Goal: Information Seeking & Learning: Learn about a topic

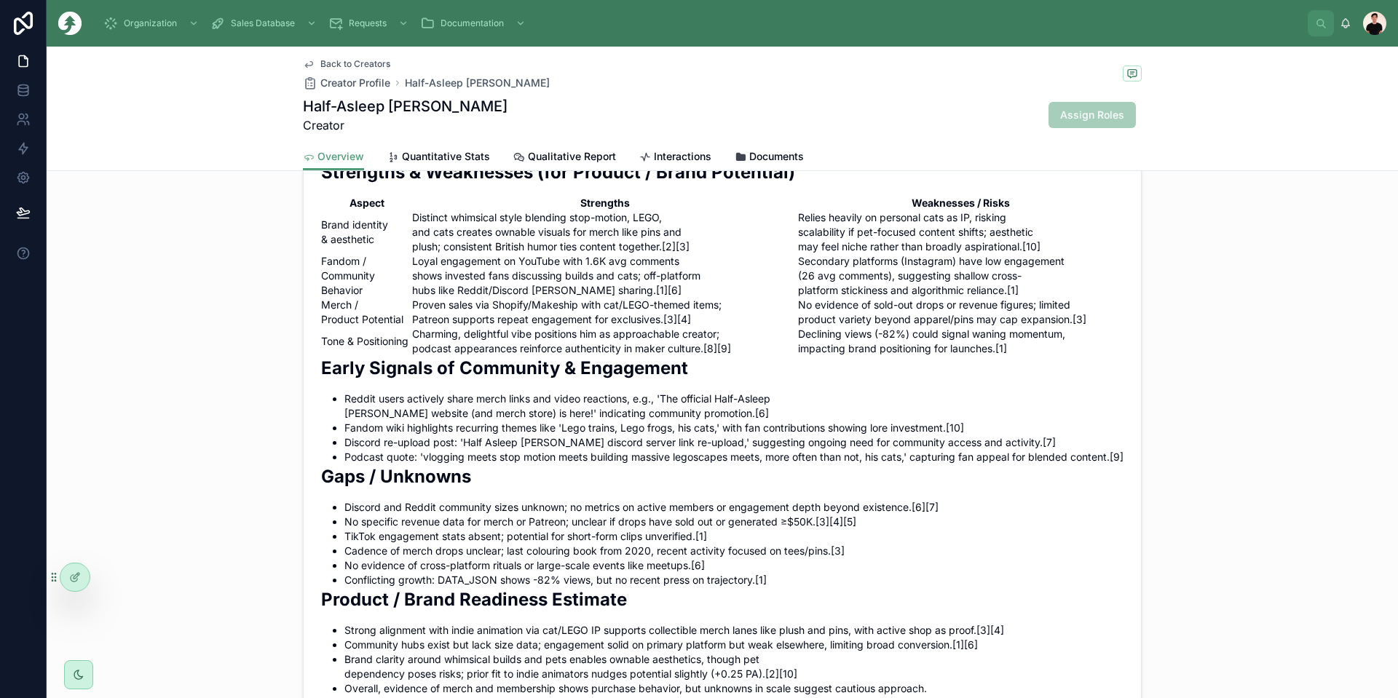
scroll to position [1238, 0]
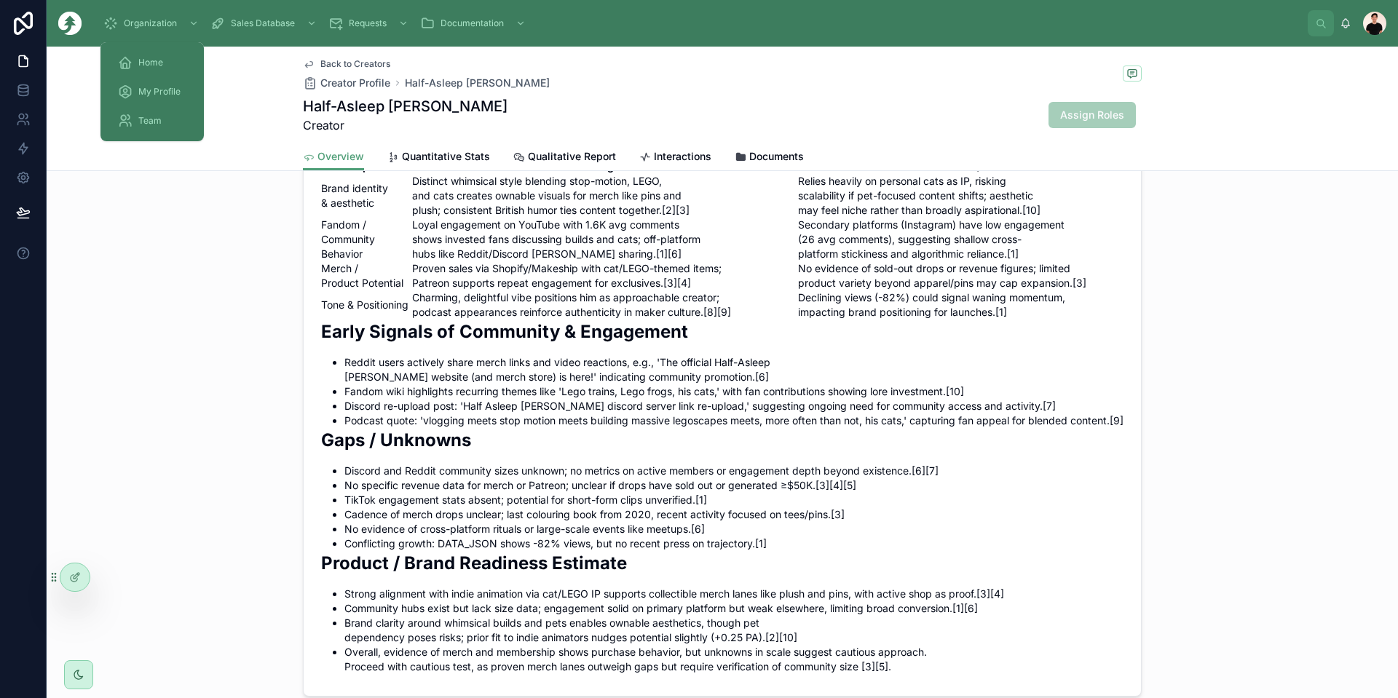
click at [135, 63] on div "Home" at bounding box center [152, 62] width 68 height 23
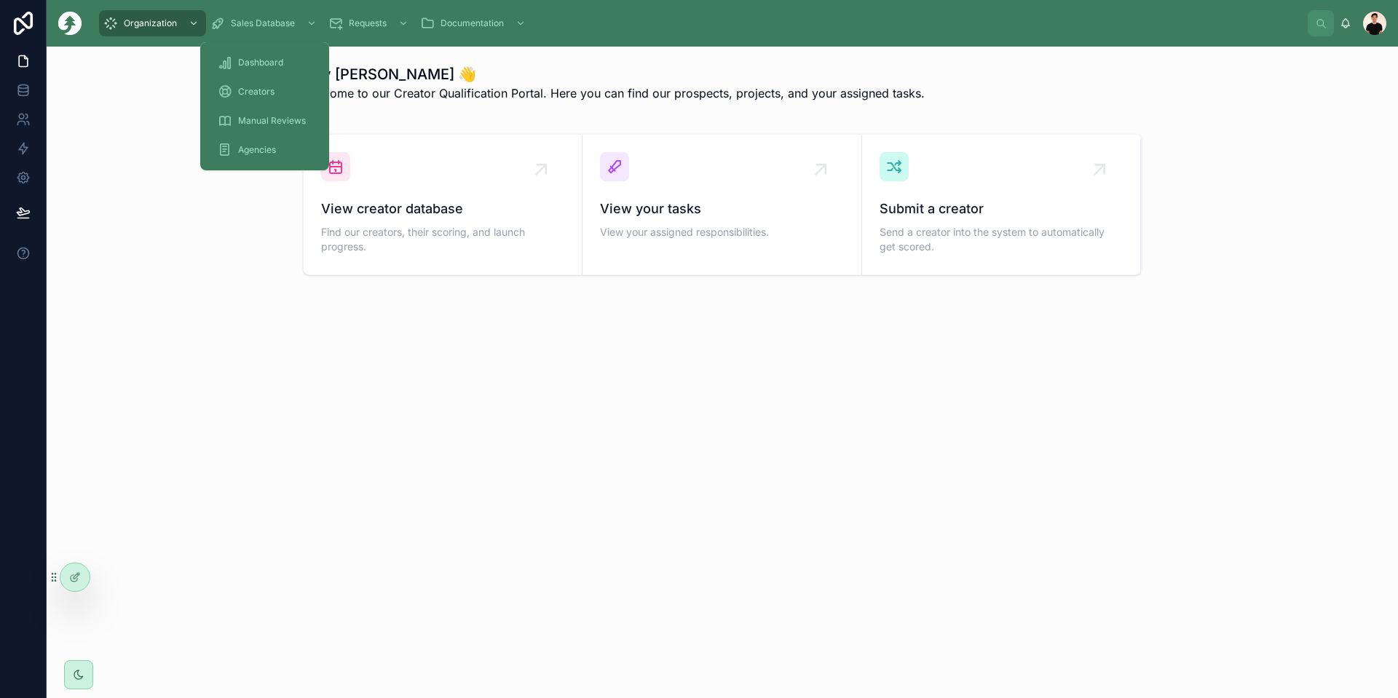
click at [267, 92] on span "Creators" at bounding box center [256, 92] width 36 height 12
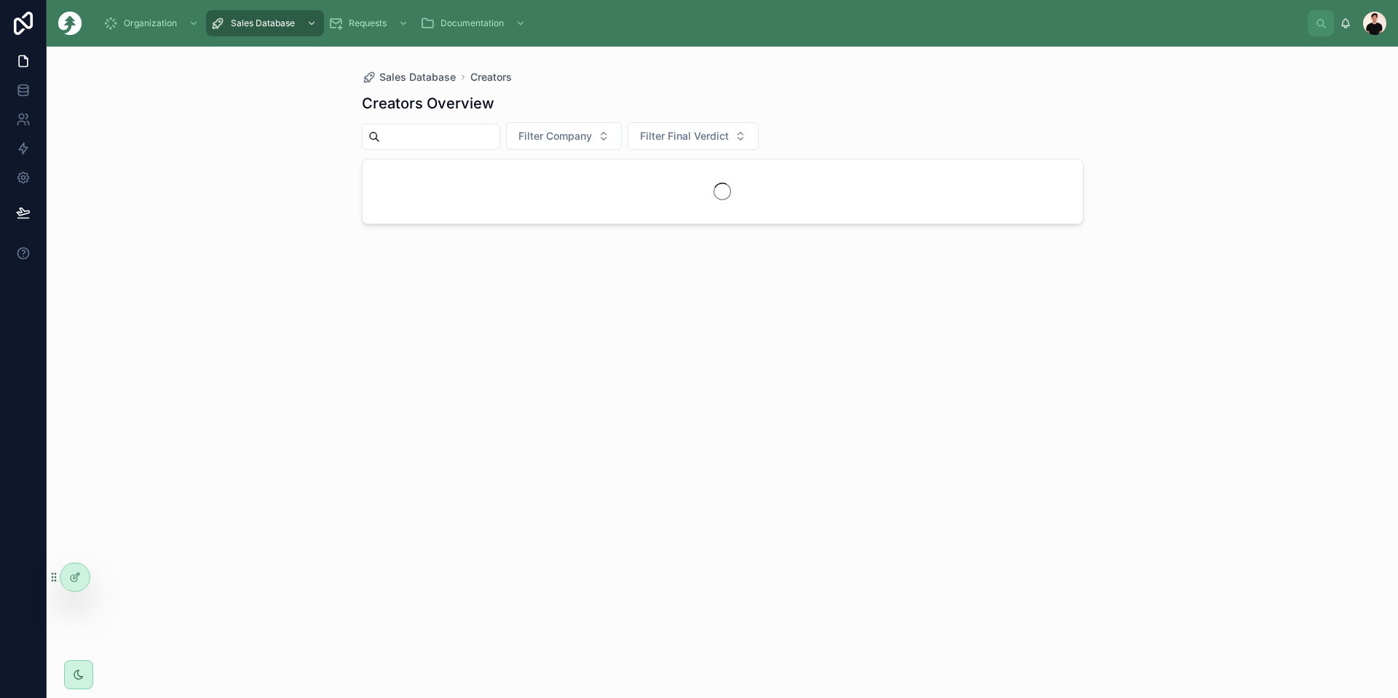
click at [463, 134] on input "text" at bounding box center [439, 137] width 119 height 20
paste input "**********"
type input "**********"
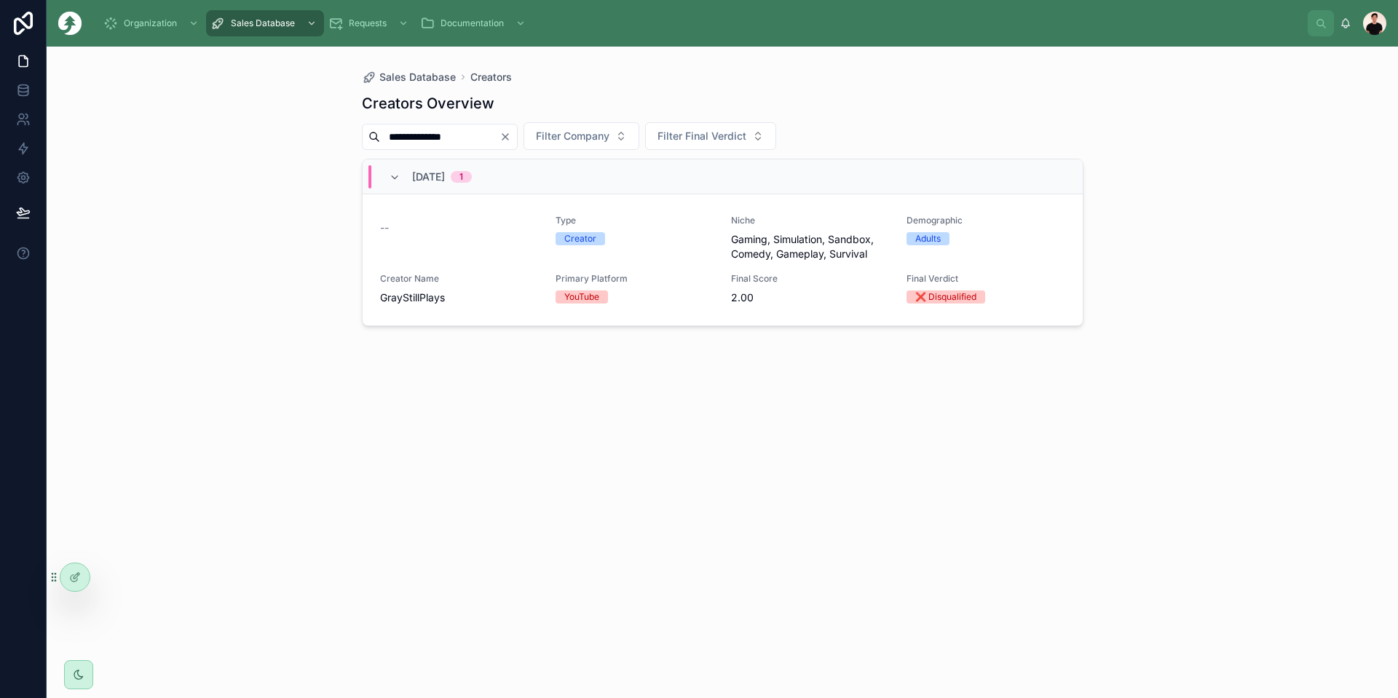
click at [481, 263] on div "-- Type Creator Niche Gaming, Simulation, Sandbox, Comedy, Gameplay, Survival D…" at bounding box center [722, 260] width 685 height 90
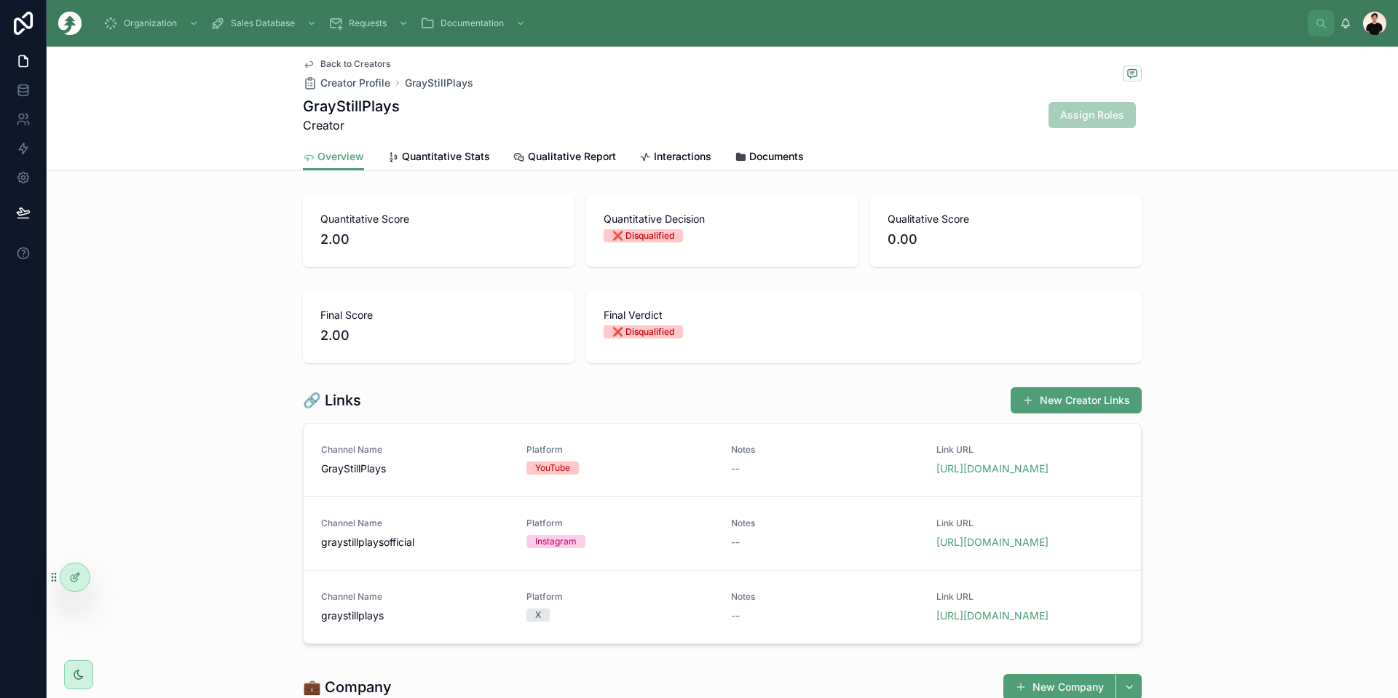
click at [453, 159] on span "Quantitative Stats" at bounding box center [446, 156] width 88 height 15
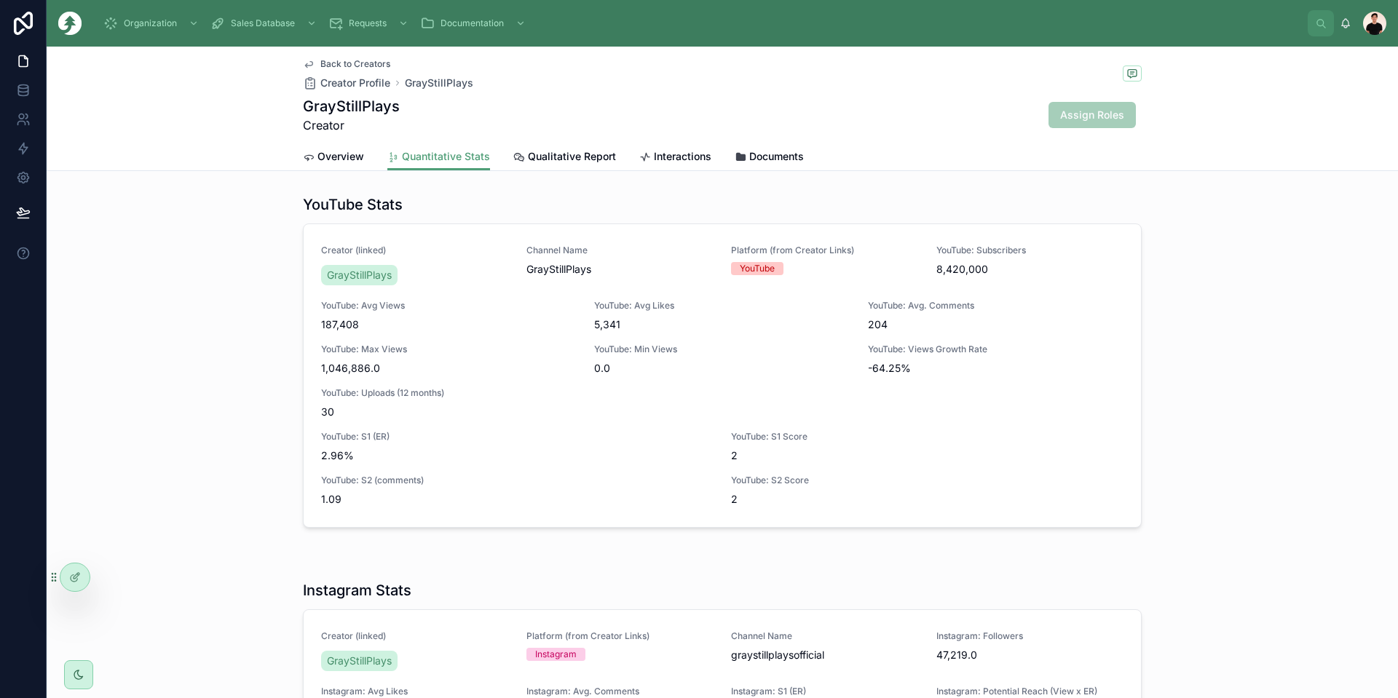
click at [317, 154] on span "Overview" at bounding box center [340, 156] width 47 height 15
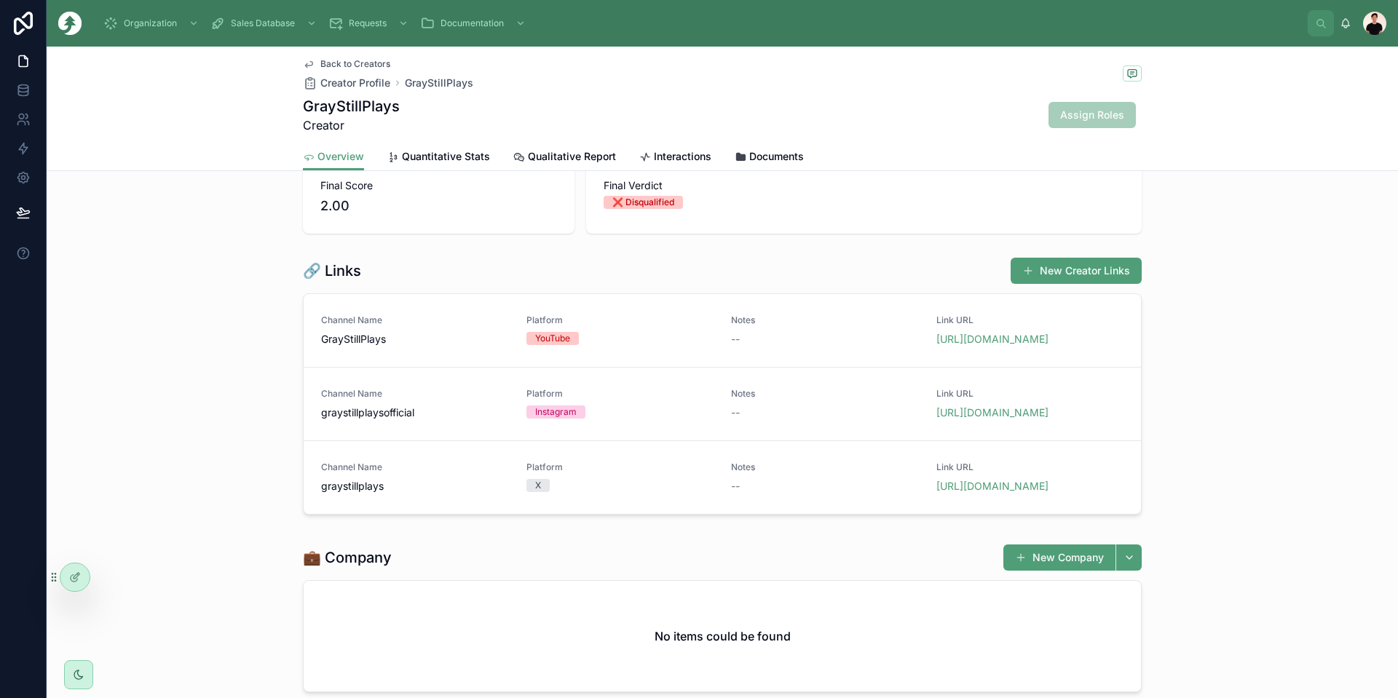
scroll to position [146, 0]
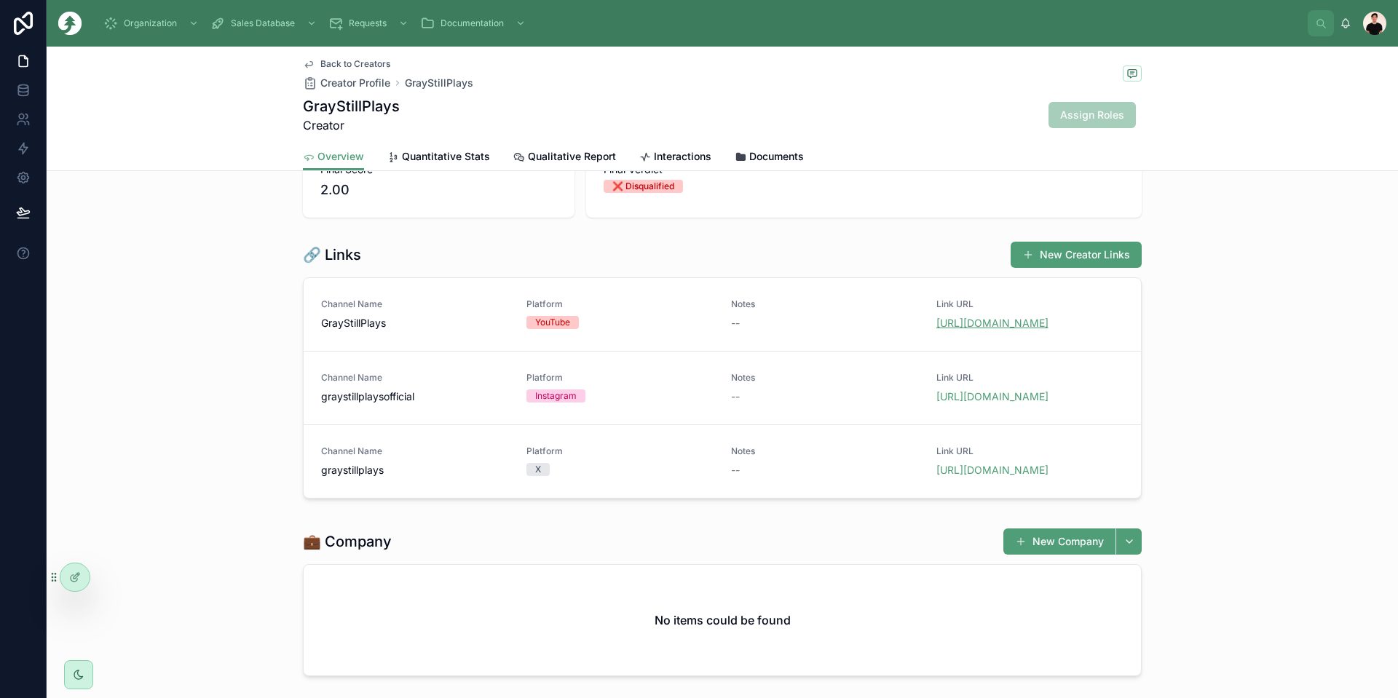
click at [963, 329] on link "https://www.youtube.com/@GrayStillPlays/videos" at bounding box center [992, 323] width 112 height 12
click at [965, 403] on link "https://www.instagram.com/graystillplaysofficial" at bounding box center [992, 396] width 112 height 12
click at [969, 476] on link "https://x.com/graystillplays" at bounding box center [992, 470] width 112 height 12
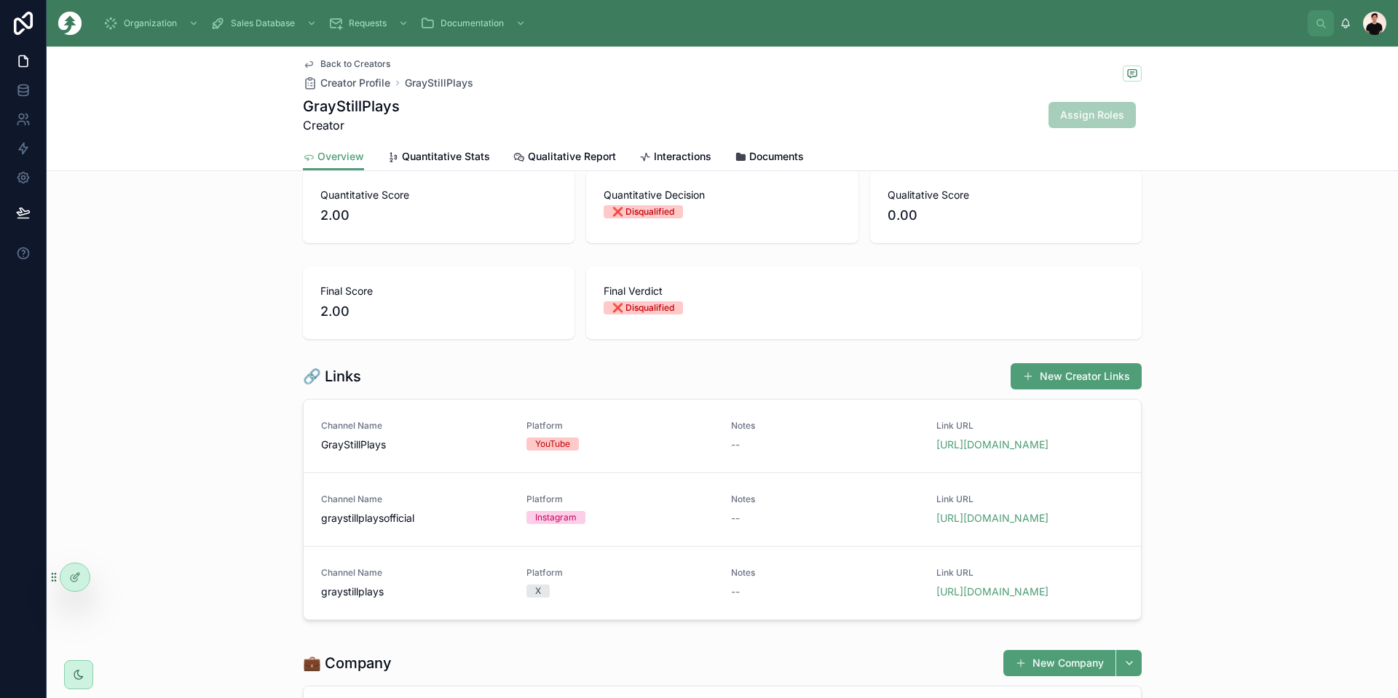
scroll to position [0, 0]
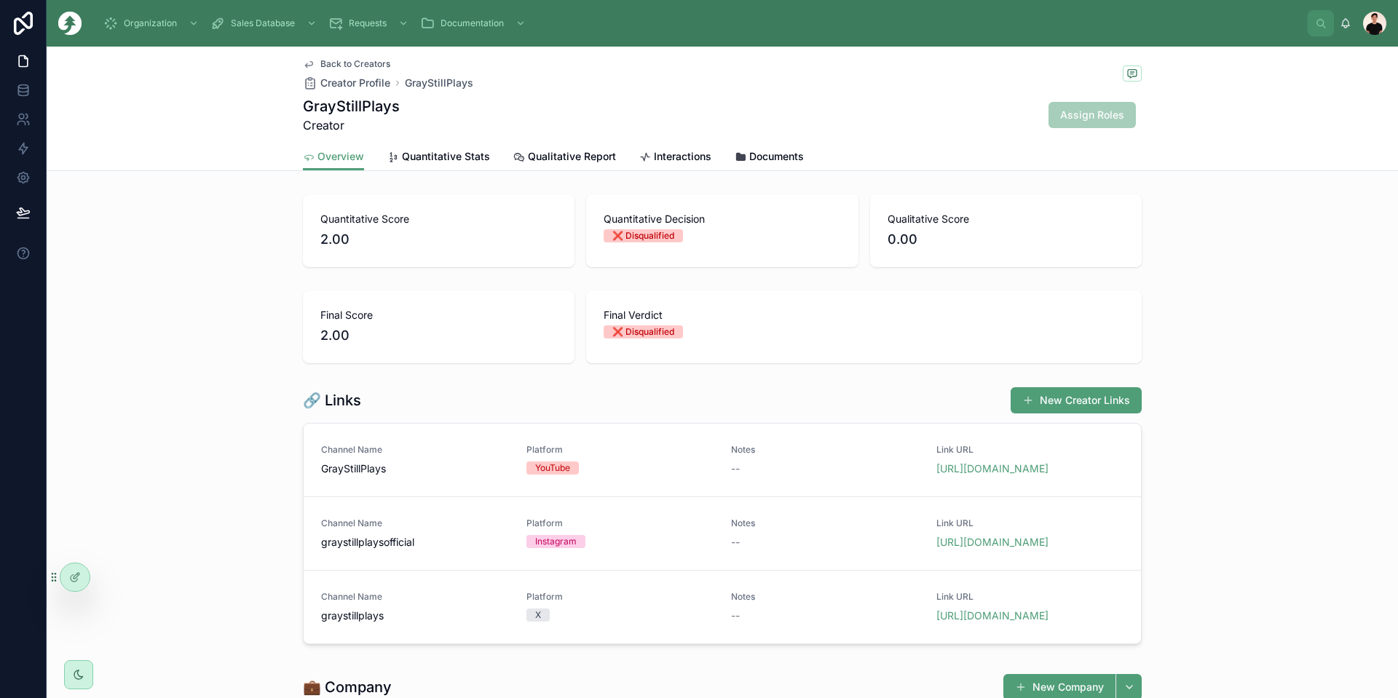
click at [326, 60] on span "Back to Creators" at bounding box center [355, 64] width 70 height 12
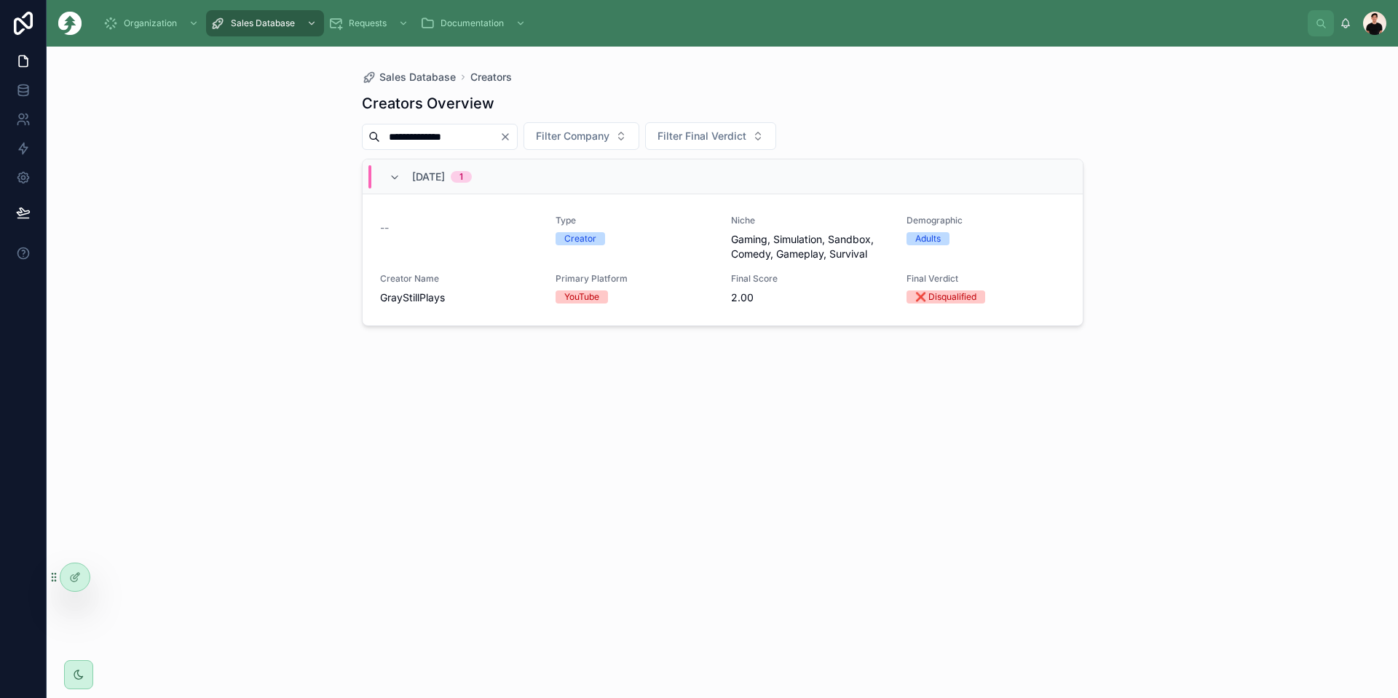
drag, startPoint x: 480, startPoint y: 130, endPoint x: 304, endPoint y: 116, distance: 176.0
click at [305, 116] on div "**********" at bounding box center [722, 373] width 1351 height 652
type input "*****"
click at [502, 240] on div "--" at bounding box center [459, 245] width 158 height 61
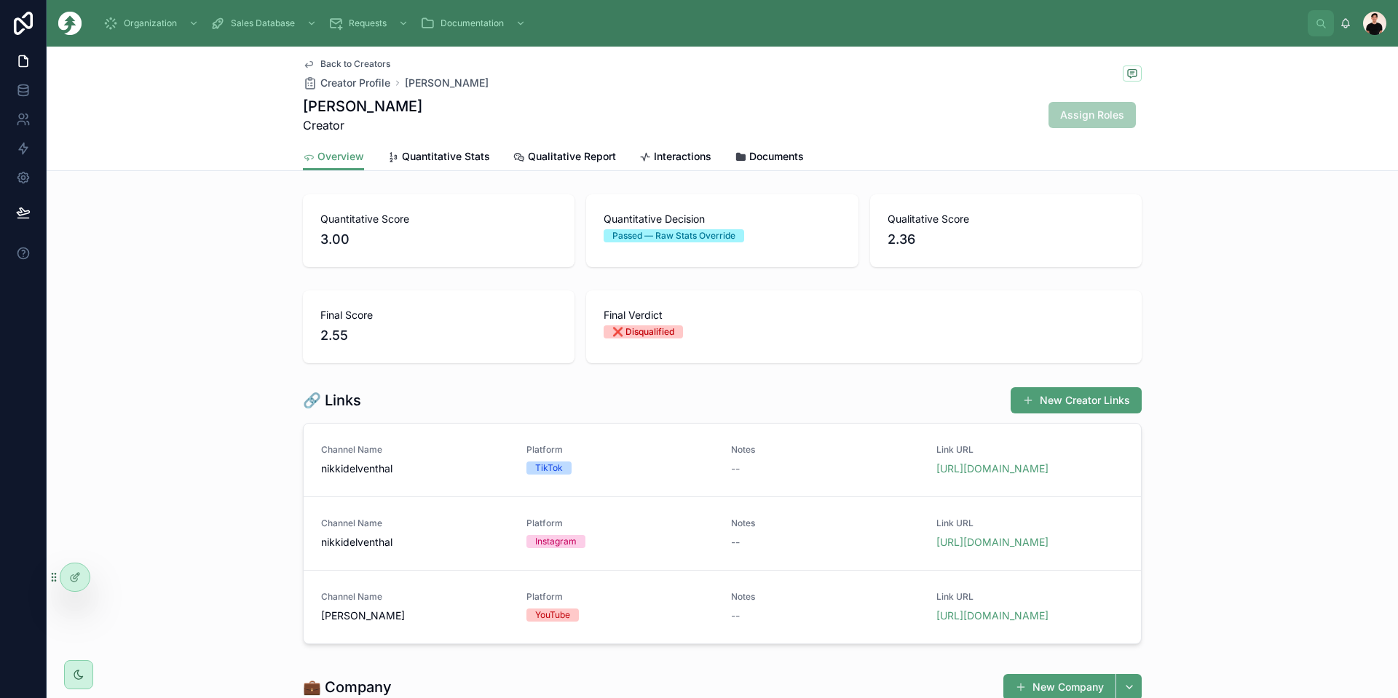
click at [424, 155] on span "Quantitative Stats" at bounding box center [446, 156] width 88 height 15
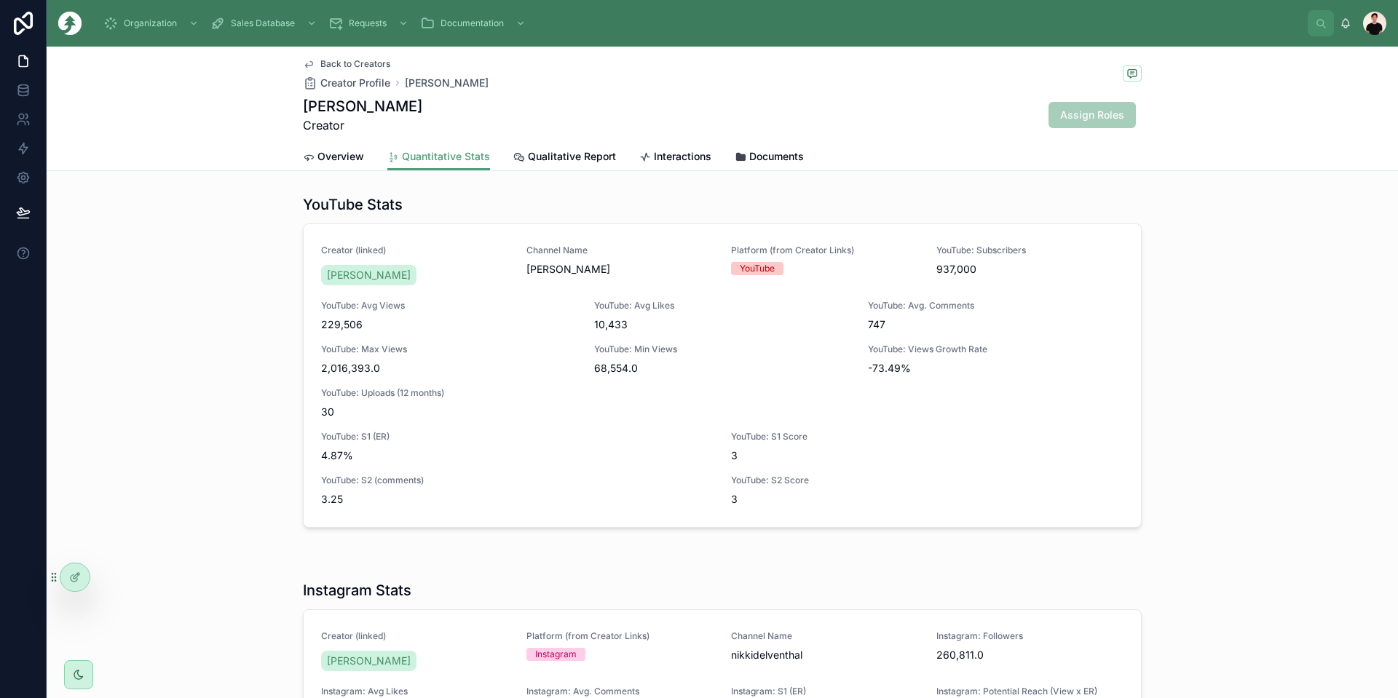
click at [324, 158] on span "Overview" at bounding box center [340, 156] width 47 height 15
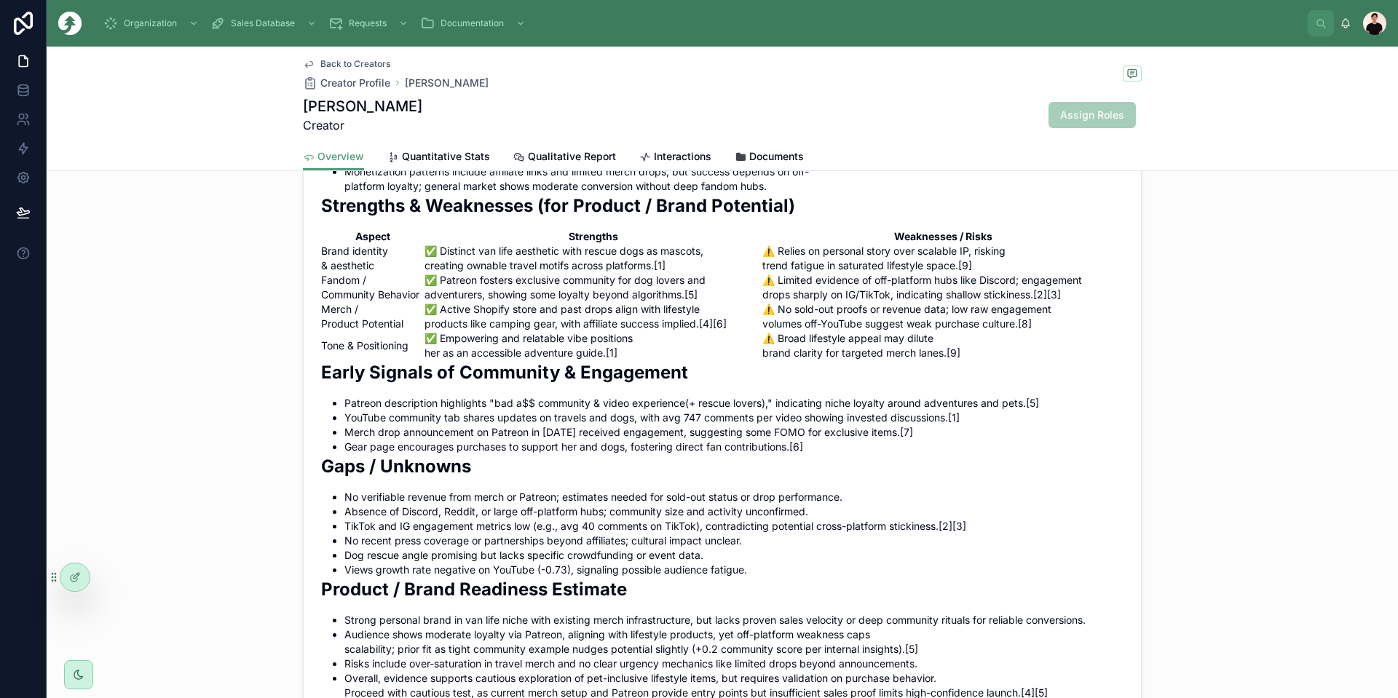
scroll to position [1165, 0]
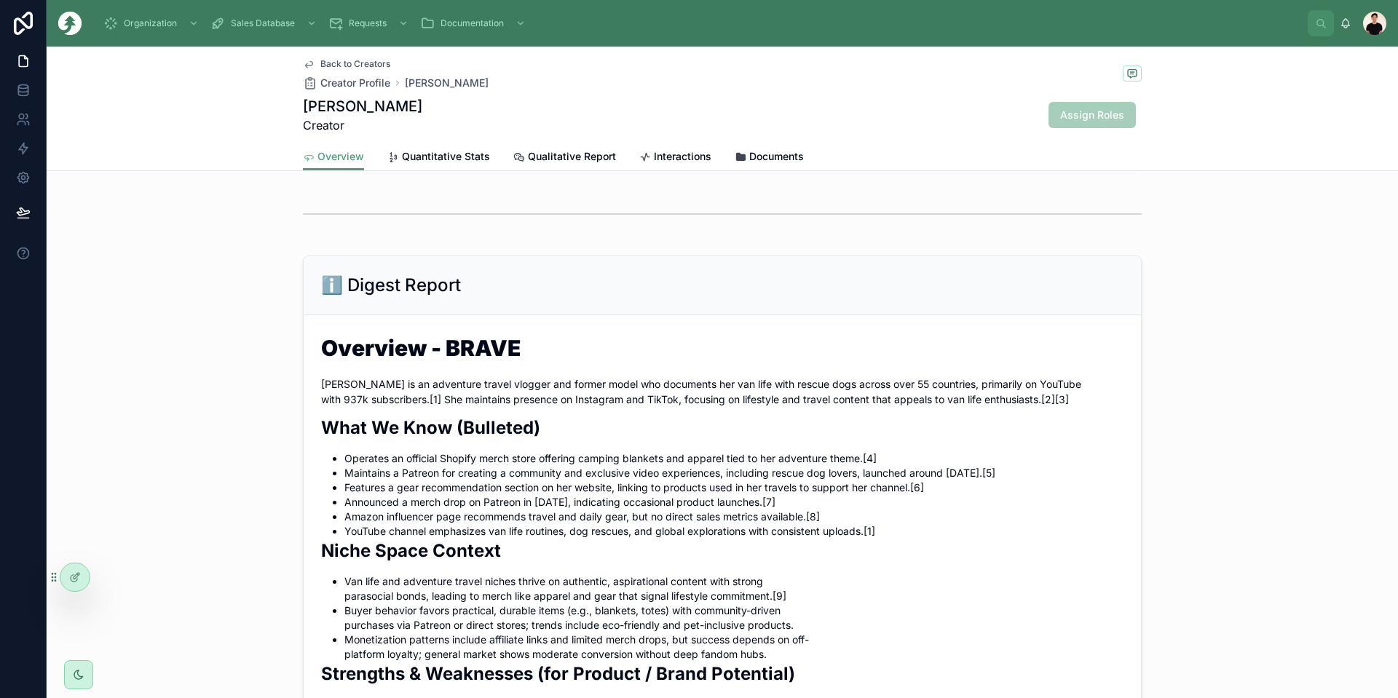
click at [425, 161] on span "Quantitative Stats" at bounding box center [446, 156] width 88 height 15
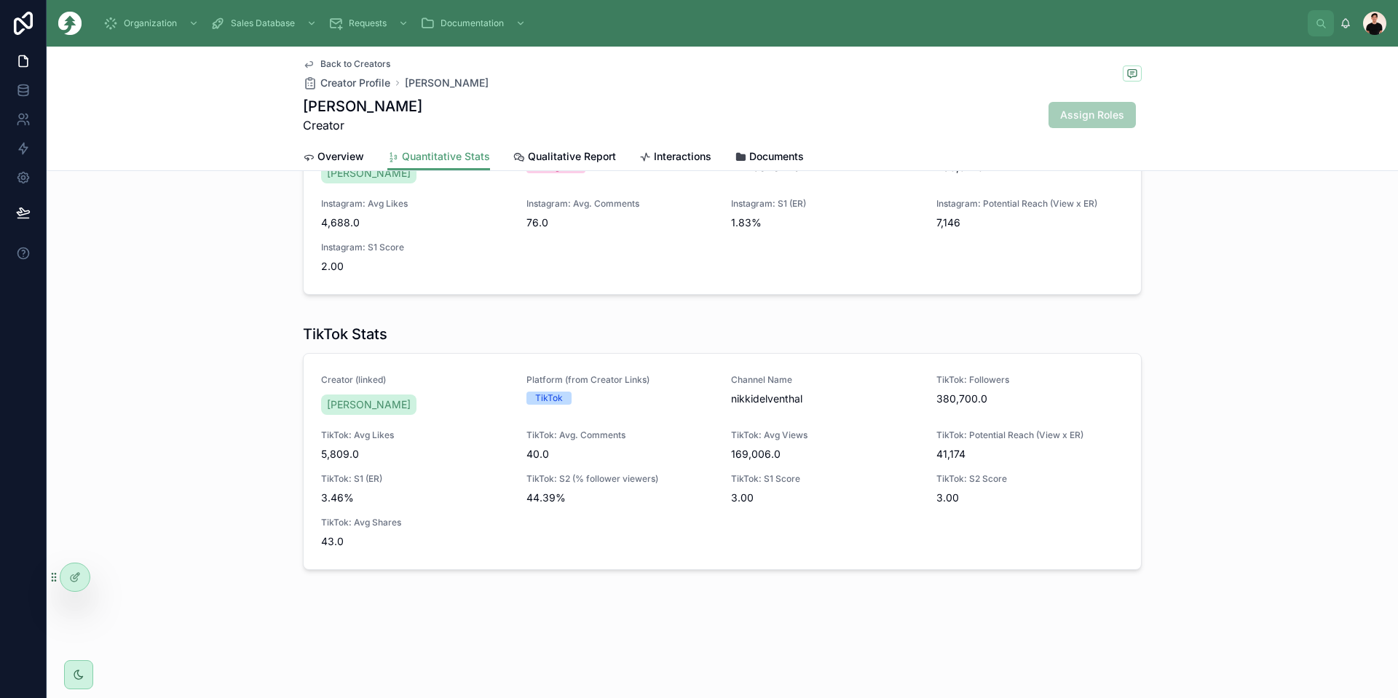
scroll to position [488, 0]
click at [556, 163] on link "Qualitative Report" at bounding box center [564, 157] width 103 height 29
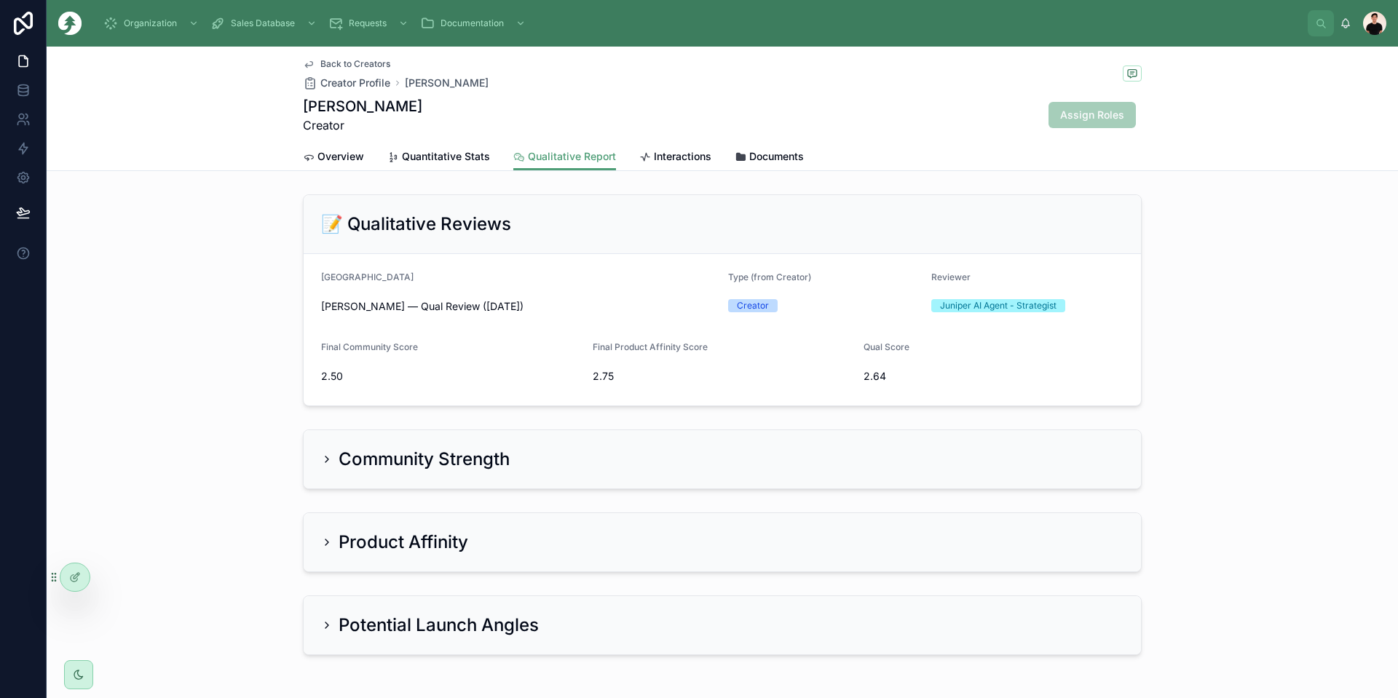
click at [457, 467] on h2 "Community Strength" at bounding box center [424, 459] width 171 height 23
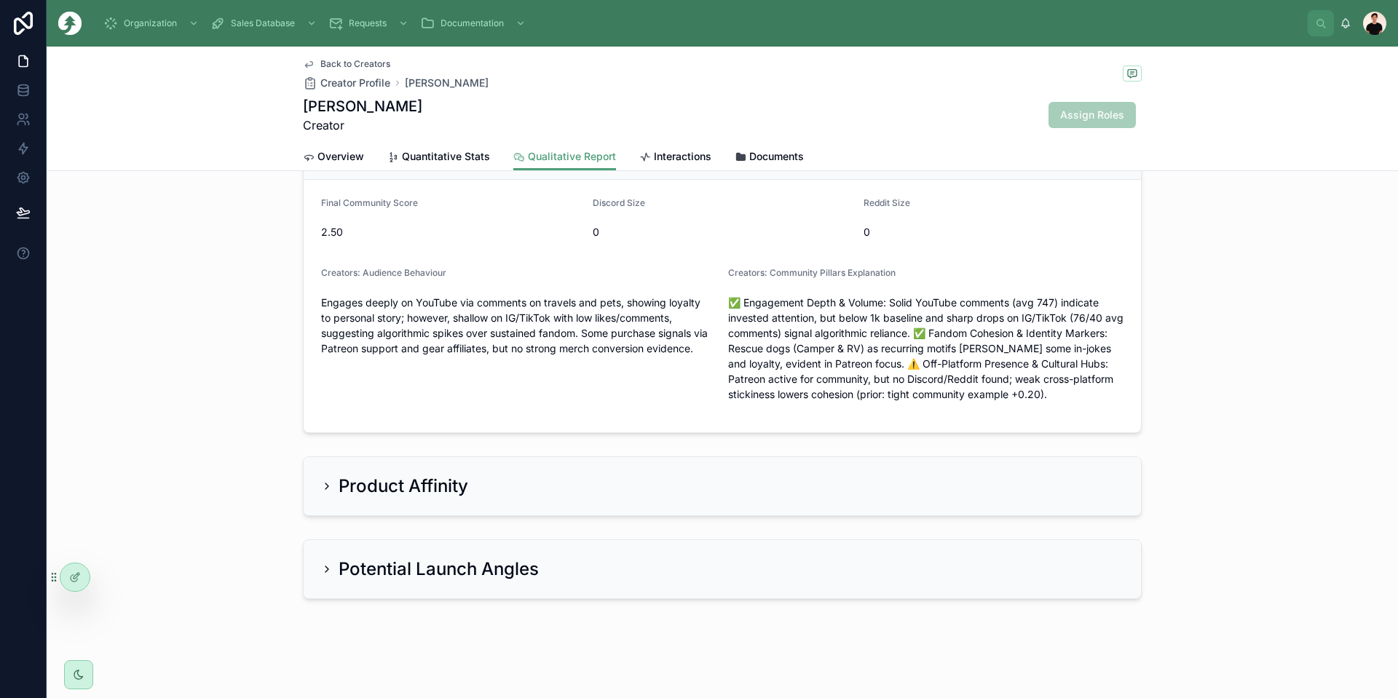
click at [449, 488] on h2 "Product Affinity" at bounding box center [404, 486] width 130 height 23
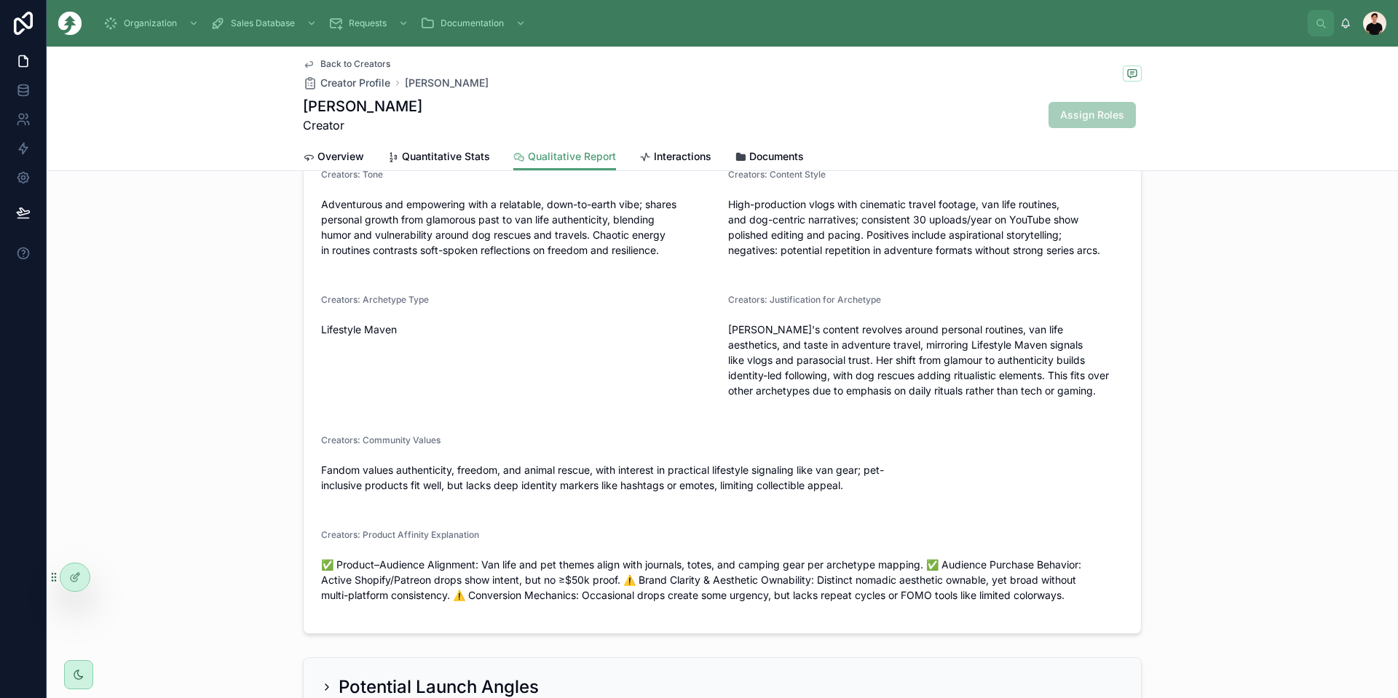
scroll to position [906, 0]
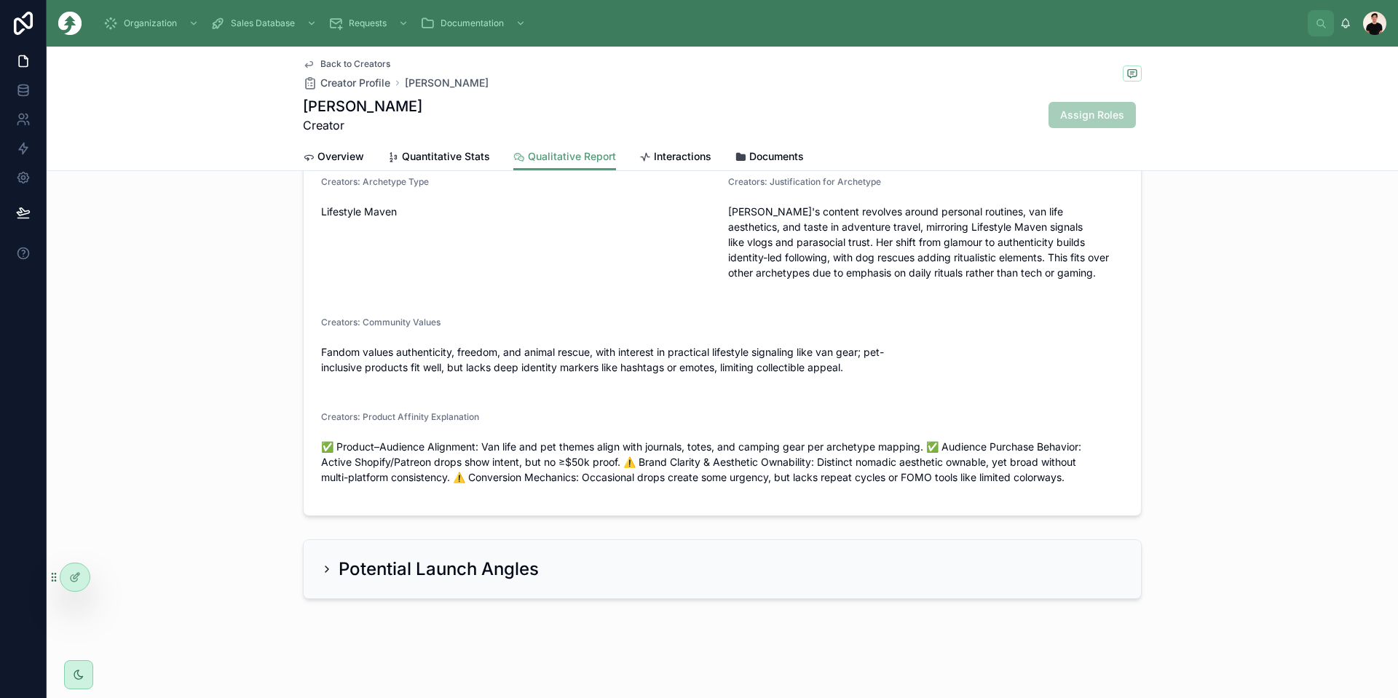
click at [443, 577] on h2 "Potential Launch Angles" at bounding box center [439, 569] width 200 height 23
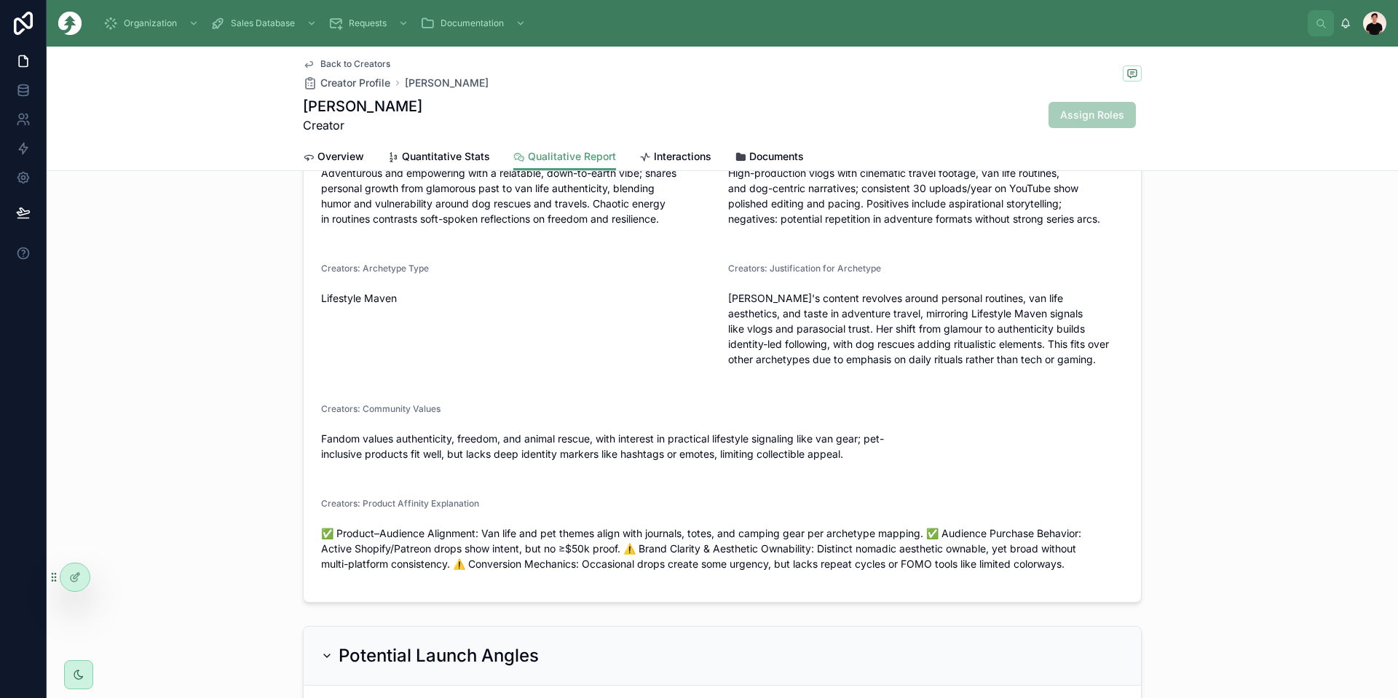
scroll to position [979, 0]
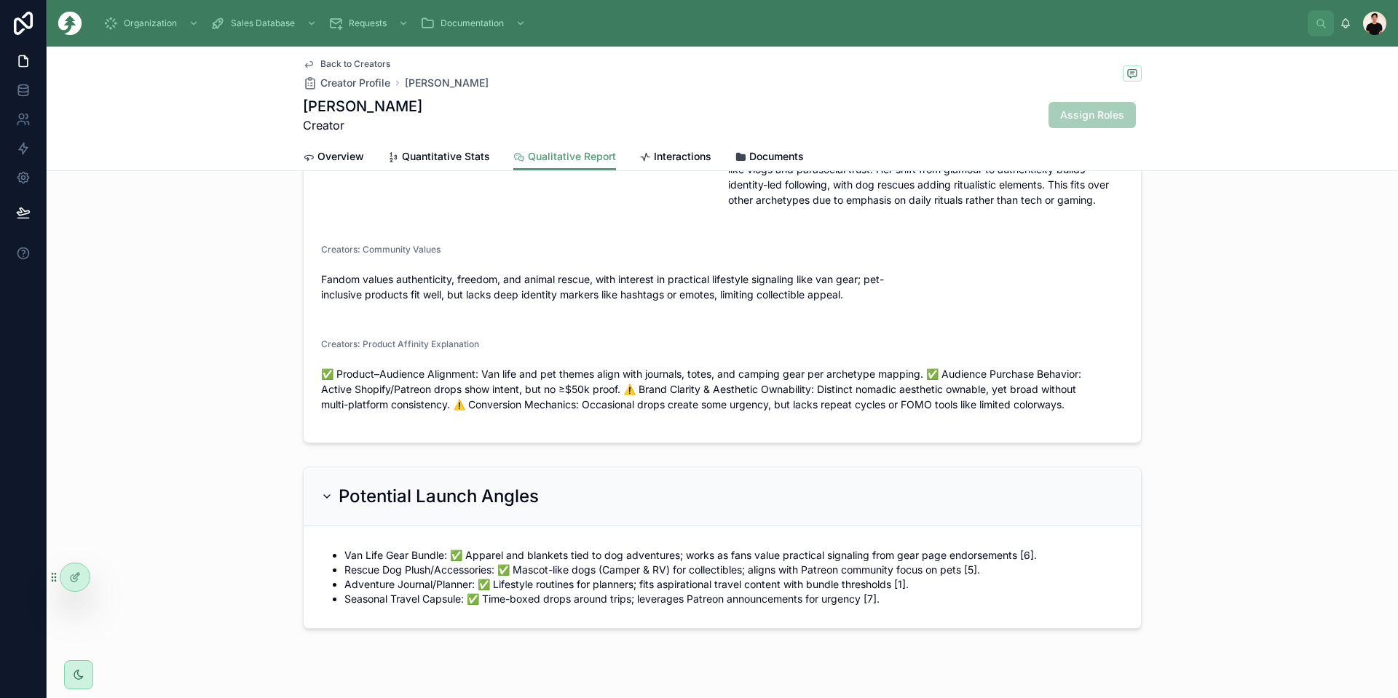
click at [344, 159] on span "Overview" at bounding box center [340, 156] width 47 height 15
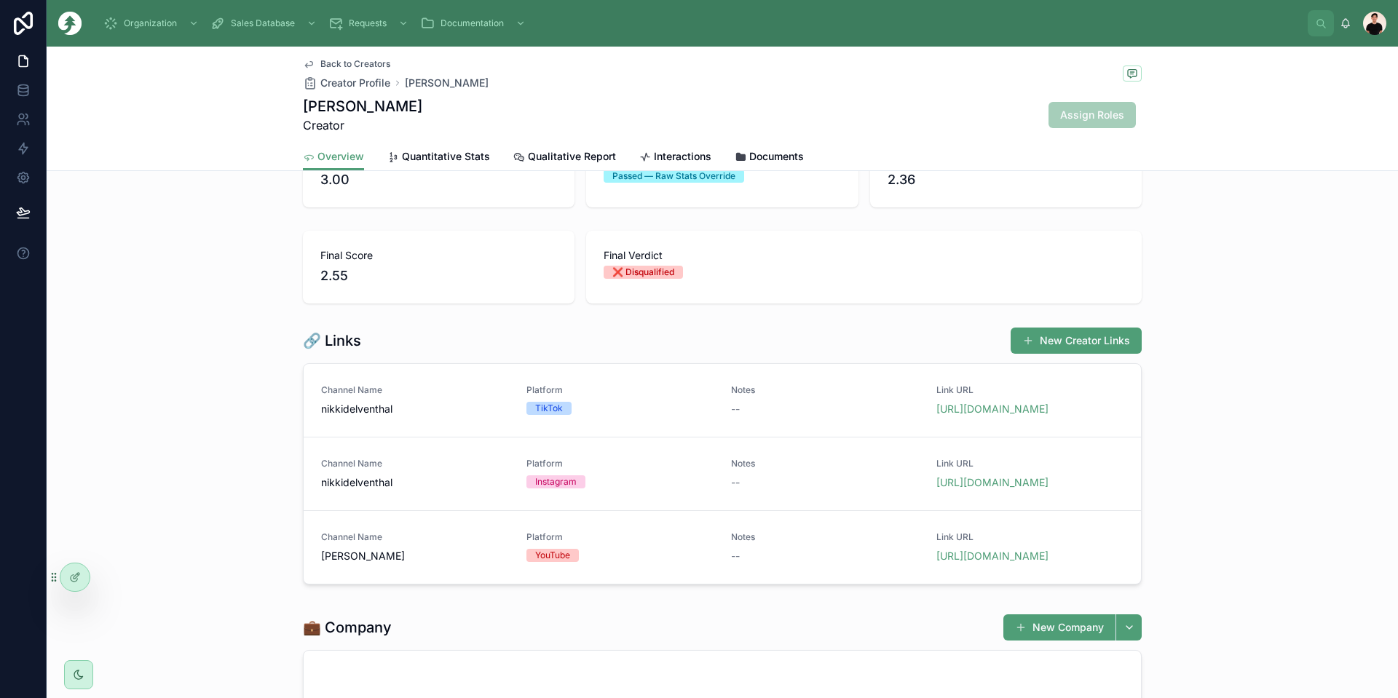
scroll to position [105, 0]
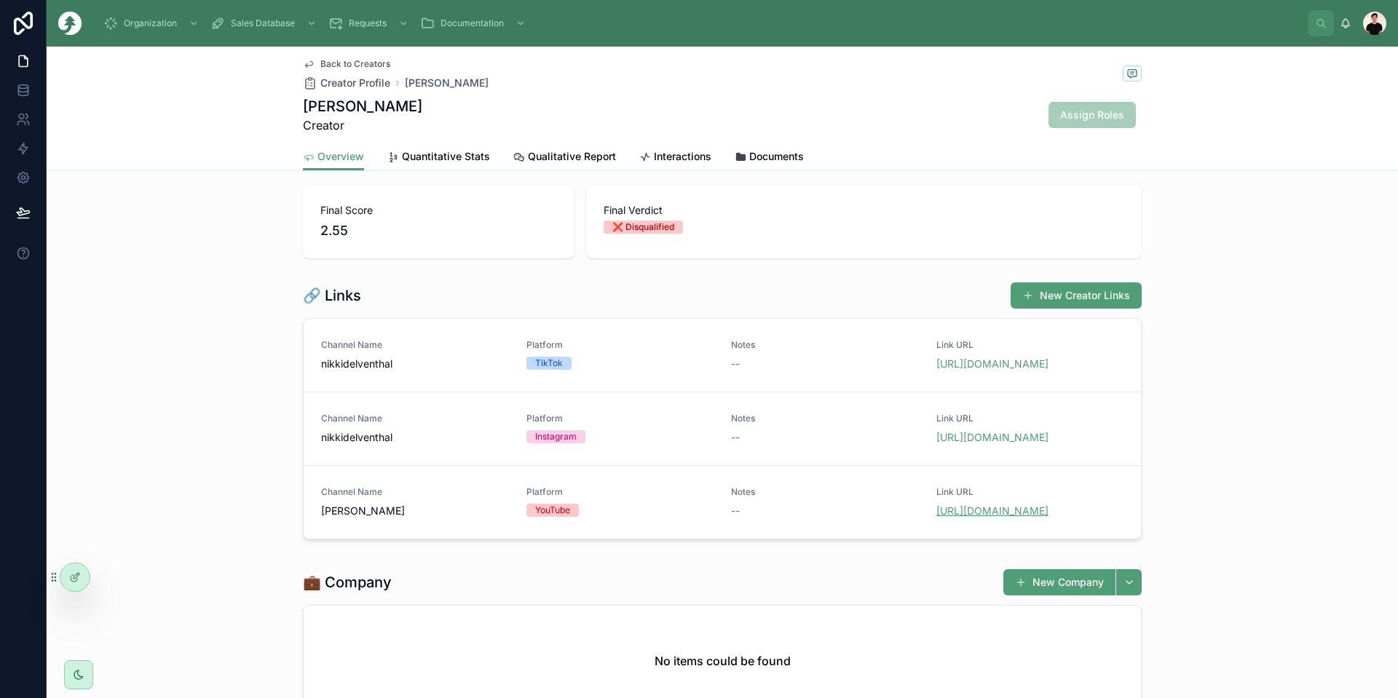
drag, startPoint x: 975, startPoint y: 548, endPoint x: 967, endPoint y: 560, distance: 14.7
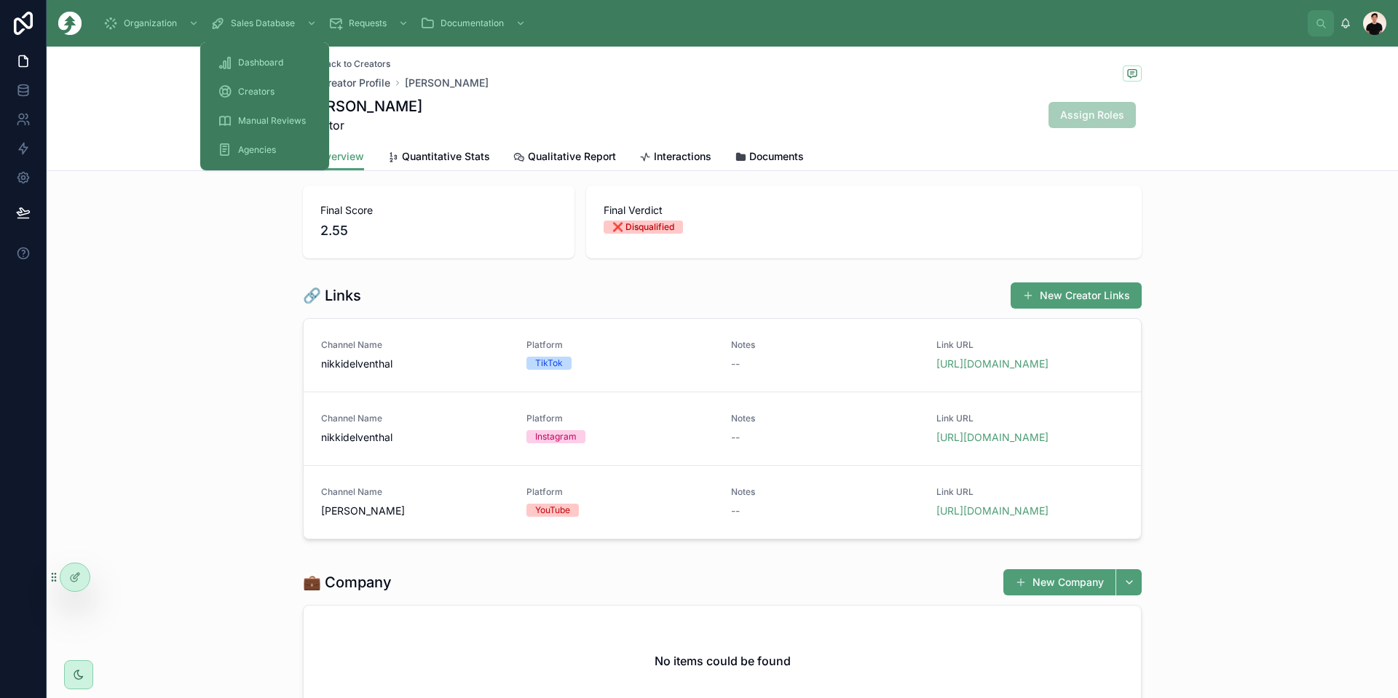
click at [280, 92] on div "Creators" at bounding box center [265, 91] width 94 height 23
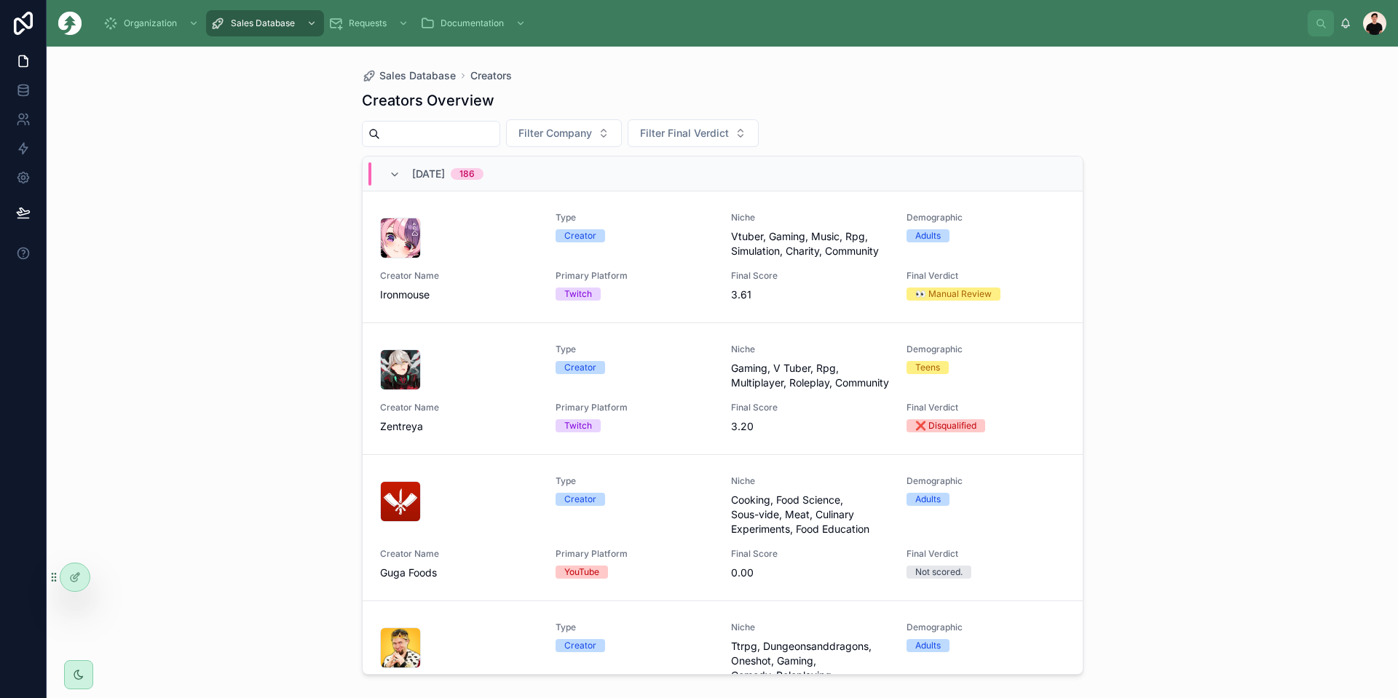
click at [411, 138] on input "text" at bounding box center [439, 134] width 119 height 20
type input "******"
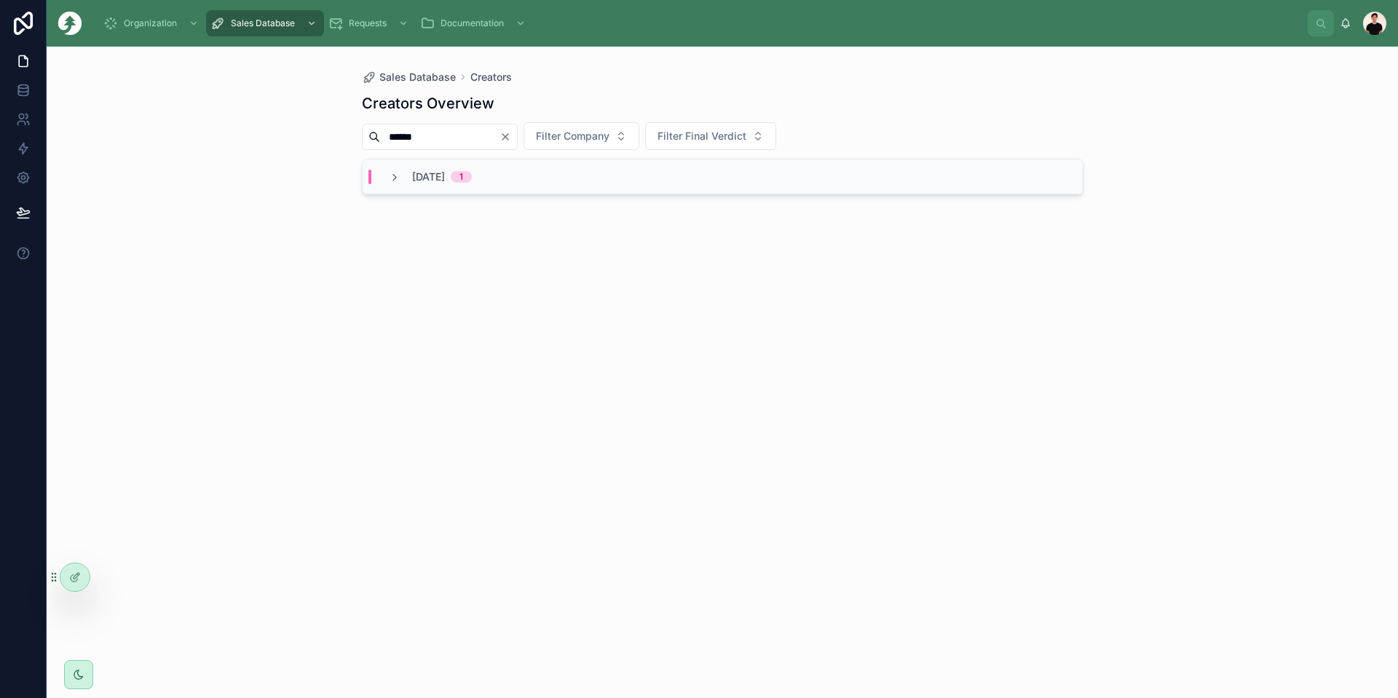
click at [472, 182] on div "1" at bounding box center [461, 177] width 21 height 12
click at [518, 269] on span "Creator Name" at bounding box center [459, 264] width 158 height 12
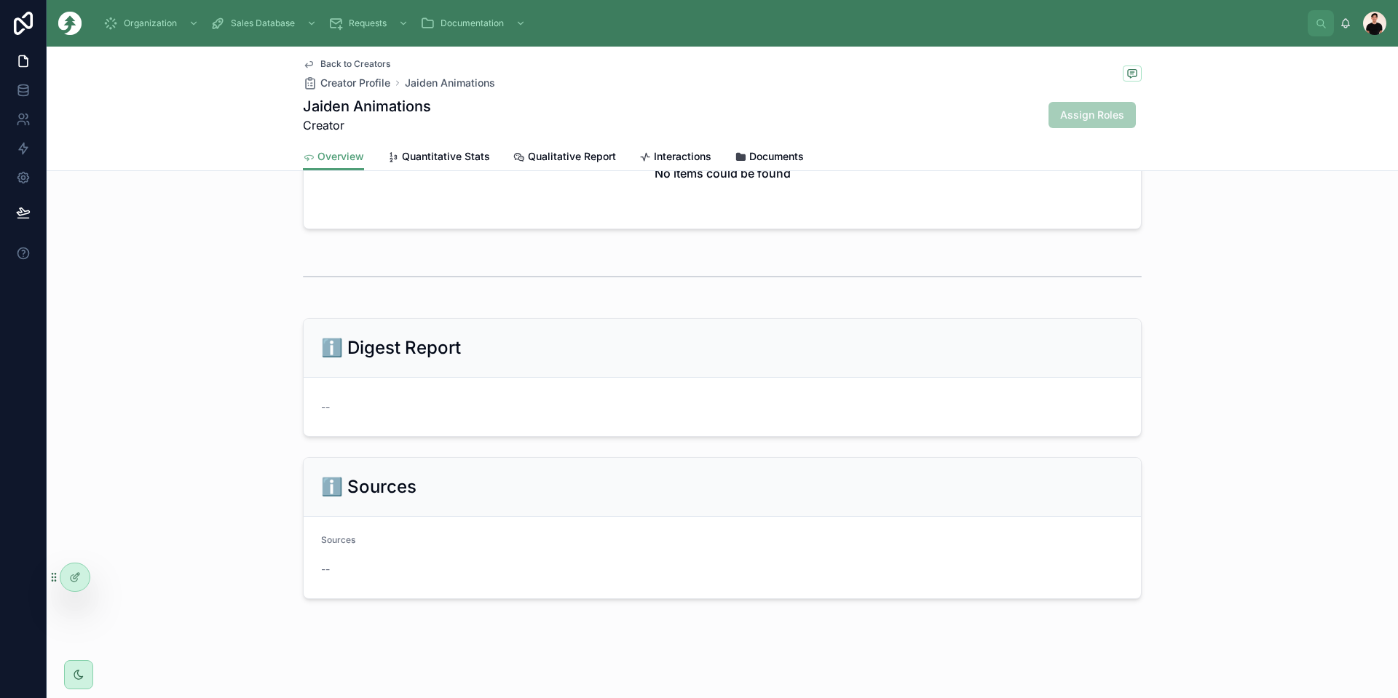
scroll to position [636, 0]
click at [431, 156] on span "Quantitative Stats" at bounding box center [446, 156] width 88 height 15
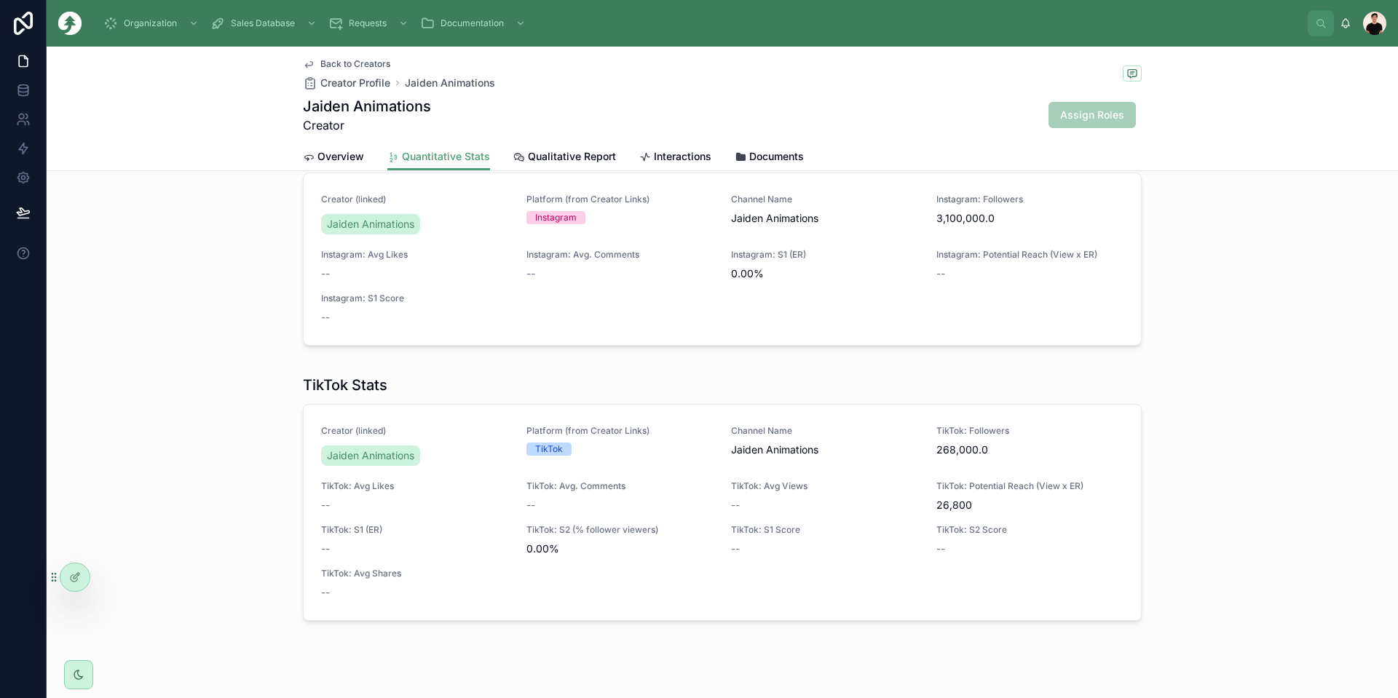
scroll to position [488, 0]
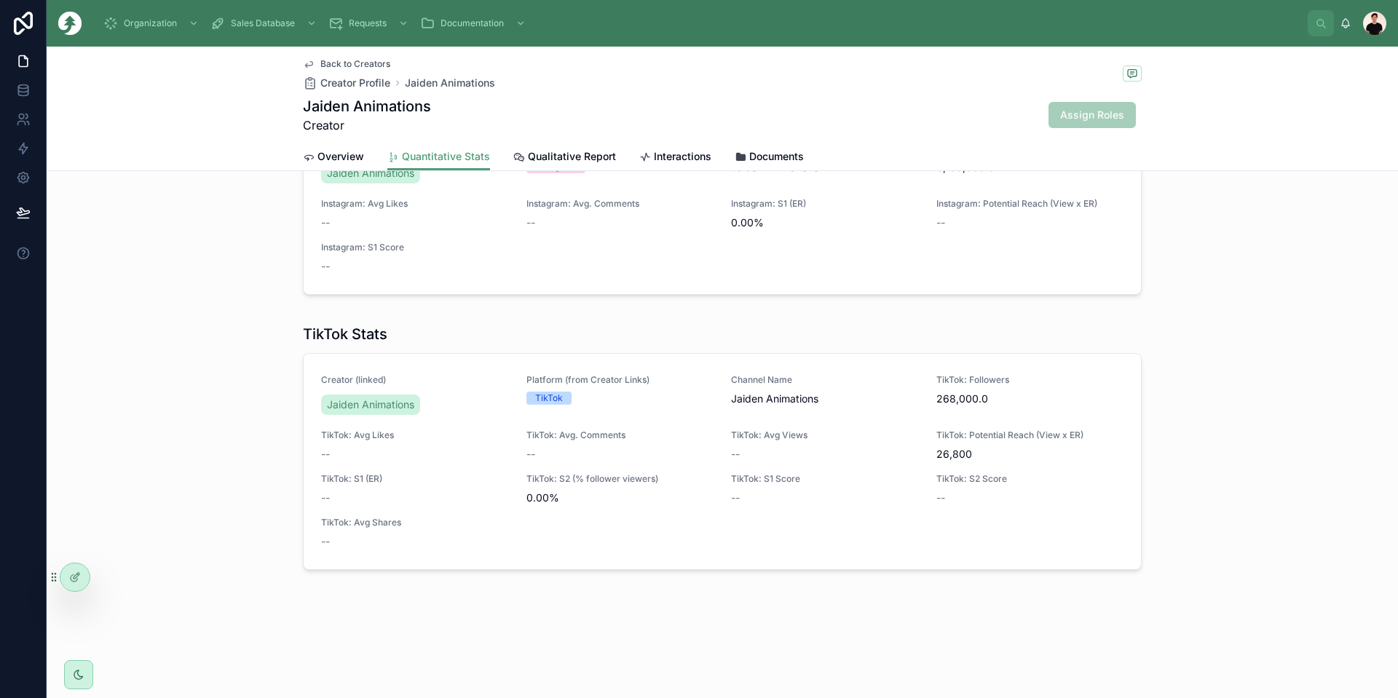
click at [331, 149] on link "Overview" at bounding box center [333, 157] width 61 height 29
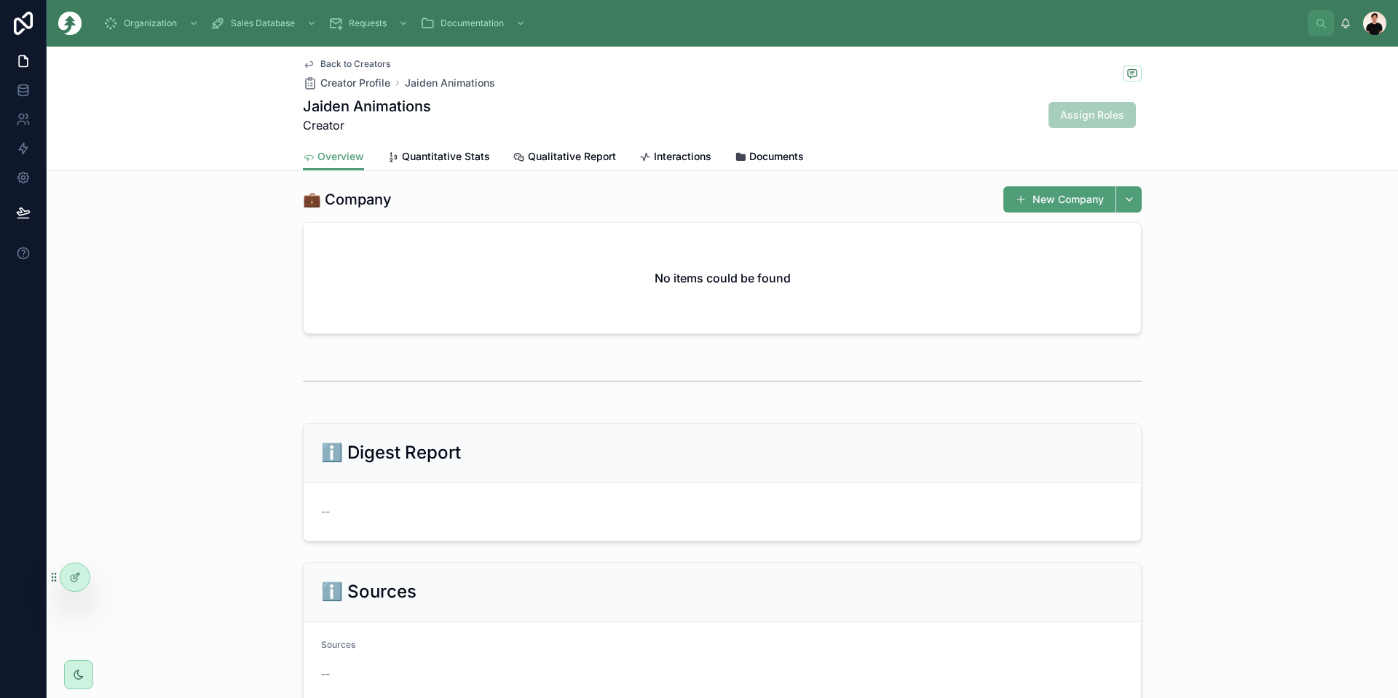
click at [320, 63] on span "Back to Creators" at bounding box center [355, 64] width 70 height 12
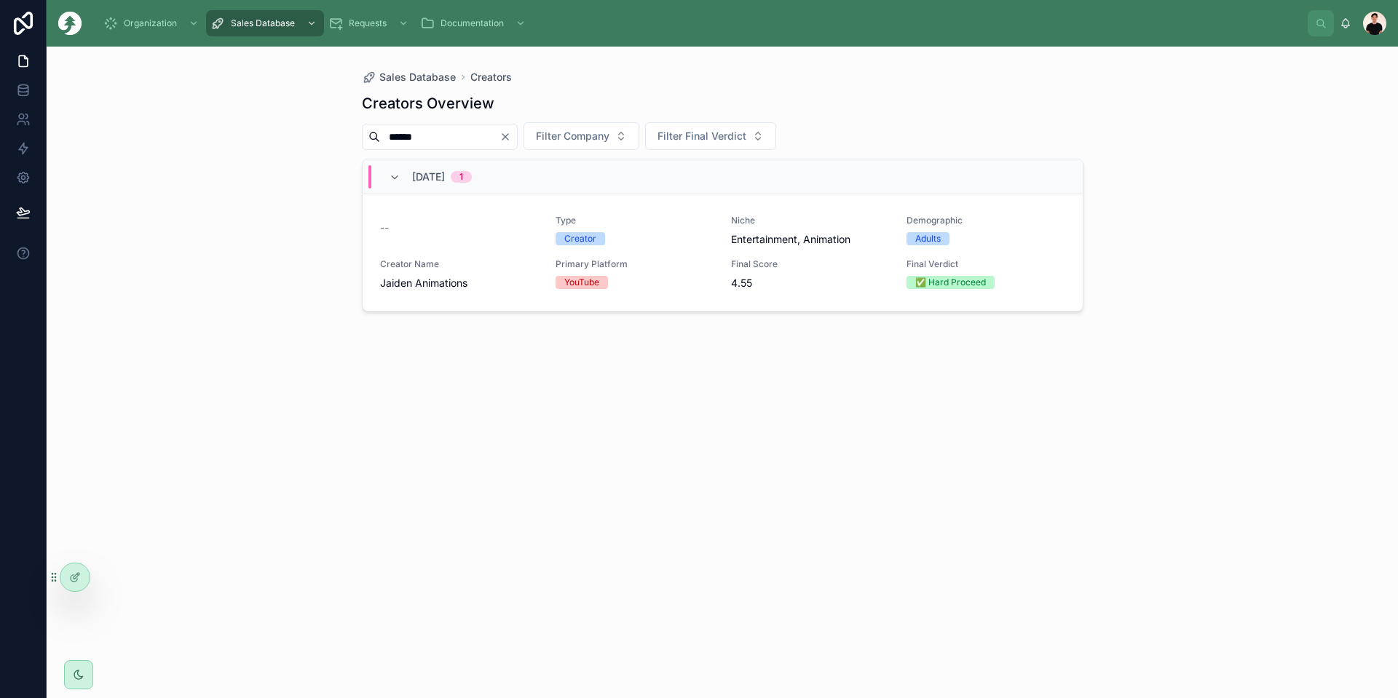
click at [488, 273] on div "Creator Name Jaiden Animations" at bounding box center [459, 274] width 158 height 32
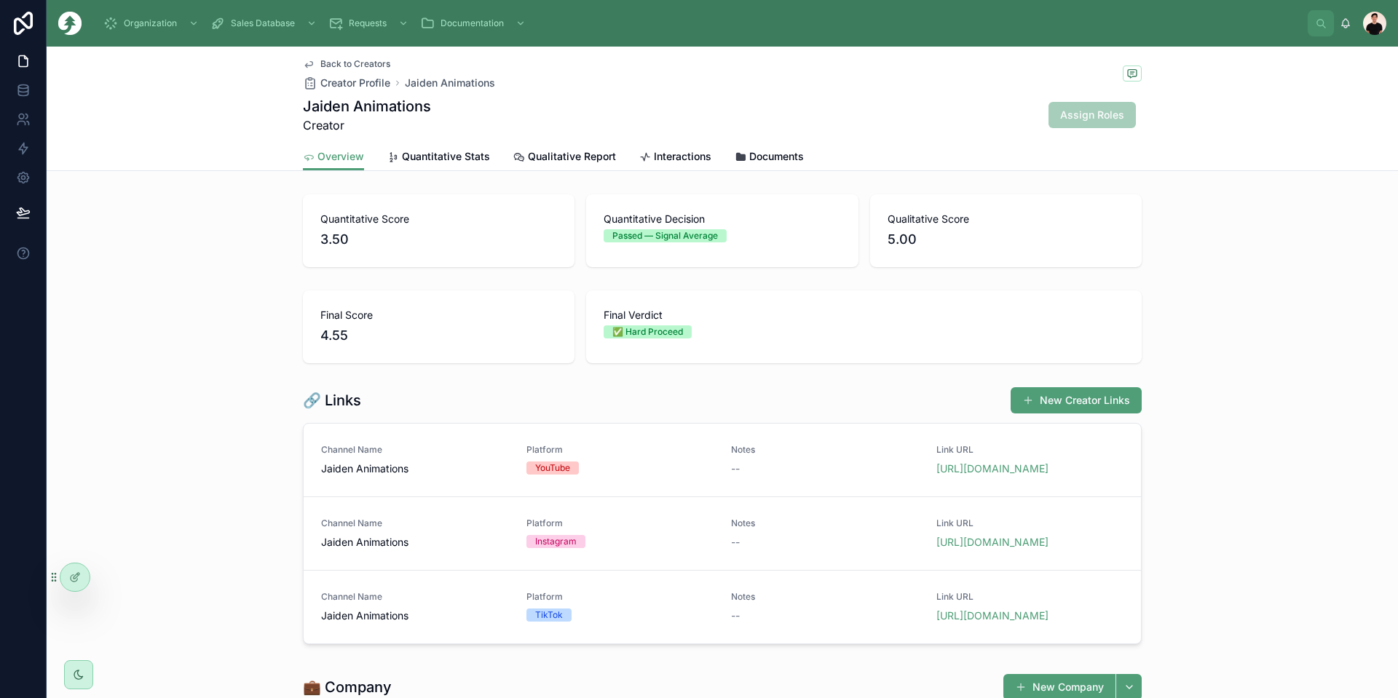
click at [339, 63] on span "Back to Creators" at bounding box center [355, 64] width 70 height 12
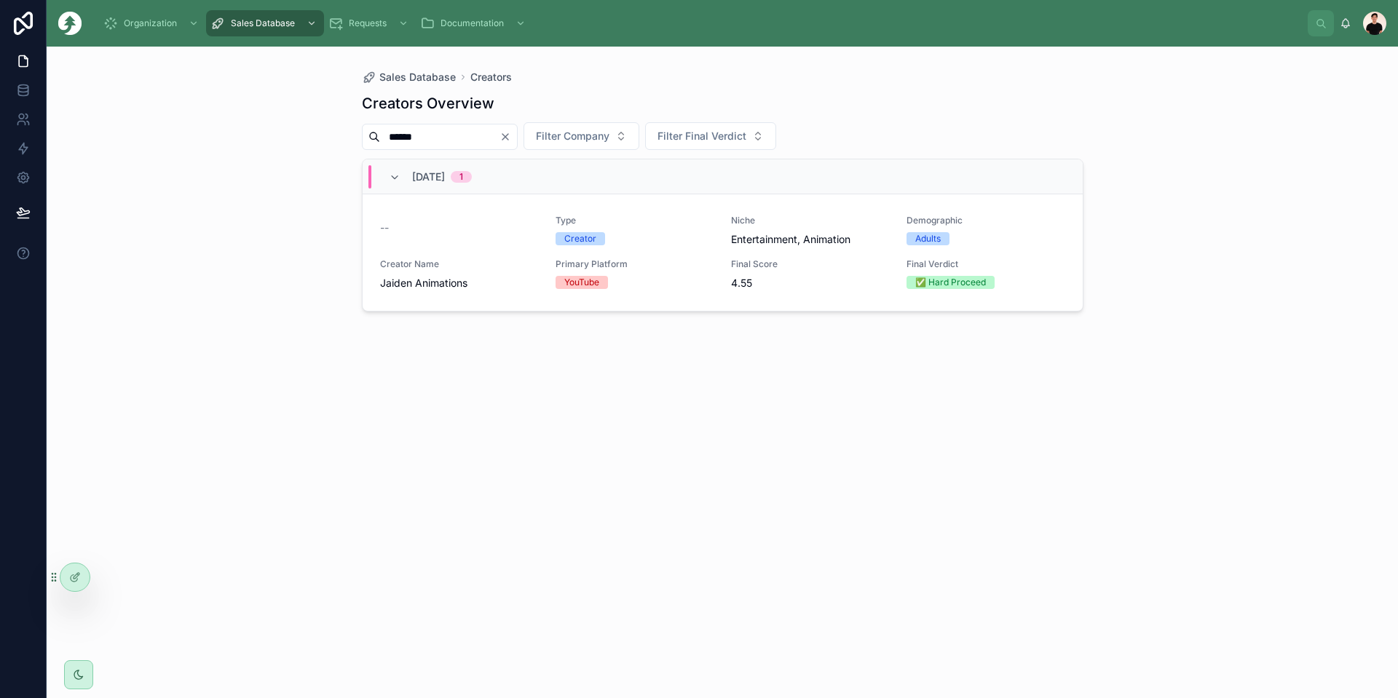
drag, startPoint x: 467, startPoint y: 141, endPoint x: 341, endPoint y: 133, distance: 126.2
click at [342, 133] on div "Sales Database Creators Creators Overview ****** Filter Company Filter Final Ve…" at bounding box center [722, 373] width 1351 height 652
type input "********"
click at [502, 259] on span "Creator Name" at bounding box center [459, 264] width 158 height 12
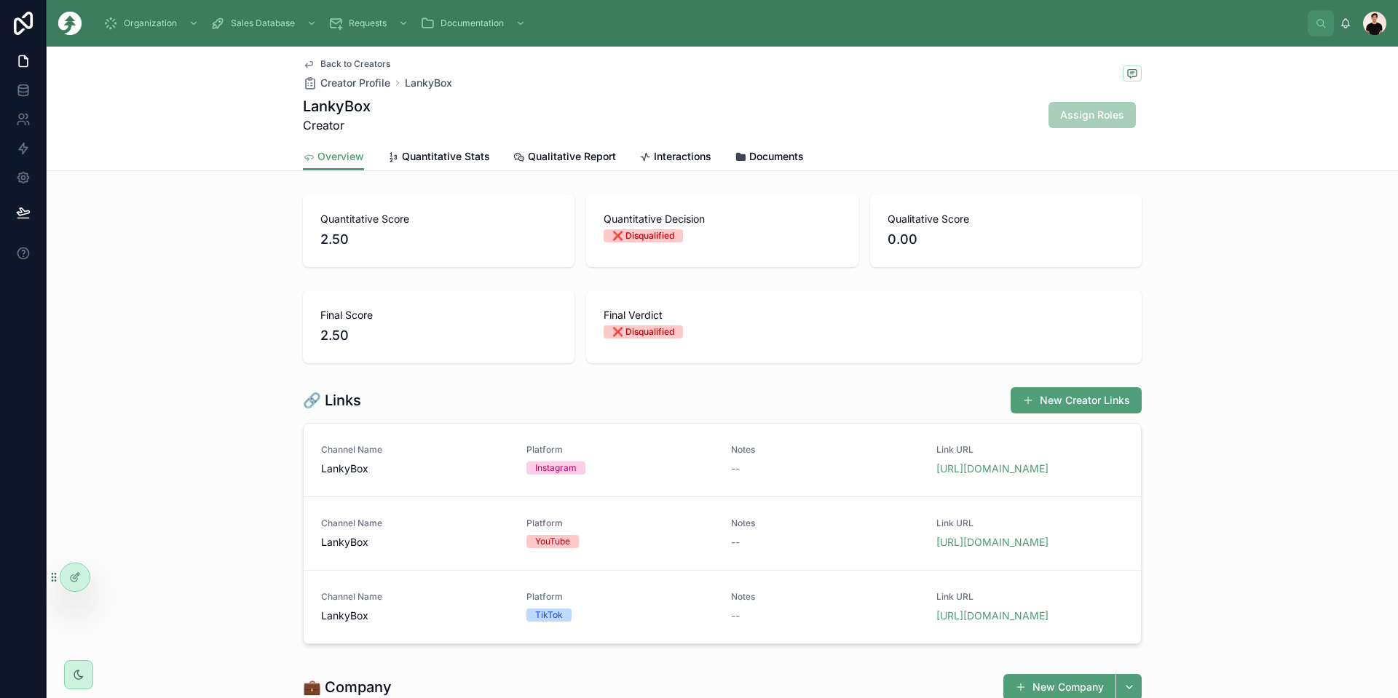
click at [432, 150] on span "Quantitative Stats" at bounding box center [446, 156] width 88 height 15
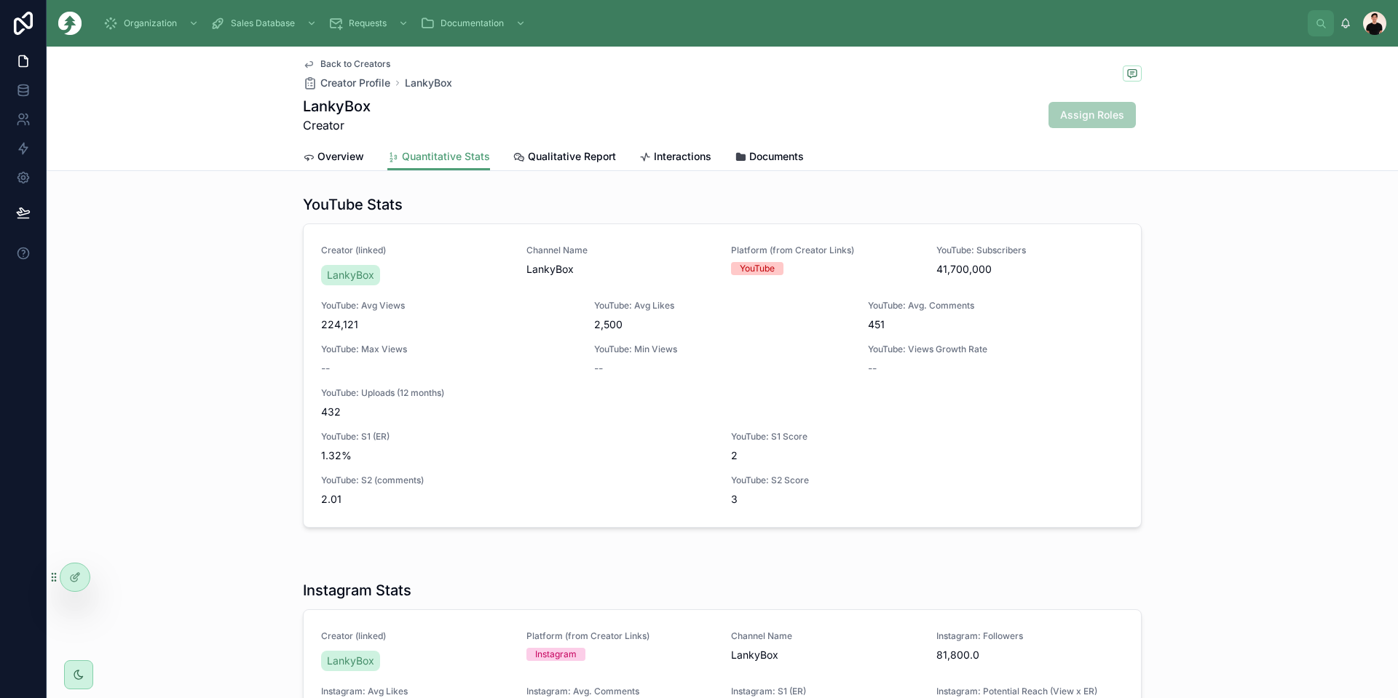
click at [366, 158] on div "Overview Quantitative Stats Qualitative Report Interactions Documents" at bounding box center [722, 157] width 839 height 28
click at [339, 159] on span "Overview" at bounding box center [340, 156] width 47 height 15
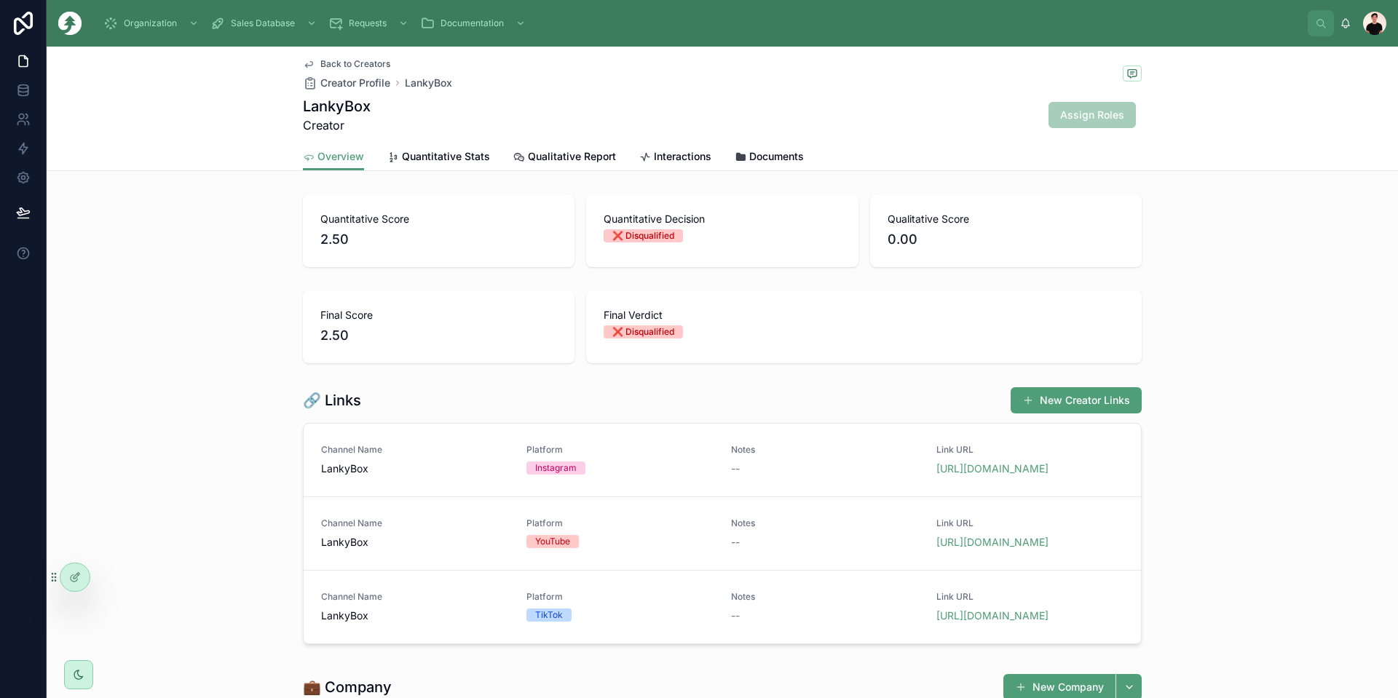
click at [322, 58] on span "Back to Creators" at bounding box center [355, 64] width 70 height 12
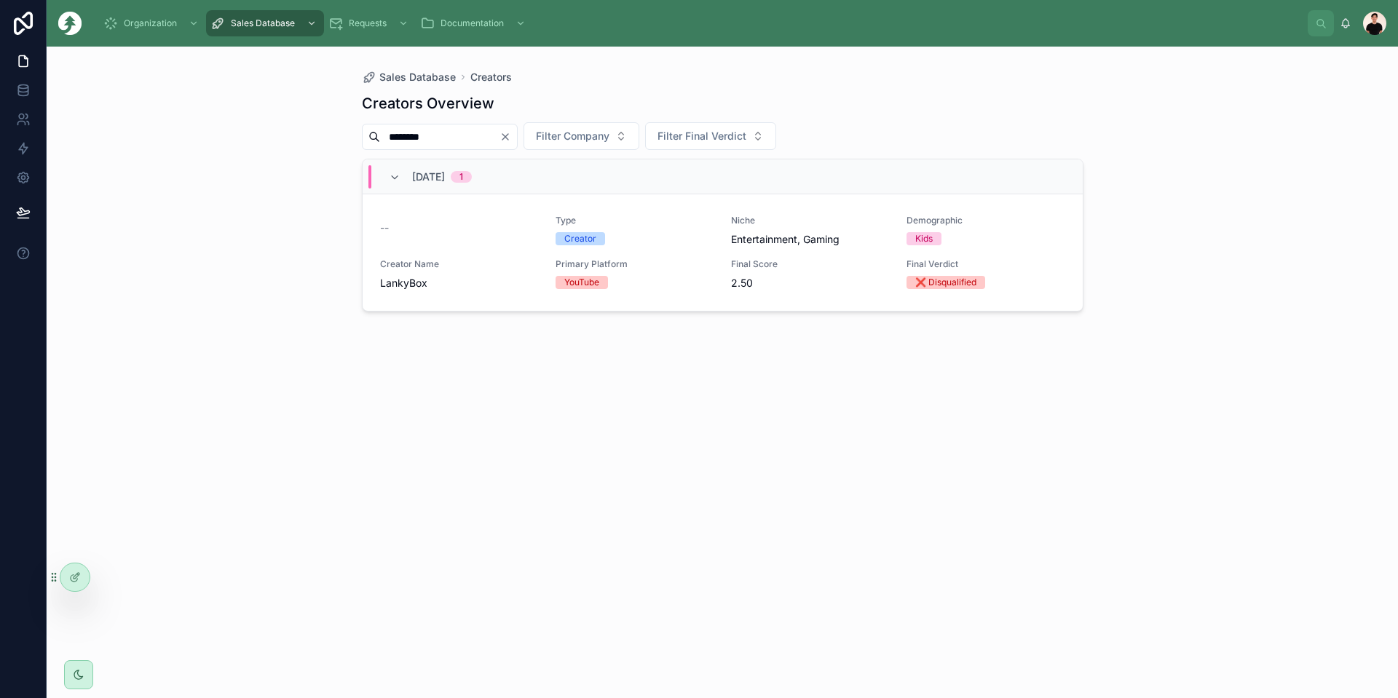
drag, startPoint x: 457, startPoint y: 135, endPoint x: 314, endPoint y: 136, distance: 143.4
click at [314, 136] on div "Sales Database Creators Creators Overview ******** Filter Company Filter Final …" at bounding box center [722, 373] width 1351 height 652
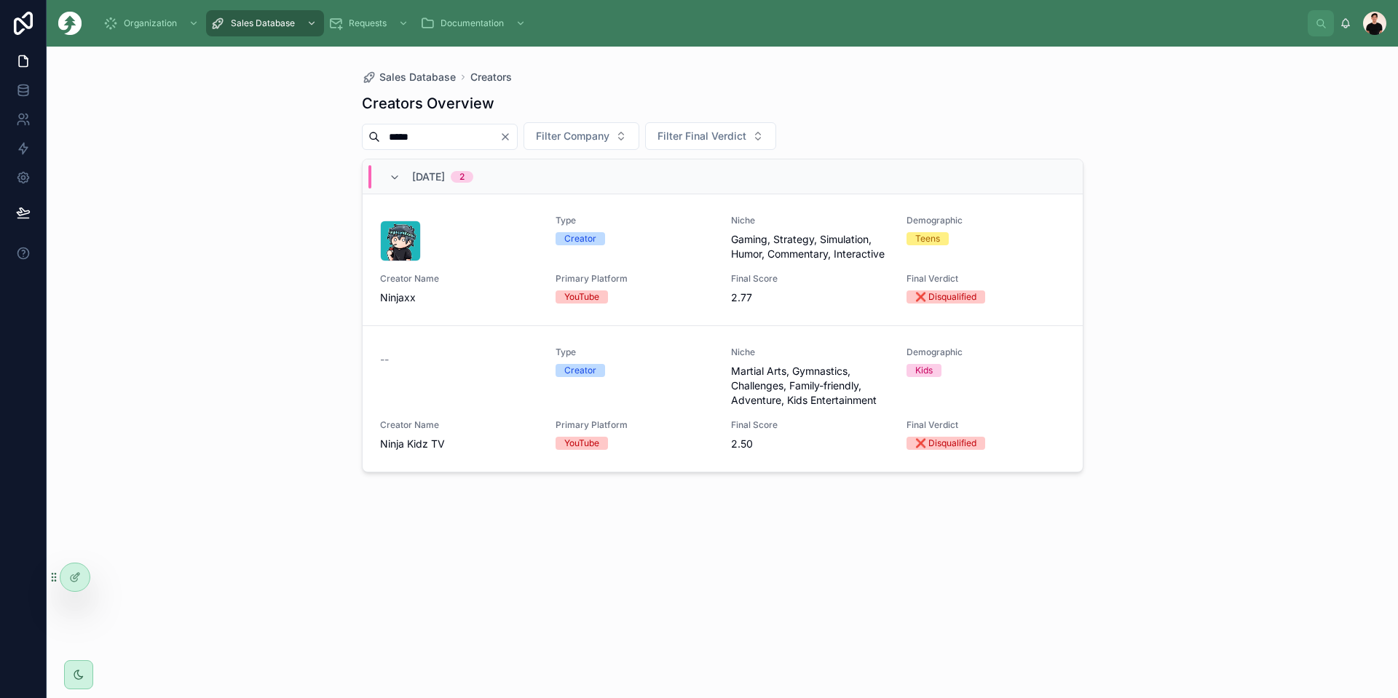
type input "*****"
click at [457, 400] on div "--" at bounding box center [459, 377] width 158 height 61
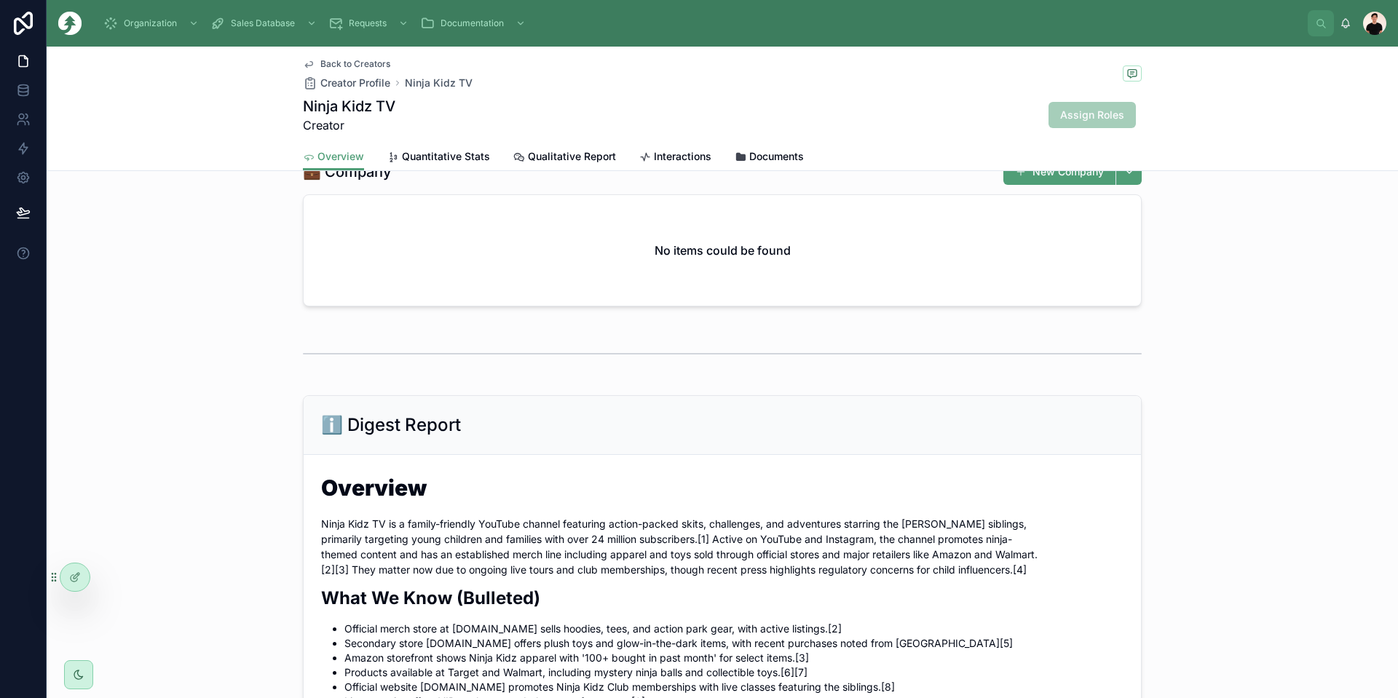
scroll to position [364, 0]
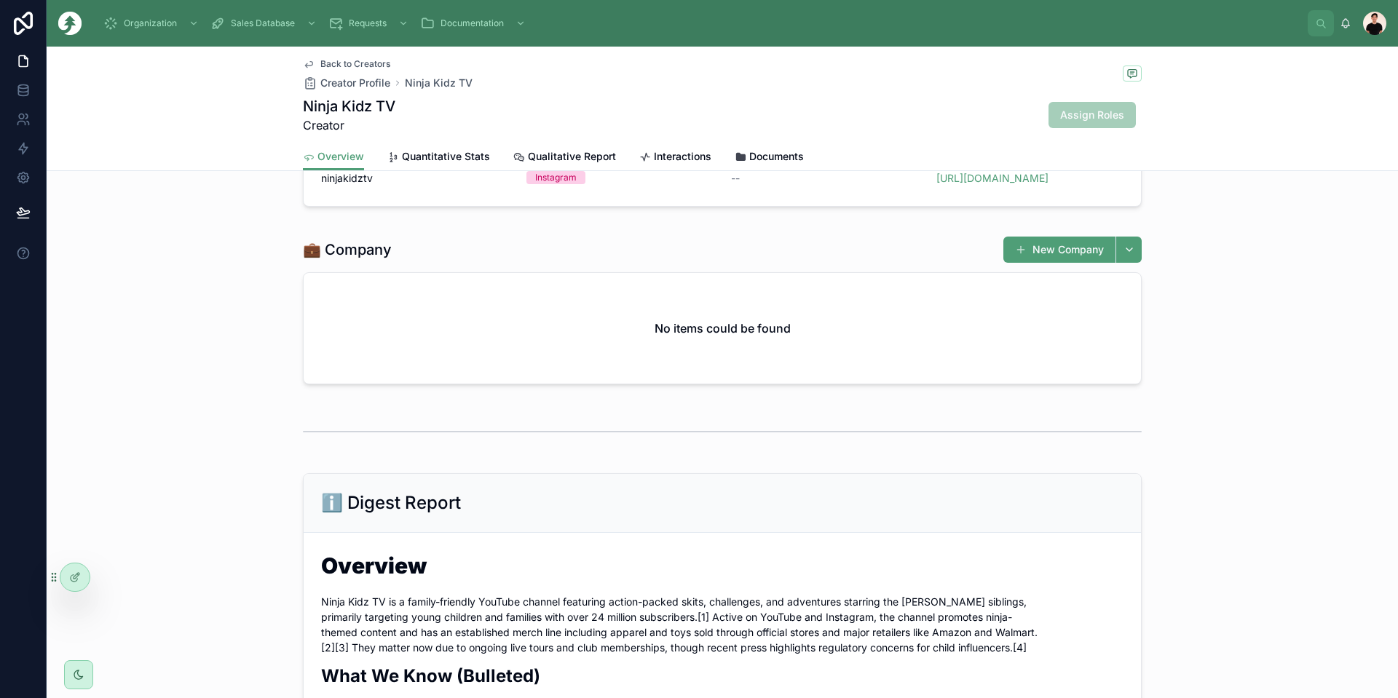
click at [357, 72] on div "Back to Creators Creator Profile Ninja Kidz TV" at bounding box center [388, 74] width 170 height 32
click at [357, 68] on span "Back to Creators" at bounding box center [355, 64] width 70 height 12
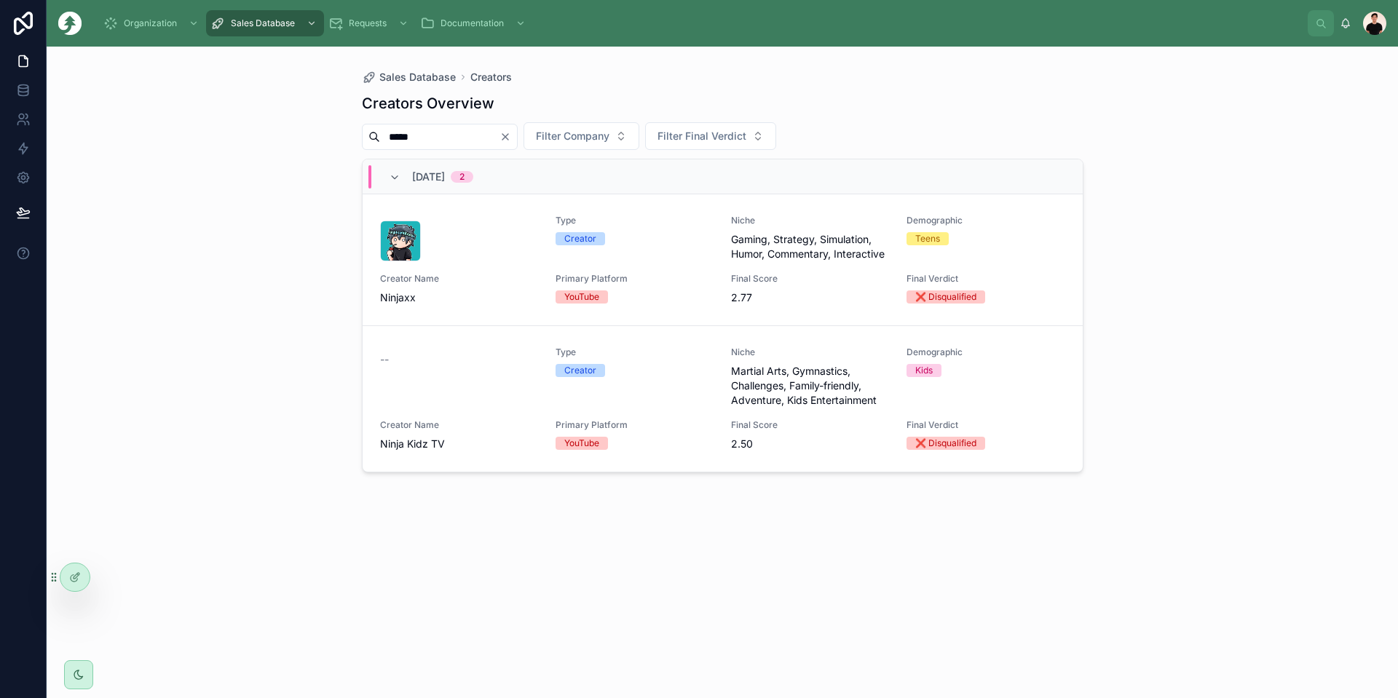
drag, startPoint x: 489, startPoint y: 135, endPoint x: 379, endPoint y: 122, distance: 111.5
click at [379, 122] on div "Creators Overview ***** Filter Company Filter Final Verdict October, 2025 2 Typ…" at bounding box center [723, 382] width 722 height 596
type input "********"
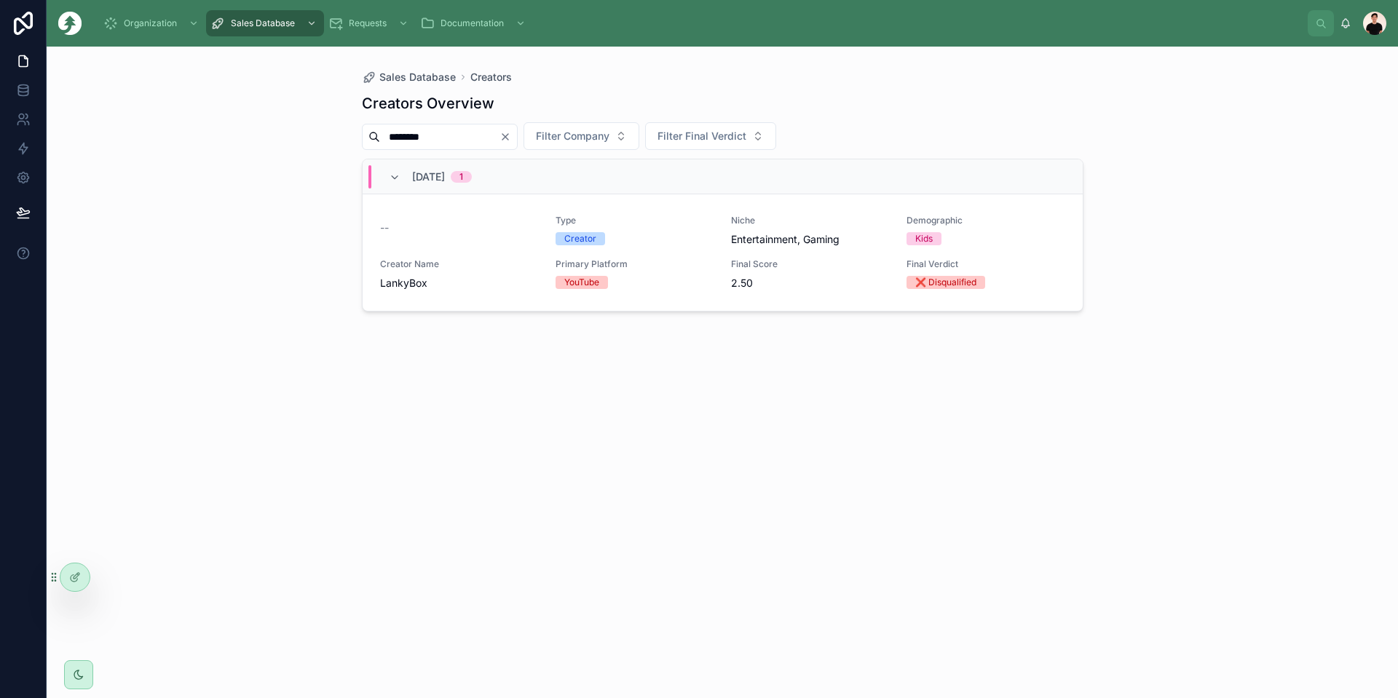
click at [511, 137] on icon "Clear" at bounding box center [505, 137] width 12 height 12
click at [499, 142] on input "********" at bounding box center [439, 137] width 119 height 20
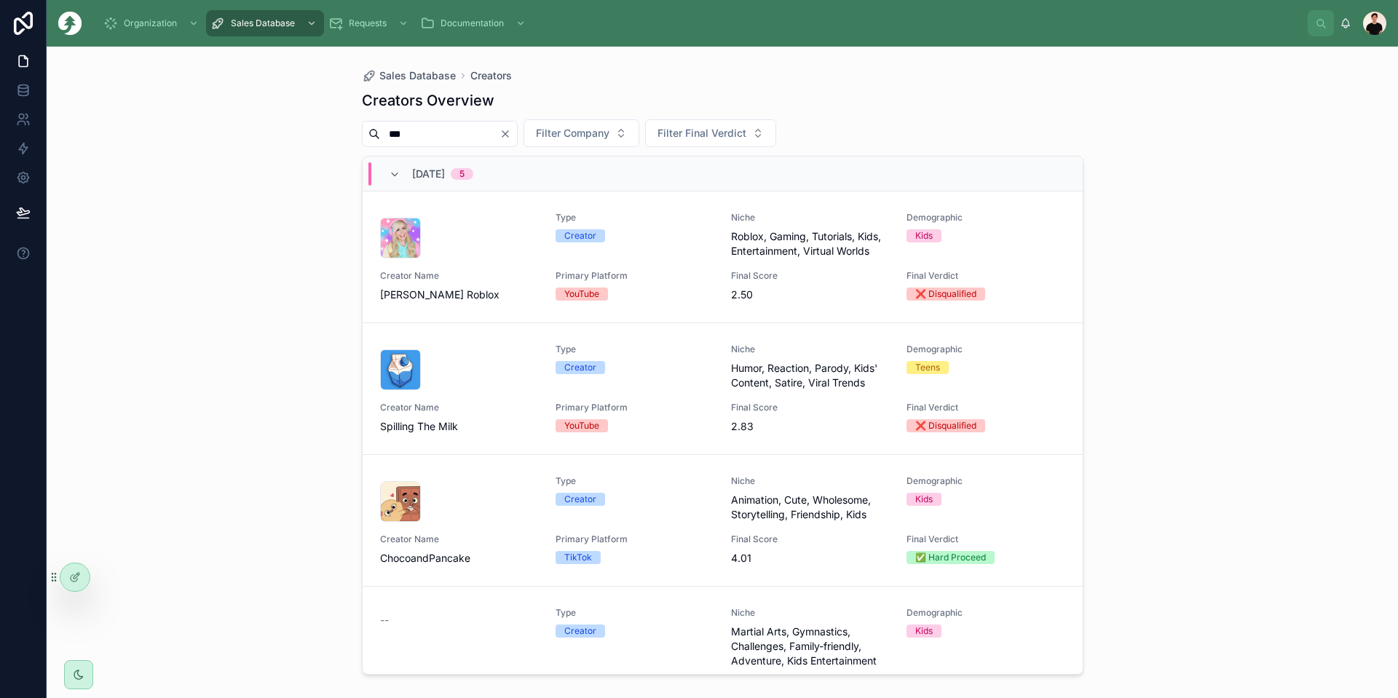
type input "***"
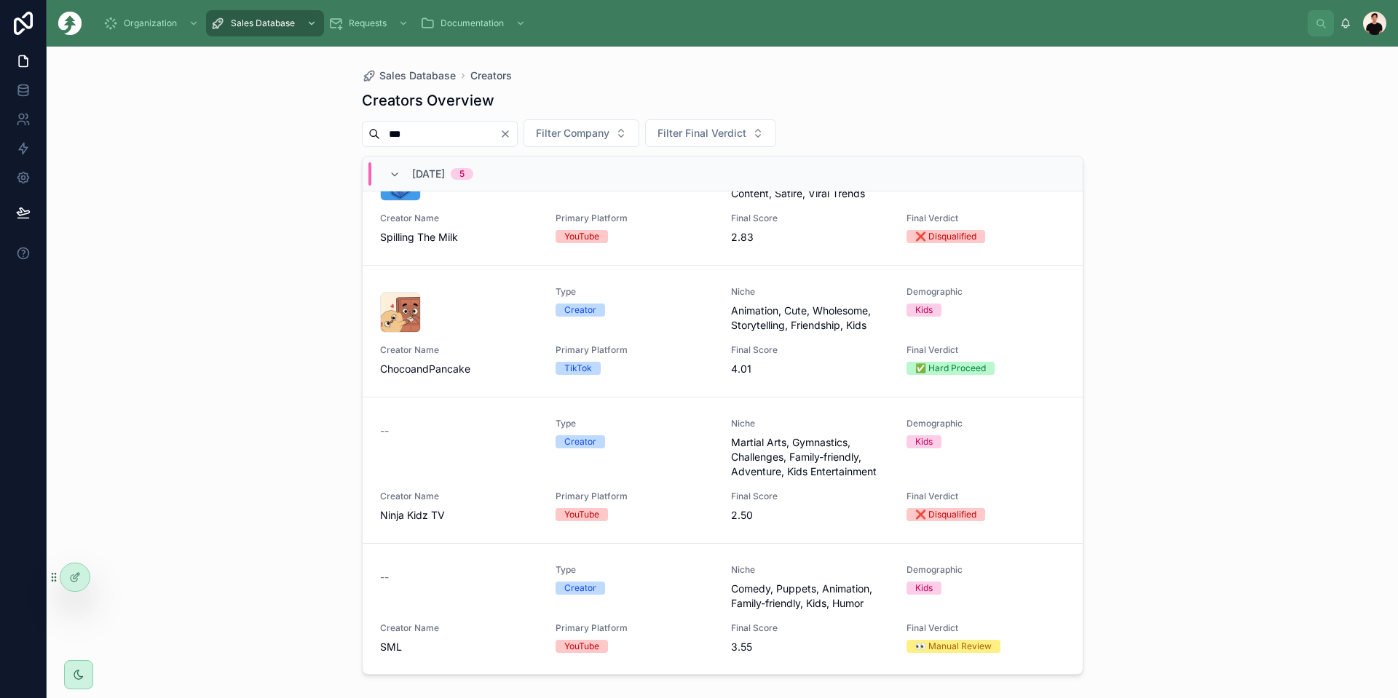
scroll to position [190, 0]
click at [819, 324] on span "Animation, Cute, Wholesome, Storytelling, Friendship, Kids" at bounding box center [810, 317] width 158 height 29
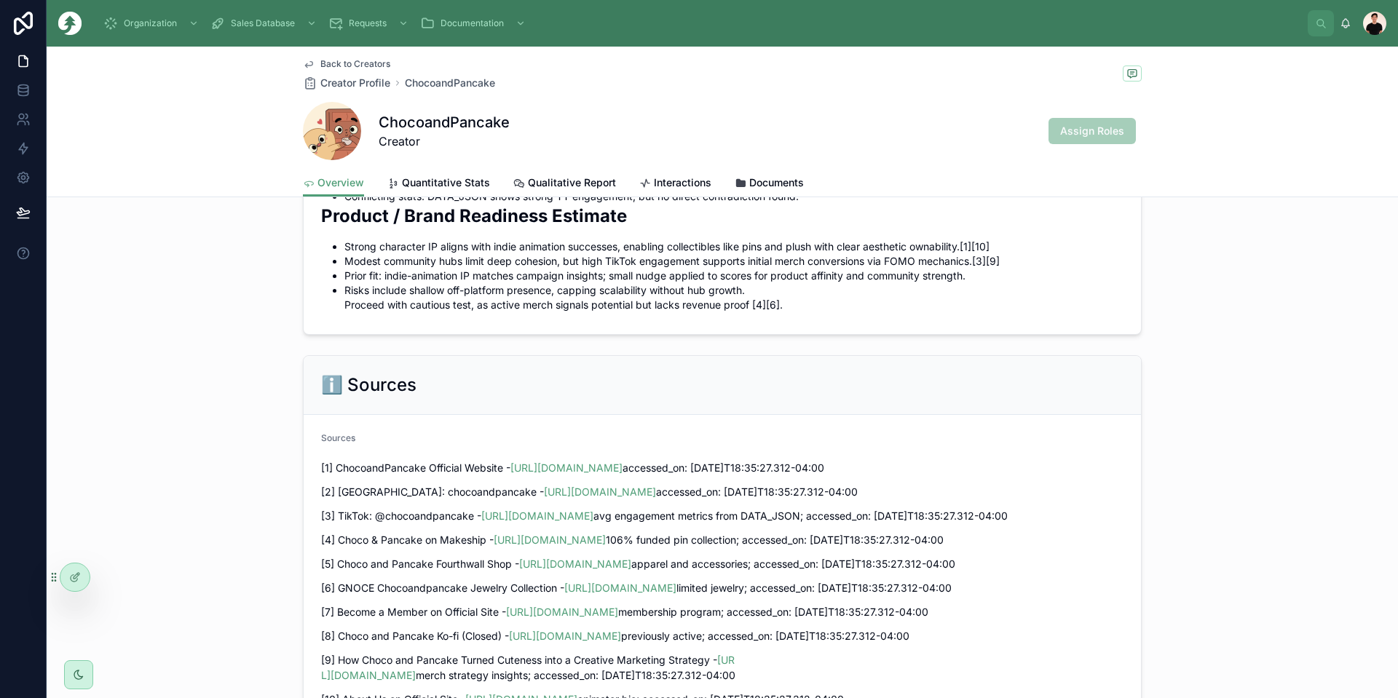
scroll to position [1675, 0]
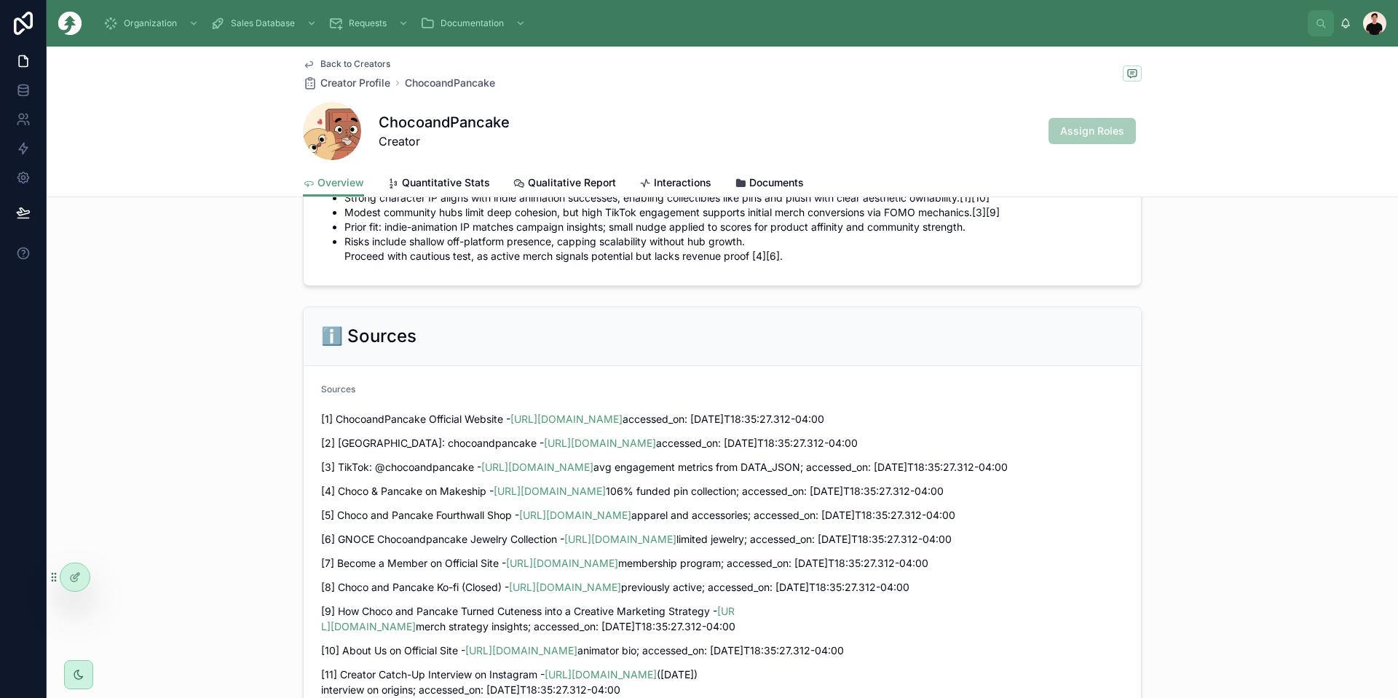
click at [320, 66] on span "Back to Creators" at bounding box center [355, 64] width 70 height 12
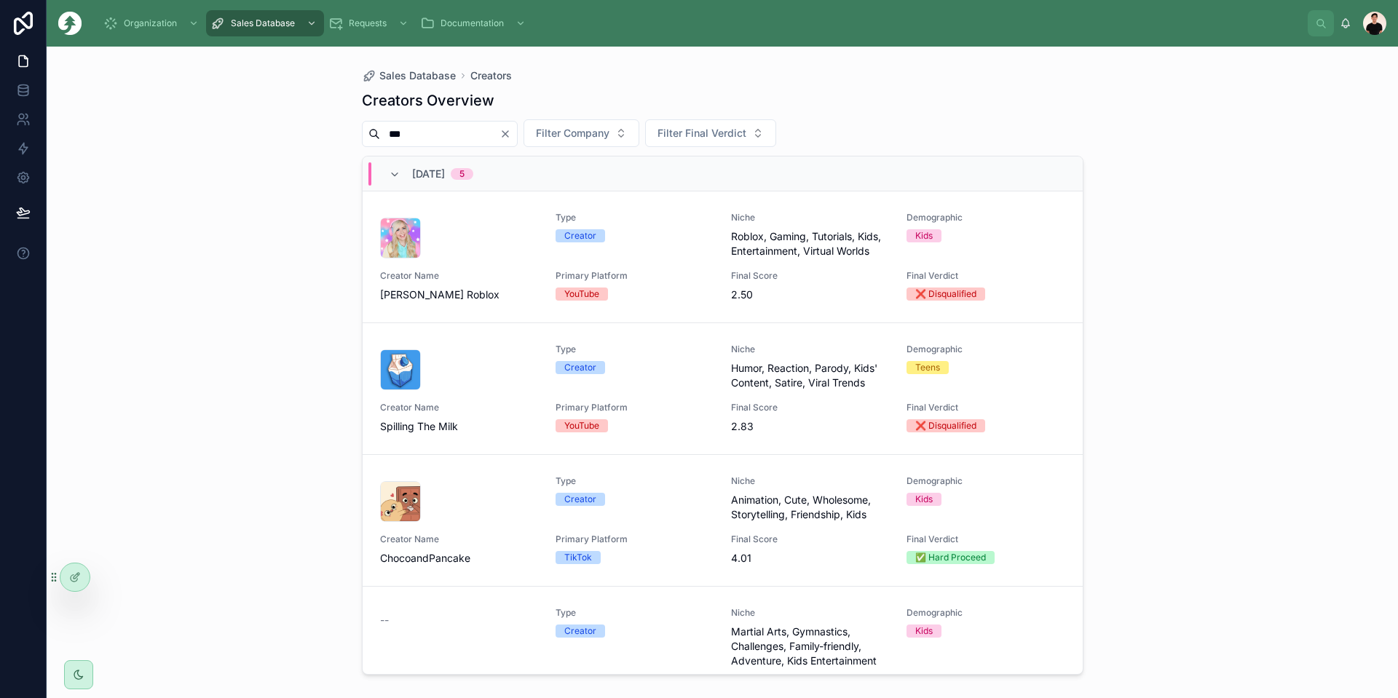
click at [561, 544] on span "Primary Platform" at bounding box center [635, 540] width 158 height 12
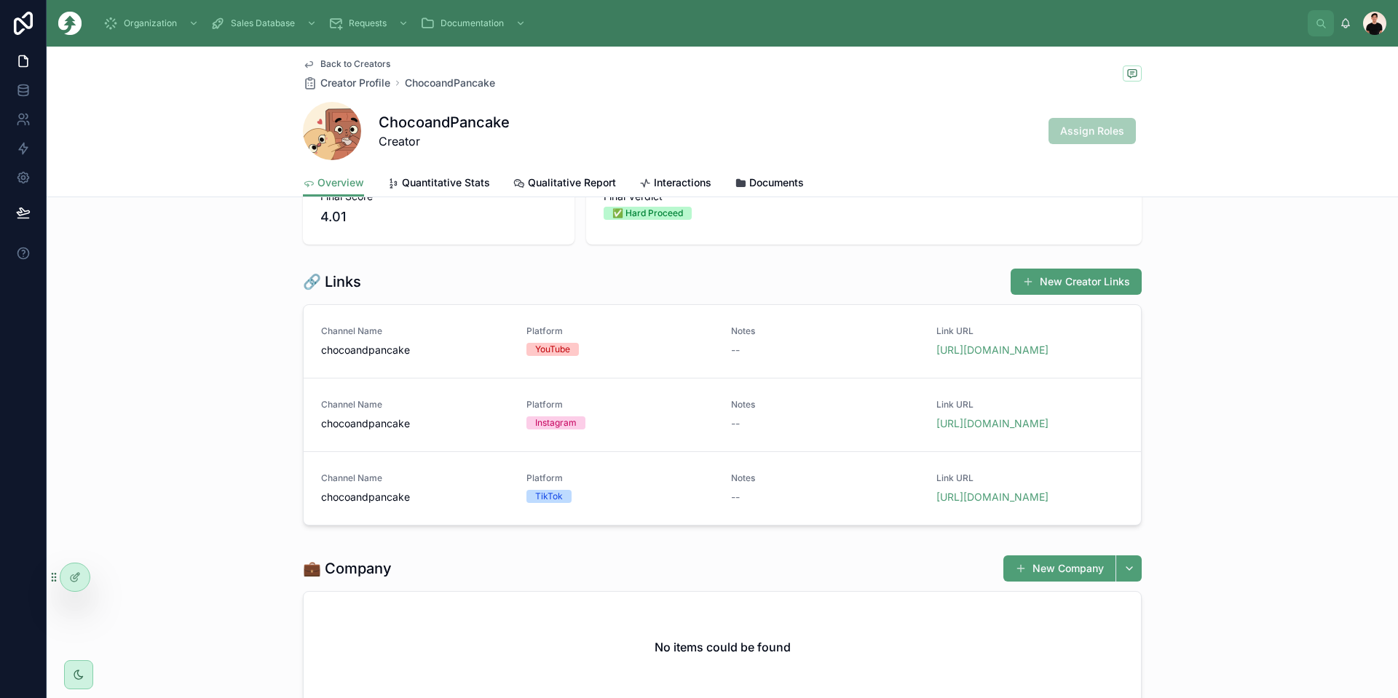
scroll to position [146, 0]
click at [1013, 355] on link "[URL][DOMAIN_NAME]" at bounding box center [992, 349] width 112 height 12
click at [995, 429] on link "[URL][DOMAIN_NAME]" at bounding box center [992, 422] width 112 height 12
click at [976, 504] on span "[URL][DOMAIN_NAME]" at bounding box center [1030, 496] width 188 height 15
click at [960, 502] on link "[URL][DOMAIN_NAME]" at bounding box center [992, 496] width 112 height 12
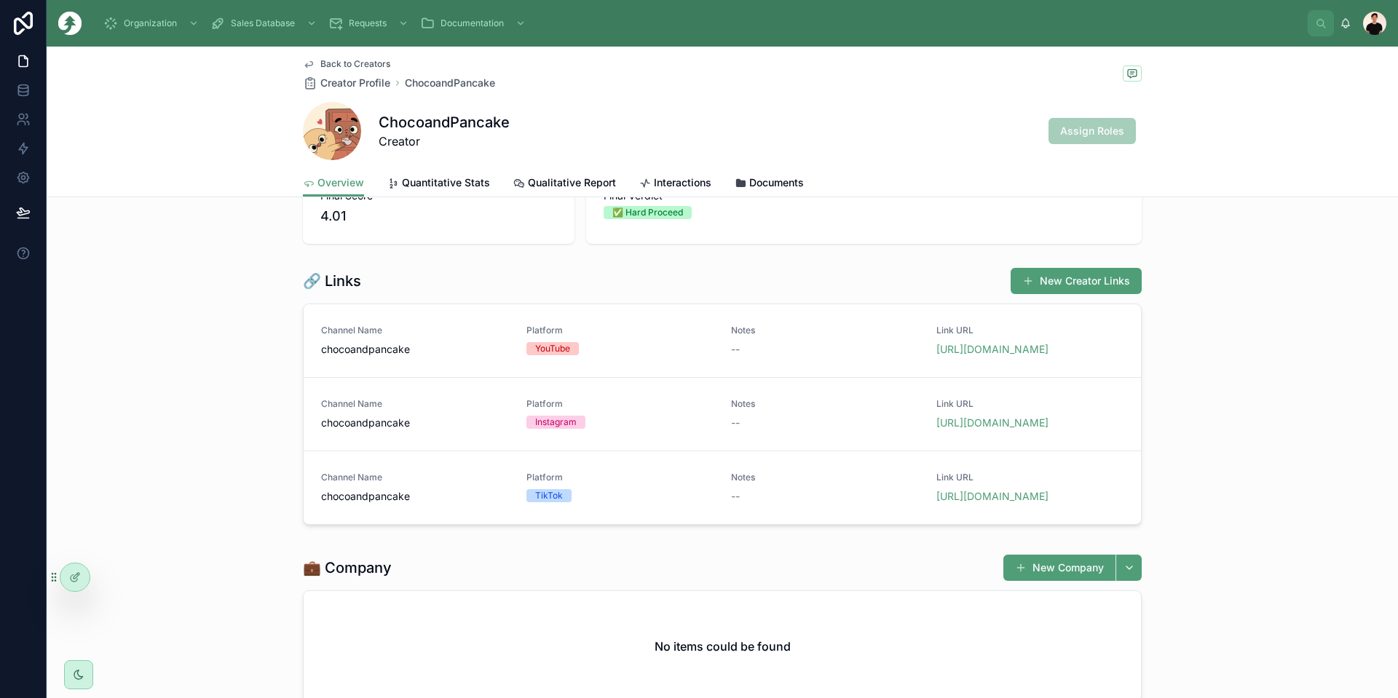
click at [337, 61] on span "Back to Creators" at bounding box center [355, 64] width 70 height 12
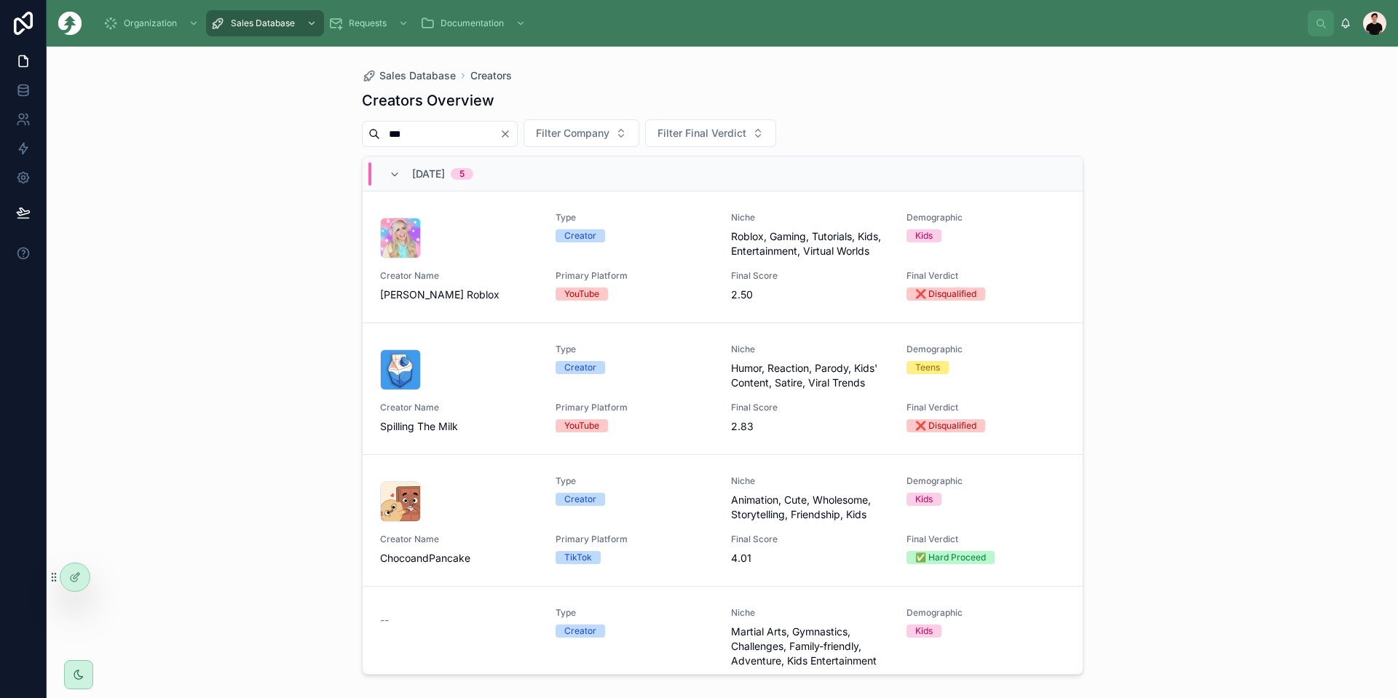
drag, startPoint x: 428, startPoint y: 130, endPoint x: 259, endPoint y: 125, distance: 169.0
click at [292, 128] on div "Sales Database Creators Creators Overview *** Filter Company Filter Final Verdi…" at bounding box center [722, 373] width 1351 height 652
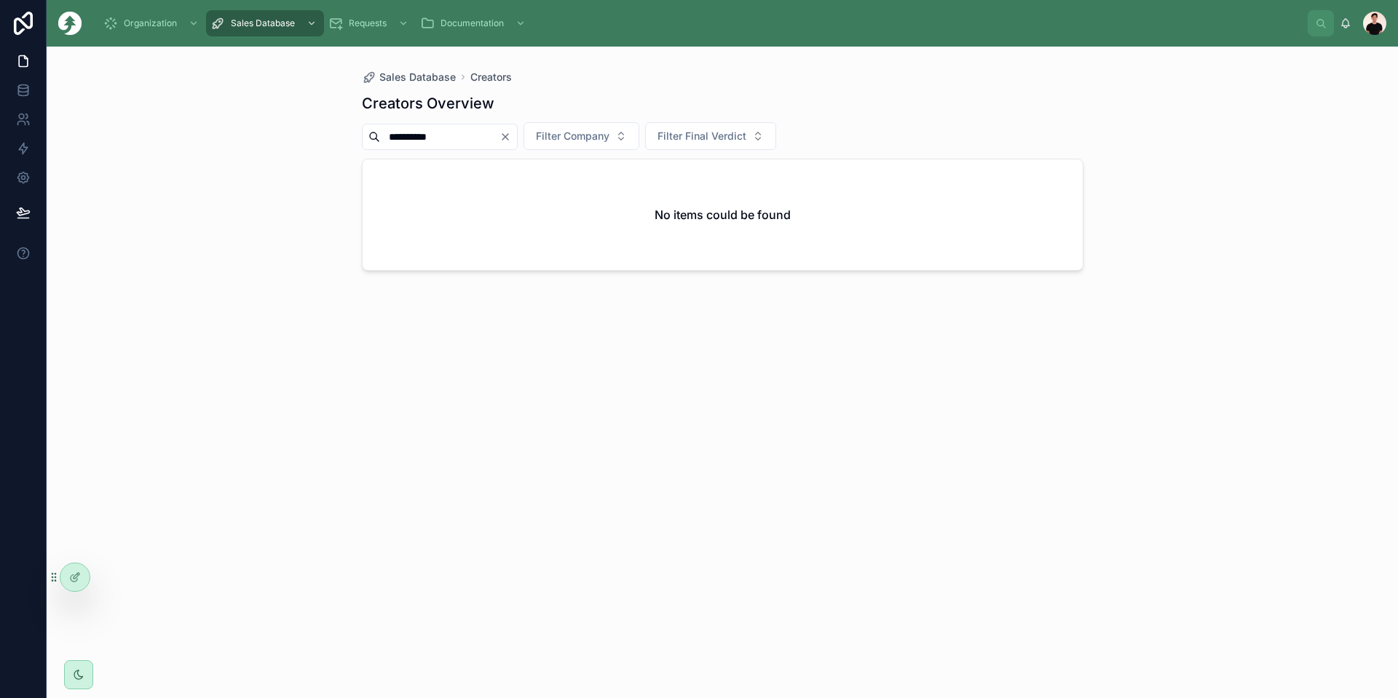
click at [446, 141] on input "**********" at bounding box center [439, 137] width 119 height 20
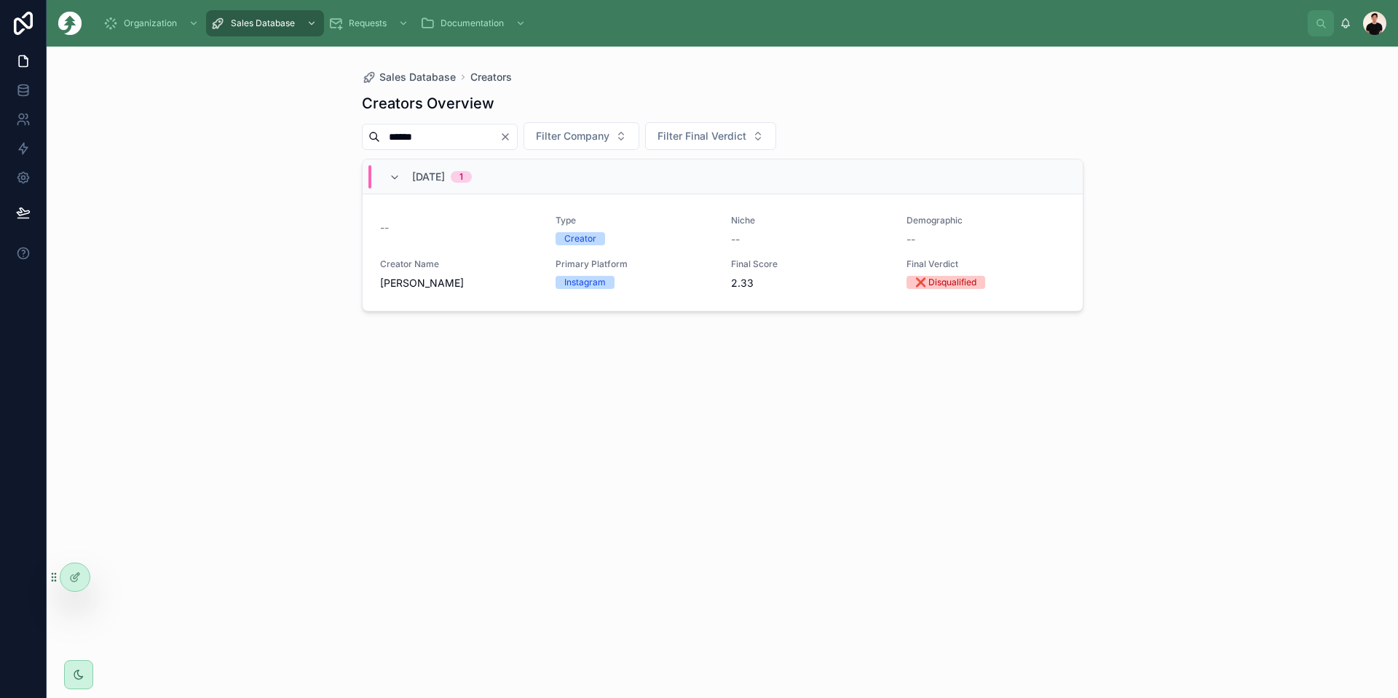
type input "******"
click at [513, 251] on div "-- Type Creator Niche -- Demographic -- Creator Name Anna-Laura Art Primary Pla…" at bounding box center [722, 253] width 685 height 76
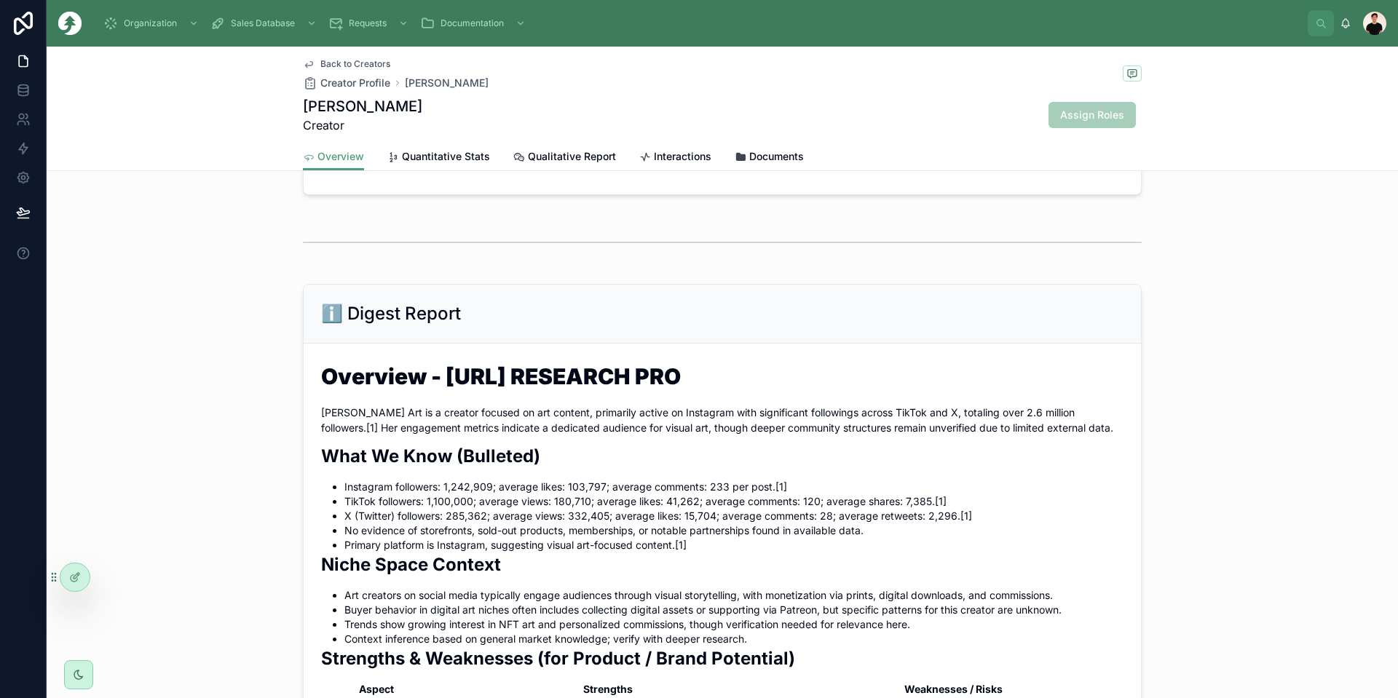
scroll to position [801, 0]
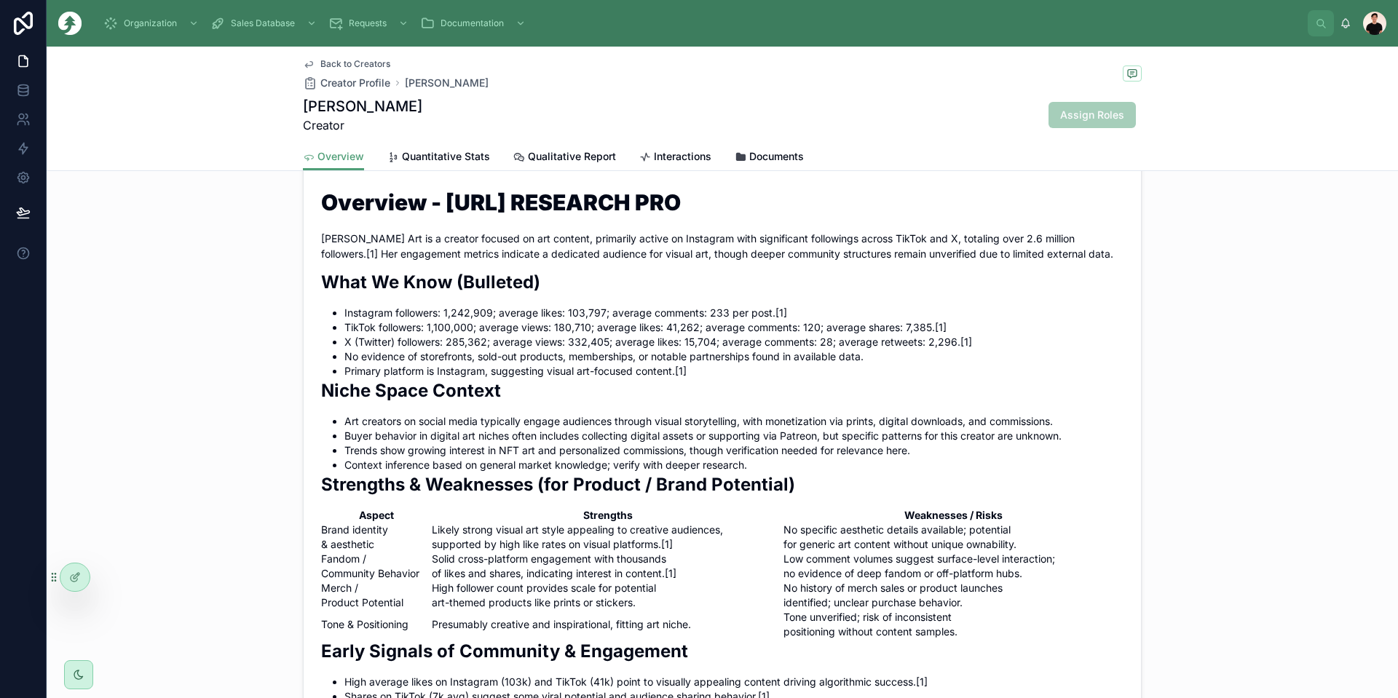
click at [462, 154] on span "Quantitative Stats" at bounding box center [446, 156] width 88 height 15
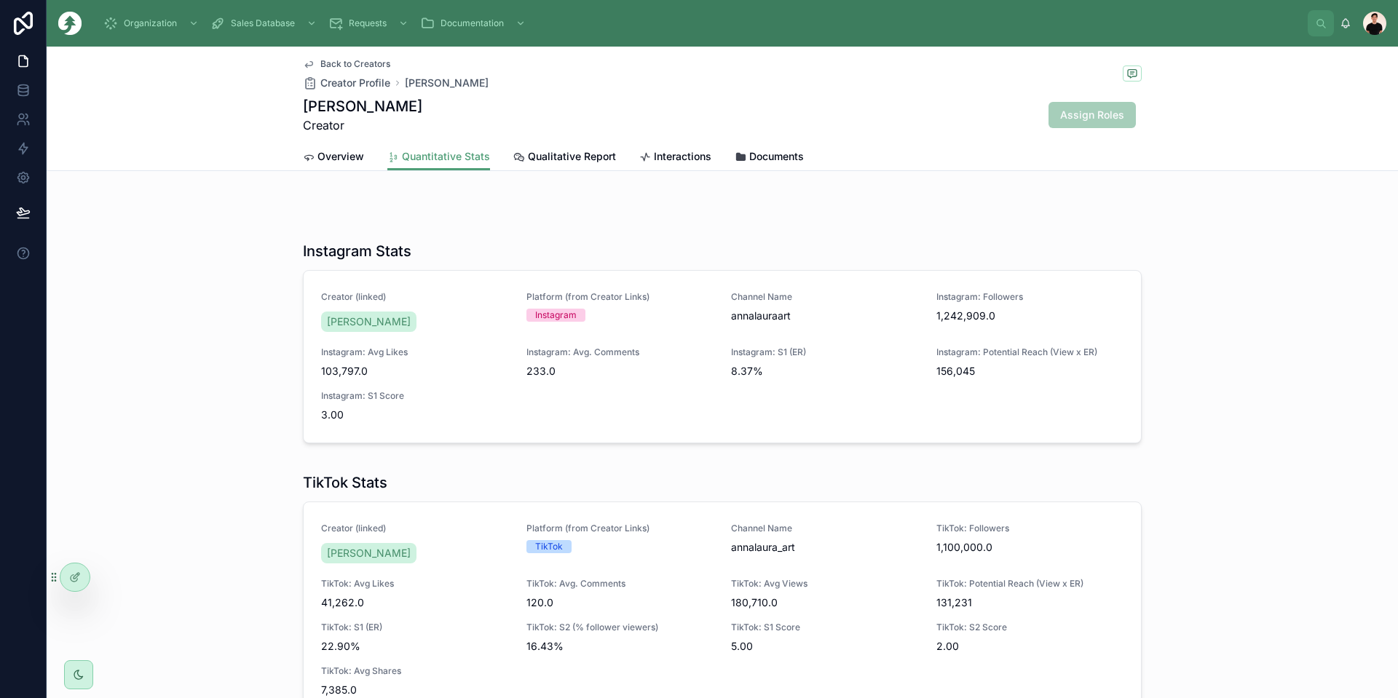
click at [347, 157] on span "Overview" at bounding box center [340, 156] width 47 height 15
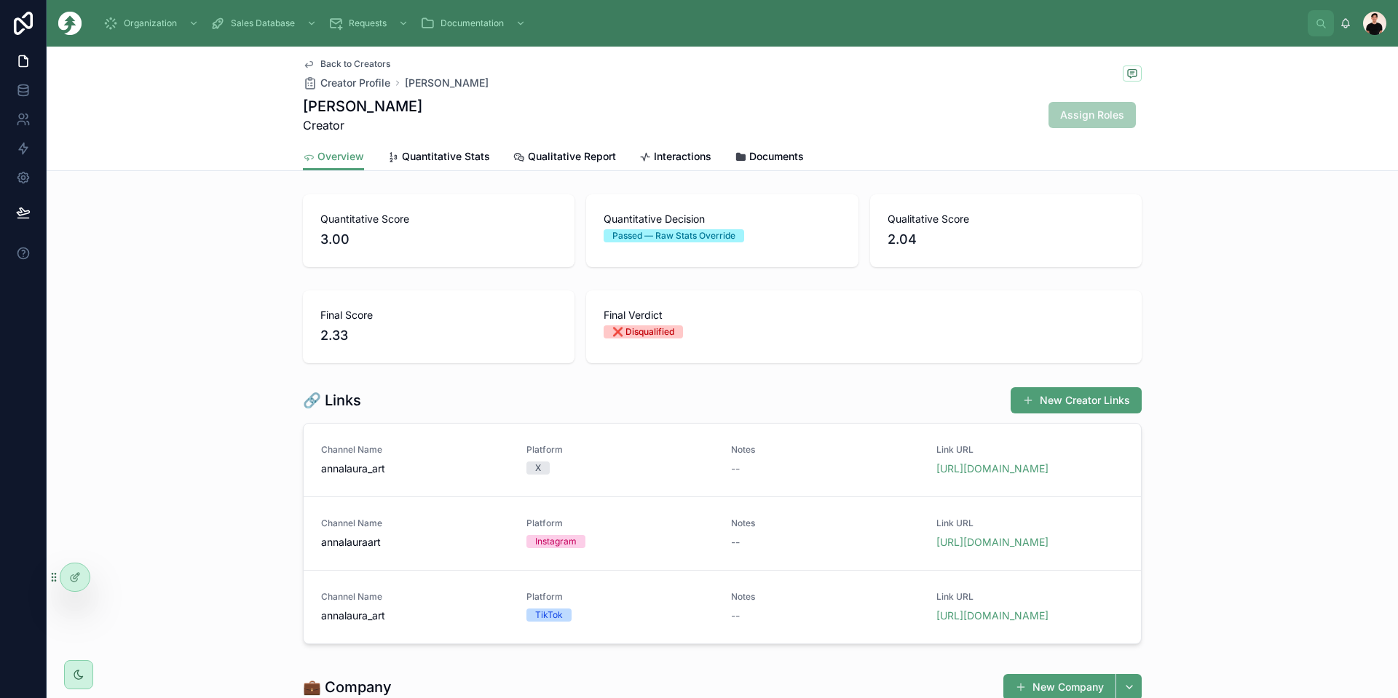
click at [424, 164] on link "Quantitative Stats" at bounding box center [438, 157] width 103 height 29
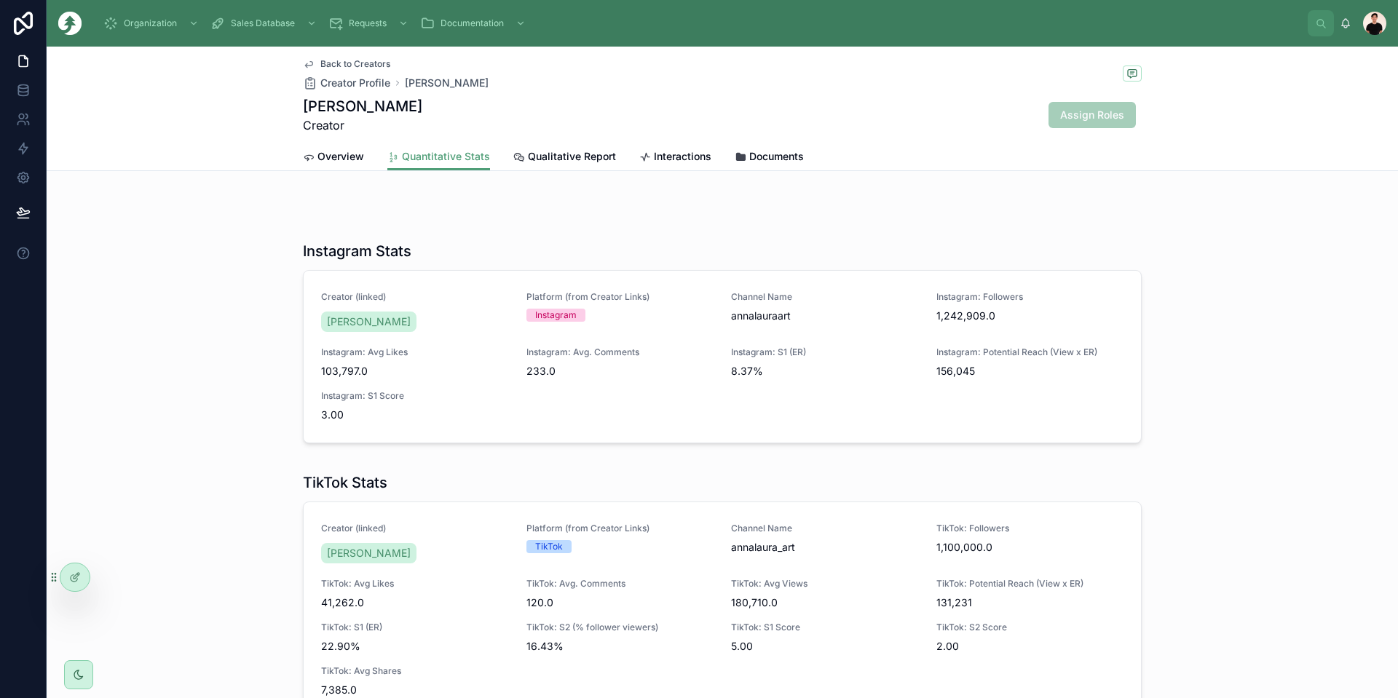
click at [331, 158] on span "Overview" at bounding box center [340, 156] width 47 height 15
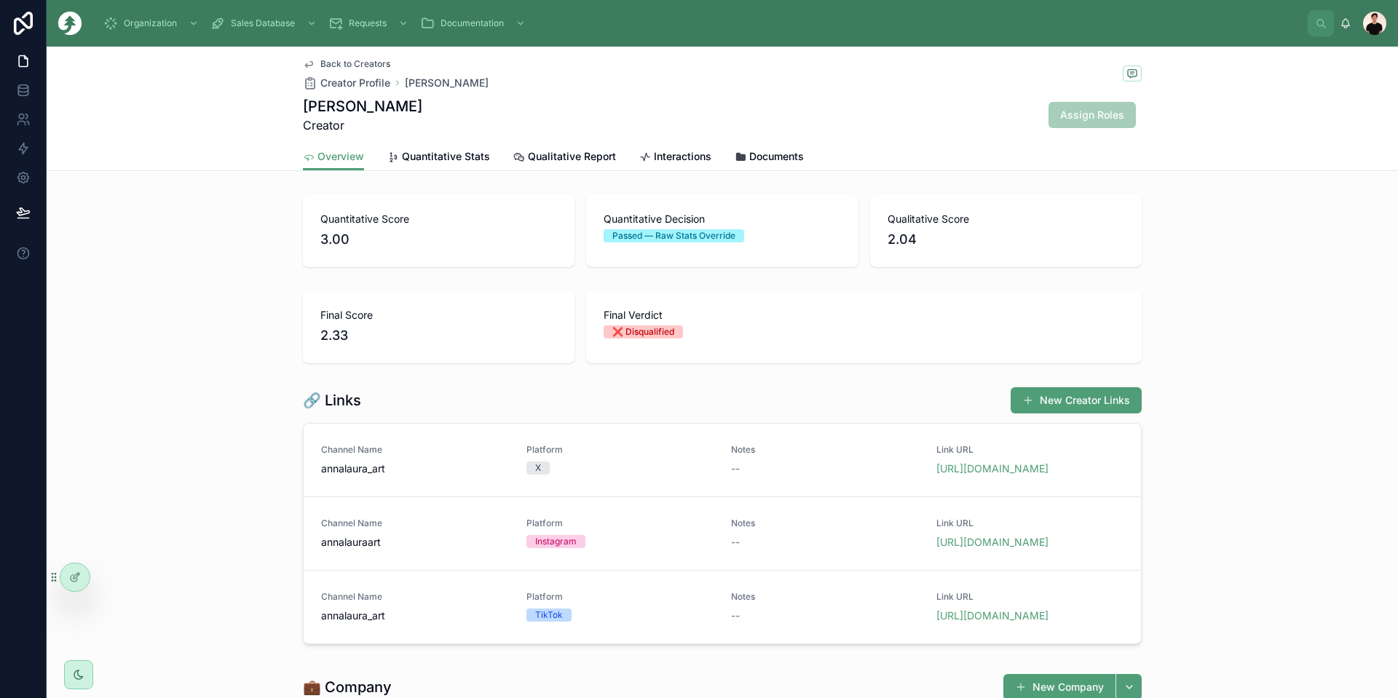
click at [575, 151] on span "Qualitative Report" at bounding box center [572, 156] width 88 height 15
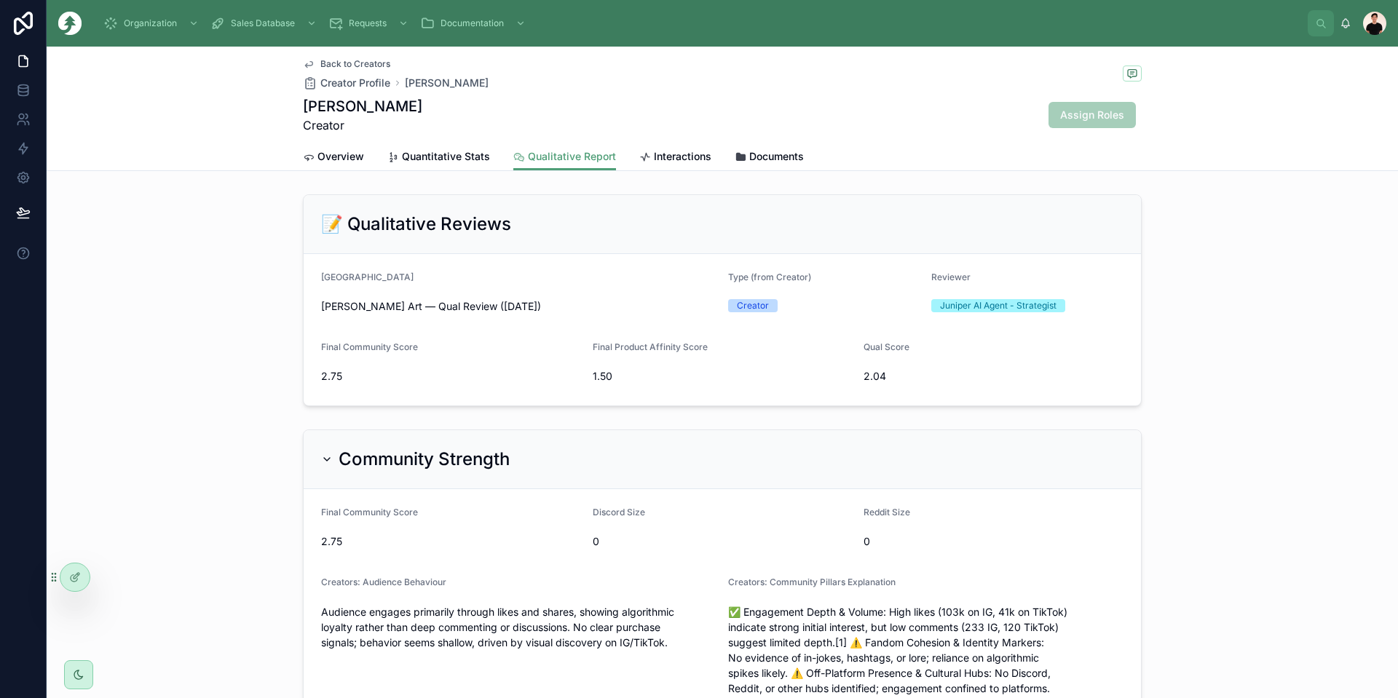
click at [362, 62] on span "Back to Creators" at bounding box center [355, 64] width 70 height 12
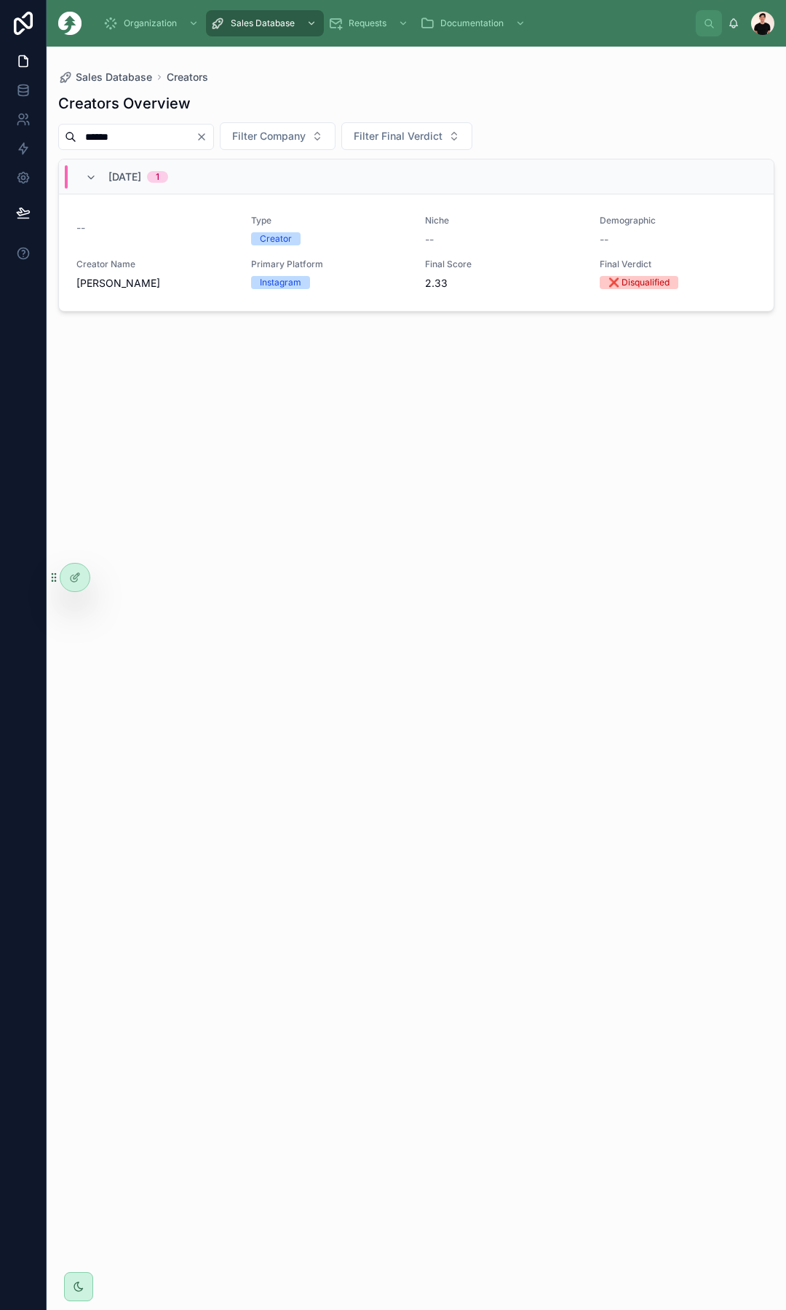
click at [208, 138] on icon "Clear" at bounding box center [202, 137] width 12 height 12
click at [196, 135] on input "******" at bounding box center [135, 137] width 119 height 20
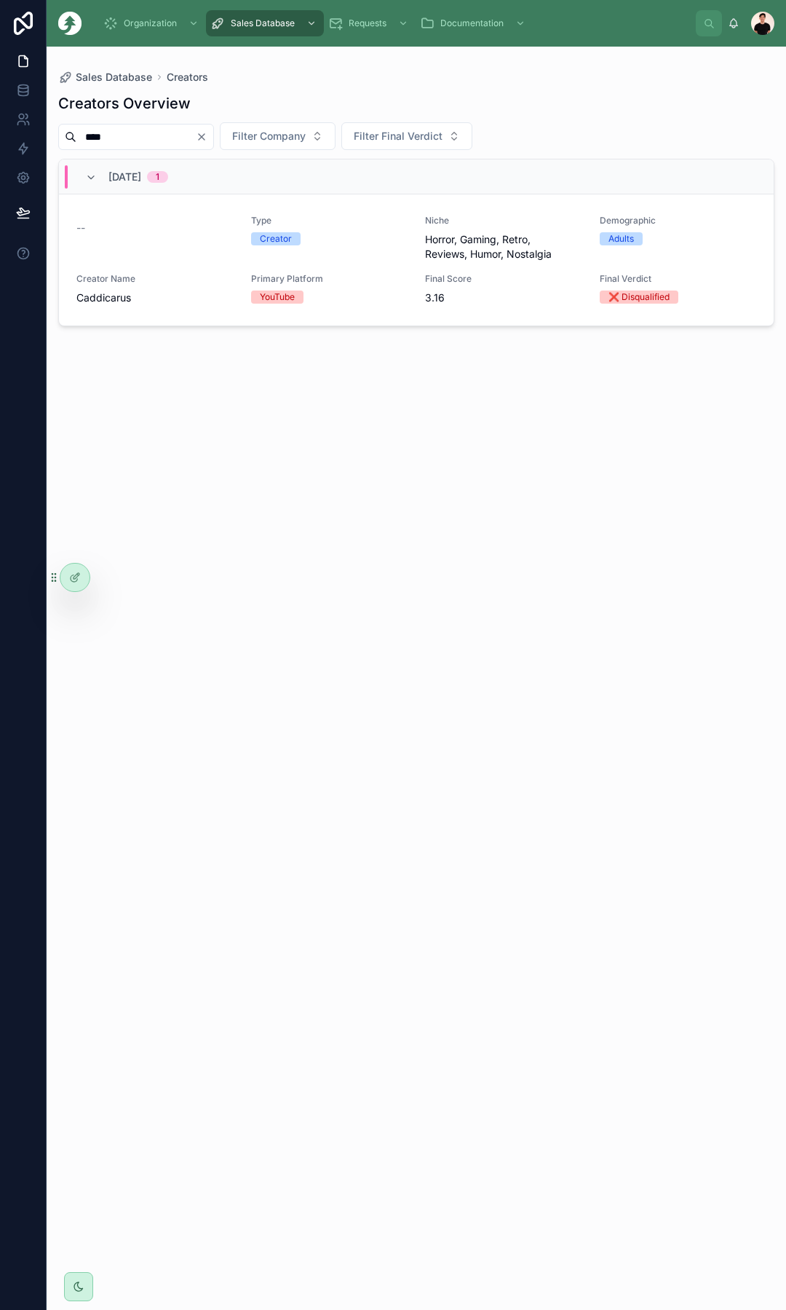
type input "****"
click at [221, 243] on div "--" at bounding box center [154, 238] width 157 height 47
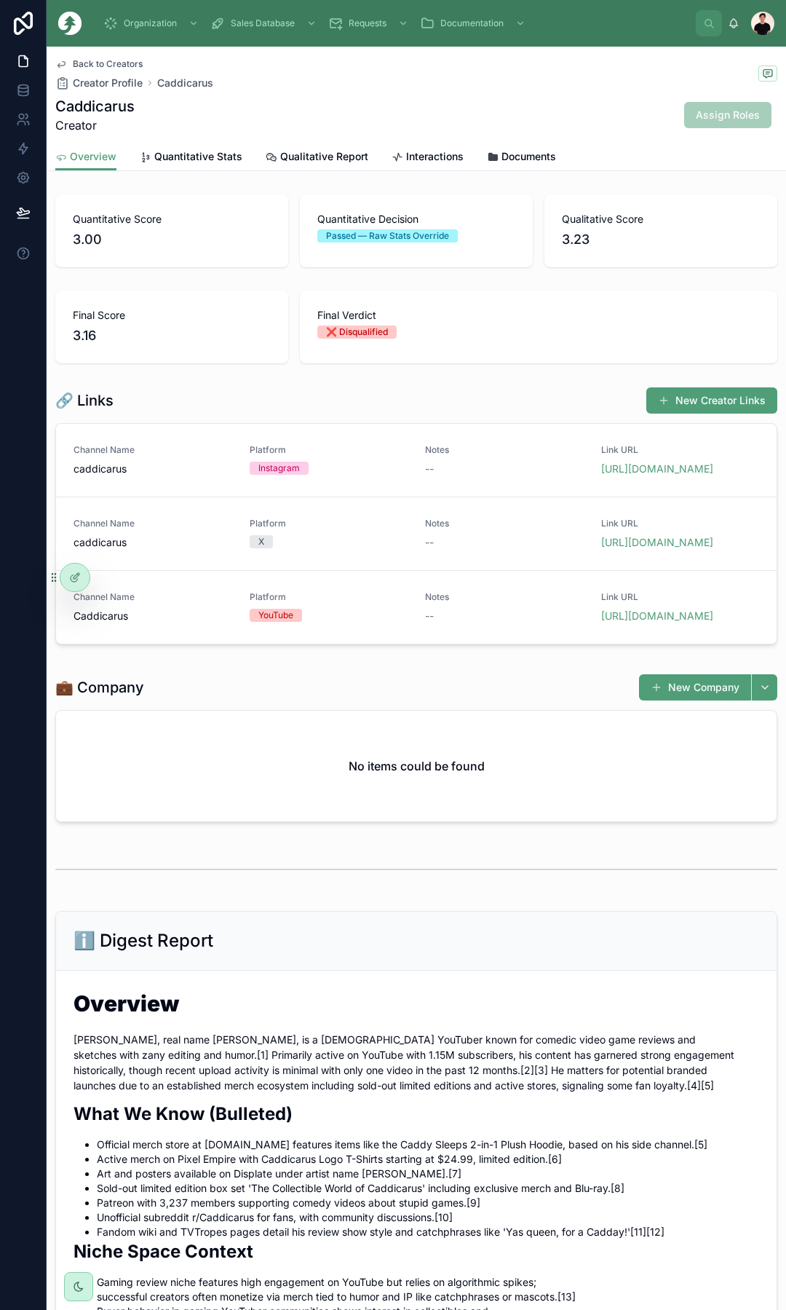
click at [112, 60] on span "Back to Creators" at bounding box center [108, 64] width 70 height 12
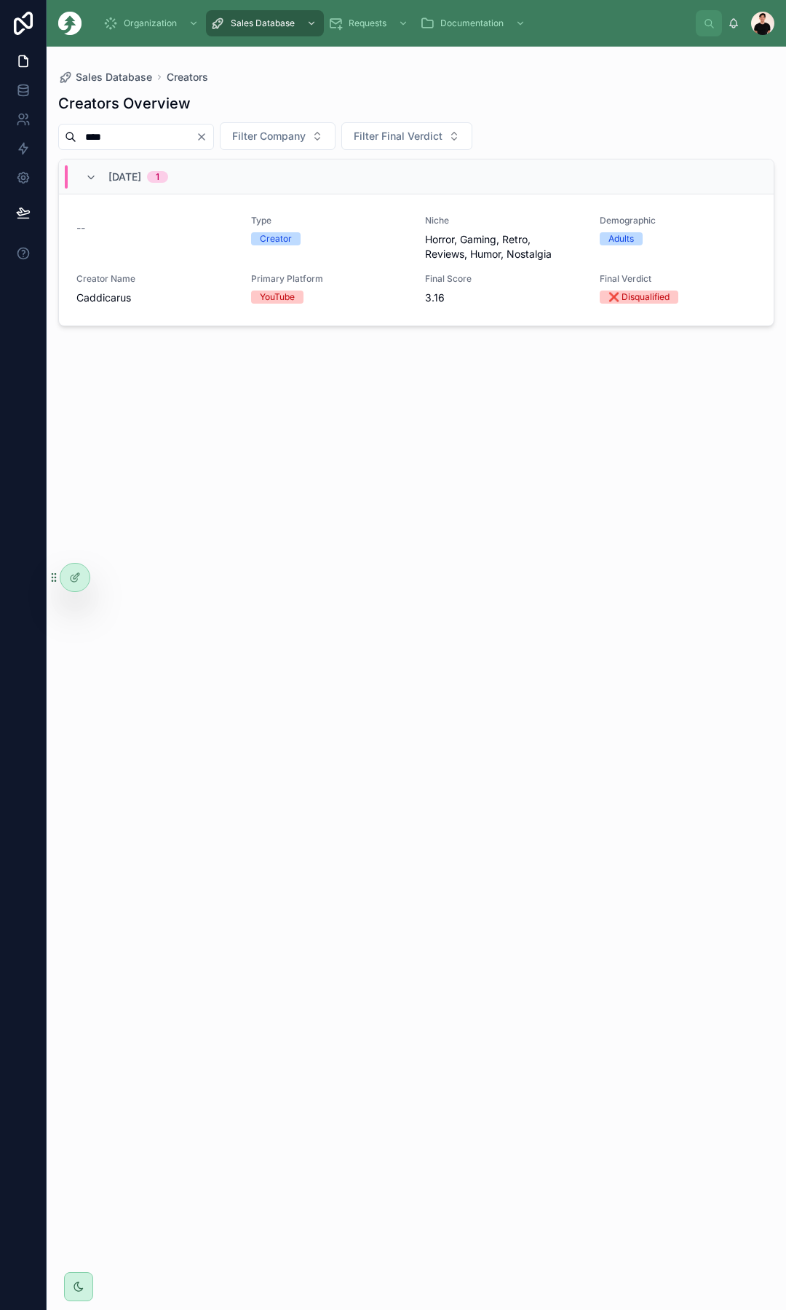
click at [157, 142] on input "****" at bounding box center [135, 137] width 119 height 20
click at [157, 140] on input "****" at bounding box center [135, 137] width 119 height 20
paste input "******"
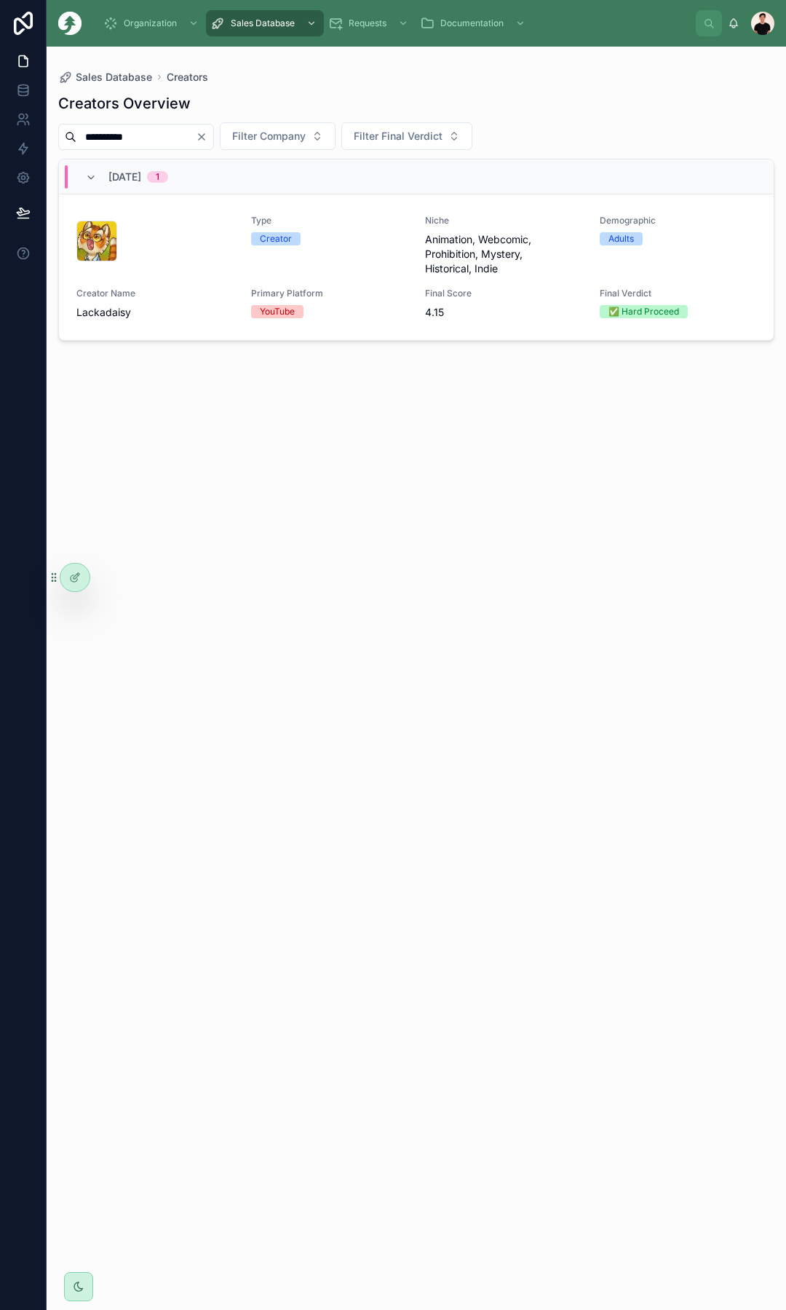
type input "**********"
click at [210, 280] on div "Type Creator Niche Animation, Webcomic, Prohibition, Mystery, Historical, Indie…" at bounding box center [416, 267] width 680 height 105
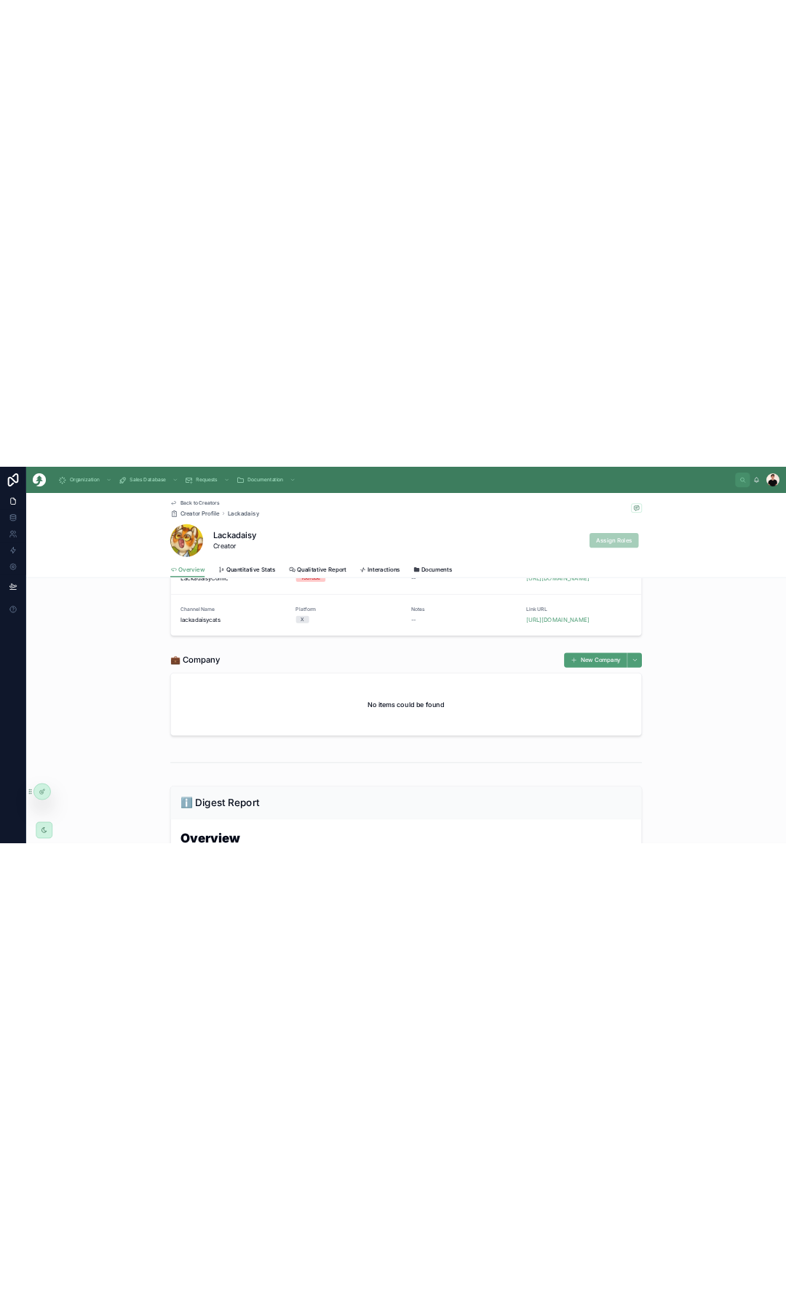
scroll to position [146, 0]
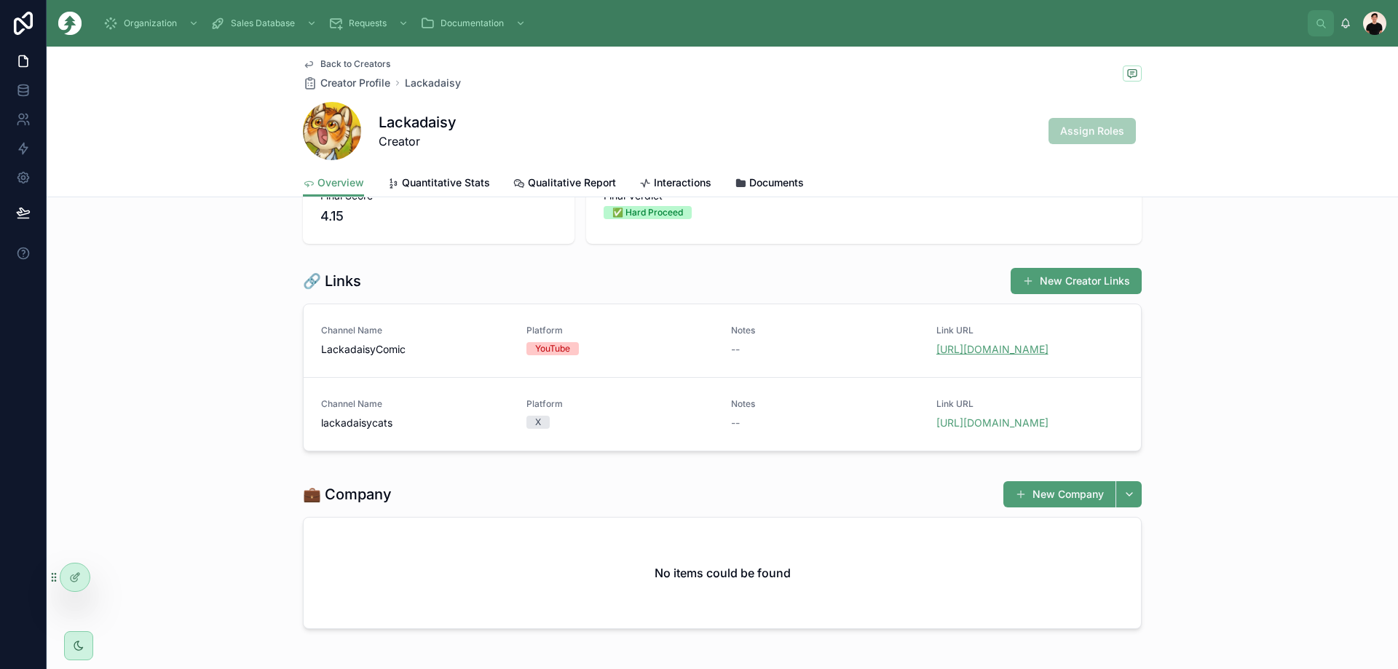
click at [979, 355] on link "https://www.youtube.com/@LackadaisyComic/videos" at bounding box center [992, 349] width 112 height 12
click at [973, 429] on link "https://x.com/lackadaisycats" at bounding box center [992, 422] width 112 height 12
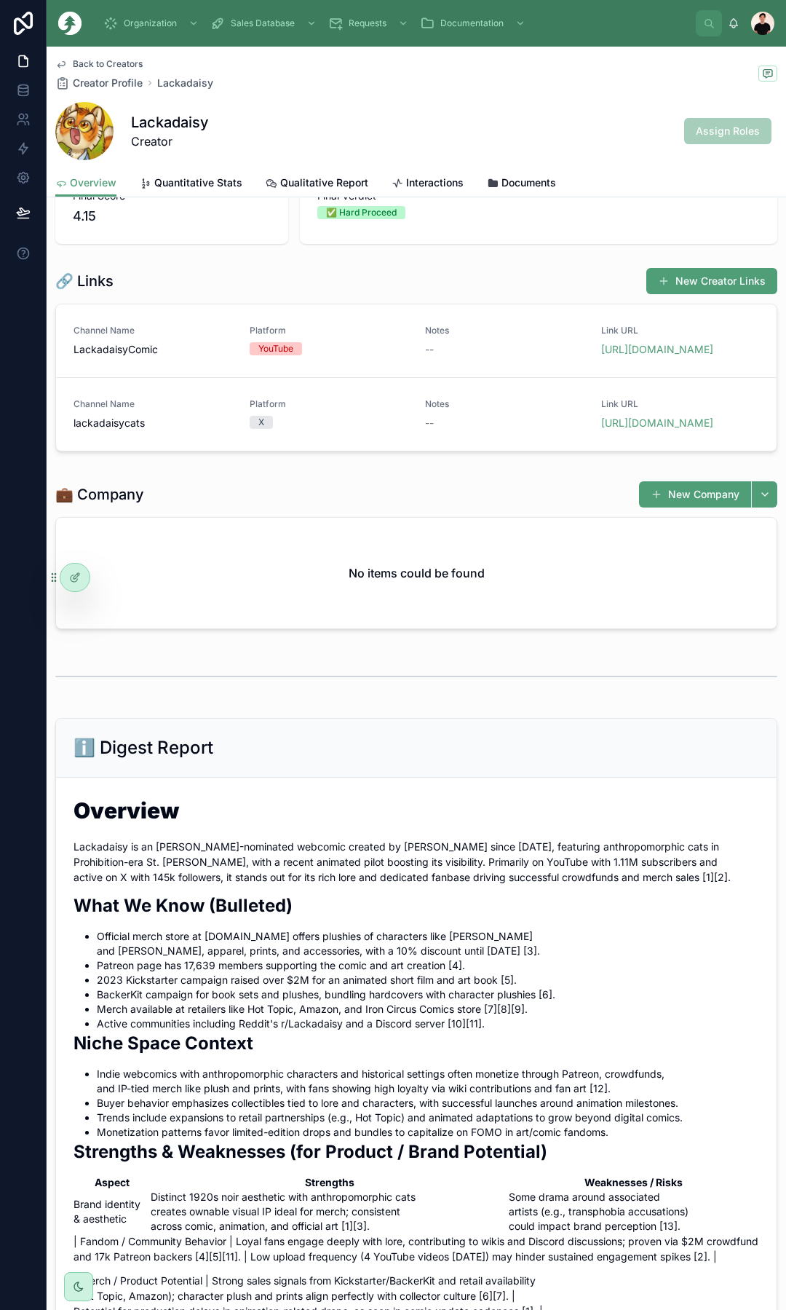
click at [98, 63] on span "Back to Creators" at bounding box center [108, 64] width 70 height 12
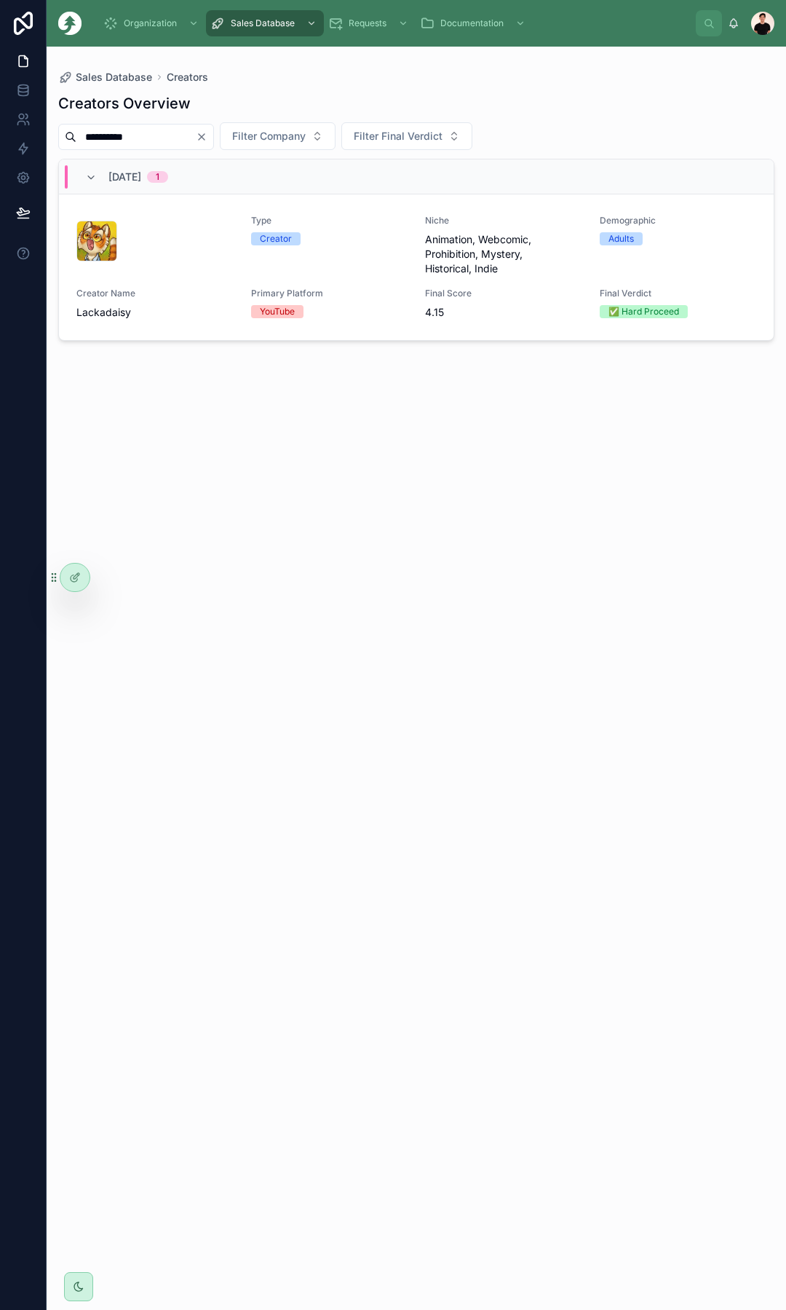
click at [208, 135] on icon "Clear" at bounding box center [202, 137] width 12 height 12
click at [240, 135] on button "Filter Company" at bounding box center [260, 136] width 116 height 28
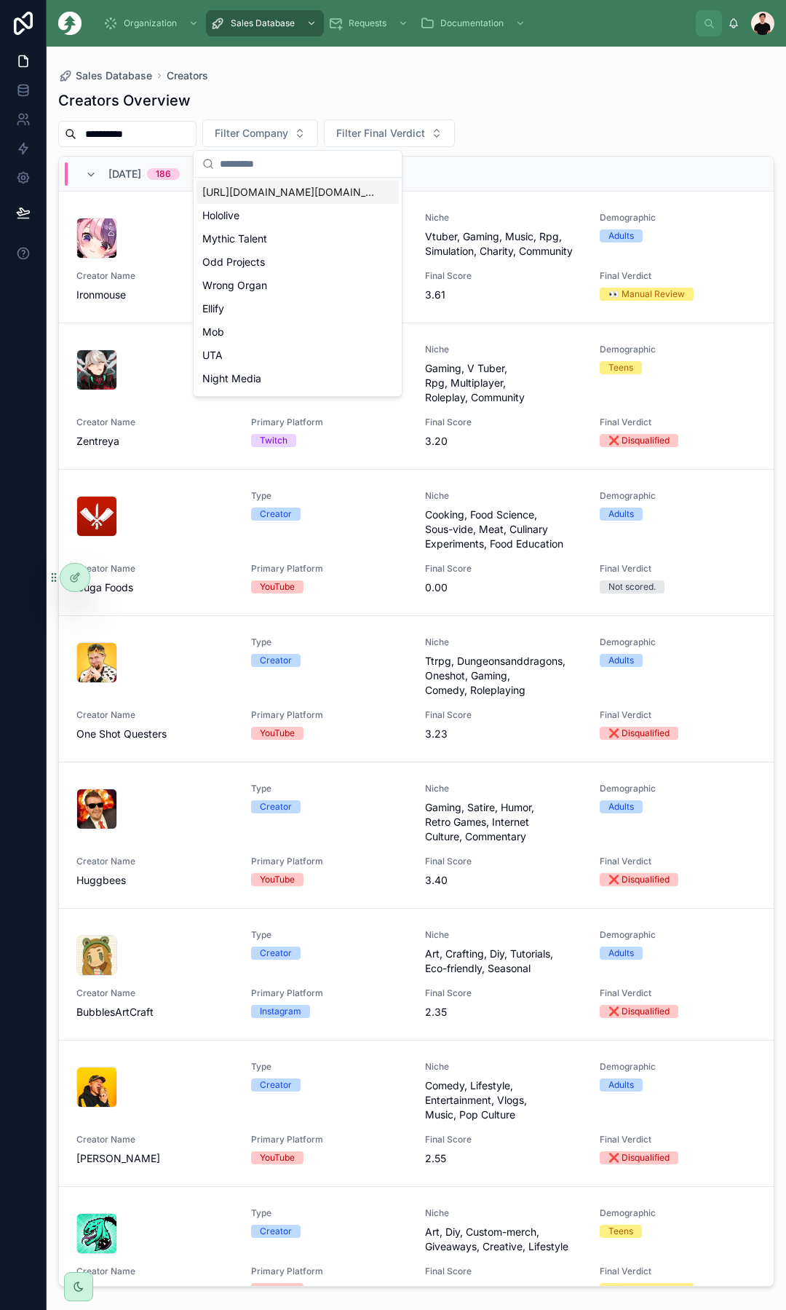
click at [186, 134] on input "**********" at bounding box center [135, 134] width 119 height 20
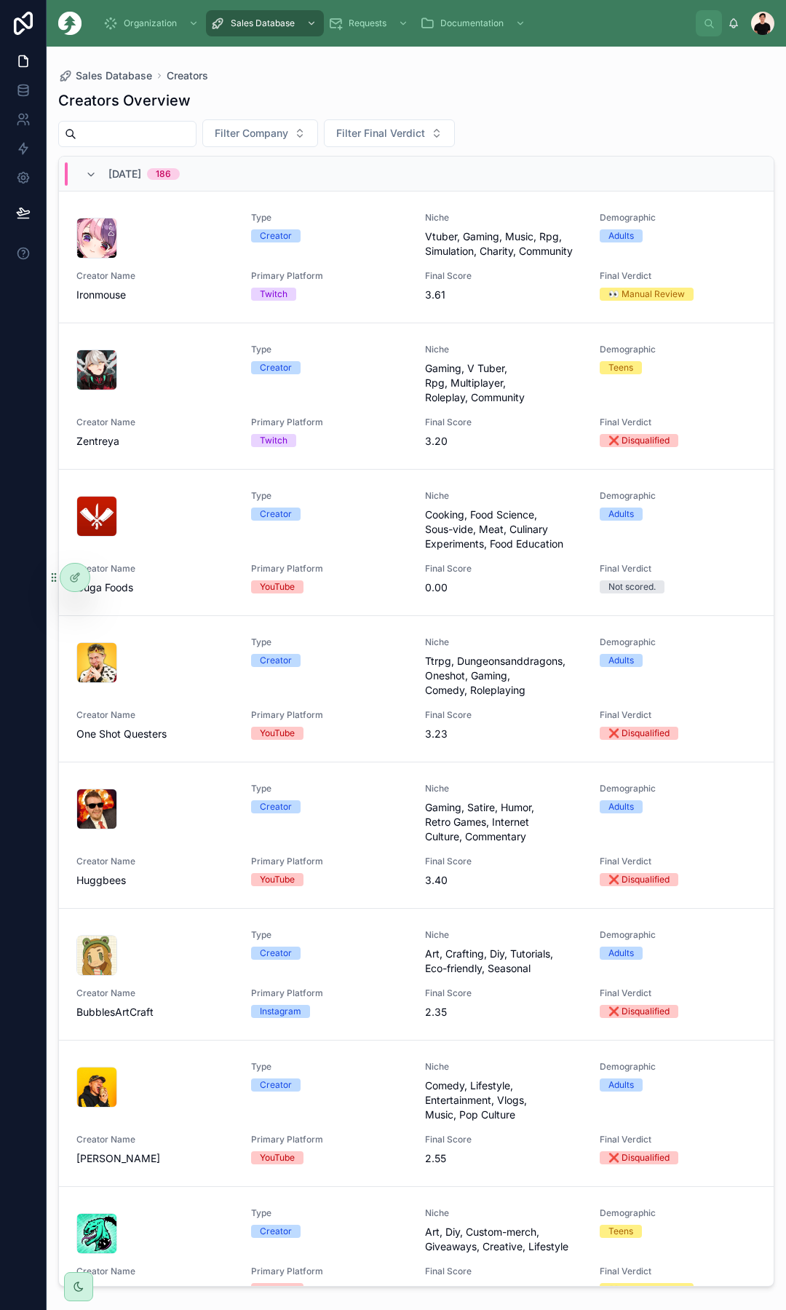
paste input "**********"
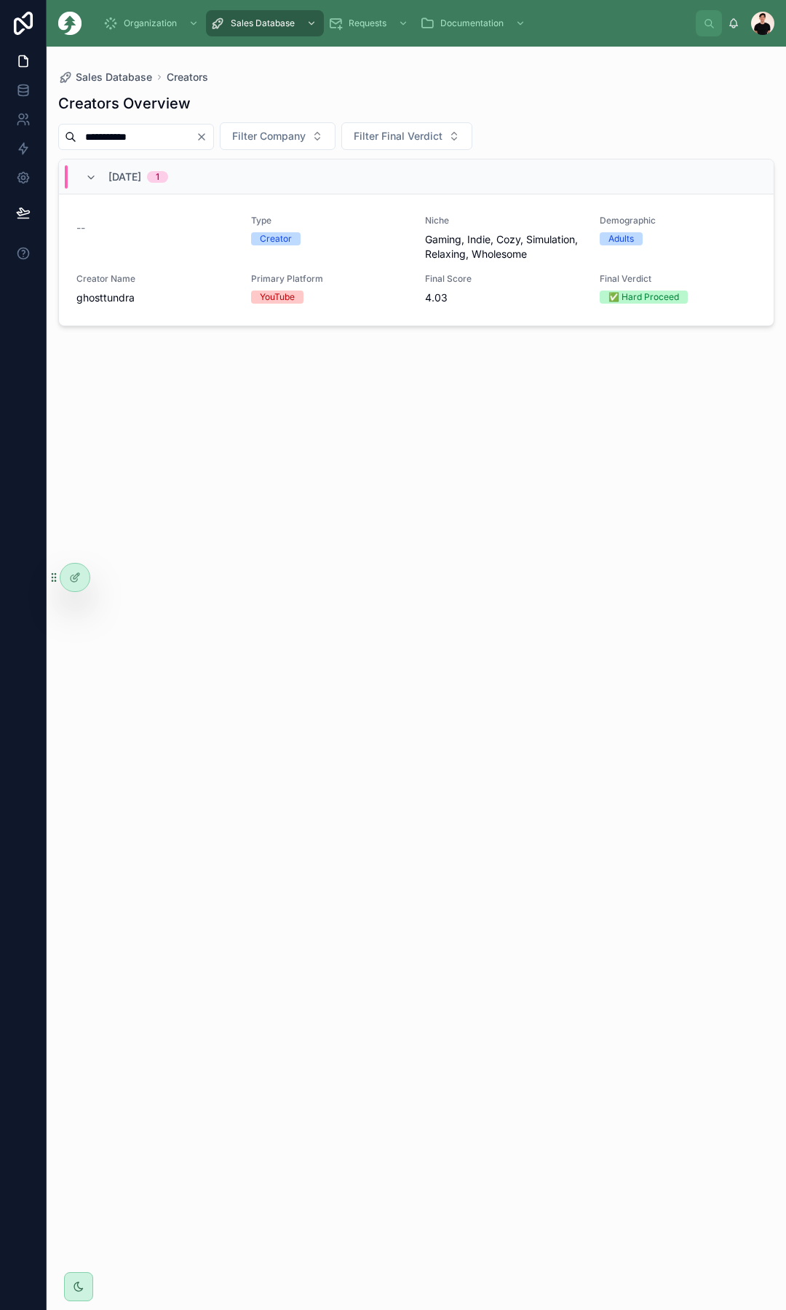
type input "**********"
click at [387, 277] on span "Primary Platform" at bounding box center [329, 279] width 157 height 12
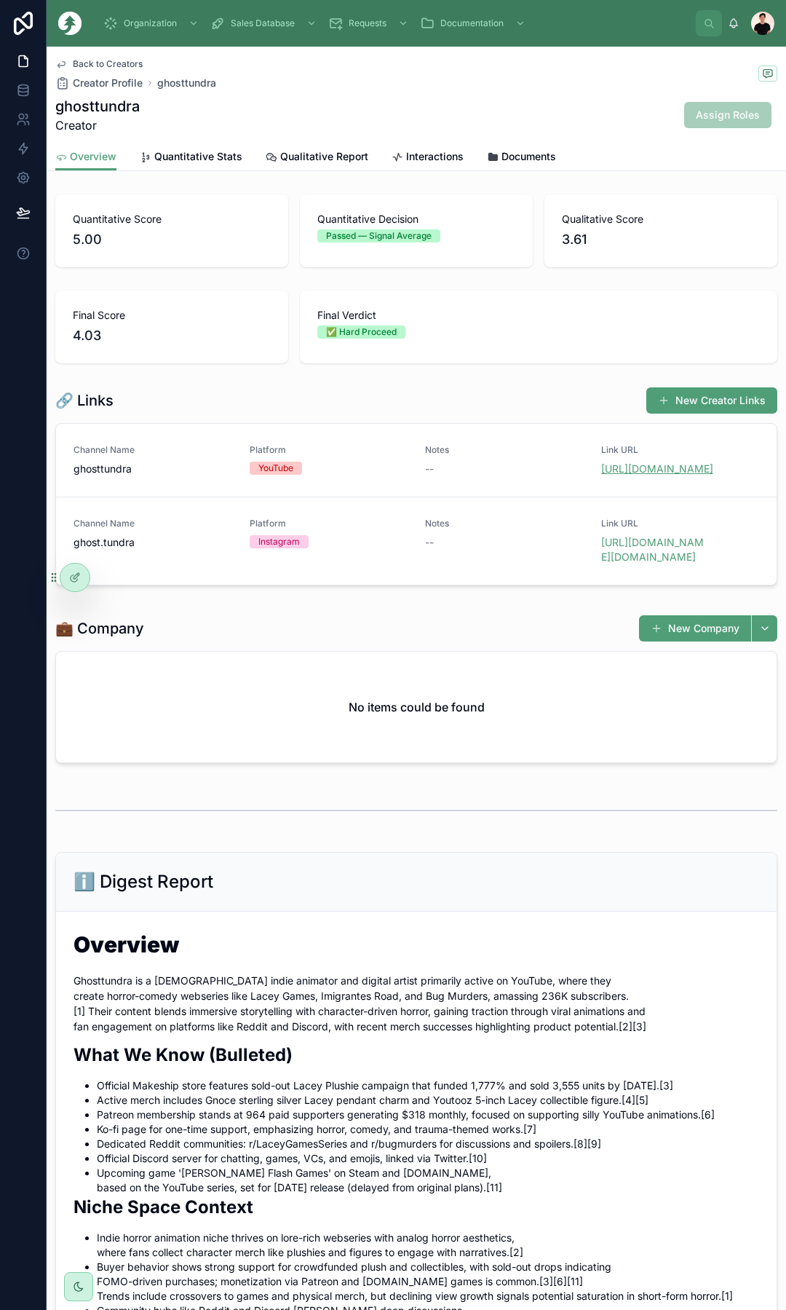
click at [633, 475] on link "https://www.youtube.com/@ghosttundra/videos" at bounding box center [657, 468] width 112 height 12
click at [650, 564] on span "https://www.instagram.com/ghost.tundra" at bounding box center [680, 549] width 159 height 29
click at [633, 563] on link "https://www.instagram.com/ghost.tundra" at bounding box center [652, 549] width 103 height 27
click at [76, 63] on span "Back to Creators" at bounding box center [108, 64] width 70 height 12
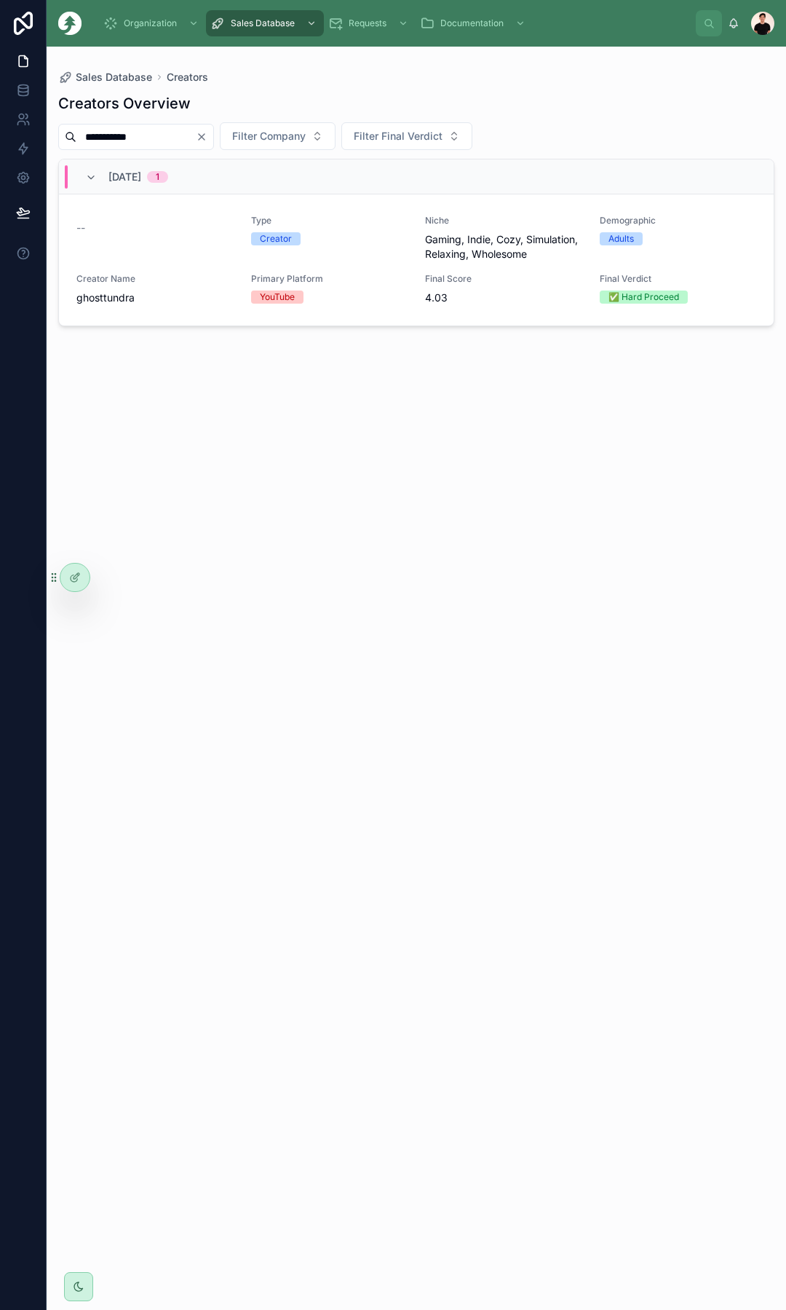
click at [214, 127] on div "**********" at bounding box center [136, 137] width 156 height 26
click at [208, 135] on icon "Clear" at bounding box center [202, 137] width 12 height 12
click at [171, 141] on input "**********" at bounding box center [135, 137] width 119 height 20
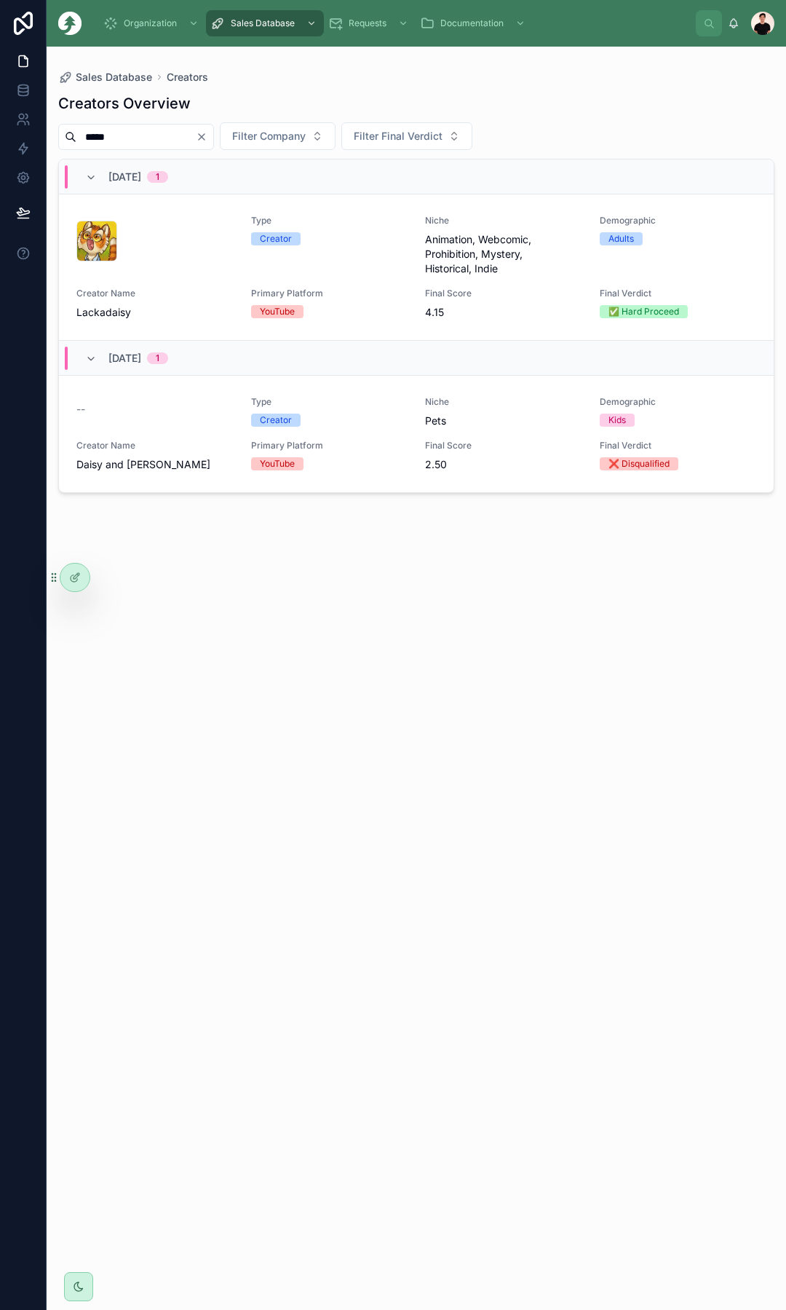
type input "*****"
click at [385, 290] on span "Primary Platform" at bounding box center [329, 294] width 157 height 12
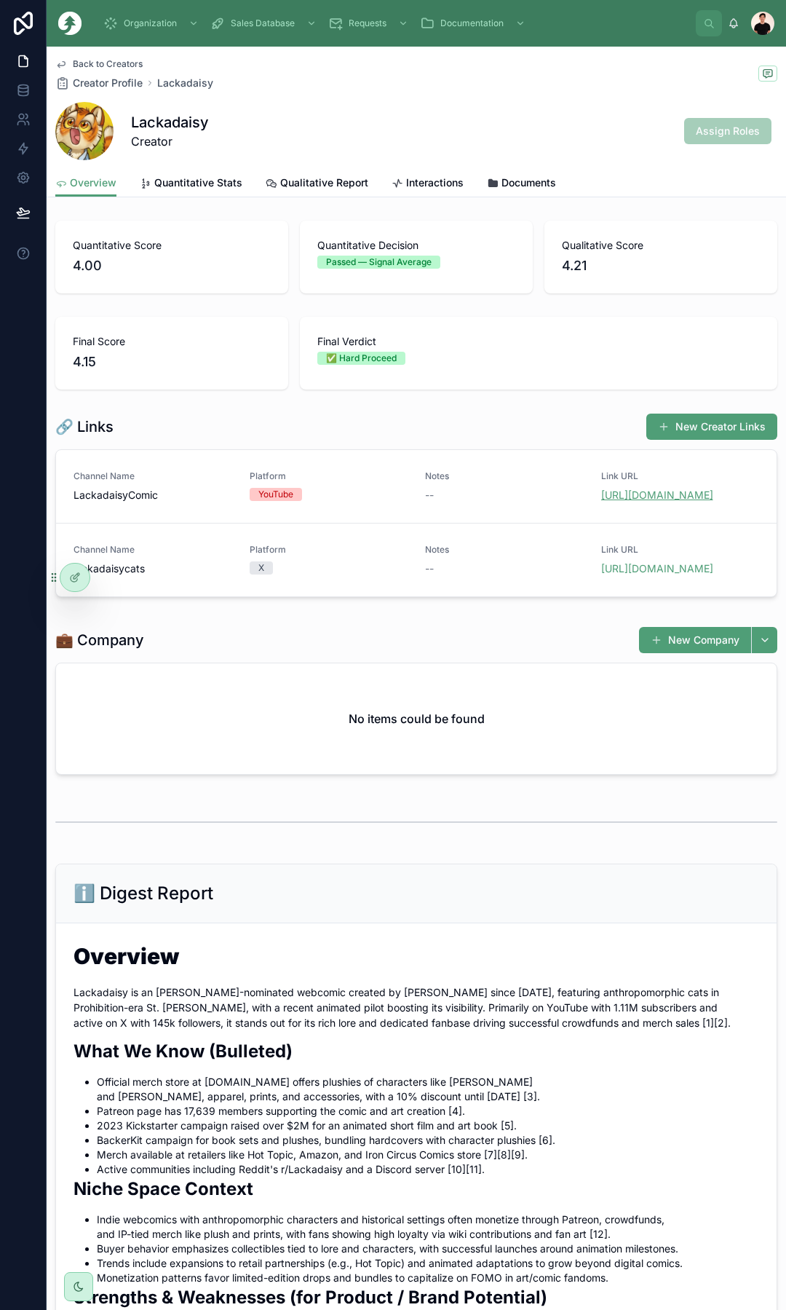
click at [647, 501] on link "https://www.youtube.com/@LackadaisyComic/videos" at bounding box center [657, 495] width 112 height 12
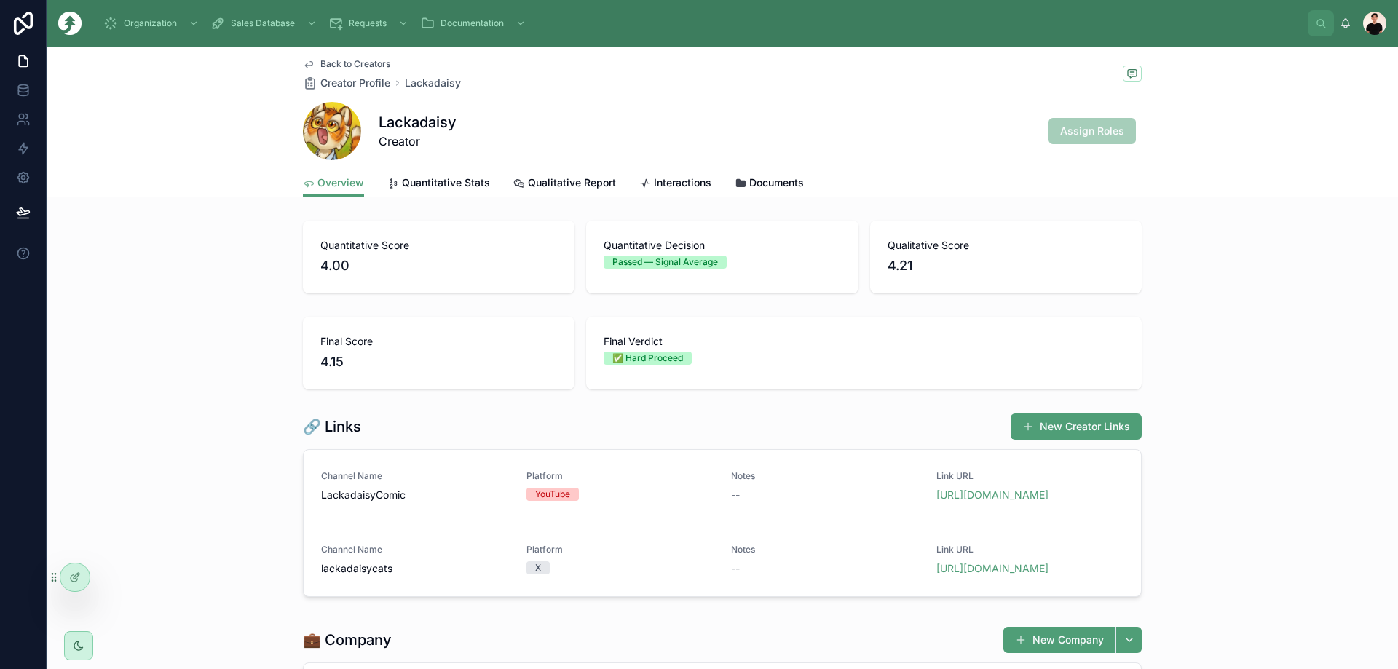
click at [378, 59] on span "Back to Creators" at bounding box center [355, 64] width 70 height 12
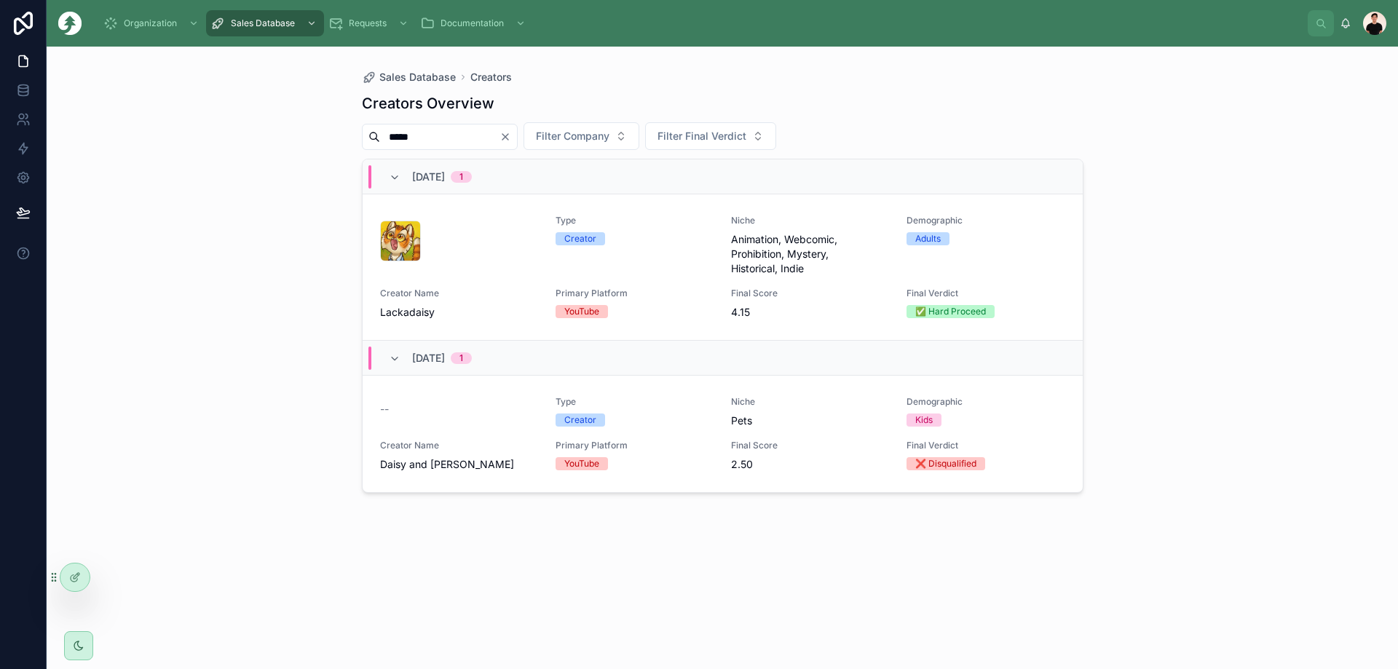
drag, startPoint x: 418, startPoint y: 133, endPoint x: 282, endPoint y: 132, distance: 136.2
click at [304, 133] on div "Sales Database Creators Creators Overview ***** Filter Company Filter Final Ver…" at bounding box center [722, 358] width 1351 height 623
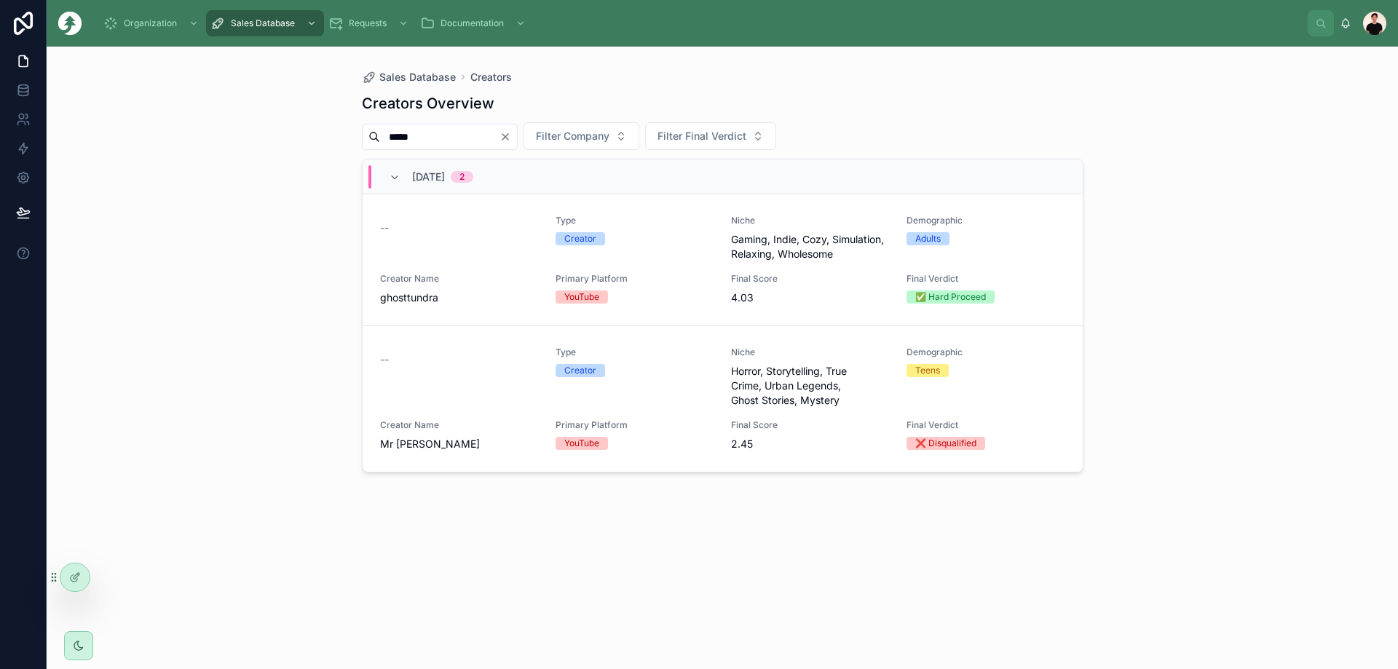
type input "*****"
click at [523, 266] on div "-- Type Creator Niche Gaming, Indie, Cozy, Simulation, Relaxing, Wholesome Demo…" at bounding box center [722, 260] width 685 height 90
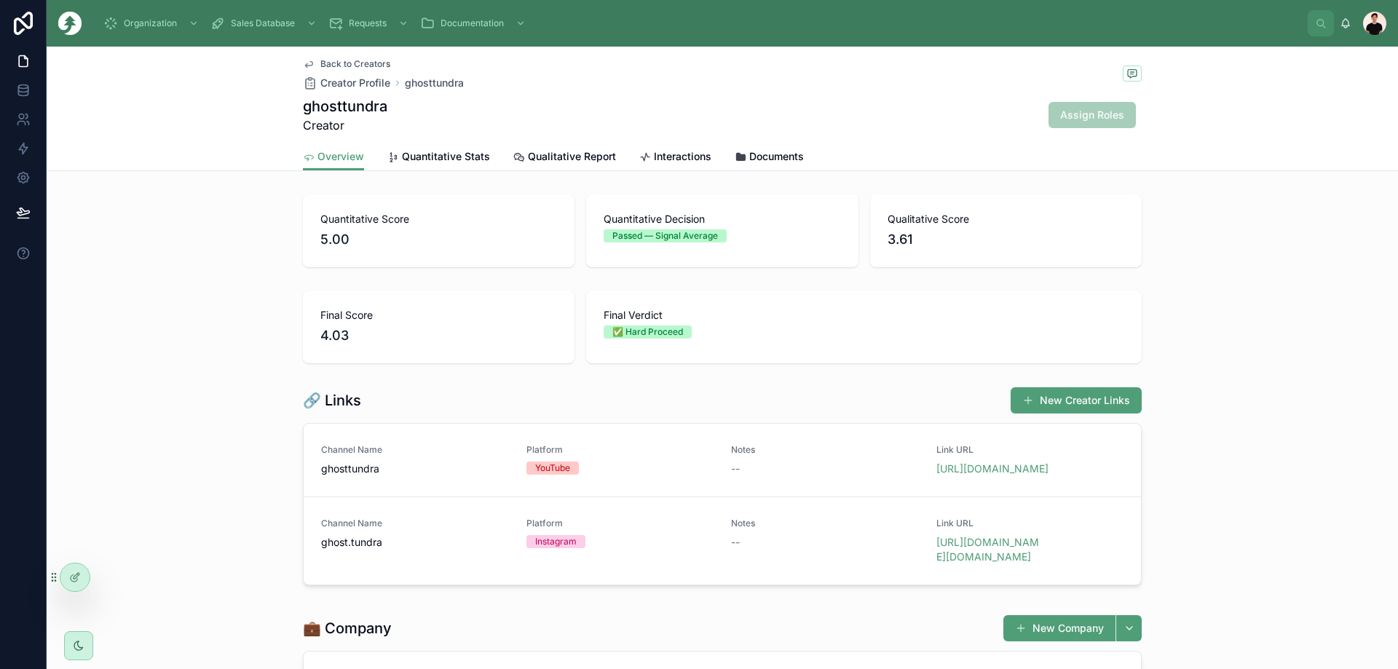
scroll to position [73, 0]
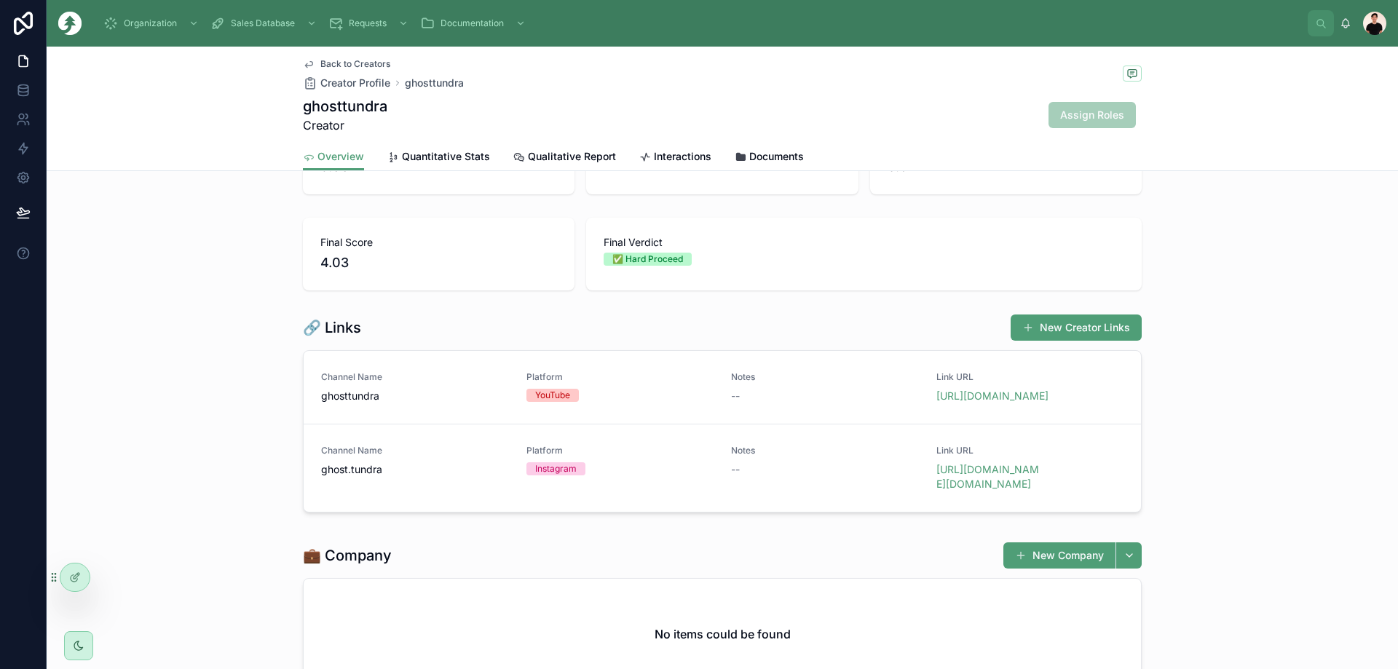
click at [437, 147] on link "Quantitative Stats" at bounding box center [438, 157] width 103 height 29
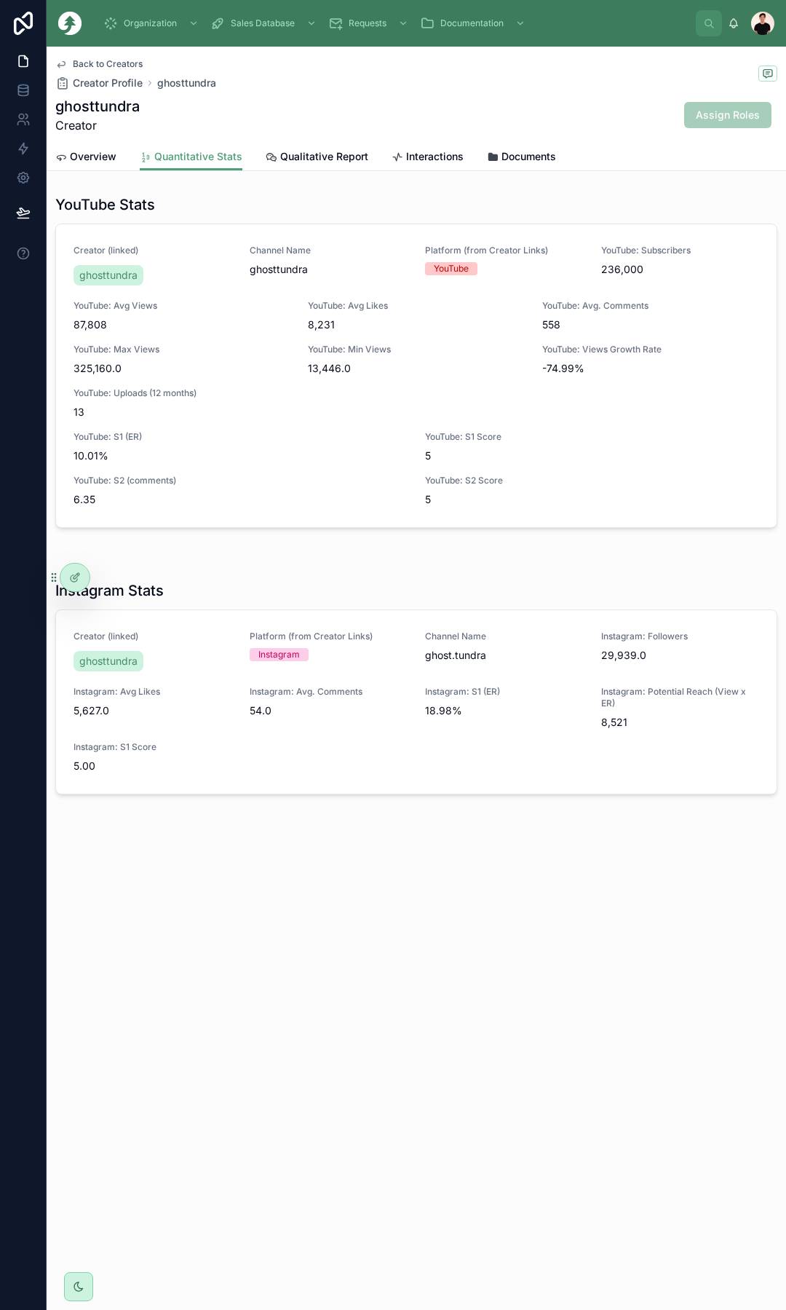
click at [96, 155] on span "Overview" at bounding box center [93, 156] width 47 height 15
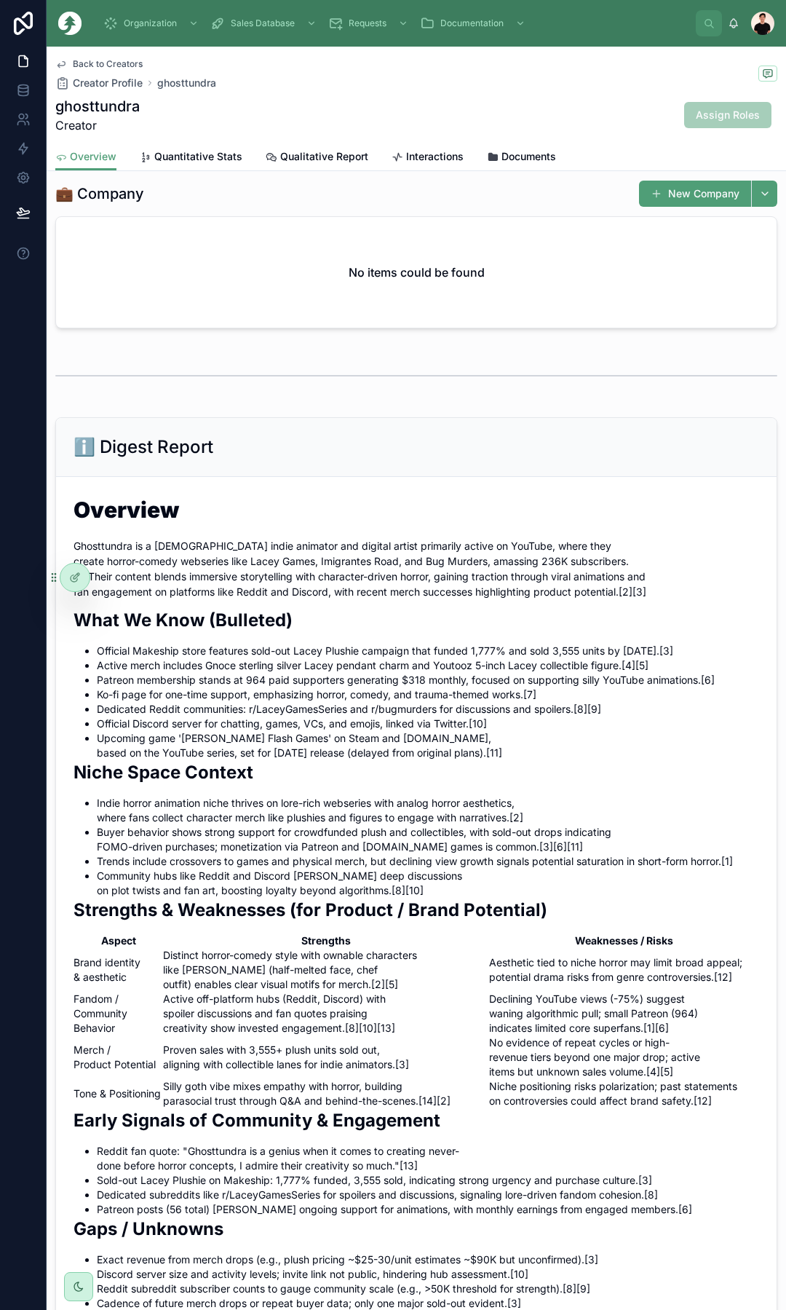
scroll to position [437, 0]
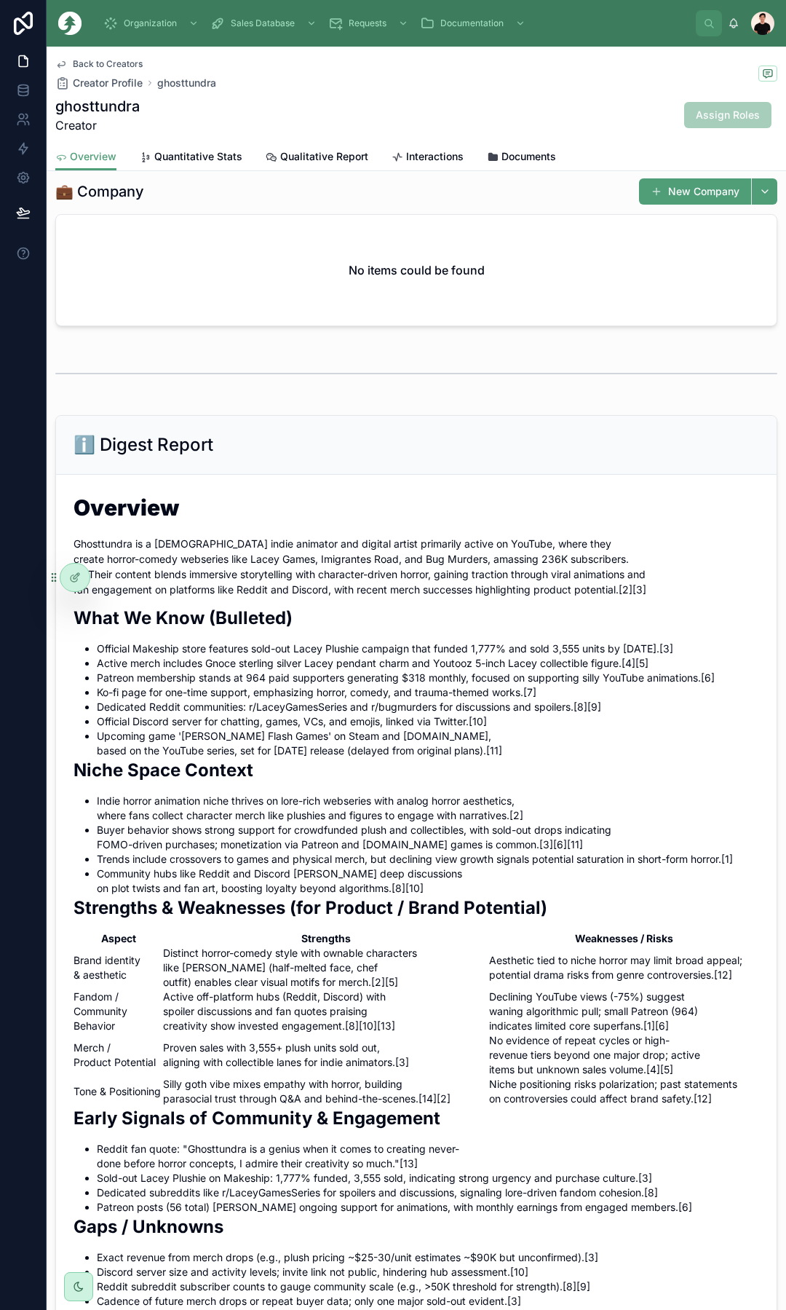
click at [92, 60] on span "Back to Creators" at bounding box center [108, 64] width 70 height 12
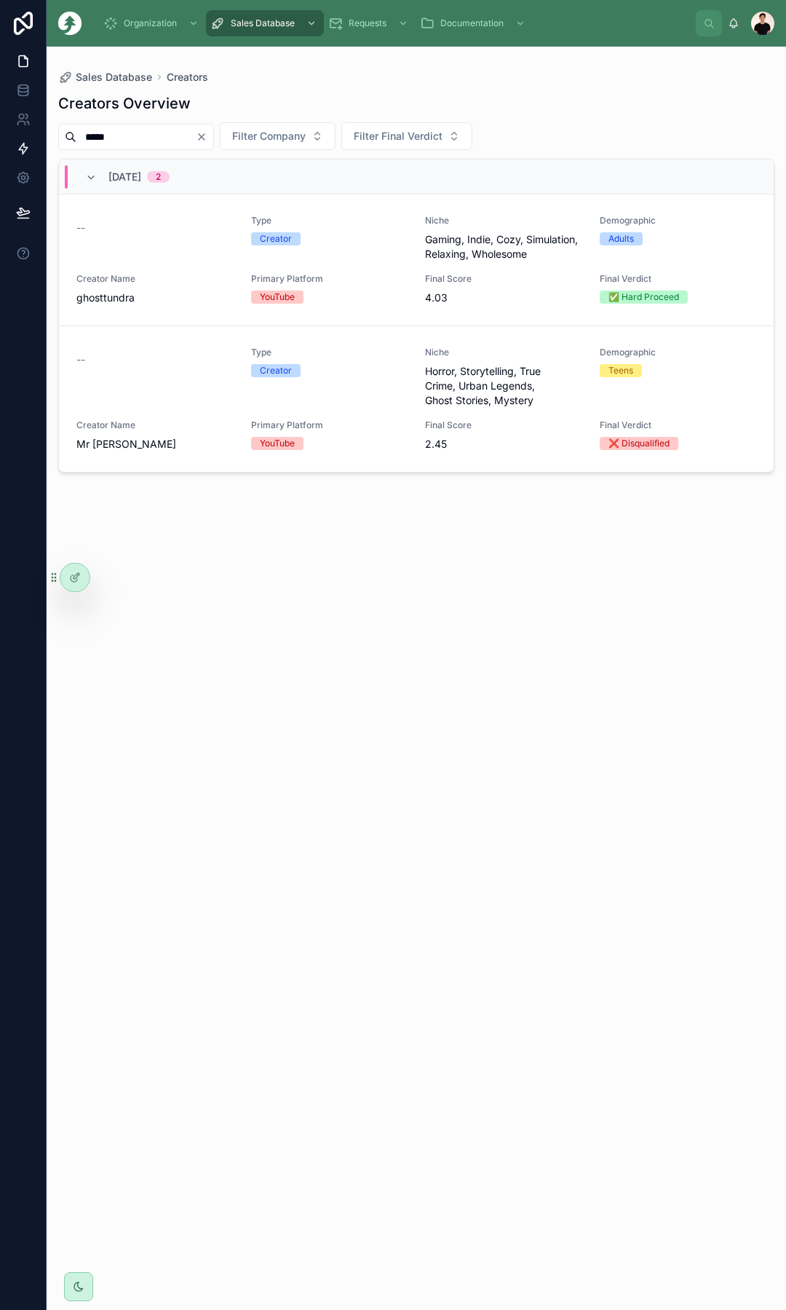
drag, startPoint x: 141, startPoint y: 140, endPoint x: 19, endPoint y: 135, distance: 121.7
click at [20, 135] on div "Organization Sales Database Requests Documentation Jimmy Ngo Sales Database Cre…" at bounding box center [393, 655] width 786 height 1310
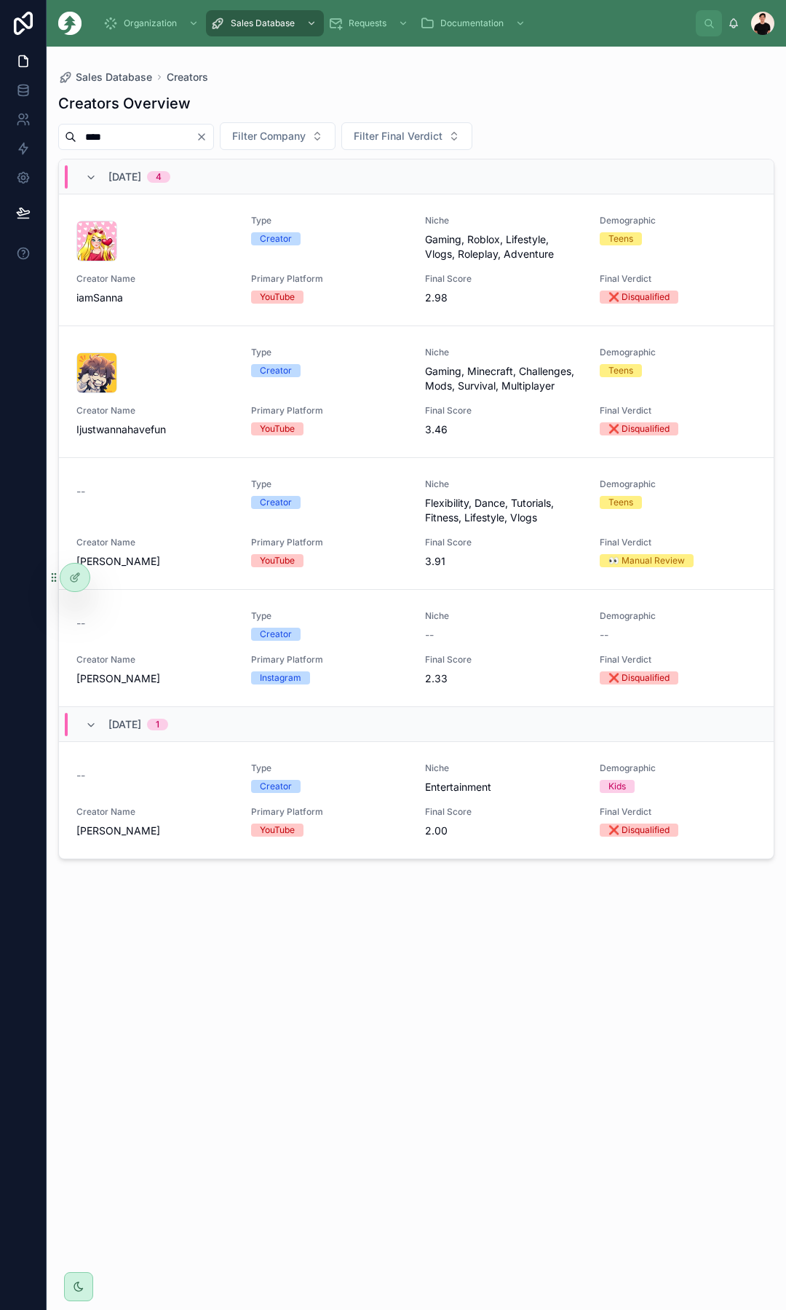
type input "****"
click at [294, 632] on span "Creator" at bounding box center [276, 634] width 50 height 13
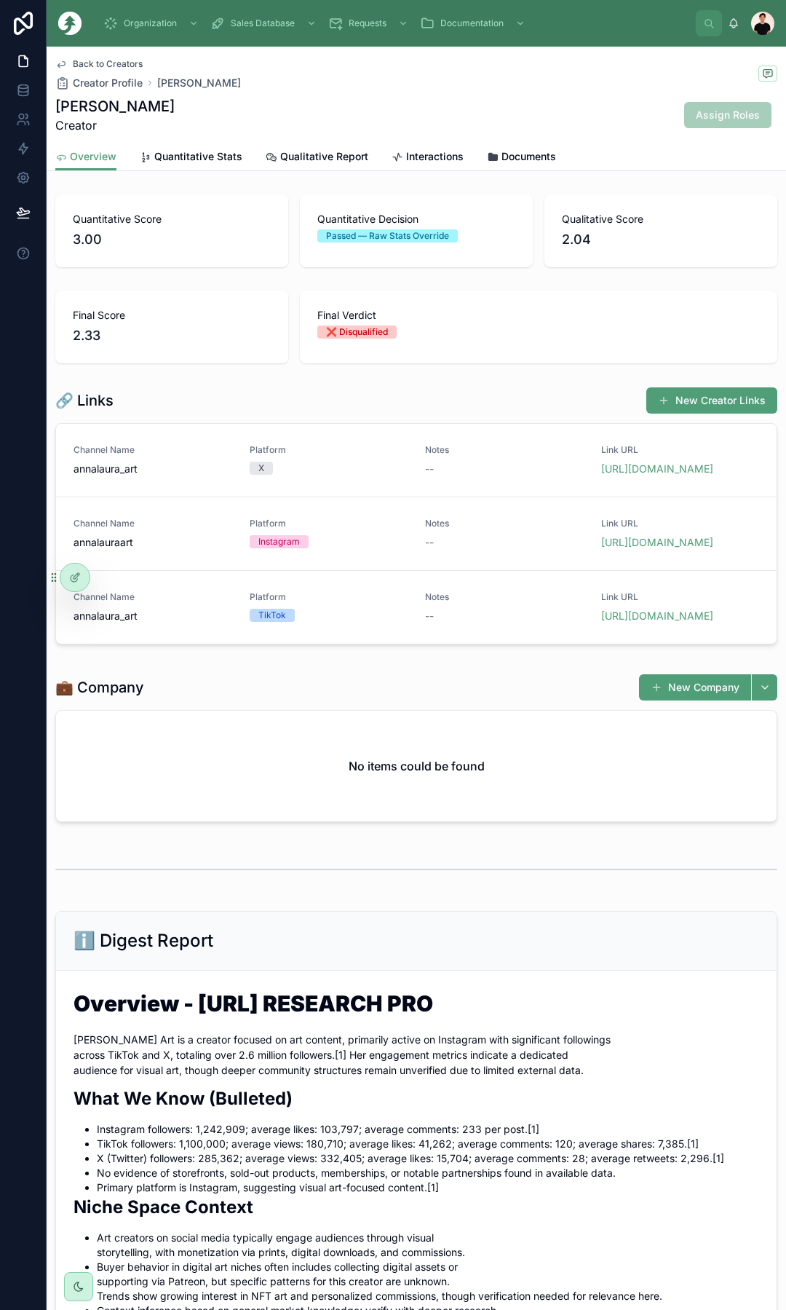
click at [642, 469] on link "https://x.com/annalaura_art" at bounding box center [657, 468] width 112 height 12
click at [651, 548] on link "https://www.instagram.com/annalauraart" at bounding box center [657, 542] width 112 height 12
click at [629, 622] on link "https://www.tiktok.com/@annalaura_art" at bounding box center [657, 615] width 112 height 12
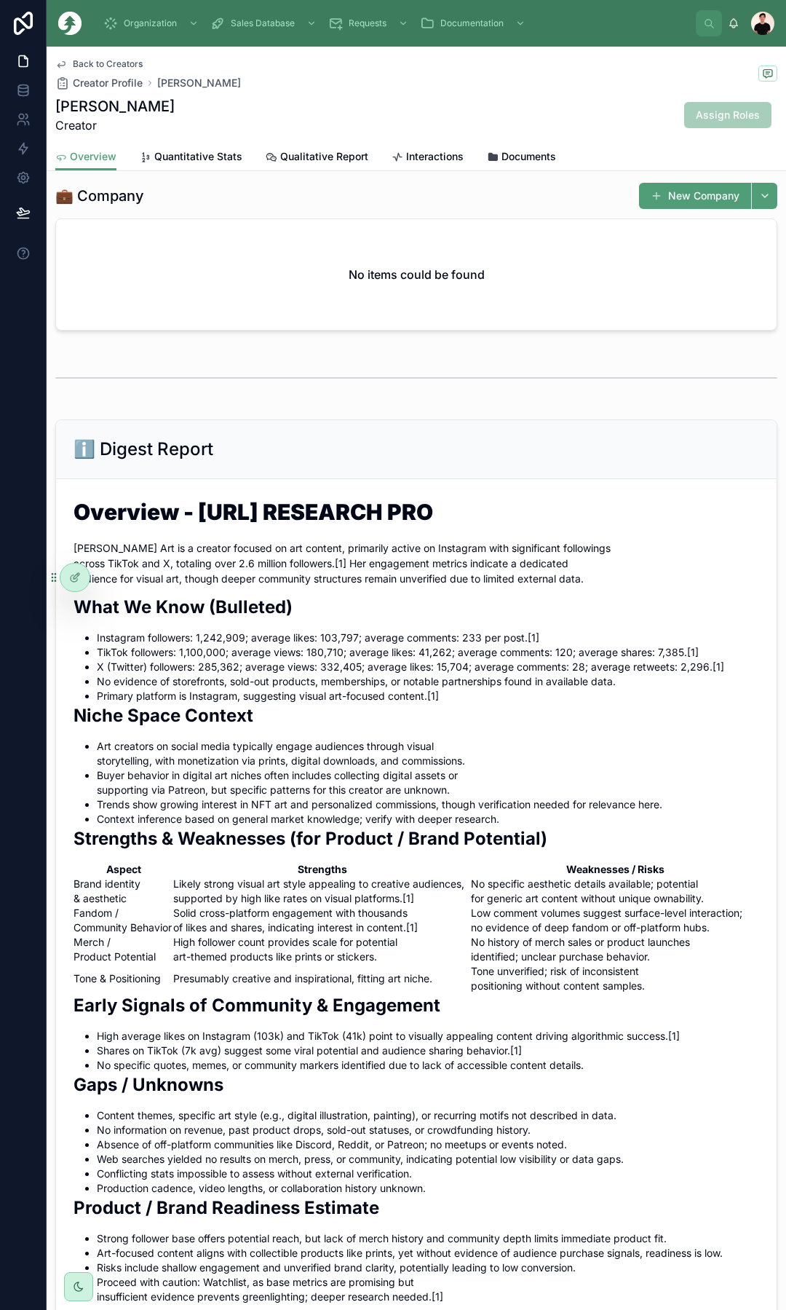
scroll to position [510, 0]
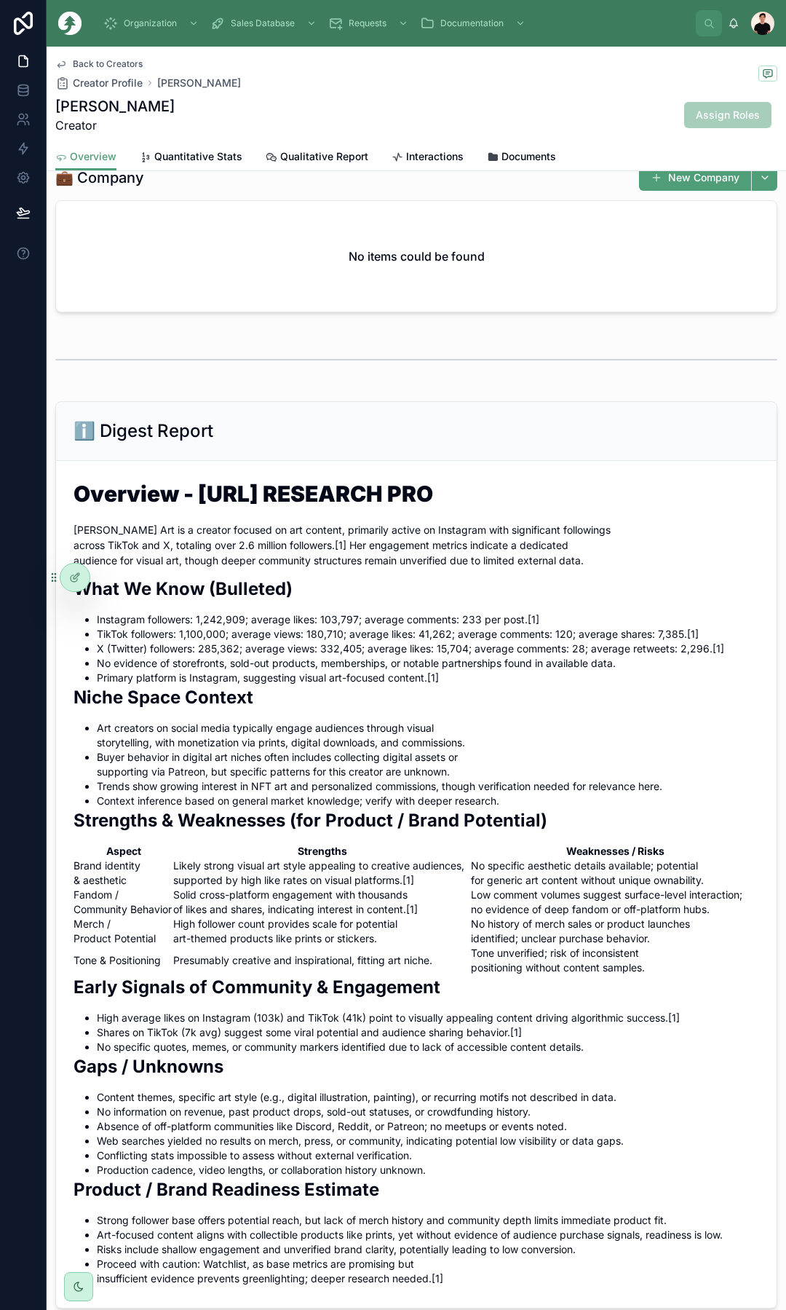
click at [108, 66] on span "Back to Creators" at bounding box center [108, 64] width 70 height 12
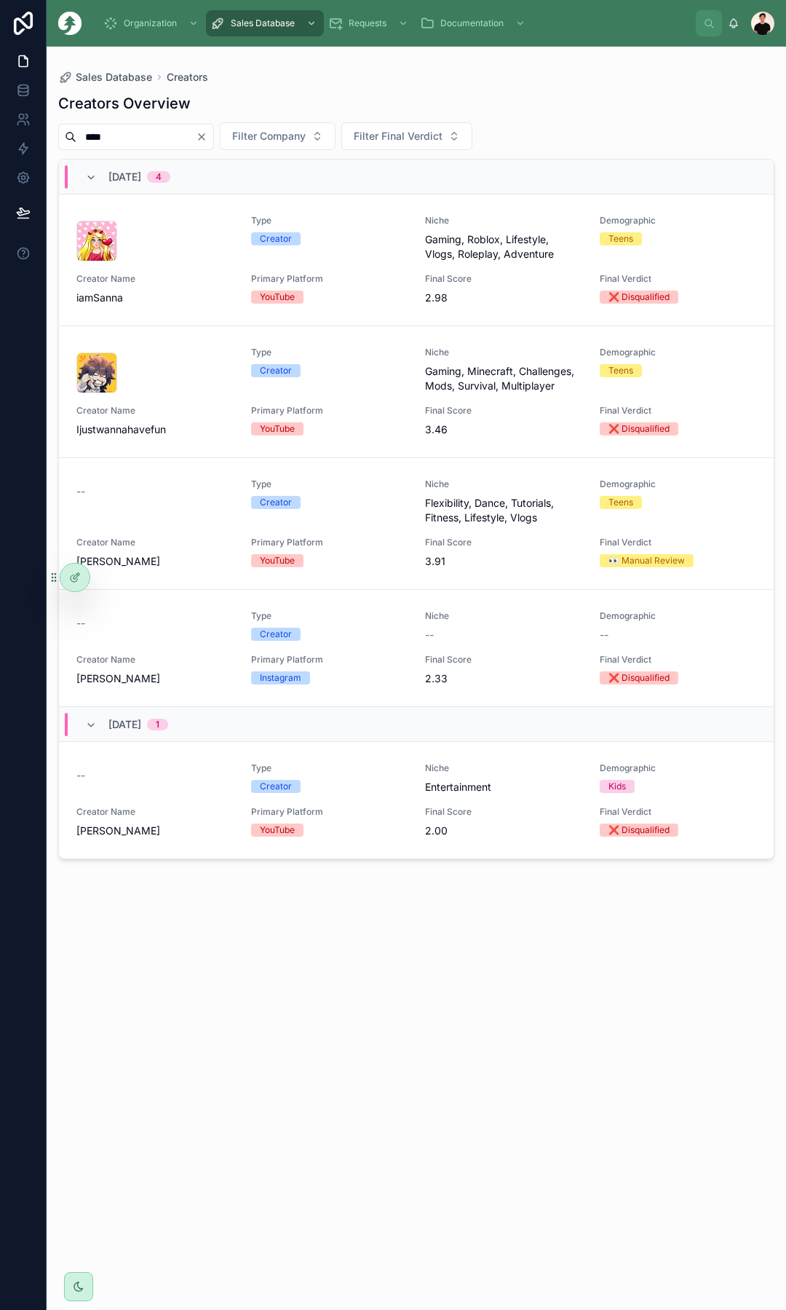
click at [196, 141] on input "****" at bounding box center [135, 137] width 119 height 20
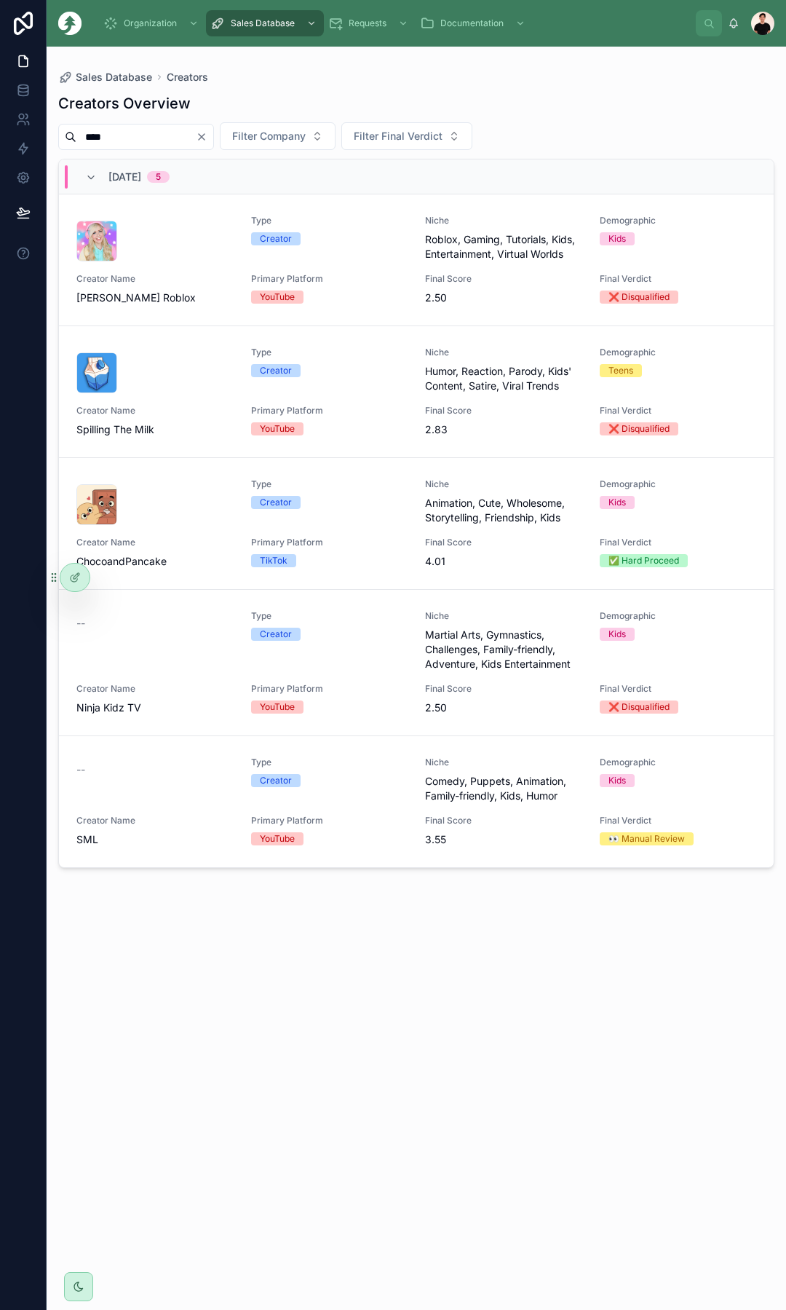
click at [157, 135] on input "****" at bounding box center [135, 137] width 119 height 20
click at [157, 136] on input "****" at bounding box center [135, 137] width 119 height 20
type input "*****"
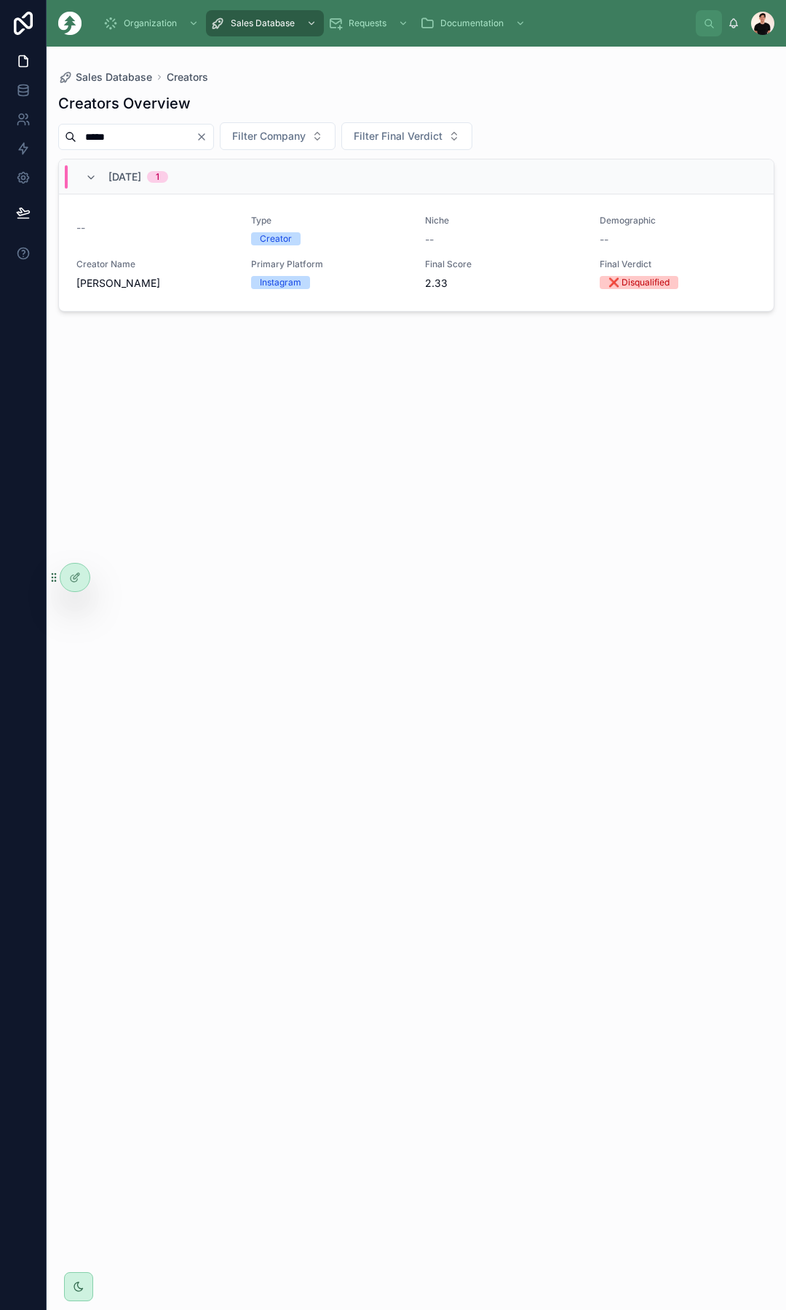
click at [210, 274] on div "Creator Name Anna-Laura Art" at bounding box center [154, 274] width 157 height 32
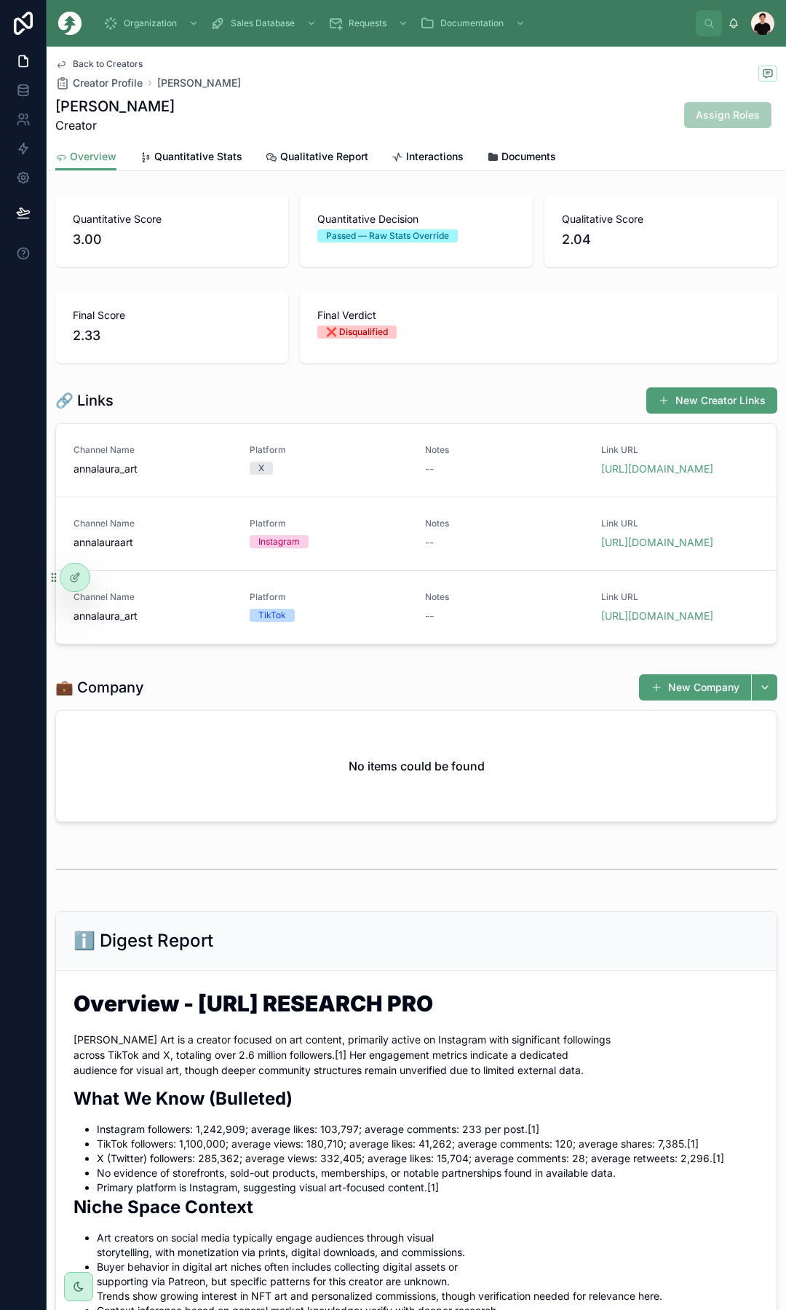
click at [122, 64] on span "Back to Creators" at bounding box center [108, 64] width 70 height 12
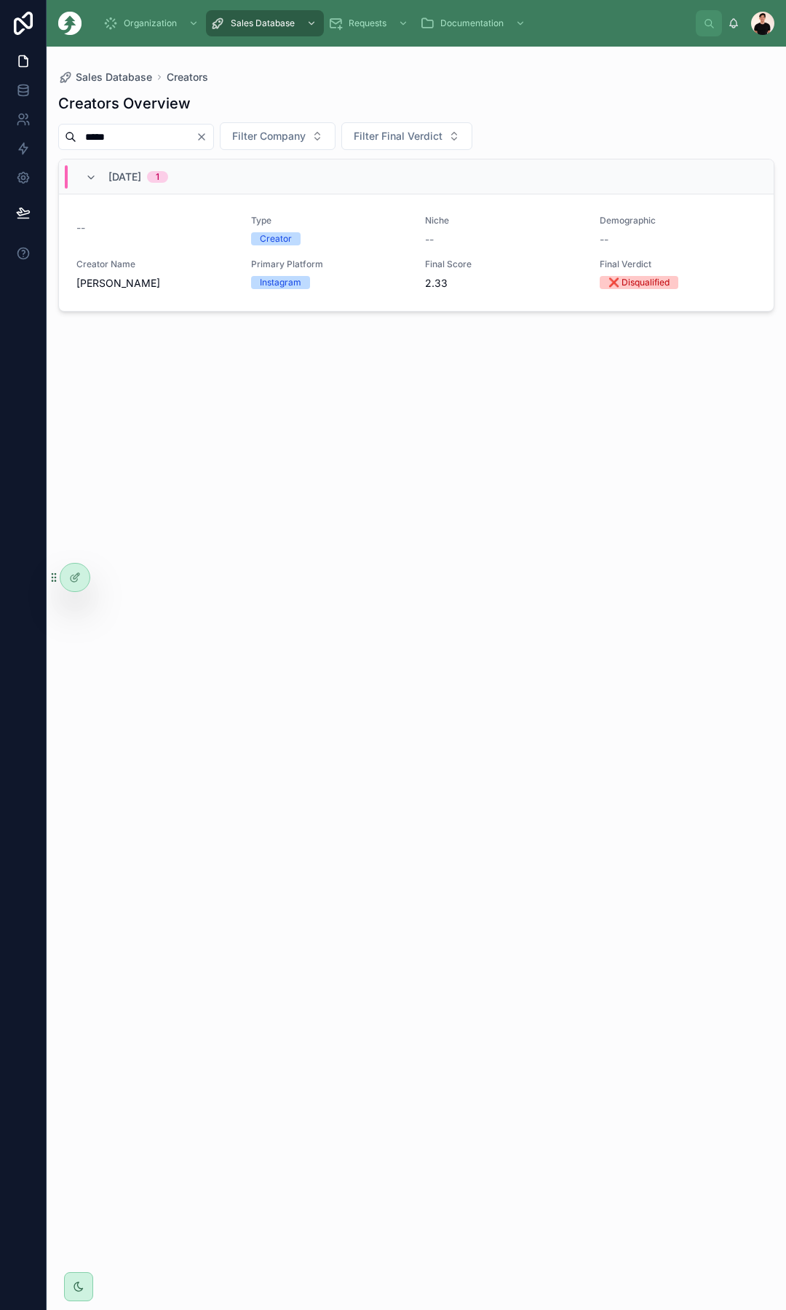
click at [159, 137] on input "*****" at bounding box center [135, 137] width 119 height 20
click at [158, 136] on input "*****" at bounding box center [135, 137] width 119 height 20
paste input "****"
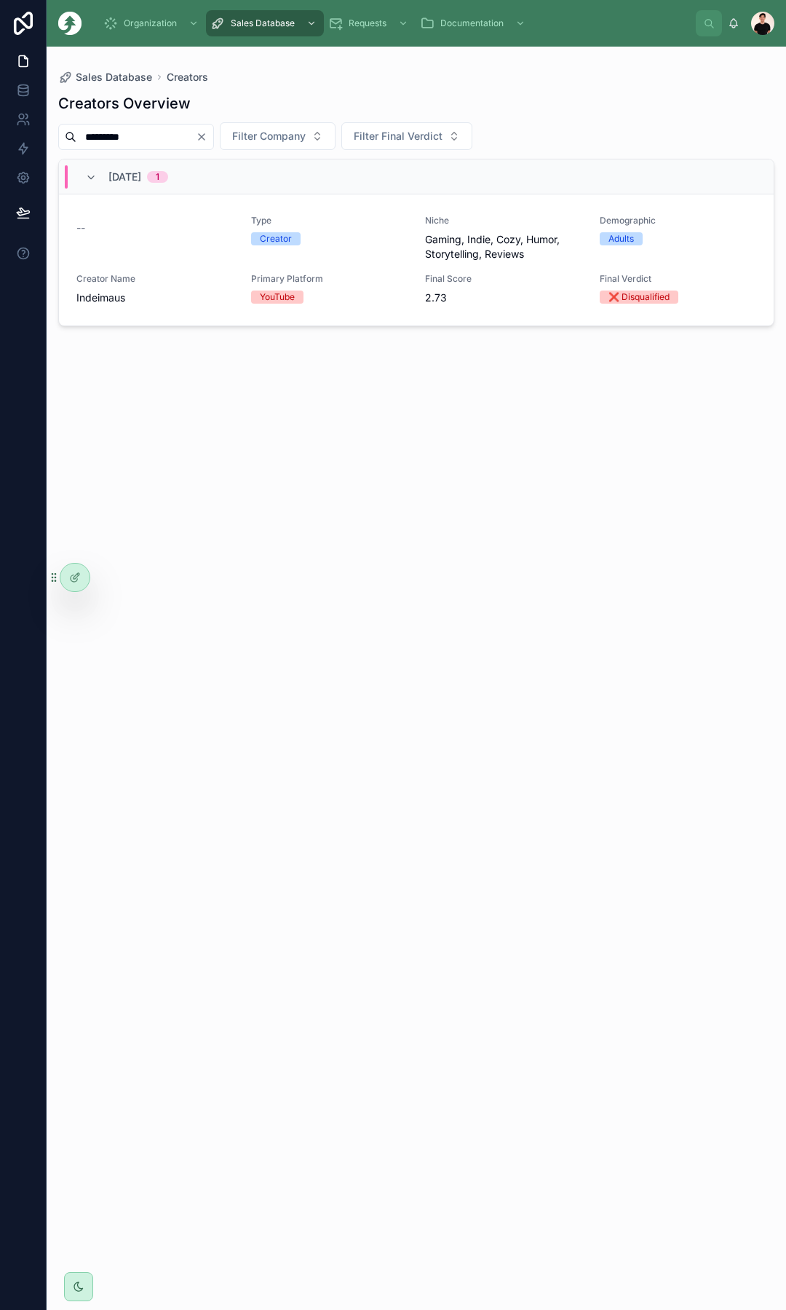
type input "*********"
click at [361, 292] on div "YouTube" at bounding box center [329, 297] width 157 height 13
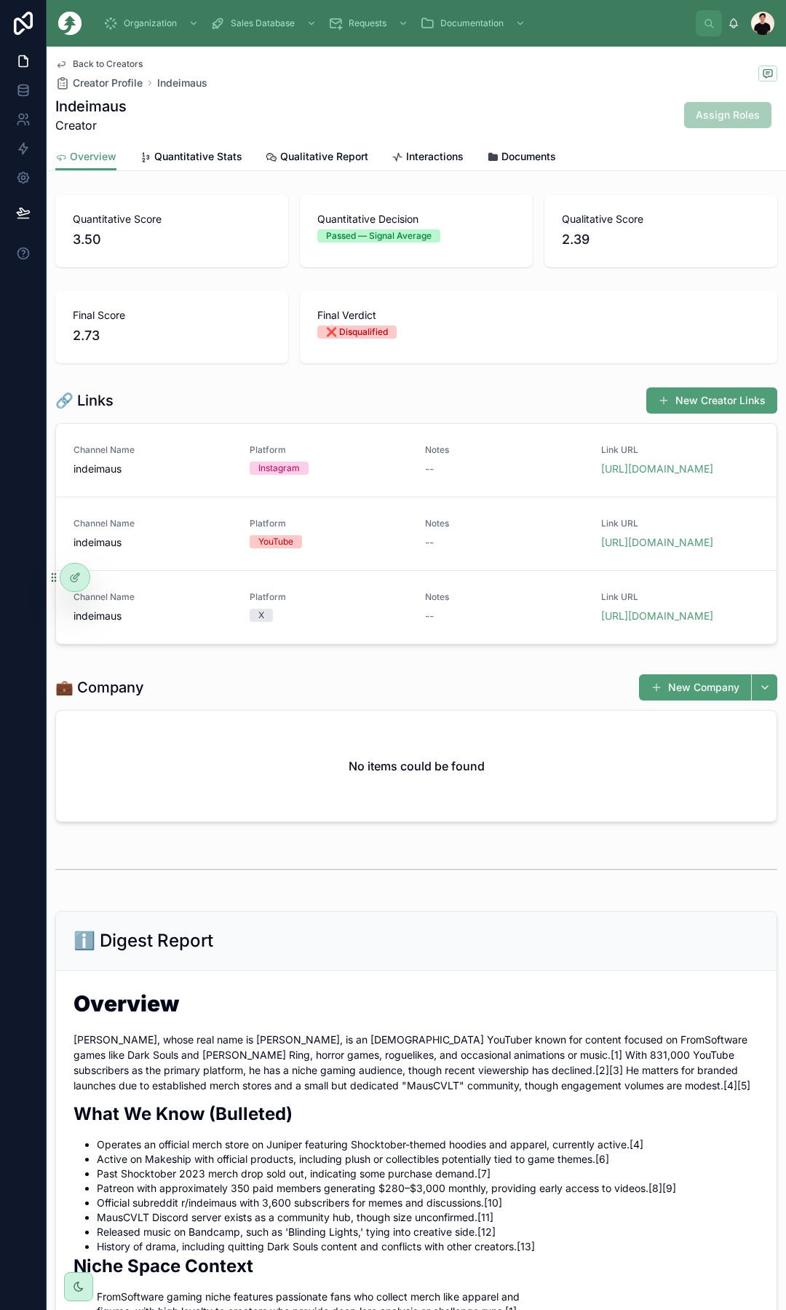
drag, startPoint x: 647, startPoint y: 481, endPoint x: 644, endPoint y: 513, distance: 32.1
click at [647, 475] on link "https://www.instagram.com/indeimaus" at bounding box center [657, 468] width 112 height 12
click at [640, 548] on link "https://www.youtube.com/@indeimaus/videos" at bounding box center [657, 542] width 112 height 12
click at [636, 622] on link "https://x.com/indeimaus" at bounding box center [657, 615] width 112 height 12
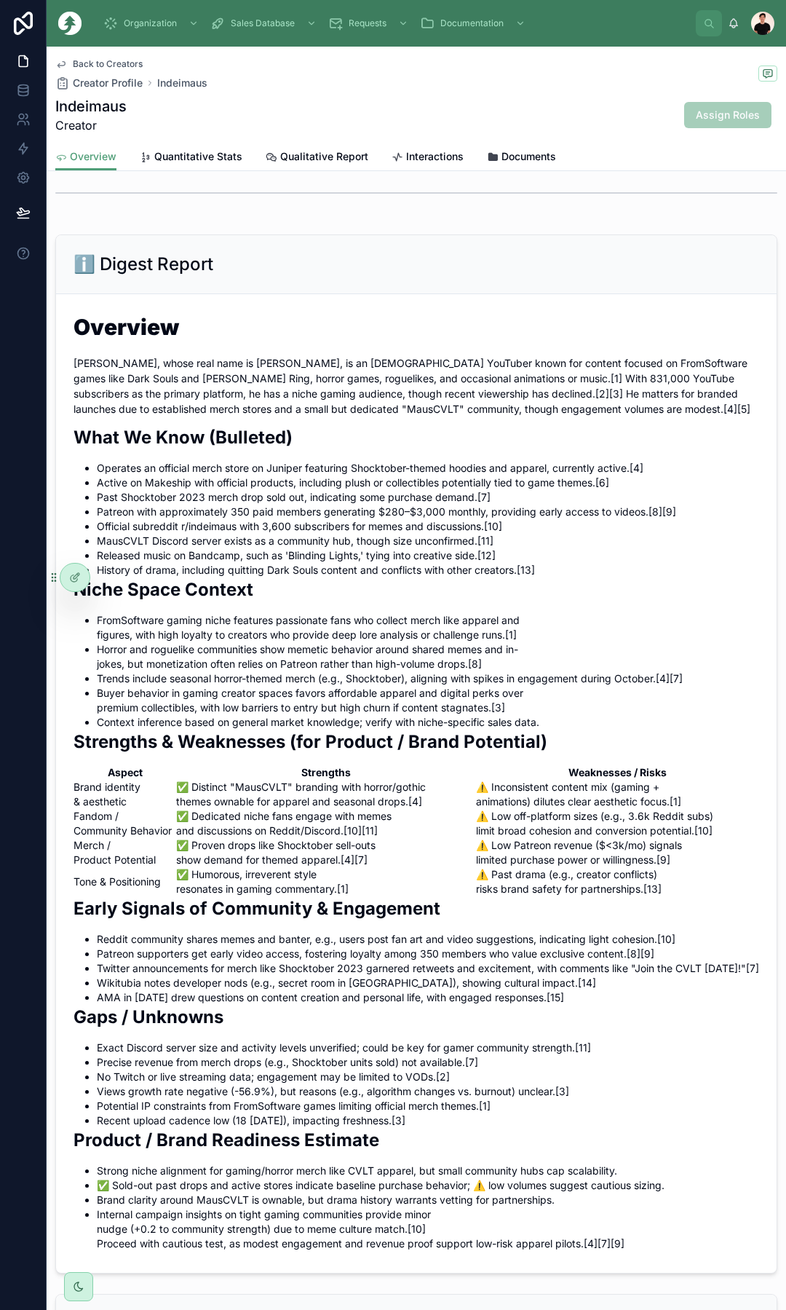
scroll to position [728, 0]
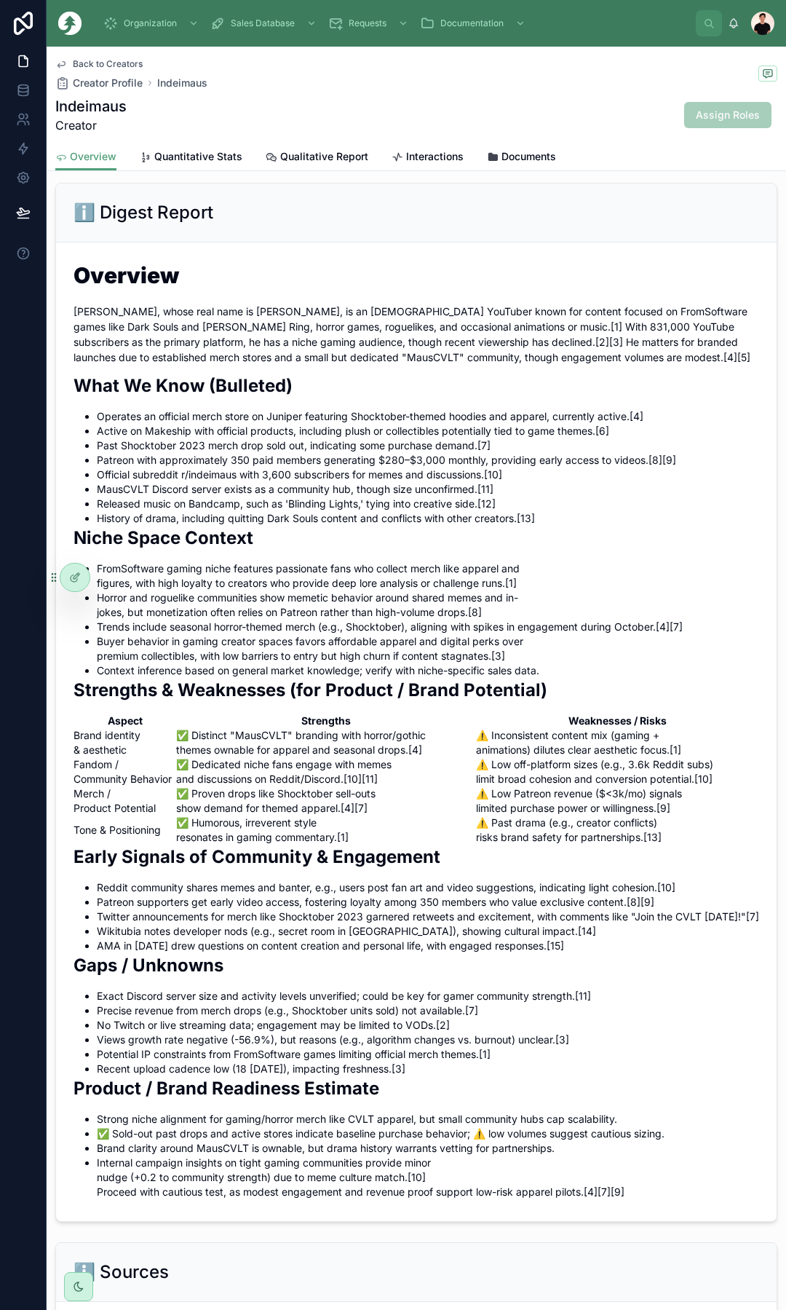
click at [98, 58] on div "Back to Creators Creator Profile Indeimaus Indeimaus Creator Assign Roles" at bounding box center [416, 95] width 722 height 96
click at [104, 63] on span "Back to Creators" at bounding box center [108, 64] width 70 height 12
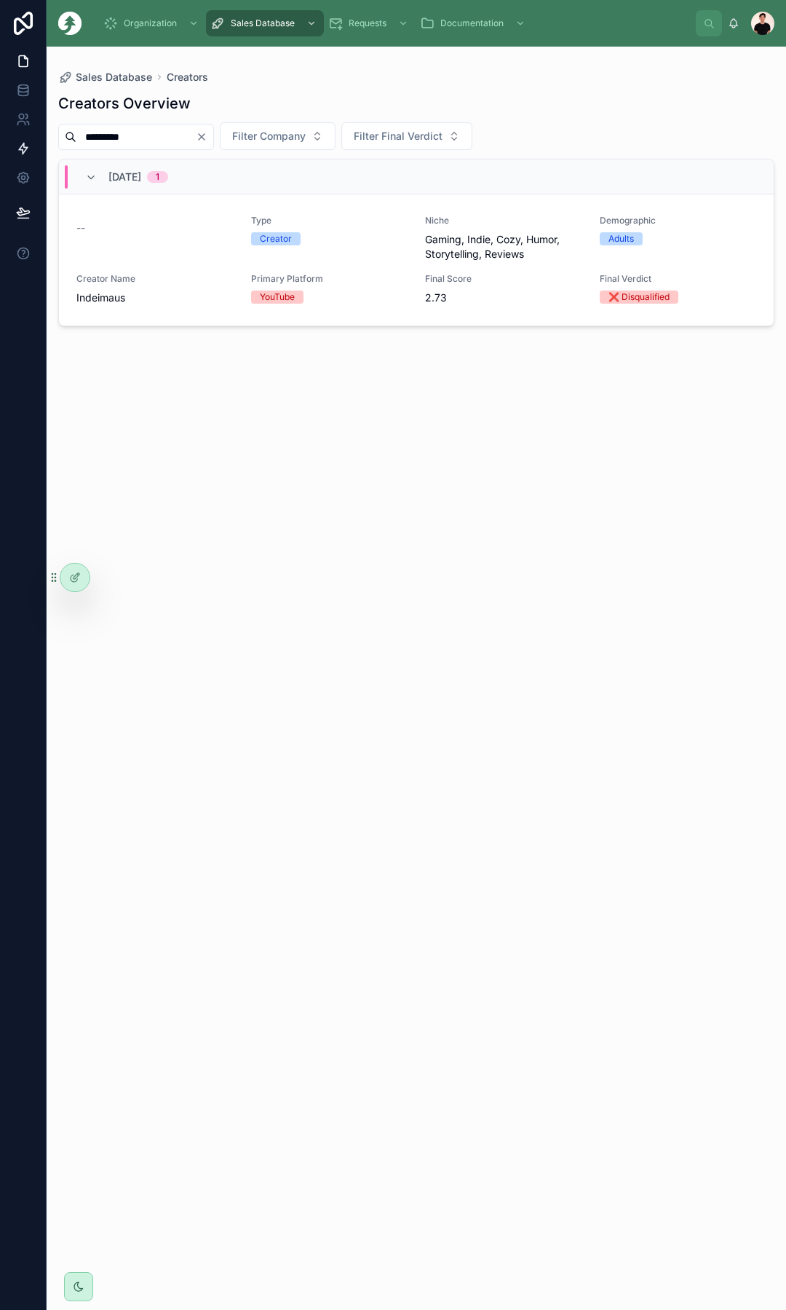
drag, startPoint x: 164, startPoint y: 137, endPoint x: 44, endPoint y: 148, distance: 120.6
click at [23, 127] on div "Organization Sales Database Requests Documentation Jimmy Ngo Sales Database Cre…" at bounding box center [393, 655] width 786 height 1310
type input "*****"
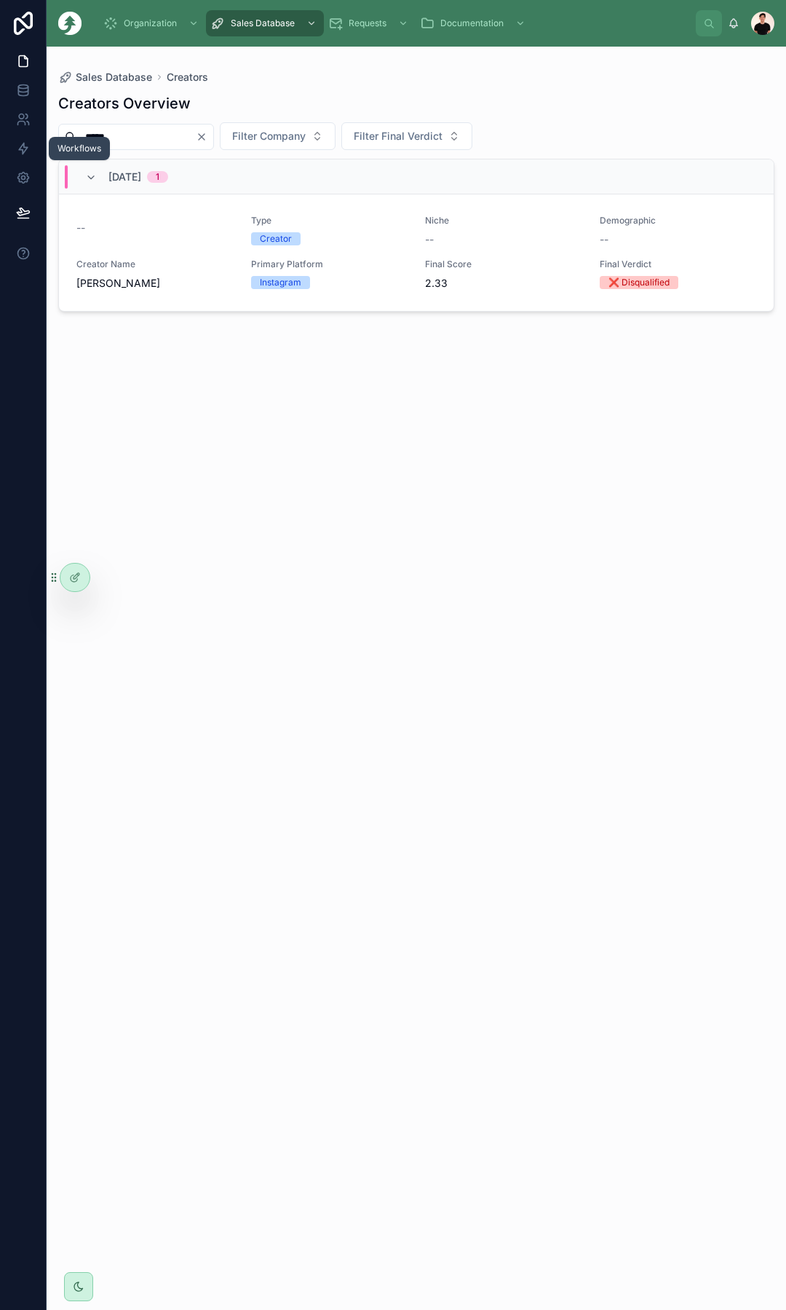
click at [141, 257] on div "-- Type Creator Niche -- Demographic -- Creator Name Anna-Laura Art Primary Pla…" at bounding box center [416, 253] width 680 height 76
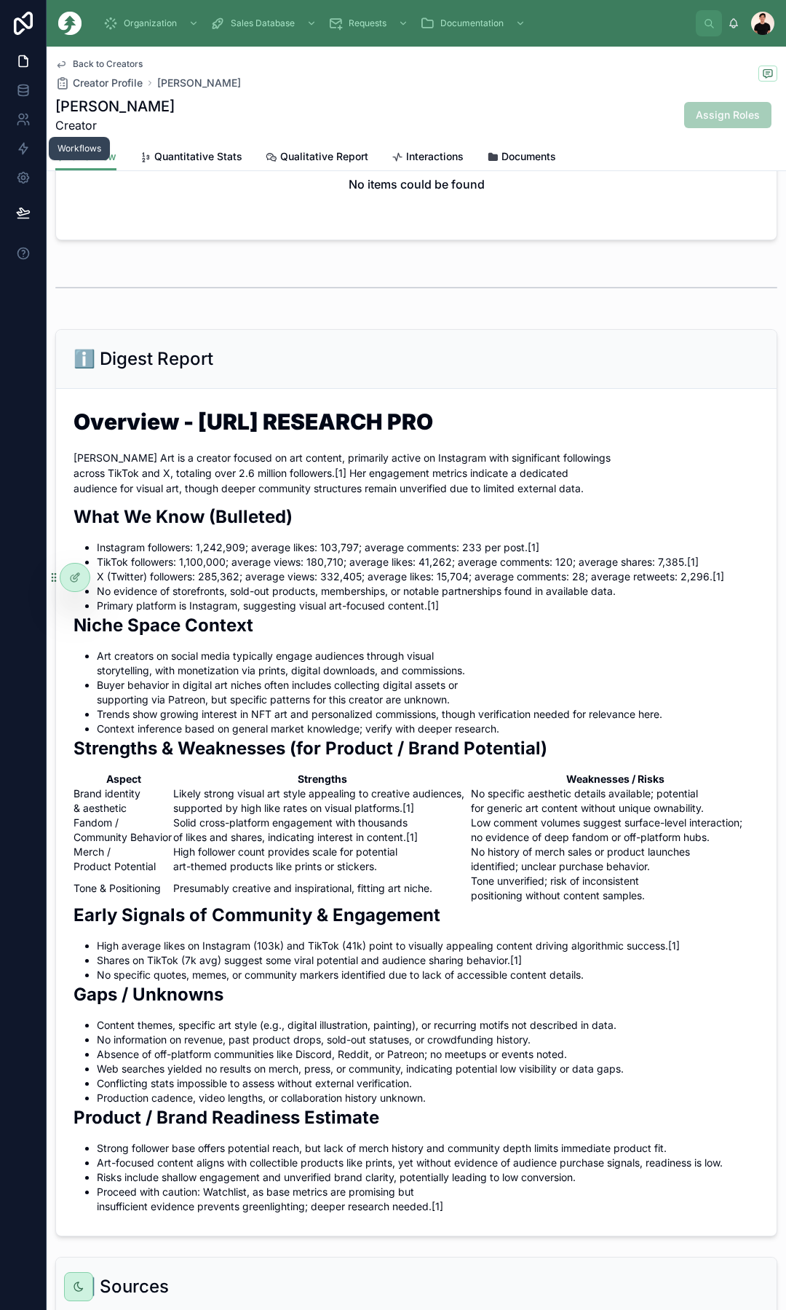
scroll to position [582, 0]
click at [224, 554] on li "Instagram followers: 1,242,909; average likes: 103,797; average comments: 233 p…" at bounding box center [428, 547] width 663 height 15
click at [227, 554] on li "Instagram followers: 1,242,909; average likes: 103,797; average comments: 233 p…" at bounding box center [428, 547] width 663 height 15
click at [287, 554] on li "Instagram followers: 1,242,909; average likes: 103,797; average comments: 233 p…" at bounding box center [428, 547] width 663 height 15
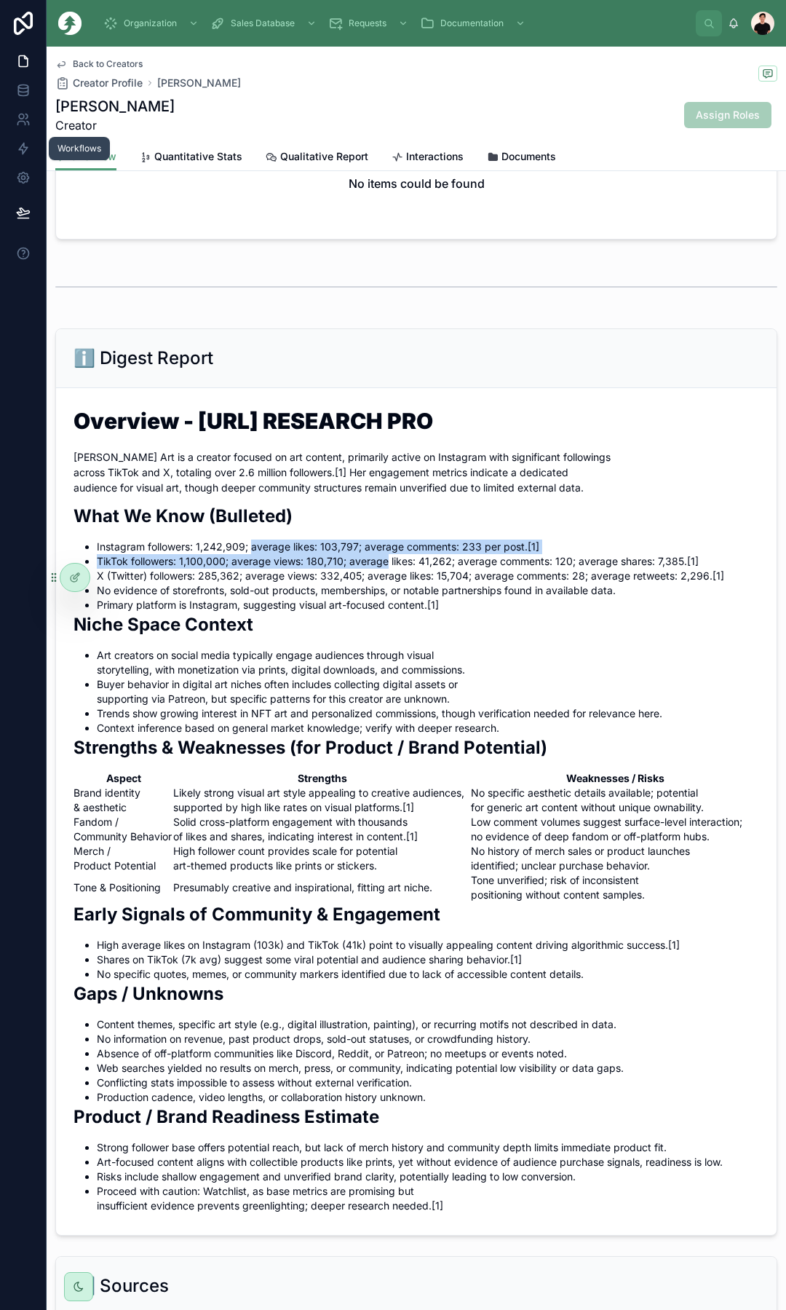
drag, startPoint x: 287, startPoint y: 578, endPoint x: 377, endPoint y: 584, distance: 90.5
click at [374, 584] on ul "Instagram followers: 1,242,909; average likes: 103,797; average comments: 233 p…" at bounding box center [417, 576] width 686 height 73
click at [432, 569] on li "TikTok followers: 1,100,000; average views: 180,710; average likes: 41,262; ave…" at bounding box center [428, 561] width 663 height 15
drag, startPoint x: 432, startPoint y: 585, endPoint x: 397, endPoint y: 582, distance: 35.1
click at [397, 582] on ul "Instagram followers: 1,242,909; average likes: 103,797; average comments: 233 p…" at bounding box center [417, 576] width 686 height 73
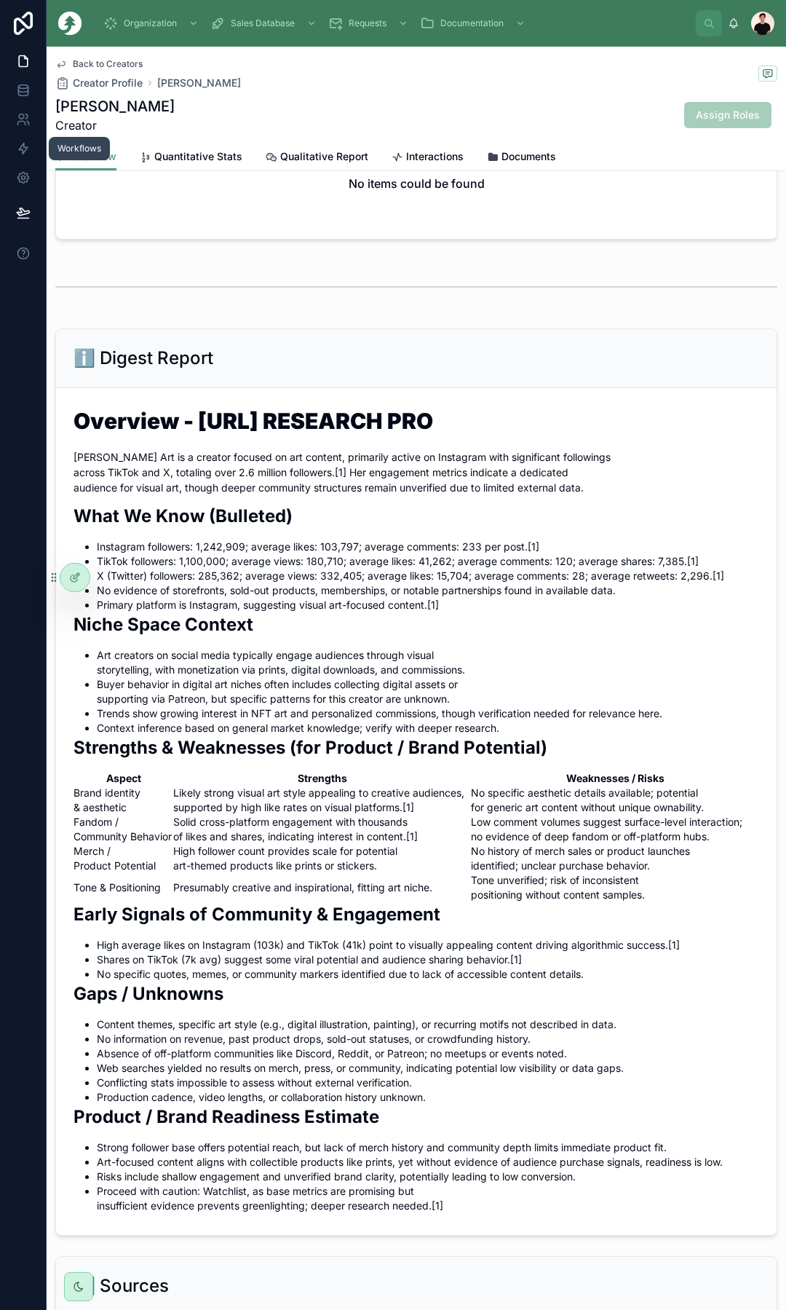
click at [332, 554] on li "Instagram followers: 1,242,909; average likes: 103,797; average comments: 233 p…" at bounding box center [428, 547] width 663 height 15
drag, startPoint x: 332, startPoint y: 576, endPoint x: 282, endPoint y: 574, distance: 50.3
click at [282, 554] on li "Instagram followers: 1,242,909; average likes: 103,797; average comments: 233 p…" at bounding box center [428, 547] width 663 height 15
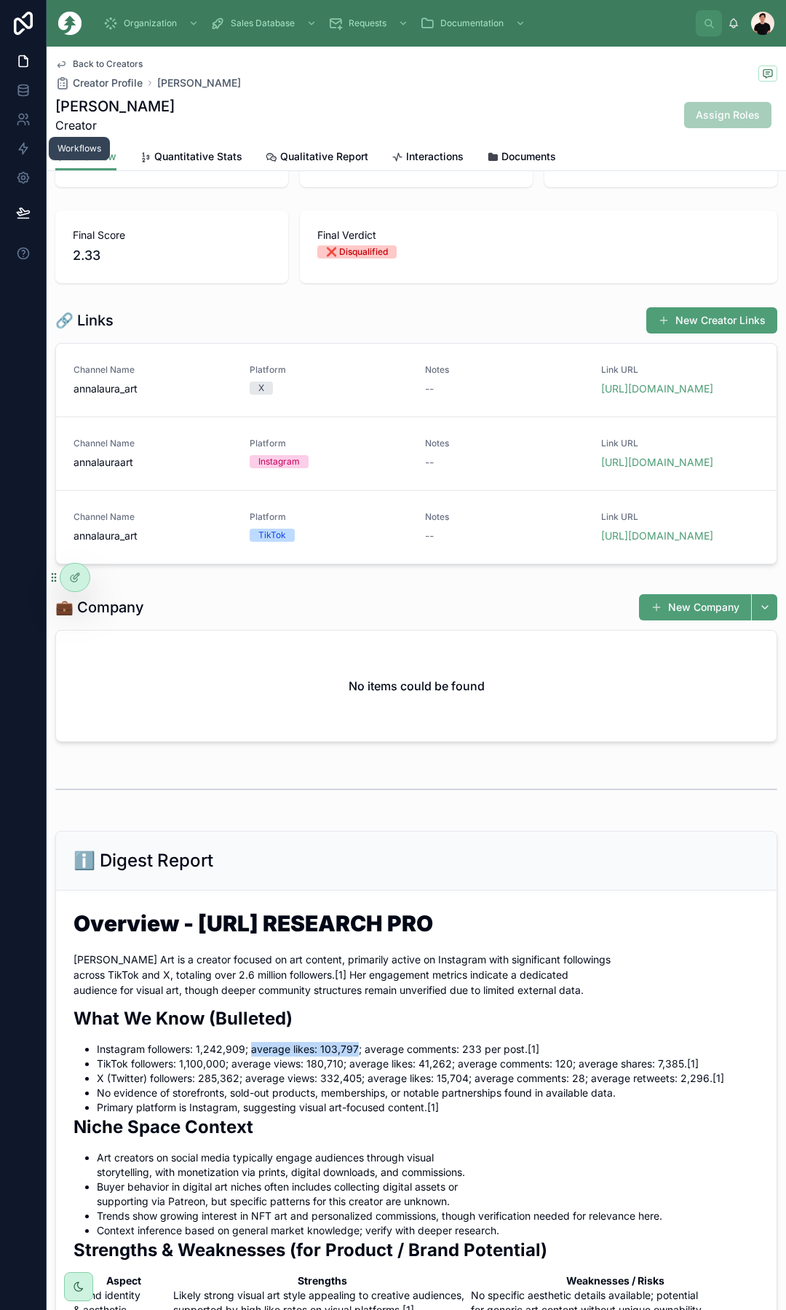
scroll to position [73, 0]
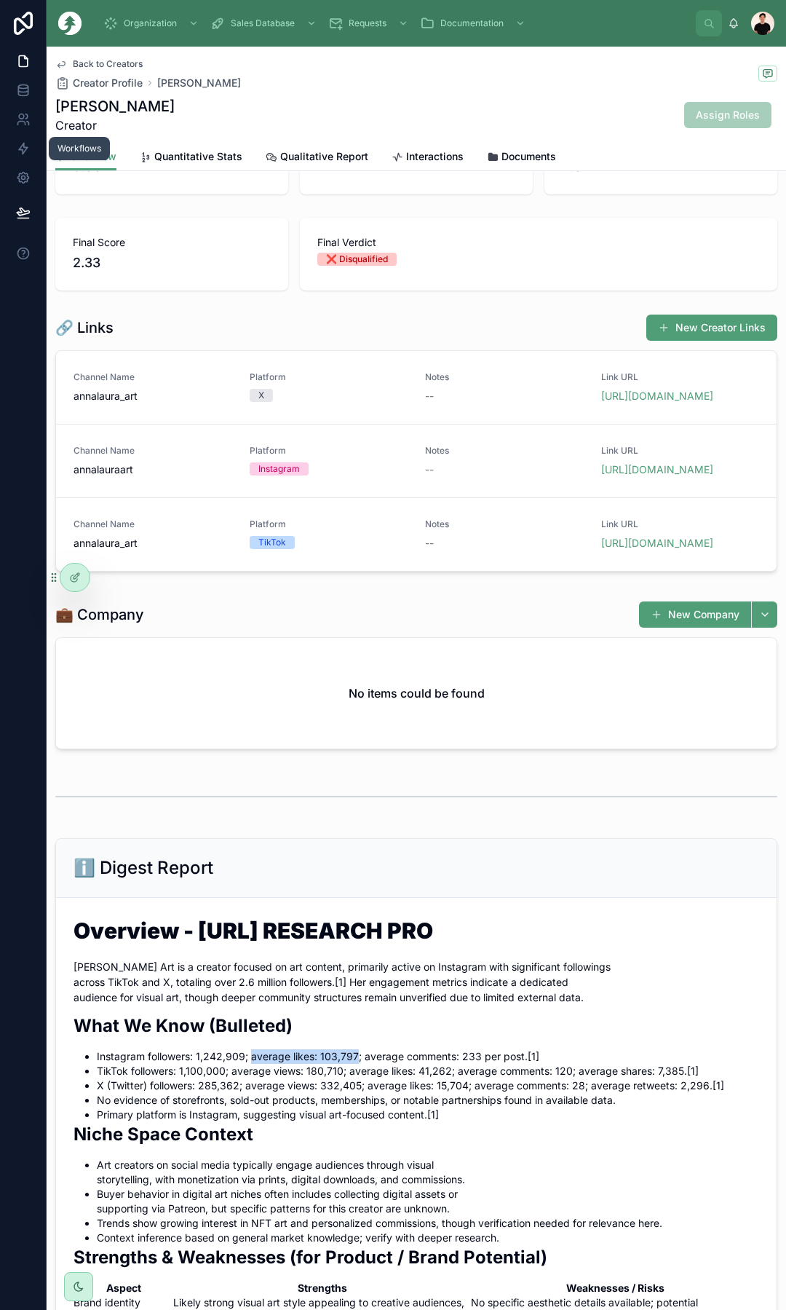
click at [197, 162] on span "Quantitative Stats" at bounding box center [198, 156] width 88 height 15
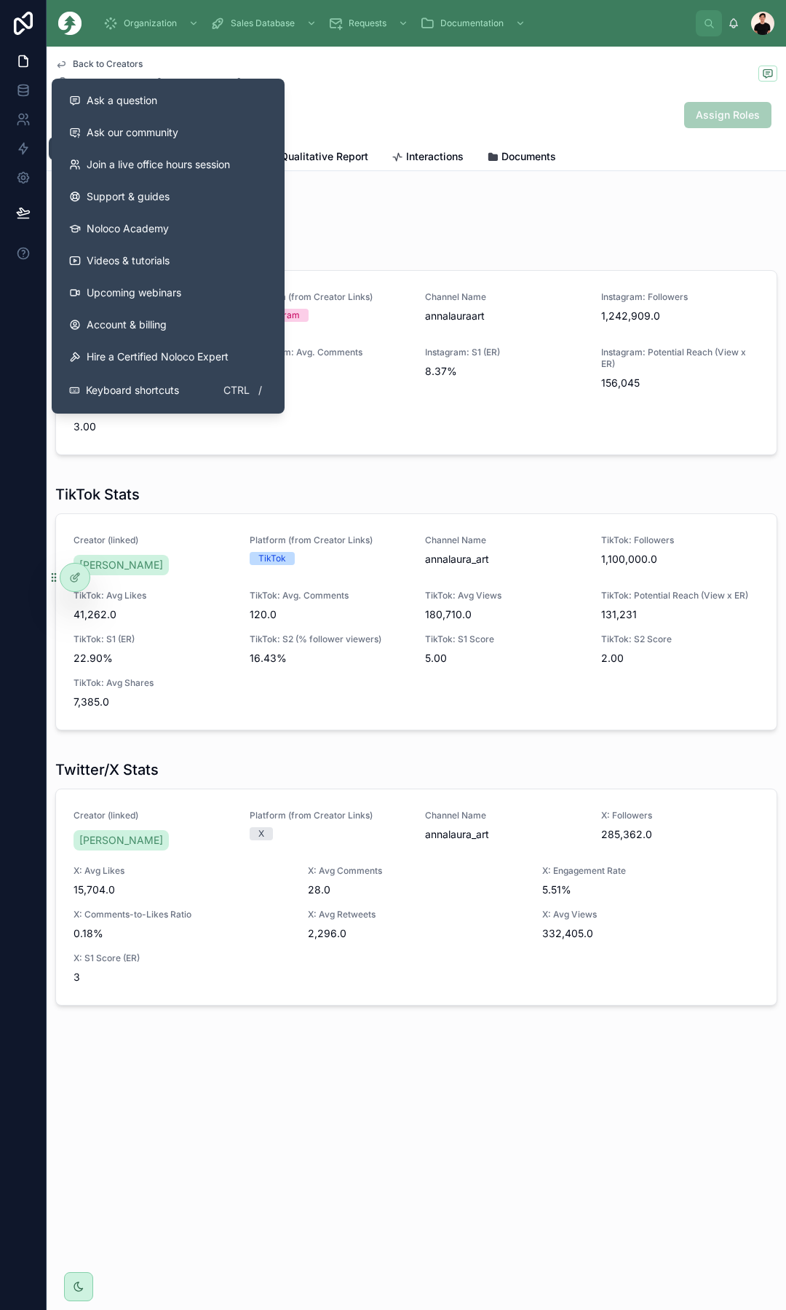
click at [427, 234] on div "Instagram Stats Creator (linked) Anna-Laura Art Platform (from Creator Links) I…" at bounding box center [417, 603] width 740 height 829
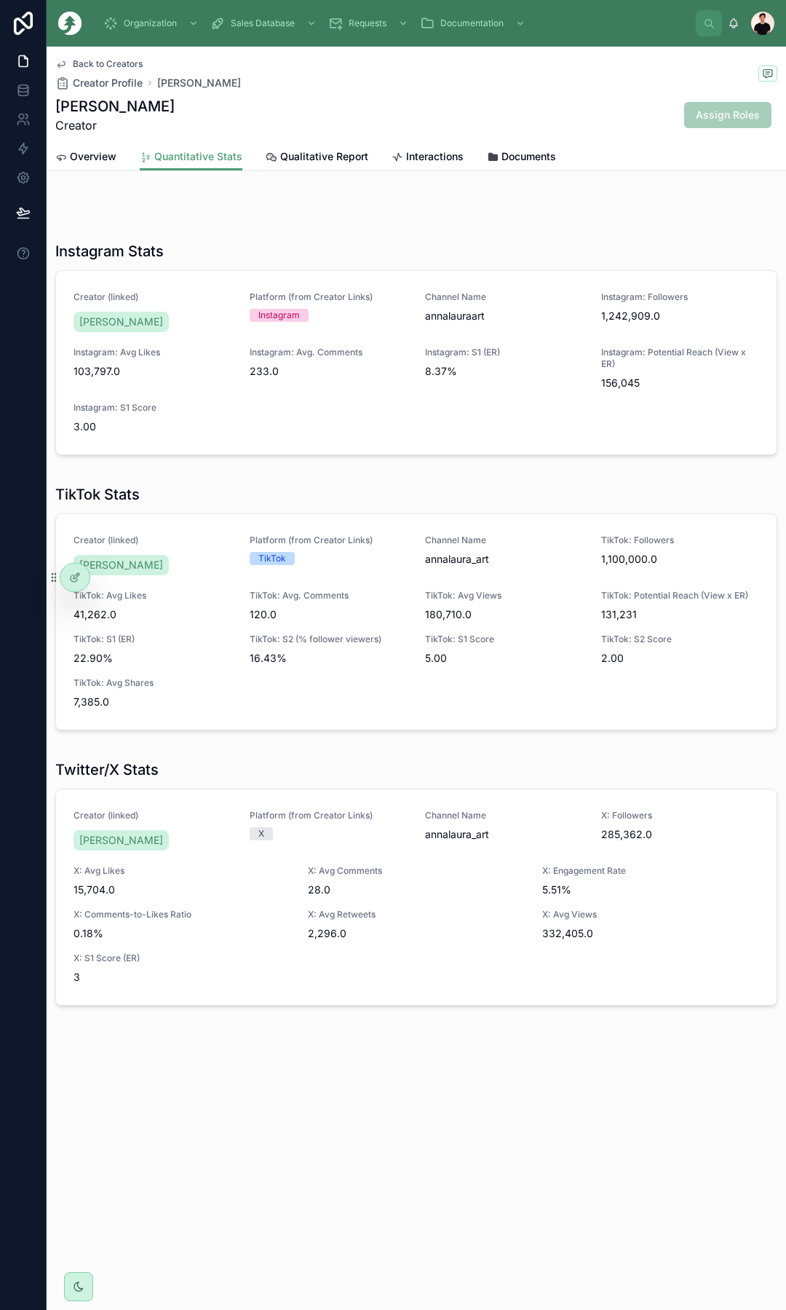
click at [119, 159] on div "Overview Quantitative Stats Qualitative Report Interactions Documents" at bounding box center [416, 157] width 722 height 28
click at [94, 158] on span "Overview" at bounding box center [93, 156] width 47 height 15
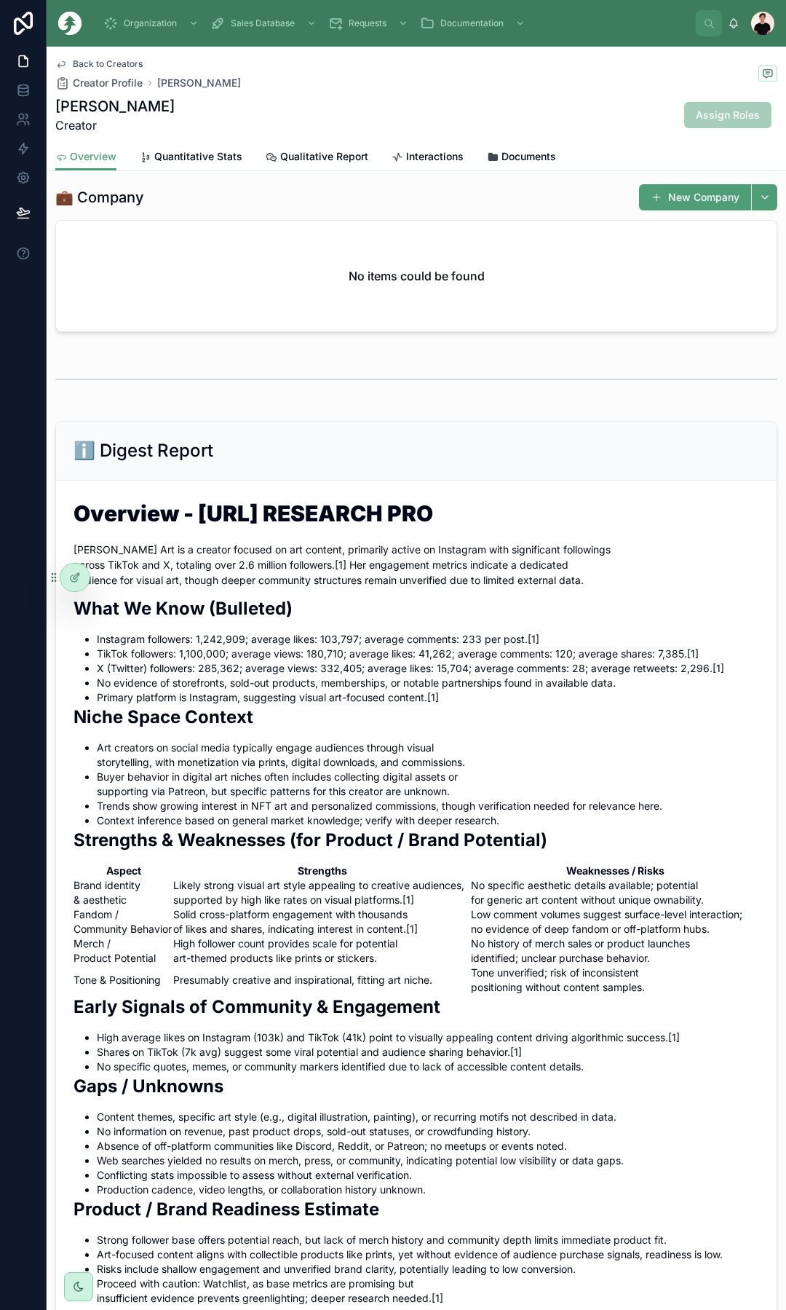
scroll to position [364, 0]
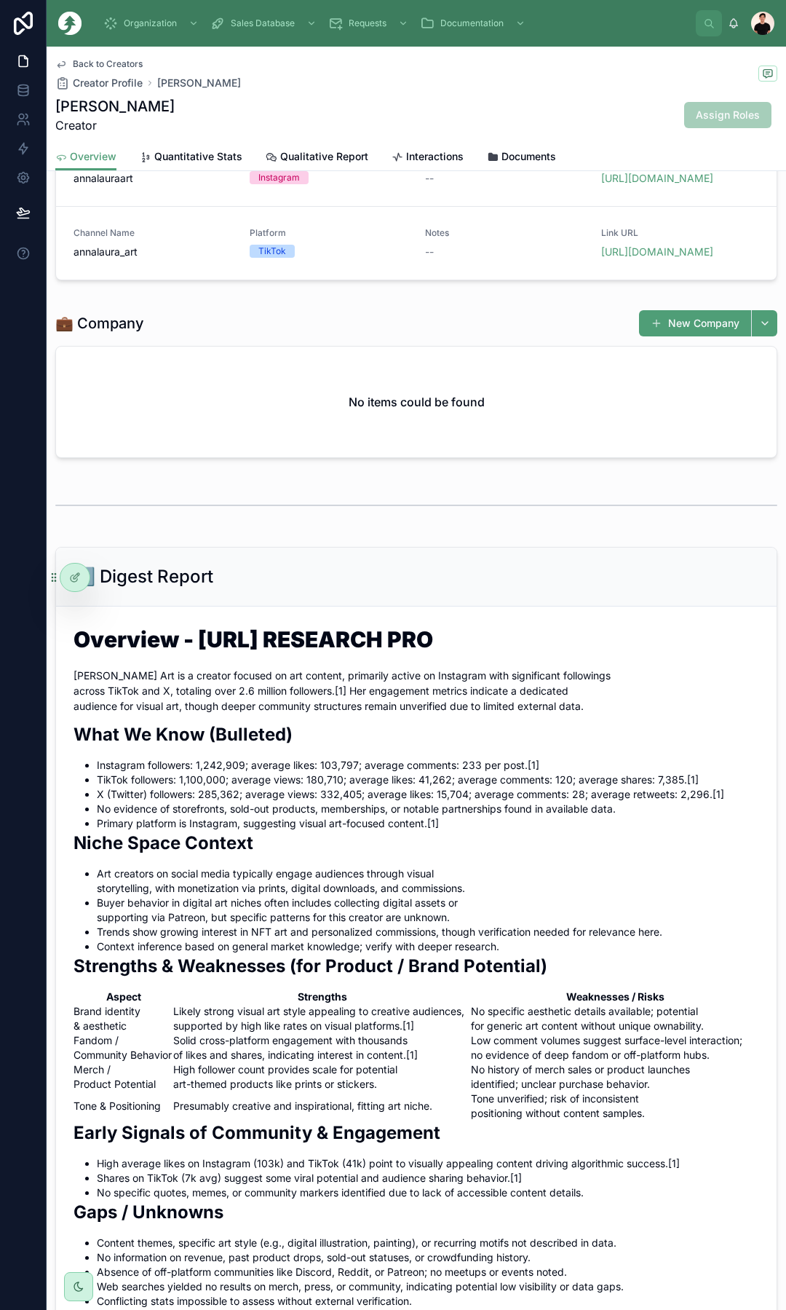
click at [206, 154] on span "Quantitative Stats" at bounding box center [198, 156] width 88 height 15
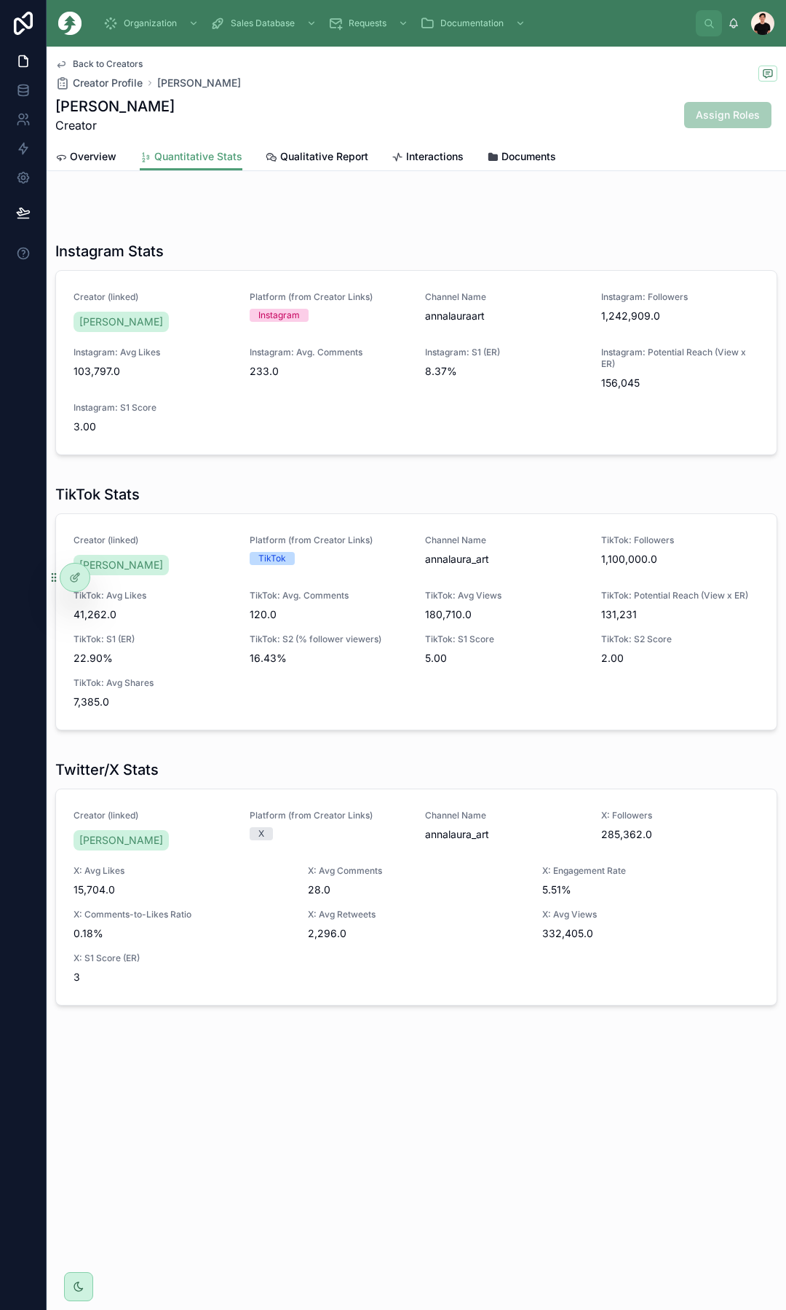
click at [299, 163] on span "Qualitative Report" at bounding box center [324, 156] width 88 height 15
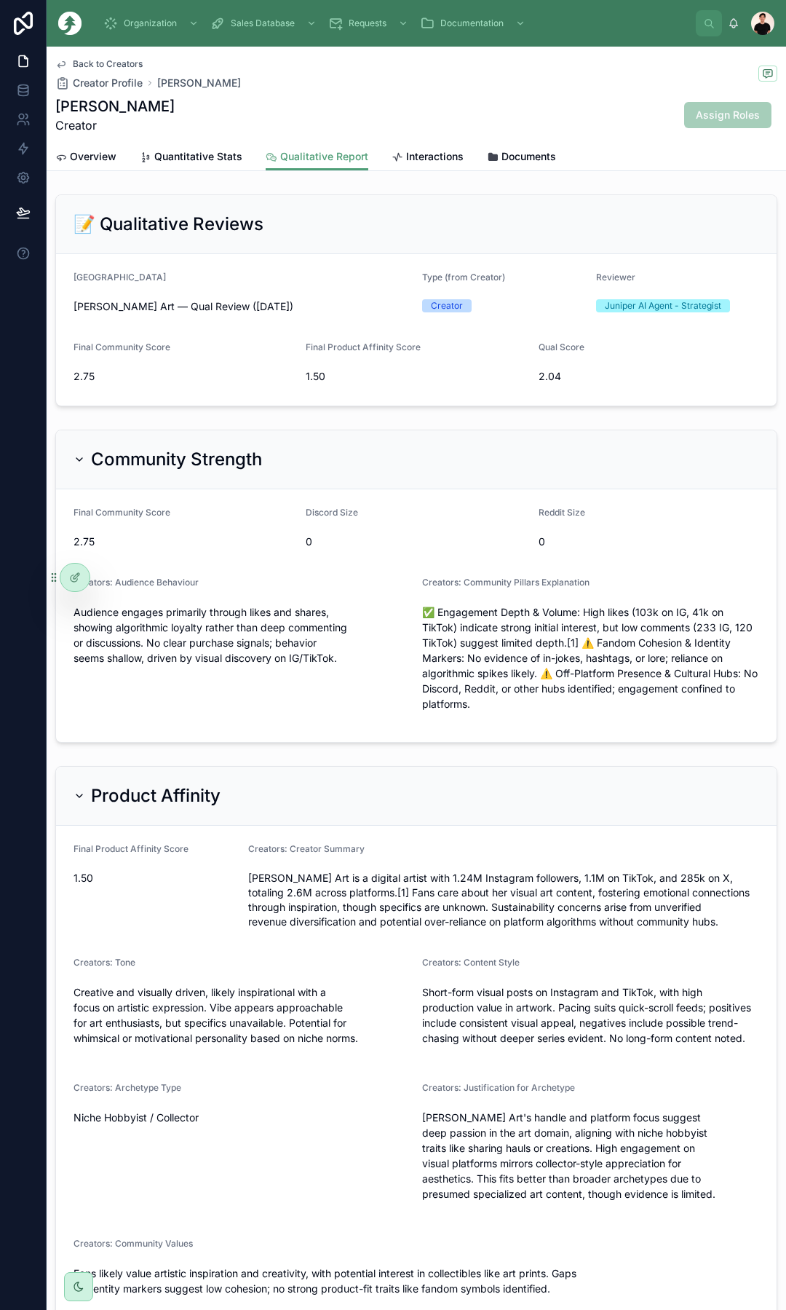
click at [87, 158] on span "Overview" at bounding box center [93, 156] width 47 height 15
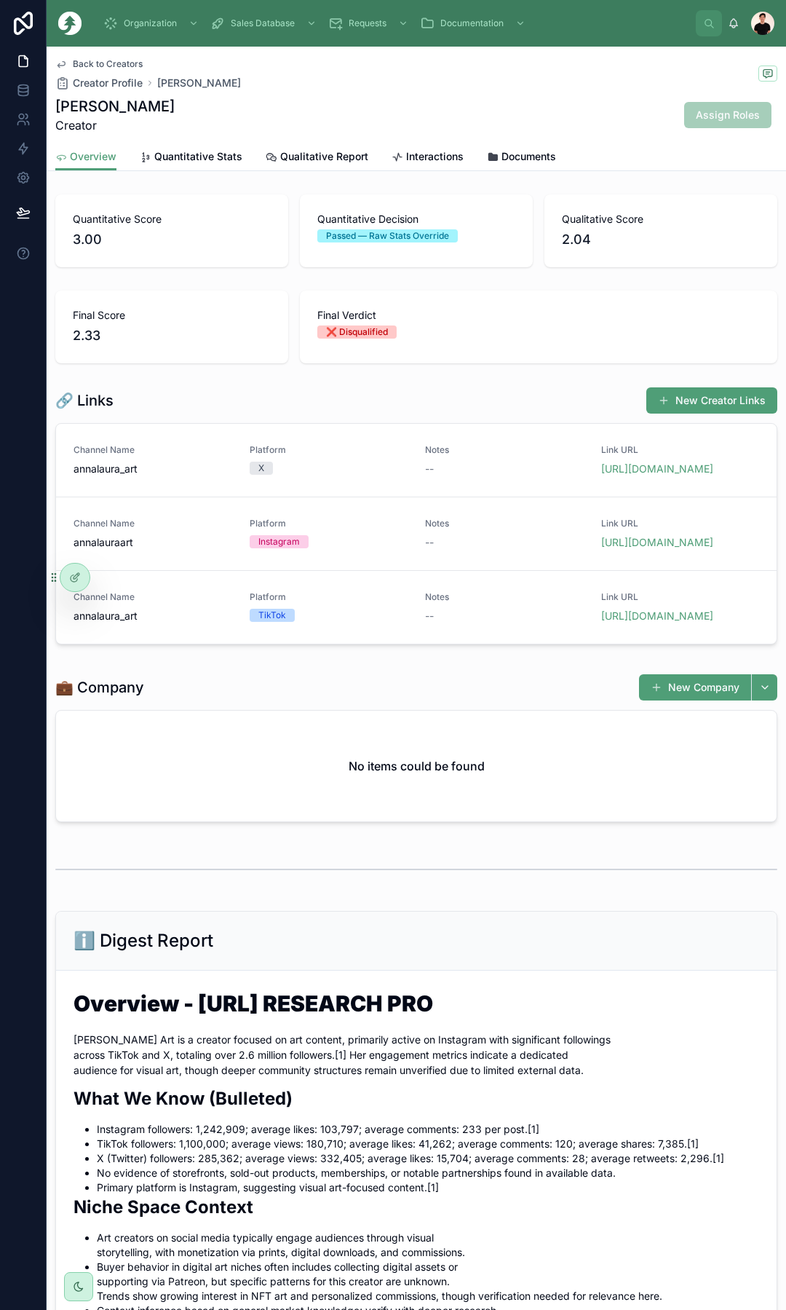
click at [95, 68] on span "Back to Creators" at bounding box center [108, 64] width 70 height 12
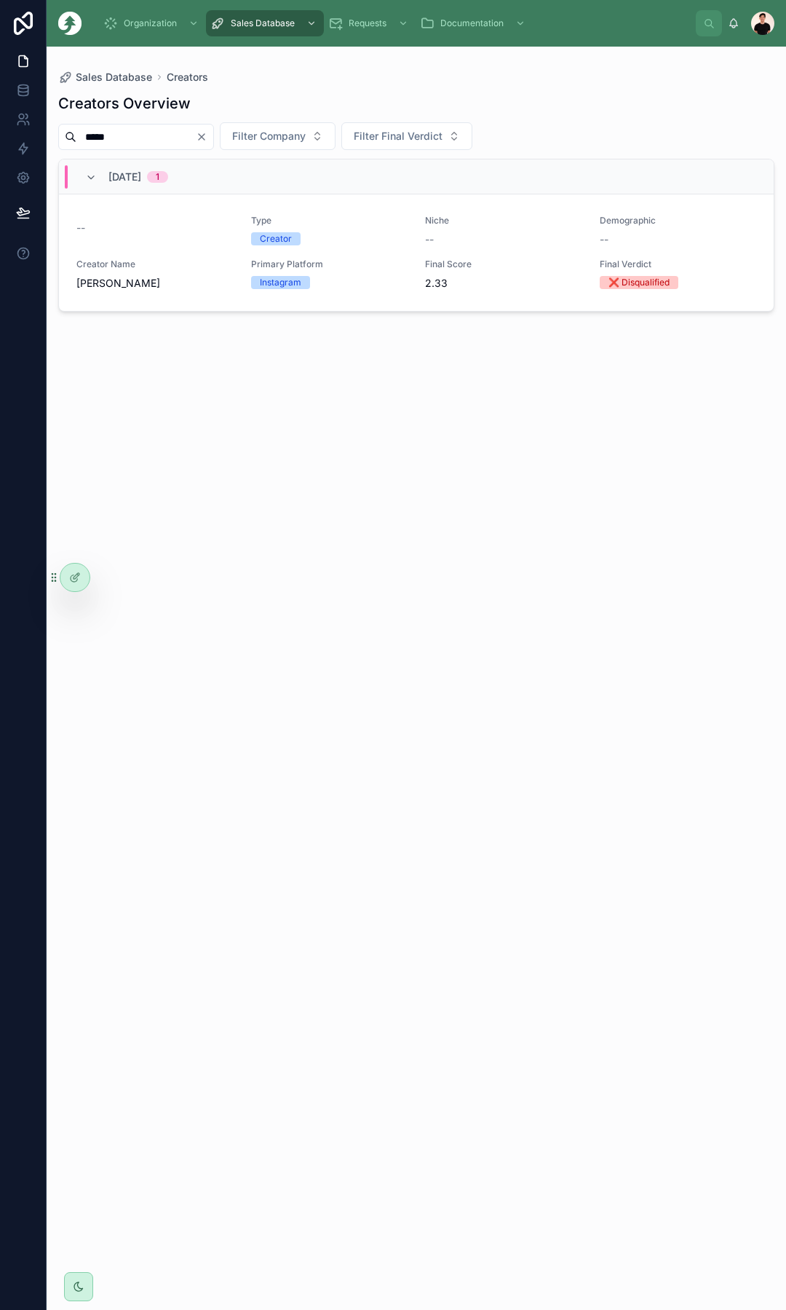
drag, startPoint x: 146, startPoint y: 141, endPoint x: 49, endPoint y: 144, distance: 97.6
click at [51, 144] on div "Sales Database Creators Creators Overview ***** Filter Company Filter Final Ver…" at bounding box center [417, 670] width 740 height 1246
paste input "*********"
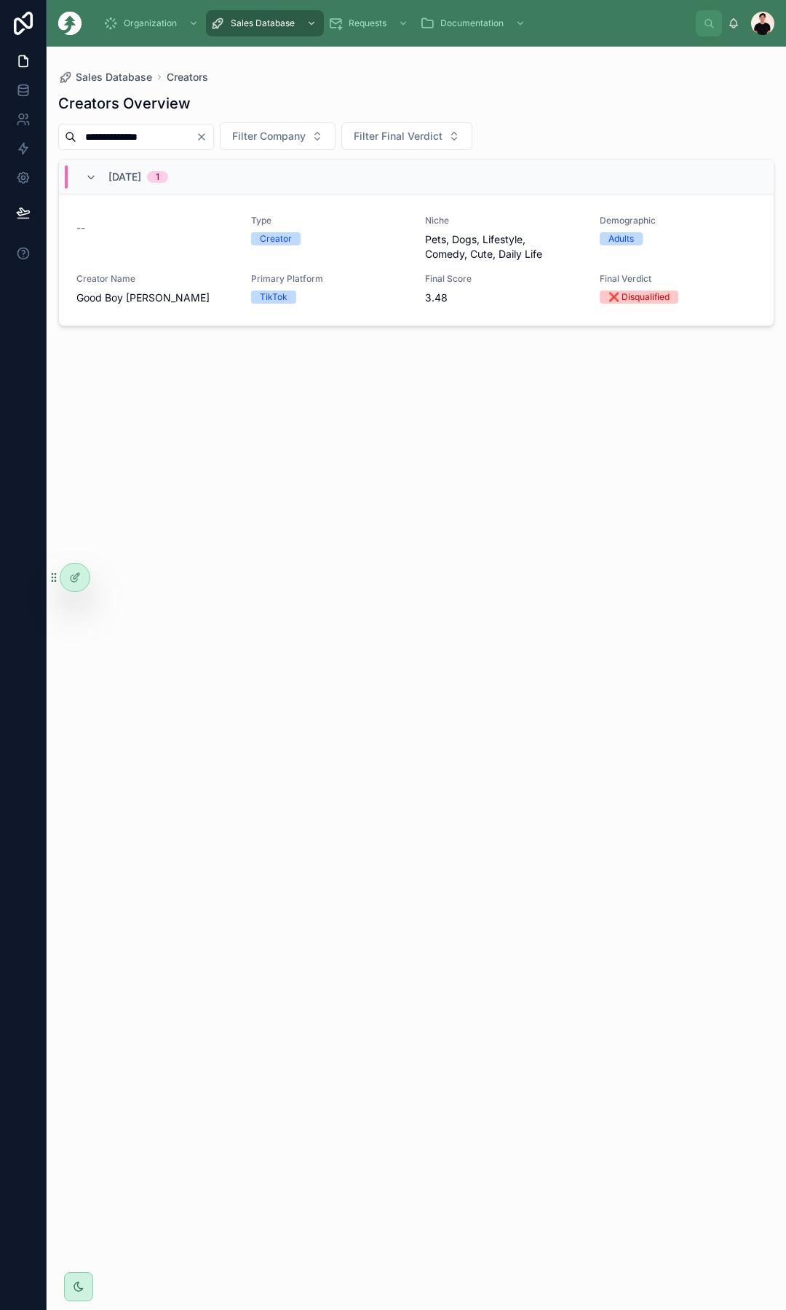
type input "**********"
click at [350, 256] on div "Type Creator" at bounding box center [329, 238] width 157 height 47
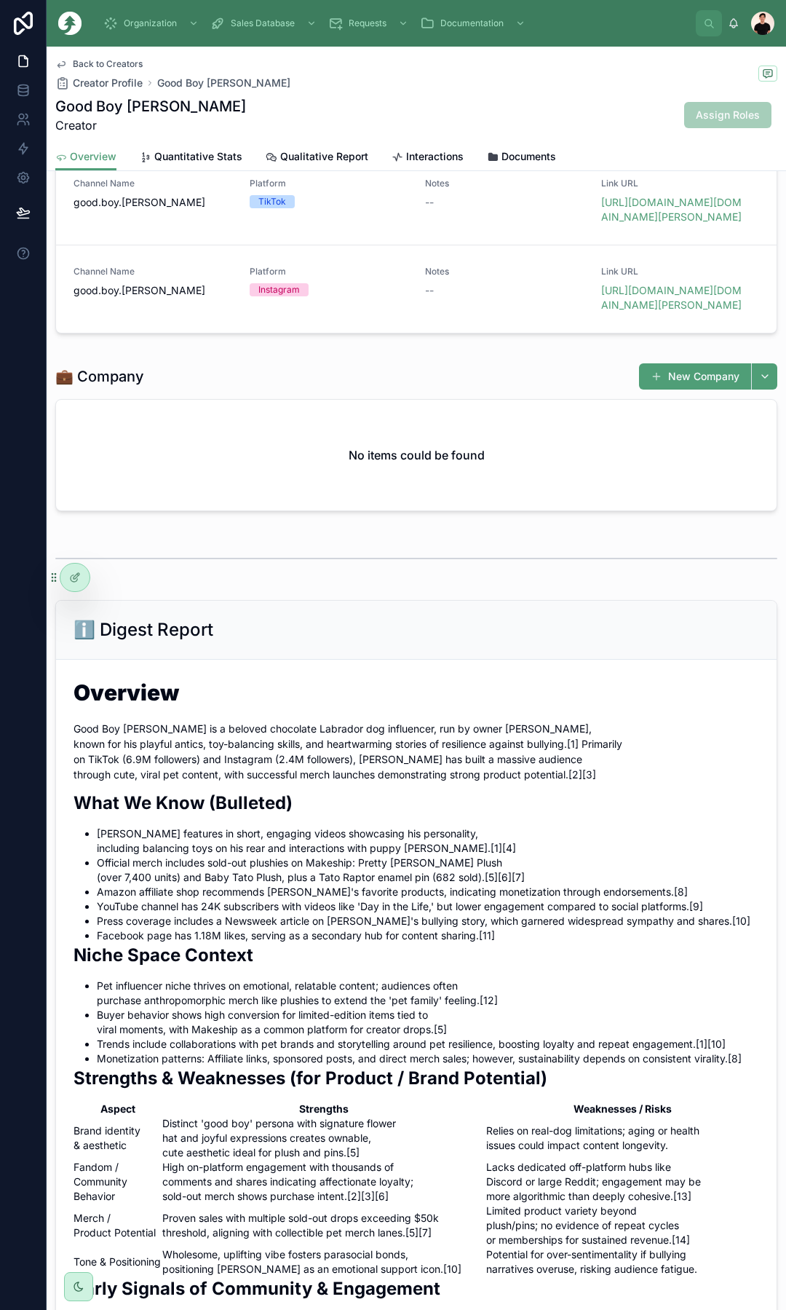
scroll to position [291, 0]
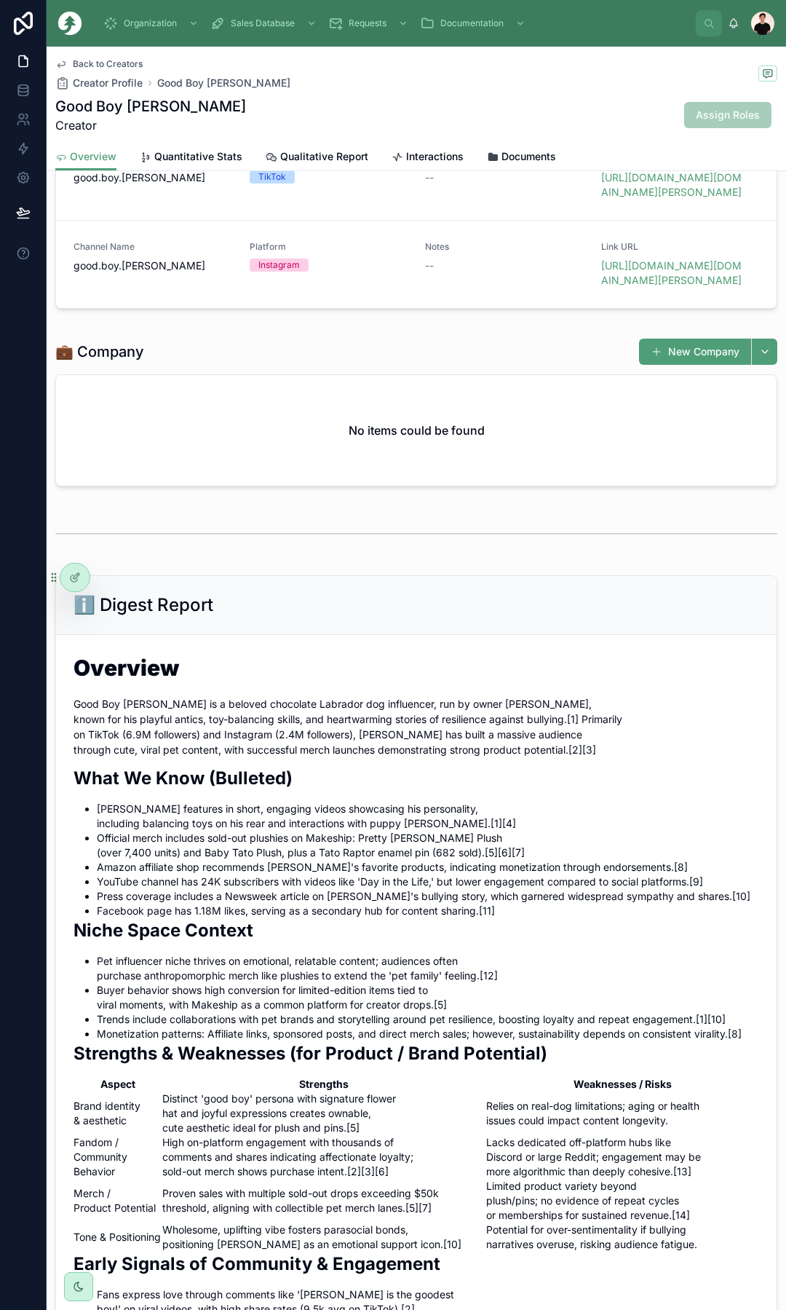
click at [63, 60] on icon at bounding box center [61, 64] width 12 height 12
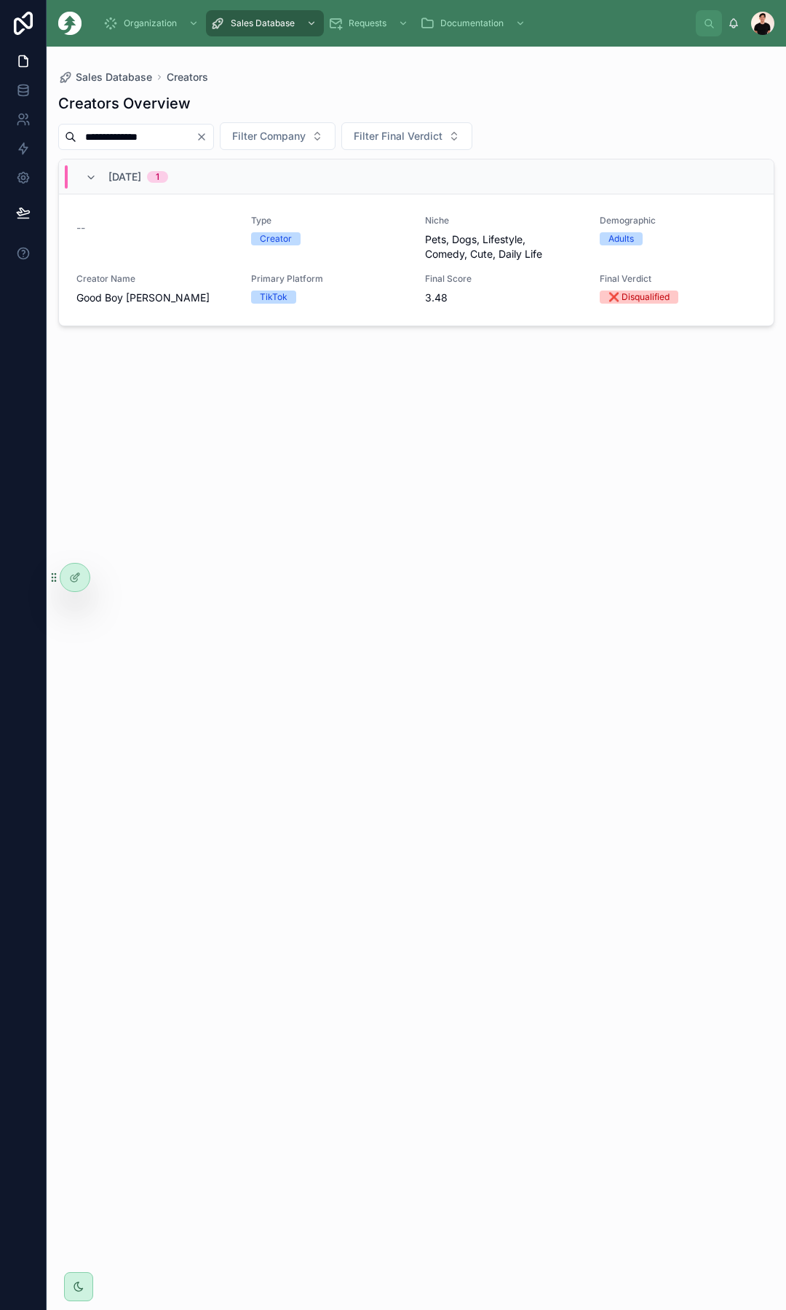
click at [205, 281] on span "Creator Name" at bounding box center [154, 279] width 157 height 12
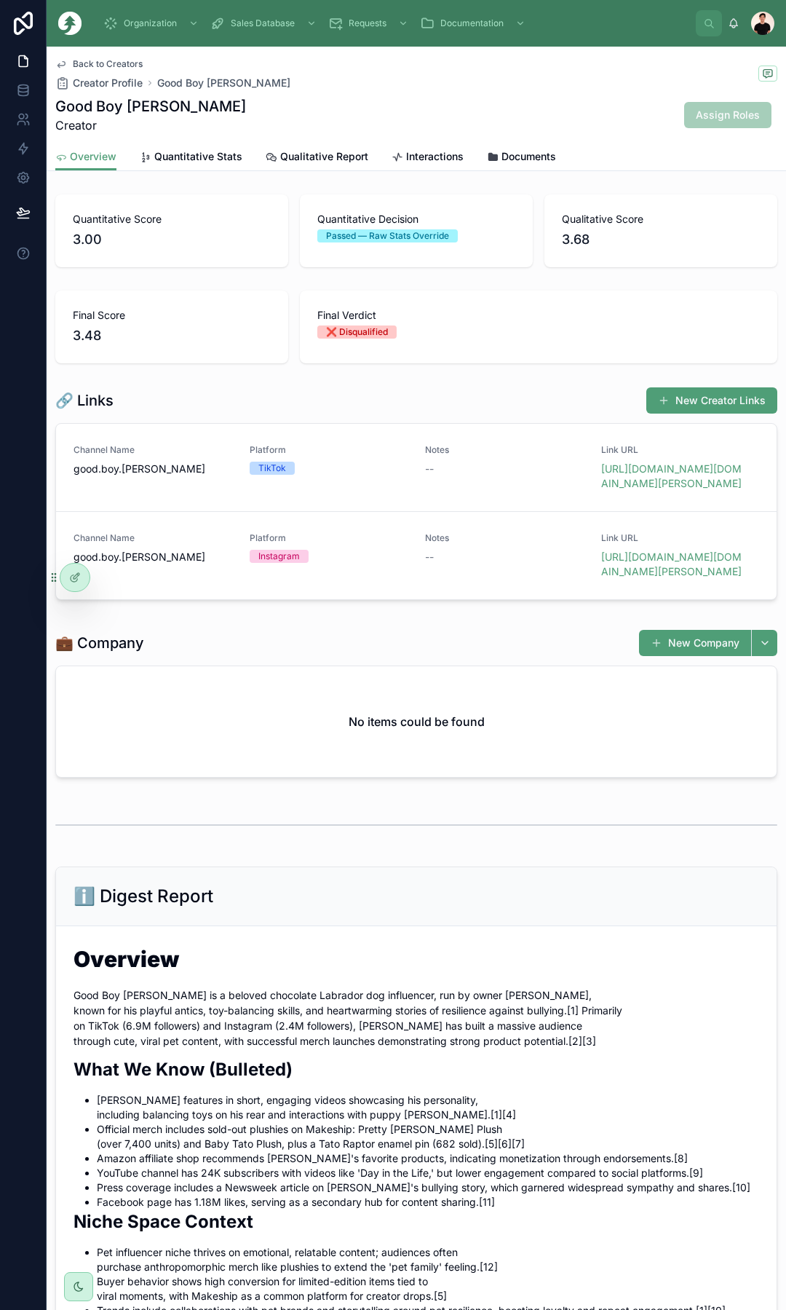
click at [208, 156] on span "Quantitative Stats" at bounding box center [198, 156] width 88 height 15
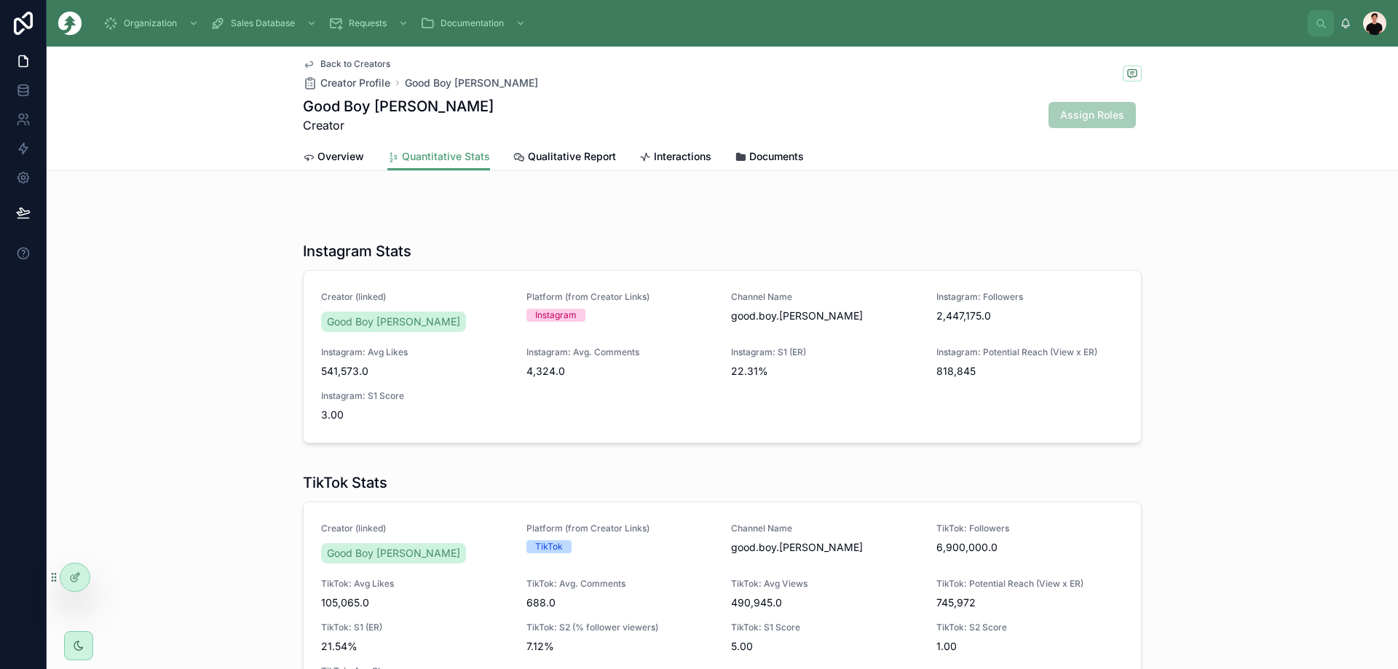
click at [320, 165] on link "Overview" at bounding box center [333, 157] width 61 height 29
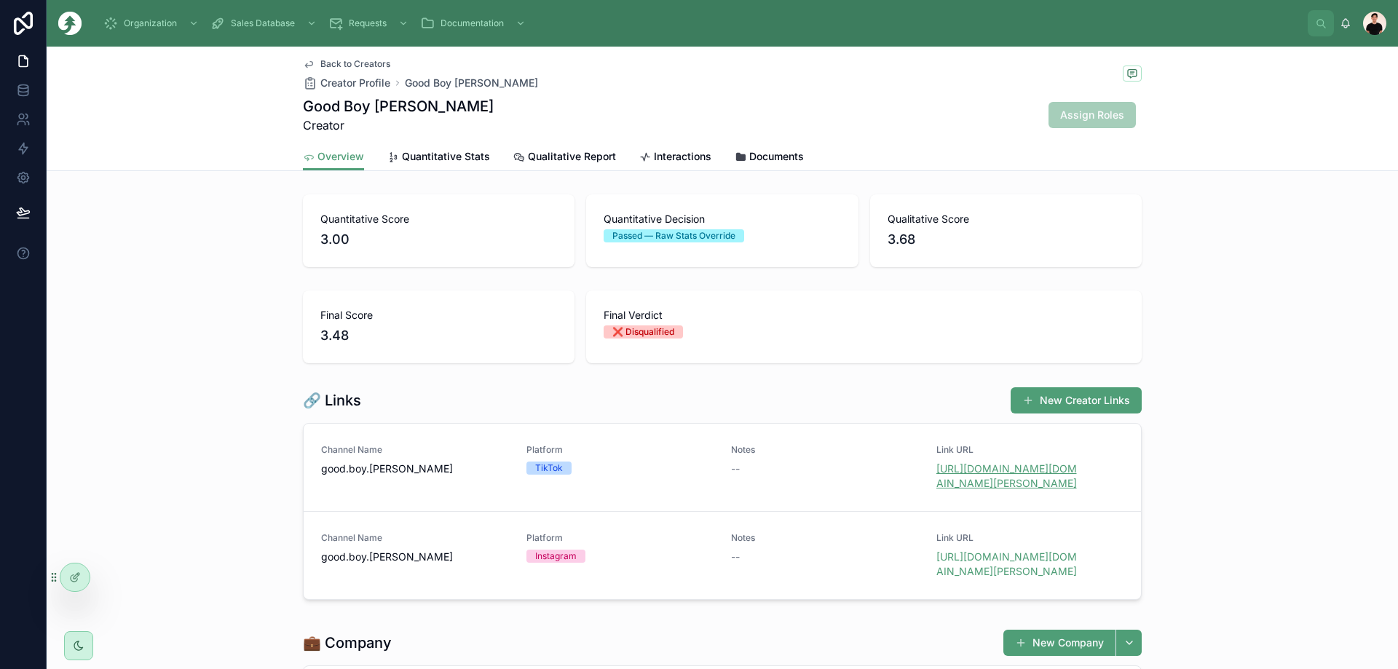
click at [956, 488] on link "https://www.tiktok.com/@good.boy.ollie" at bounding box center [1006, 475] width 141 height 27
click at [963, 569] on link "https://www.instagram.com/good.boy.ollie" at bounding box center [1006, 563] width 141 height 27
click at [436, 162] on span "Quantitative Stats" at bounding box center [446, 156] width 88 height 15
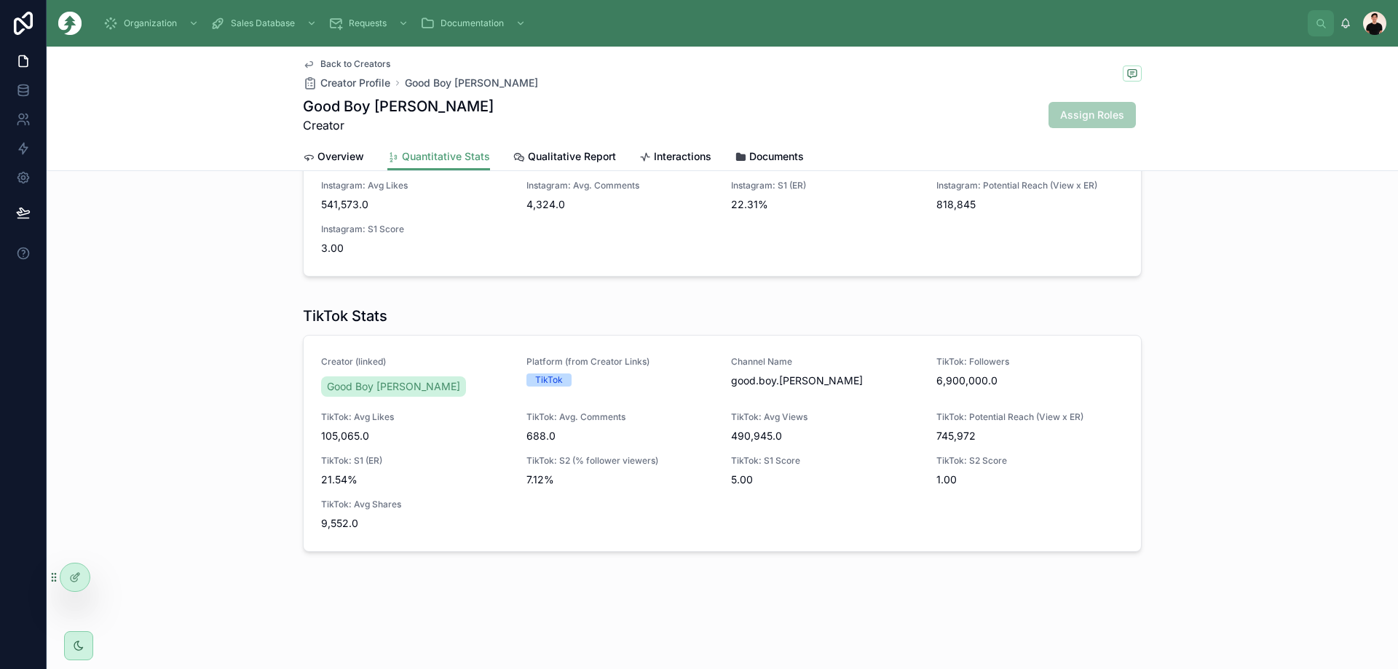
scroll to position [178, 0]
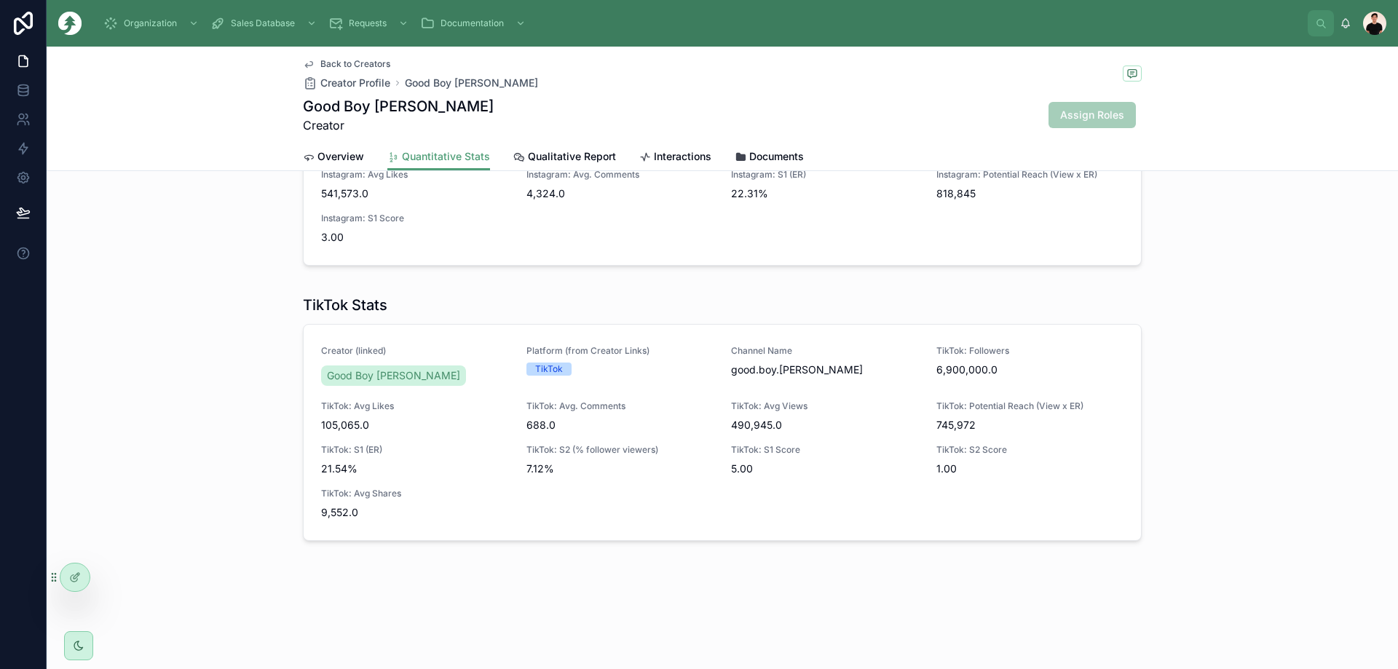
click at [323, 165] on link "Overview" at bounding box center [333, 157] width 61 height 29
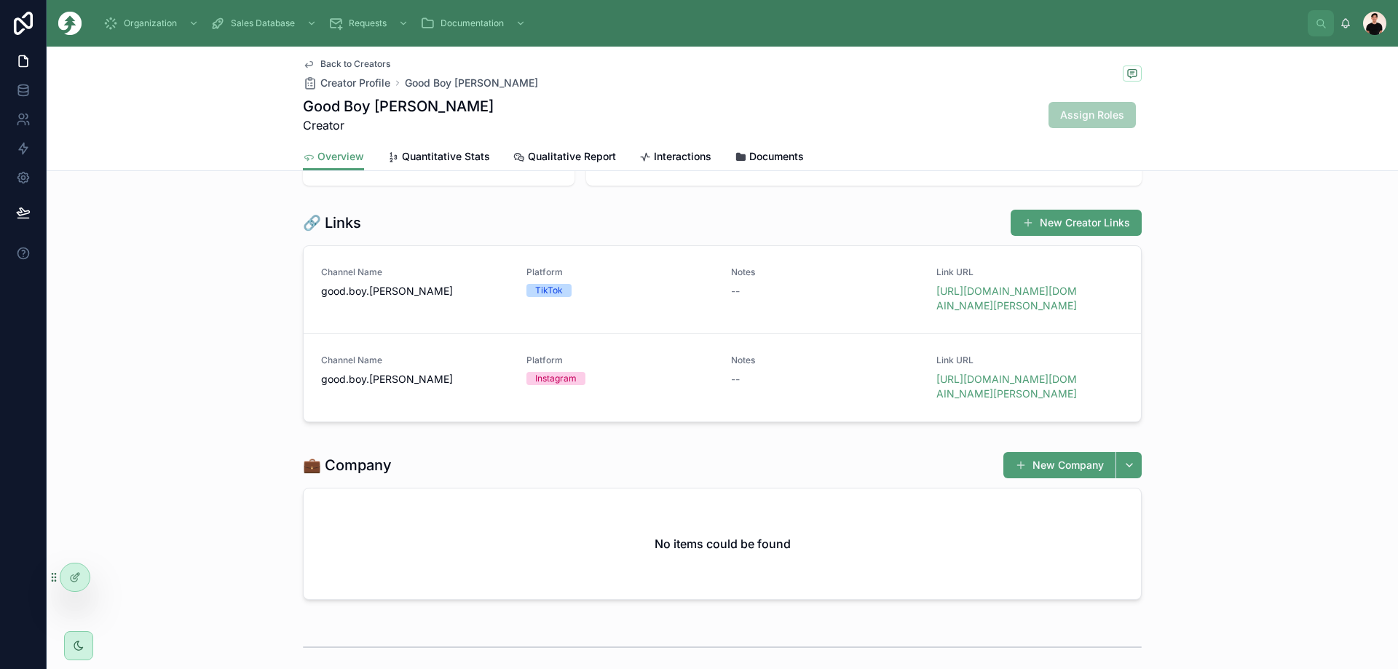
click at [473, 159] on span "Quantitative Stats" at bounding box center [446, 156] width 88 height 15
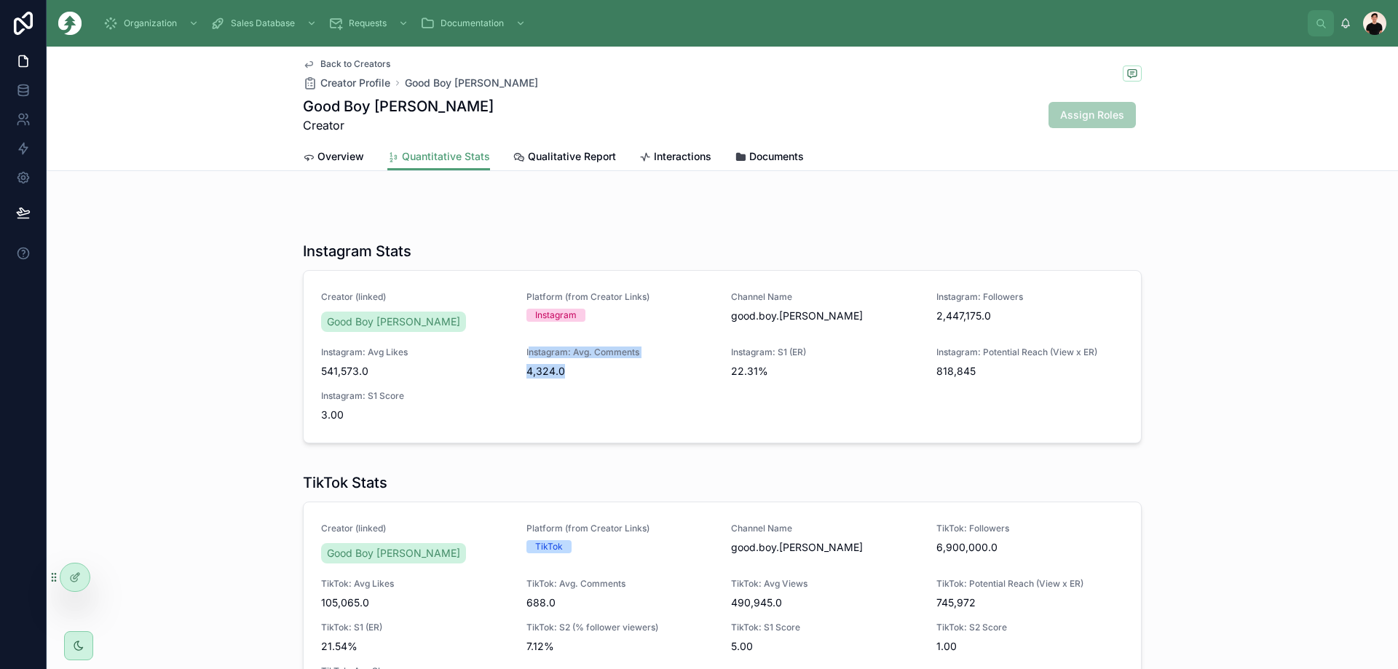
drag, startPoint x: 586, startPoint y: 374, endPoint x: 522, endPoint y: 358, distance: 65.9
click at [526, 358] on div "Instagram: Avg. Comments 4,324.0" at bounding box center [620, 363] width 188 height 32
click at [542, 378] on span "4,324.0" at bounding box center [620, 371] width 188 height 15
click at [334, 154] on span "Overview" at bounding box center [340, 156] width 47 height 15
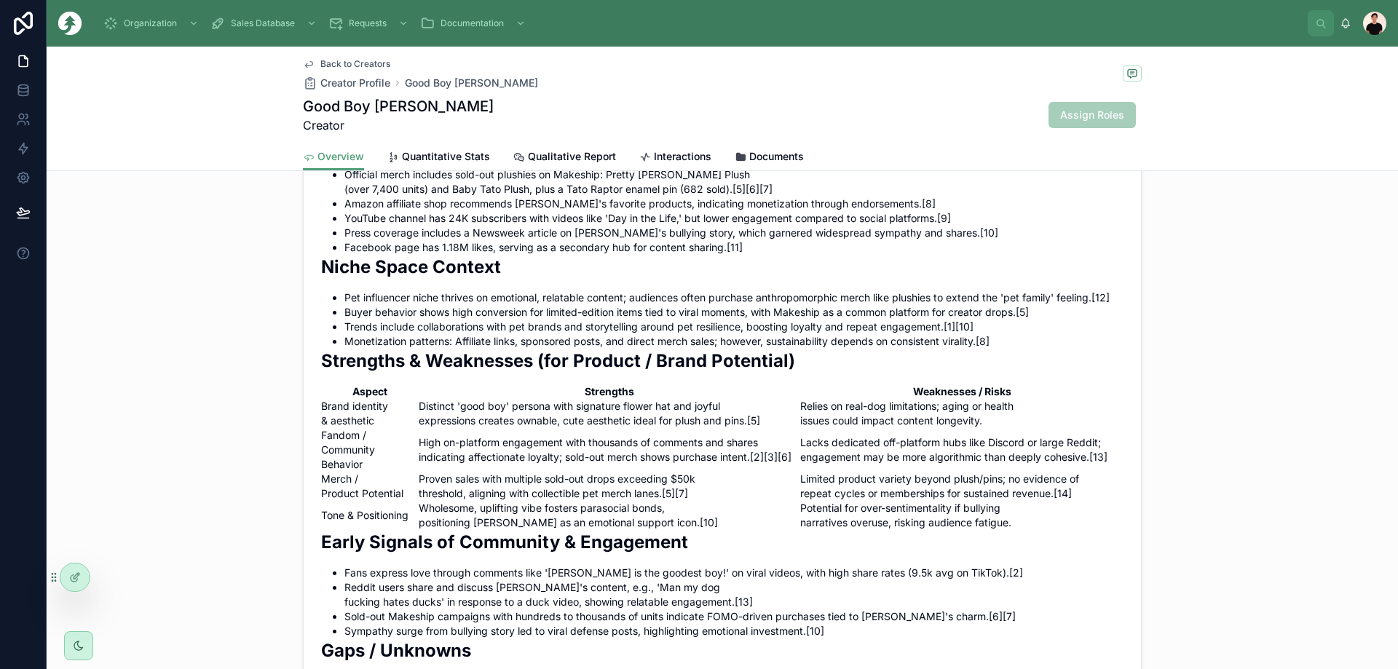
scroll to position [947, 0]
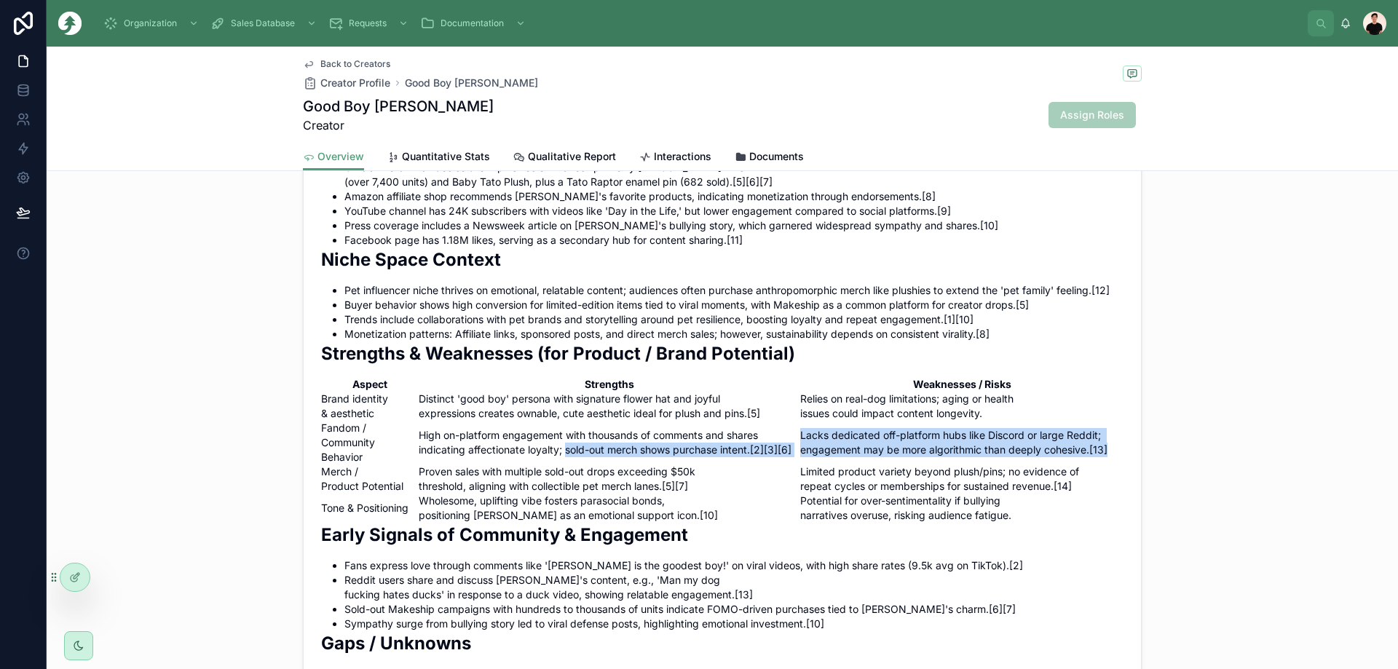
drag, startPoint x: 1109, startPoint y: 432, endPoint x: 789, endPoint y: 426, distance: 320.4
click at [789, 426] on tr "Fandom / Community Behavior High on-platform engagement with thousands of comme…" at bounding box center [722, 443] width 802 height 44
click at [800, 425] on td "Lacks dedicated off-platform hubs like Discord or large Reddit; engagement may …" at bounding box center [961, 443] width 323 height 44
drag, startPoint x: 791, startPoint y: 425, endPoint x: 1094, endPoint y: 435, distance: 302.3
click at [1094, 435] on td "Lacks dedicated off-platform hubs like Discord or large Reddit; engagement may …" at bounding box center [961, 443] width 323 height 44
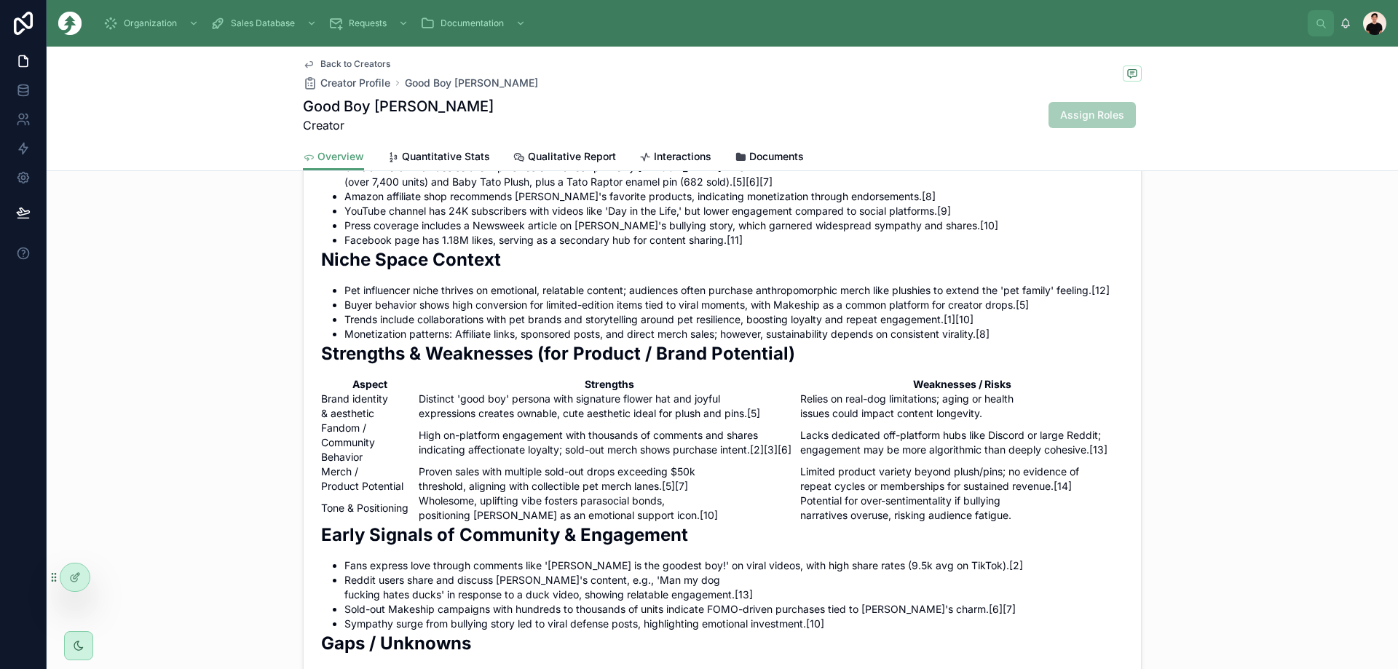
click at [465, 558] on li "Fans express love through comments like 'Ollie is the goodest boy!' on viral vi…" at bounding box center [733, 565] width 779 height 15
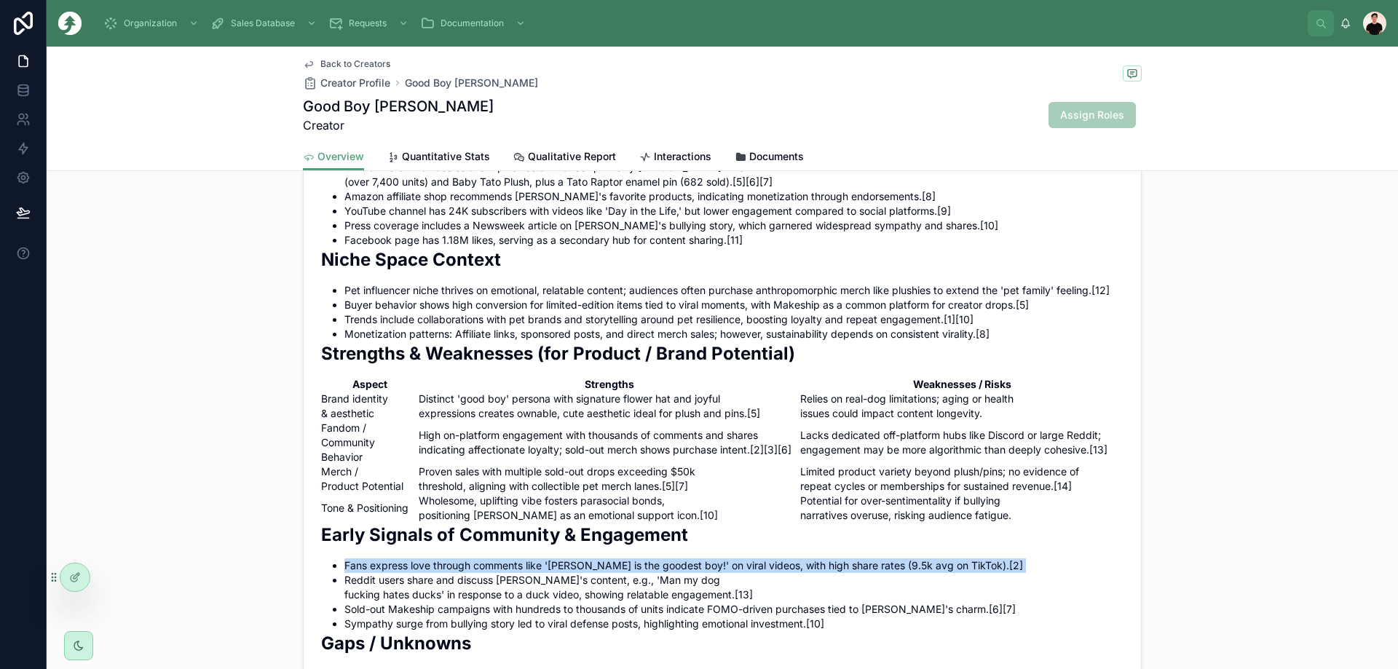
click at [465, 558] on li "Fans express love through comments like 'Ollie is the goodest boy!' on viral vi…" at bounding box center [733, 565] width 779 height 15
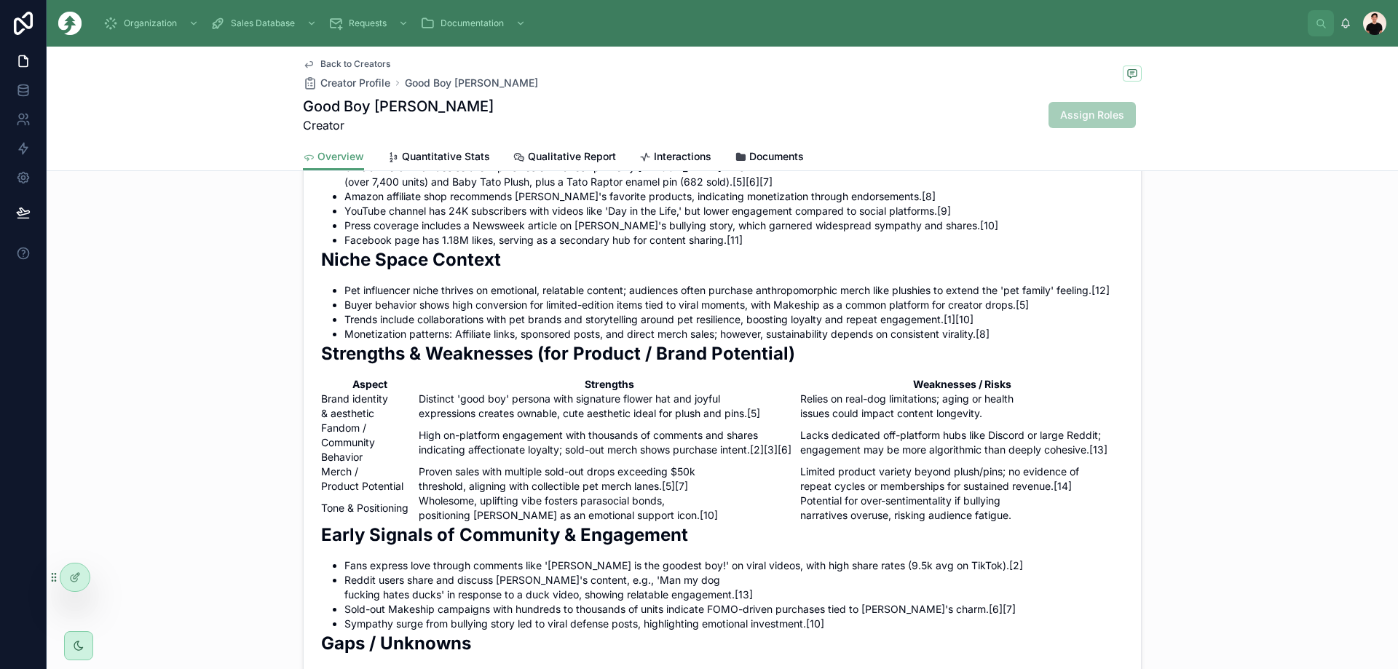
click at [435, 573] on li "Reddit users share and discuss Ollie's content, e.g., 'Man my dog fucking hates…" at bounding box center [733, 587] width 779 height 29
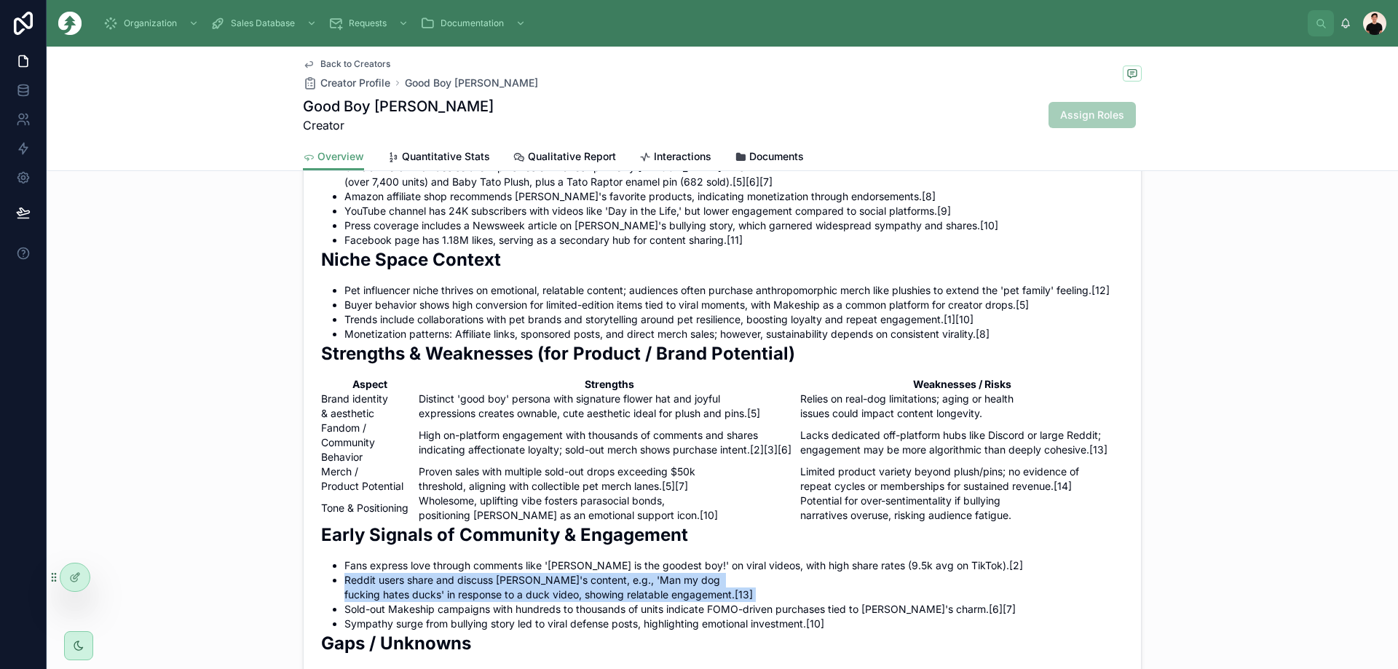
click at [435, 573] on li "Reddit users share and discuss Ollie's content, e.g., 'Man my dog fucking hates…" at bounding box center [733, 587] width 779 height 29
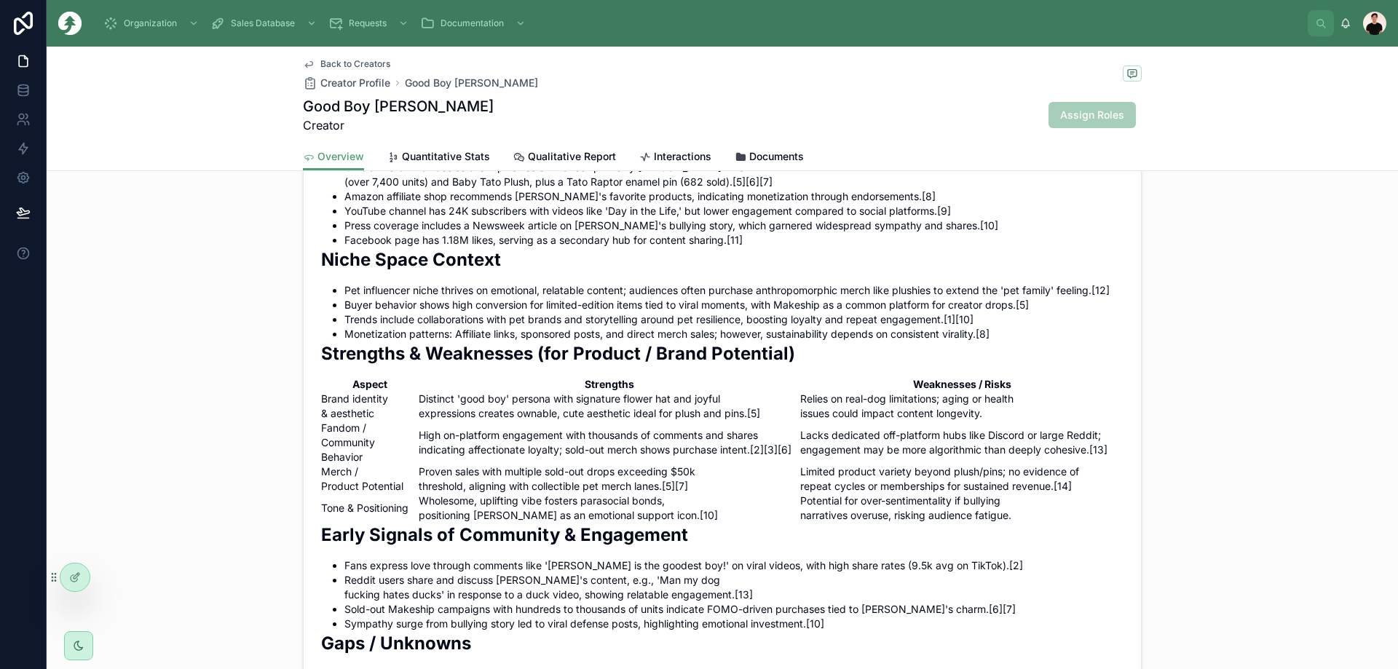
click at [431, 602] on li "Sold-out Makeship campaigns with hundreds to thousands of units indicate FOMO-d…" at bounding box center [733, 609] width 779 height 15
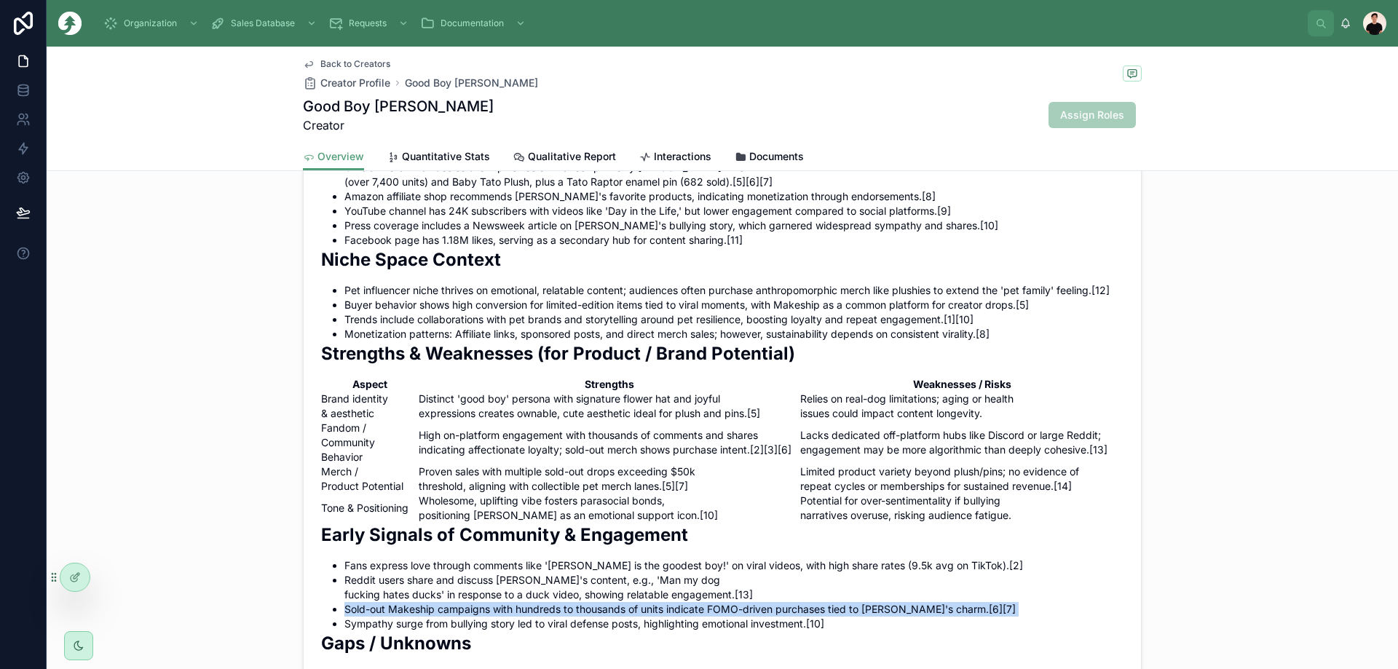
click at [431, 602] on li "Sold-out Makeship campaigns with hundreds to thousands of units indicate FOMO-d…" at bounding box center [733, 609] width 779 height 15
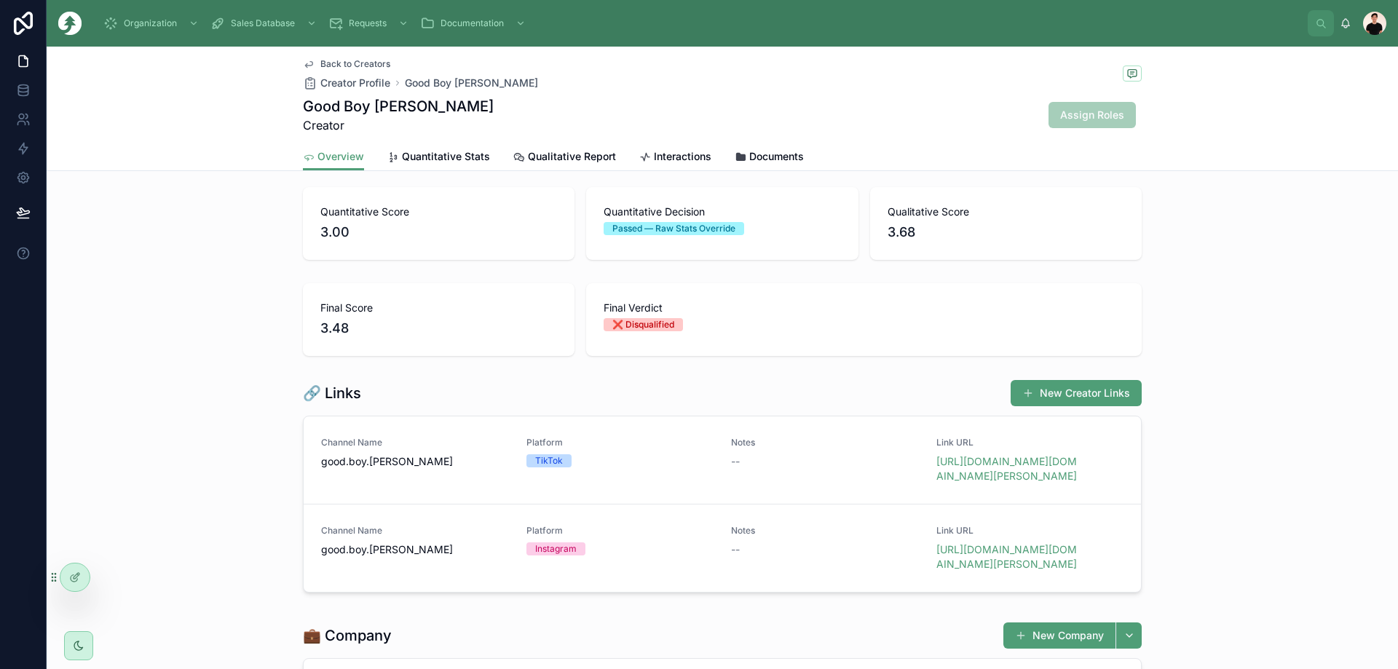
scroll to position [0, 0]
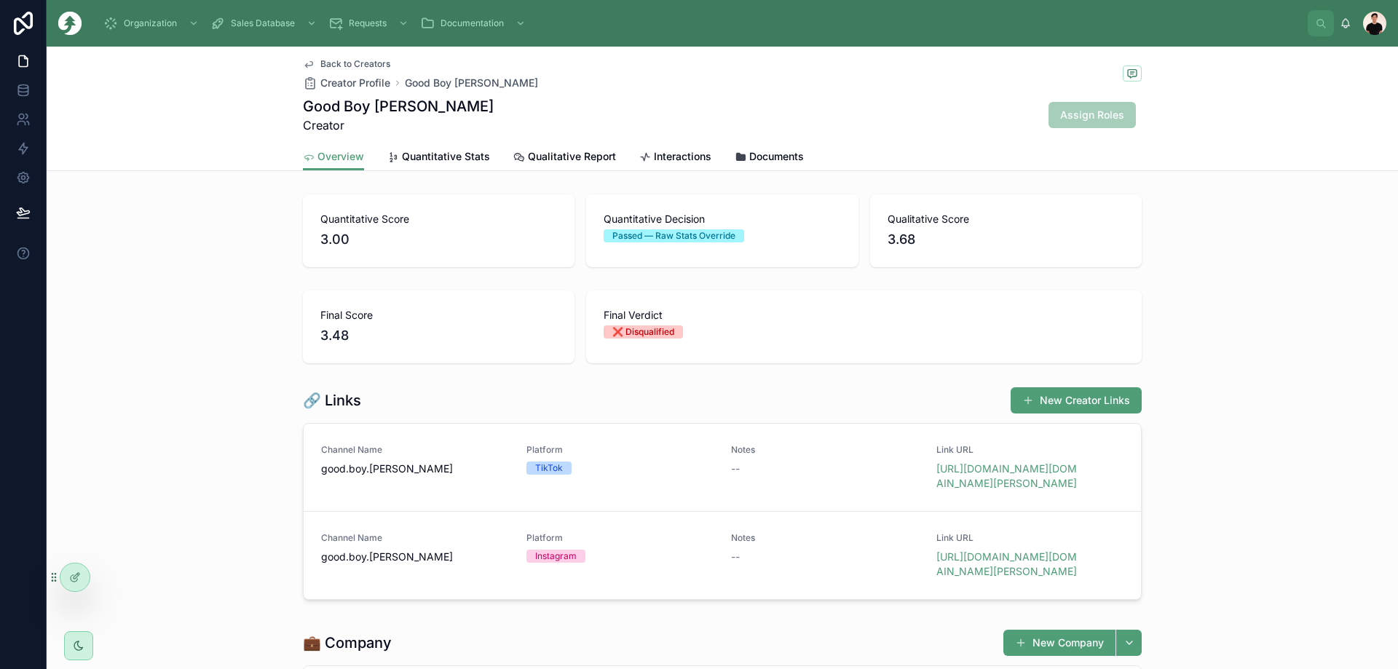
click at [439, 165] on link "Quantitative Stats" at bounding box center [438, 157] width 103 height 29
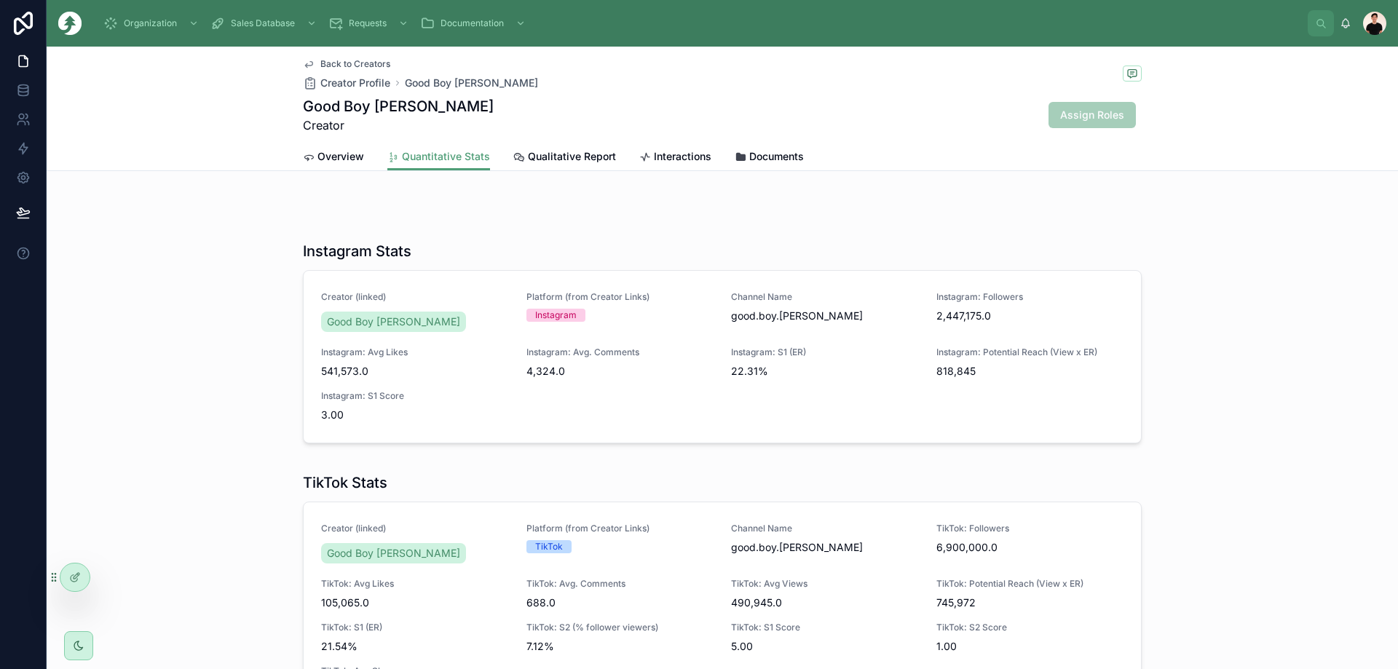
click at [528, 157] on span "Qualitative Report" at bounding box center [572, 156] width 88 height 15
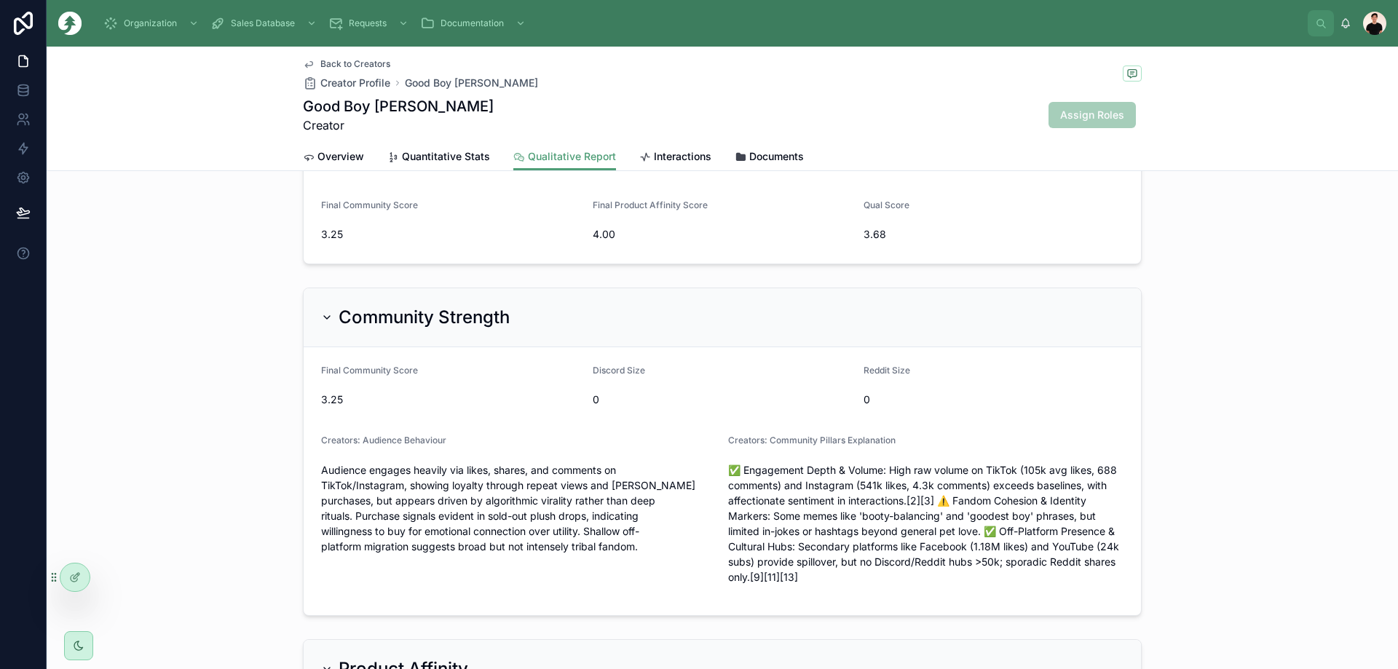
scroll to position [146, 0]
click at [336, 154] on span "Overview" at bounding box center [340, 156] width 47 height 15
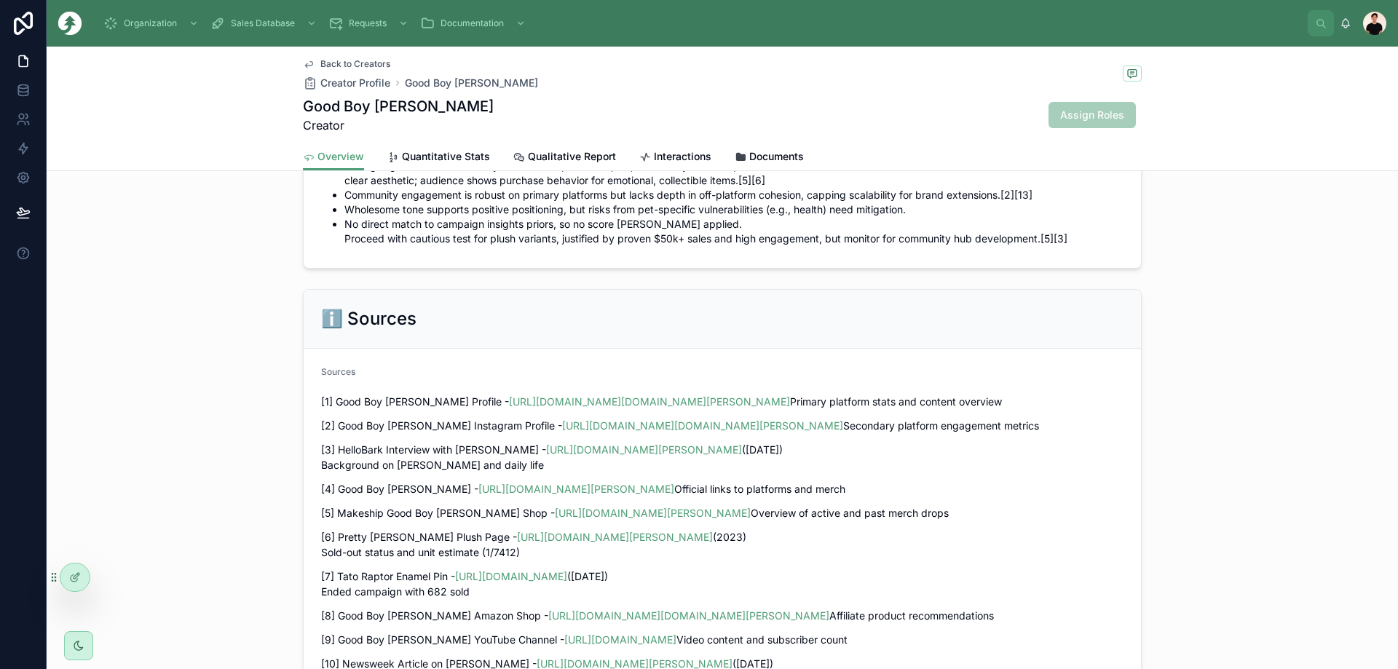
scroll to position [1602, 0]
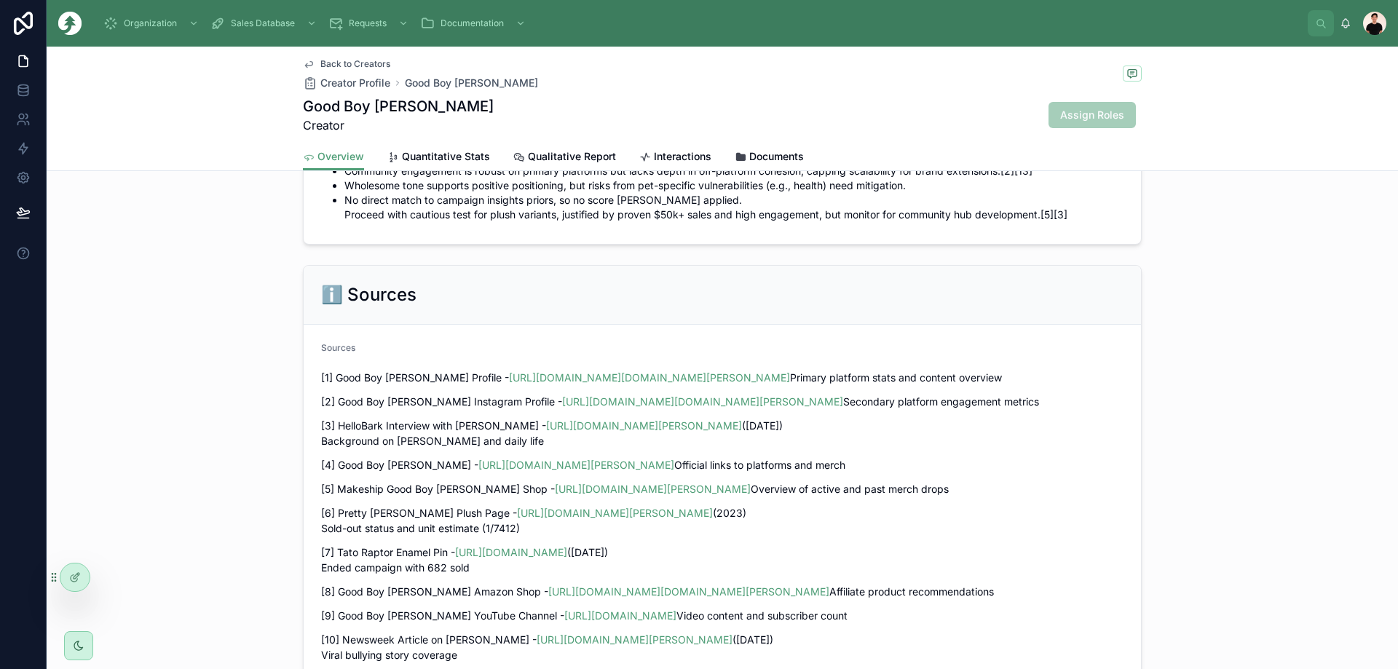
click at [414, 149] on span "Quantitative Stats" at bounding box center [446, 156] width 88 height 15
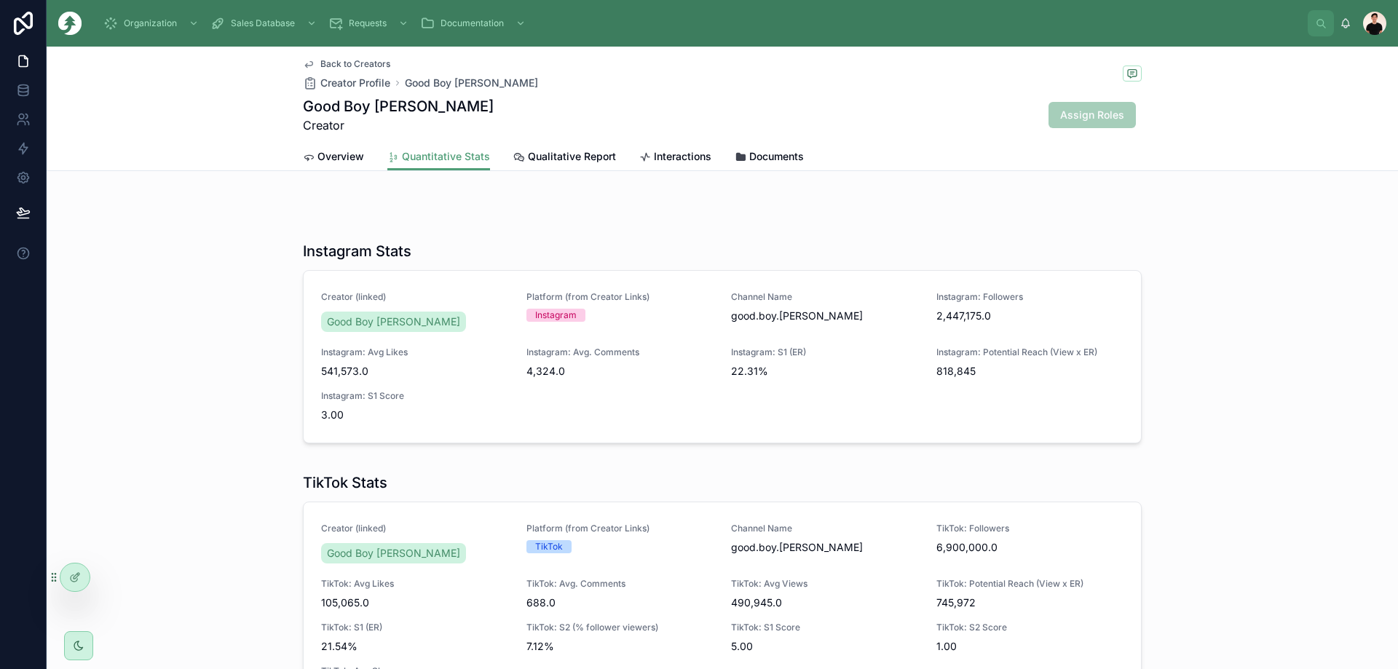
click at [334, 156] on span "Overview" at bounding box center [340, 156] width 47 height 15
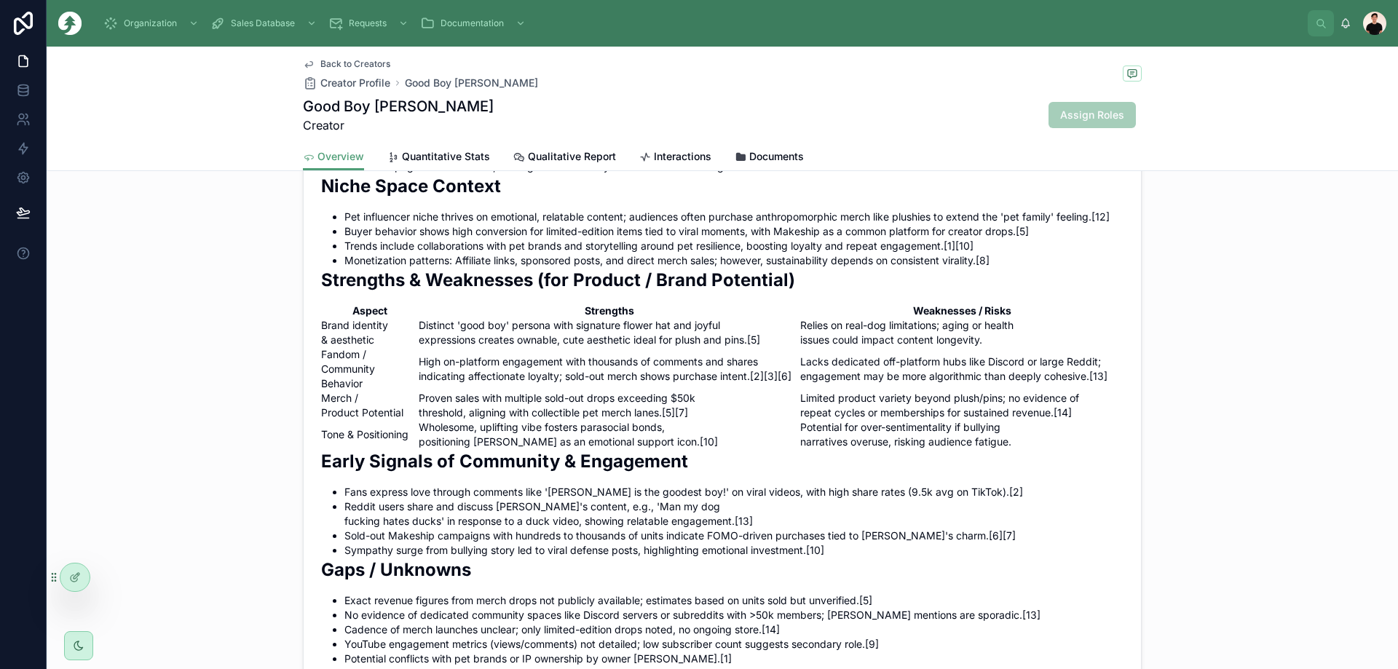
scroll to position [1019, 0]
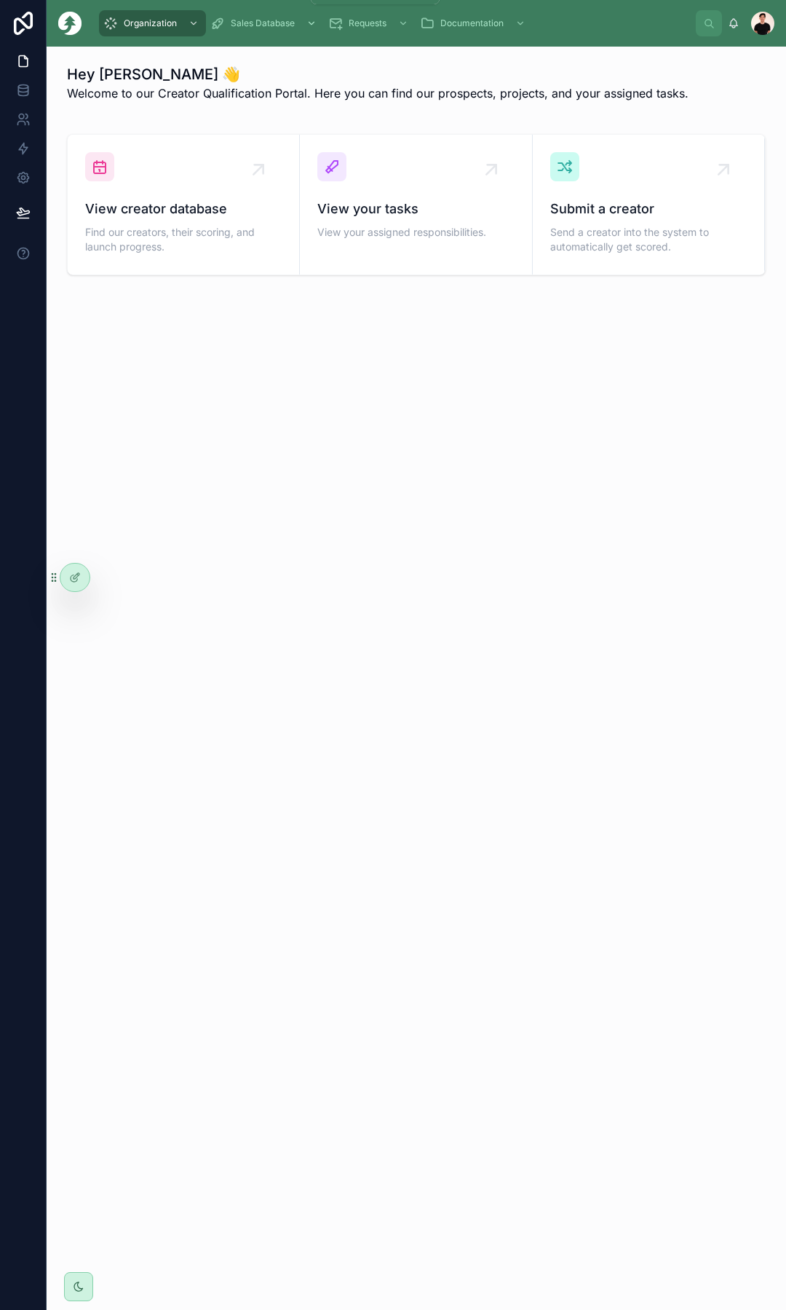
click at [255, 21] on span "Sales Database" at bounding box center [263, 23] width 64 height 12
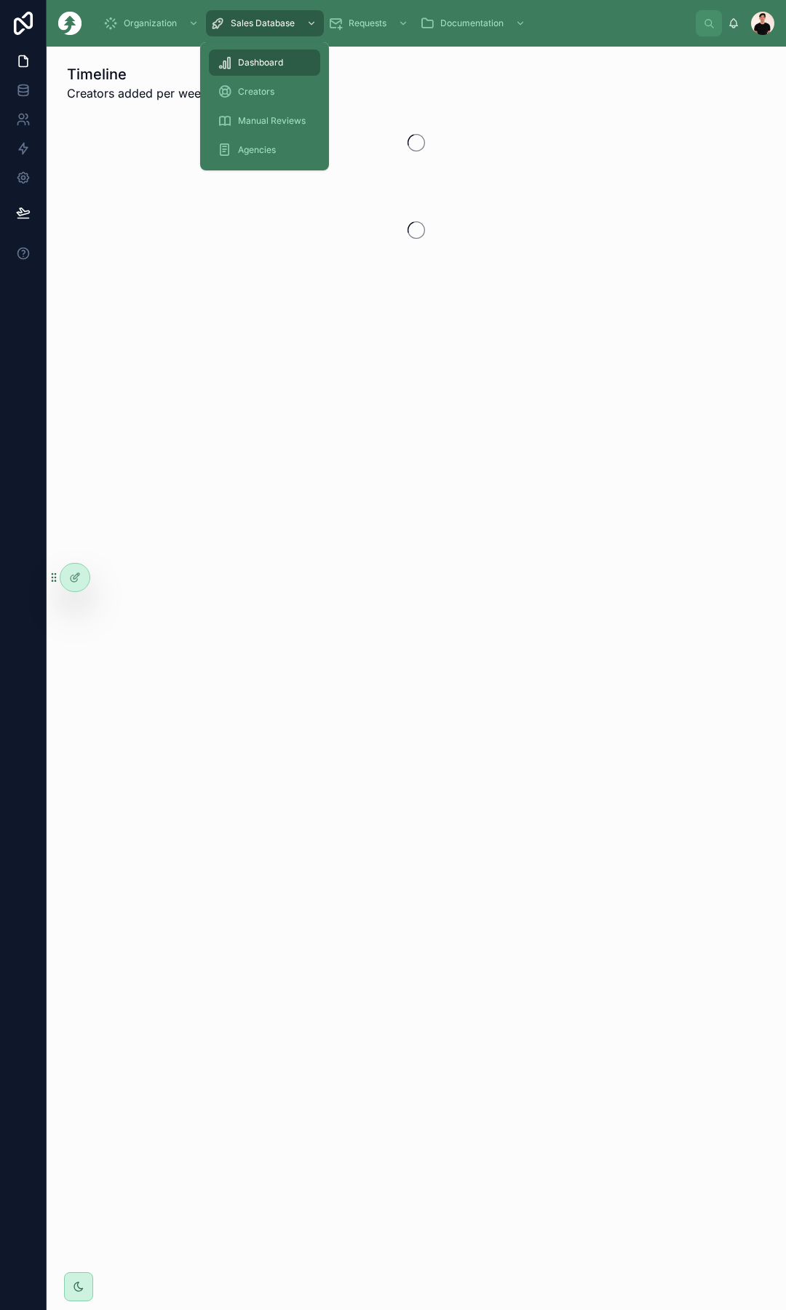
click at [249, 87] on span "Creators" at bounding box center [256, 92] width 36 height 12
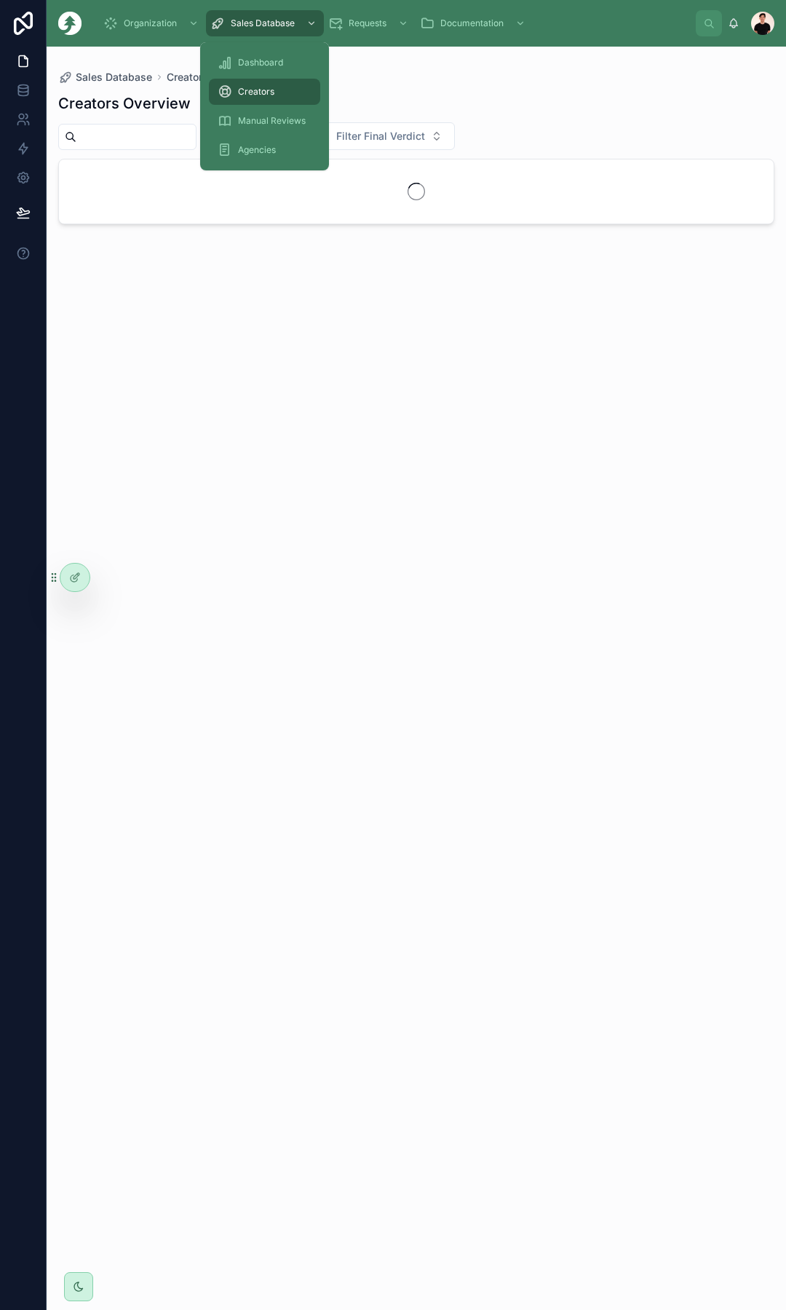
click at [143, 146] on div at bounding box center [127, 137] width 138 height 26
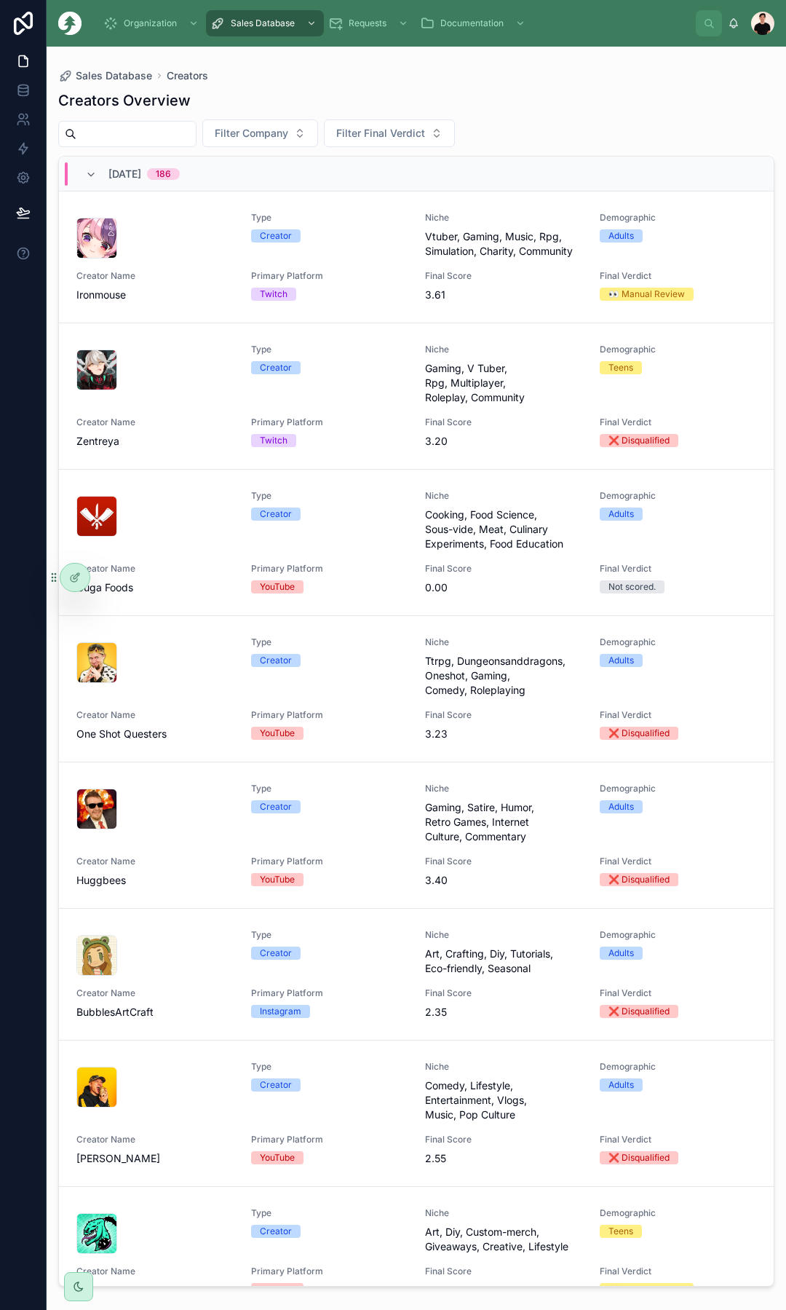
click at [146, 136] on input "text" at bounding box center [135, 134] width 119 height 20
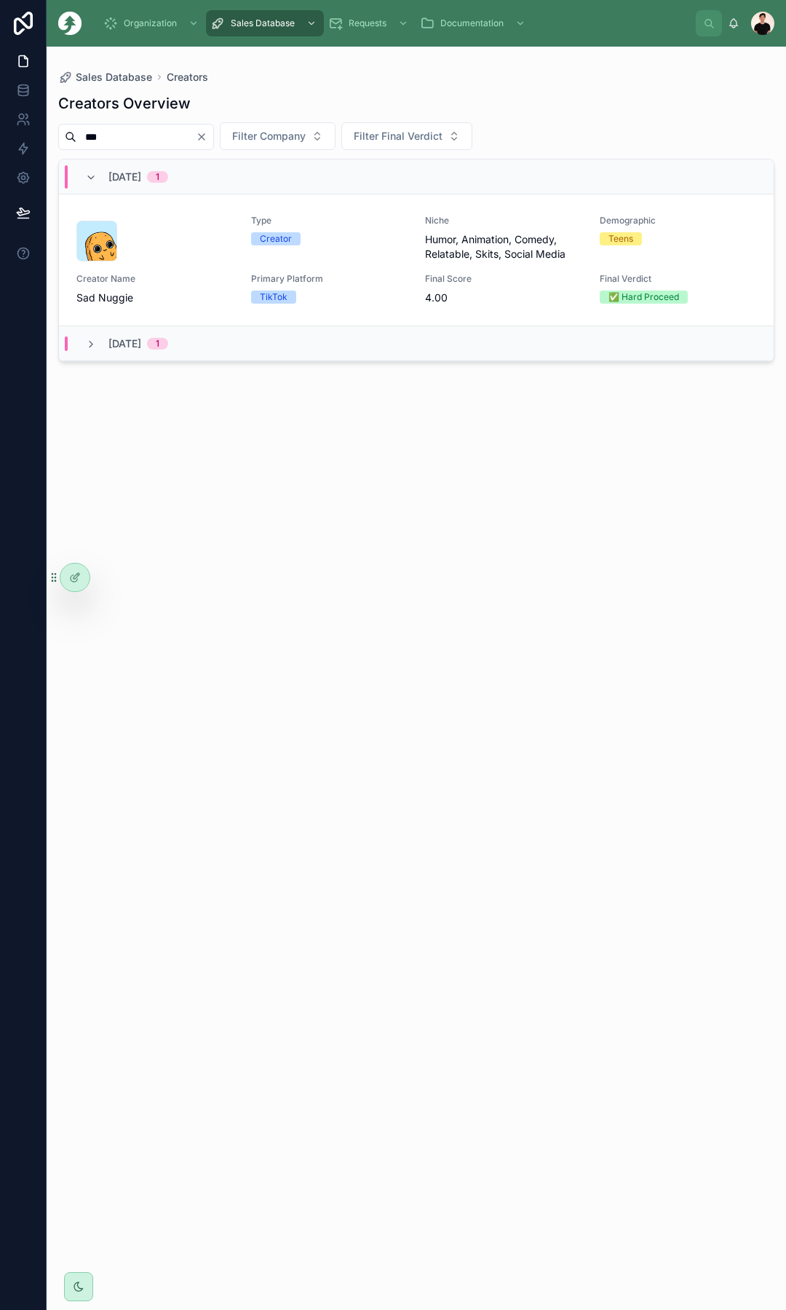
type input "***"
click at [183, 247] on div at bounding box center [154, 241] width 157 height 41
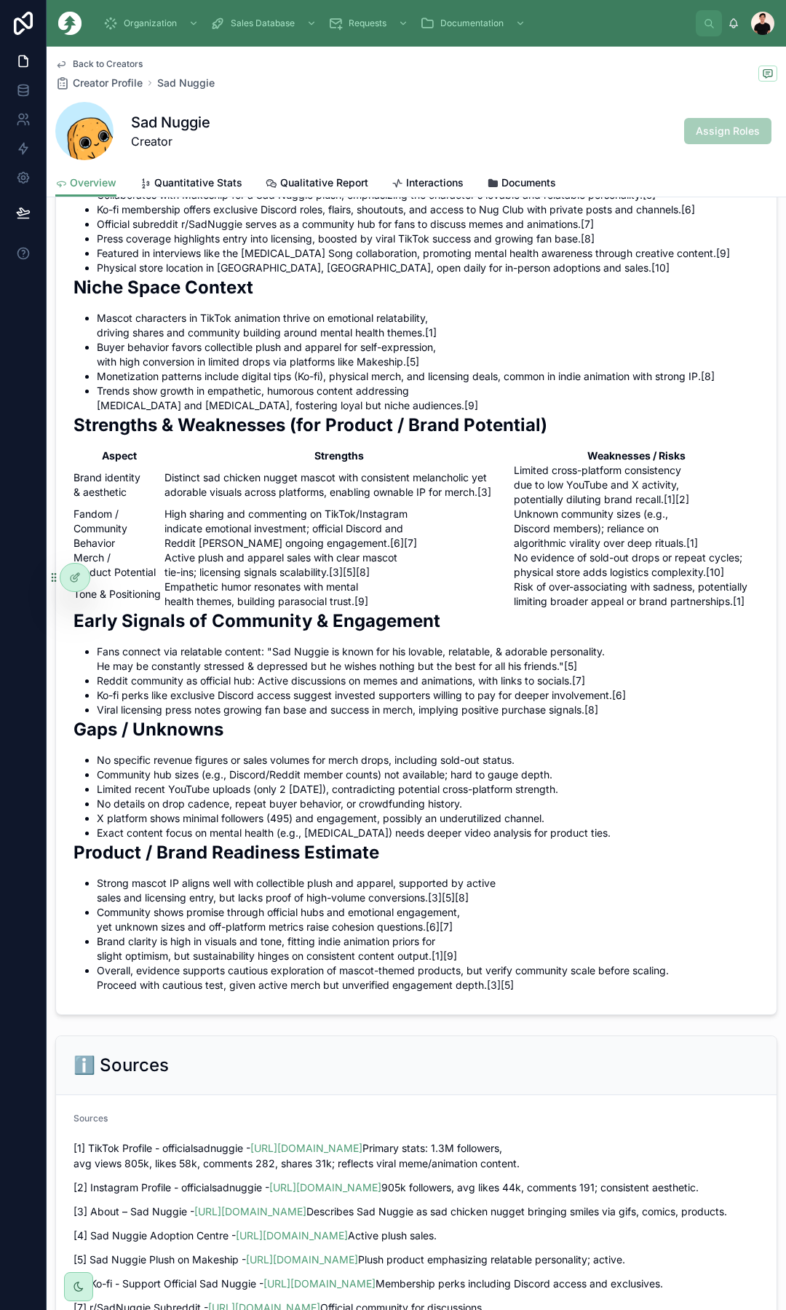
scroll to position [1477, 0]
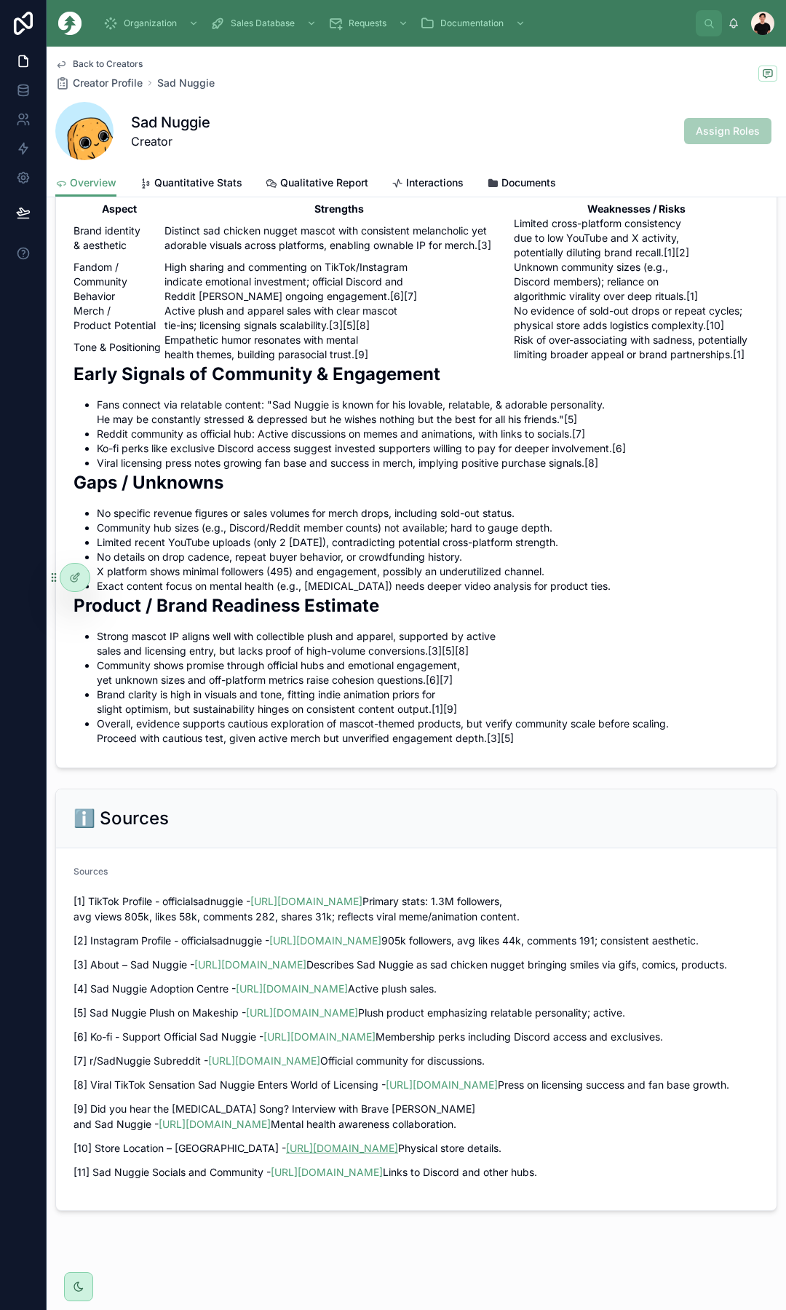
click at [308, 1142] on link "[URL][DOMAIN_NAME]" at bounding box center [342, 1148] width 112 height 12
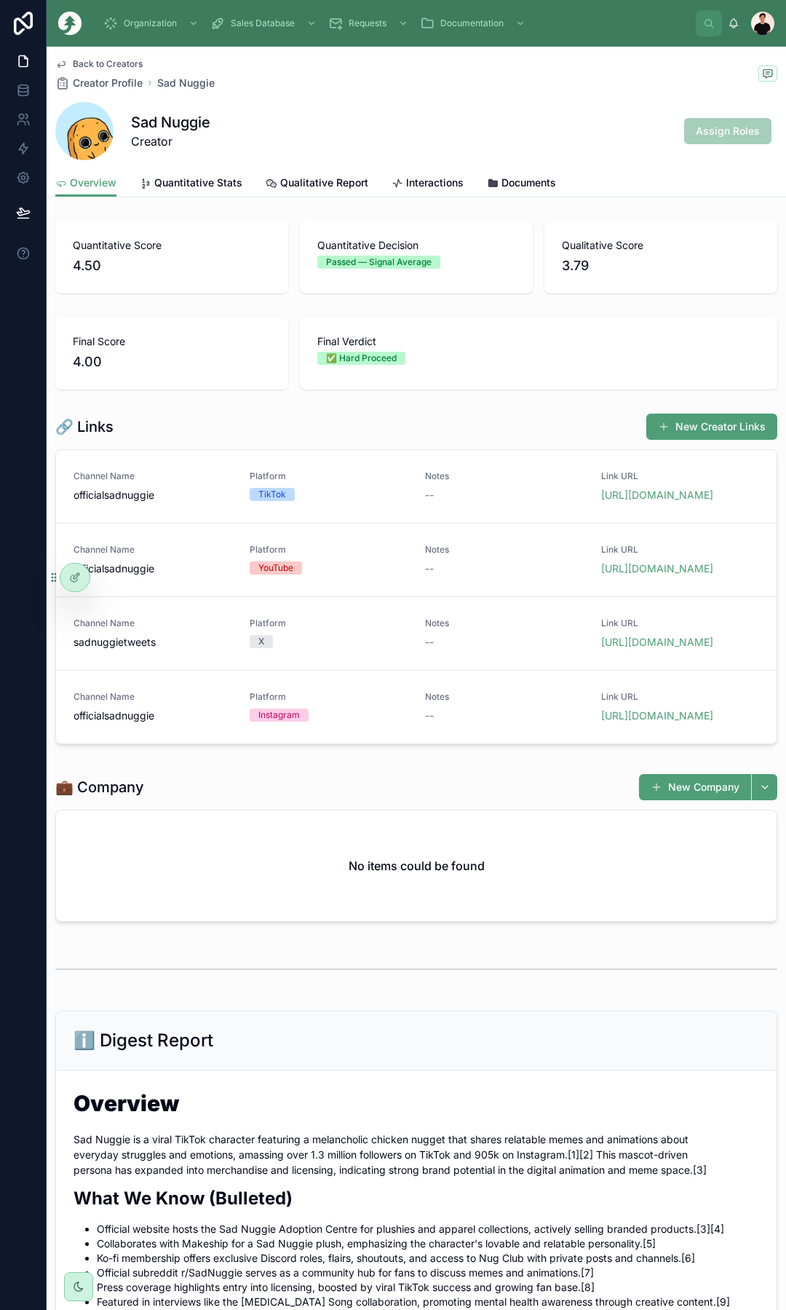
drag, startPoint x: 202, startPoint y: 177, endPoint x: 218, endPoint y: 178, distance: 15.3
click at [202, 177] on span "Quantitative Stats" at bounding box center [198, 182] width 88 height 15
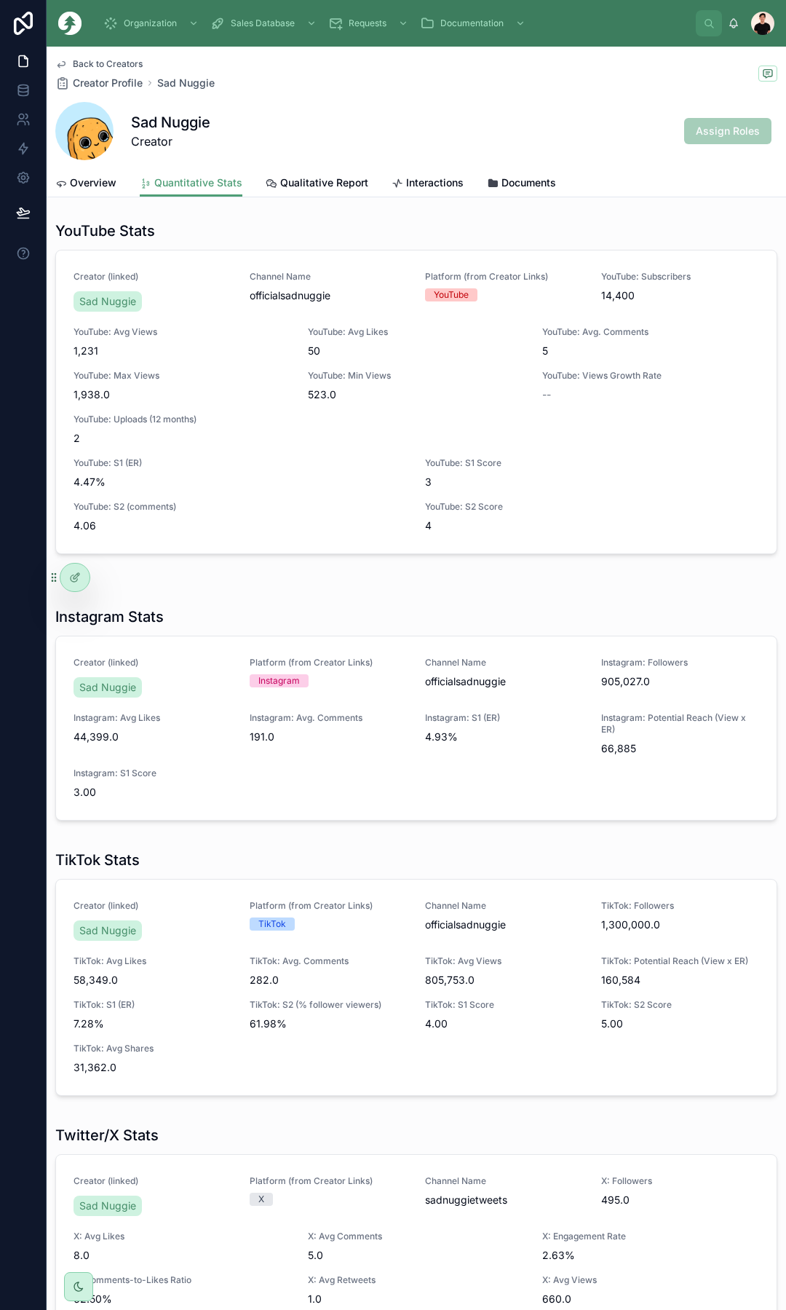
click at [314, 192] on link "Qualitative Report" at bounding box center [317, 184] width 103 height 29
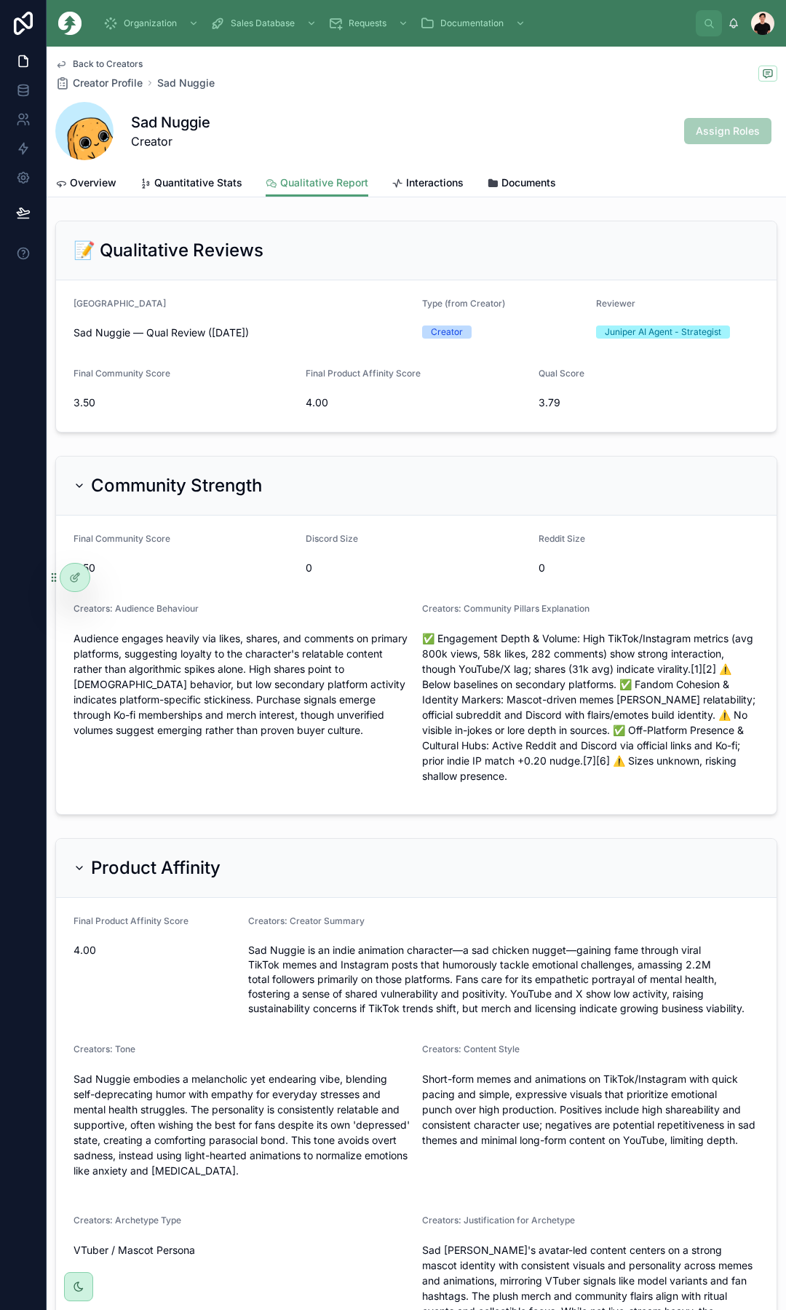
click at [104, 183] on span "Overview" at bounding box center [93, 182] width 47 height 15
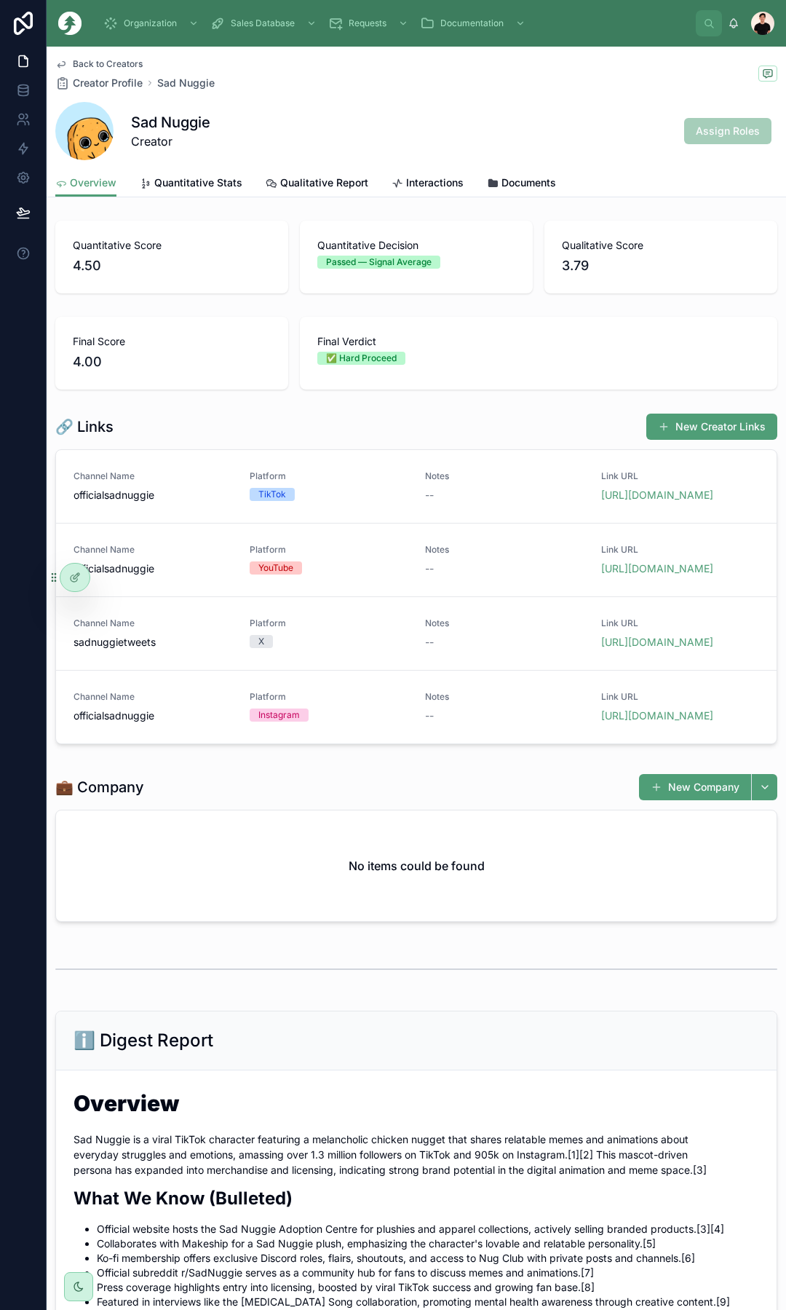
click at [211, 183] on span "Quantitative Stats" at bounding box center [198, 182] width 88 height 15
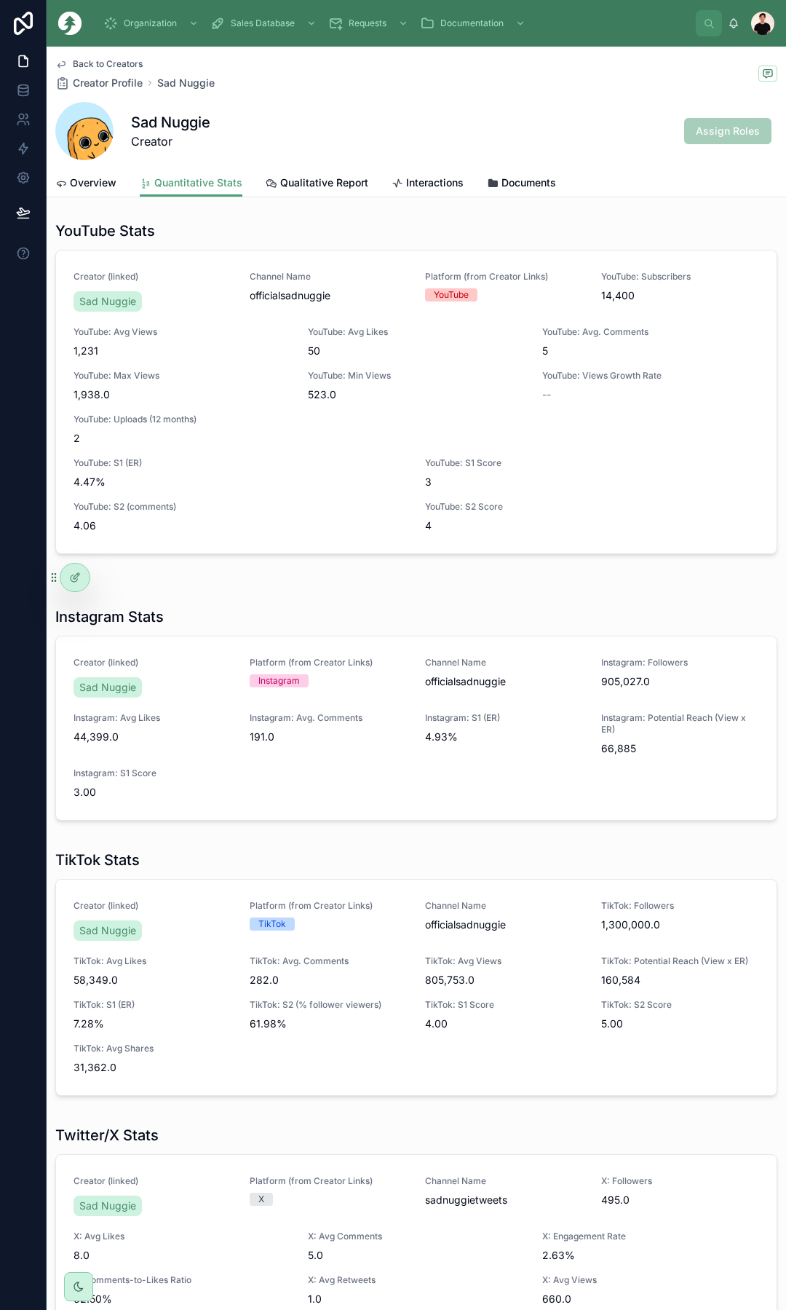
click at [87, 189] on span "Overview" at bounding box center [93, 182] width 47 height 15
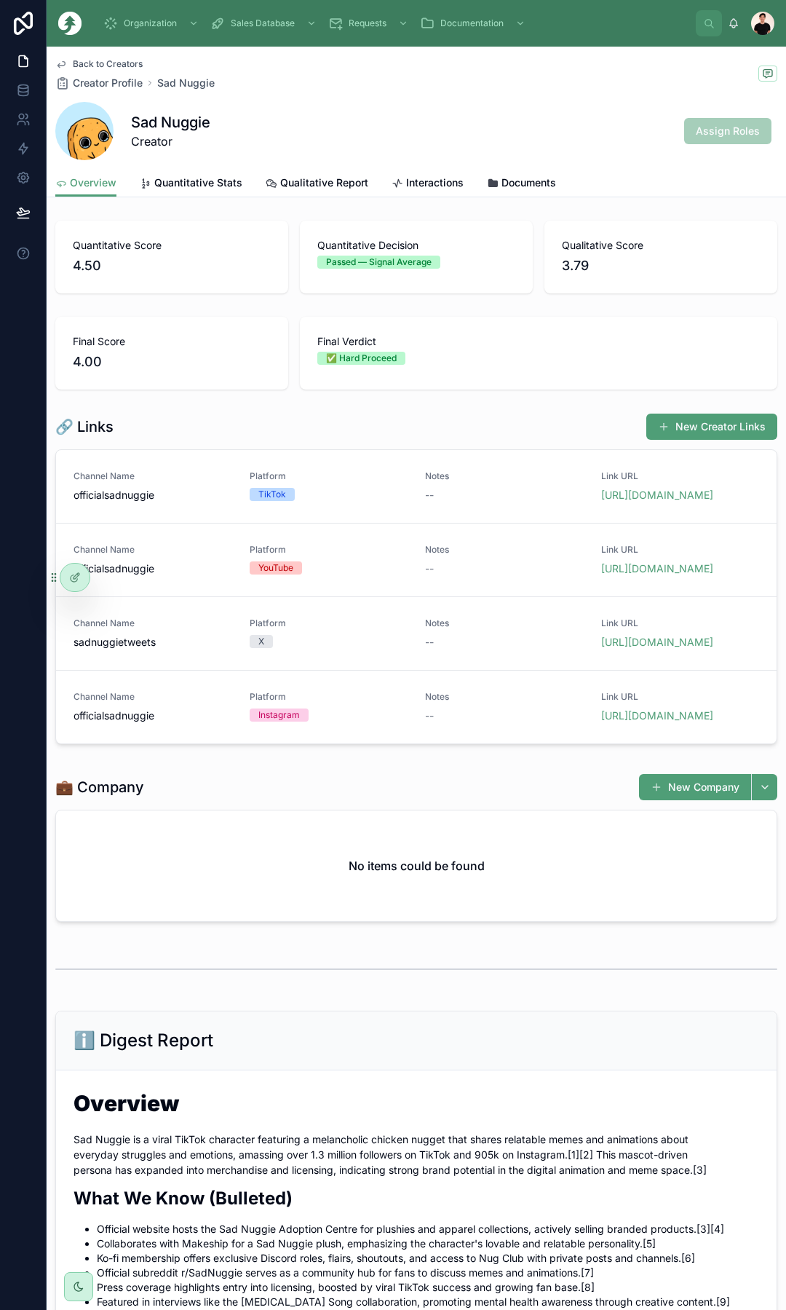
click at [109, 66] on span "Back to Creators" at bounding box center [108, 64] width 70 height 12
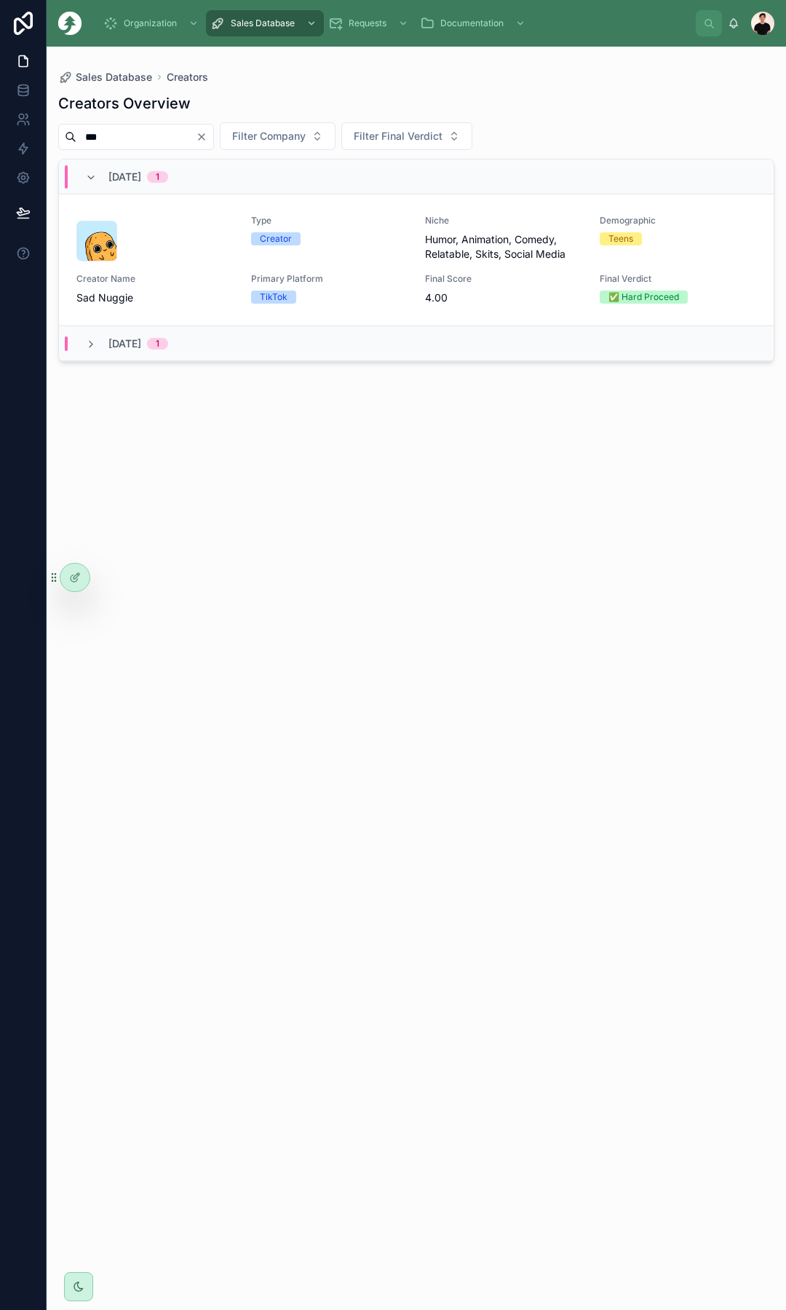
click at [208, 138] on icon "Clear" at bounding box center [202, 137] width 12 height 12
click at [196, 140] on input "***" at bounding box center [135, 137] width 119 height 20
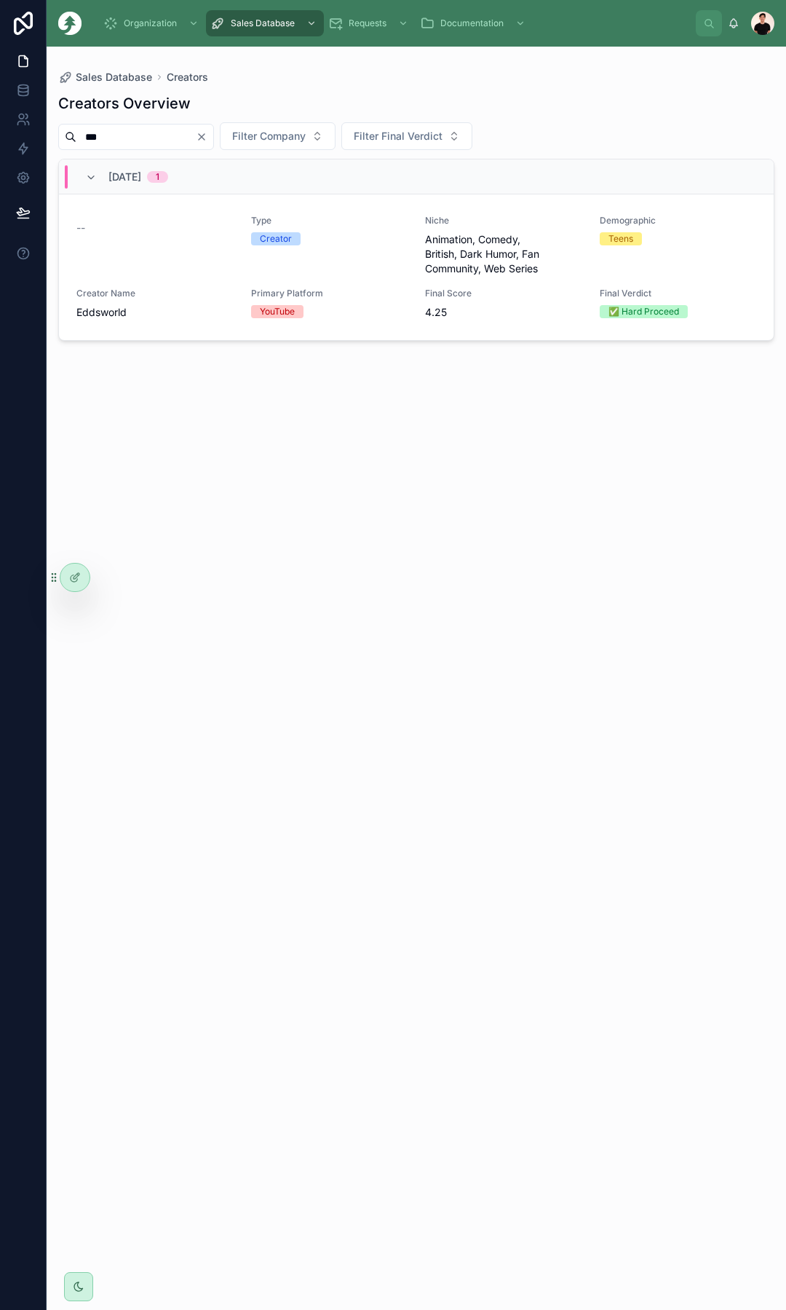
type input "***"
click at [146, 291] on span "Creator Name" at bounding box center [154, 294] width 157 height 12
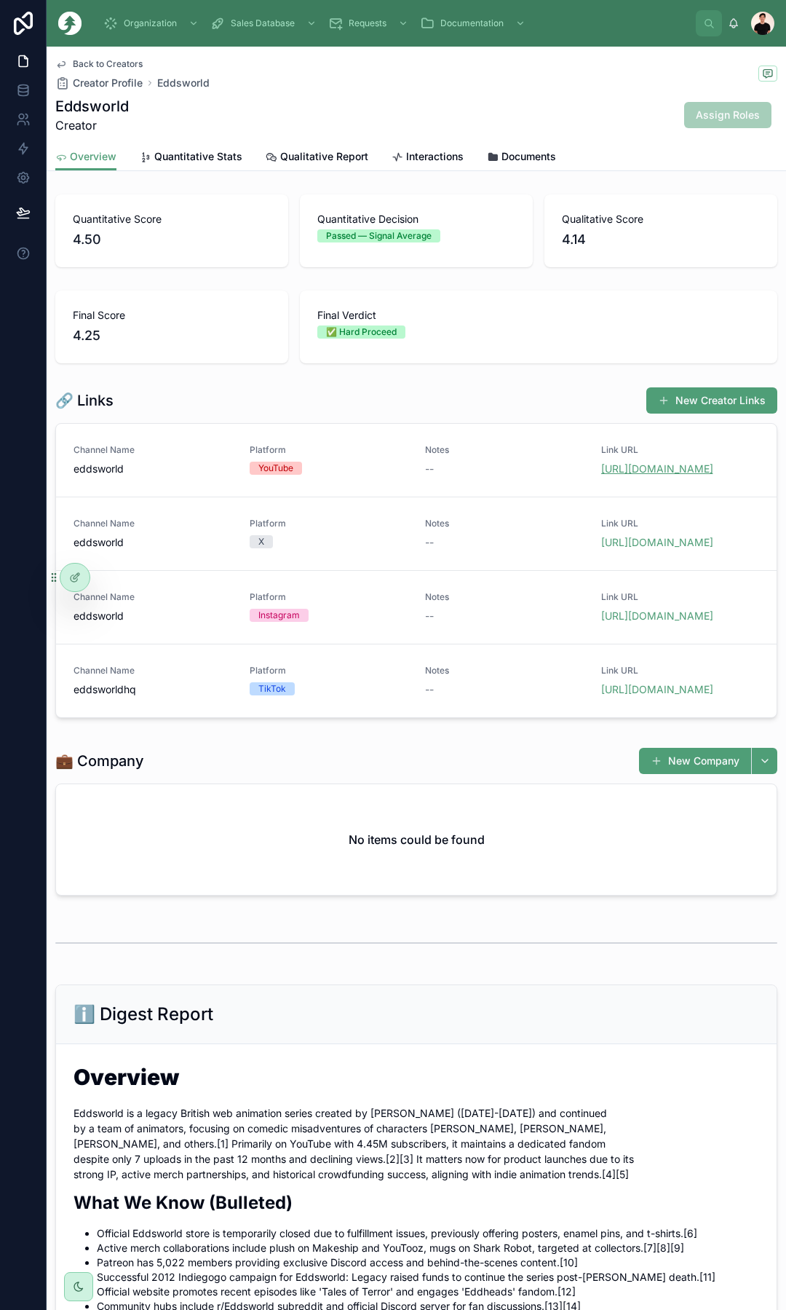
click at [624, 475] on link "[URL][DOMAIN_NAME]" at bounding box center [657, 468] width 112 height 12
click at [622, 548] on link "[URL][DOMAIN_NAME]" at bounding box center [657, 542] width 112 height 12
click at [631, 622] on link "[URL][DOMAIN_NAME]" at bounding box center [657, 615] width 112 height 12
click at [641, 695] on link "[URL][DOMAIN_NAME]" at bounding box center [657, 689] width 112 height 12
click at [602, 475] on link "[URL][DOMAIN_NAME]" at bounding box center [657, 468] width 112 height 12
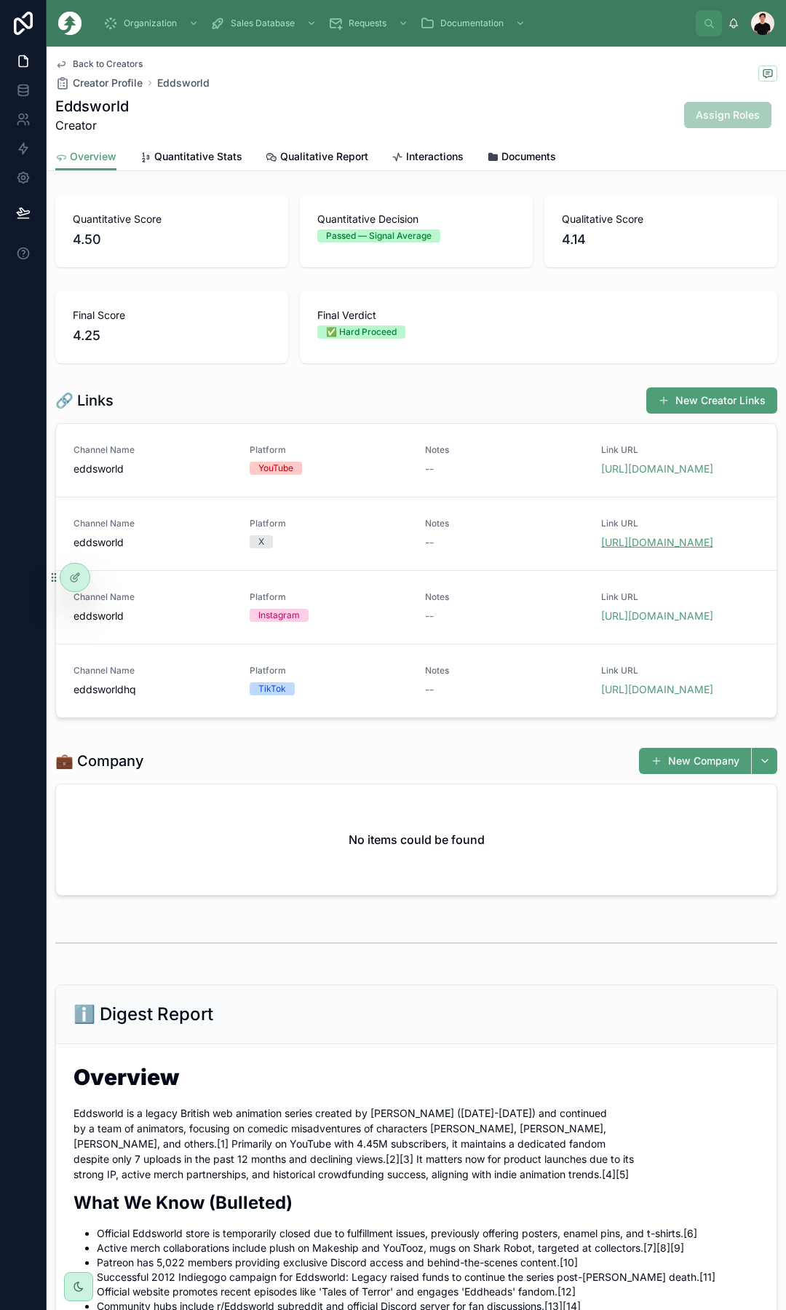
click at [664, 548] on link "[URL][DOMAIN_NAME]" at bounding box center [657, 542] width 112 height 12
click at [655, 622] on link "[URL][DOMAIN_NAME]" at bounding box center [657, 615] width 112 height 12
click at [640, 695] on link "[URL][DOMAIN_NAME]" at bounding box center [657, 689] width 112 height 12
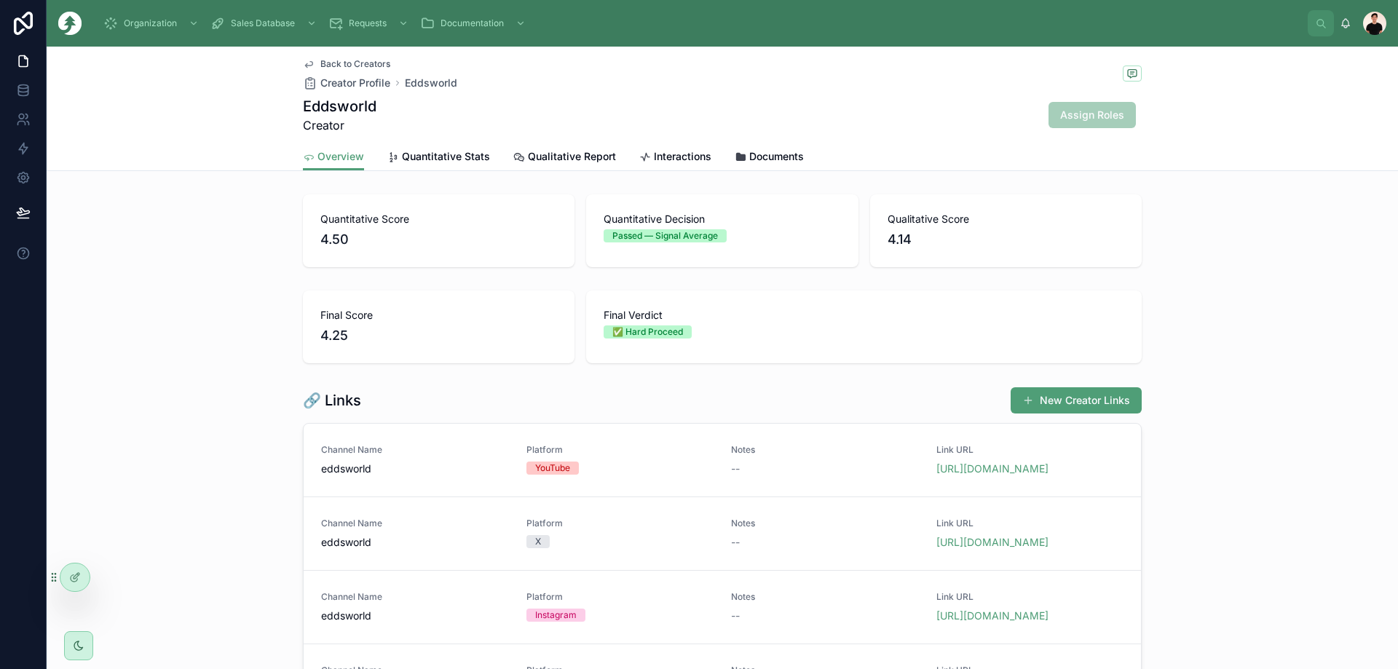
click at [413, 169] on link "Quantitative Stats" at bounding box center [438, 157] width 103 height 29
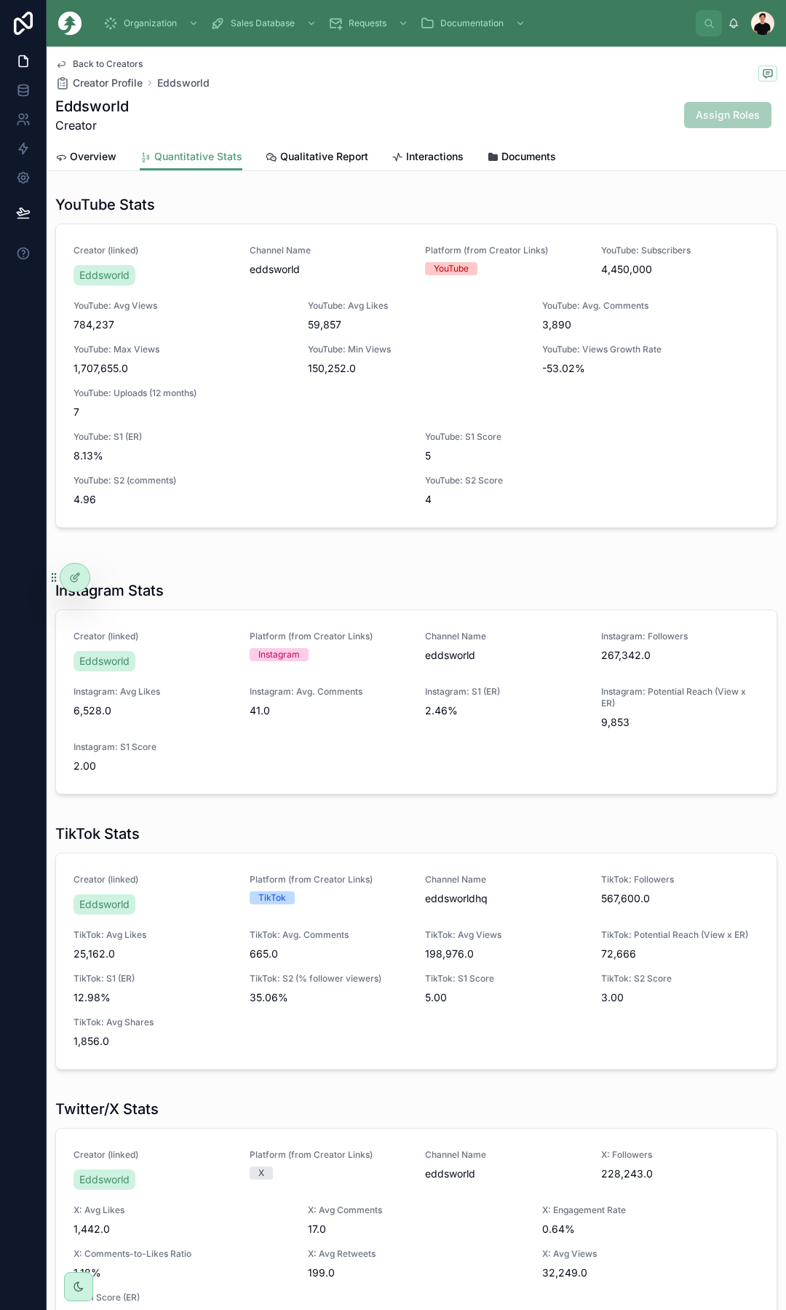
click at [108, 63] on span "Back to Creators" at bounding box center [108, 64] width 70 height 12
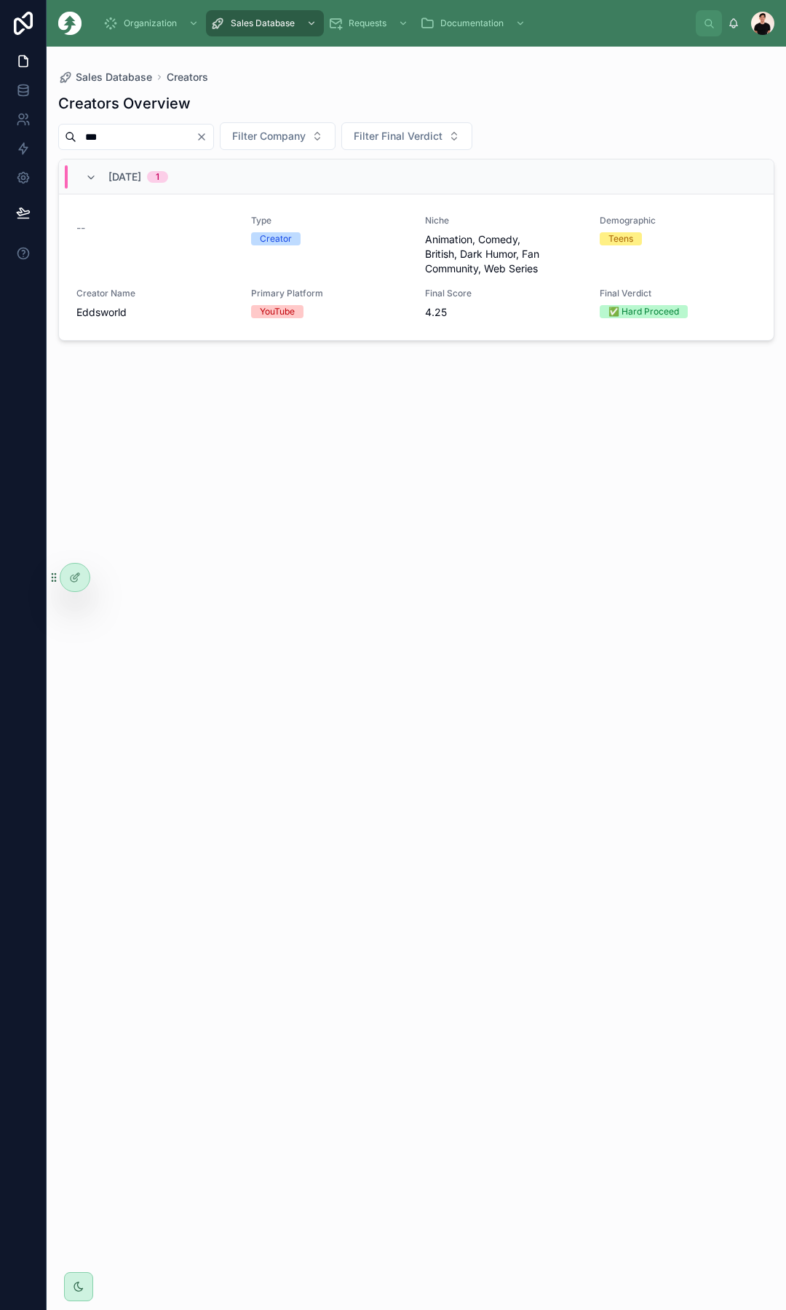
drag, startPoint x: 125, startPoint y: 127, endPoint x: 51, endPoint y: 129, distance: 73.6
click at [49, 129] on div "Sales Database Creators Creators Overview *** Filter Company Filter Final Verdi…" at bounding box center [417, 670] width 740 height 1246
paste input "***"
type input "******"
click at [208, 238] on div "--" at bounding box center [154, 238] width 157 height 47
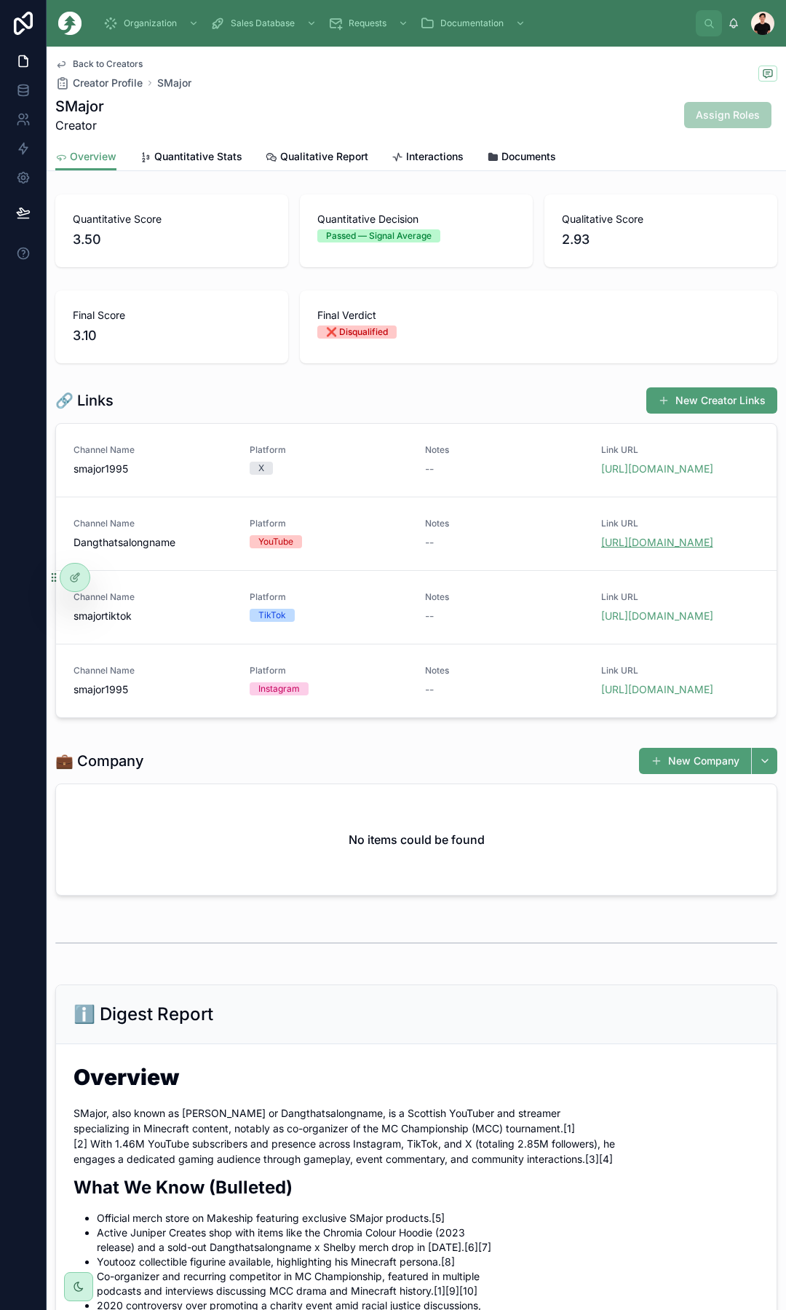
click at [631, 548] on link "[URL][DOMAIN_NAME]" at bounding box center [657, 542] width 112 height 12
click at [635, 623] on span "[URL][DOMAIN_NAME]" at bounding box center [680, 616] width 159 height 15
click at [628, 695] on link "[URL][DOMAIN_NAME]" at bounding box center [657, 689] width 112 height 12
click at [648, 471] on link "[URL][DOMAIN_NAME]" at bounding box center [657, 468] width 112 height 12
click at [652, 622] on link "[URL][DOMAIN_NAME]" at bounding box center [657, 615] width 112 height 12
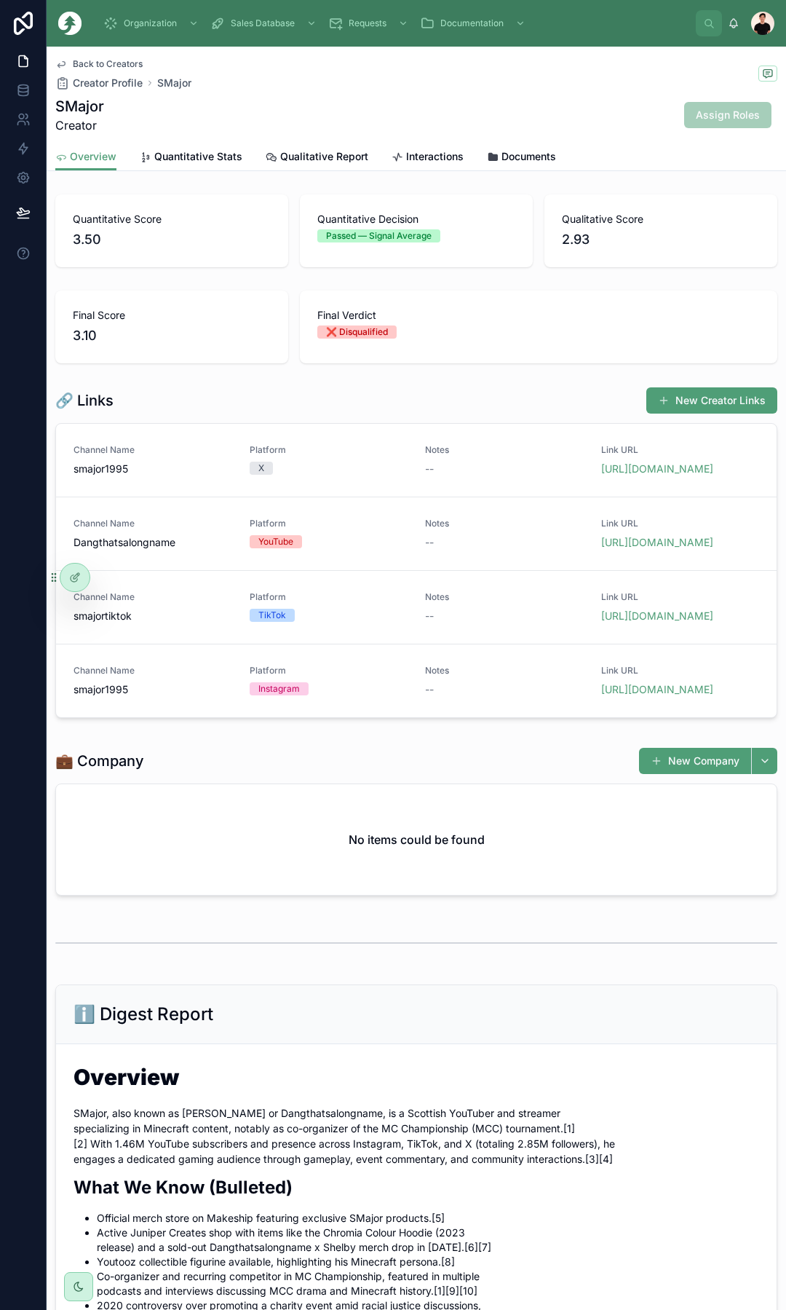
click at [221, 151] on span "Quantitative Stats" at bounding box center [198, 156] width 88 height 15
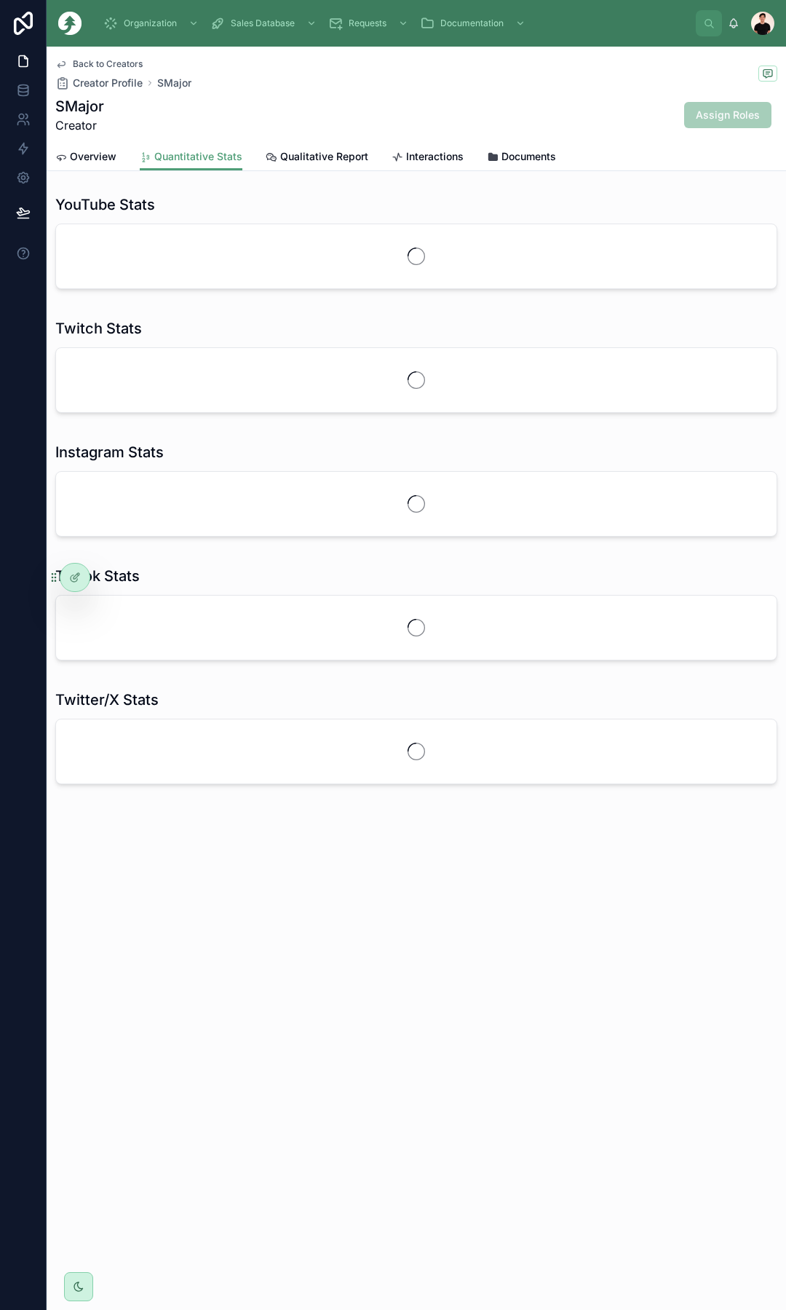
click at [300, 168] on link "Qualitative Report" at bounding box center [317, 157] width 103 height 29
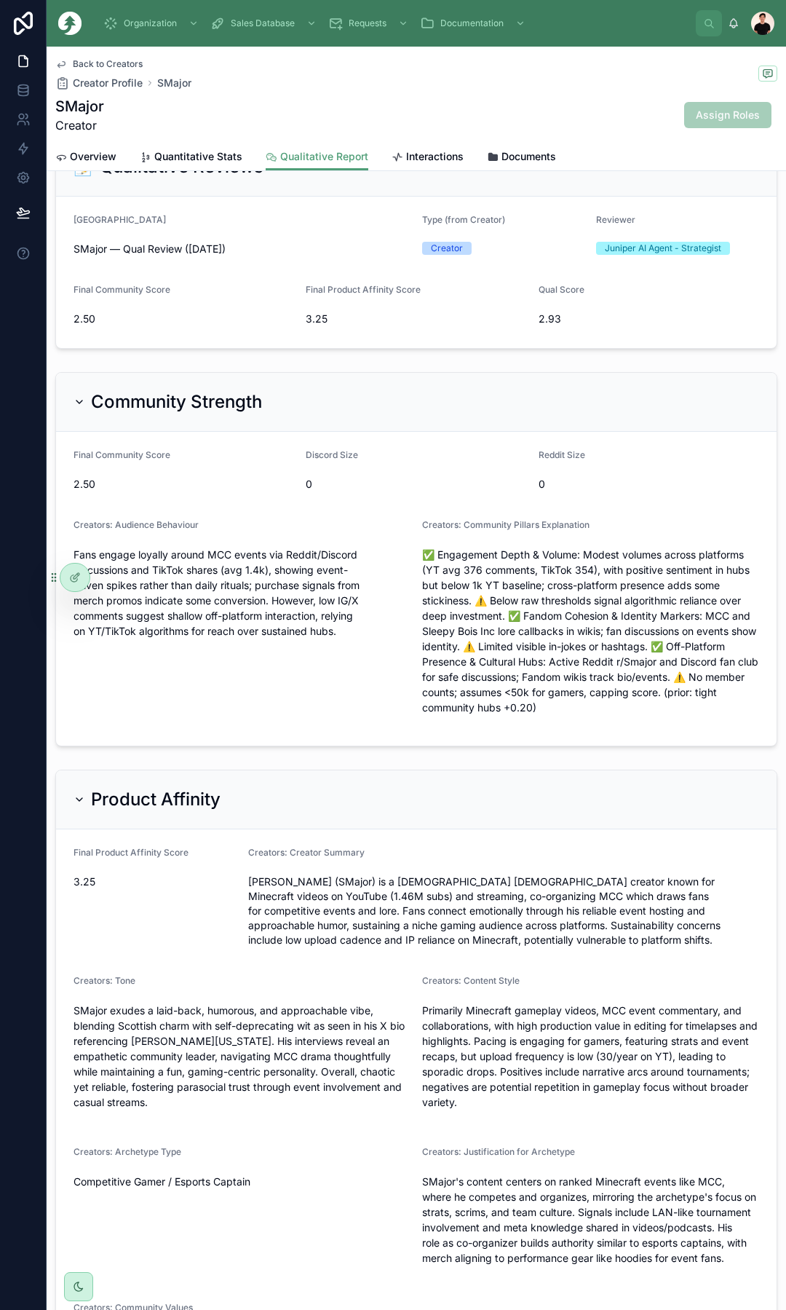
scroll to position [364, 0]
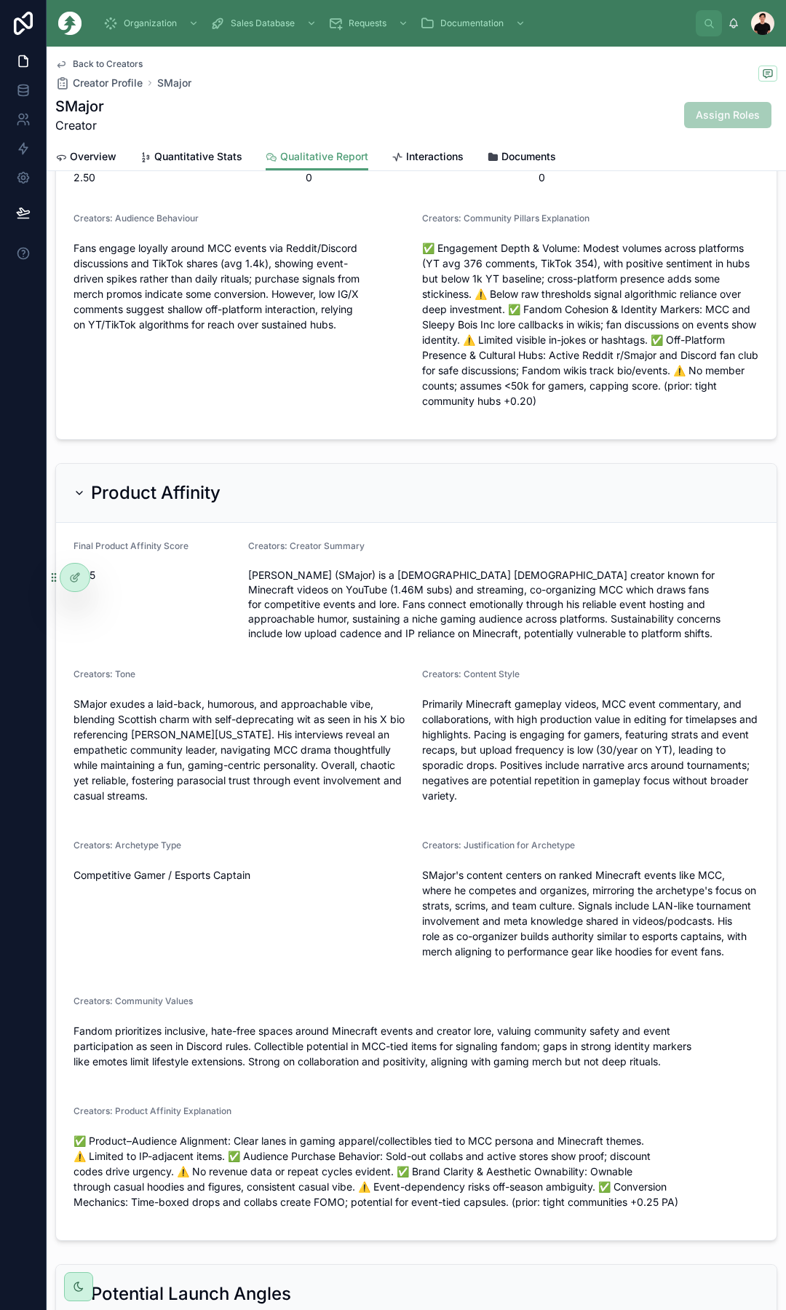
click at [113, 58] on span "Back to Creators" at bounding box center [108, 64] width 70 height 12
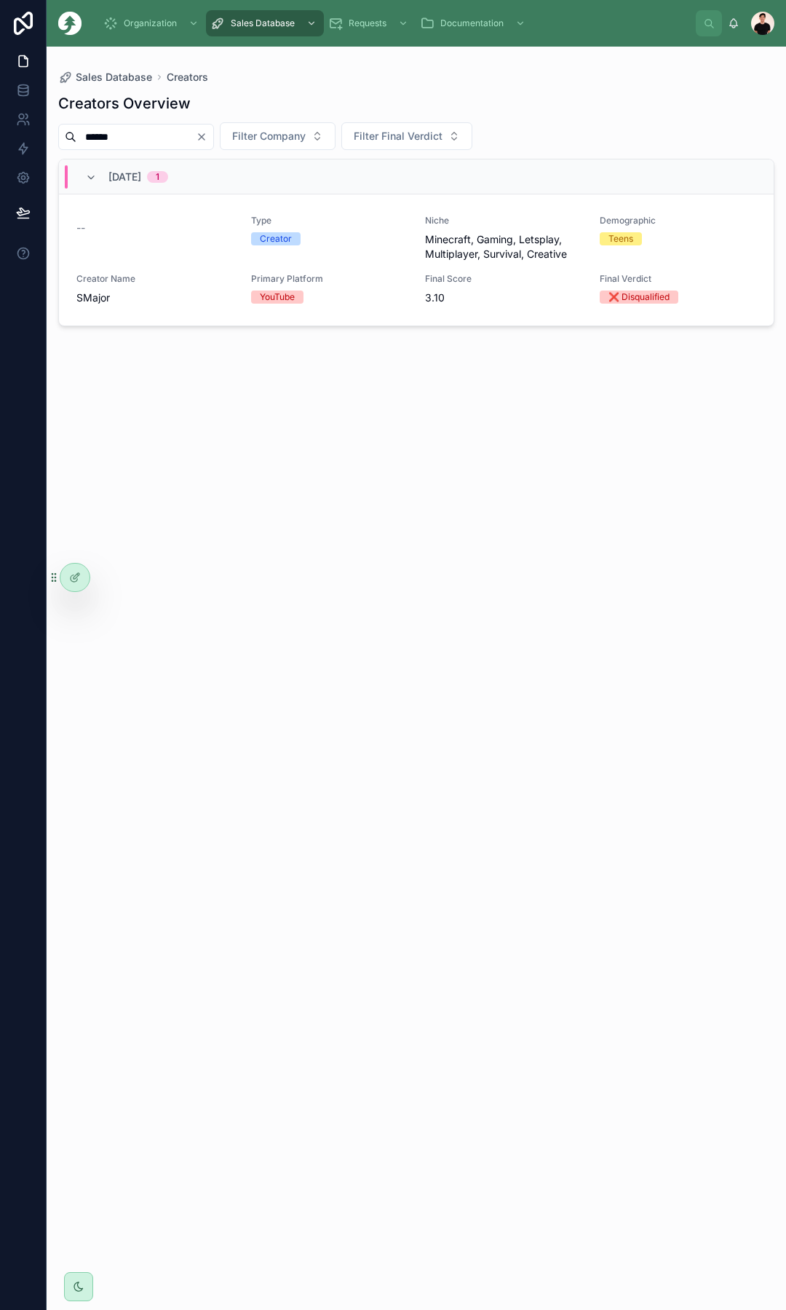
drag, startPoint x: 121, startPoint y: 141, endPoint x: 54, endPoint y: 142, distance: 67.0
click at [55, 142] on div "Sales Database Creators Creators Overview ****** Filter Company Filter Final Ve…" at bounding box center [417, 670] width 740 height 1246
type input "******"
click at [210, 290] on div "Creator Name justan oval" at bounding box center [154, 289] width 157 height 32
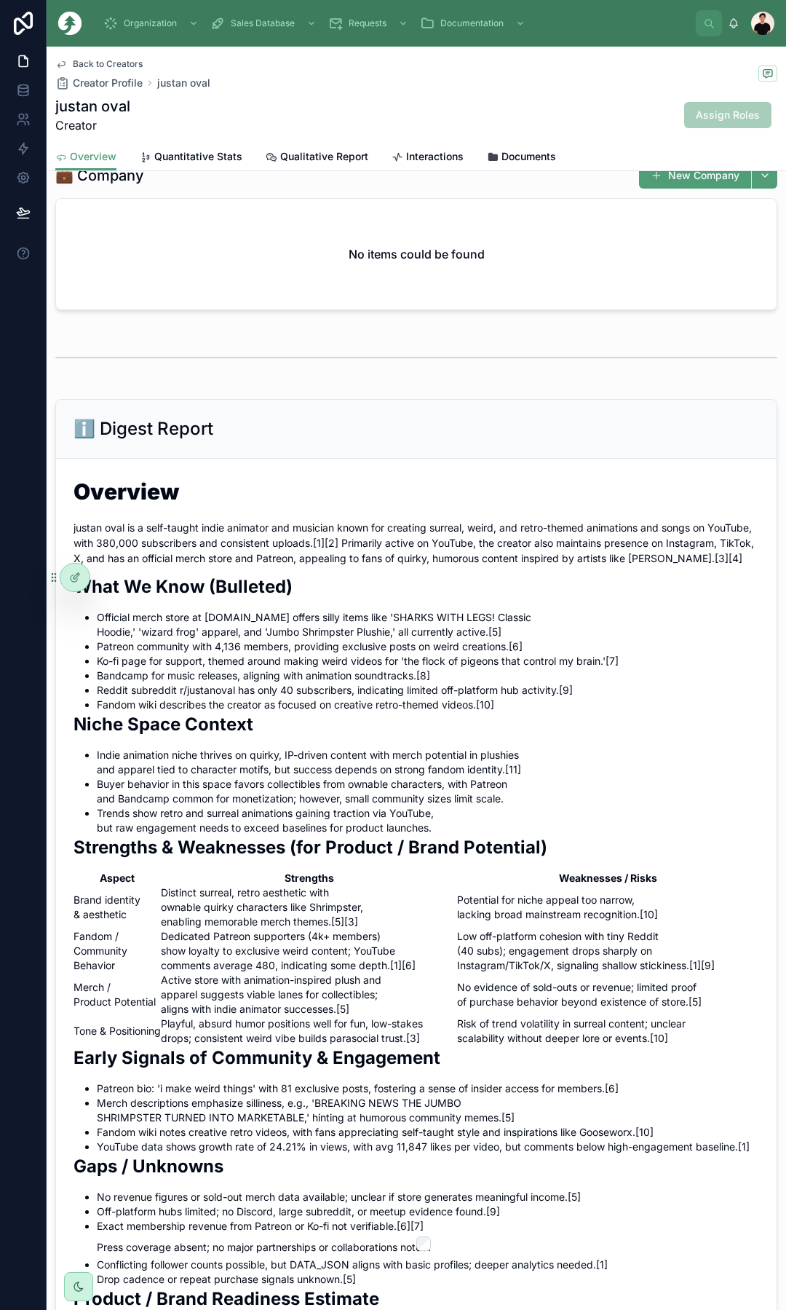
scroll to position [655, 0]
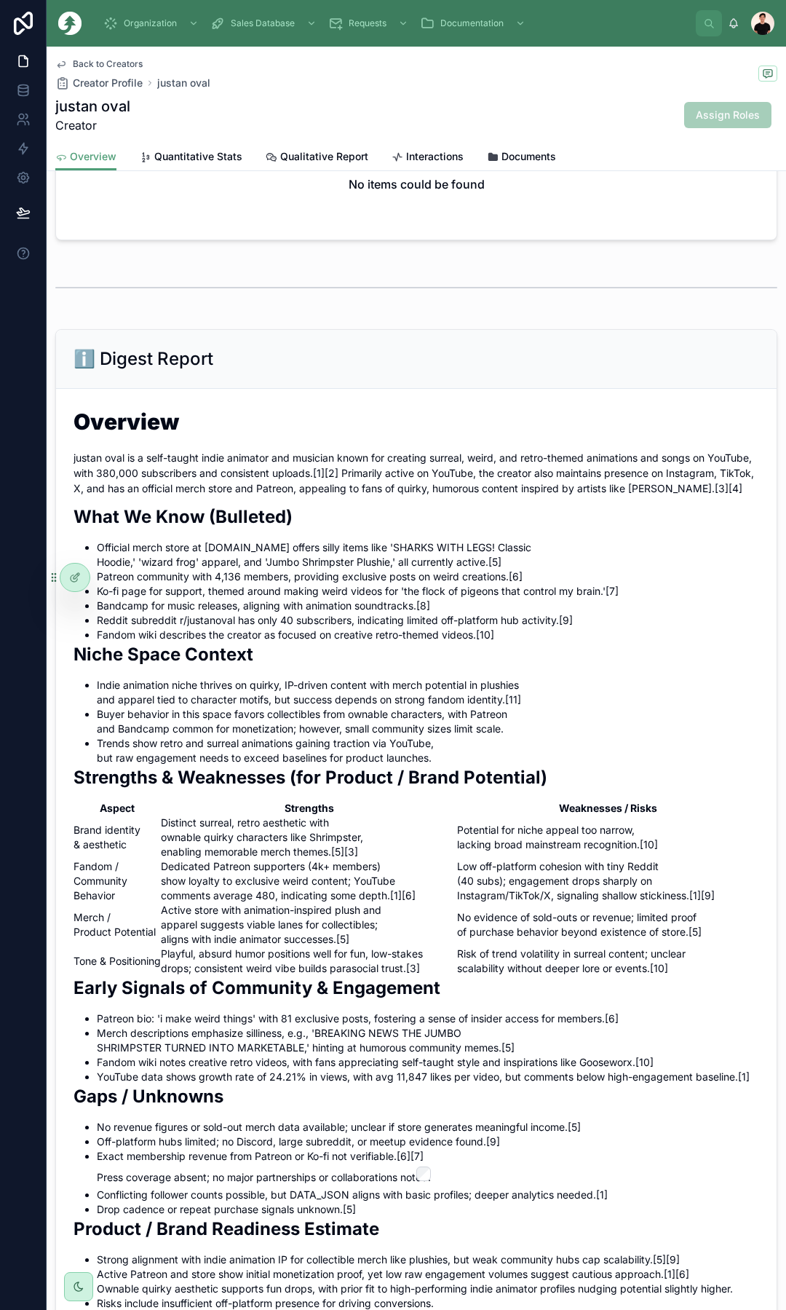
click at [250, 584] on li "Patreon community with 4,136 members, providing exclusive posts on weird creati…" at bounding box center [428, 576] width 663 height 15
click at [100, 71] on div "Back to Creators Creator Profile justan oval" at bounding box center [132, 74] width 155 height 32
click at [104, 70] on div "Back to Creators Creator Profile justan oval" at bounding box center [132, 74] width 155 height 32
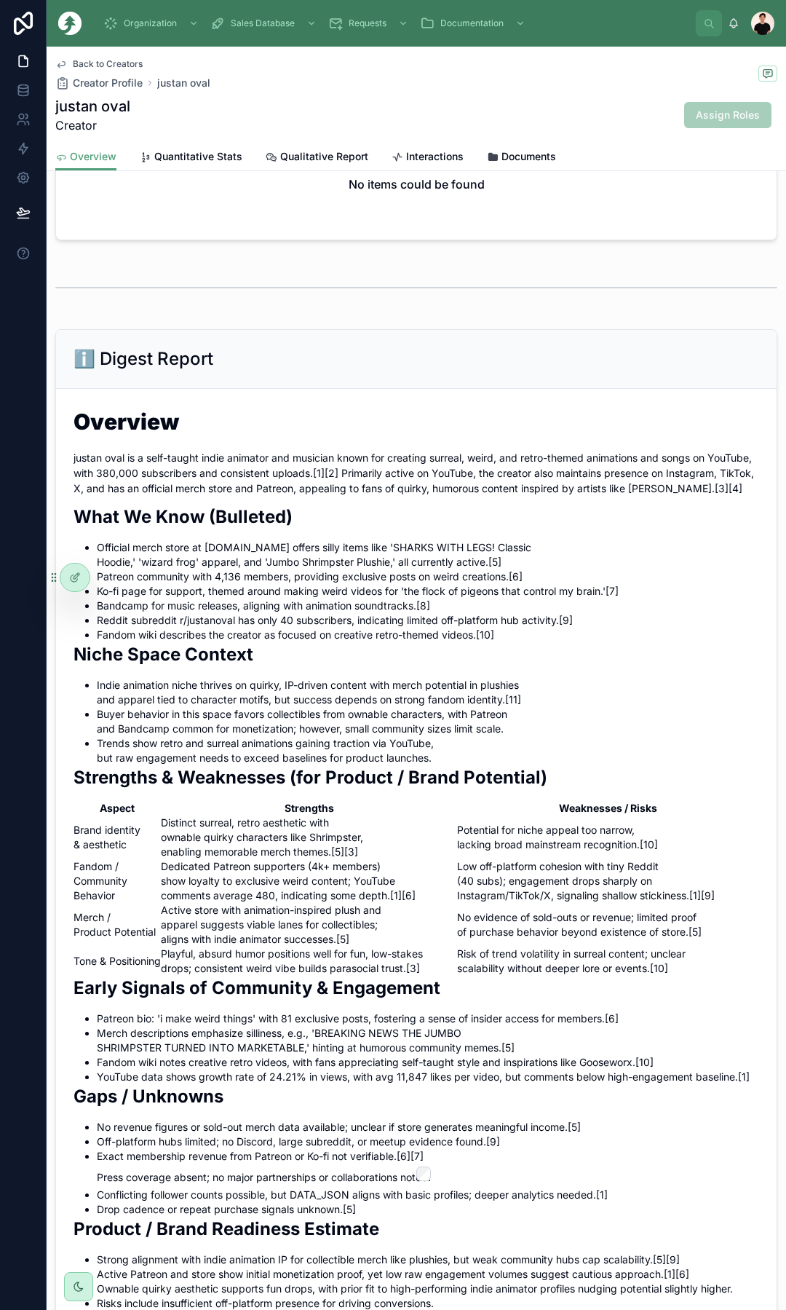
click at [110, 61] on span "Back to Creators" at bounding box center [108, 64] width 70 height 12
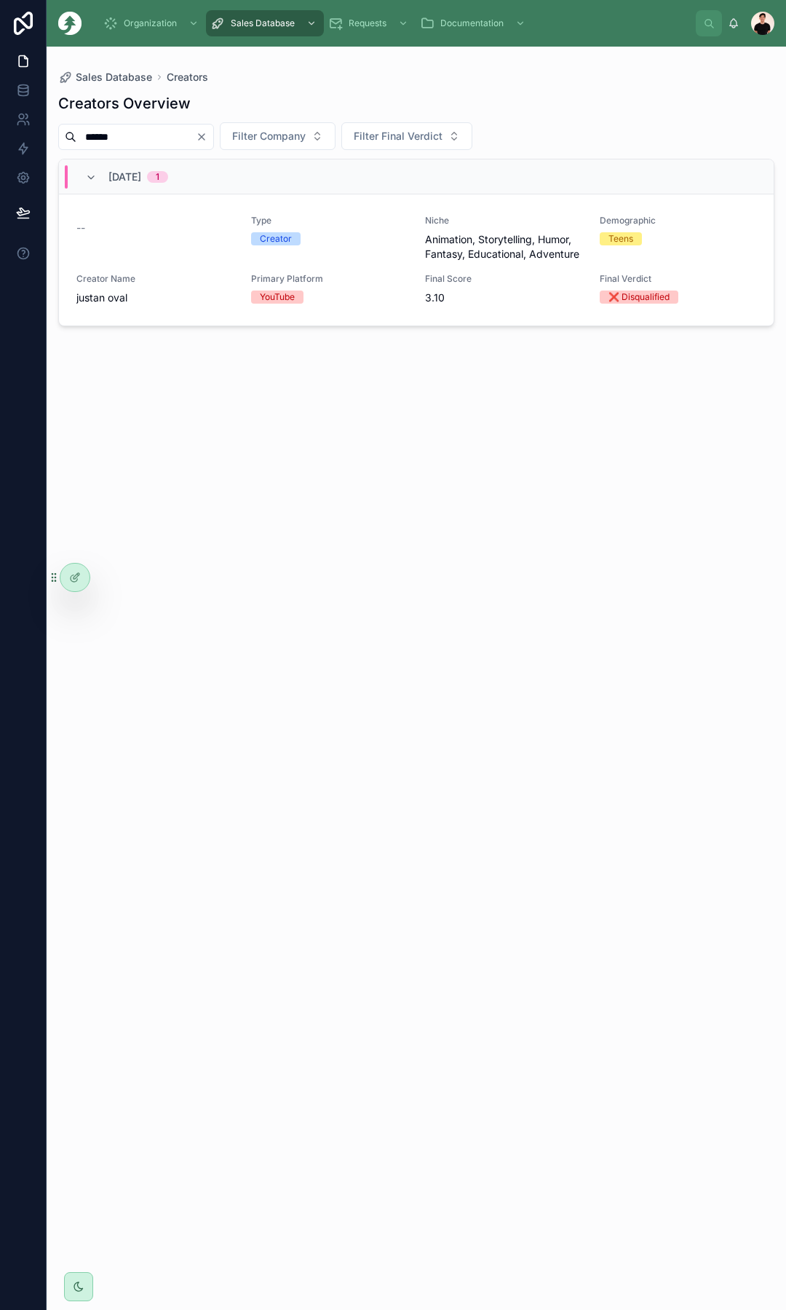
click at [177, 133] on input "******" at bounding box center [135, 137] width 119 height 20
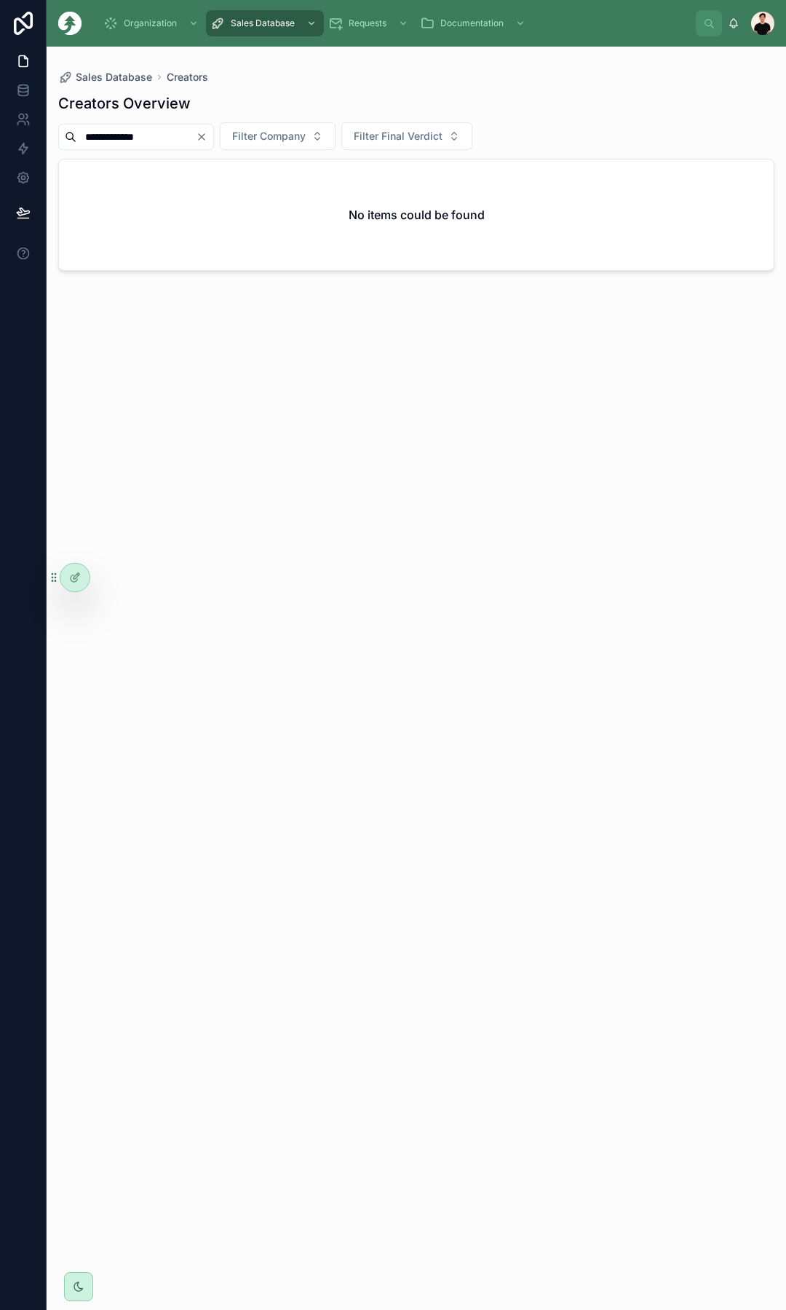
click at [170, 133] on input "**********" at bounding box center [135, 137] width 119 height 20
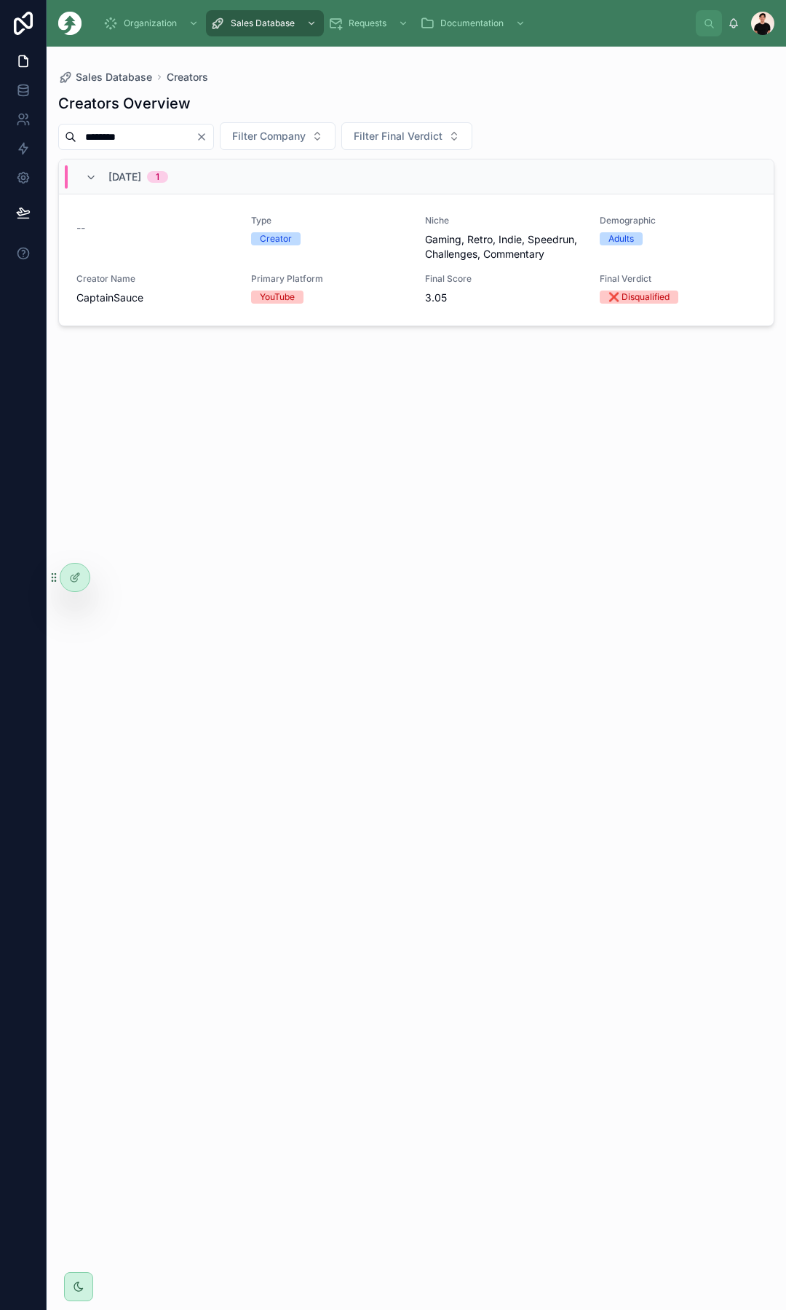
type input "*******"
click at [349, 259] on div "Type Creator" at bounding box center [329, 238] width 157 height 47
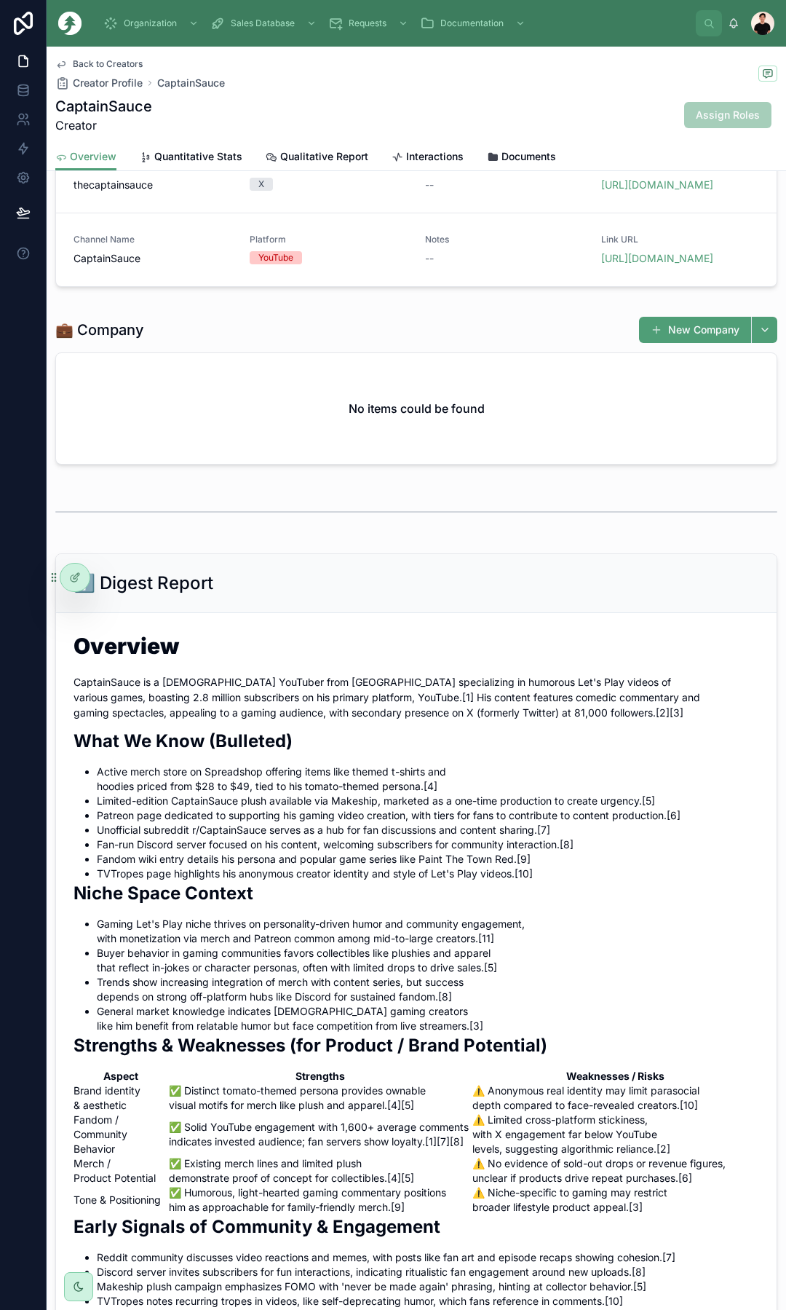
scroll to position [291, 0]
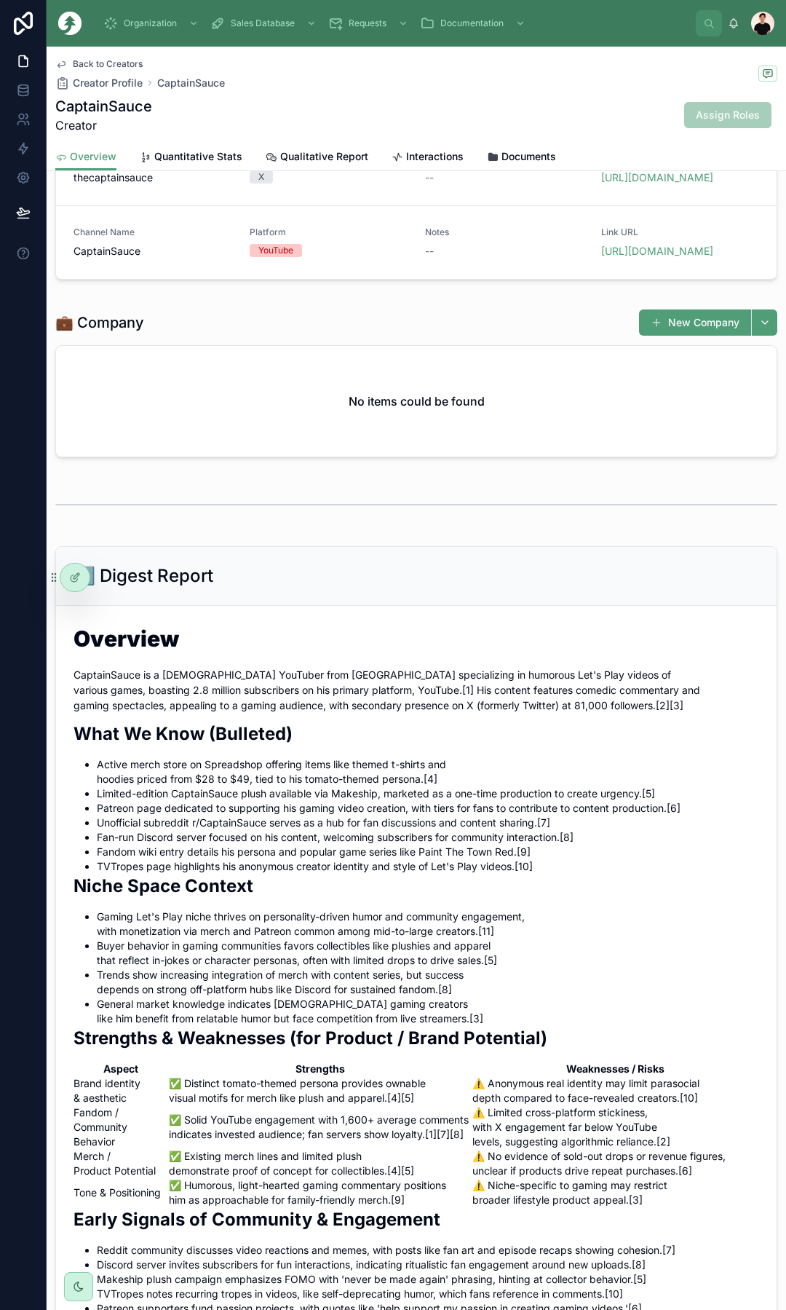
click at [443, 786] on li "Active merch store on Spreadshop offering items like themed t-shirts and hoodie…" at bounding box center [428, 771] width 663 height 29
drag, startPoint x: 443, startPoint y: 795, endPoint x: 141, endPoint y: 787, distance: 302.3
click at [141, 786] on li "Active merch store on Spreadshop offering items like themed t-shirts and hoodie…" at bounding box center [428, 771] width 663 height 29
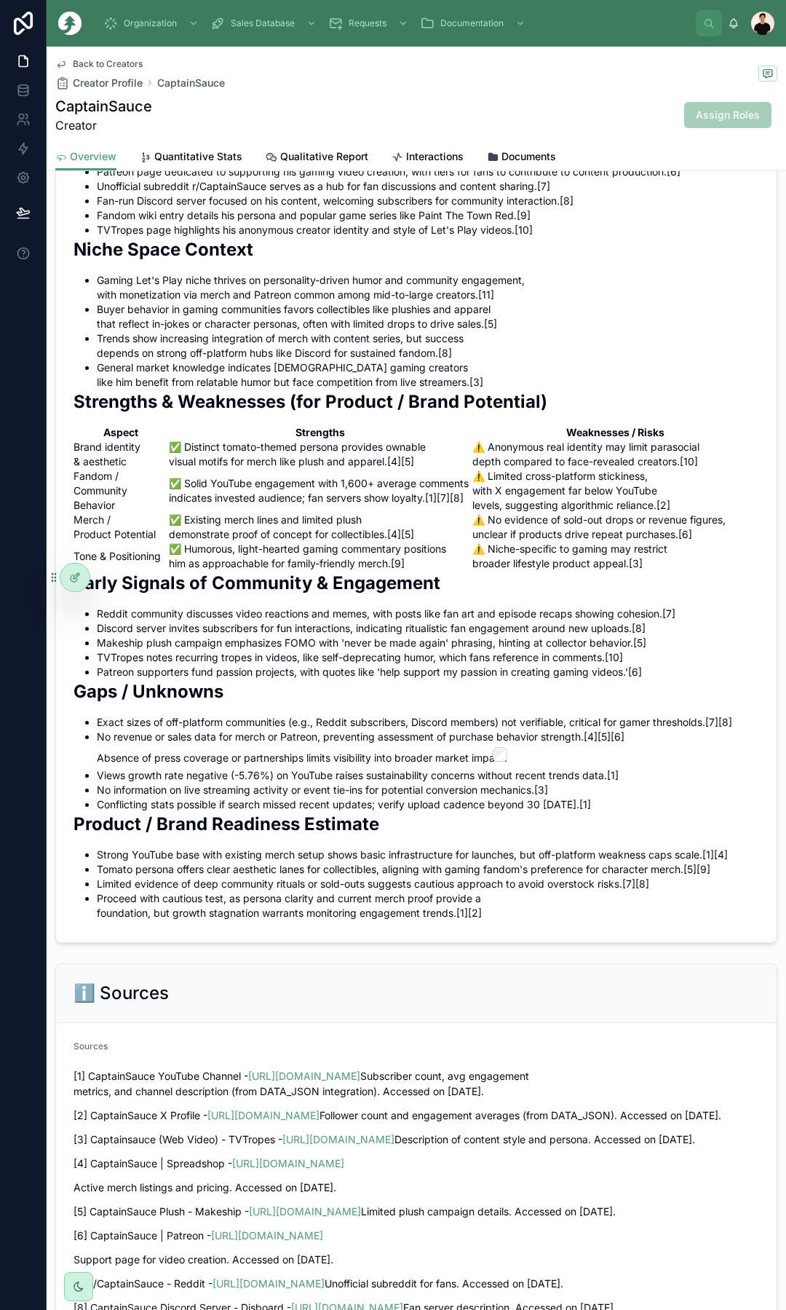
scroll to position [1233, 0]
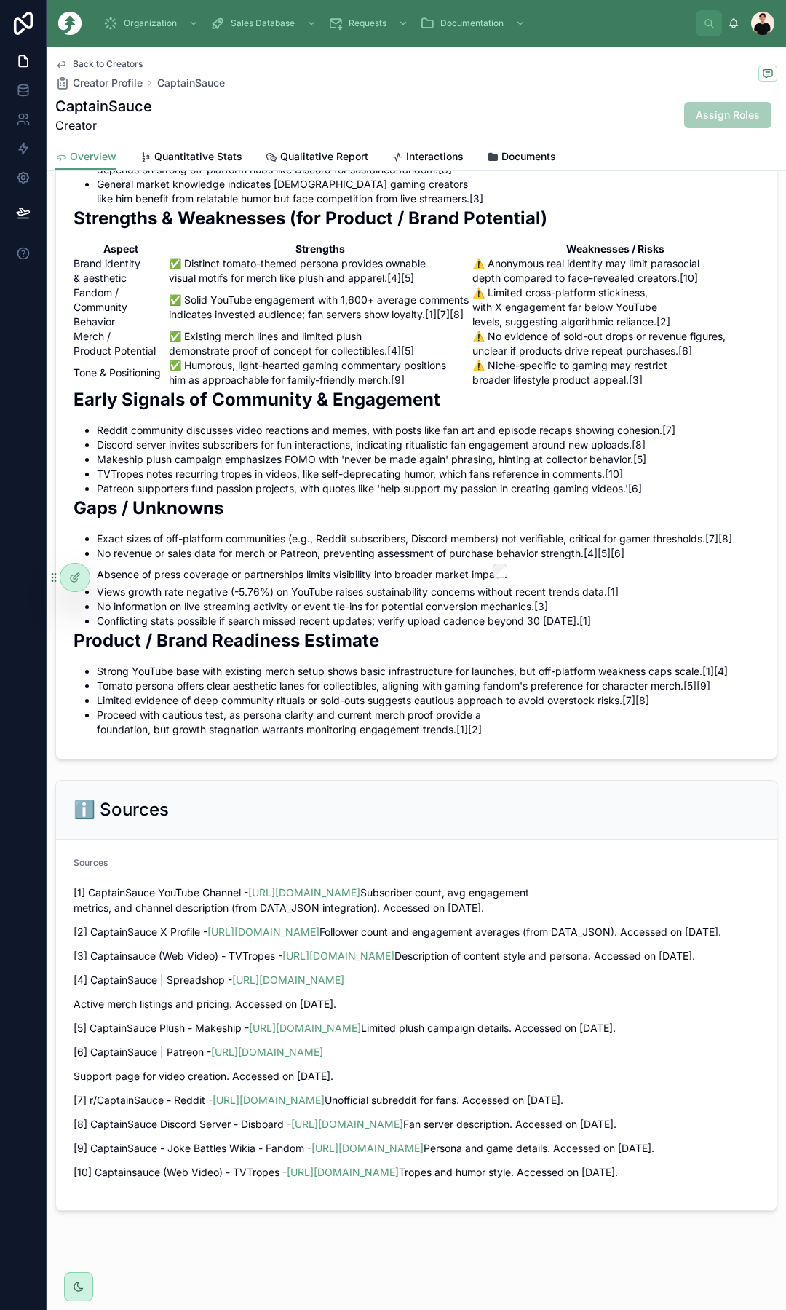
click at [299, 1046] on link "[URL][DOMAIN_NAME]" at bounding box center [267, 1052] width 112 height 12
click at [309, 1022] on link "[URL][DOMAIN_NAME]" at bounding box center [305, 1028] width 112 height 12
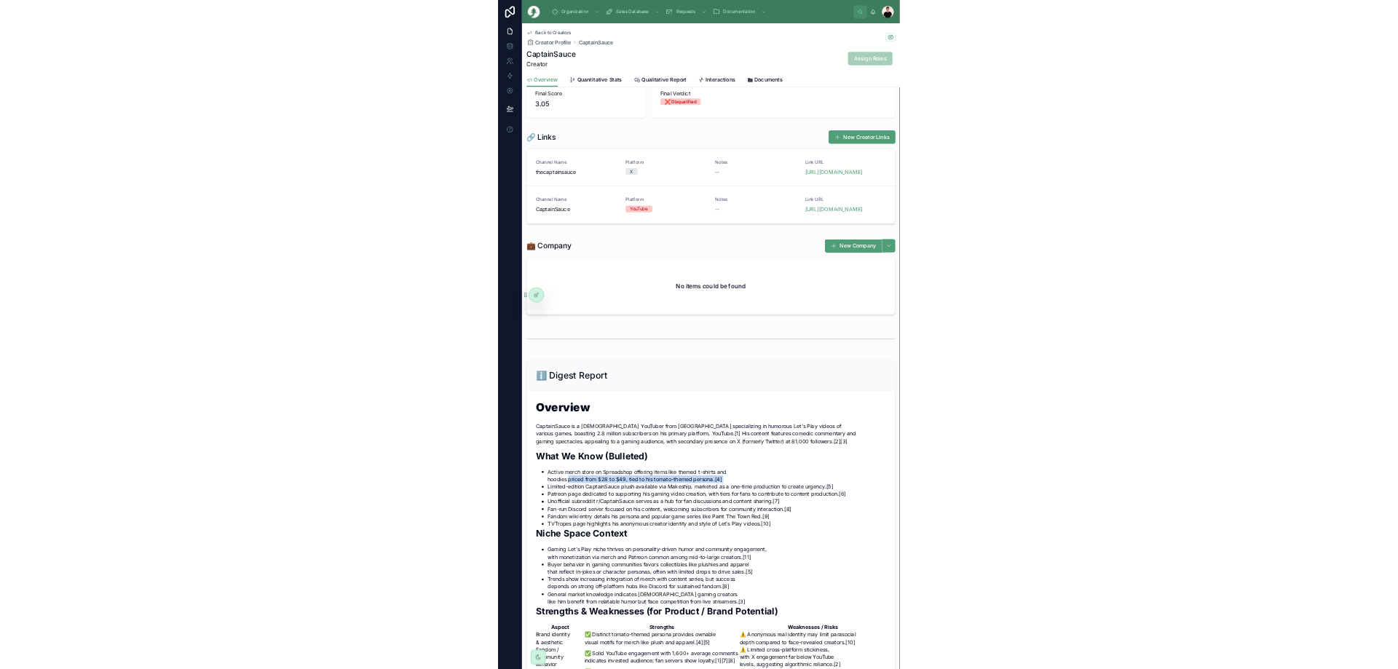
scroll to position [0, 0]
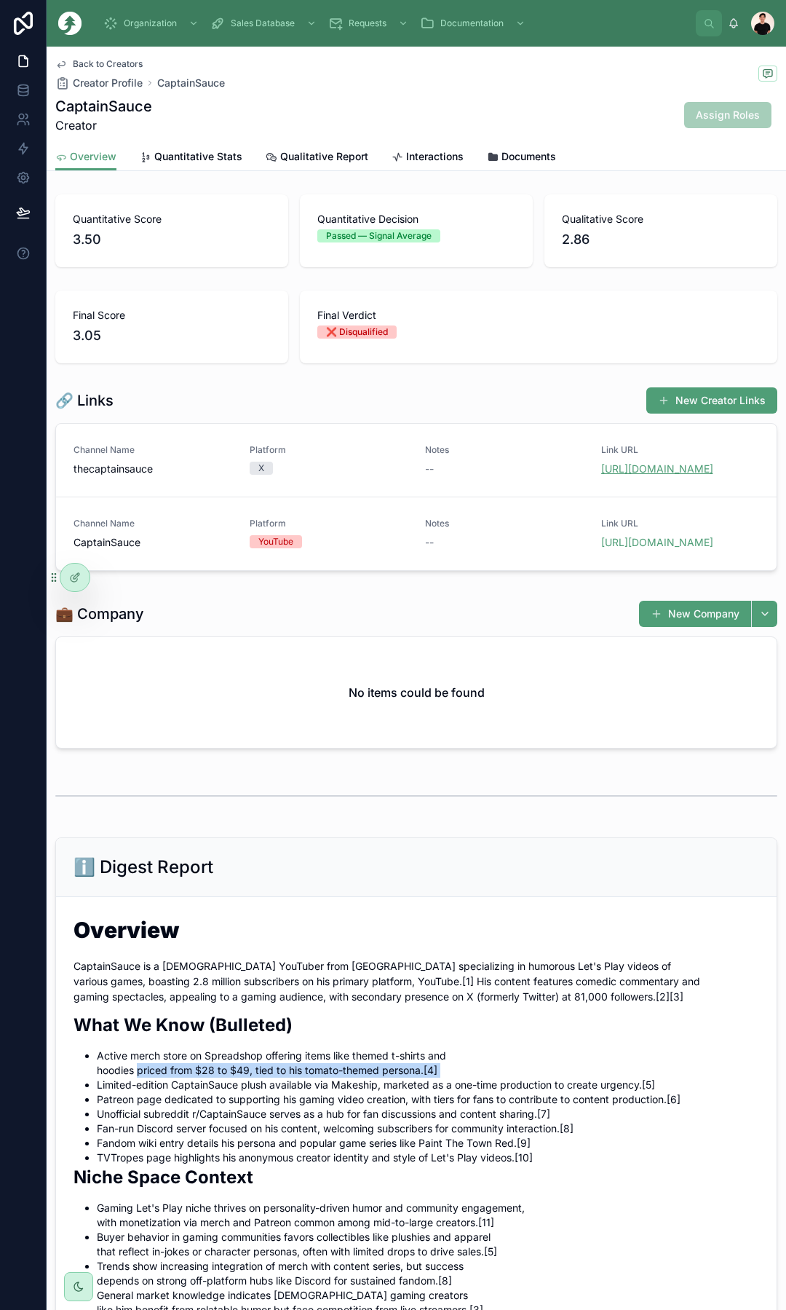
click at [671, 469] on link "[URL][DOMAIN_NAME]" at bounding box center [657, 468] width 112 height 12
click at [649, 548] on link "[URL][DOMAIN_NAME]" at bounding box center [657, 542] width 112 height 12
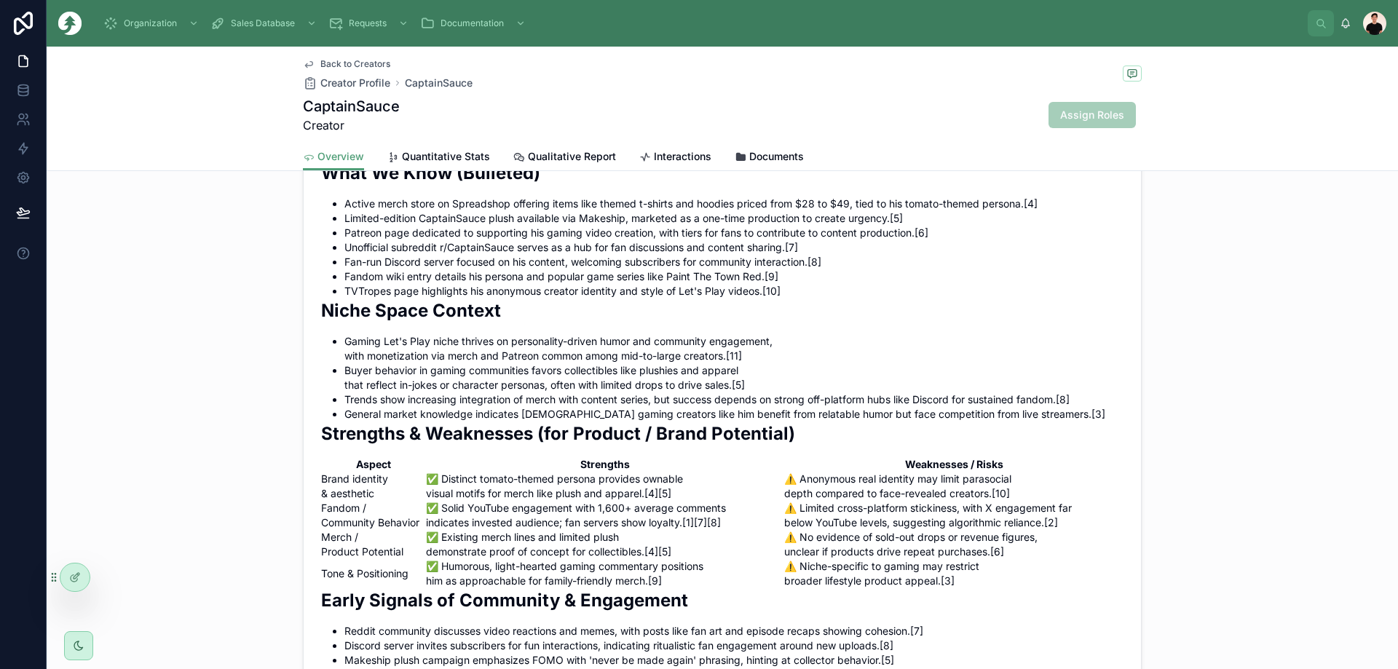
scroll to position [874, 0]
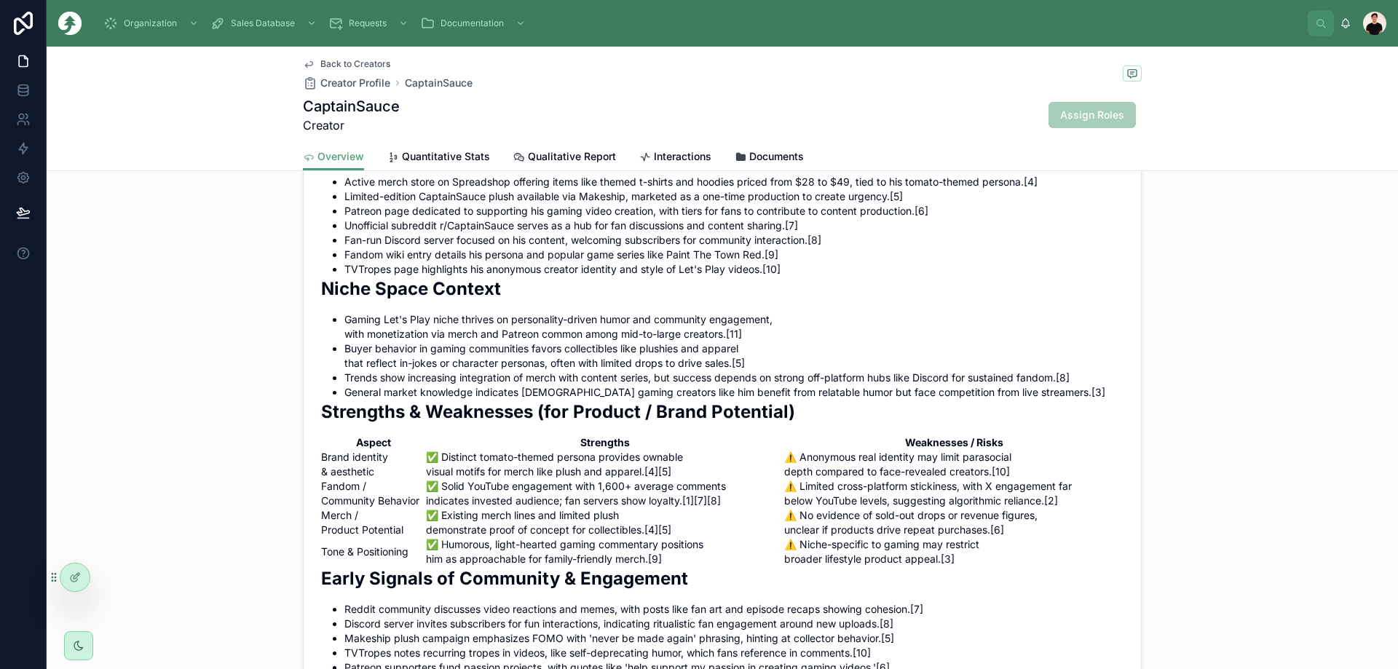
click at [355, 339] on li "Gaming Let's Play niche thrives on personality-driven humor and community engag…" at bounding box center [733, 326] width 779 height 29
click at [353, 339] on li "Gaming Let's Play niche thrives on personality-driven humor and community engag…" at bounding box center [733, 326] width 779 height 29
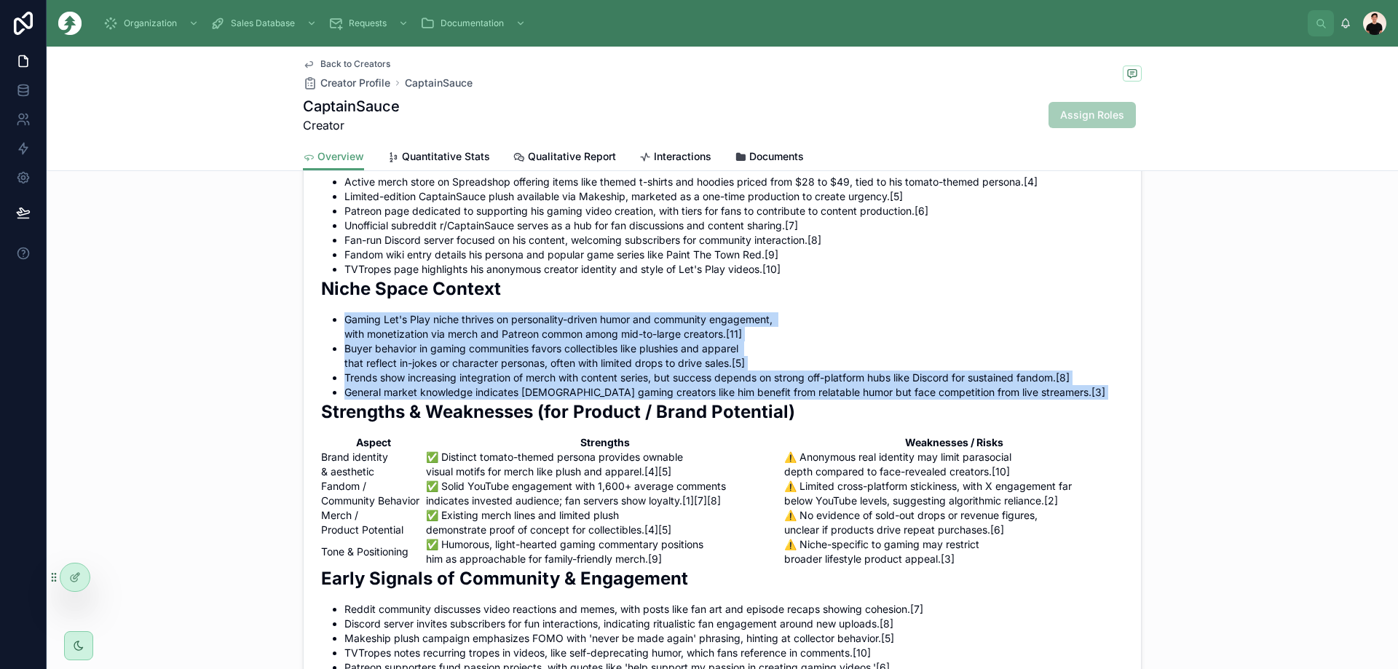
drag, startPoint x: 353, startPoint y: 339, endPoint x: 589, endPoint y: 403, distance: 244.3
click at [589, 400] on ul "Gaming Let's Play niche thrives on personality-driven humor and community engag…" at bounding box center [722, 355] width 802 height 87
click at [621, 400] on li "General market knowledge indicates [DEMOGRAPHIC_DATA] gaming creators like him …" at bounding box center [733, 392] width 779 height 15
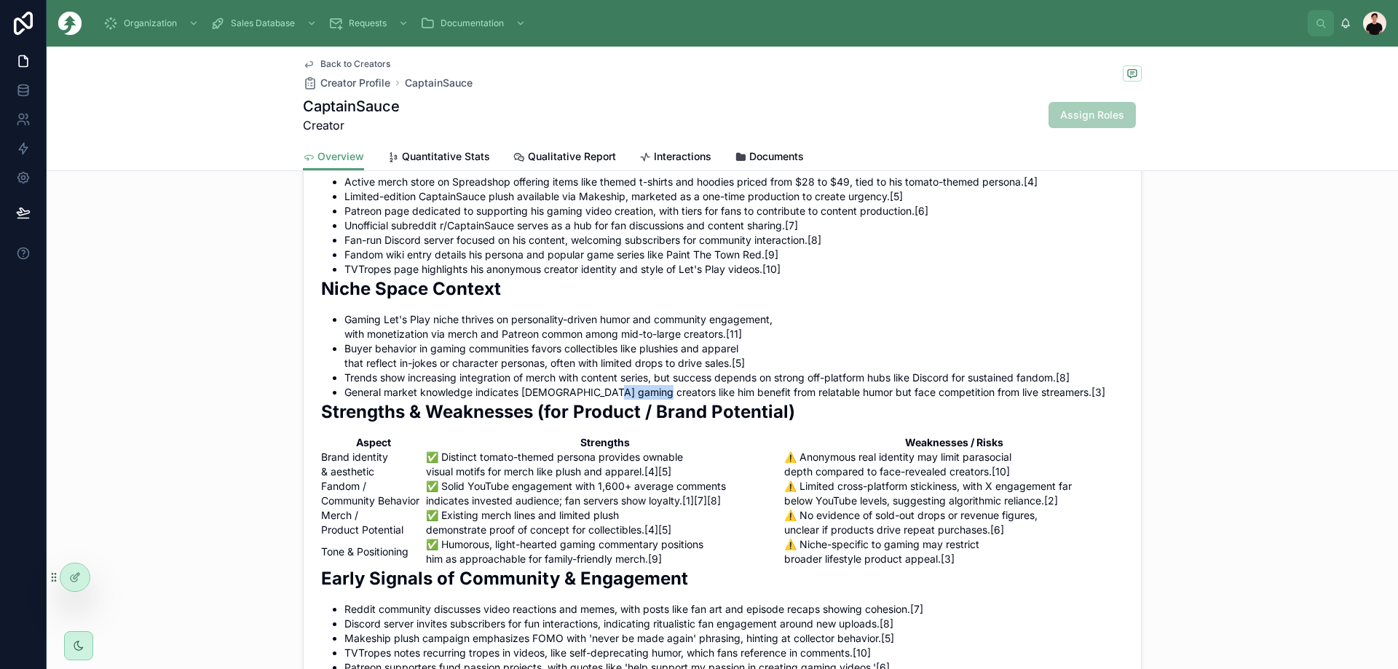
click at [621, 400] on li "General market knowledge indicates [DEMOGRAPHIC_DATA] gaming creators like him …" at bounding box center [733, 392] width 779 height 15
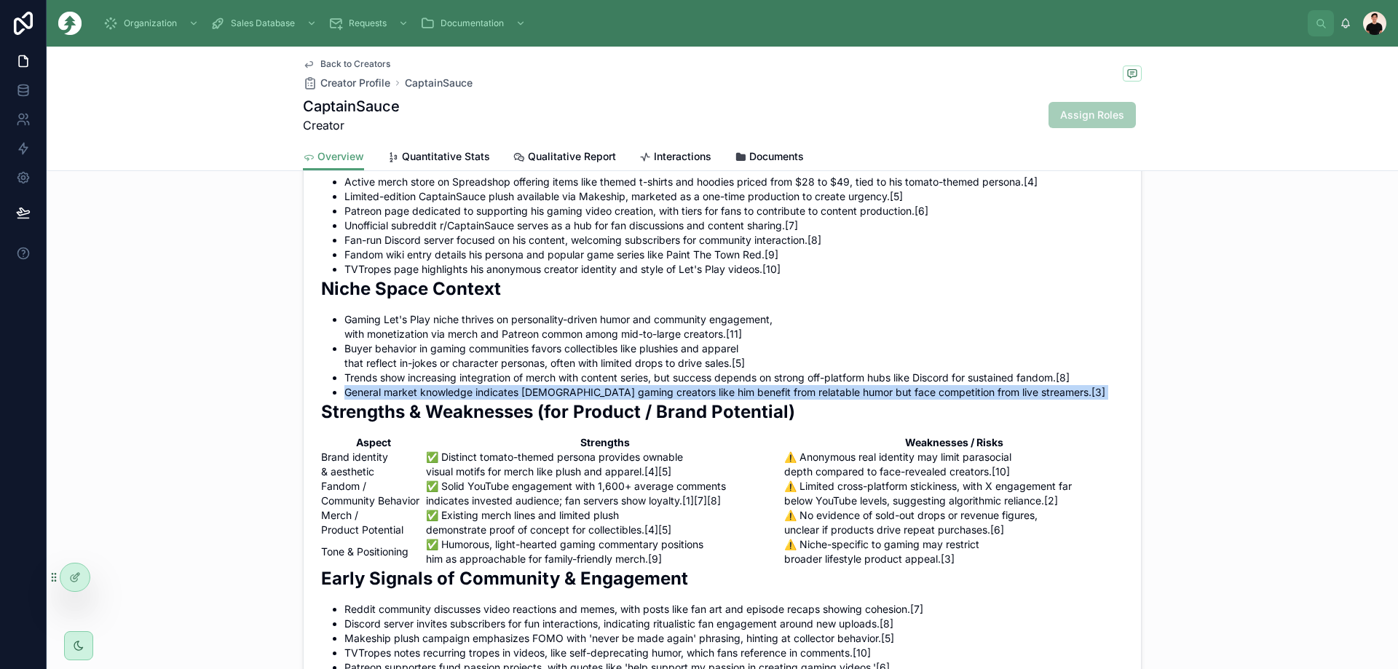
click at [621, 400] on li "General market knowledge indicates [DEMOGRAPHIC_DATA] gaming creators like him …" at bounding box center [733, 392] width 779 height 15
click at [724, 400] on li "General market knowledge indicates [DEMOGRAPHIC_DATA] gaming creators like him …" at bounding box center [733, 392] width 779 height 15
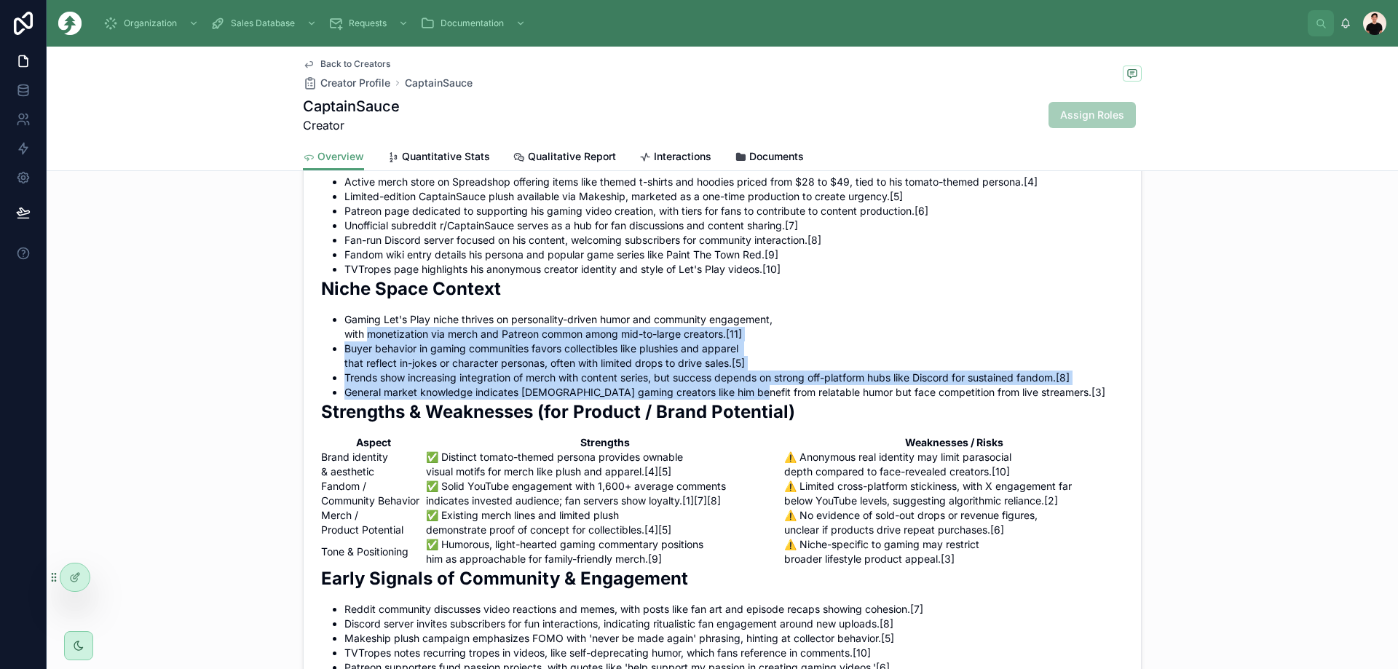
drag, startPoint x: 724, startPoint y: 408, endPoint x: 376, endPoint y: 343, distance: 354.1
click at [376, 343] on ul "Gaming Let's Play niche thrives on personality-driven humor and community engag…" at bounding box center [722, 355] width 802 height 87
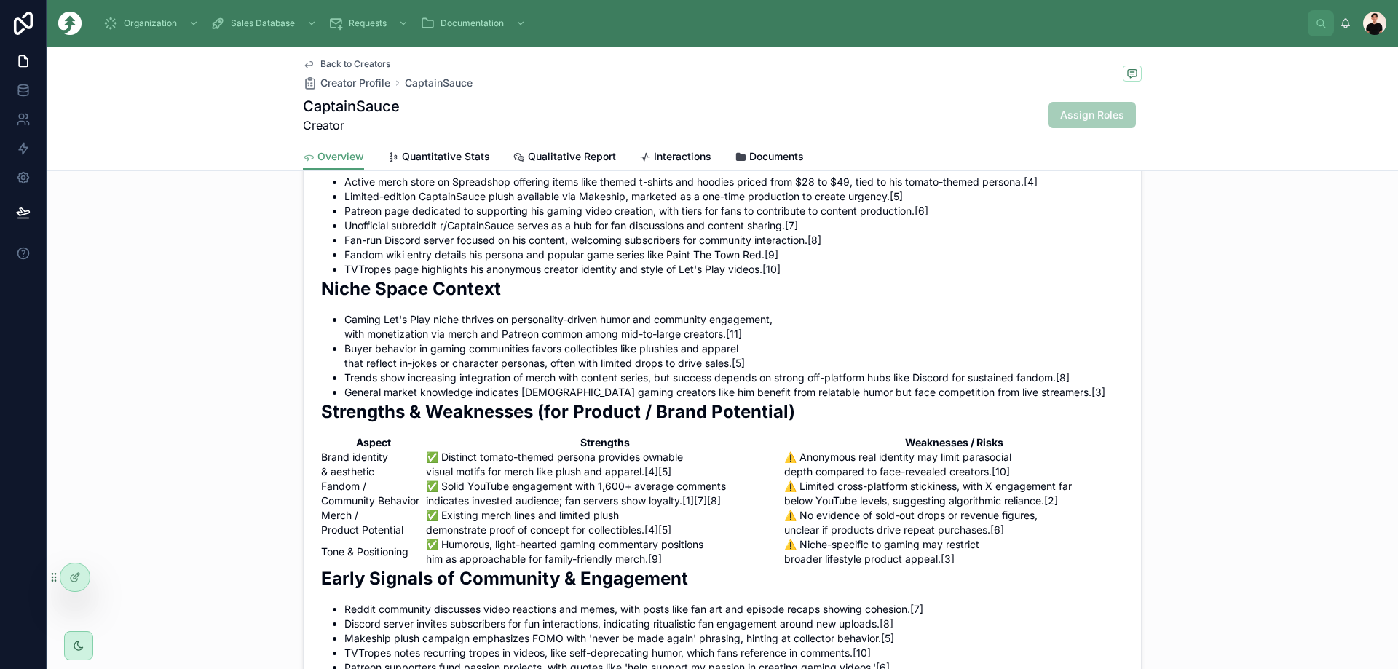
click at [441, 474] on td "✅ Distinct tomato-themed persona provides ownable visual motifs for merch like …" at bounding box center [605, 464] width 359 height 29
drag, startPoint x: 441, startPoint y: 474, endPoint x: 632, endPoint y: 488, distance: 191.3
click at [632, 479] on td "✅ Distinct tomato-themed persona provides ownable visual motifs for merch like …" at bounding box center [605, 464] width 359 height 29
click at [446, 496] on td "✅ Solid YouTube engagement with 1,600+ average comments indicates invested audi…" at bounding box center [605, 493] width 359 height 29
drag, startPoint x: 446, startPoint y: 496, endPoint x: 652, endPoint y: 509, distance: 206.5
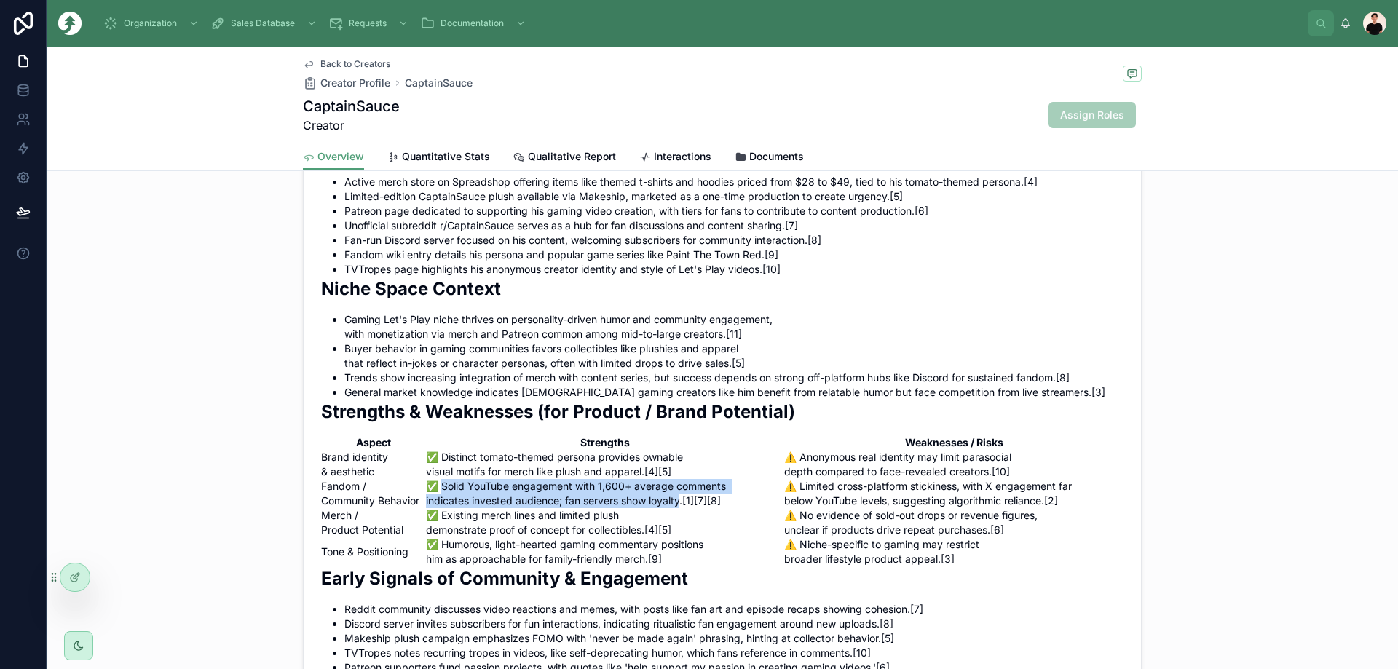
click at [652, 508] on td "✅ Solid YouTube engagement with 1,600+ average comments indicates invested audi…" at bounding box center [605, 493] width 359 height 29
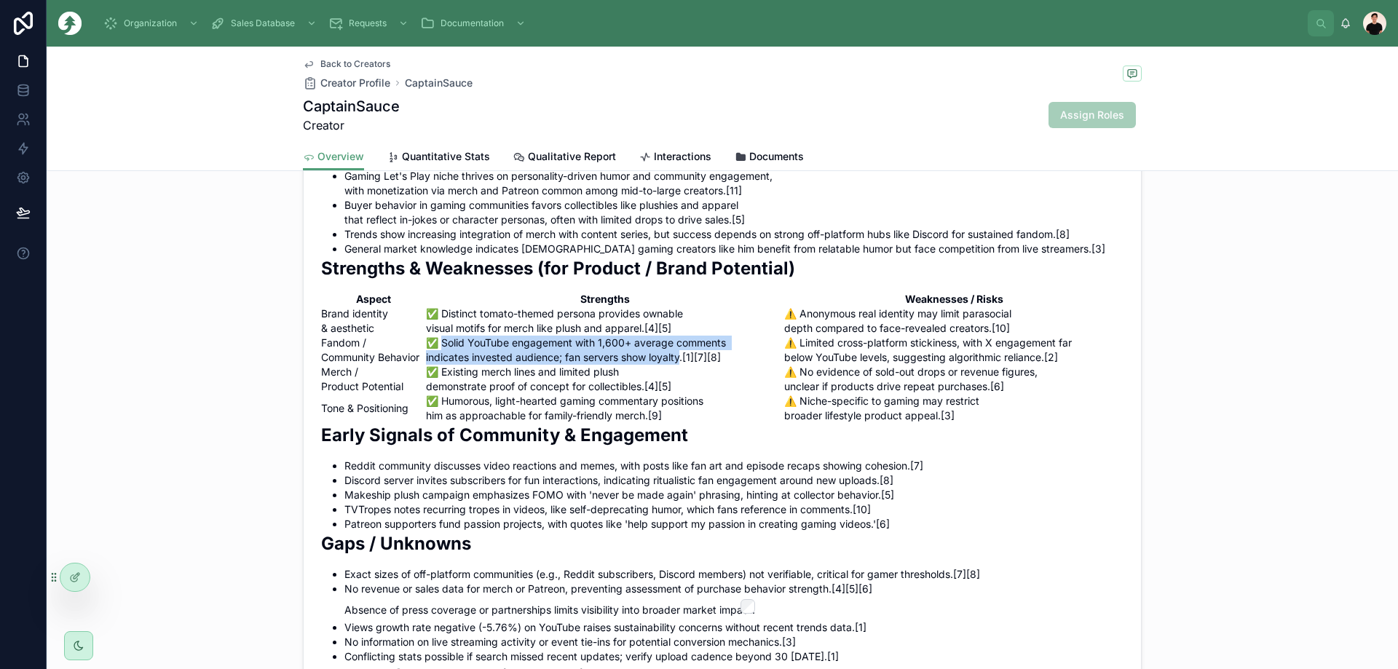
scroll to position [1019, 0]
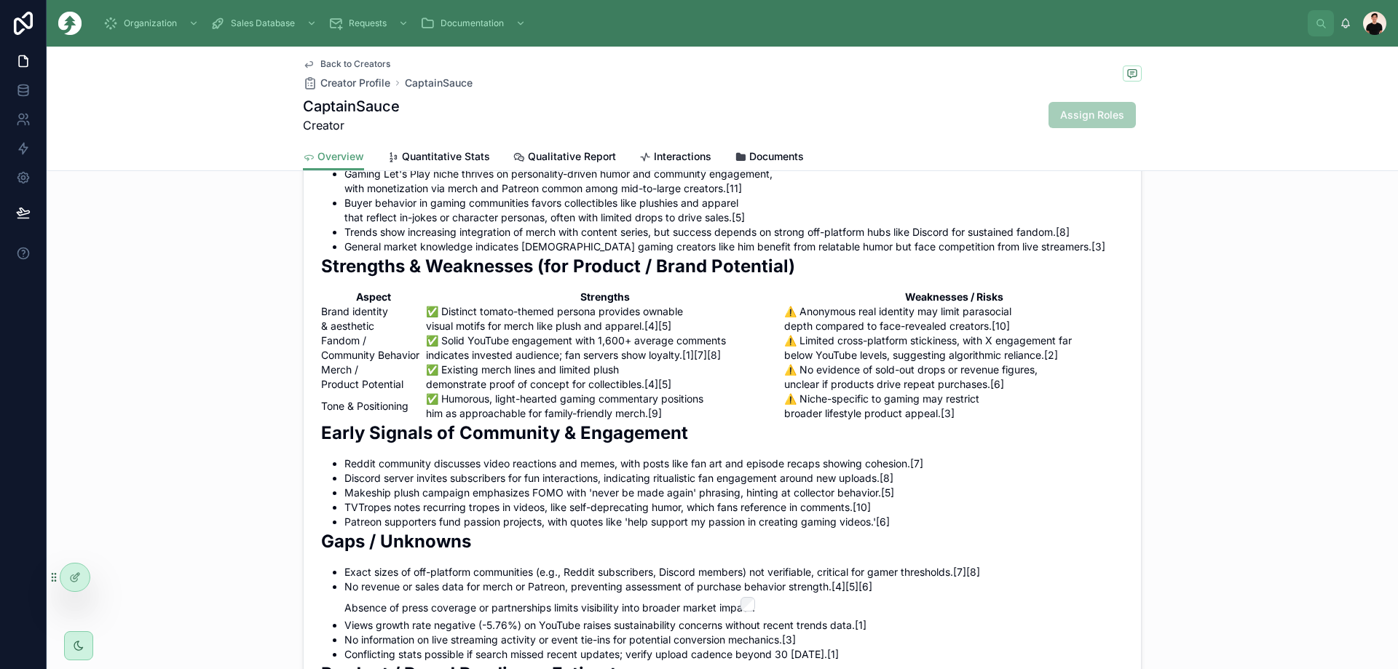
click at [421, 471] on li "Reddit community discusses video reactions and memes, with posts like fan art a…" at bounding box center [733, 464] width 779 height 15
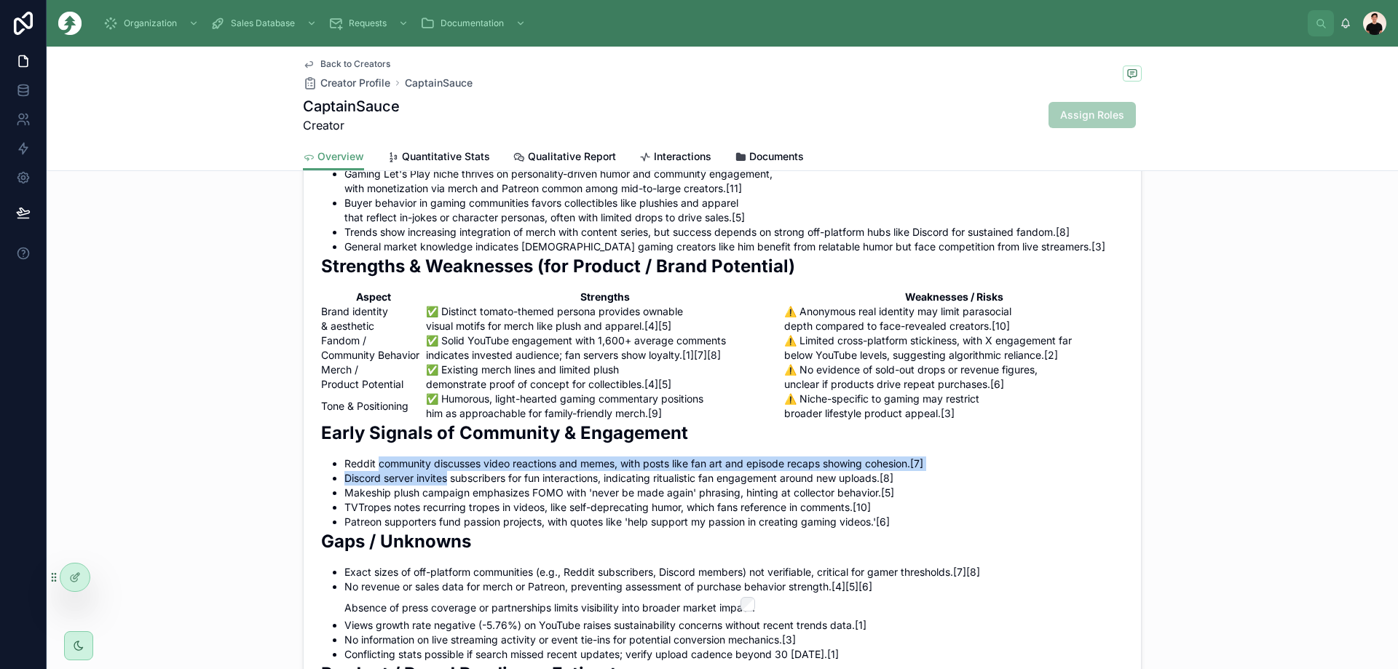
drag, startPoint x: 421, startPoint y: 472, endPoint x: 430, endPoint y: 493, distance: 23.1
click at [430, 493] on ul "Reddit community discusses video reactions and memes, with posts like fan art a…" at bounding box center [722, 493] width 802 height 73
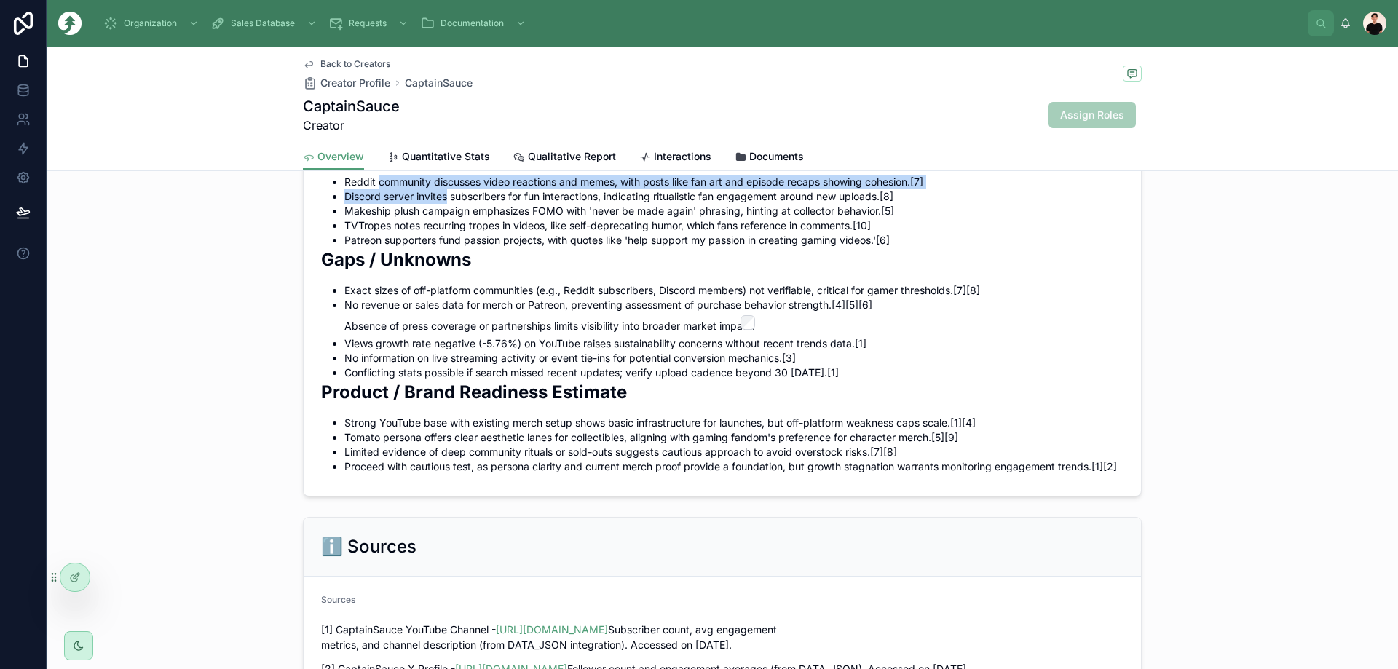
scroll to position [1311, 0]
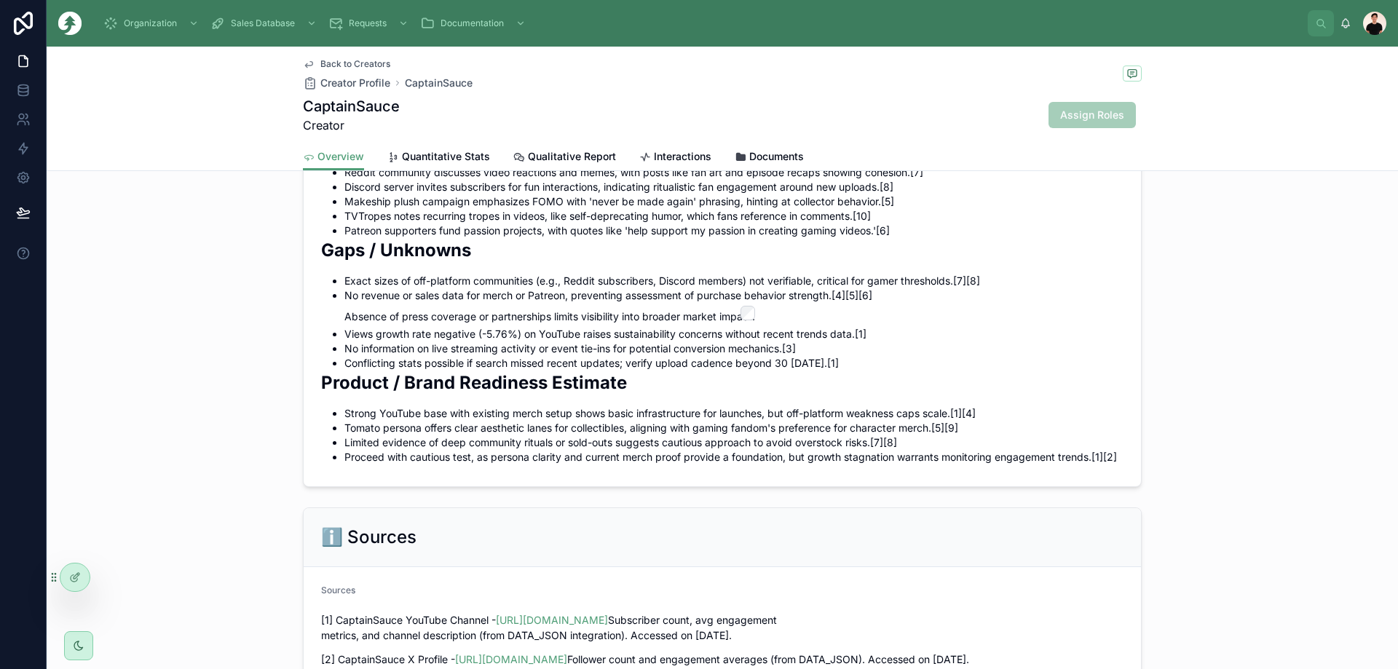
click at [375, 111] on h1 "CaptainSauce" at bounding box center [351, 106] width 97 height 20
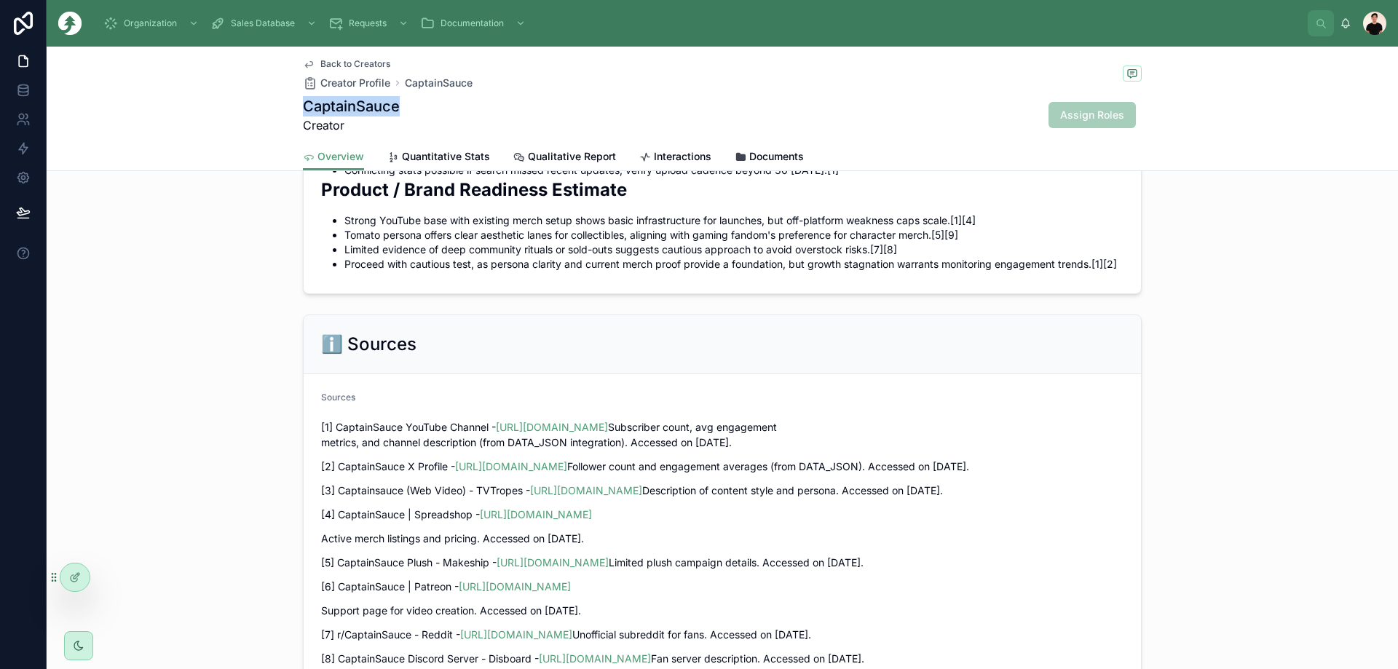
scroll to position [1529, 0]
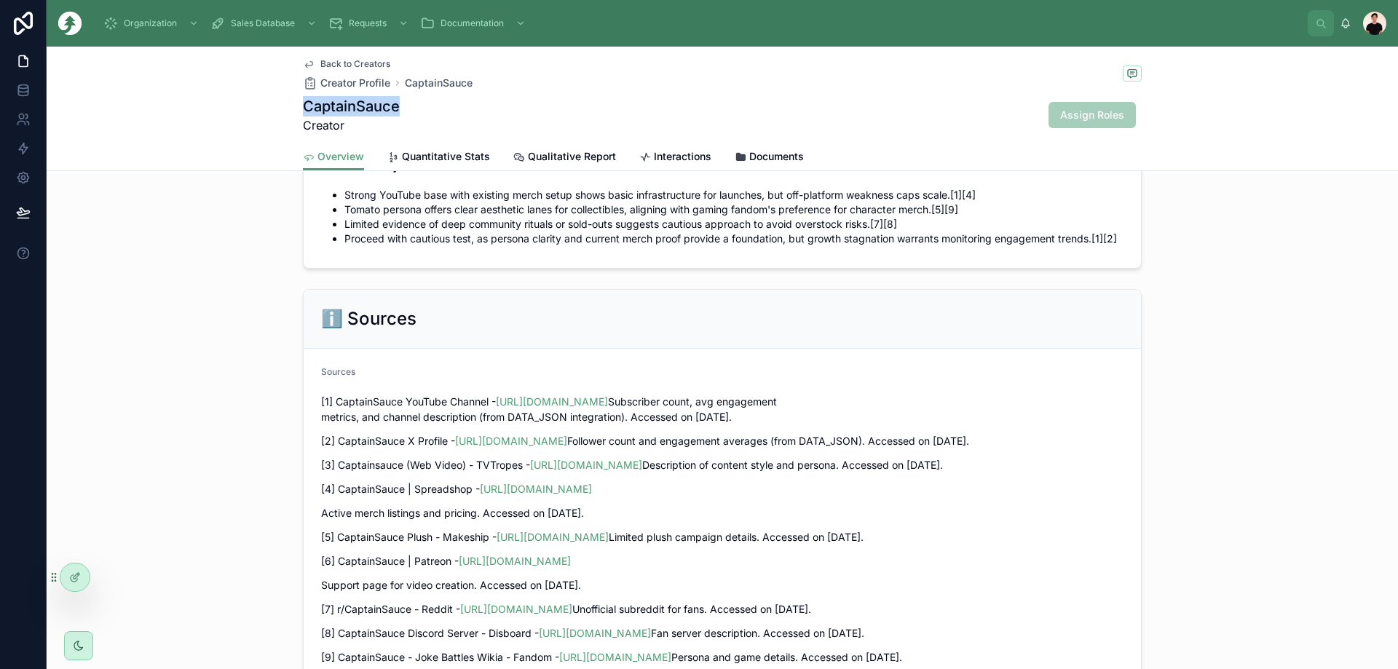
click at [427, 157] on span "Quantitative Stats" at bounding box center [446, 156] width 88 height 15
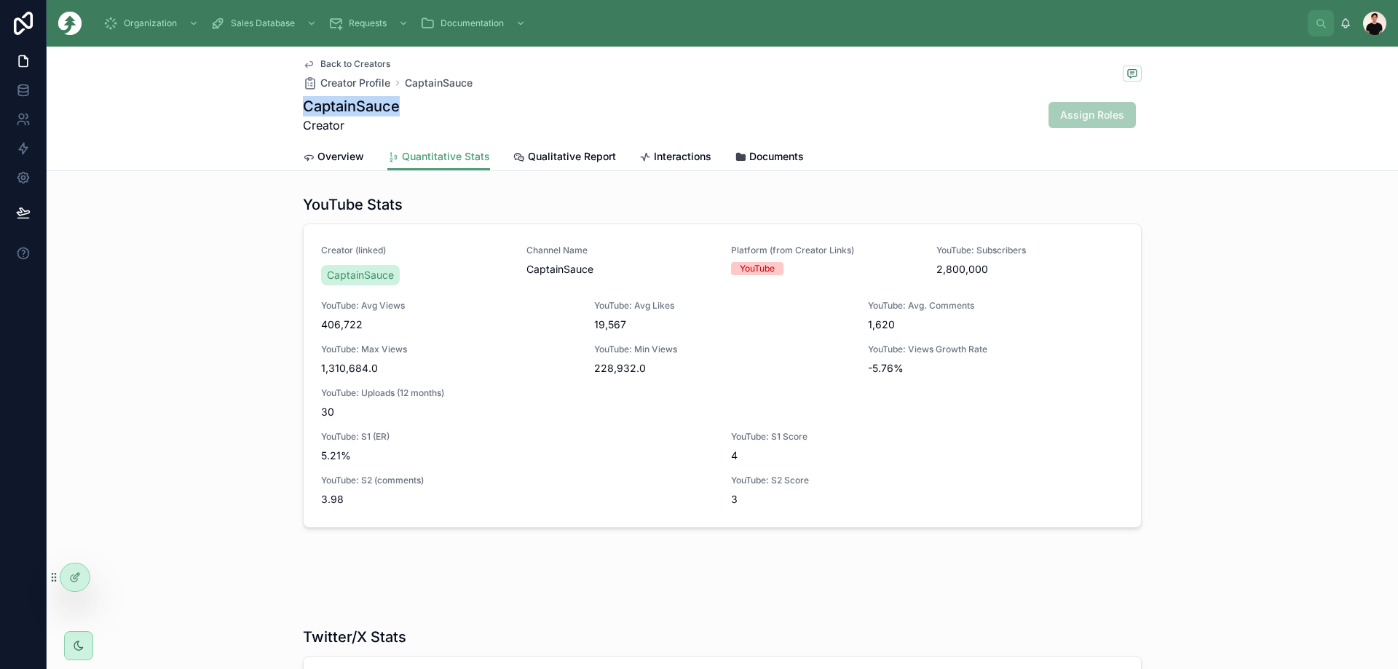
click at [348, 145] on link "Overview" at bounding box center [333, 157] width 61 height 29
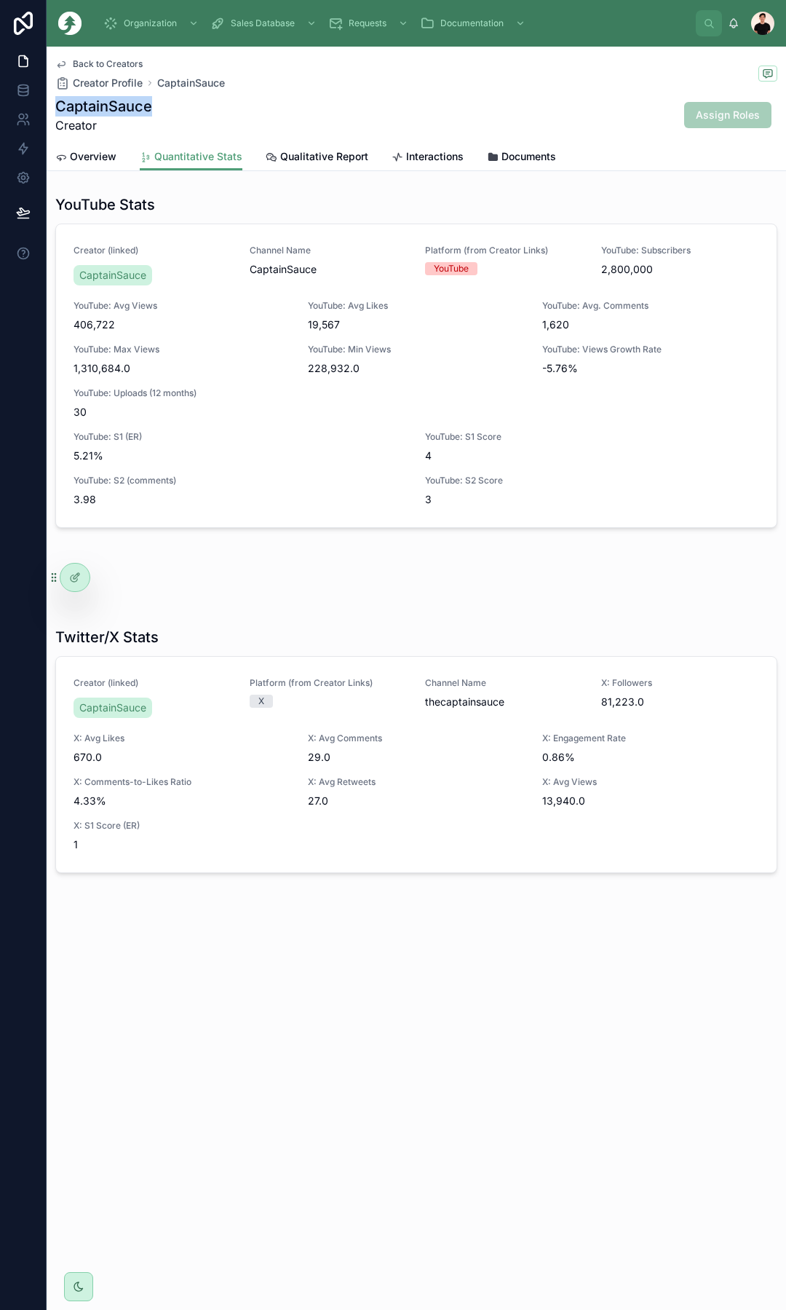
click at [95, 66] on span "Back to Creators" at bounding box center [108, 64] width 70 height 12
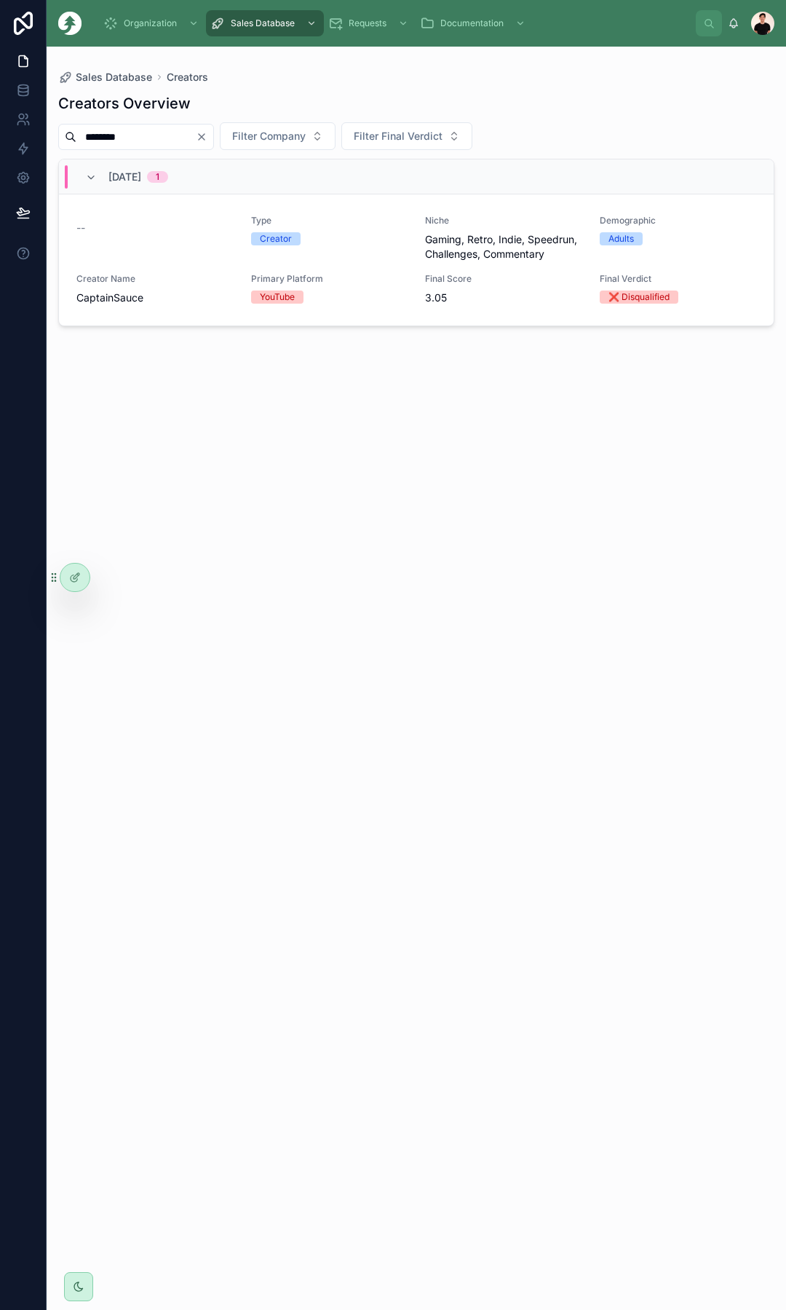
click at [187, 274] on span "Creator Name" at bounding box center [154, 279] width 157 height 12
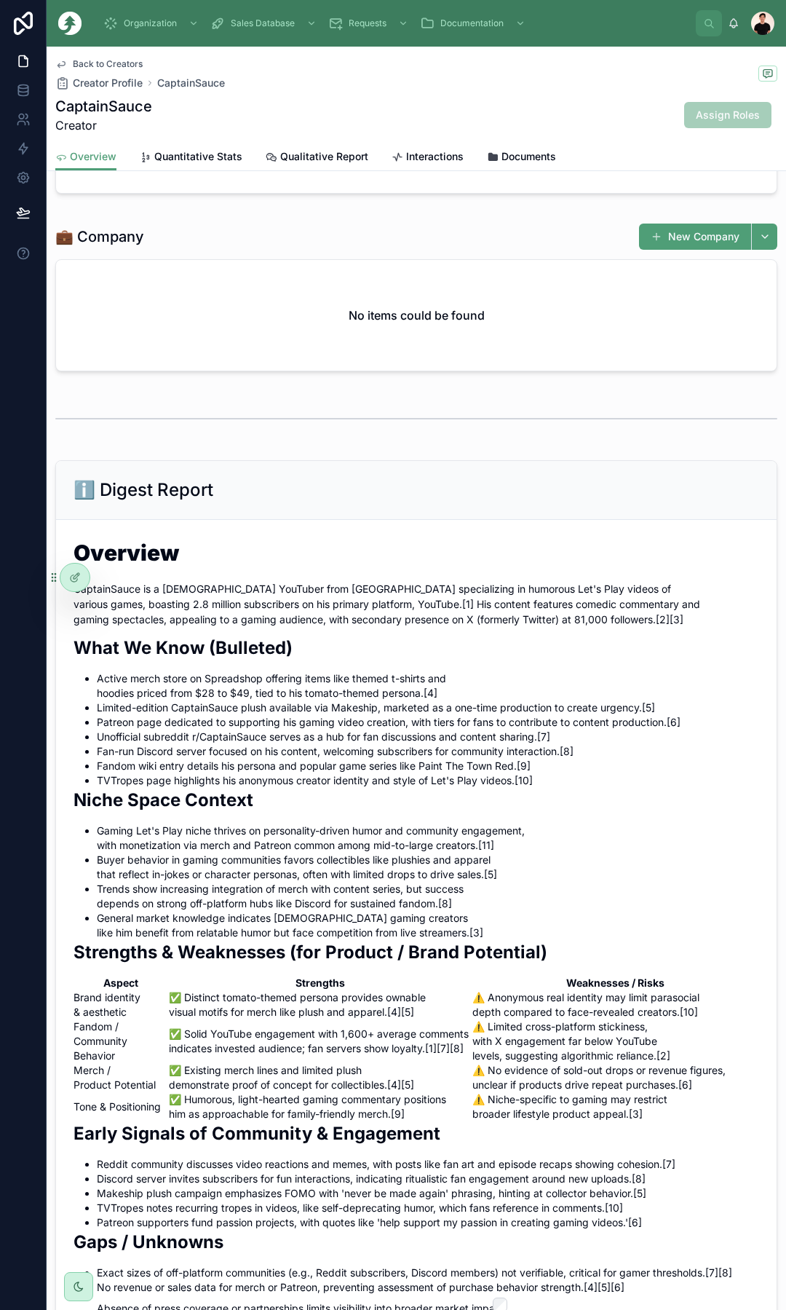
scroll to position [510, 0]
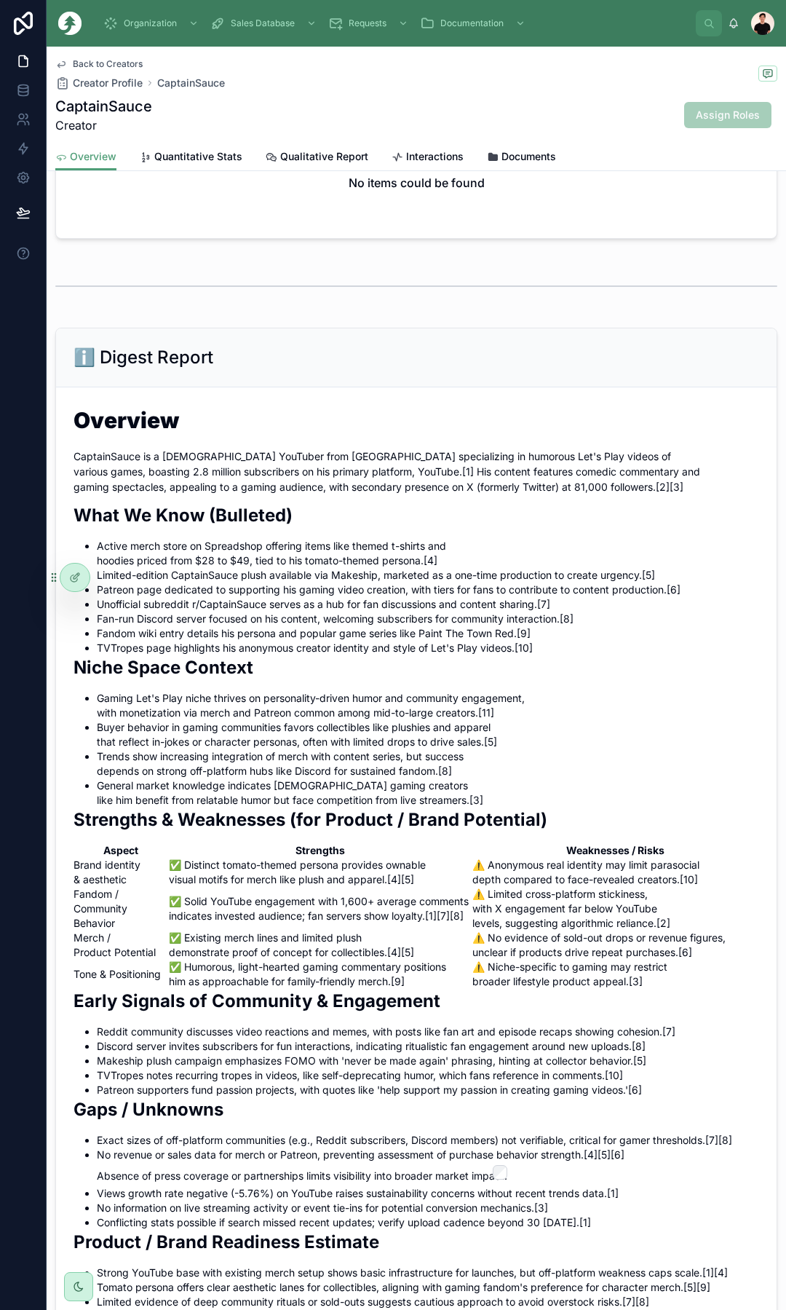
click at [111, 66] on span "Back to Creators" at bounding box center [108, 64] width 70 height 12
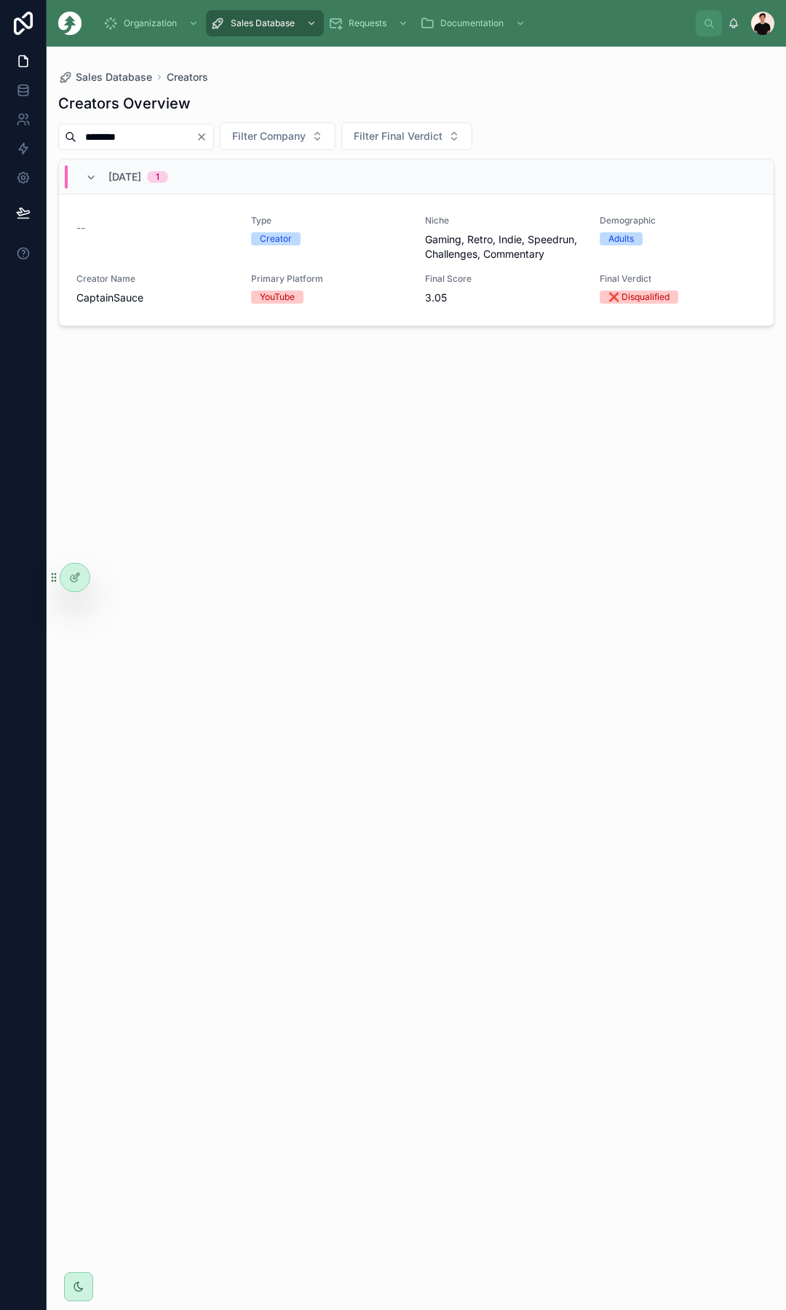
click at [149, 135] on input "*******" at bounding box center [135, 137] width 119 height 20
click at [148, 135] on input "*******" at bounding box center [135, 137] width 119 height 20
paste input "*"
type input "********"
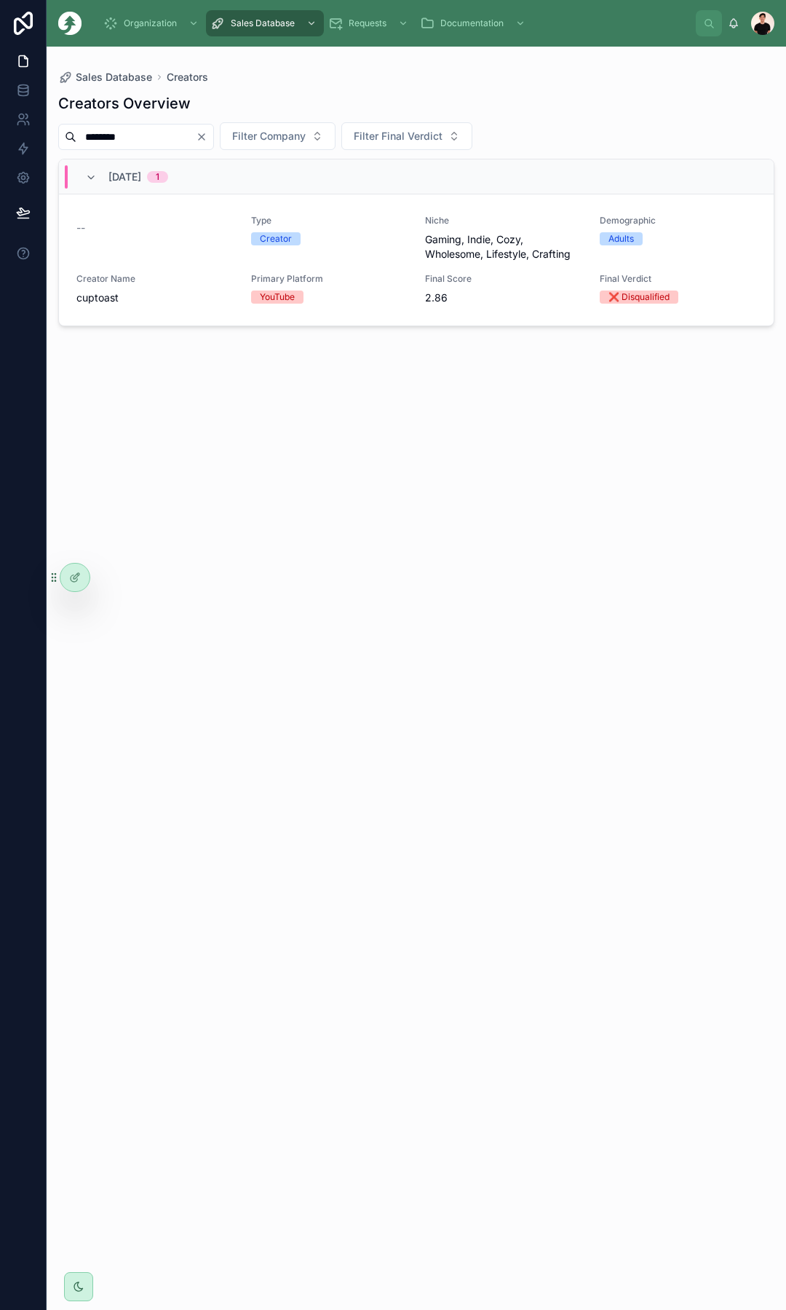
click at [350, 258] on div "Type Creator" at bounding box center [329, 238] width 157 height 47
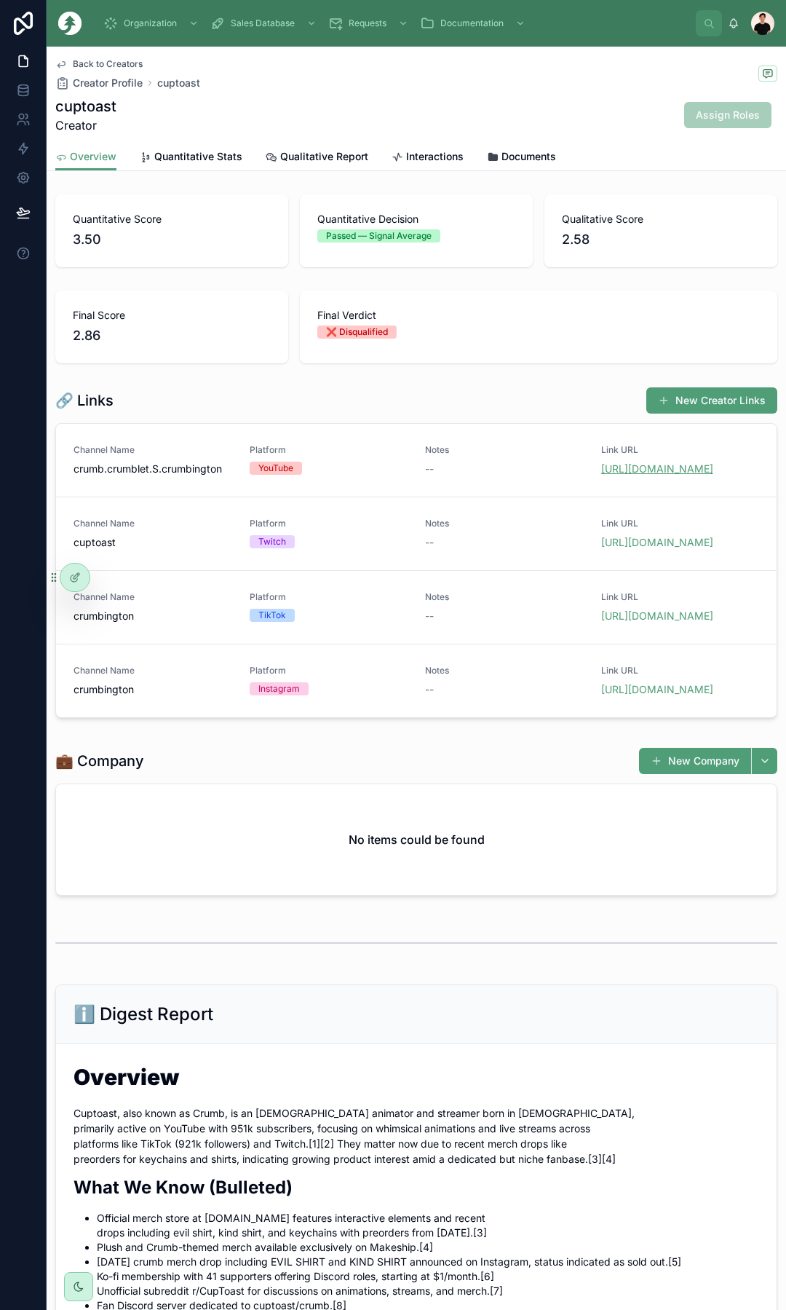
click at [642, 475] on link "[URL][DOMAIN_NAME]" at bounding box center [657, 468] width 112 height 12
click at [666, 548] on link "[URL][DOMAIN_NAME]" at bounding box center [657, 542] width 112 height 12
click at [665, 622] on link "[URL][DOMAIN_NAME]" at bounding box center [657, 615] width 112 height 12
click at [649, 695] on link "[URL][DOMAIN_NAME]" at bounding box center [657, 689] width 112 height 12
click at [105, 61] on span "Back to Creators" at bounding box center [108, 64] width 70 height 12
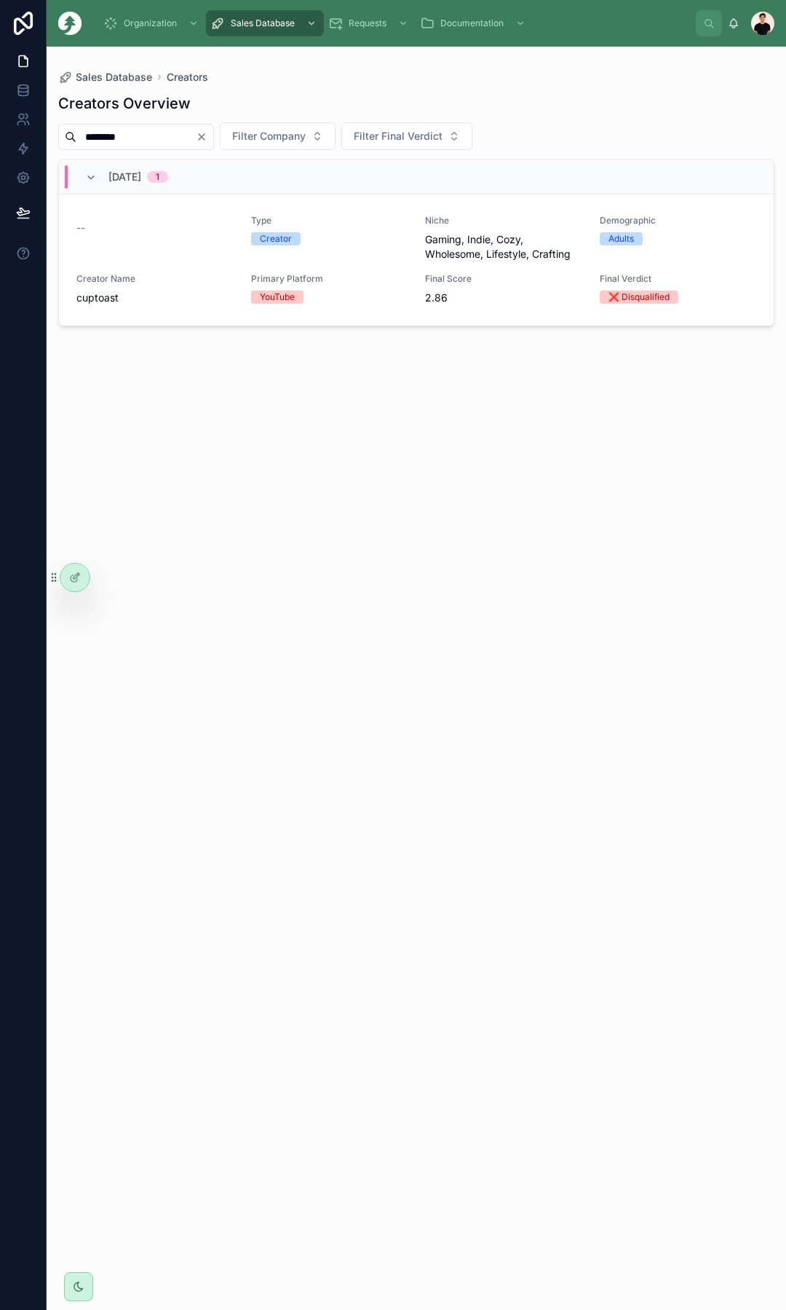
click at [119, 144] on input "********" at bounding box center [135, 137] width 119 height 20
paste input "text"
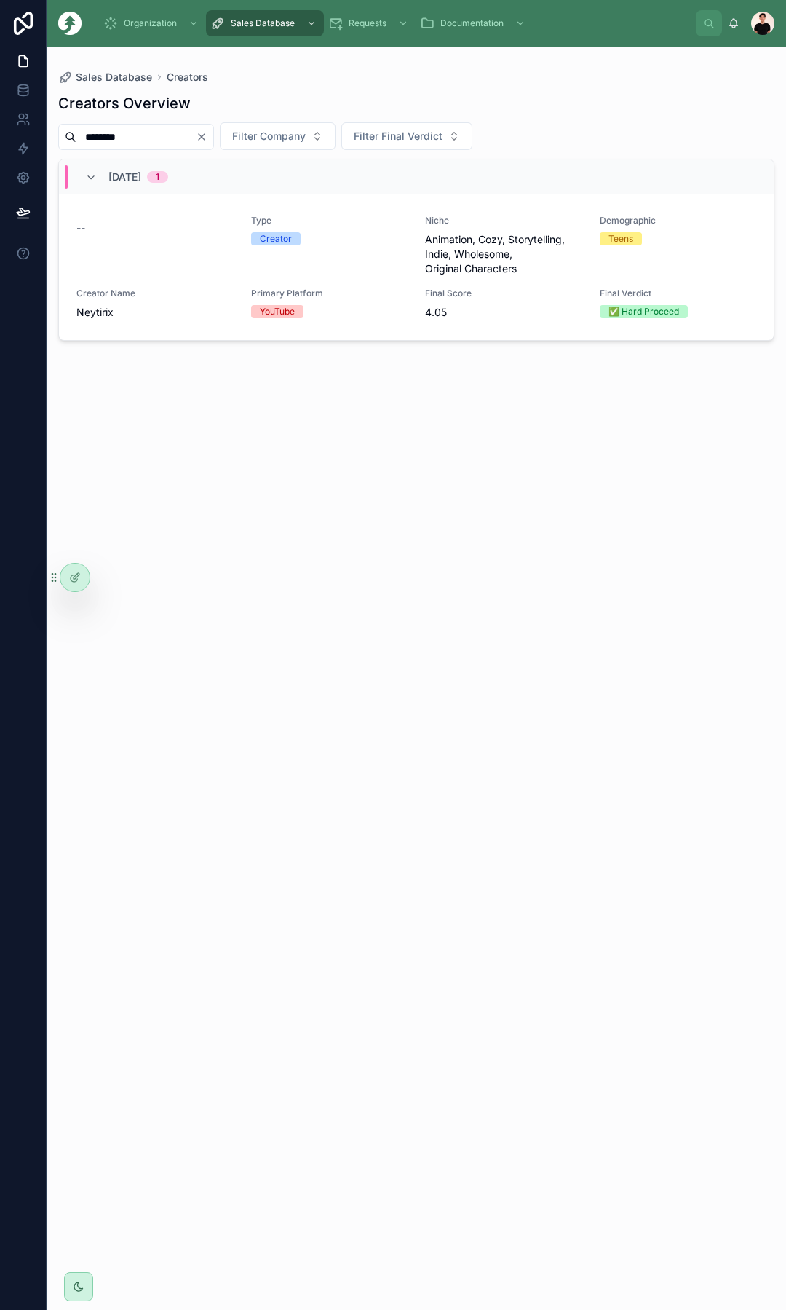
type input "********"
click at [213, 282] on div "-- Type Creator Niche Animation, Cozy, Storytelling, Indie, Wholesome, Original…" at bounding box center [416, 267] width 680 height 105
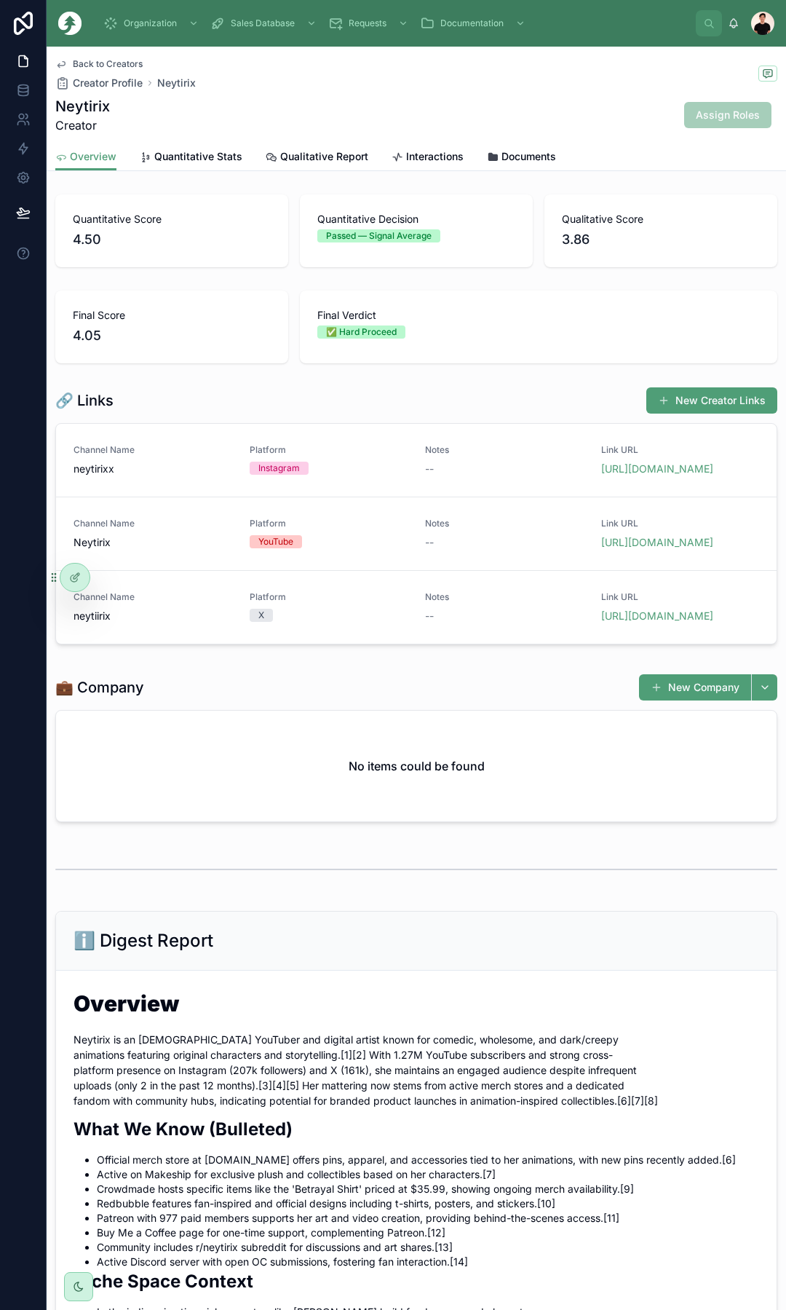
click at [632, 475] on span "[URL][DOMAIN_NAME]" at bounding box center [680, 469] width 159 height 15
click at [654, 492] on div "Channel Name neytirixx Platform Instagram Notes -- Link URL [URL][DOMAIN_NAME]" at bounding box center [416, 461] width 721 height 74
click at [655, 475] on link "[URL][DOMAIN_NAME]" at bounding box center [657, 468] width 112 height 12
click at [672, 550] on span "[URL][DOMAIN_NAME]" at bounding box center [680, 542] width 159 height 15
click at [673, 548] on link "[URL][DOMAIN_NAME]" at bounding box center [657, 542] width 112 height 12
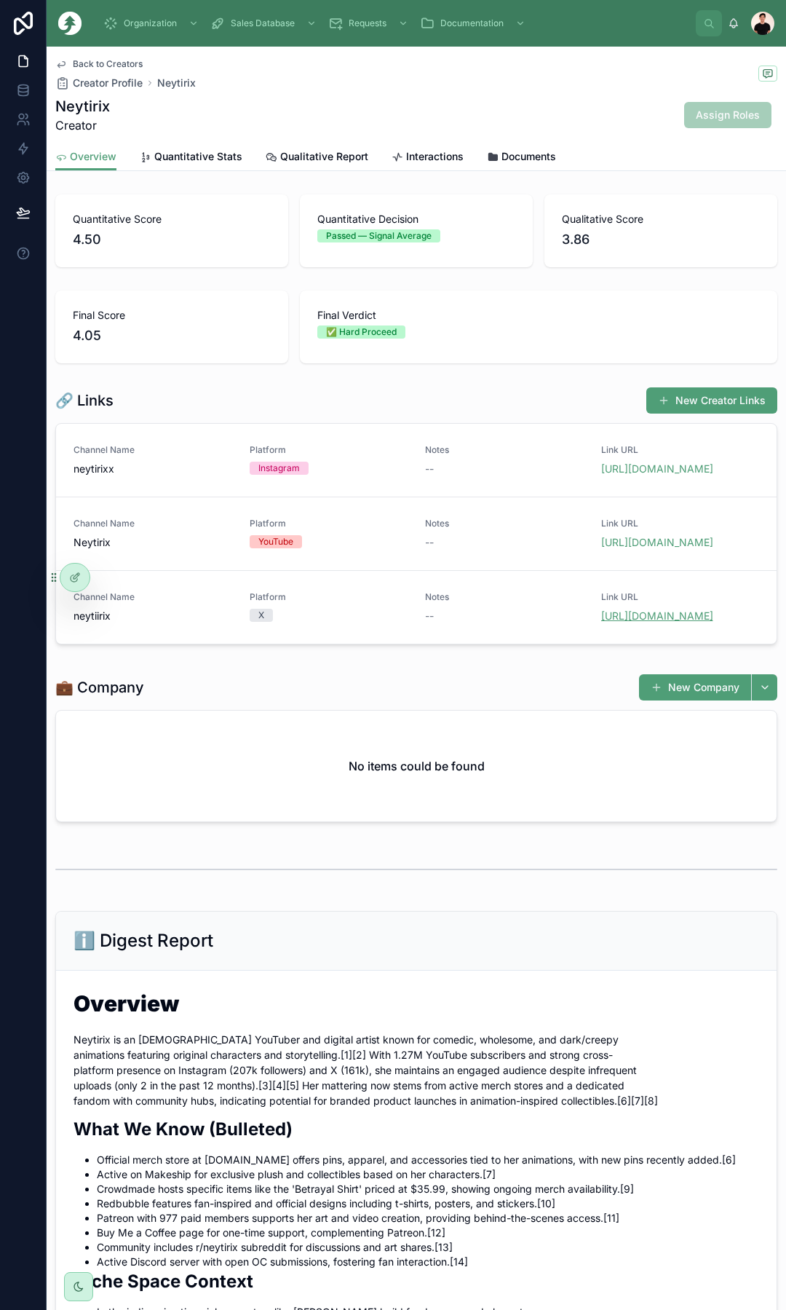
click at [659, 622] on link "[URL][DOMAIN_NAME]" at bounding box center [657, 615] width 112 height 12
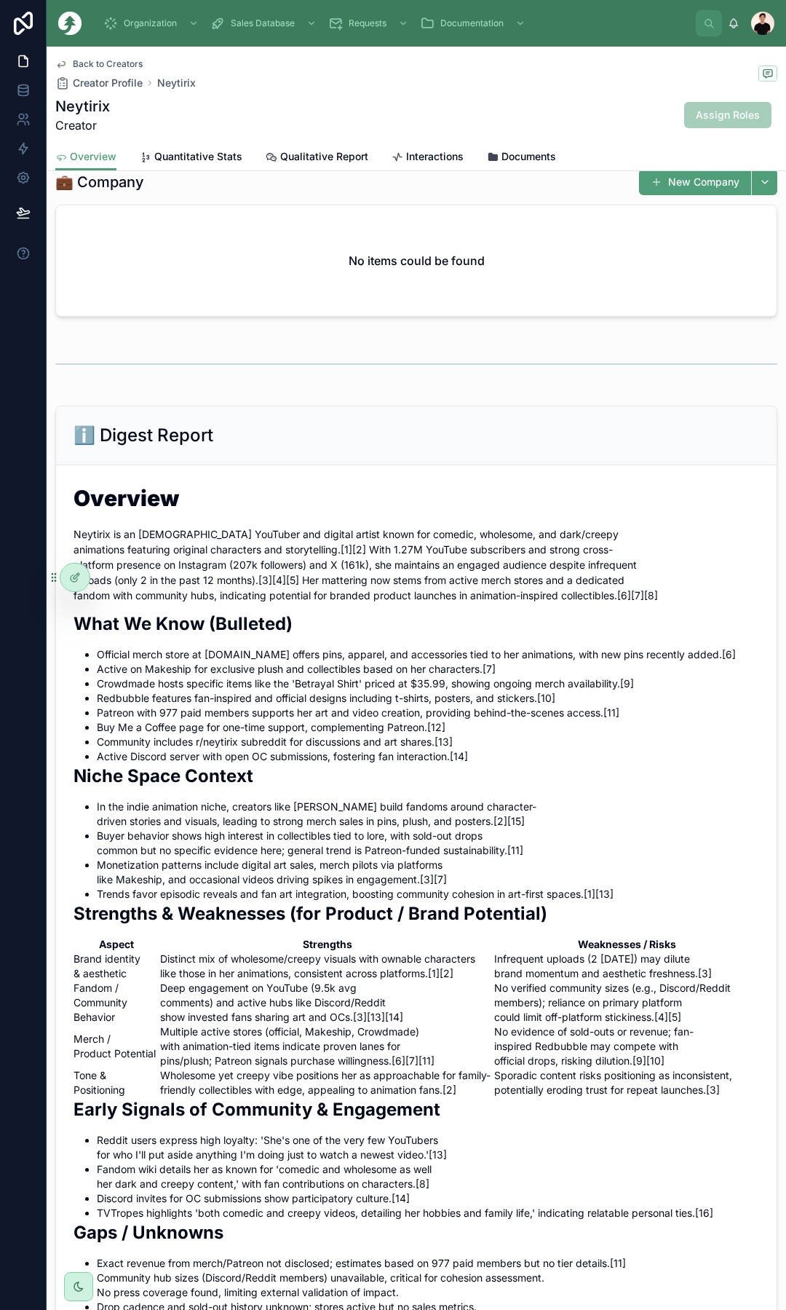
scroll to position [146, 0]
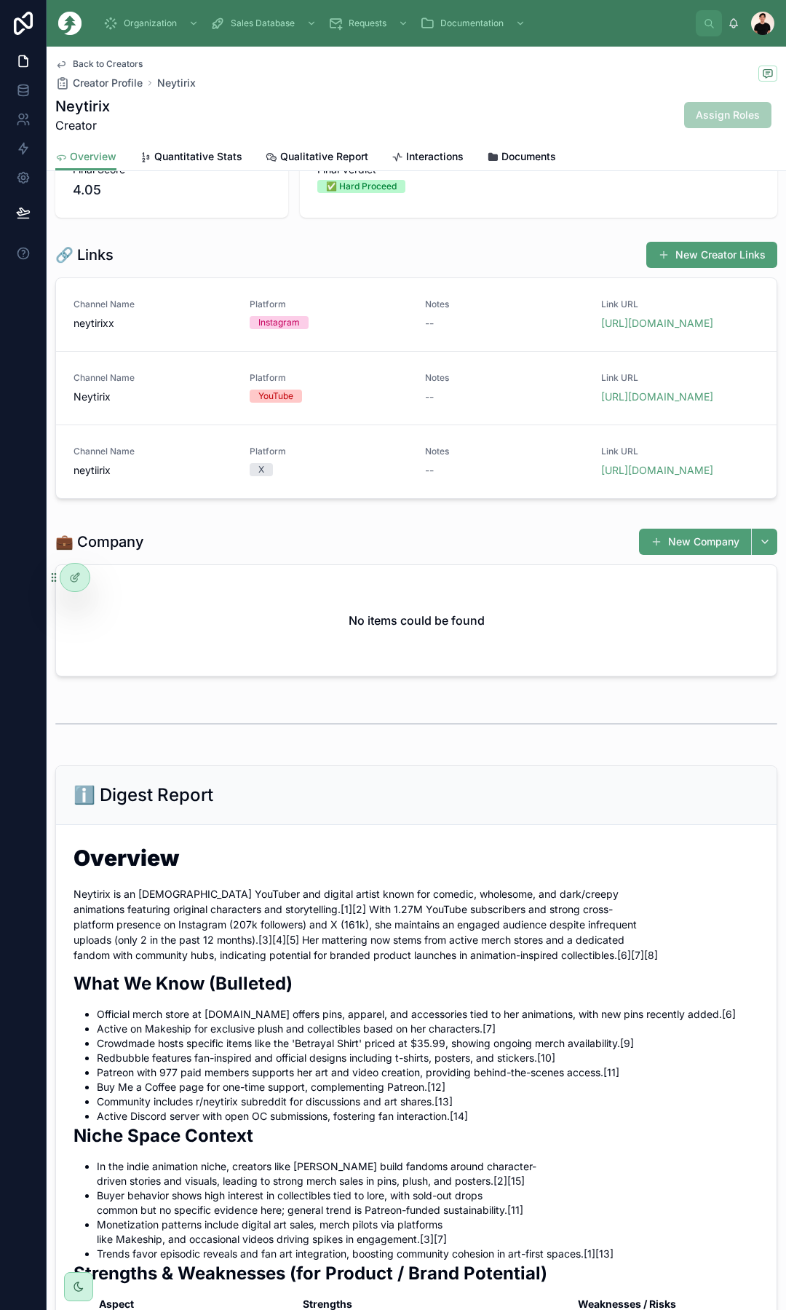
click at [194, 157] on span "Quantitative Stats" at bounding box center [198, 156] width 88 height 15
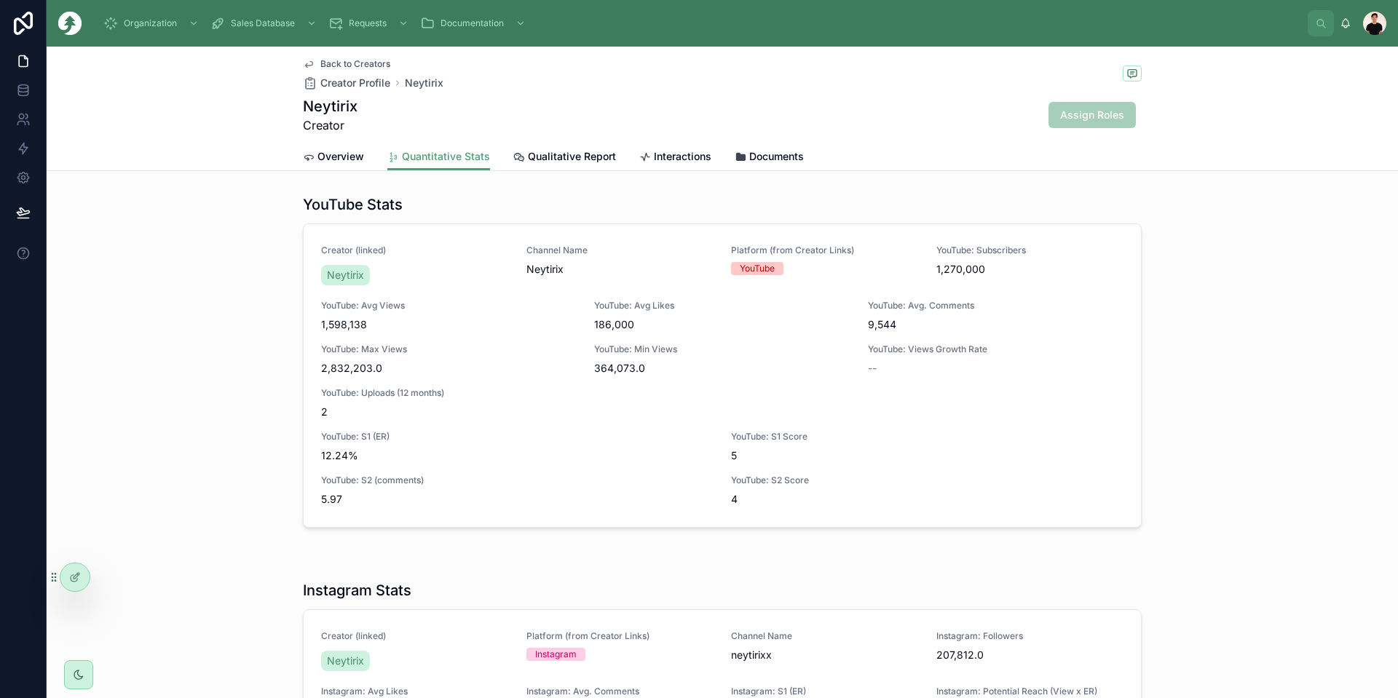
click at [336, 161] on span "Overview" at bounding box center [340, 156] width 47 height 15
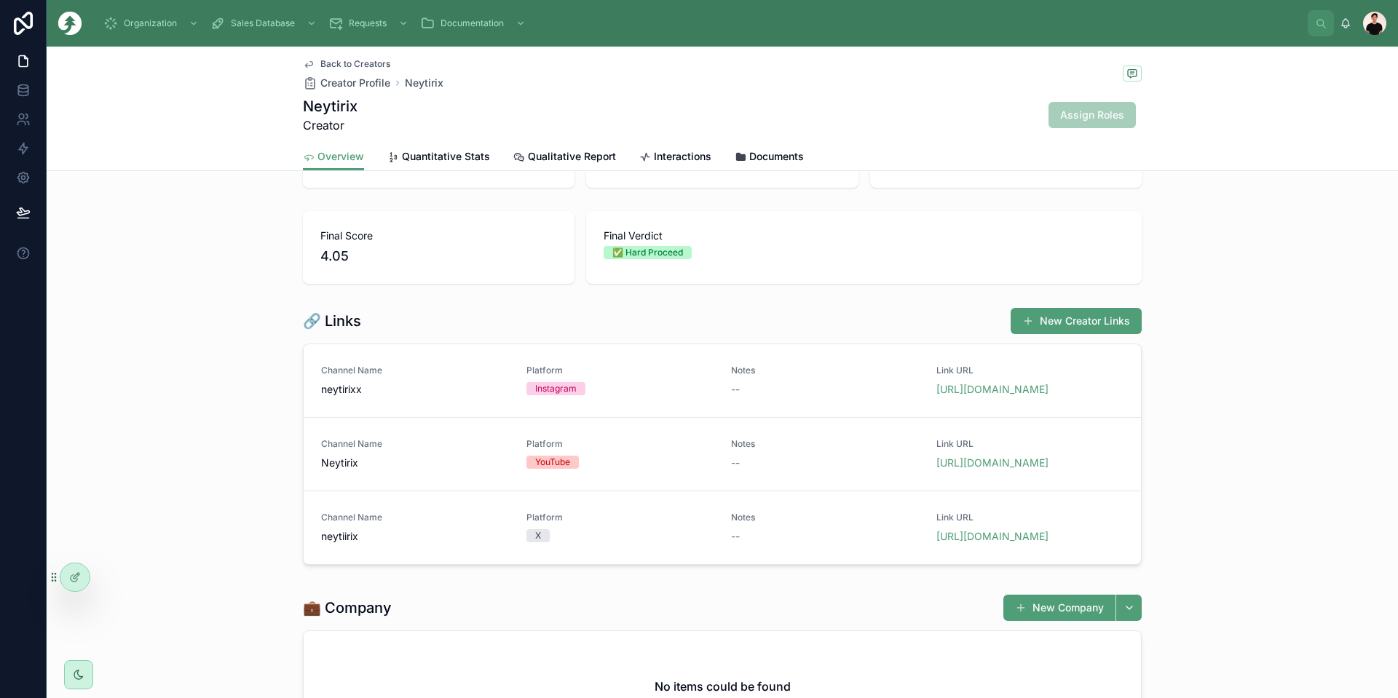
scroll to position [73, 0]
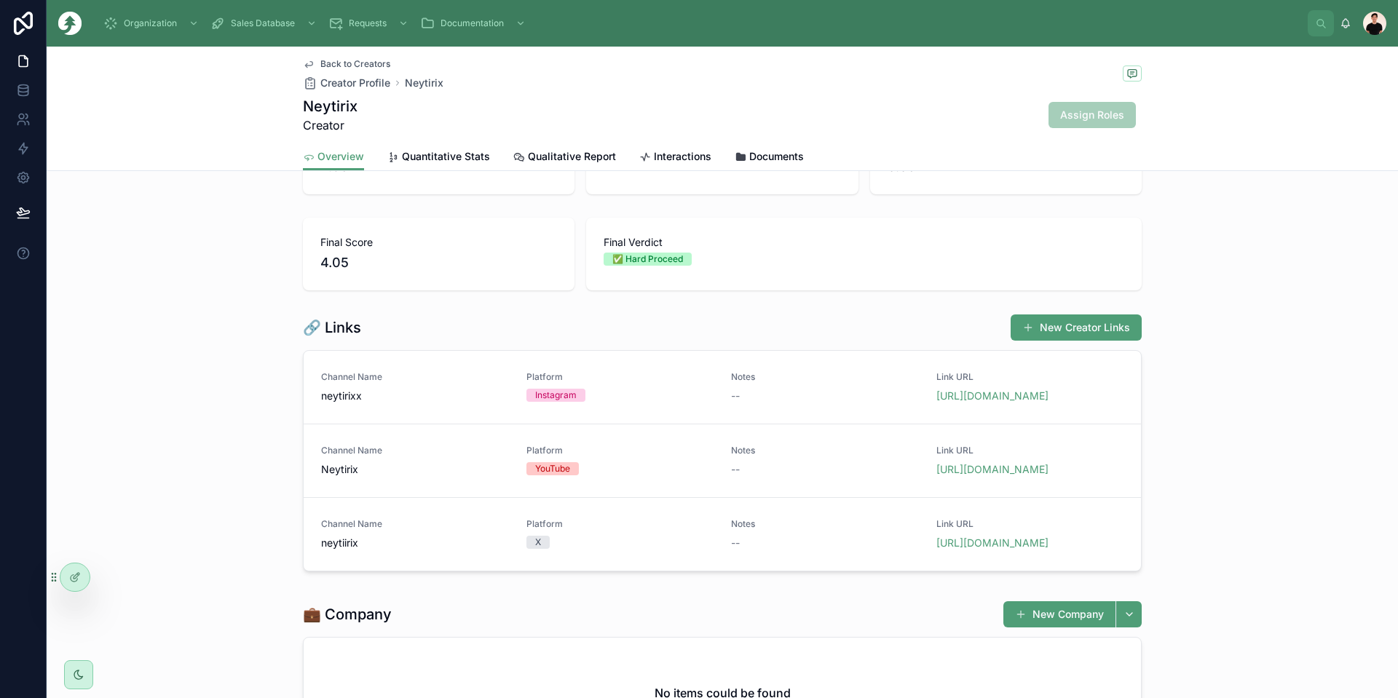
click at [326, 63] on span "Back to Creators" at bounding box center [355, 64] width 70 height 12
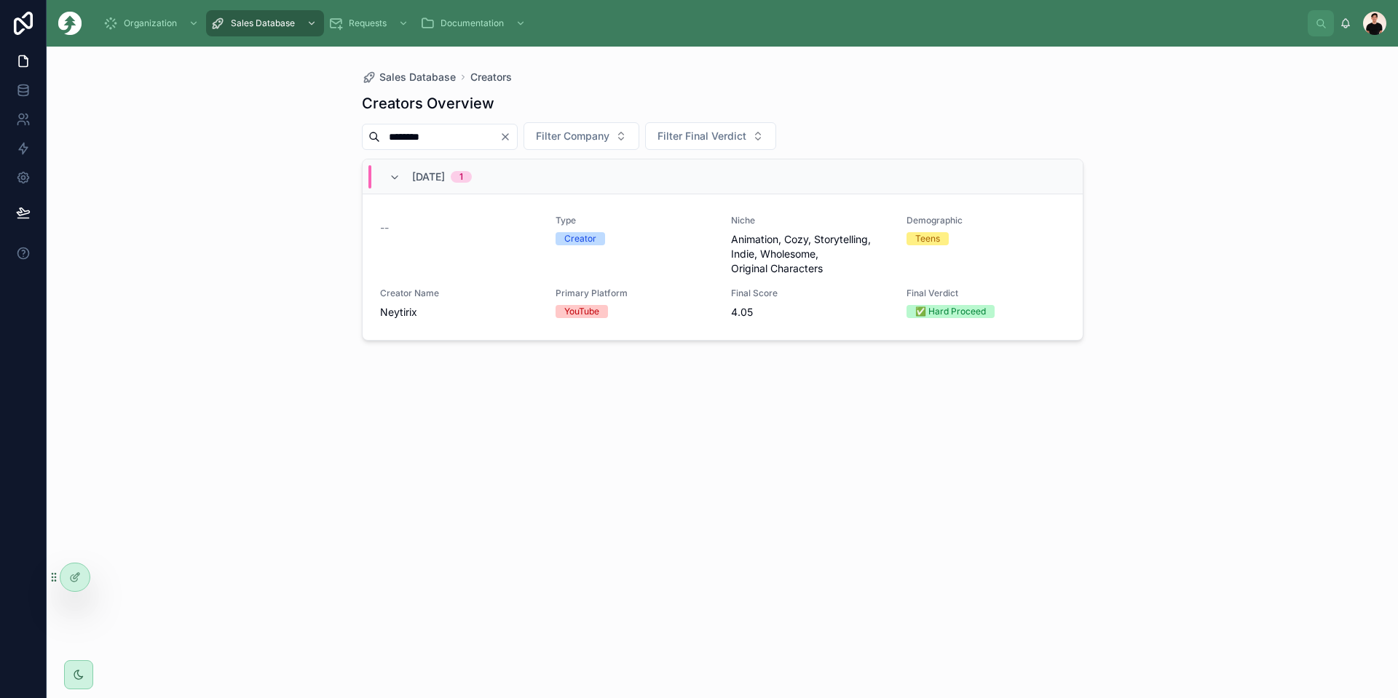
drag, startPoint x: 451, startPoint y: 138, endPoint x: 373, endPoint y: 128, distance: 79.2
click at [344, 125] on div "Sales Database Creators Creators Overview ******** Filter Company Filter Final …" at bounding box center [722, 373] width 1351 height 652
paste input "*******"
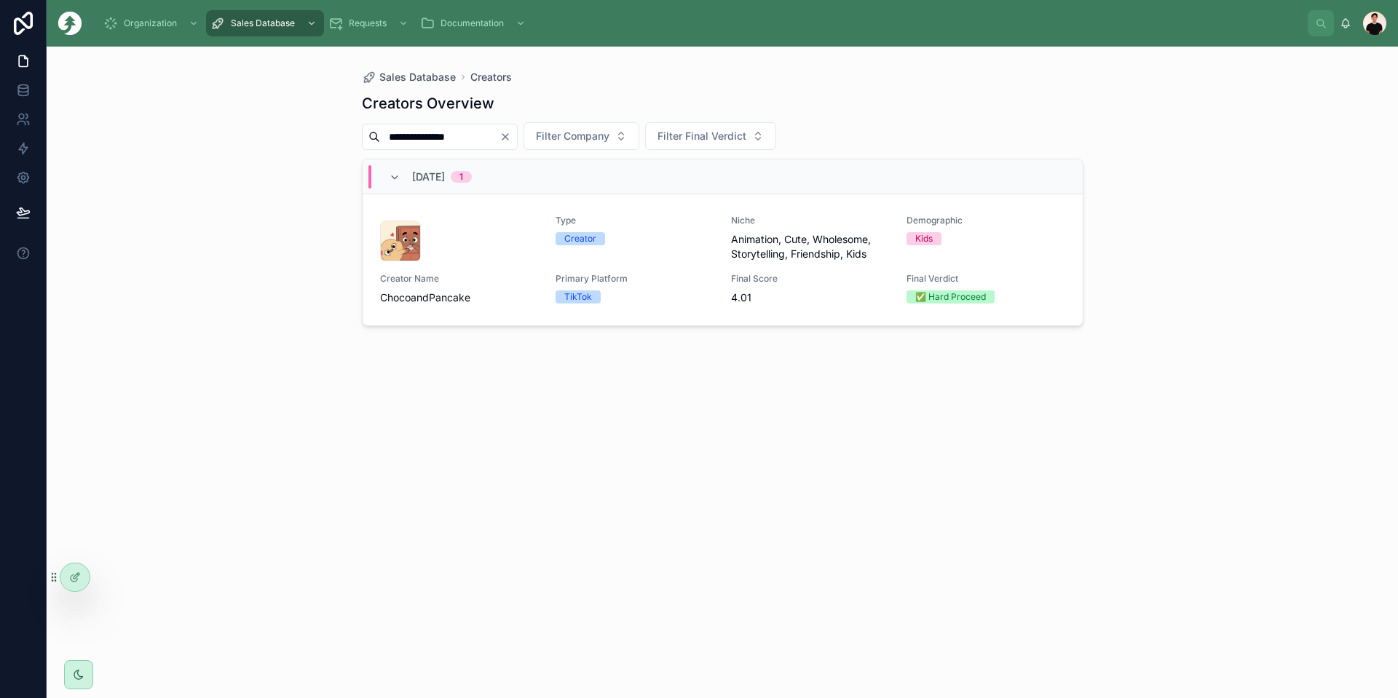
type input "**********"
click at [552, 296] on div "Type Creator Niche Animation, Cute, Wholesome, Storytelling, Friendship, Kids D…" at bounding box center [722, 260] width 685 height 90
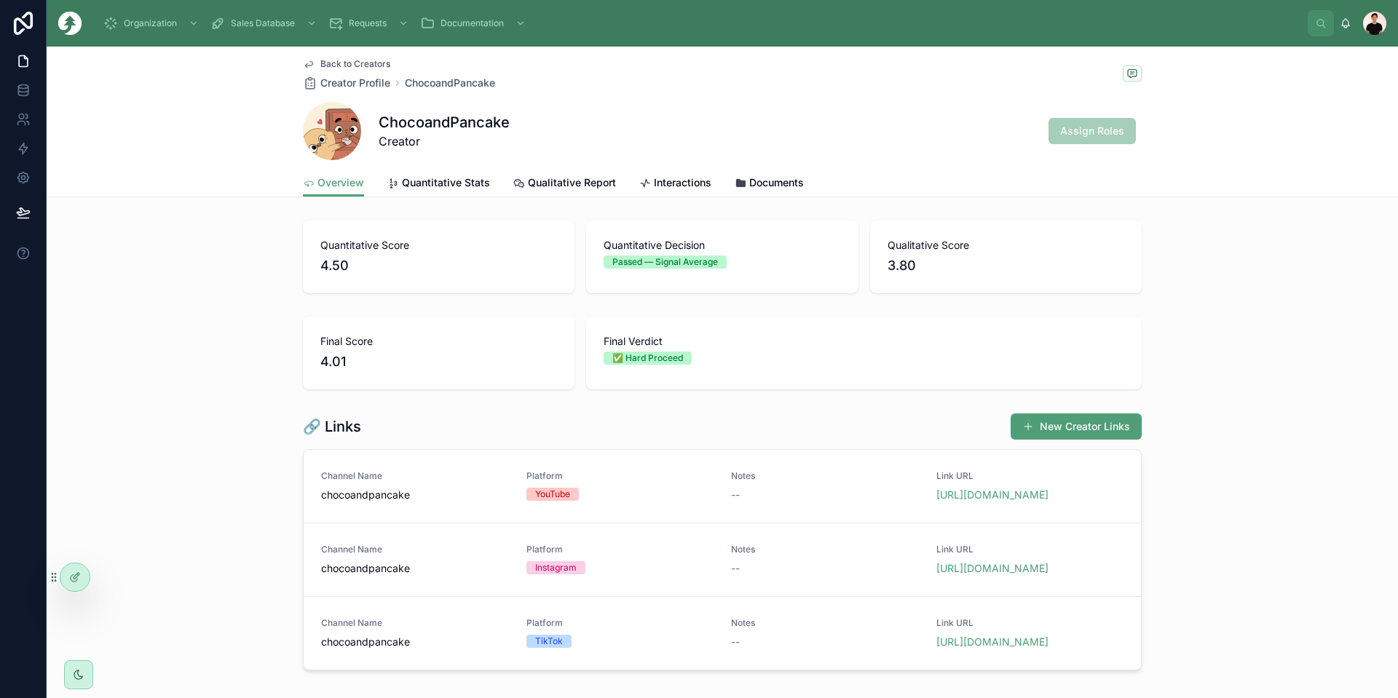
click at [431, 184] on span "Quantitative Stats" at bounding box center [446, 182] width 88 height 15
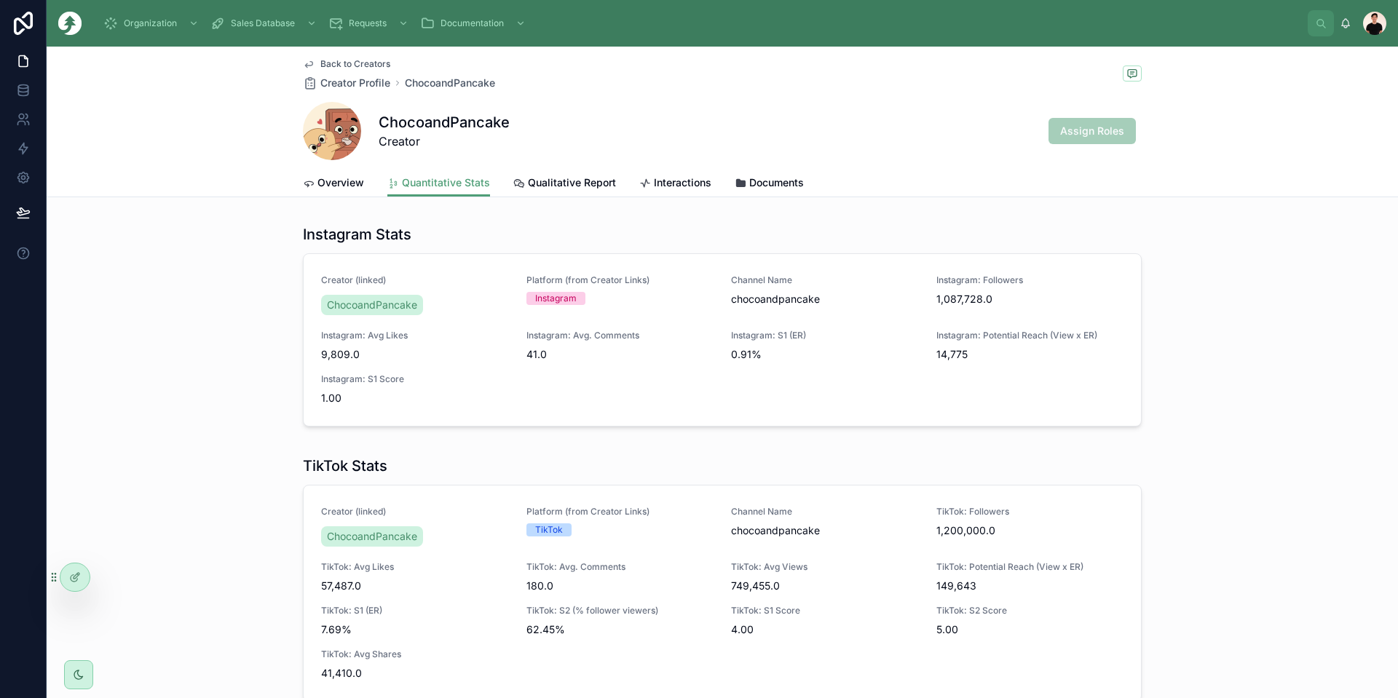
scroll to position [368, 0]
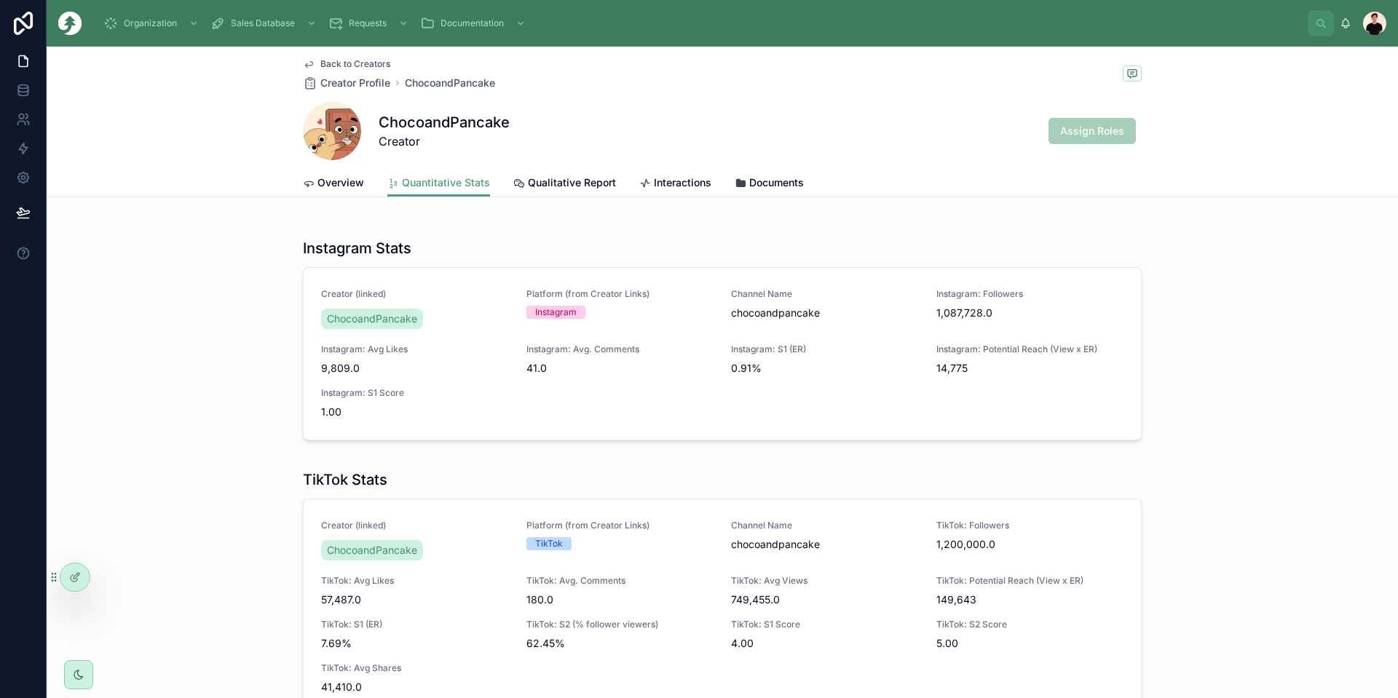
click at [325, 186] on span "Overview" at bounding box center [340, 182] width 47 height 15
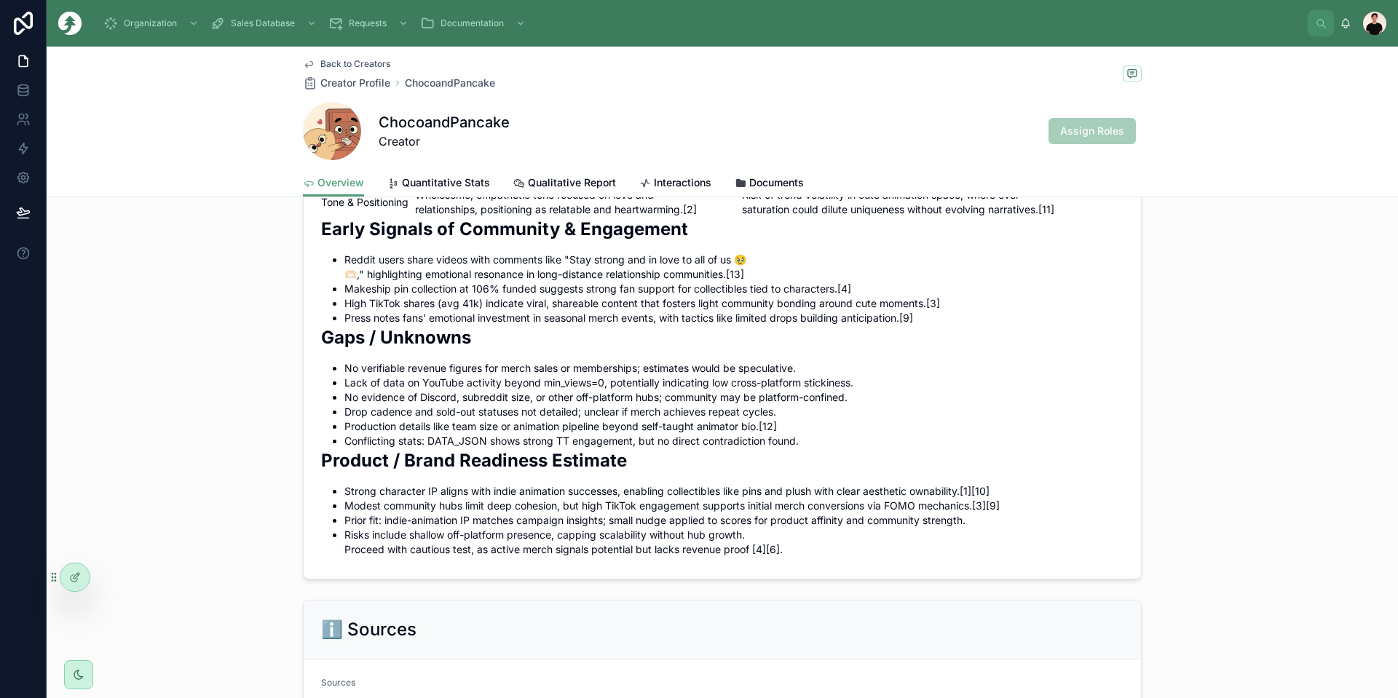
scroll to position [1383, 0]
click at [460, 178] on span "Quantitative Stats" at bounding box center [446, 182] width 88 height 15
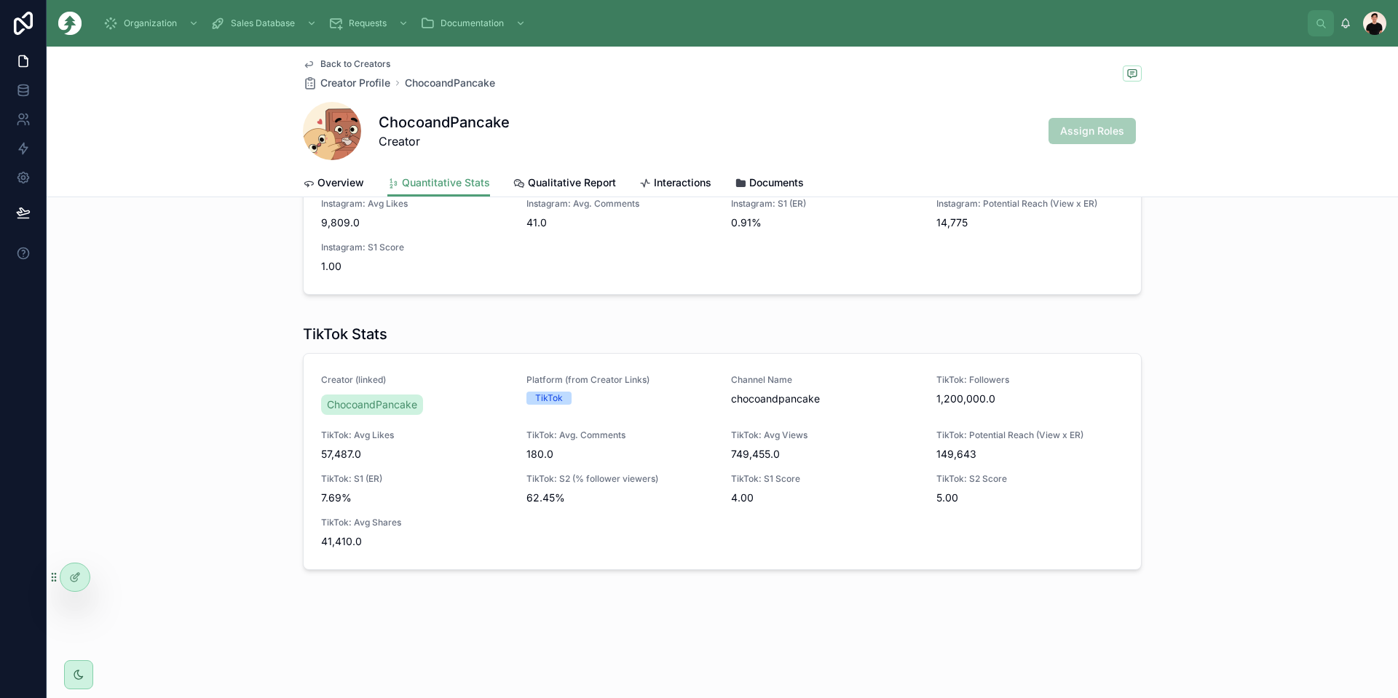
scroll to position [514, 0]
click at [515, 186] on icon at bounding box center [519, 184] width 12 height 12
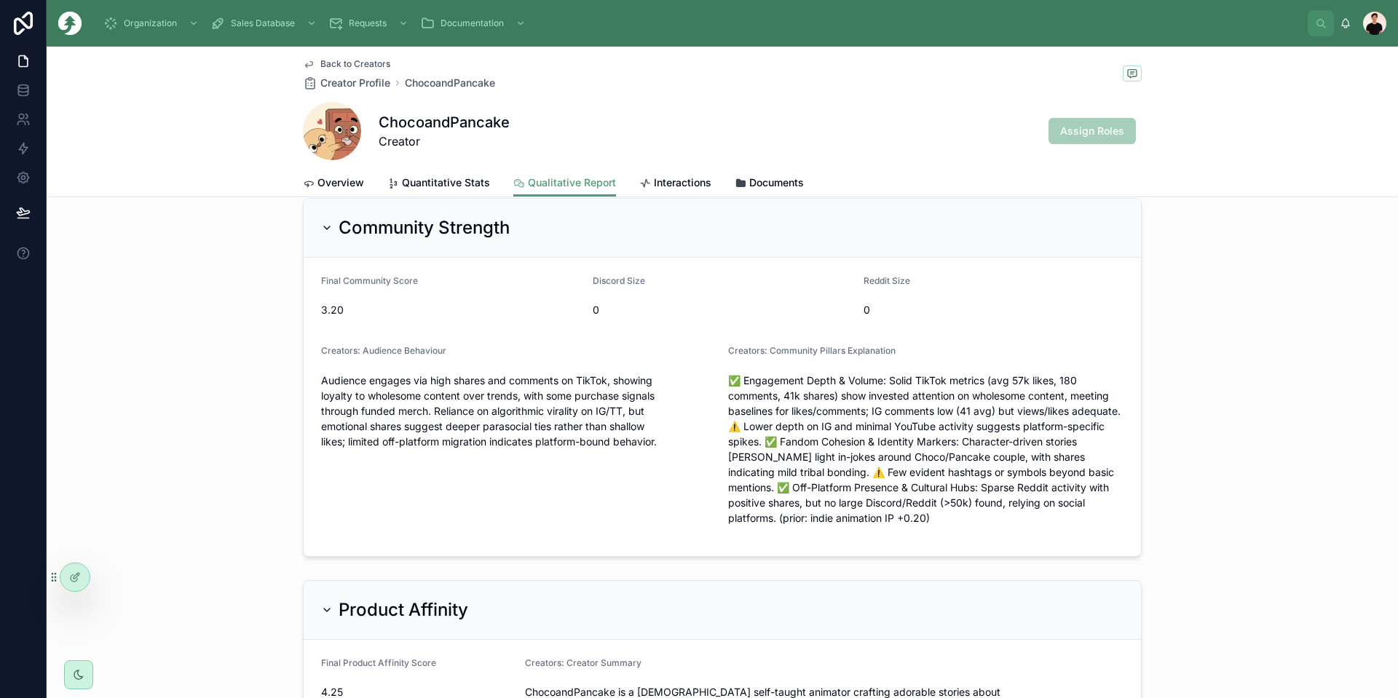
scroll to position [291, 0]
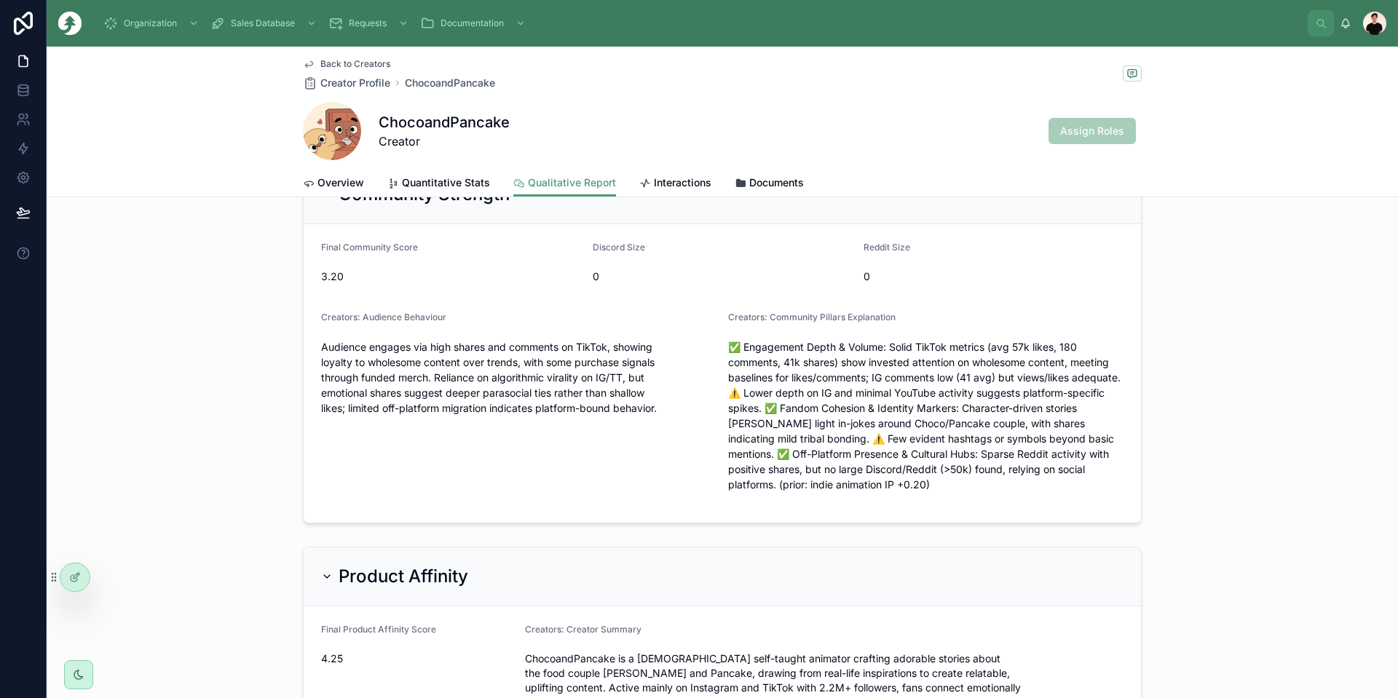
click at [357, 181] on span "Overview" at bounding box center [340, 182] width 47 height 15
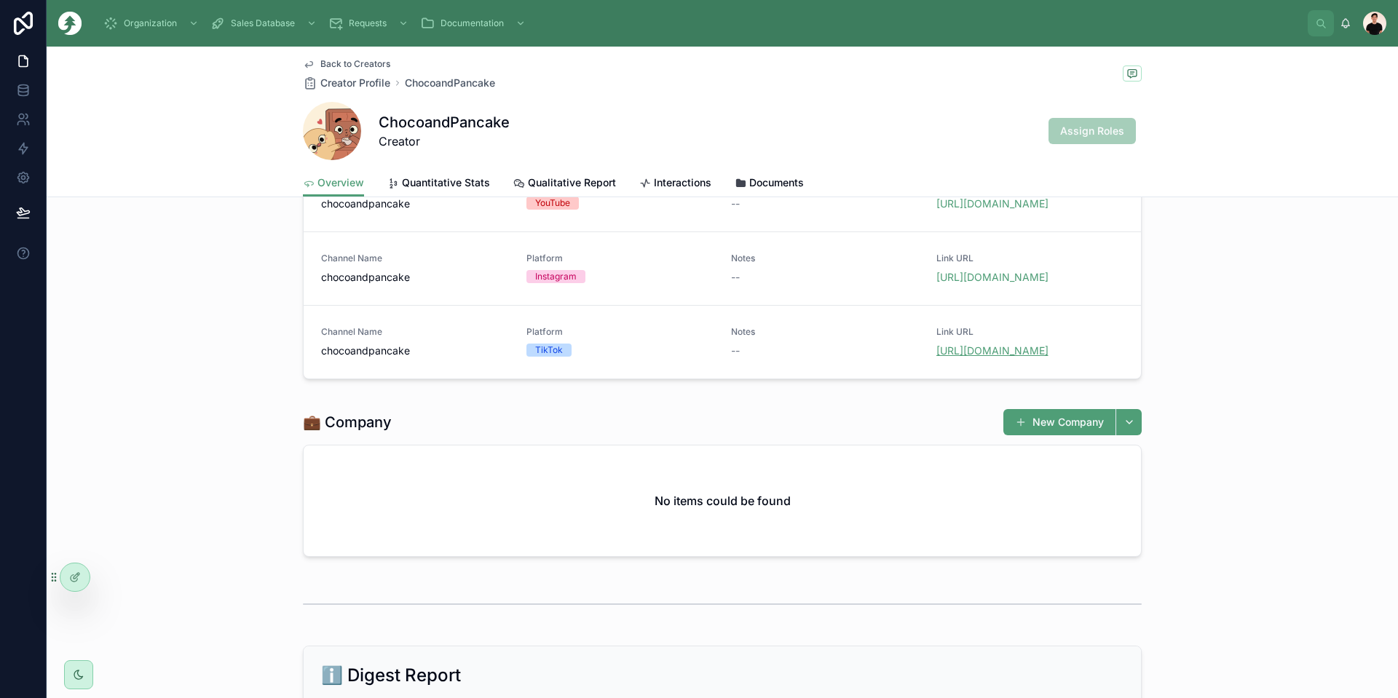
click at [786, 357] on link "[URL][DOMAIN_NAME]" at bounding box center [992, 350] width 112 height 12
click at [786, 283] on link "[URL][DOMAIN_NAME]" at bounding box center [992, 277] width 112 height 12
click at [786, 210] on link "[URL][DOMAIN_NAME]" at bounding box center [992, 203] width 112 height 12
click at [340, 63] on span "Back to Creators" at bounding box center [355, 64] width 70 height 12
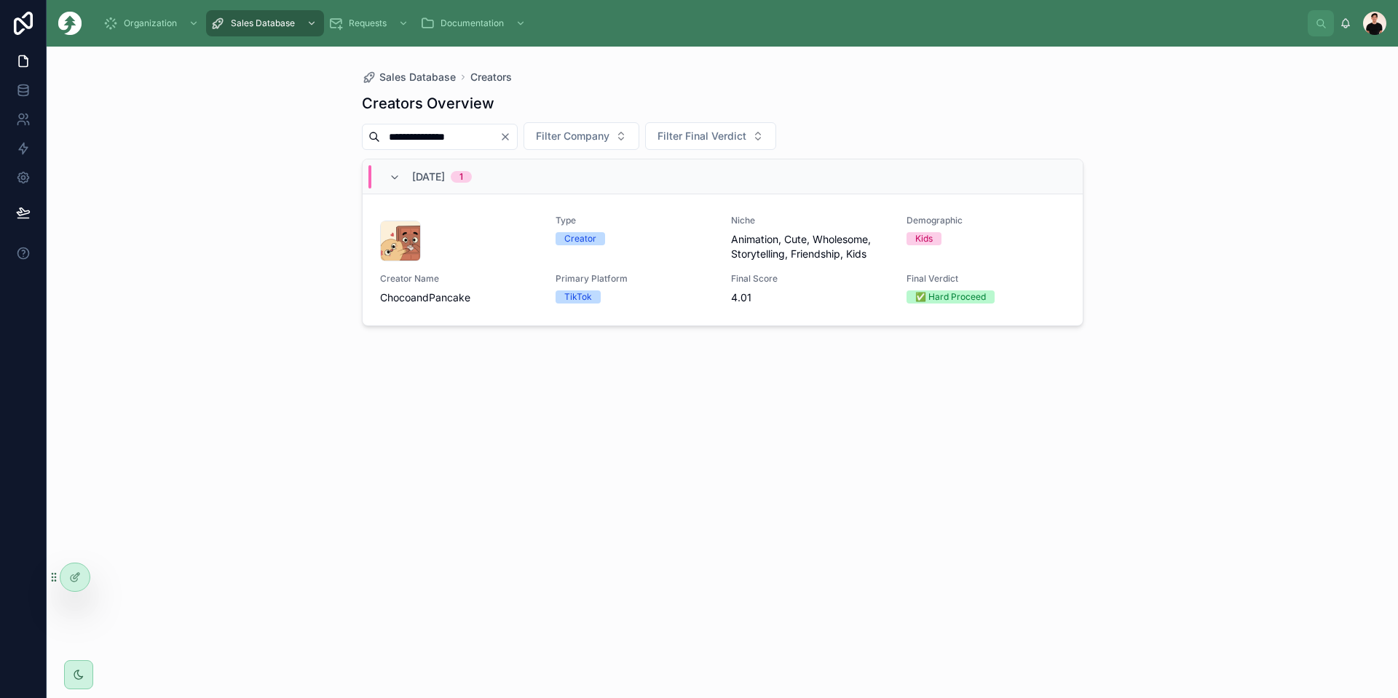
click at [431, 141] on input "**********" at bounding box center [439, 137] width 119 height 20
paste input "*****"
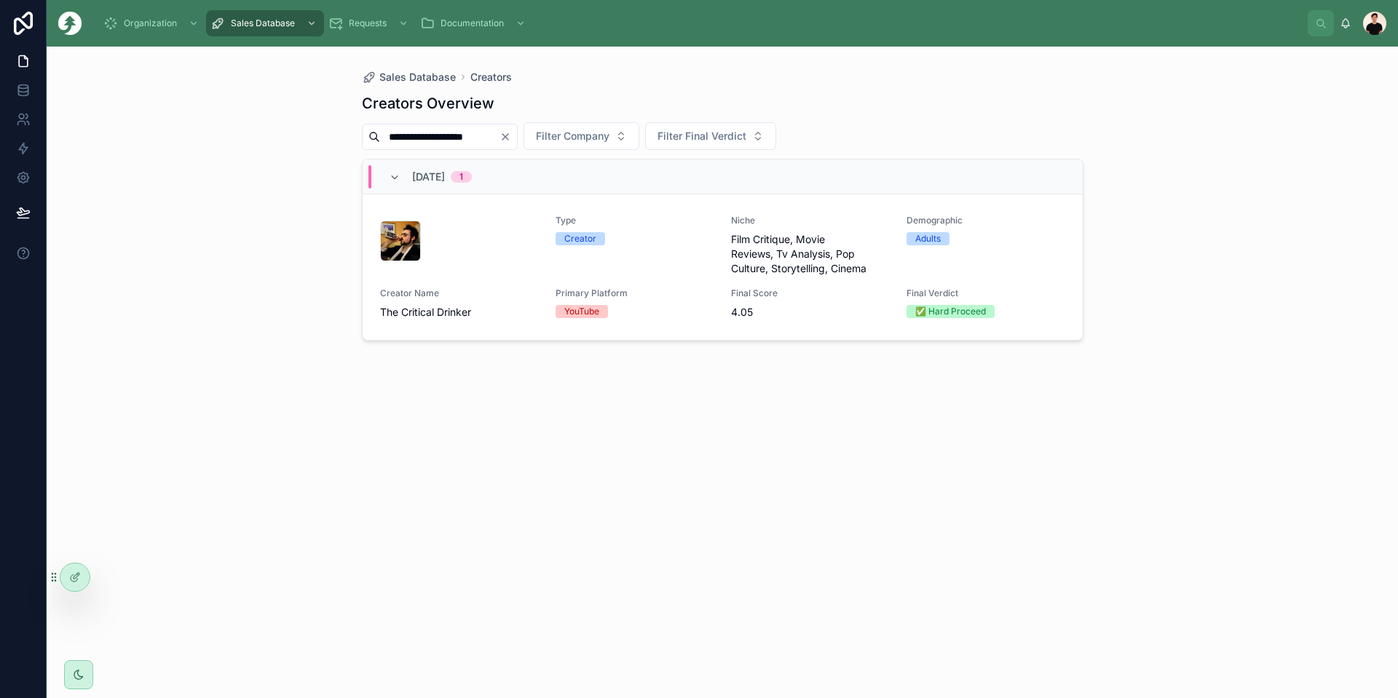
type input "**********"
click at [486, 290] on span "Creator Name" at bounding box center [459, 294] width 158 height 12
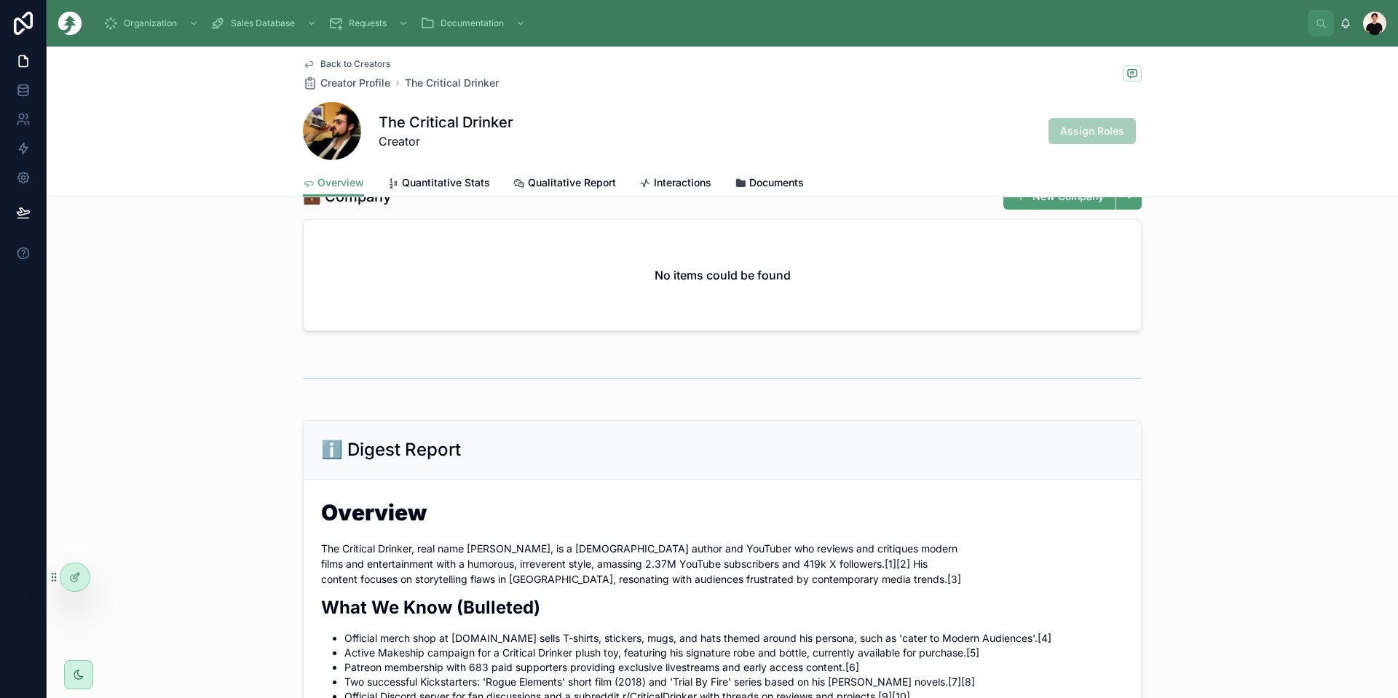
scroll to position [218, 0]
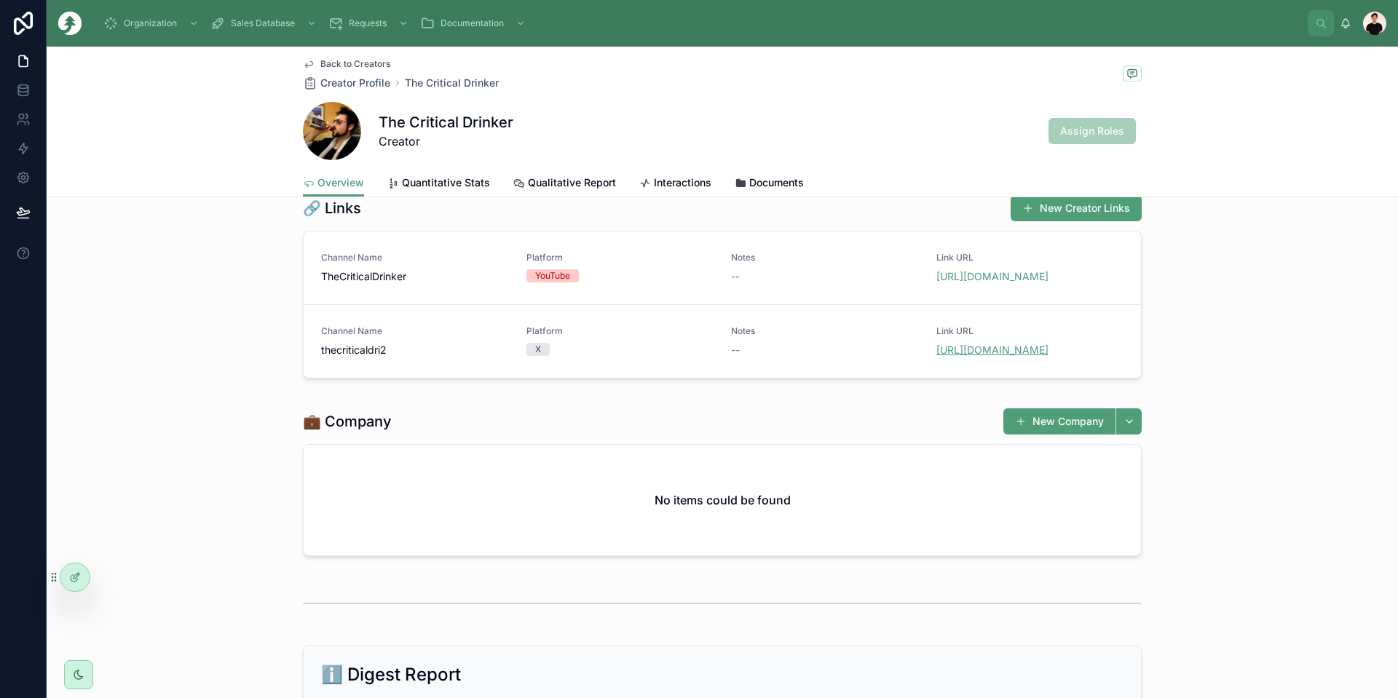
click at [786, 356] on link "[URL][DOMAIN_NAME]" at bounding box center [992, 350] width 112 height 12
click at [786, 282] on link "[URL][DOMAIN_NAME]" at bounding box center [992, 276] width 112 height 12
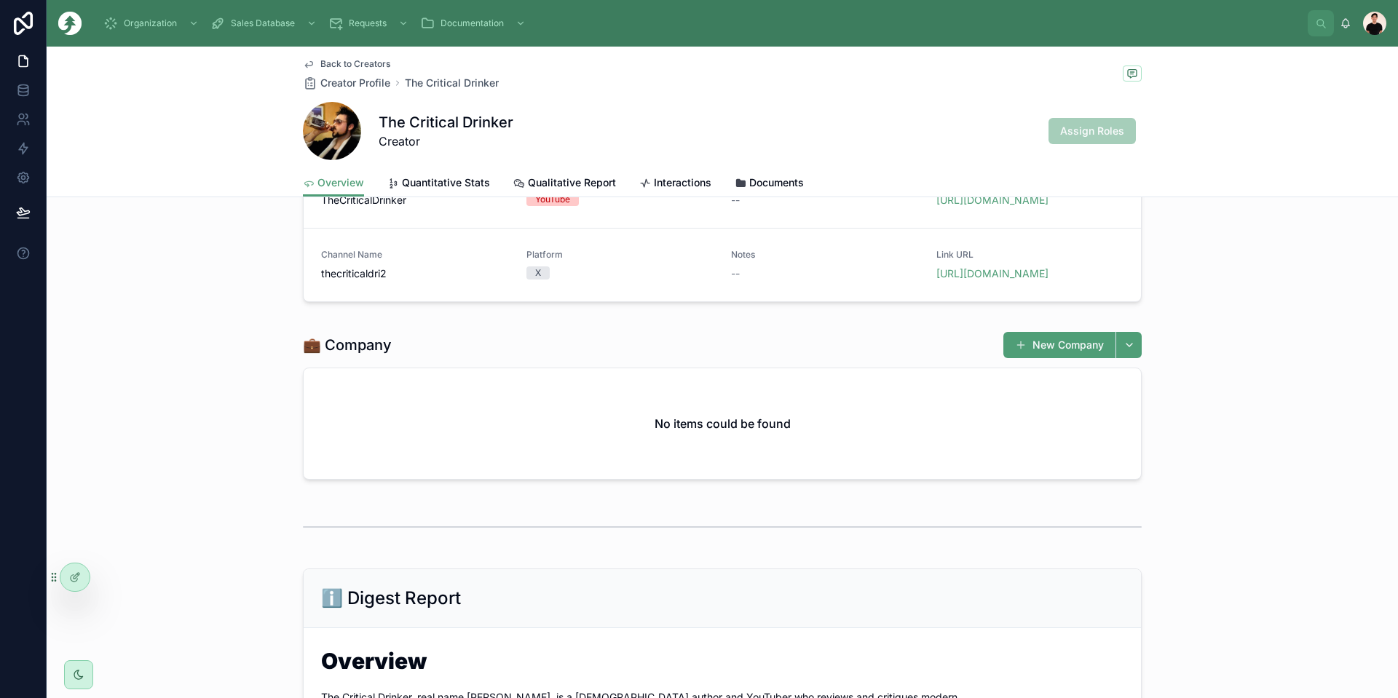
scroll to position [728, 0]
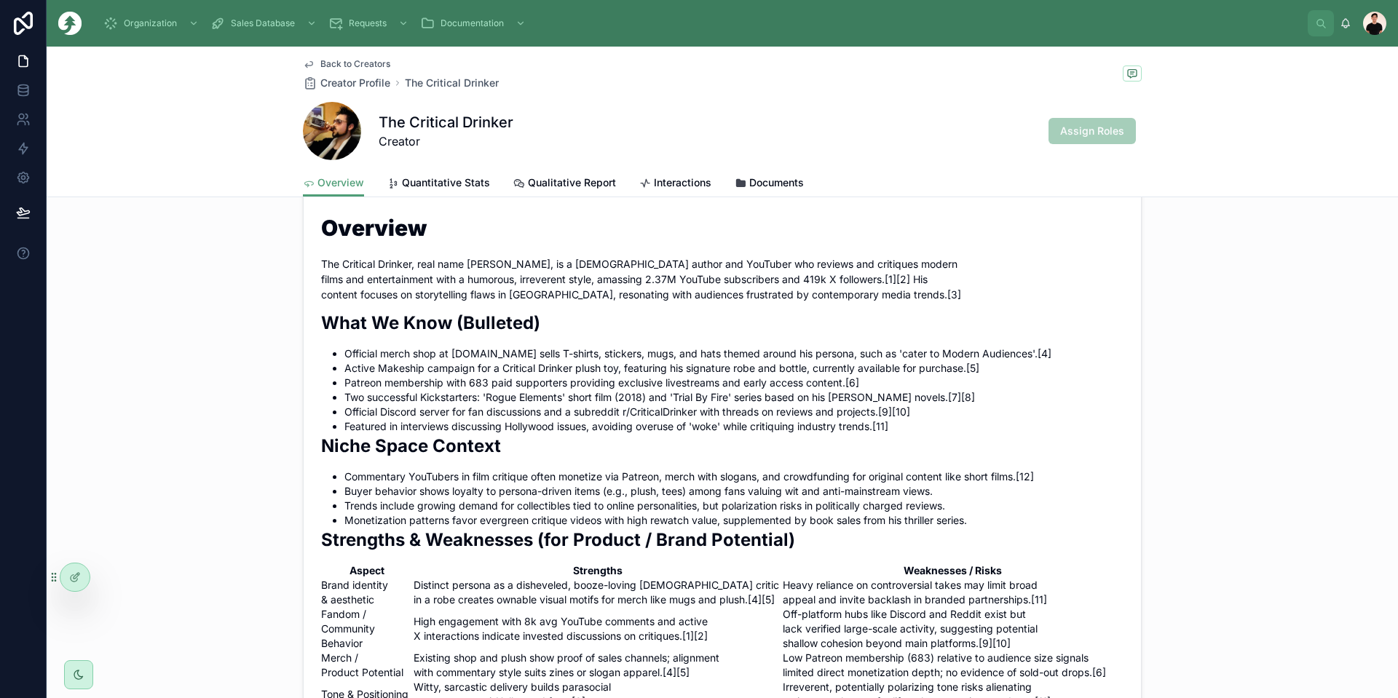
click at [513, 186] on icon at bounding box center [519, 184] width 12 height 12
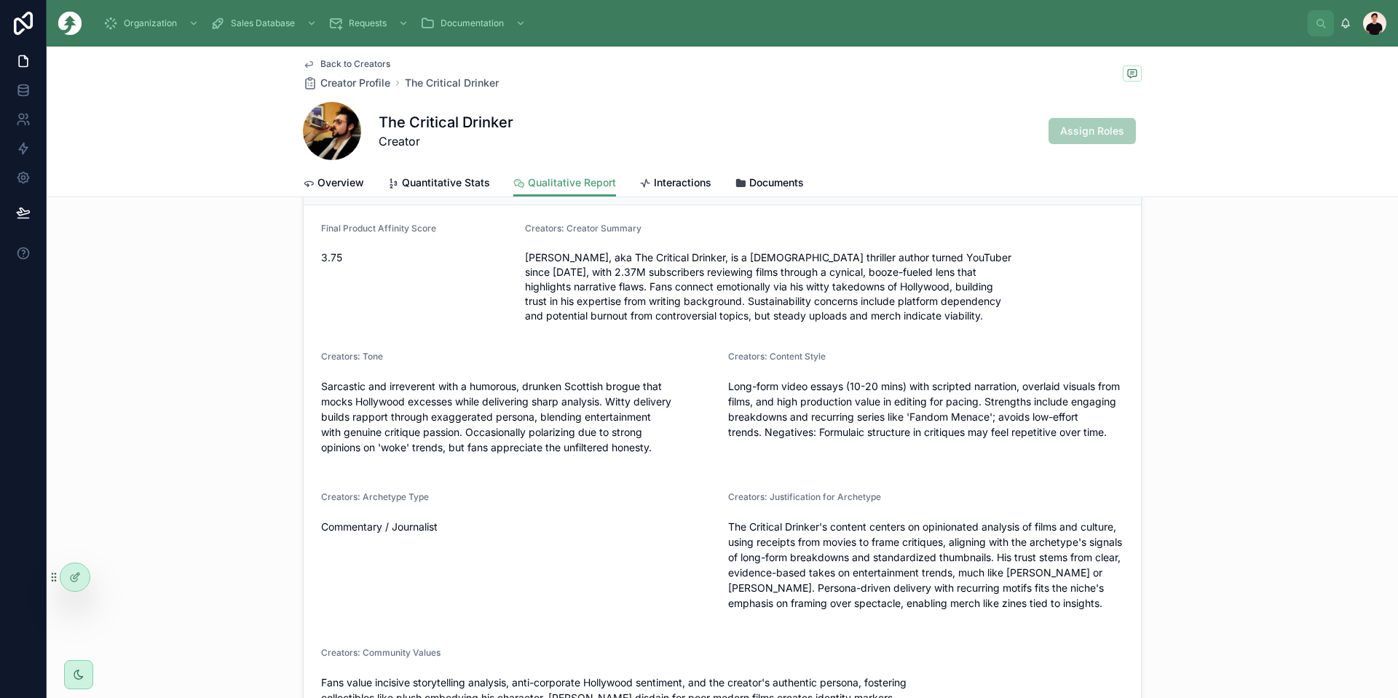
scroll to position [655, 0]
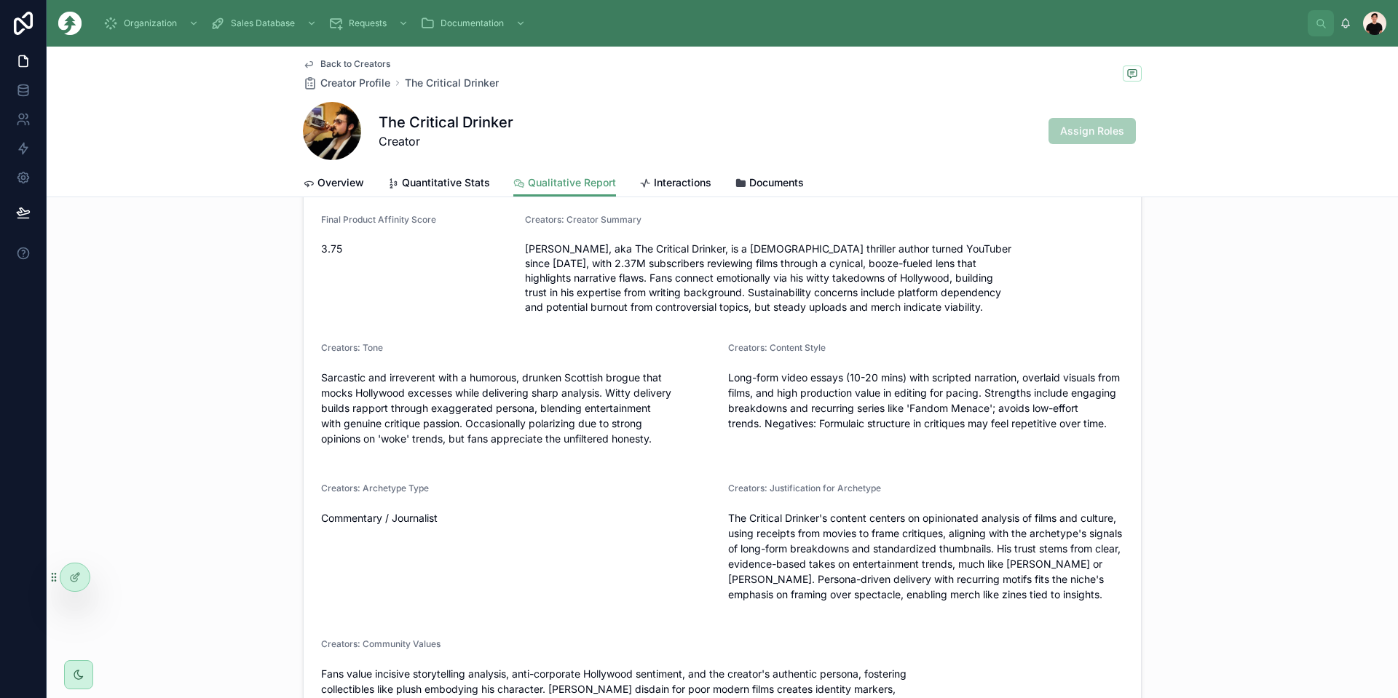
click at [348, 182] on span "Overview" at bounding box center [340, 182] width 47 height 15
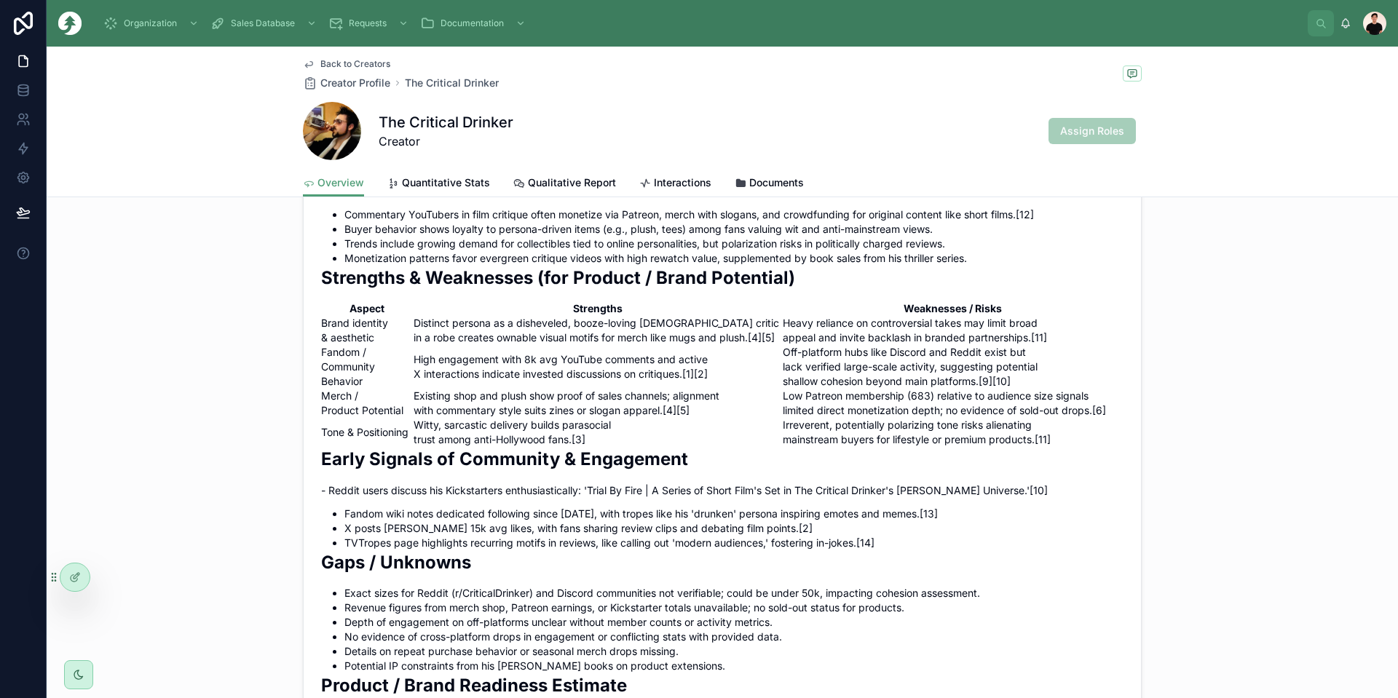
scroll to position [1019, 0]
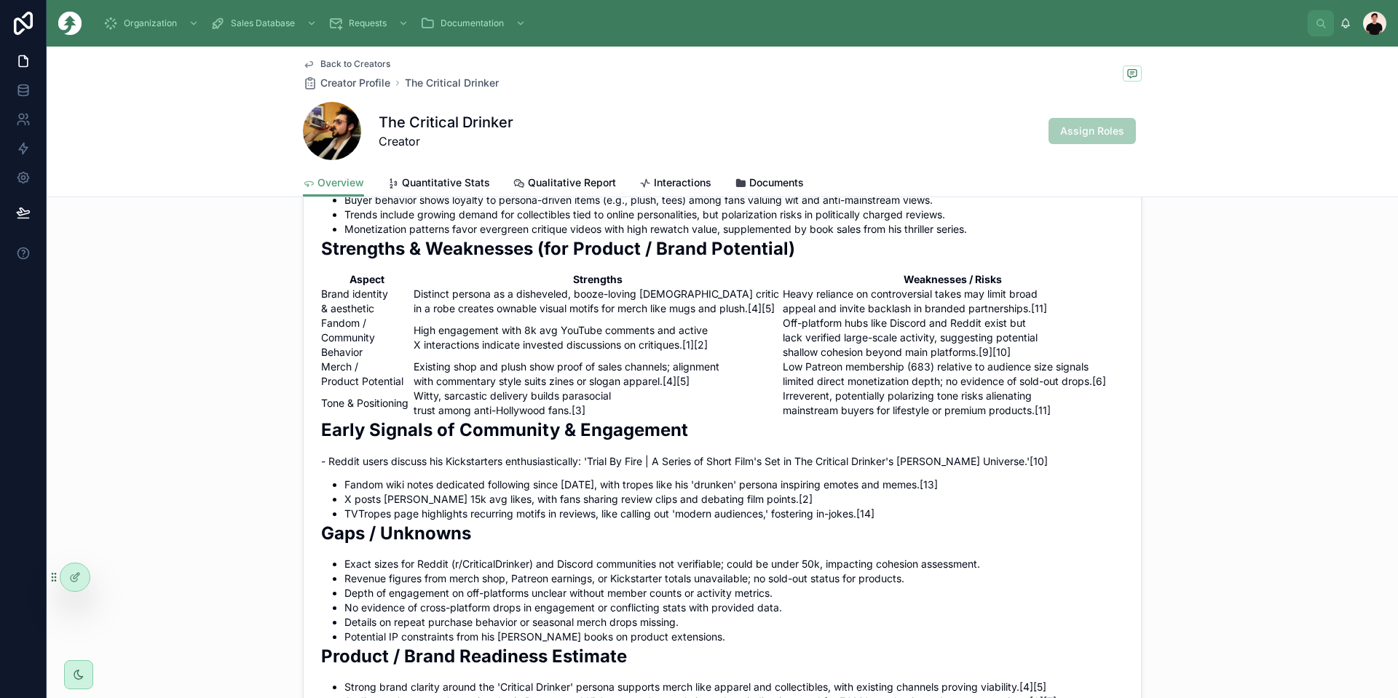
click at [439, 183] on span "Quantitative Stats" at bounding box center [446, 182] width 88 height 15
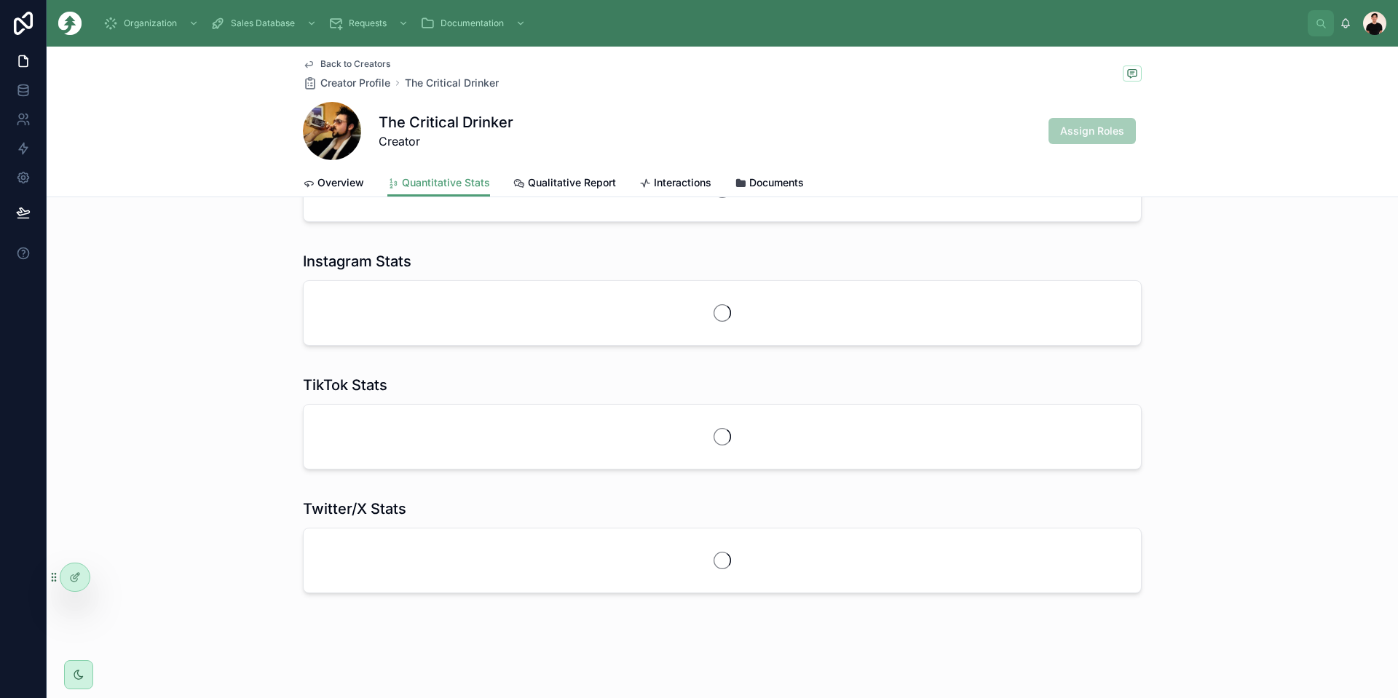
click at [592, 194] on link "Qualitative Report" at bounding box center [564, 184] width 103 height 29
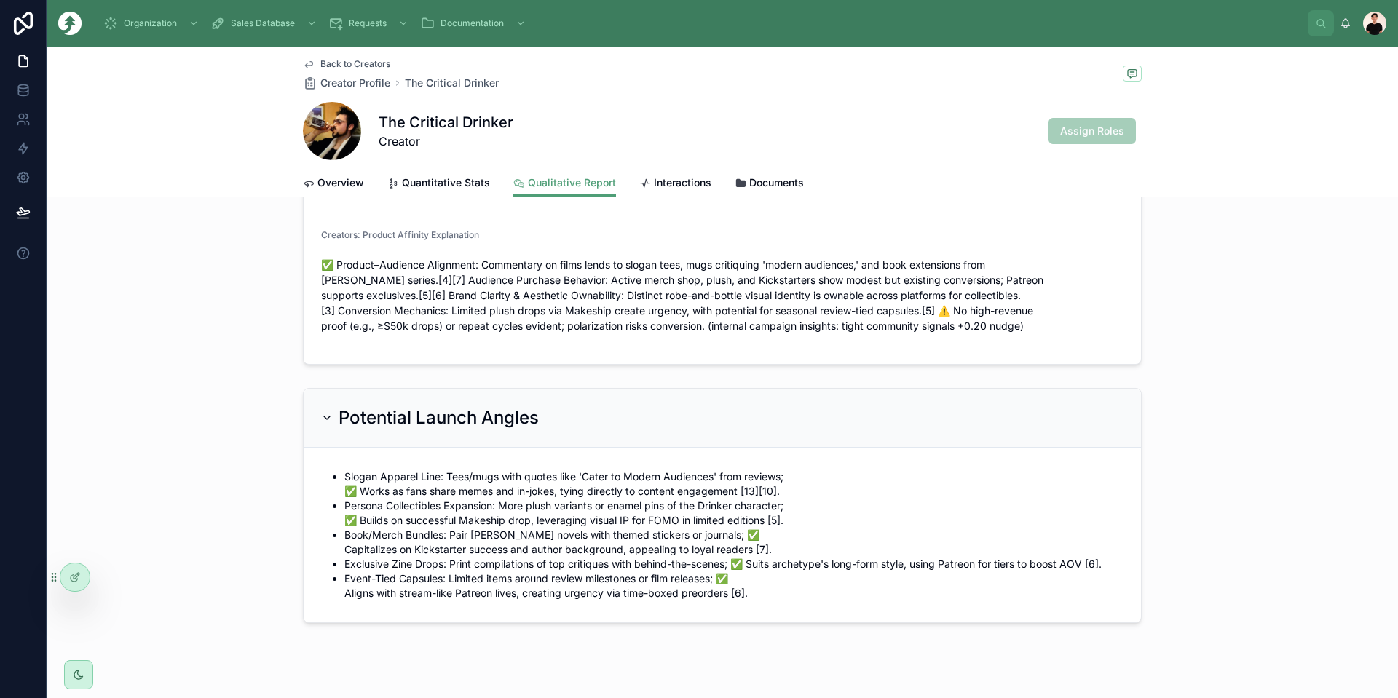
scroll to position [1199, 0]
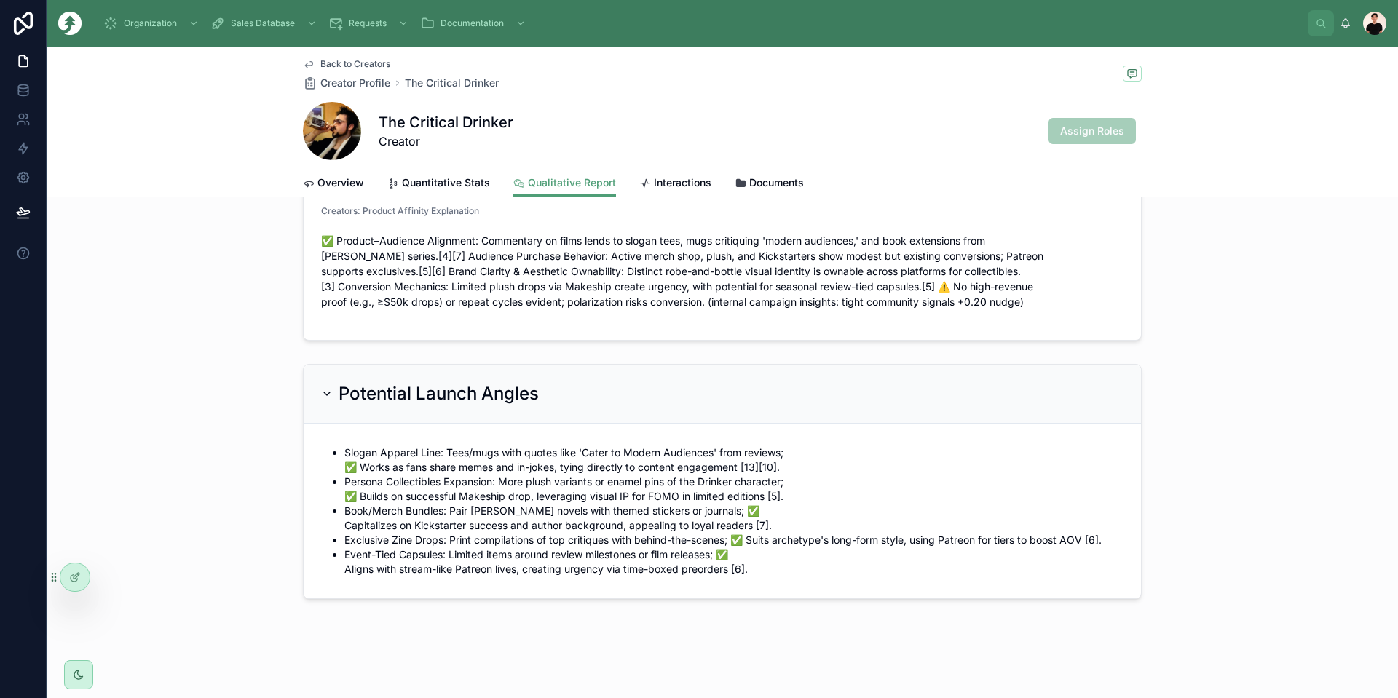
click at [319, 183] on span "Overview" at bounding box center [340, 182] width 47 height 15
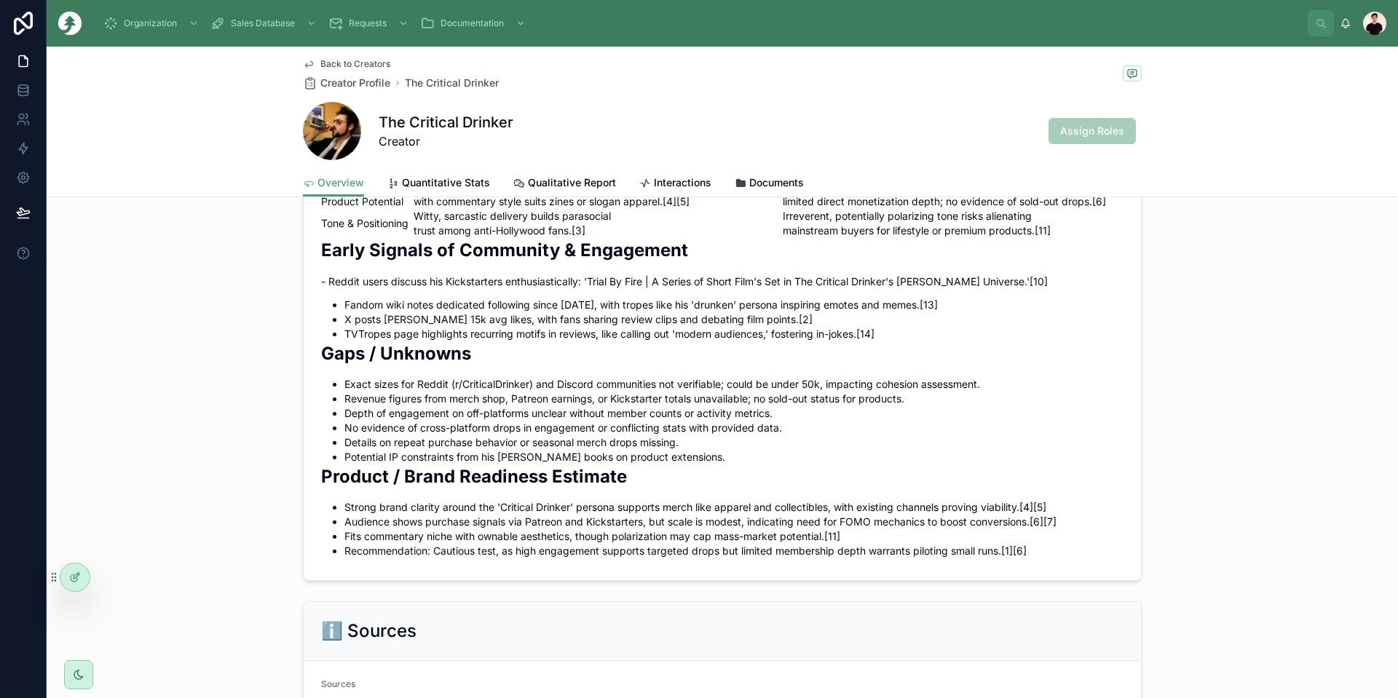
click at [476, 392] on li "Exact sizes for Reddit (r/CriticalDrinker) and Discord communities not verifiab…" at bounding box center [733, 384] width 779 height 15
drag, startPoint x: 476, startPoint y: 414, endPoint x: 448, endPoint y: 413, distance: 27.7
click at [448, 392] on li "Exact sizes for Reddit (r/CriticalDrinker) and Discord communities not verifiab…" at bounding box center [733, 384] width 779 height 15
click at [331, 64] on span "Back to Creators" at bounding box center [355, 64] width 70 height 12
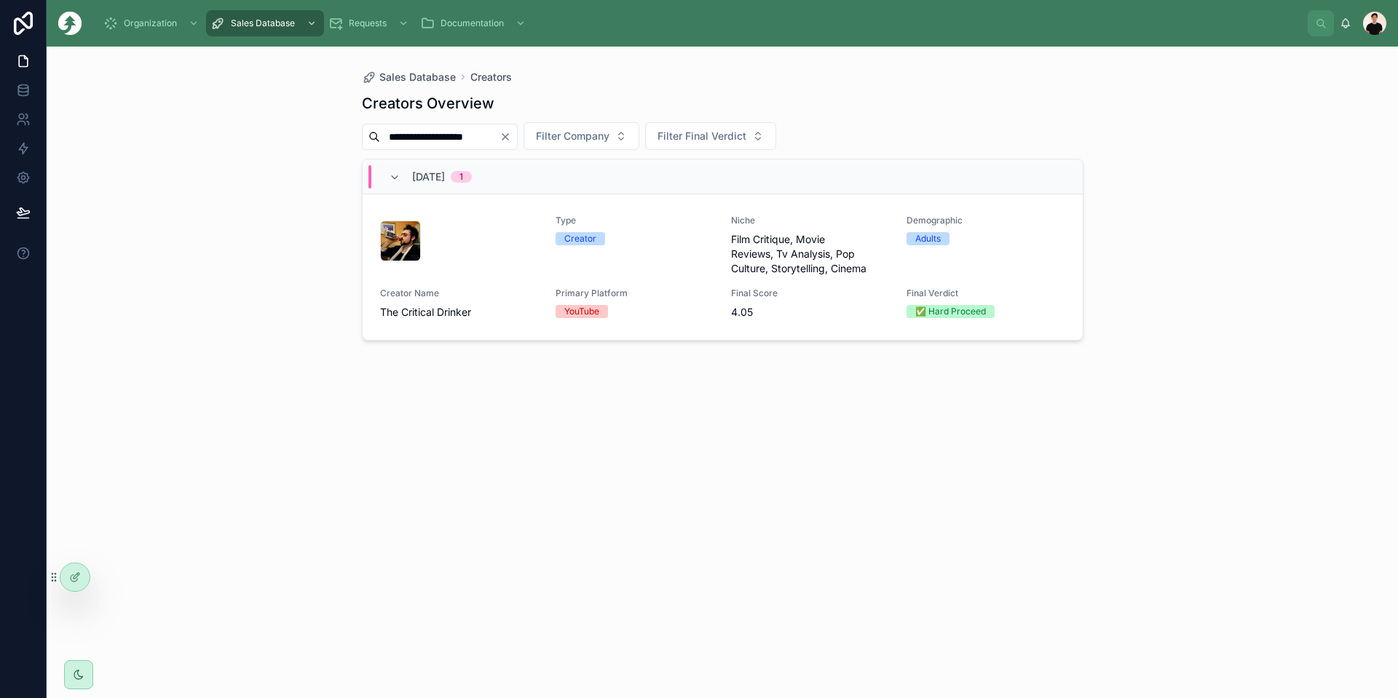
click at [432, 135] on input "**********" at bounding box center [439, 137] width 119 height 20
paste input "text"
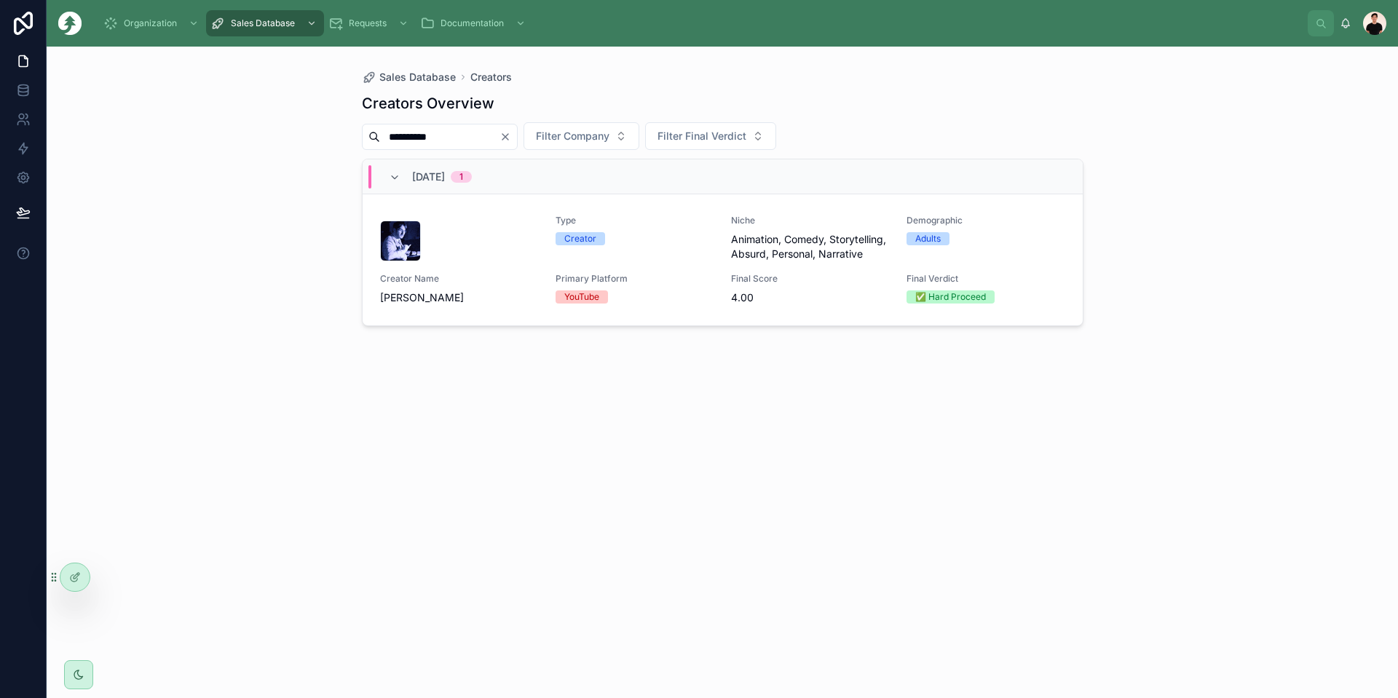
type input "**********"
click at [505, 241] on div at bounding box center [459, 241] width 158 height 41
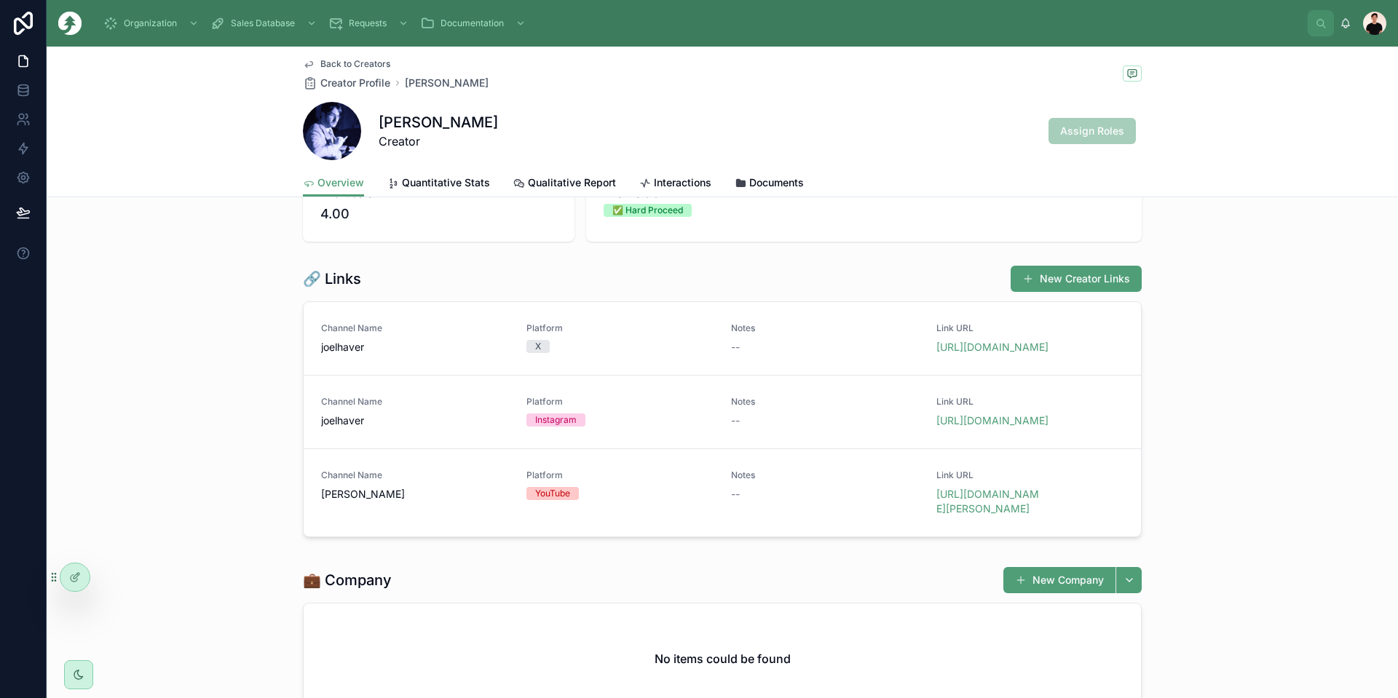
scroll to position [146, 0]
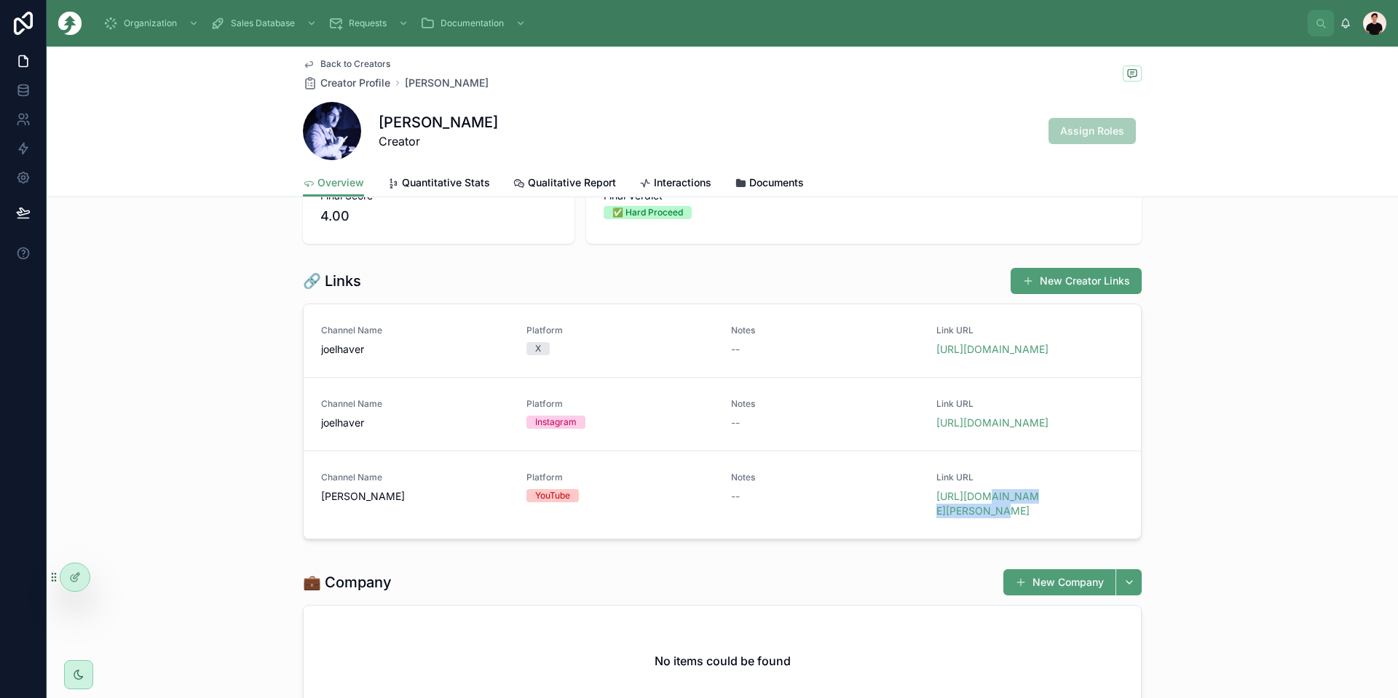
click at [786, 504] on span "[URL][DOMAIN_NAME][PERSON_NAME]" at bounding box center [1030, 503] width 188 height 29
click at [786, 422] on link "[URL][DOMAIN_NAME]" at bounding box center [992, 422] width 112 height 12
click at [786, 502] on span "[URL][DOMAIN_NAME][PERSON_NAME]" at bounding box center [1030, 503] width 188 height 29
click at [786, 353] on link "[URL][DOMAIN_NAME]" at bounding box center [992, 349] width 112 height 12
click at [786, 516] on link "[URL][DOMAIN_NAME][PERSON_NAME]" at bounding box center [987, 503] width 103 height 27
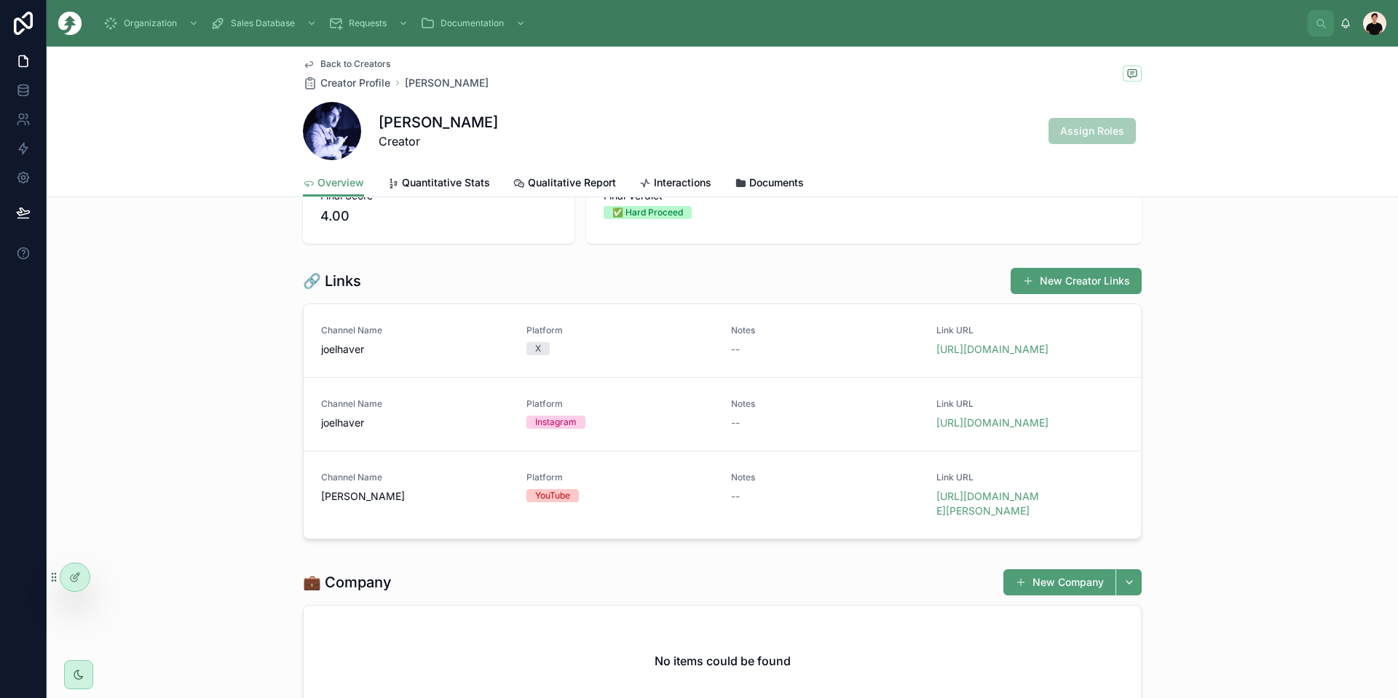
click at [786, 588] on div "💼 Company New Company" at bounding box center [722, 583] width 839 height 28
click at [786, 421] on link "[URL][DOMAIN_NAME]" at bounding box center [992, 422] width 112 height 12
click at [786, 499] on link "[URL][DOMAIN_NAME][PERSON_NAME]" at bounding box center [987, 503] width 103 height 27
click at [323, 71] on div "Back to Creators Creator Profile [PERSON_NAME]" at bounding box center [396, 74] width 186 height 32
click at [334, 68] on span "Back to Creators" at bounding box center [355, 64] width 70 height 12
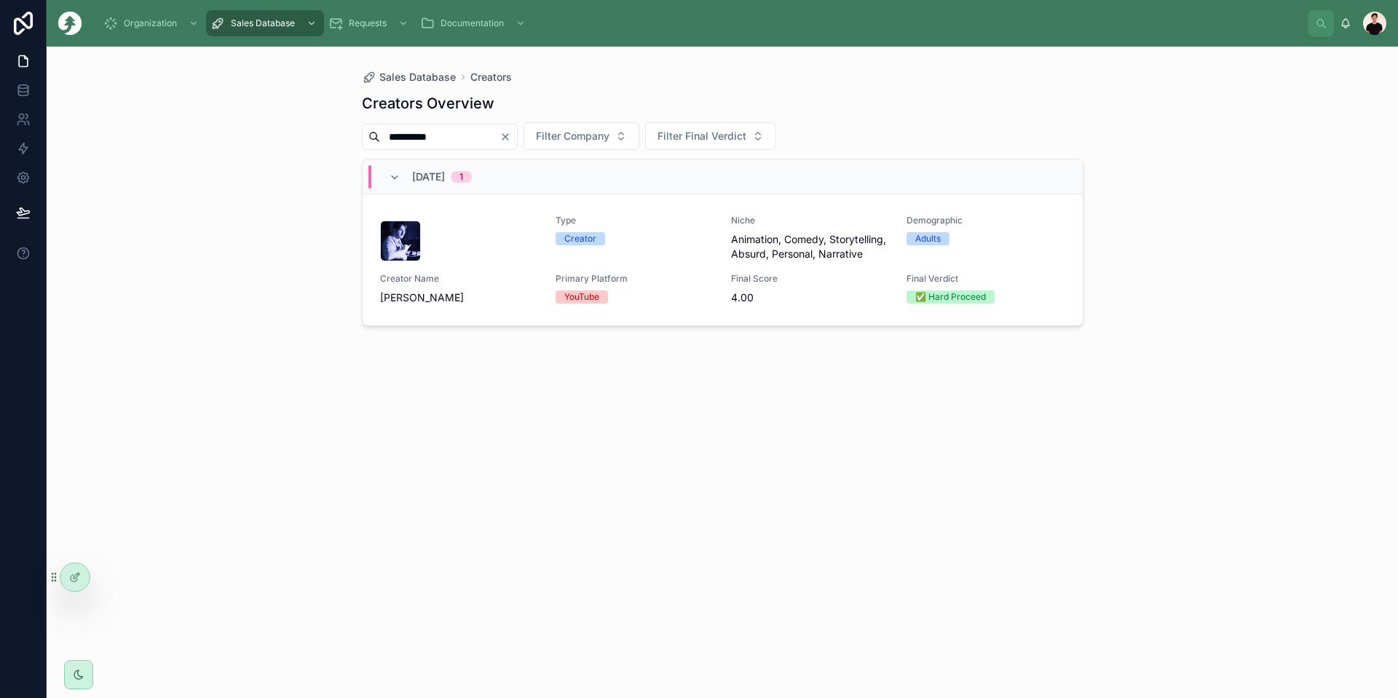
drag, startPoint x: 357, startPoint y: 134, endPoint x: 289, endPoint y: 134, distance: 67.7
click at [304, 134] on div "**********" at bounding box center [722, 373] width 1351 height 652
type input "******"
click at [491, 284] on div "Type Creator Niche Gaming, Minecraft, Challenges, Roleplay, Collaborations, Sur…" at bounding box center [722, 260] width 685 height 90
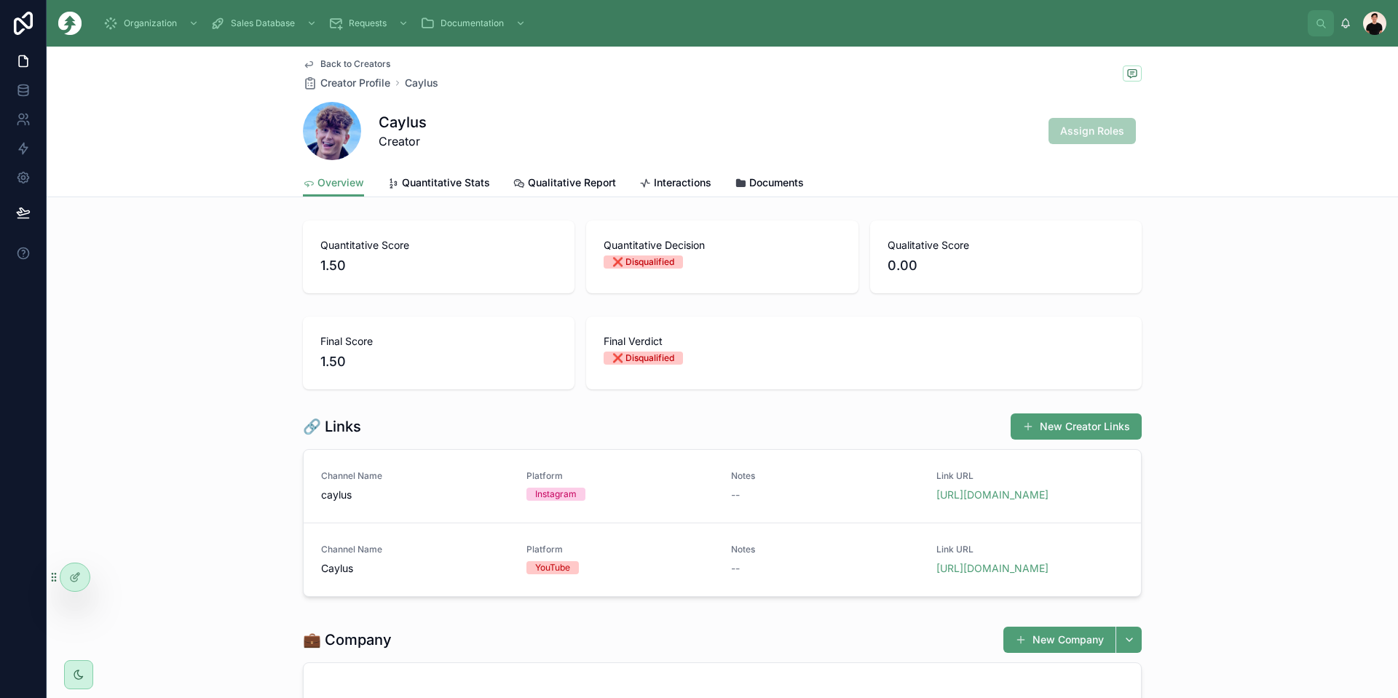
click at [443, 165] on div "Back to Creators Creator Profile Caylus Caylus Creator Assign Roles" at bounding box center [722, 108] width 839 height 122
click at [442, 173] on link "Quantitative Stats" at bounding box center [438, 184] width 103 height 29
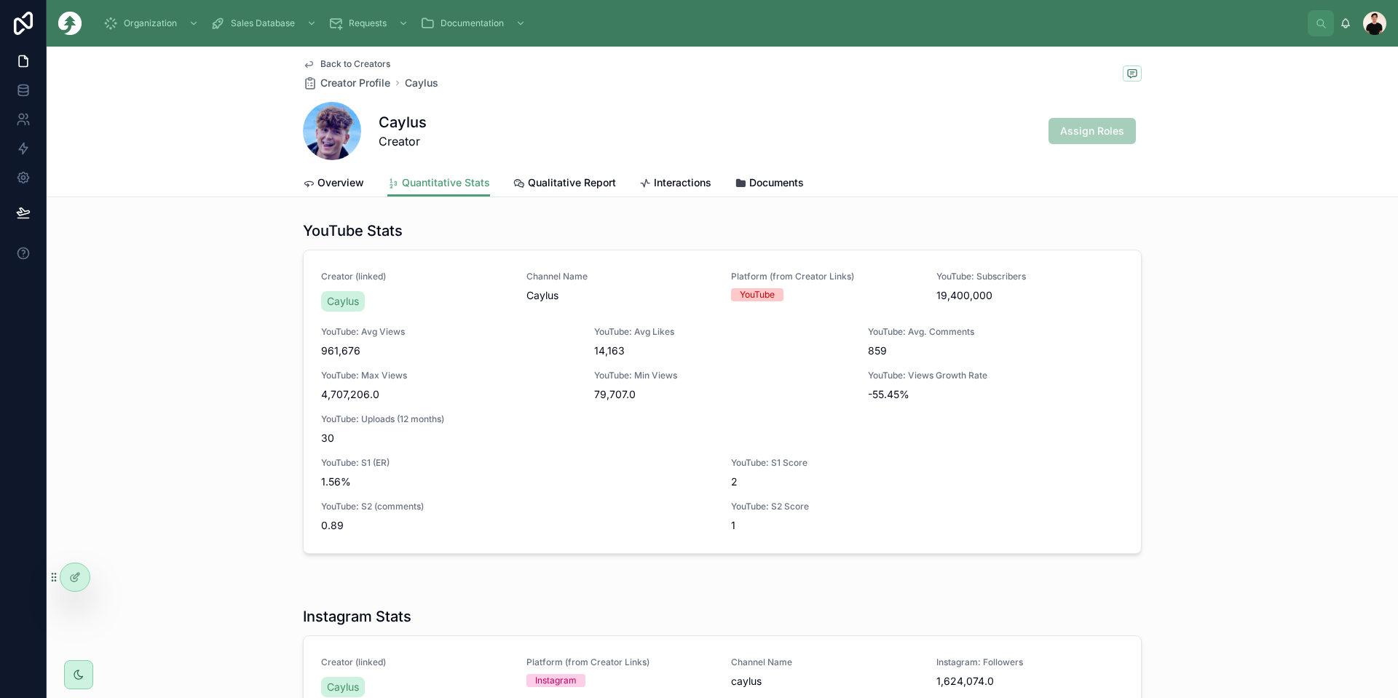
click at [339, 186] on span "Overview" at bounding box center [340, 182] width 47 height 15
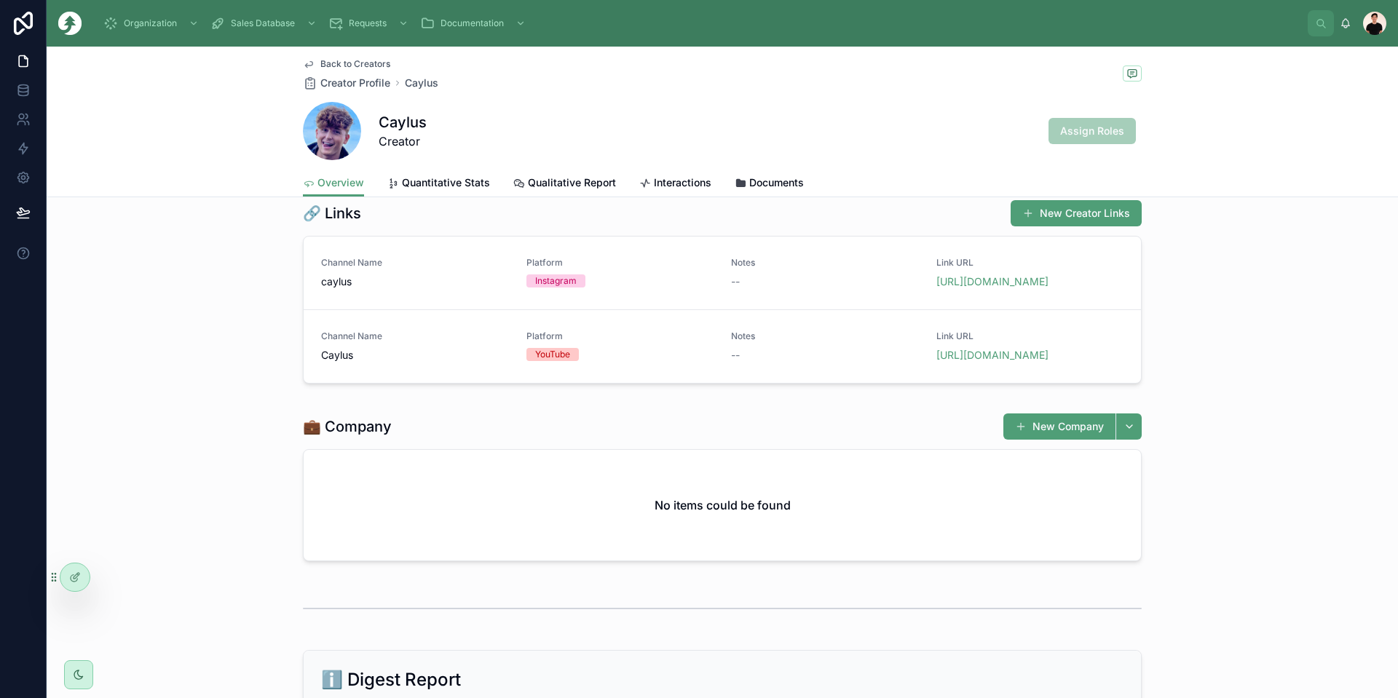
scroll to position [218, 0]
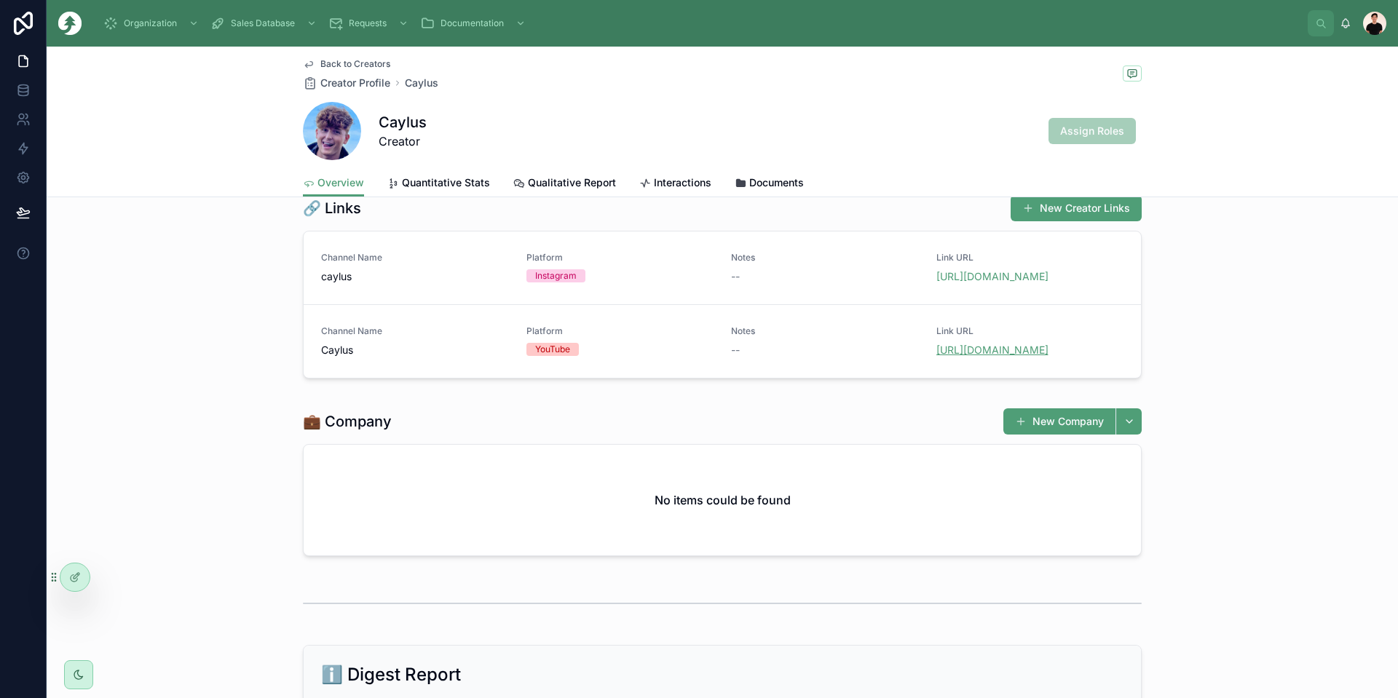
click at [786, 351] on link "[URL][DOMAIN_NAME]" at bounding box center [992, 350] width 112 height 12
drag, startPoint x: 981, startPoint y: 274, endPoint x: 964, endPoint y: 272, distance: 17.7
click at [786, 274] on link "[URL][DOMAIN_NAME]" at bounding box center [992, 276] width 112 height 12
click at [329, 60] on span "Back to Creators" at bounding box center [355, 64] width 70 height 12
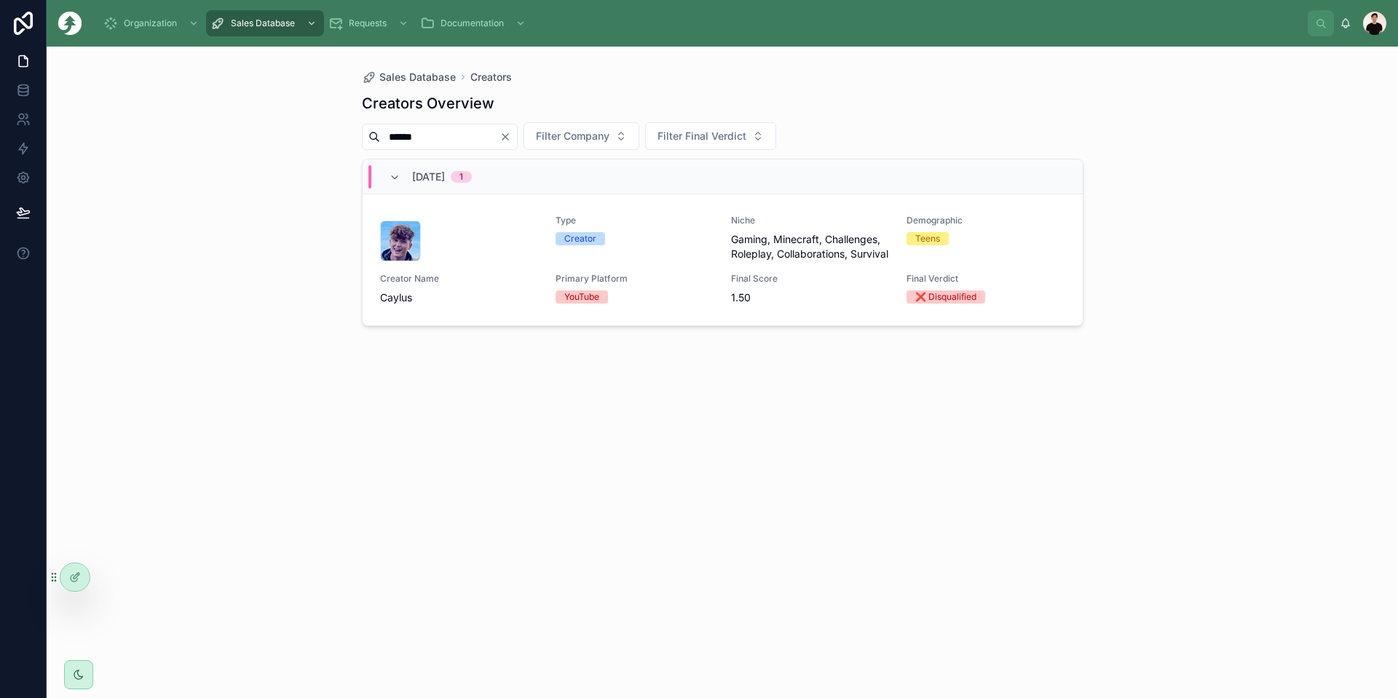
click at [511, 138] on icon "Clear" at bounding box center [505, 137] width 12 height 12
click at [499, 142] on input "******" at bounding box center [439, 137] width 119 height 20
paste input "**********"
type input "**********"
click at [443, 255] on div at bounding box center [459, 241] width 158 height 41
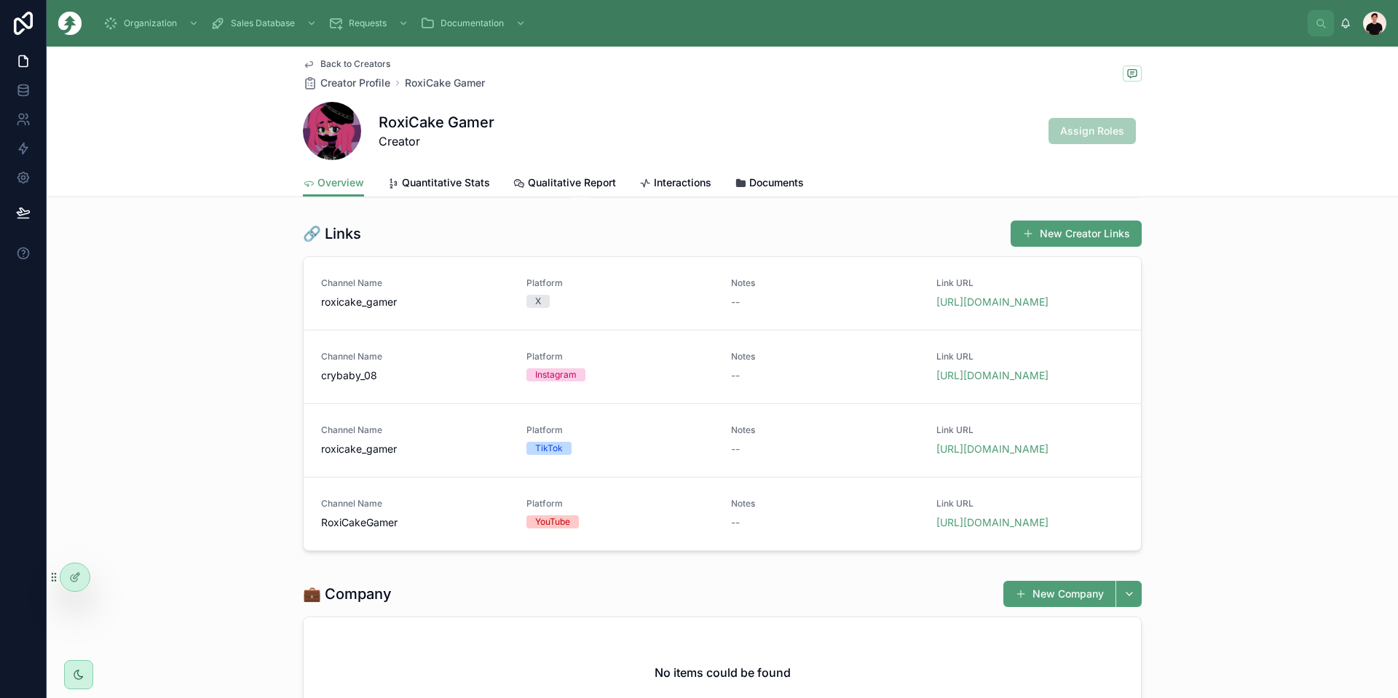
scroll to position [291, 0]
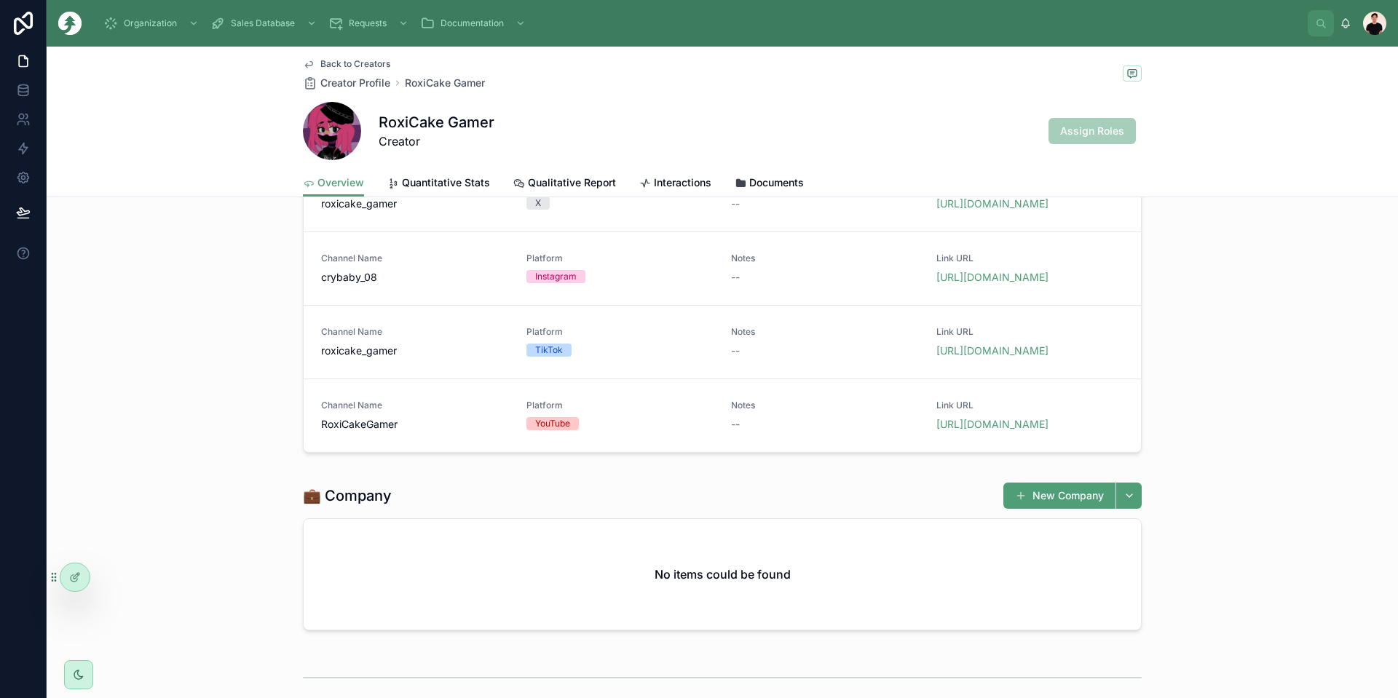
click at [786, 432] on span "[URL][DOMAIN_NAME]" at bounding box center [1030, 424] width 188 height 15
click at [786, 430] on link "[URL][DOMAIN_NAME]" at bounding box center [992, 424] width 112 height 12
click at [786, 357] on link "[URL][DOMAIN_NAME]" at bounding box center [992, 350] width 112 height 12
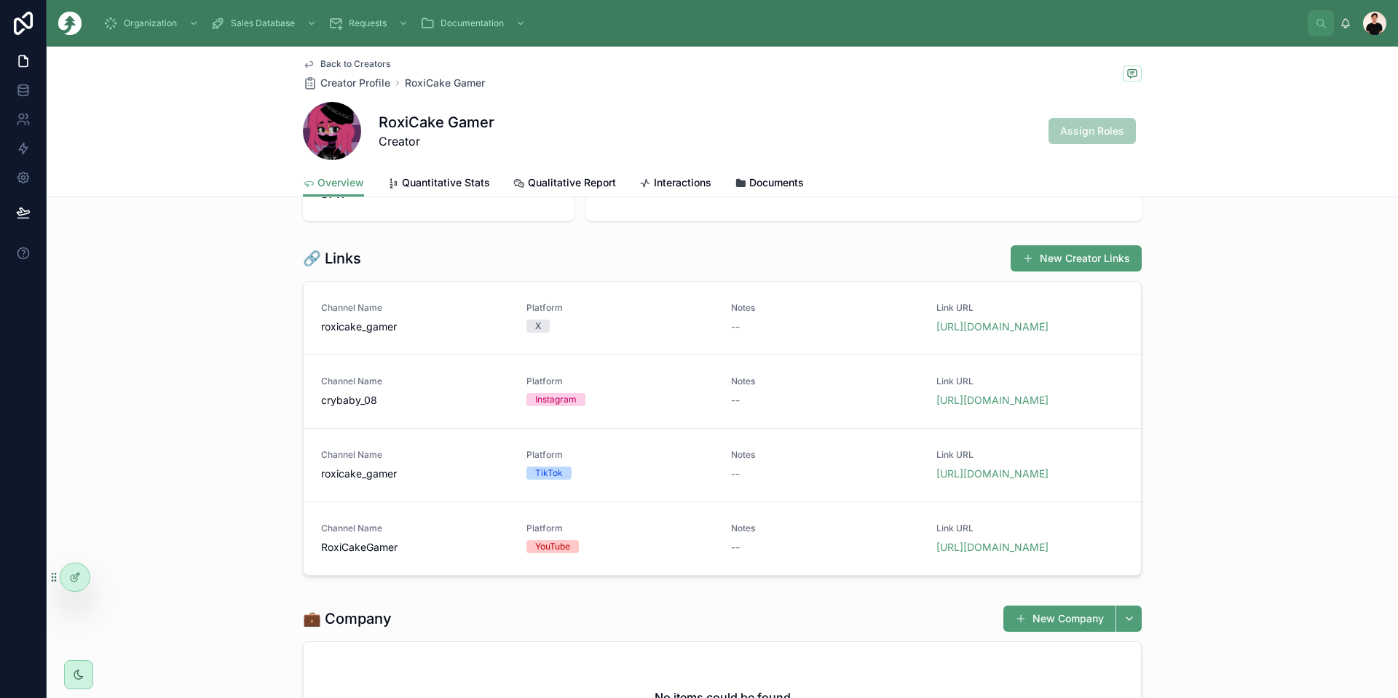
scroll to position [146, 0]
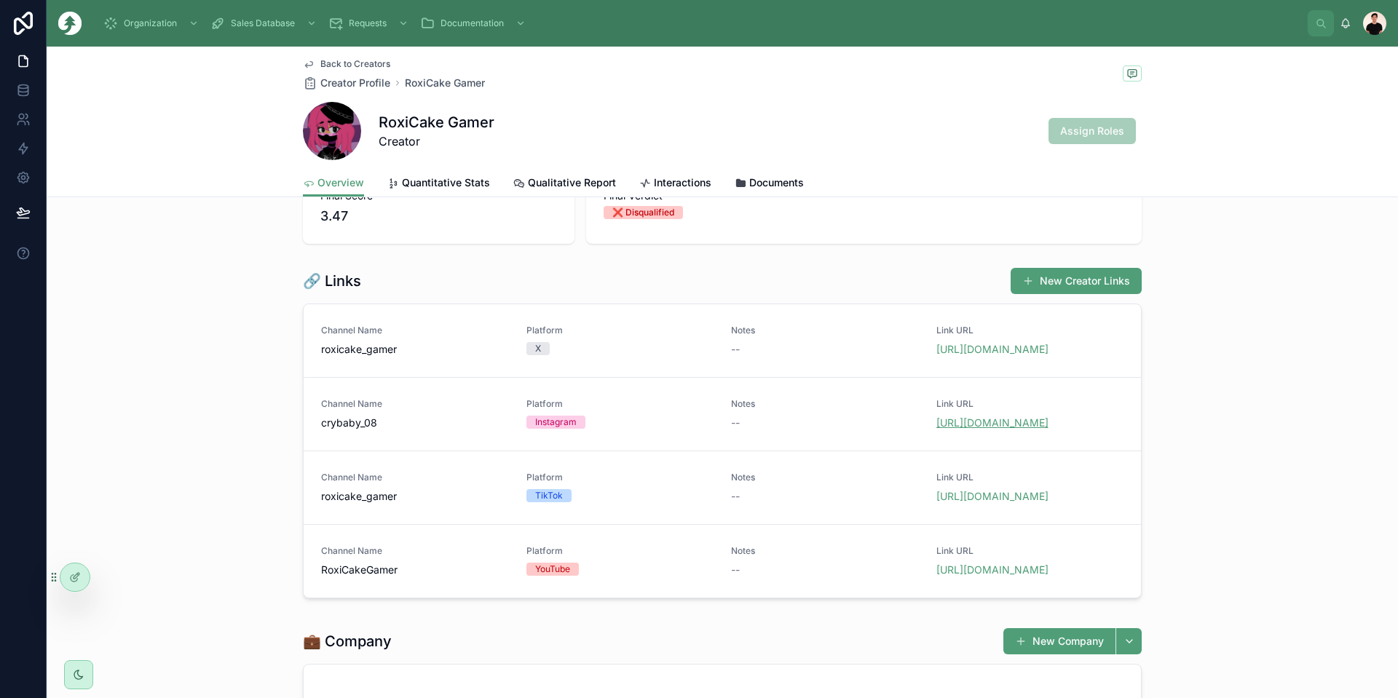
click at [786, 418] on link "[URL][DOMAIN_NAME]" at bounding box center [992, 422] width 112 height 12
click at [786, 344] on link "[URL][DOMAIN_NAME]" at bounding box center [992, 349] width 112 height 12
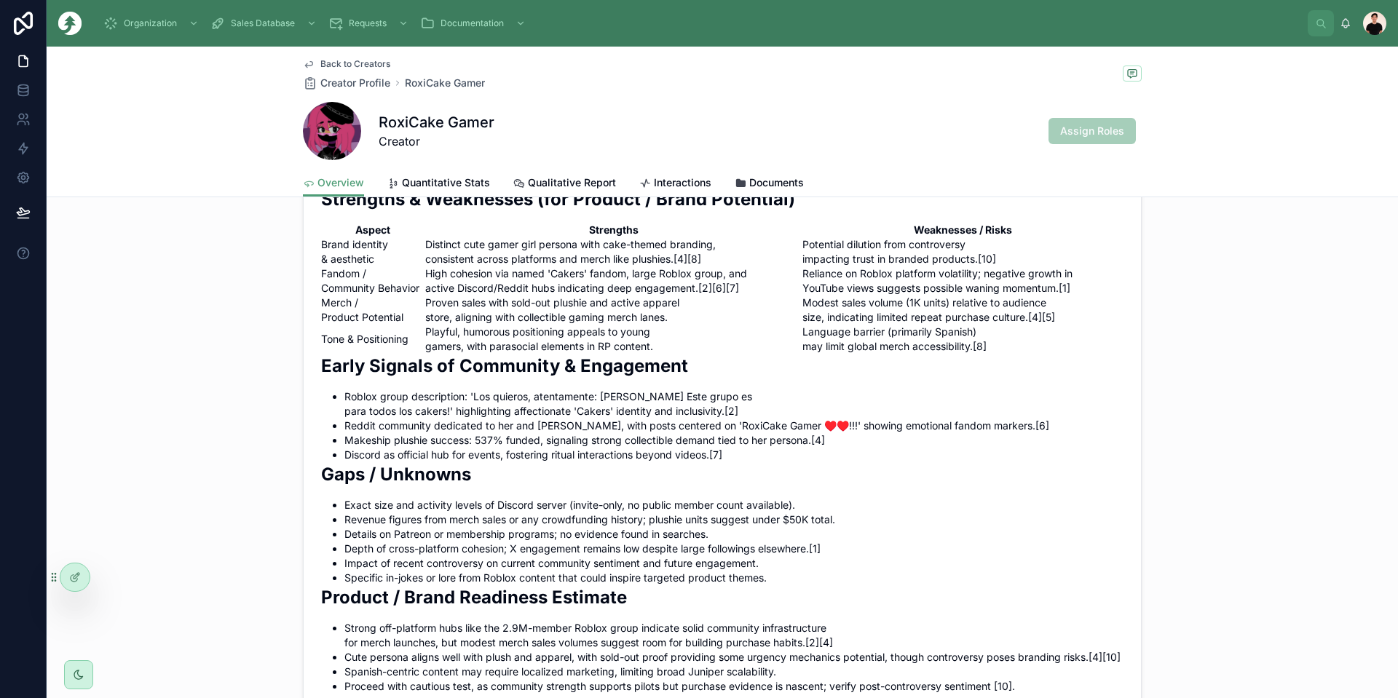
scroll to position [1311, 0]
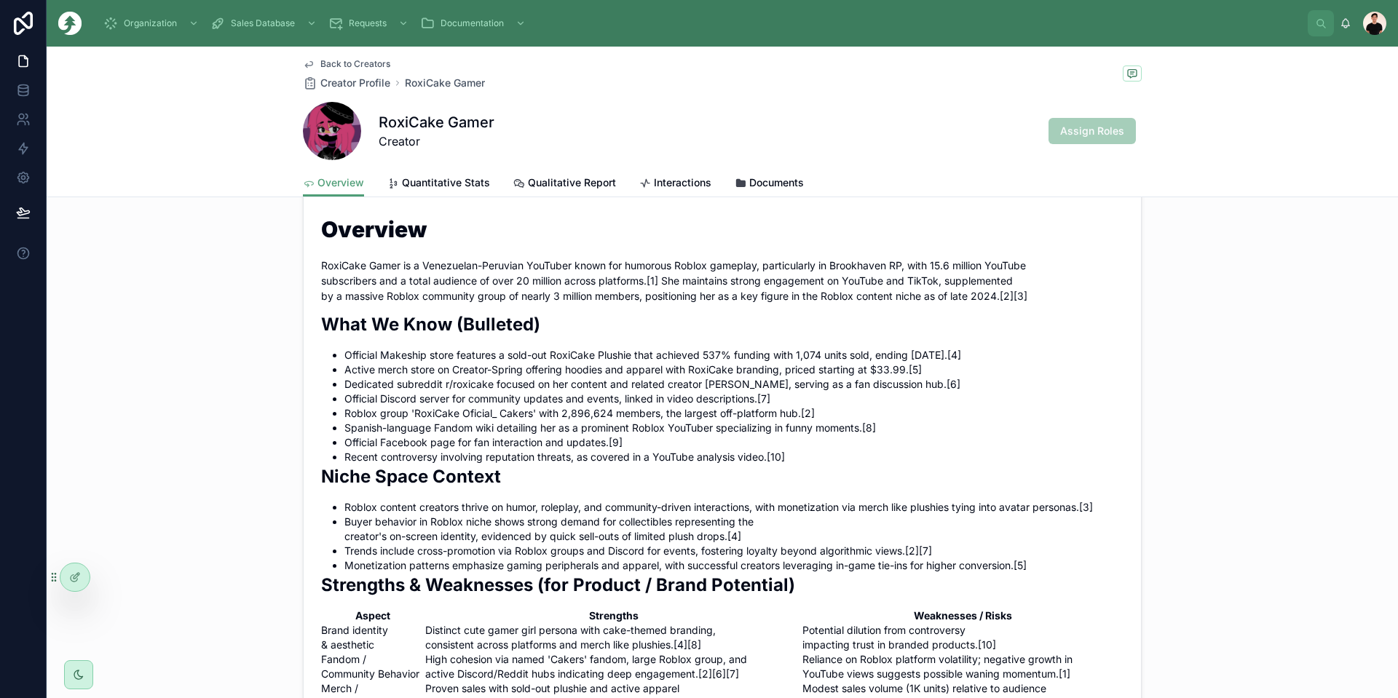
click at [440, 187] on span "Quantitative Stats" at bounding box center [446, 182] width 88 height 15
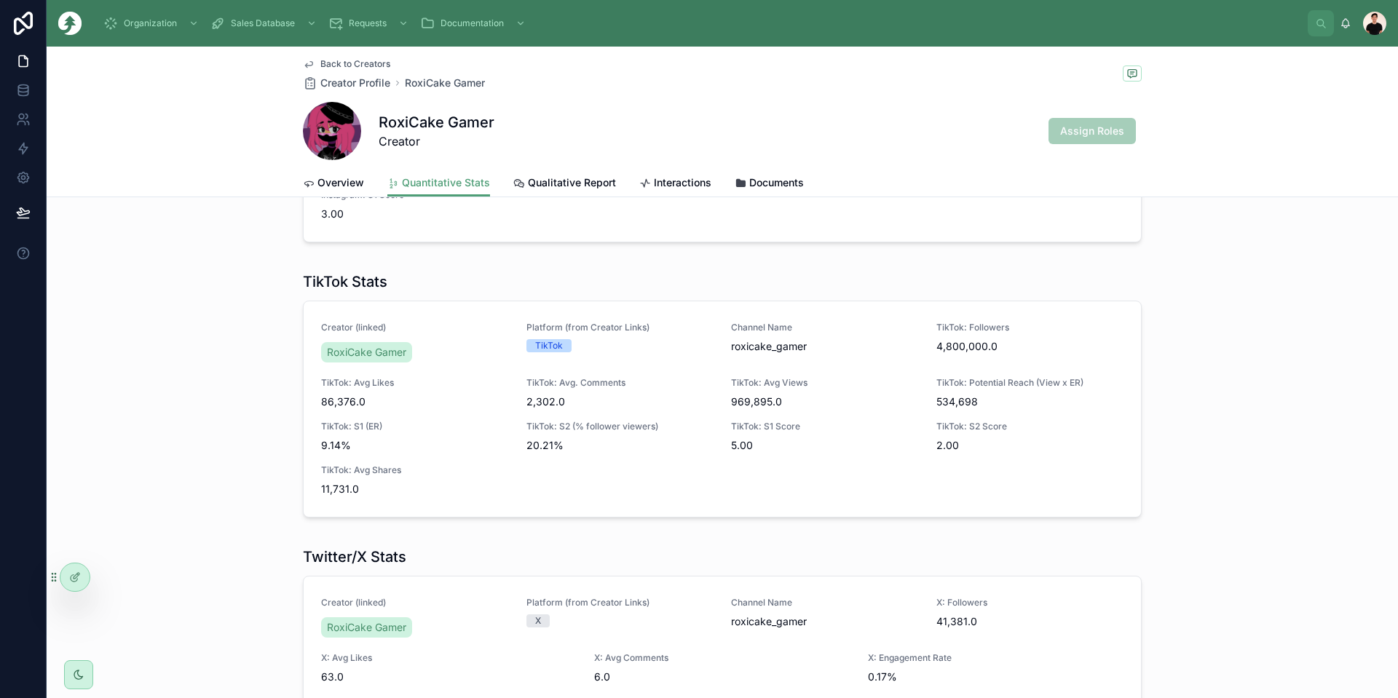
scroll to position [620, 0]
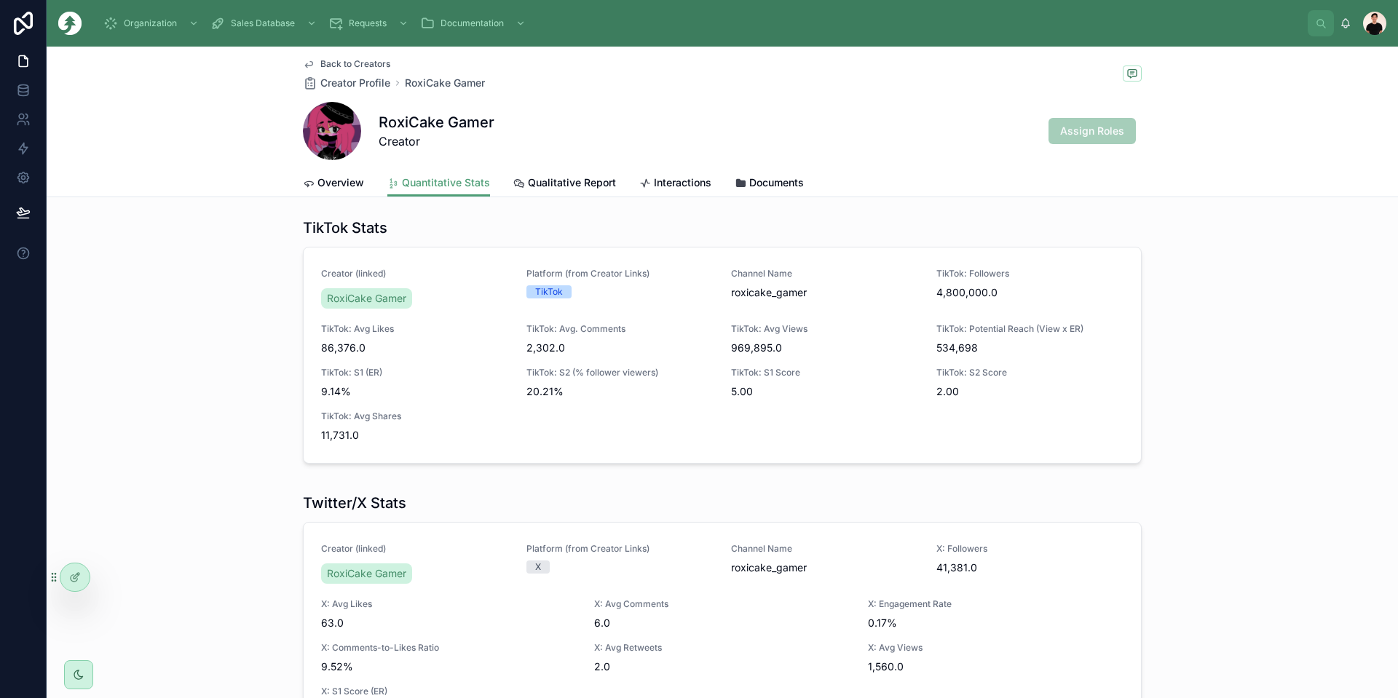
click at [564, 184] on span "Qualitative Report" at bounding box center [572, 182] width 88 height 15
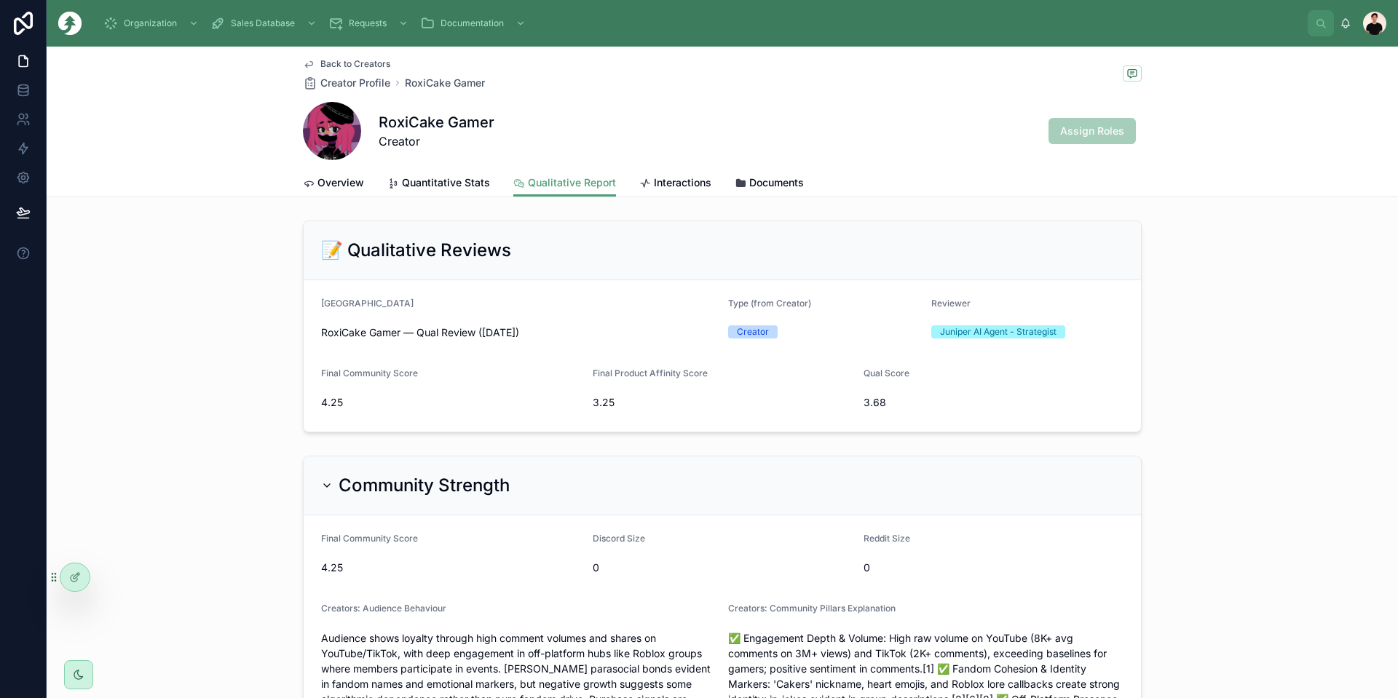
click at [338, 181] on span "Overview" at bounding box center [340, 182] width 47 height 15
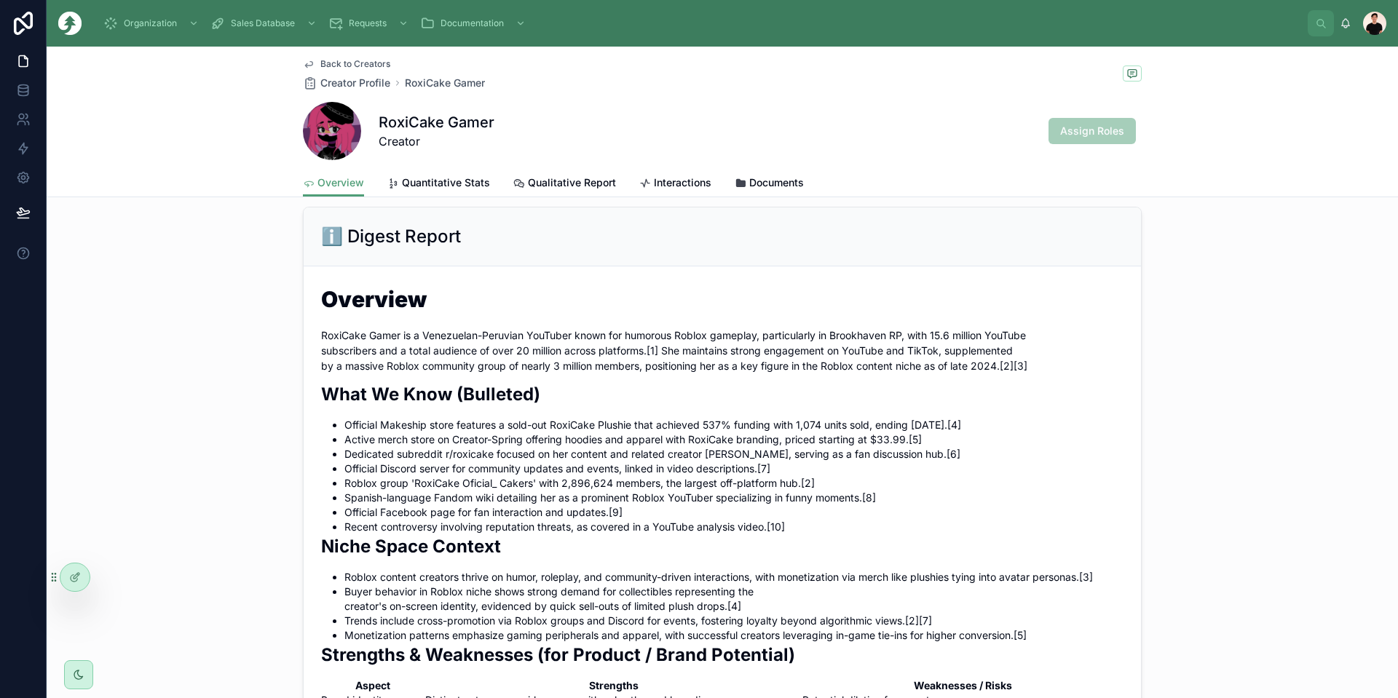
scroll to position [801, 0]
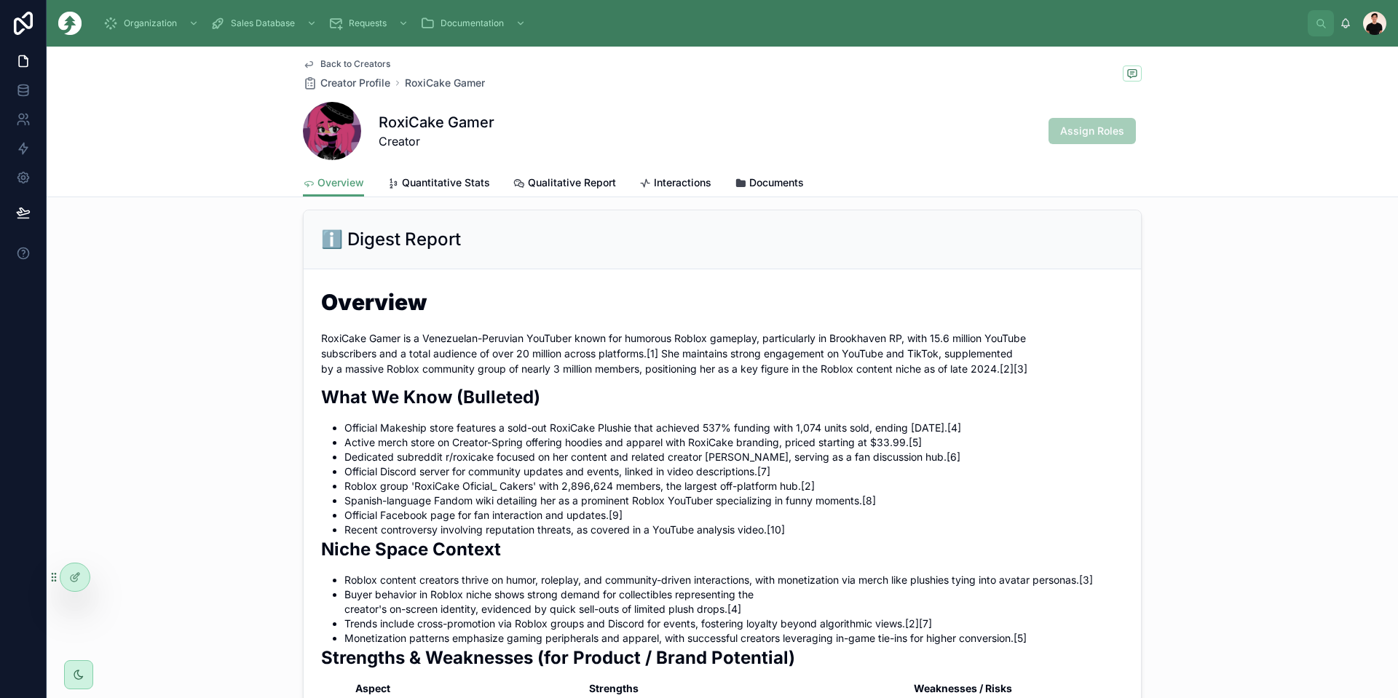
click at [545, 376] on p "RoxiCake Gamer is a Venezuelan-Peruvian YouTuber known for humorous Roblox game…" at bounding box center [722, 354] width 802 height 46
click at [548, 376] on p "RoxiCake Gamer is a Venezuelan-Peruvian YouTuber known for humorous Roblox game…" at bounding box center [722, 354] width 802 height 46
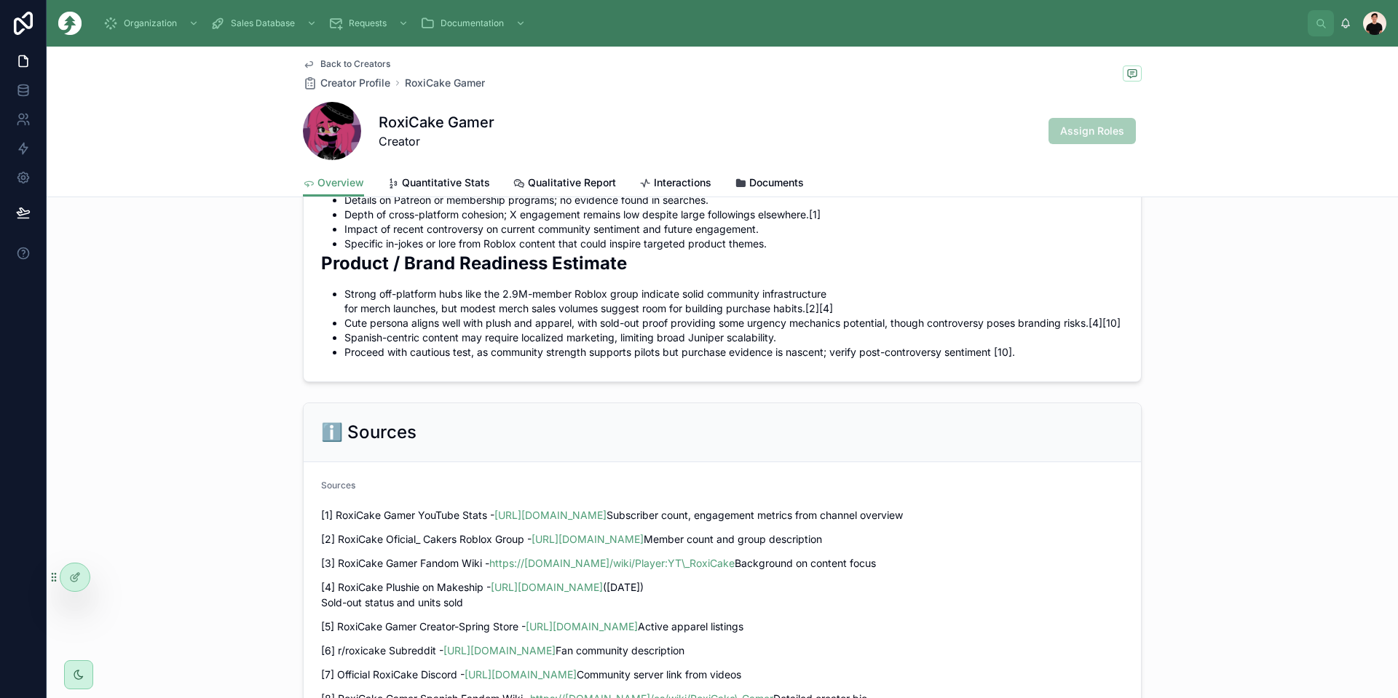
scroll to position [1893, 0]
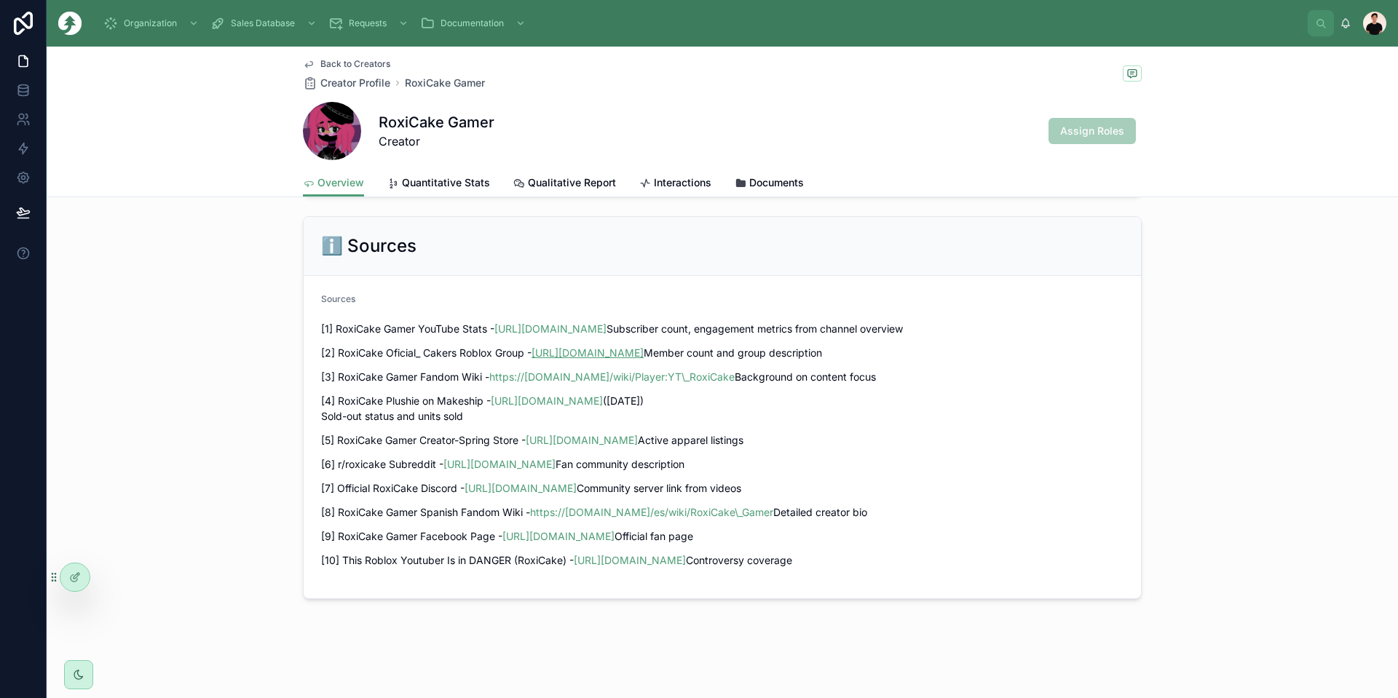
click at [553, 347] on link "[URL][DOMAIN_NAME]" at bounding box center [588, 353] width 112 height 12
click at [446, 180] on span "Quantitative Stats" at bounding box center [446, 182] width 88 height 15
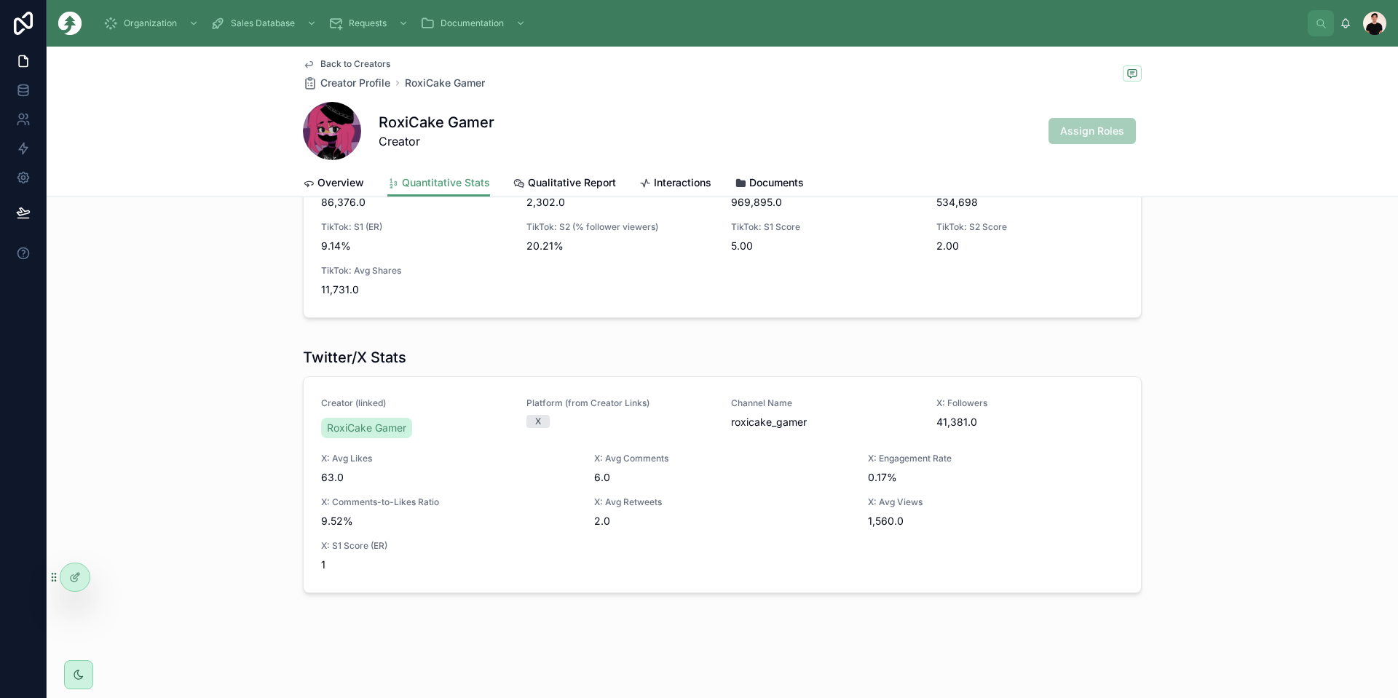
scroll to position [766, 0]
click at [587, 187] on span "Qualitative Report" at bounding box center [572, 182] width 88 height 15
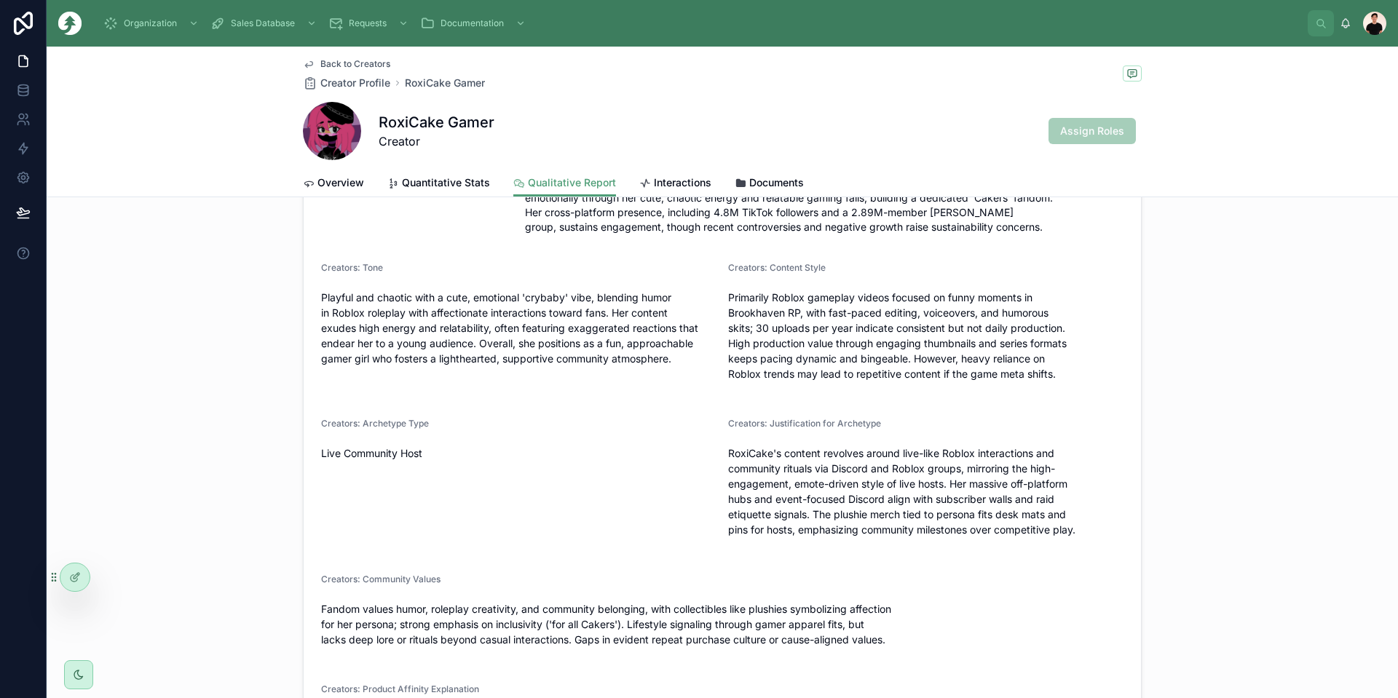
click at [327, 178] on span "Overview" at bounding box center [340, 182] width 47 height 15
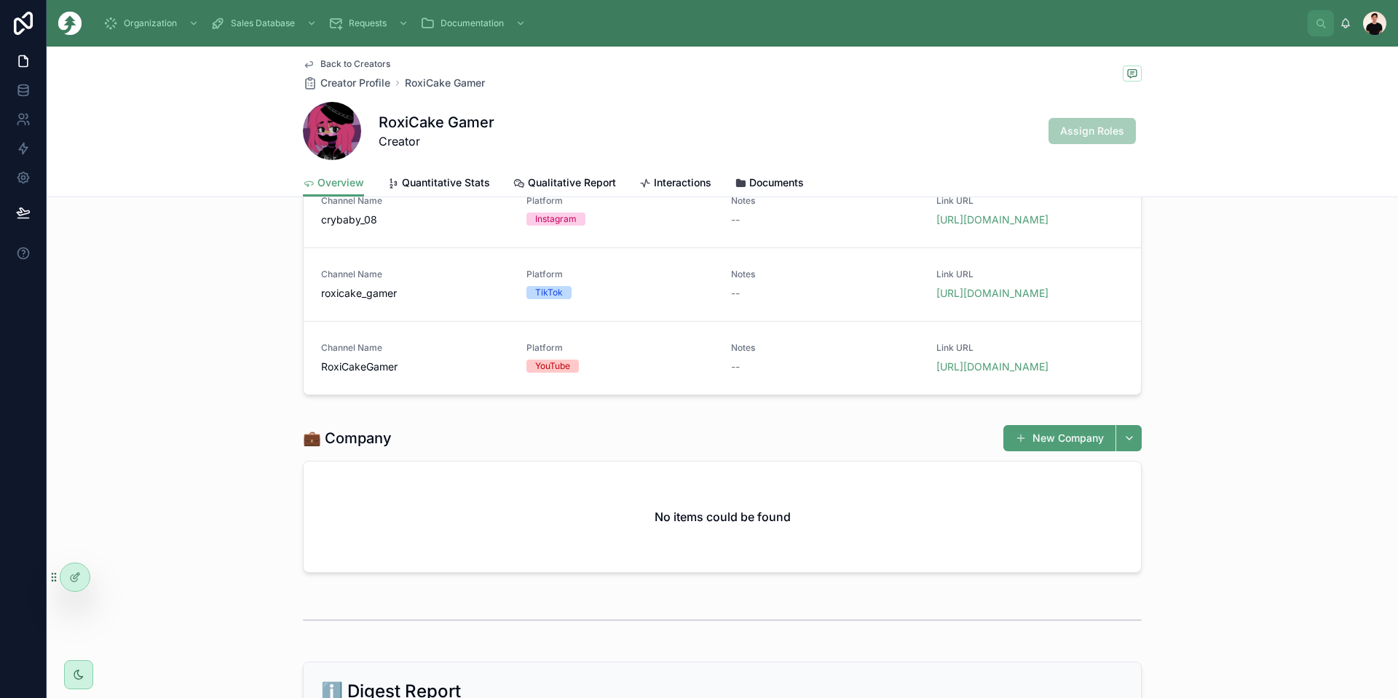
scroll to position [183, 0]
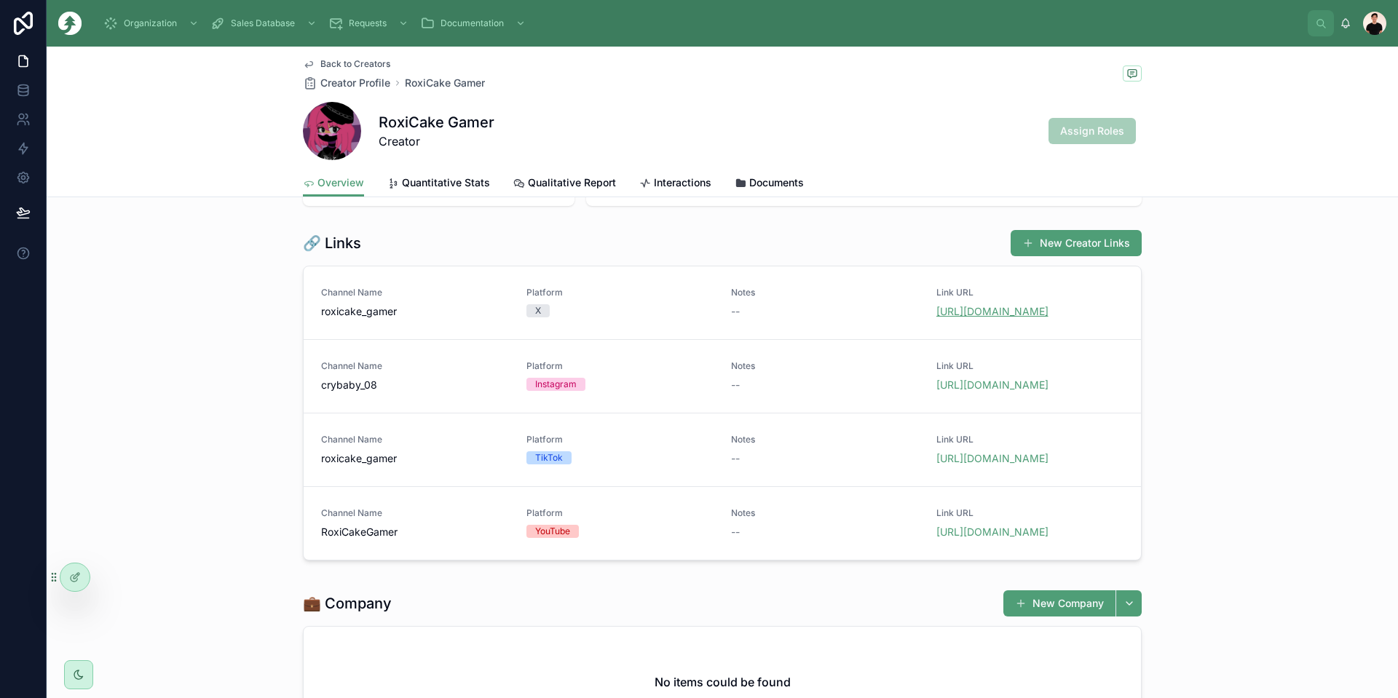
click at [786, 309] on link "[URL][DOMAIN_NAME]" at bounding box center [992, 311] width 112 height 12
click at [786, 391] on link "[URL][DOMAIN_NAME]" at bounding box center [992, 385] width 112 height 12
click at [786, 466] on span "[URL][DOMAIN_NAME]" at bounding box center [1030, 458] width 188 height 15
click at [786, 540] on span "[URL][DOMAIN_NAME]" at bounding box center [1030, 532] width 188 height 15
click at [786, 538] on link "[URL][DOMAIN_NAME]" at bounding box center [992, 532] width 112 height 12
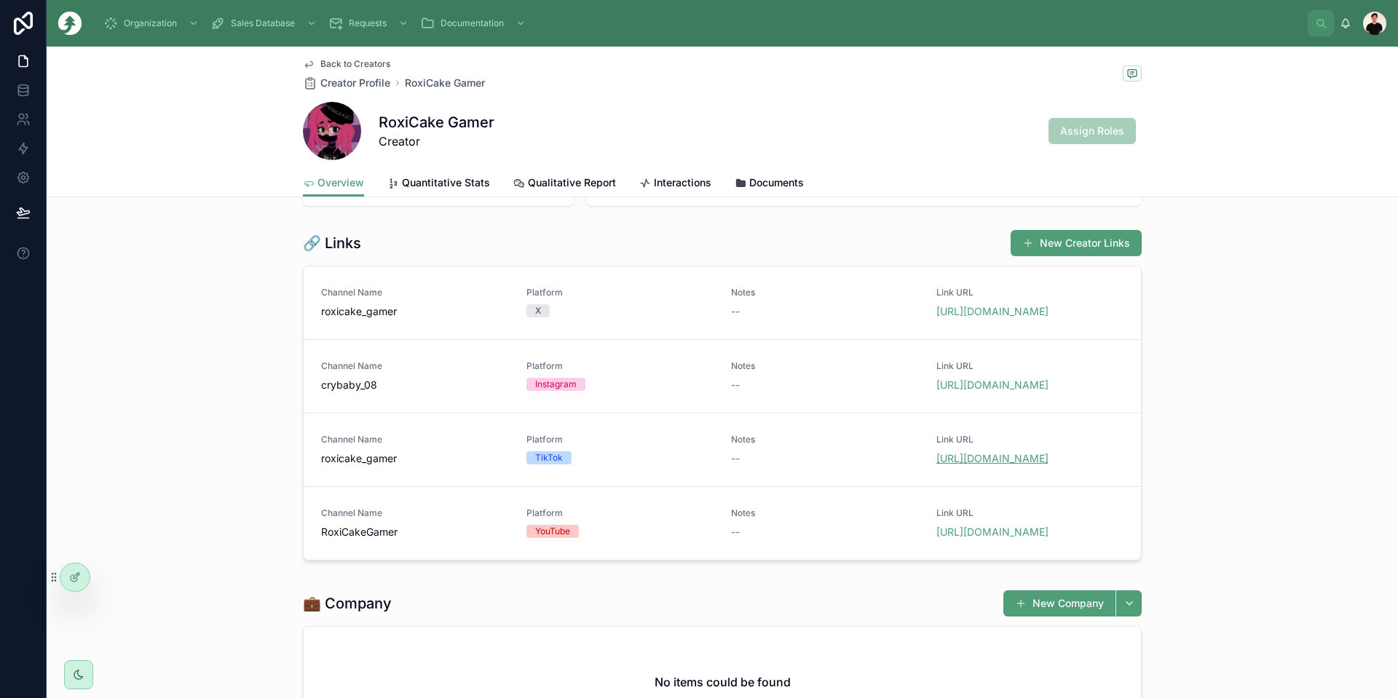
click at [786, 465] on link "[URL][DOMAIN_NAME]" at bounding box center [992, 458] width 112 height 12
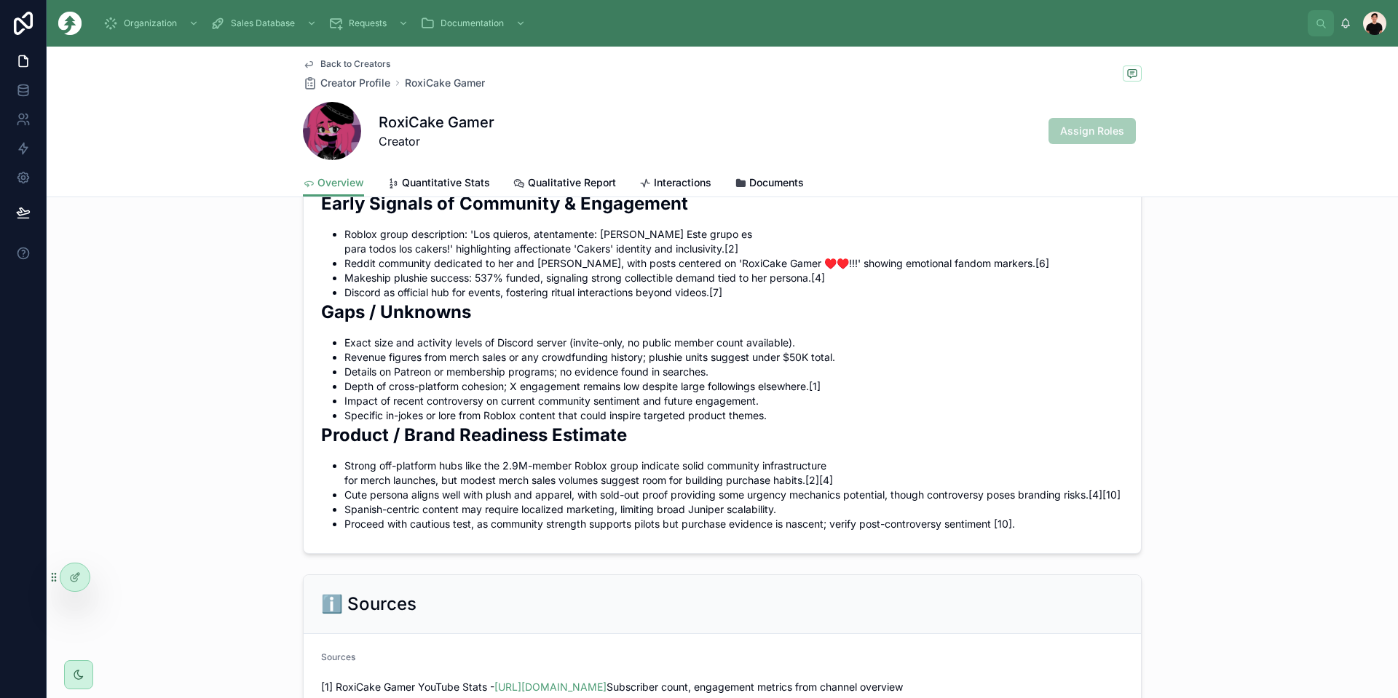
scroll to position [1421, 0]
click at [422, 173] on link "Quantitative Stats" at bounding box center [438, 184] width 103 height 29
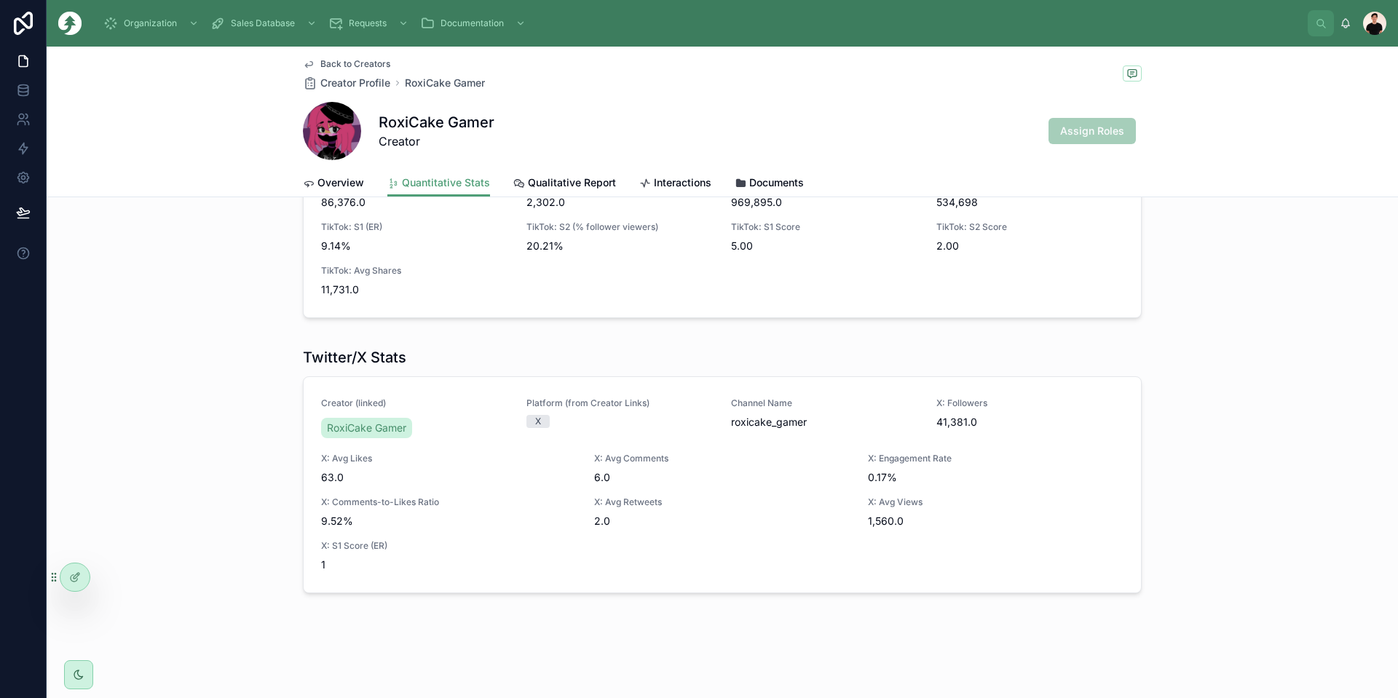
scroll to position [766, 0]
click at [528, 188] on span "Qualitative Report" at bounding box center [572, 182] width 88 height 15
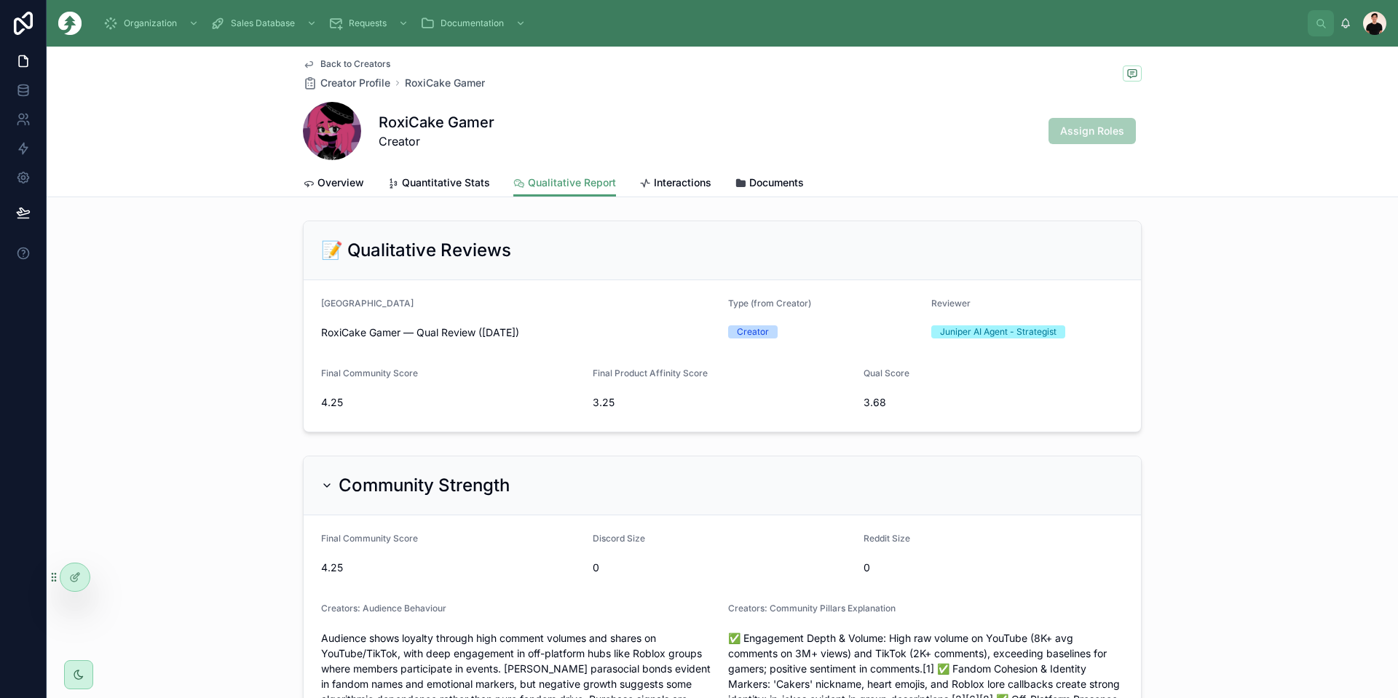
click at [330, 405] on span "4.25" at bounding box center [451, 402] width 260 height 15
click at [360, 182] on div "Overview Quantitative Stats Qualitative Report Interactions Documents" at bounding box center [722, 183] width 839 height 28
click at [341, 187] on span "Overview" at bounding box center [340, 182] width 47 height 15
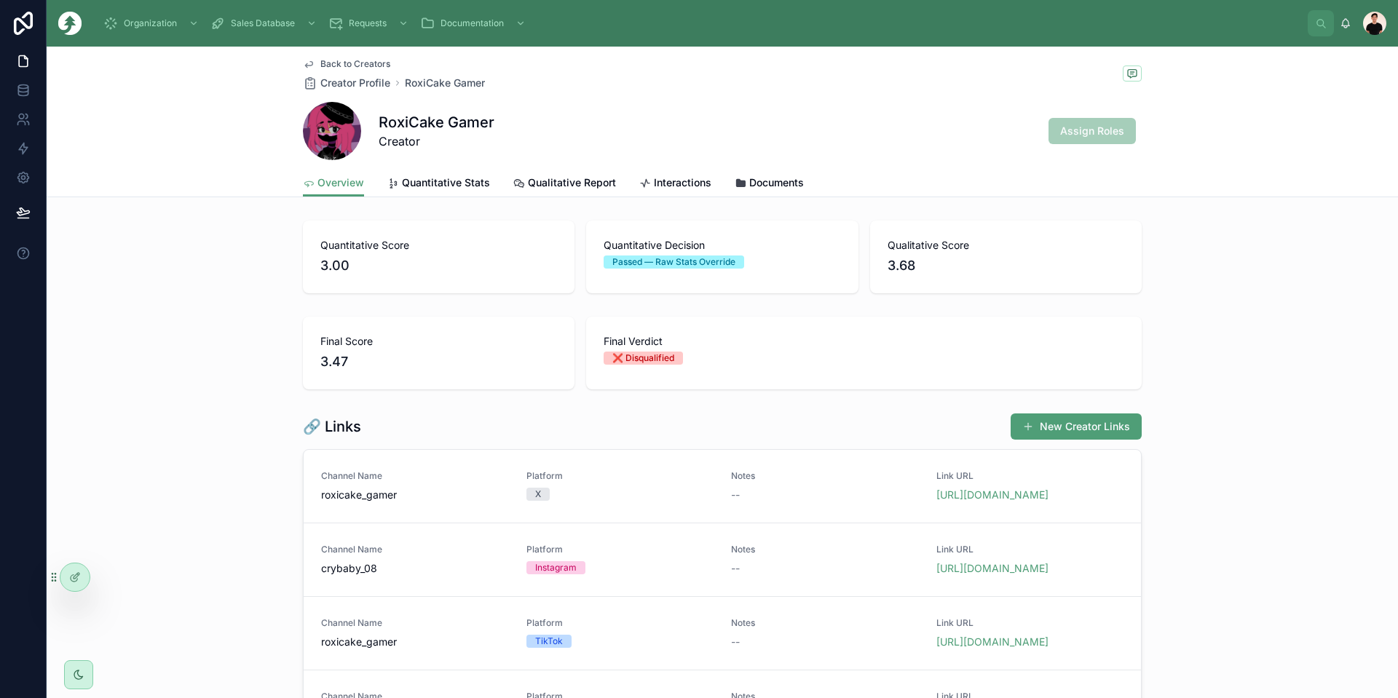
click at [344, 66] on span "Back to Creators" at bounding box center [355, 64] width 70 height 12
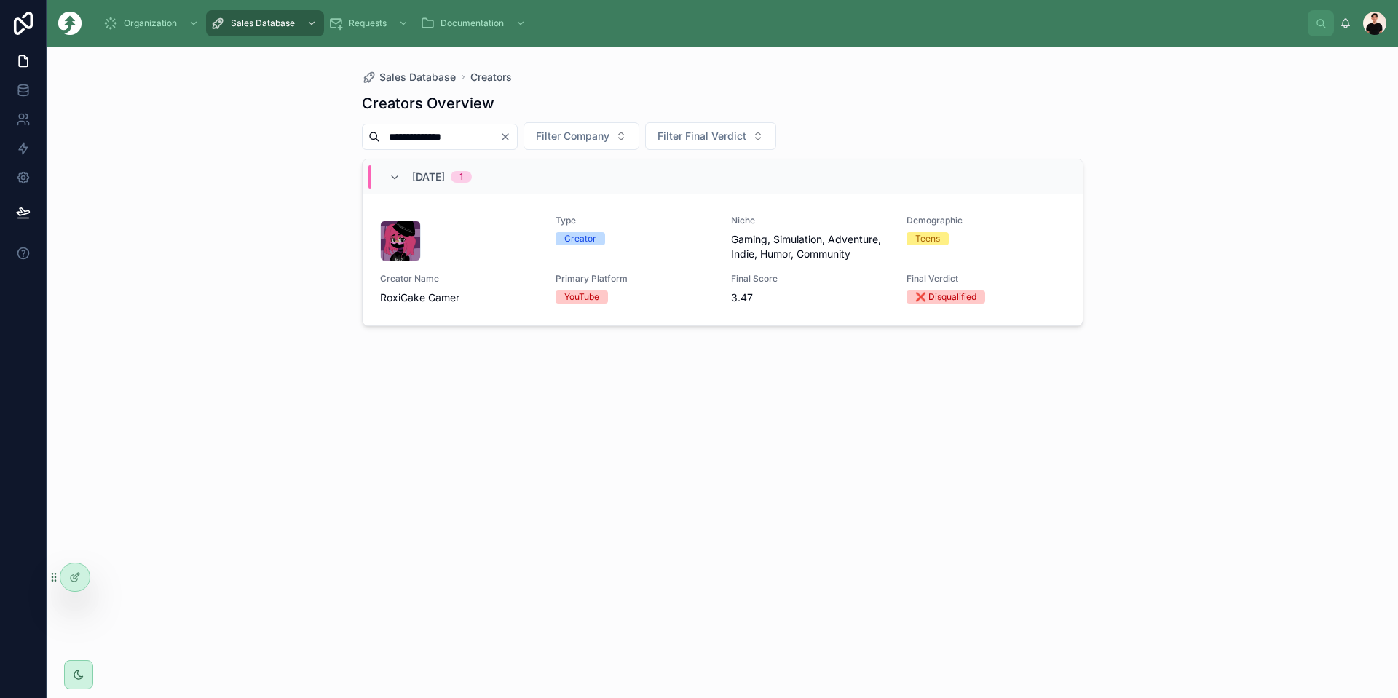
click at [445, 134] on input "**********" at bounding box center [439, 137] width 119 height 20
paste input "***"
type input "**********"
click at [663, 261] on div "Type Creator Niche Gaming, Minecraft, Challenges, Mods, Survival, Multiplayer D…" at bounding box center [722, 260] width 685 height 90
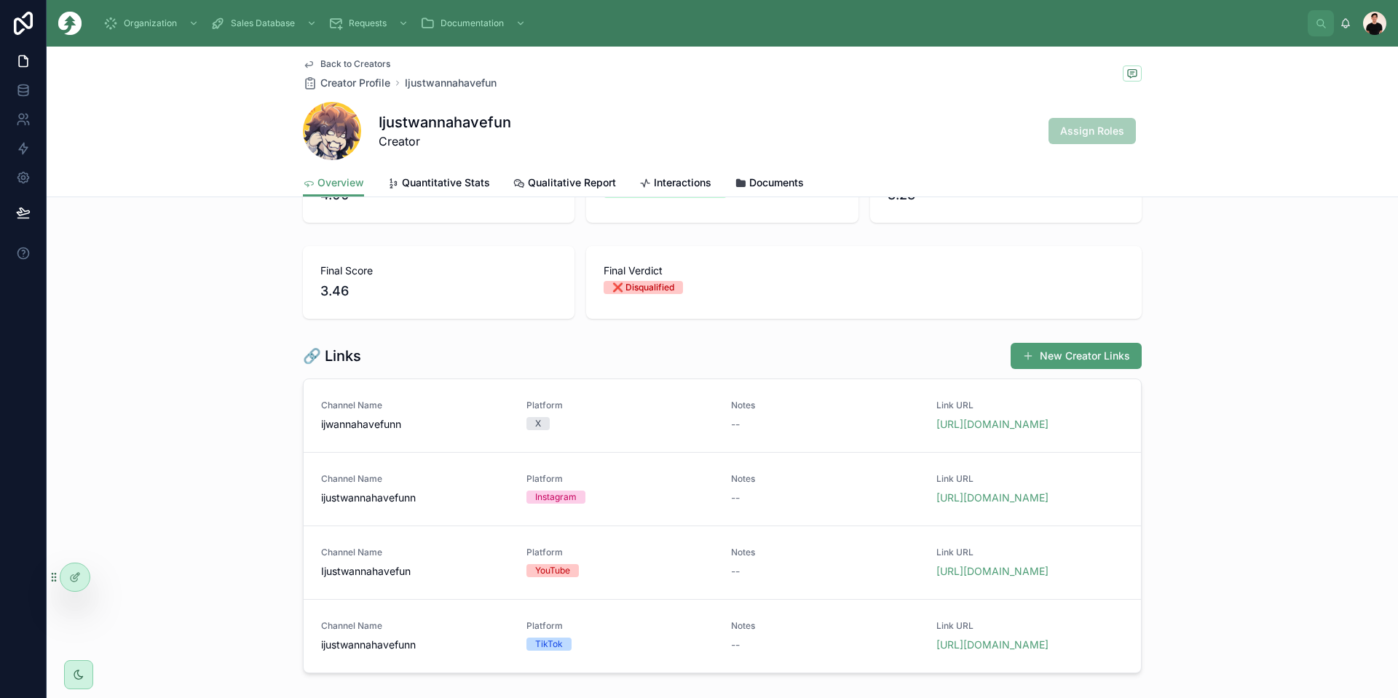
scroll to position [73, 0]
click at [786, 422] on link "[URL][DOMAIN_NAME]" at bounding box center [992, 422] width 112 height 12
click at [786, 495] on link "[URL][DOMAIN_NAME]" at bounding box center [992, 495] width 112 height 12
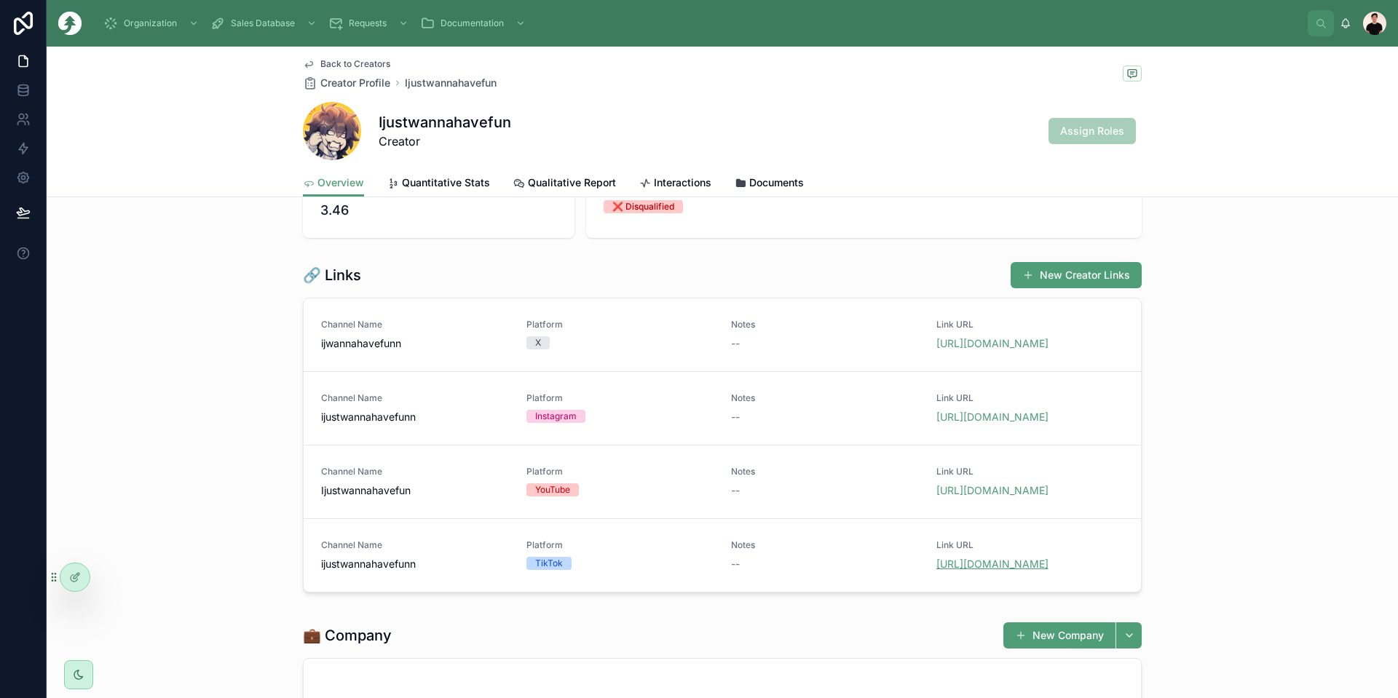
scroll to position [291, 0]
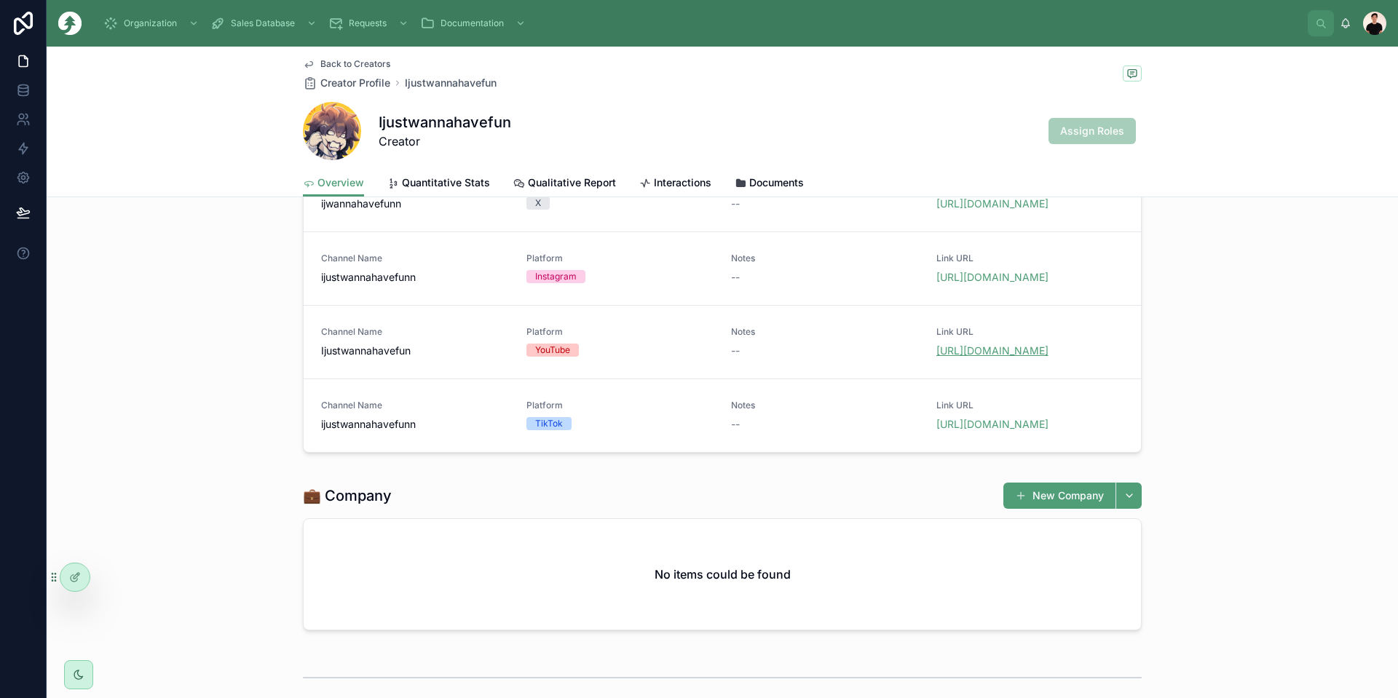
click at [786, 357] on link "[URL][DOMAIN_NAME]" at bounding box center [992, 350] width 112 height 12
click at [786, 430] on link "[URL][DOMAIN_NAME]" at bounding box center [992, 424] width 112 height 12
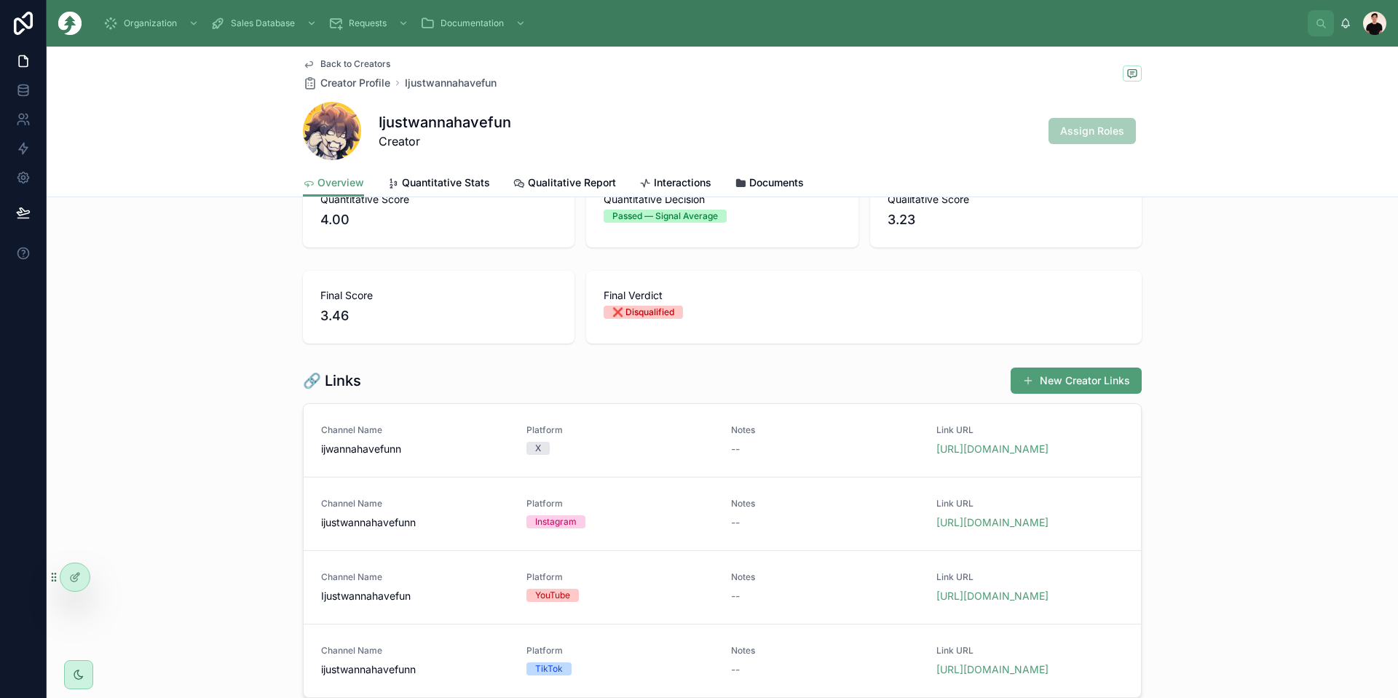
scroll to position [0, 0]
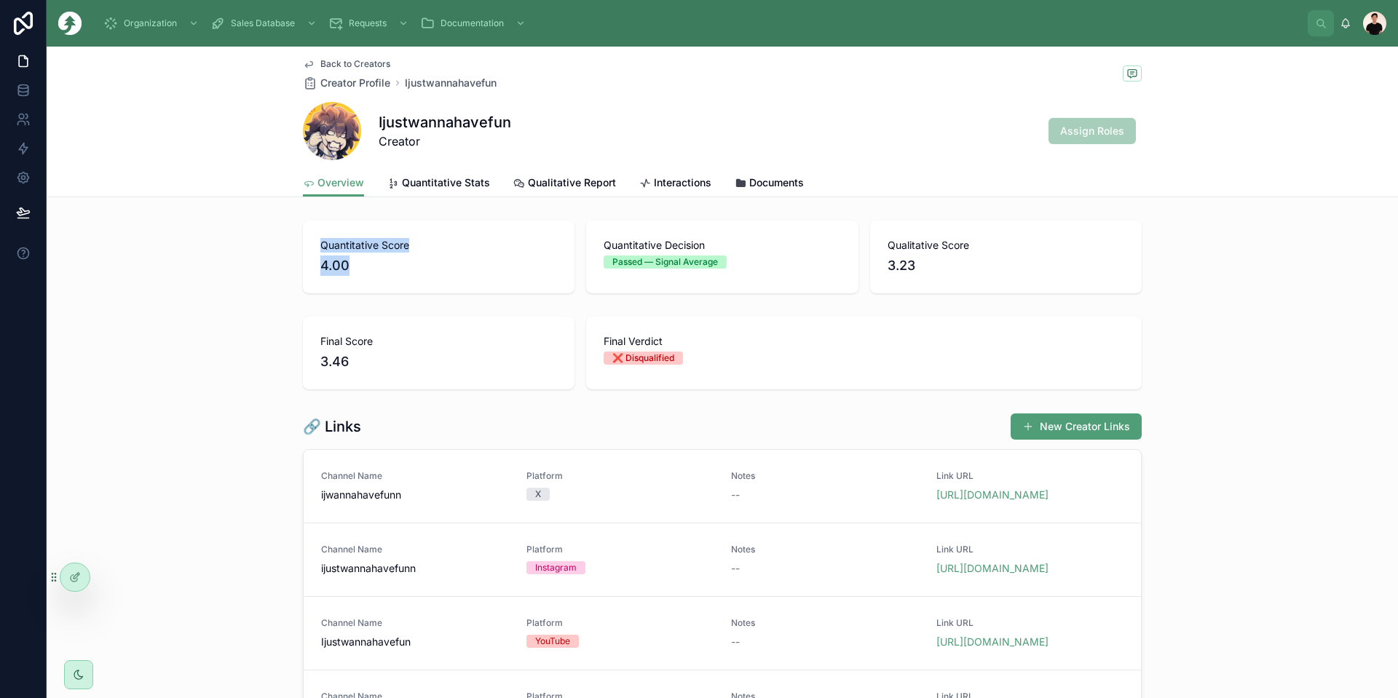
drag, startPoint x: 391, startPoint y: 275, endPoint x: 286, endPoint y: 247, distance: 108.6
click at [286, 247] on div "Quantitative Score 4.00 Quantitative Decision Passed — Signal Average Qualitati…" at bounding box center [722, 257] width 1351 height 84
click at [420, 186] on span "Quantitative Stats" at bounding box center [446, 182] width 88 height 15
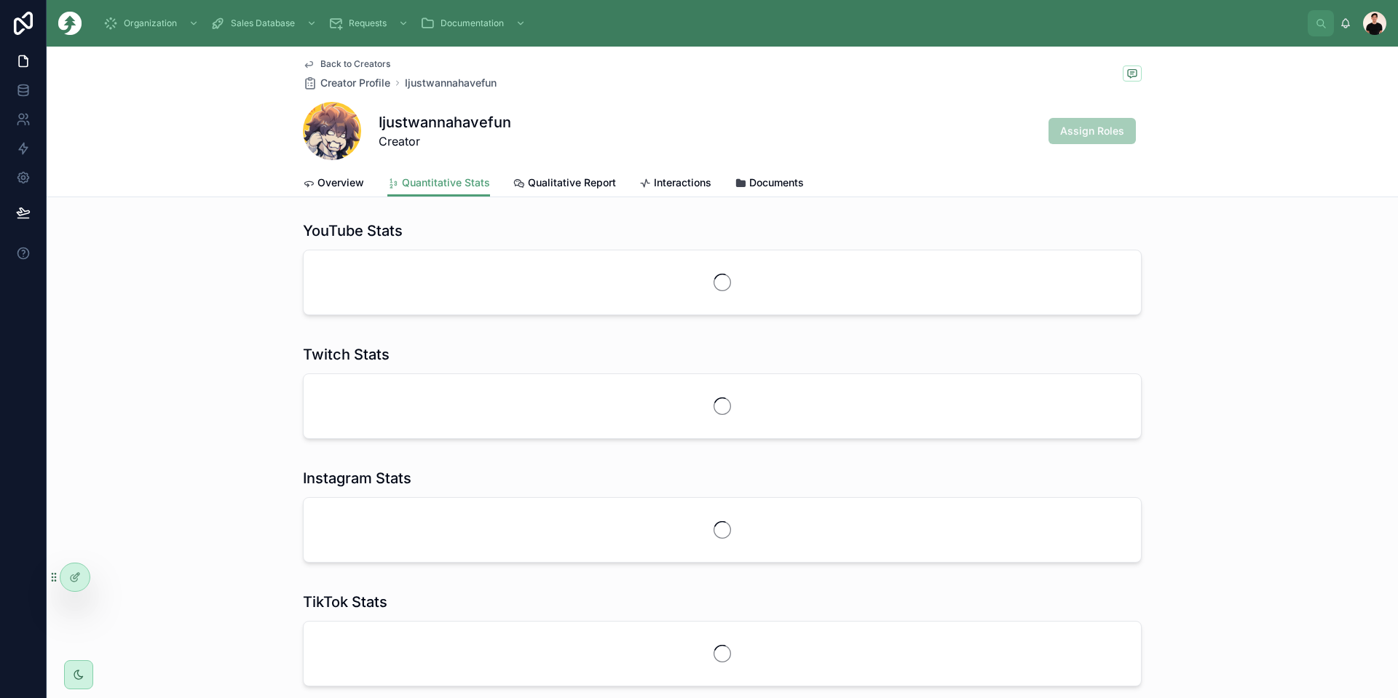
click at [540, 185] on span "Qualitative Report" at bounding box center [572, 182] width 88 height 15
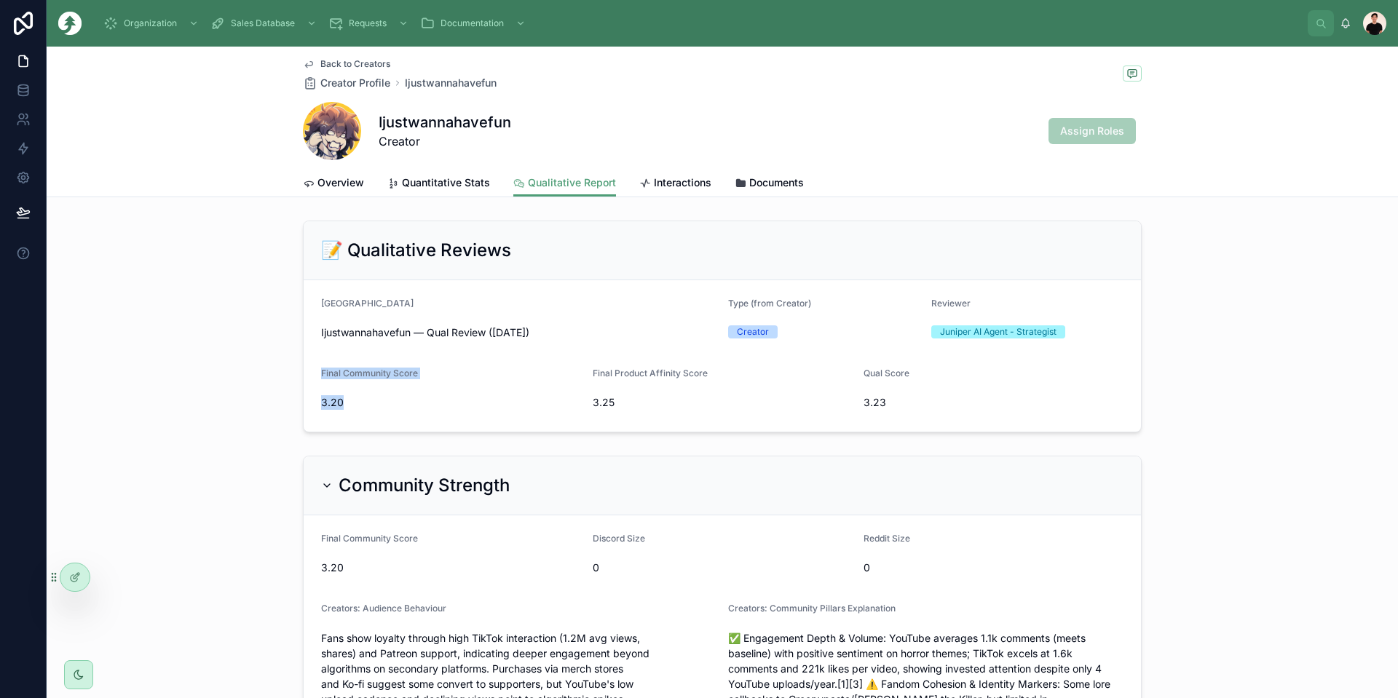
drag, startPoint x: 367, startPoint y: 400, endPoint x: 307, endPoint y: 382, distance: 62.6
click at [307, 382] on form "Primary Field Ijustwannahavefun — Qual Review ([DATE]) Type (from Creator) Crea…" at bounding box center [722, 355] width 837 height 151
click at [321, 376] on span "Final Community Score" at bounding box center [369, 373] width 97 height 11
drag, startPoint x: 319, startPoint y: 376, endPoint x: 668, endPoint y: 411, distance: 351.2
click at [668, 411] on form "Primary Field Ijustwannahavefun — Qual Review ([DATE]) Type (from Creator) Crea…" at bounding box center [722, 355] width 837 height 151
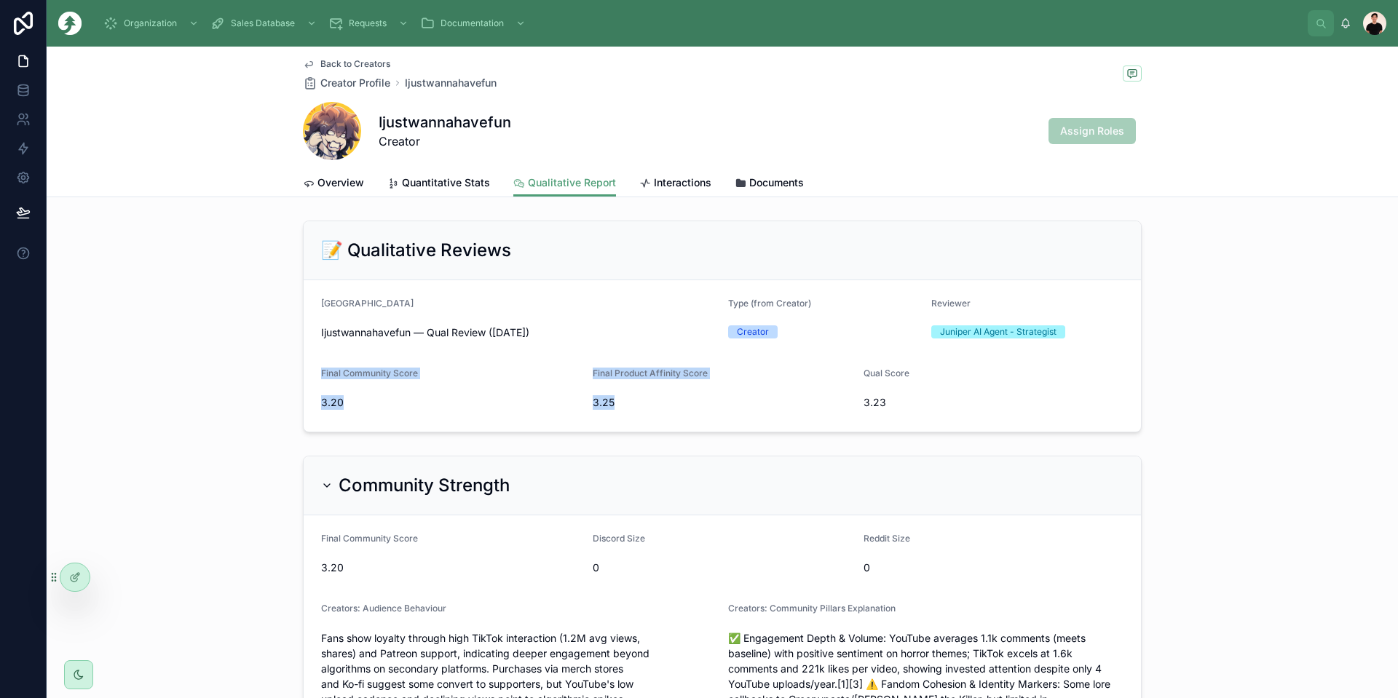
click at [344, 189] on span "Overview" at bounding box center [340, 182] width 47 height 15
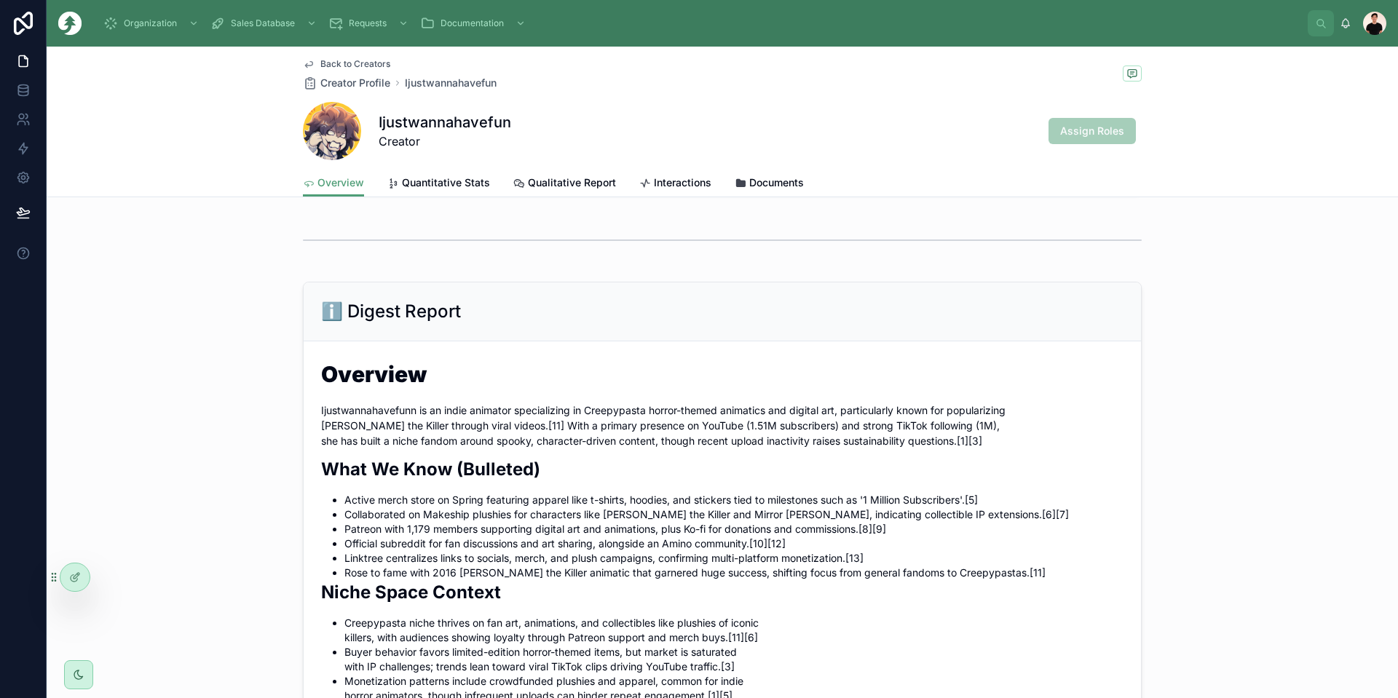
scroll to position [728, 0]
click at [350, 449] on p "Ijustwannahavefunn is an indie animator specializing in Creepypasta horror-them…" at bounding box center [722, 426] width 802 height 46
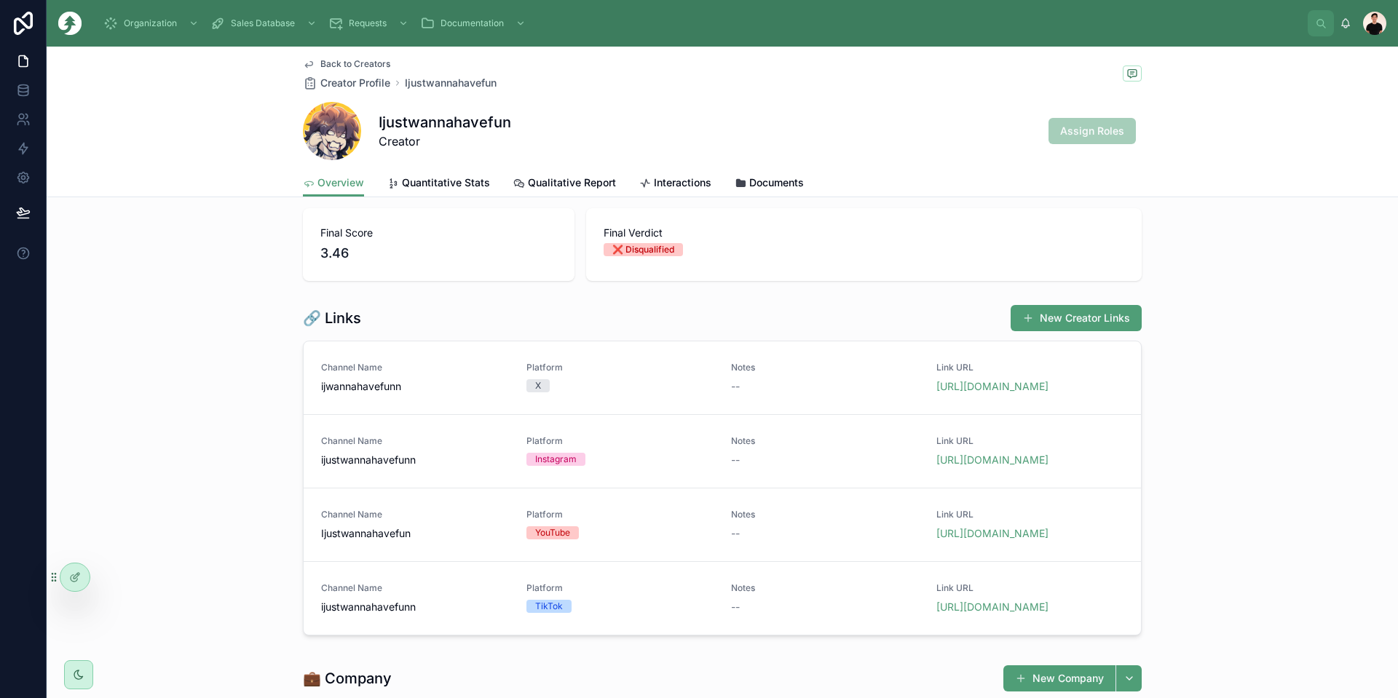
scroll to position [0, 0]
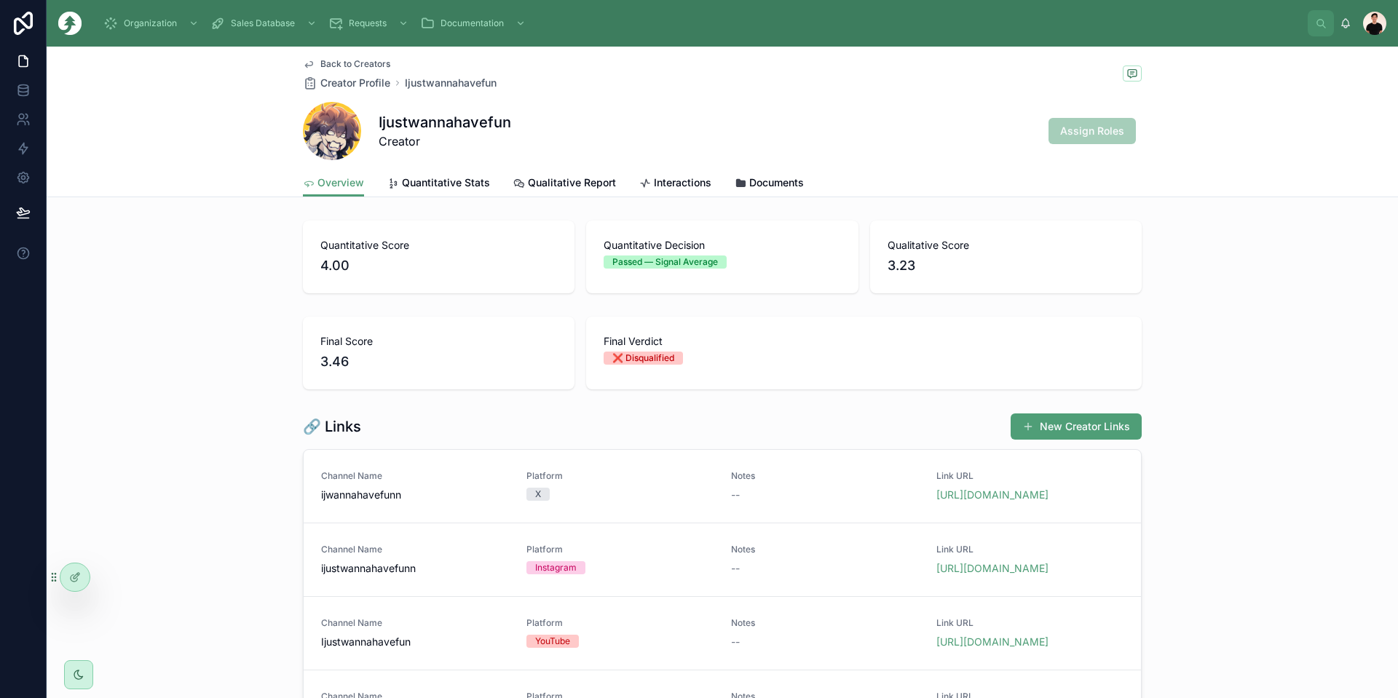
click at [355, 63] on span "Back to Creators" at bounding box center [355, 64] width 70 height 12
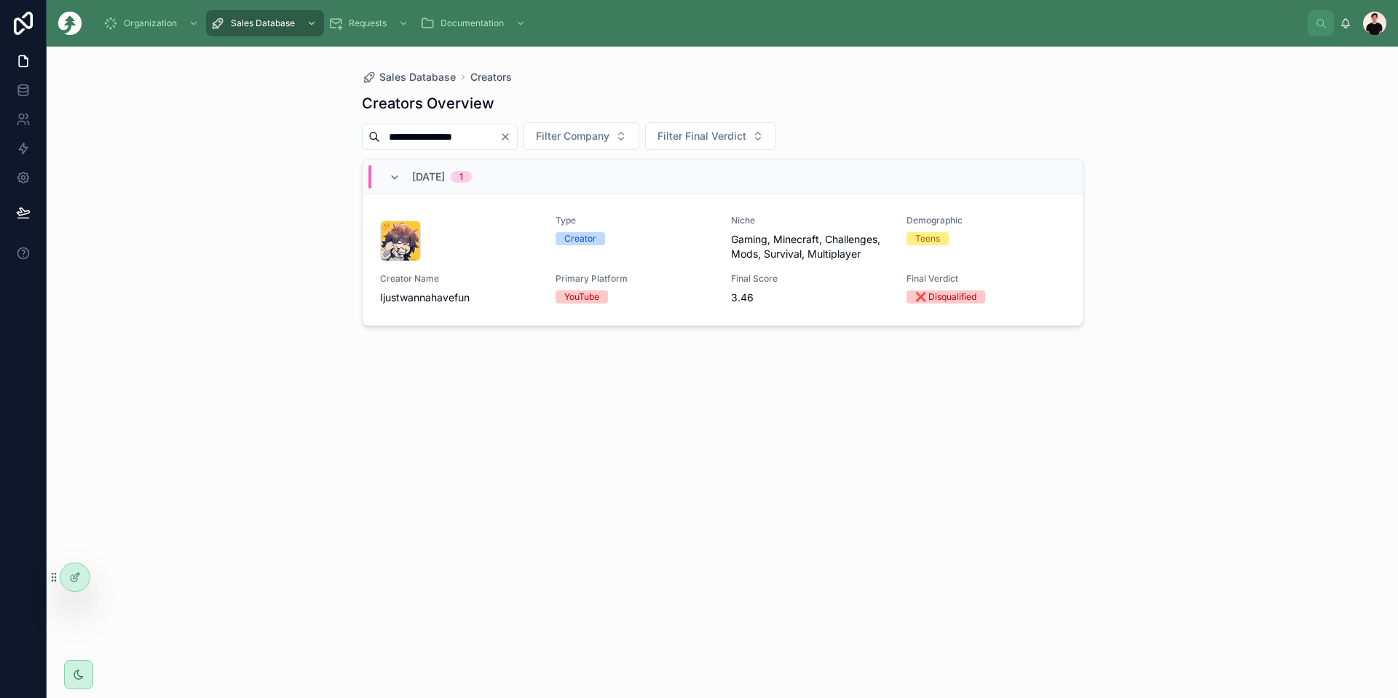
click at [430, 133] on input "**********" at bounding box center [439, 137] width 119 height 20
paste input "text"
type input "*********"
click at [490, 285] on div "Creator Name PointCrow" at bounding box center [459, 289] width 158 height 32
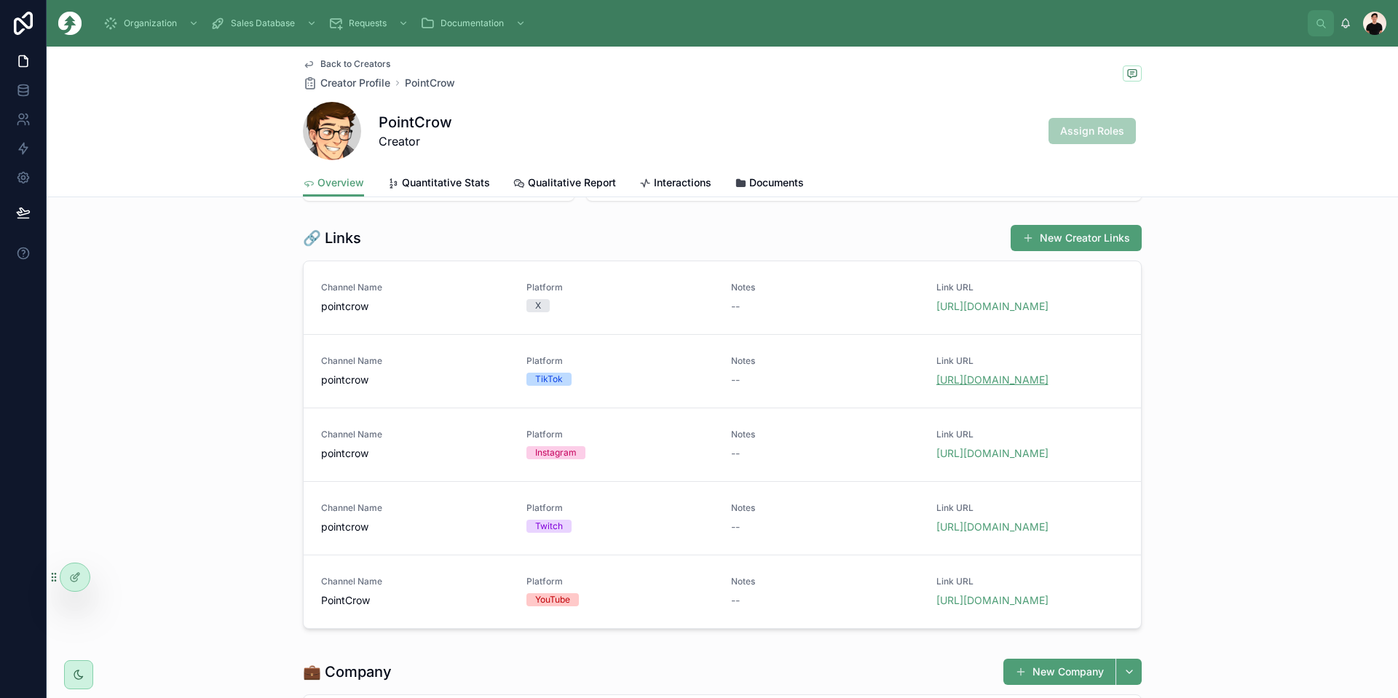
scroll to position [218, 0]
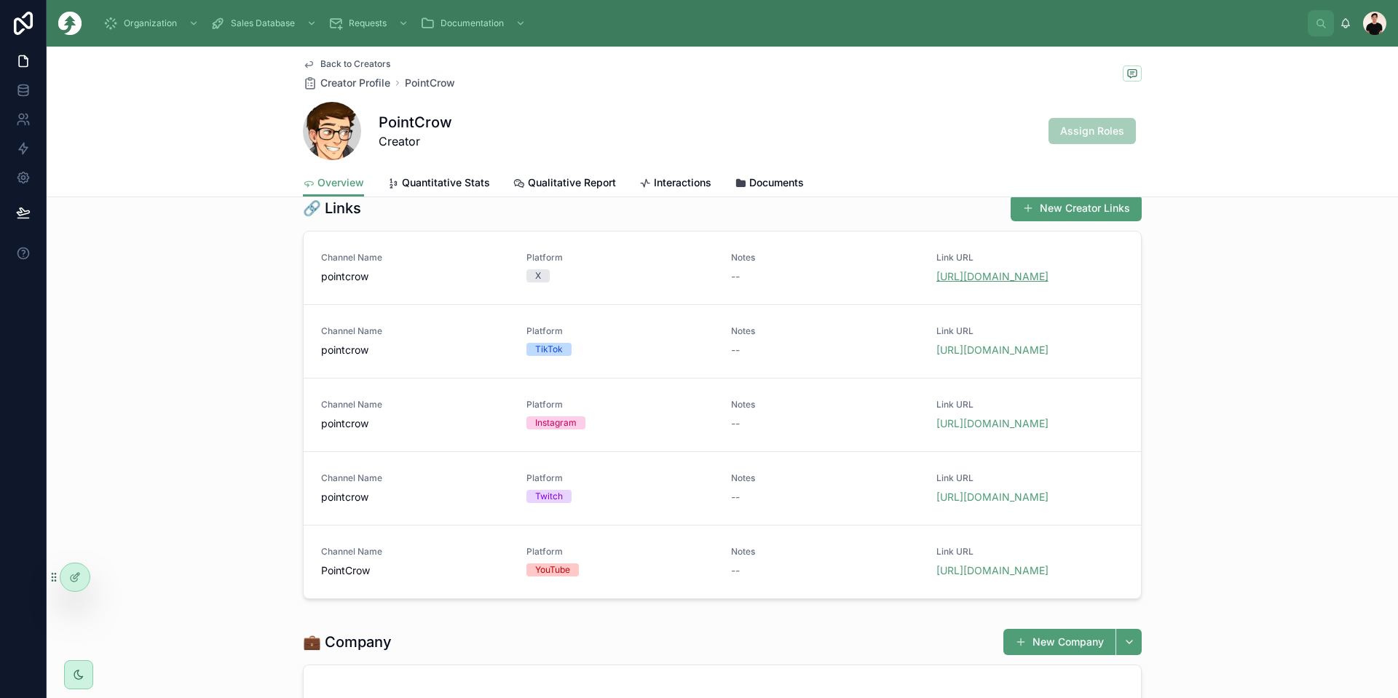
click at [786, 280] on link "[URL][DOMAIN_NAME]" at bounding box center [992, 276] width 112 height 12
click at [786, 352] on link "[URL][DOMAIN_NAME]" at bounding box center [992, 350] width 112 height 12
click at [786, 423] on link "[URL][DOMAIN_NAME]" at bounding box center [992, 423] width 112 height 12
click at [786, 501] on link "[URL][DOMAIN_NAME]" at bounding box center [992, 497] width 112 height 12
click at [786, 577] on link "[URL][DOMAIN_NAME]" at bounding box center [992, 570] width 112 height 12
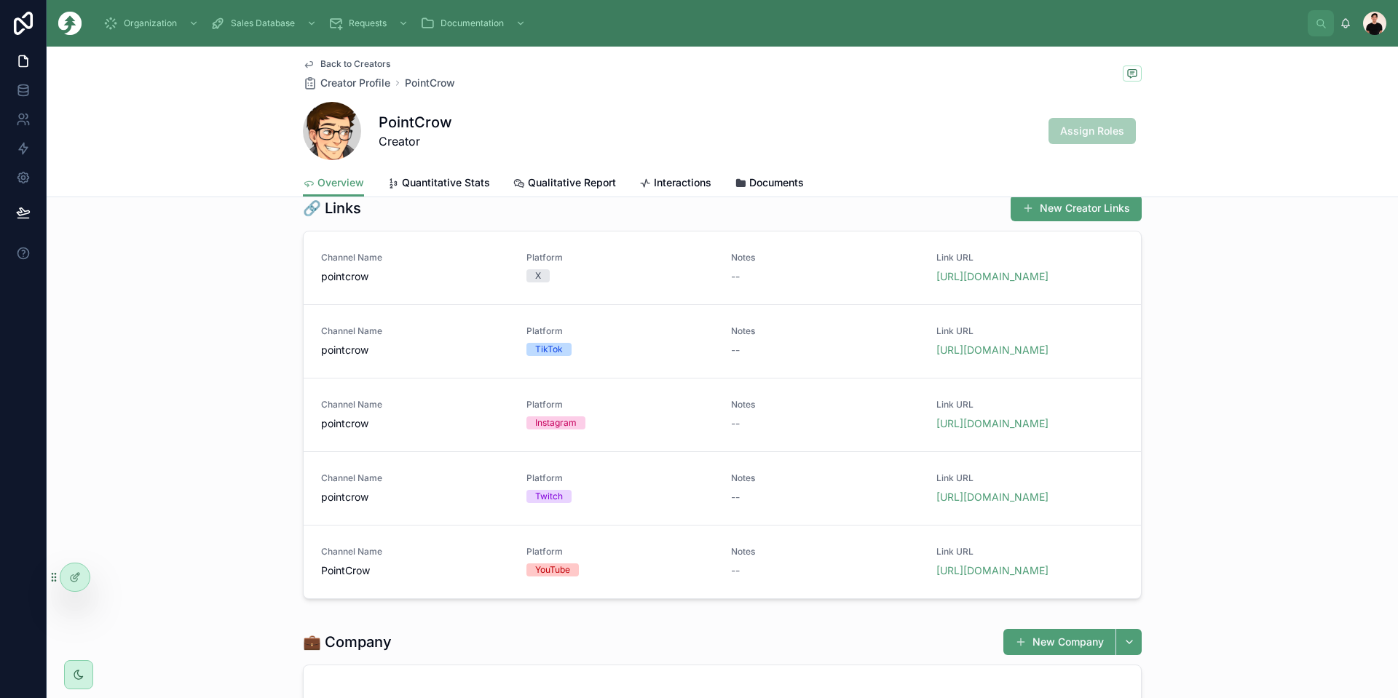
click at [431, 194] on link "Quantitative Stats" at bounding box center [438, 184] width 103 height 29
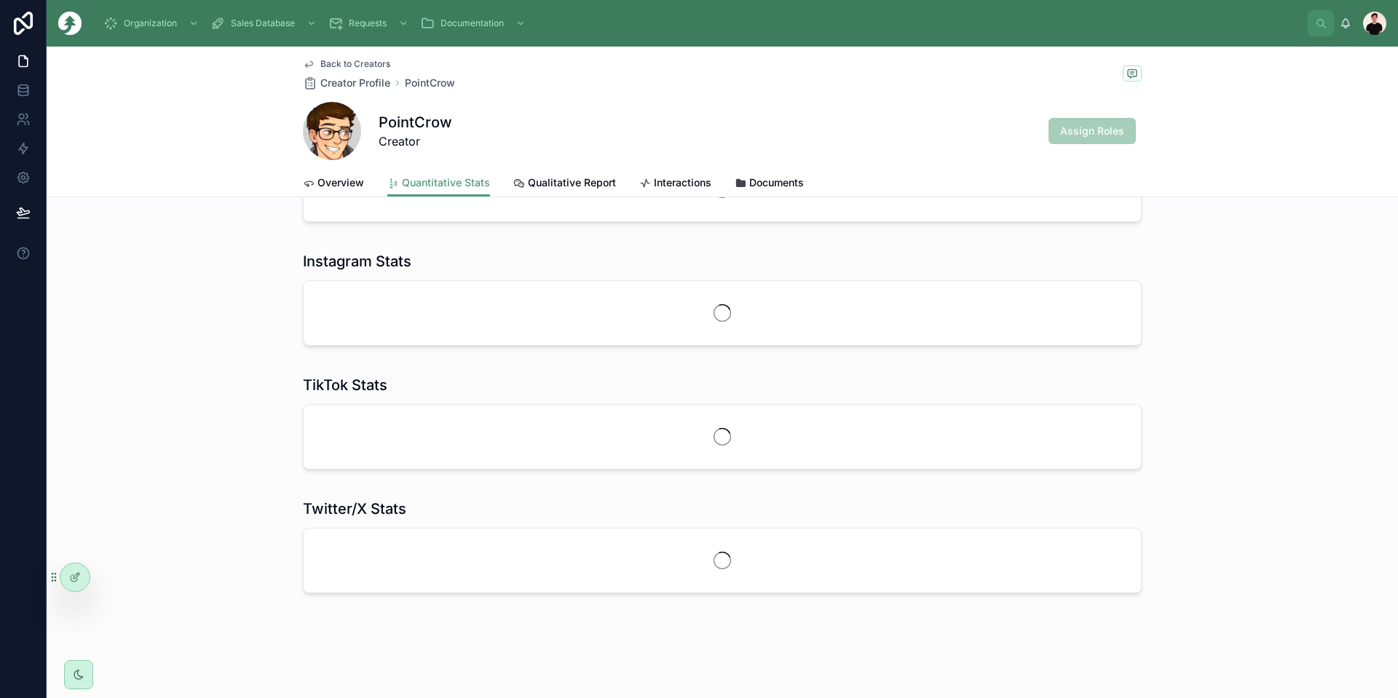
click at [429, 188] on span "Quantitative Stats" at bounding box center [446, 182] width 88 height 15
